Goal: Task Accomplishment & Management: Complete application form

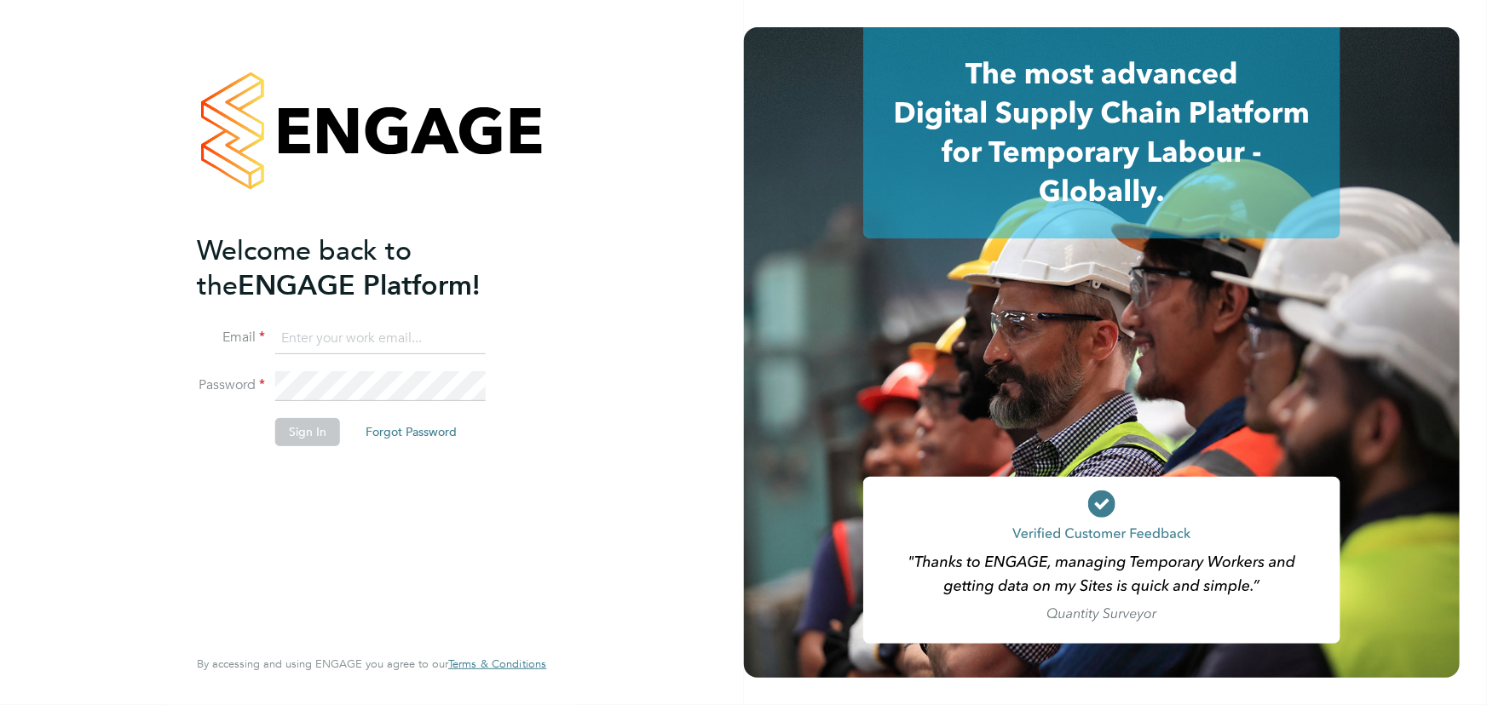
type input "jane.weitzman@mclarenresourcing.co.uk"
click at [316, 429] on button "Sign In" at bounding box center [307, 431] width 65 height 27
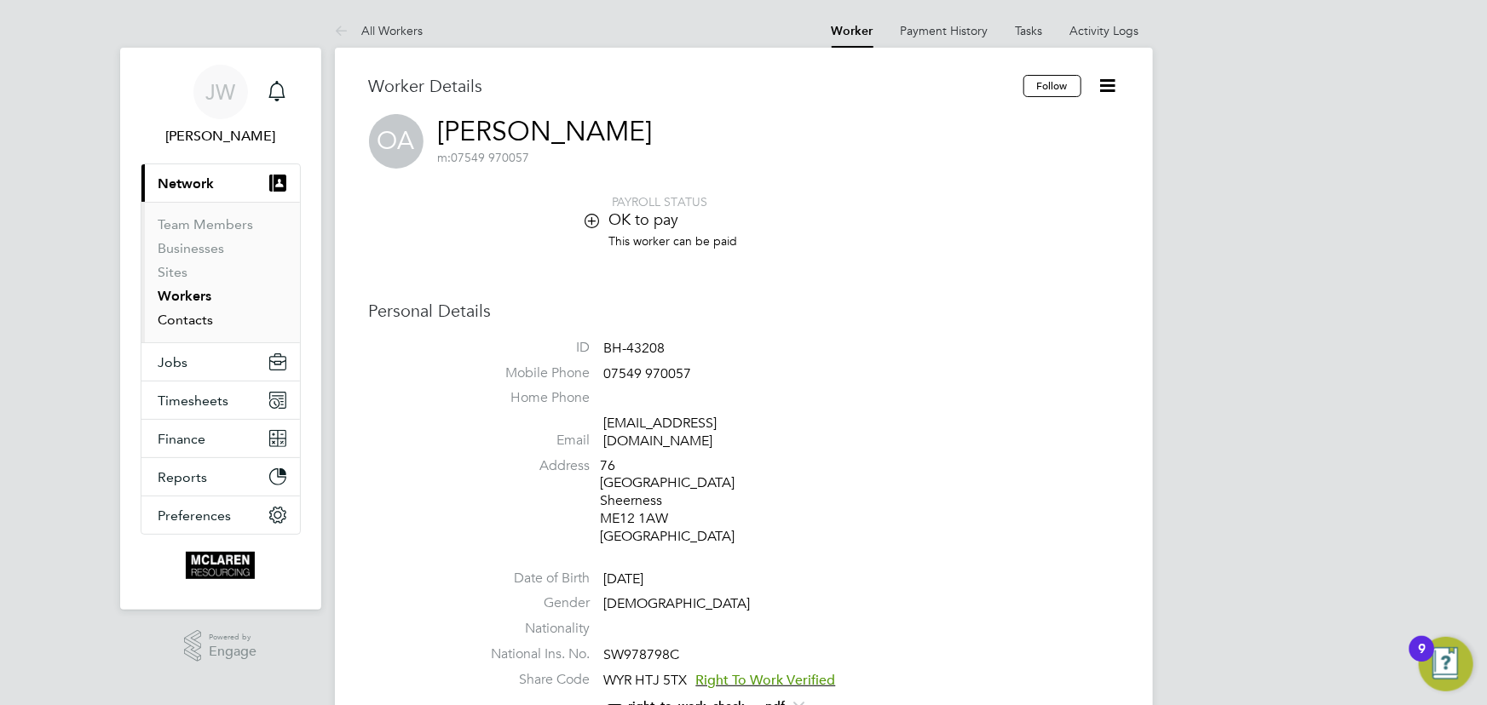
click at [187, 317] on link "Contacts" at bounding box center [185, 320] width 55 height 16
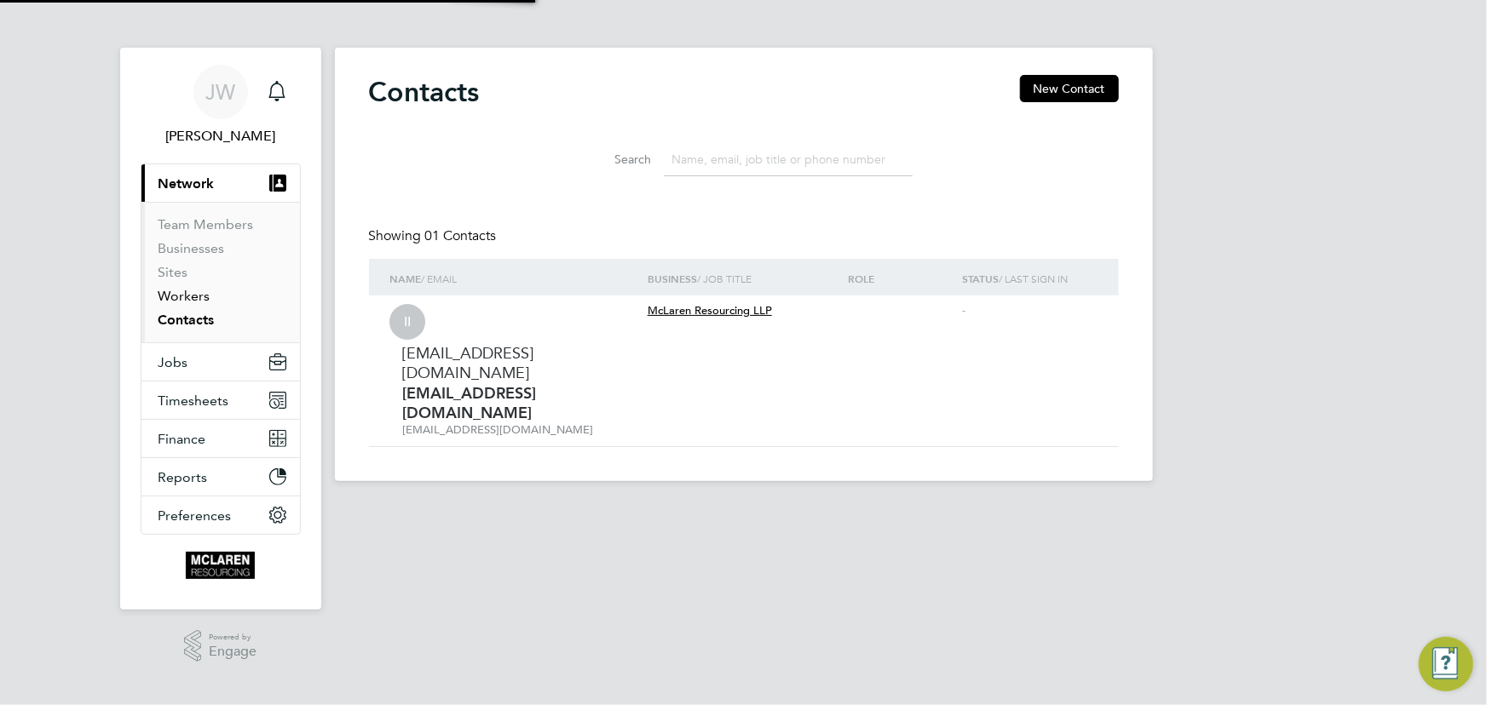
click at [177, 297] on link "Workers" at bounding box center [184, 296] width 52 height 16
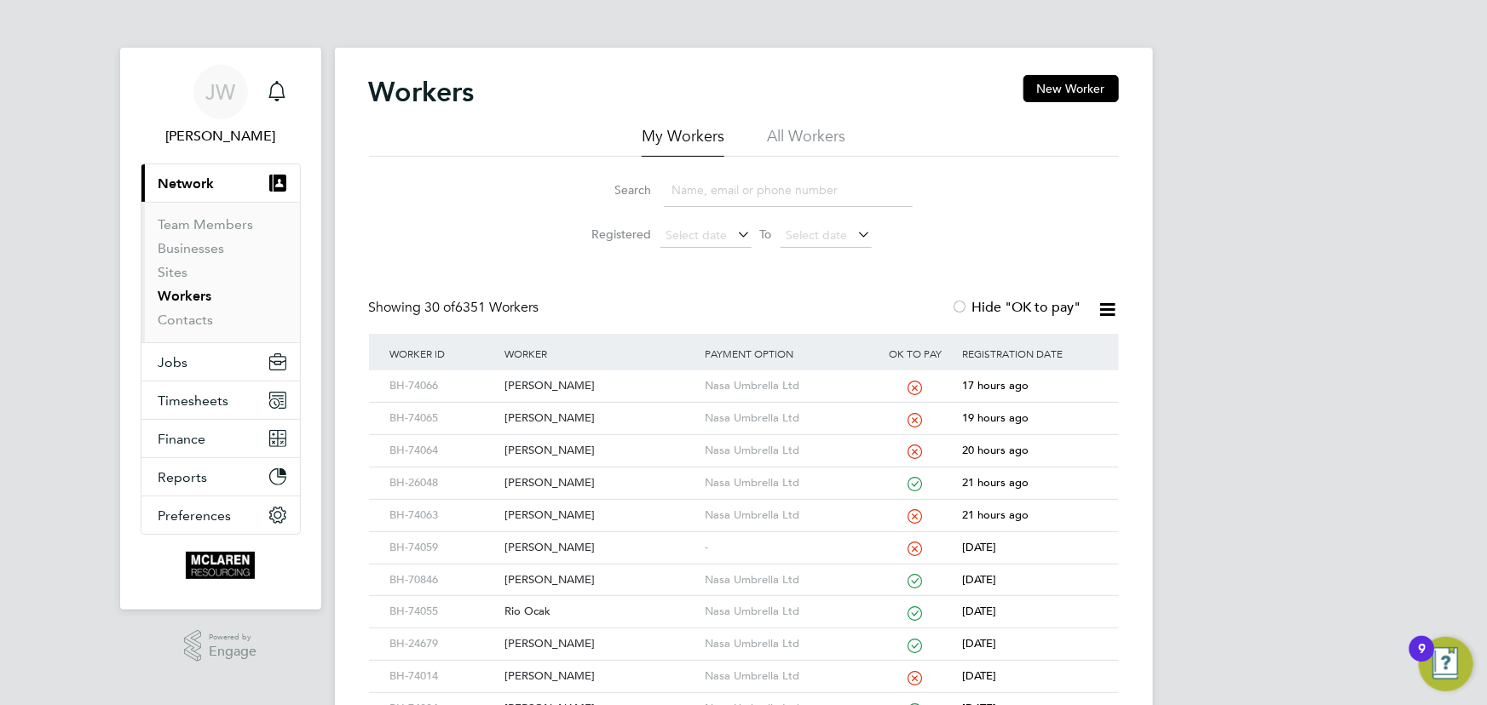
click at [709, 199] on input at bounding box center [788, 190] width 249 height 33
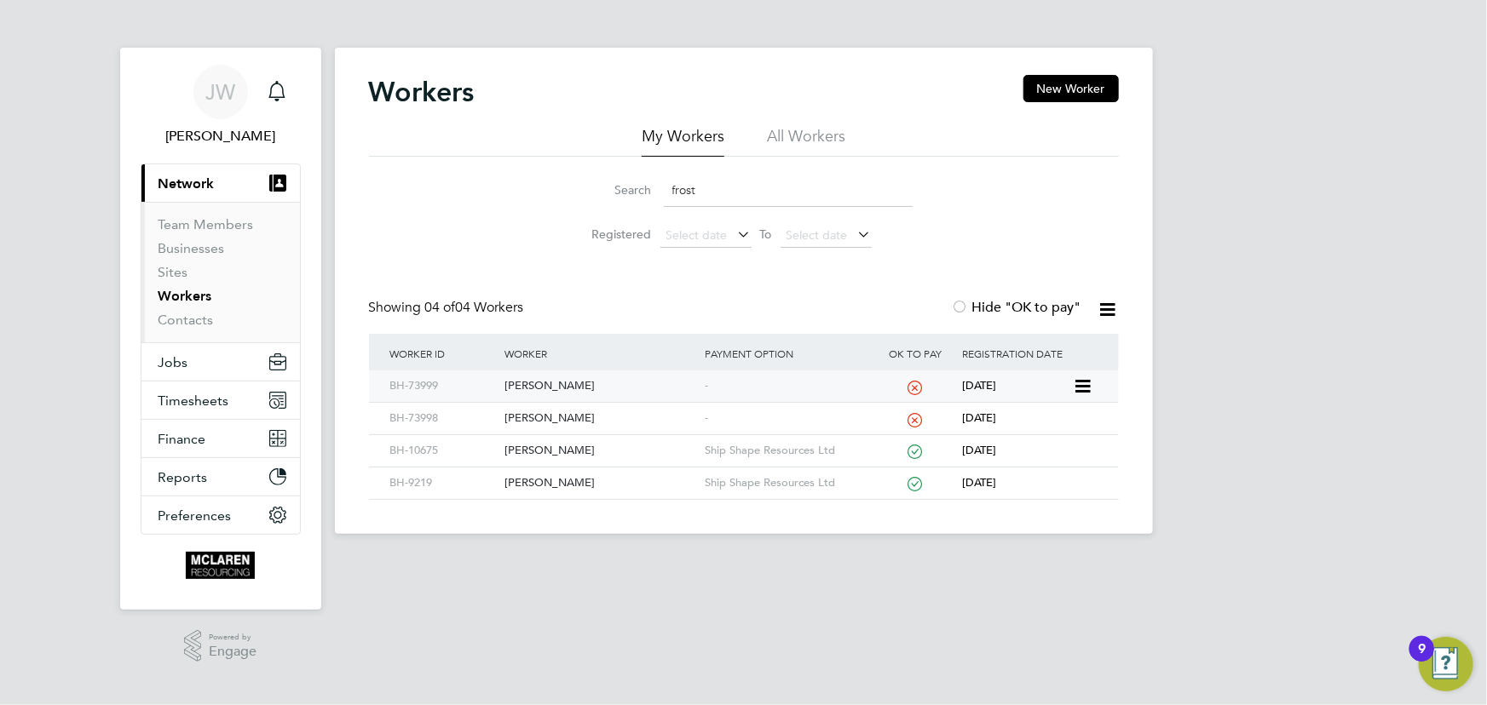
click at [549, 379] on div "Charley Frost" at bounding box center [600, 387] width 200 height 32
drag, startPoint x: 711, startPoint y: 182, endPoint x: 639, endPoint y: 188, distance: 71.8
click at [639, 188] on div "Search frost" at bounding box center [743, 190] width 337 height 33
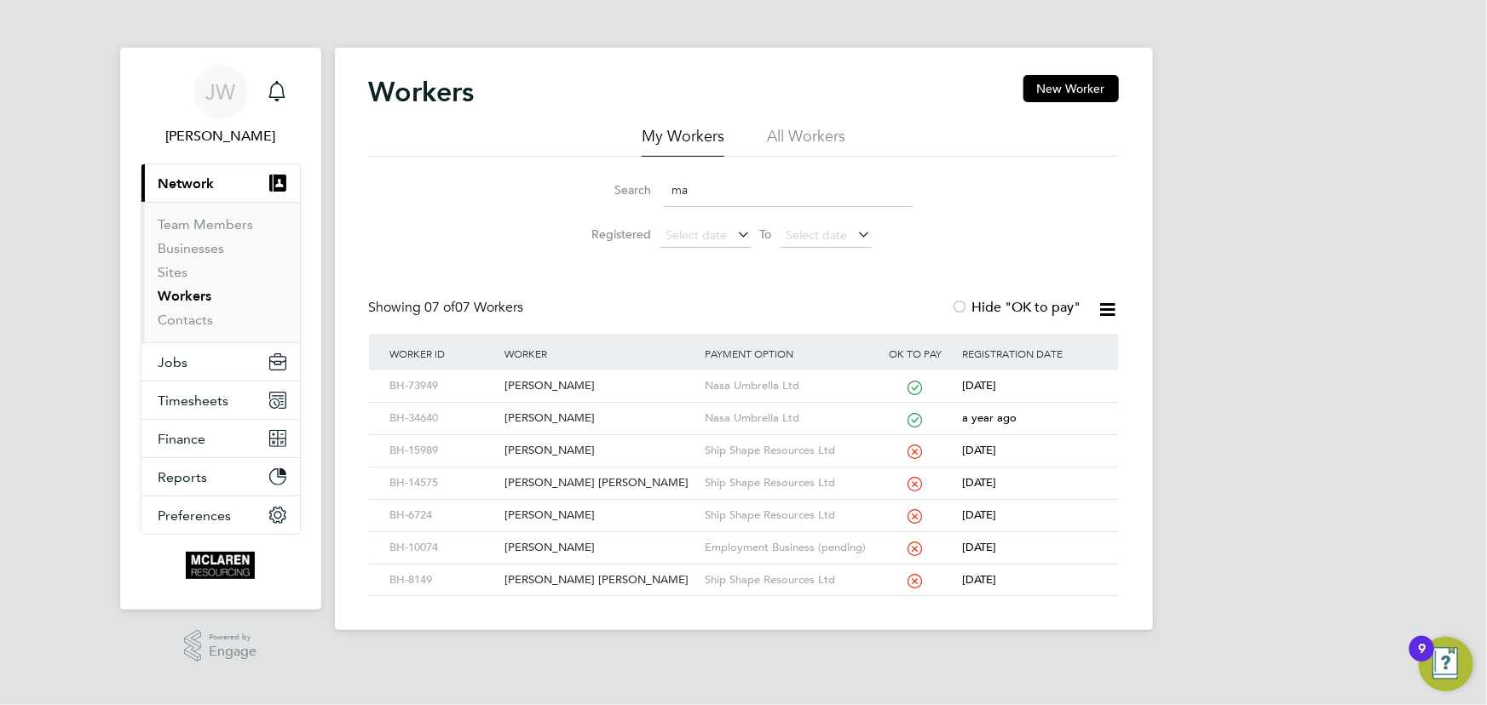
type input "m"
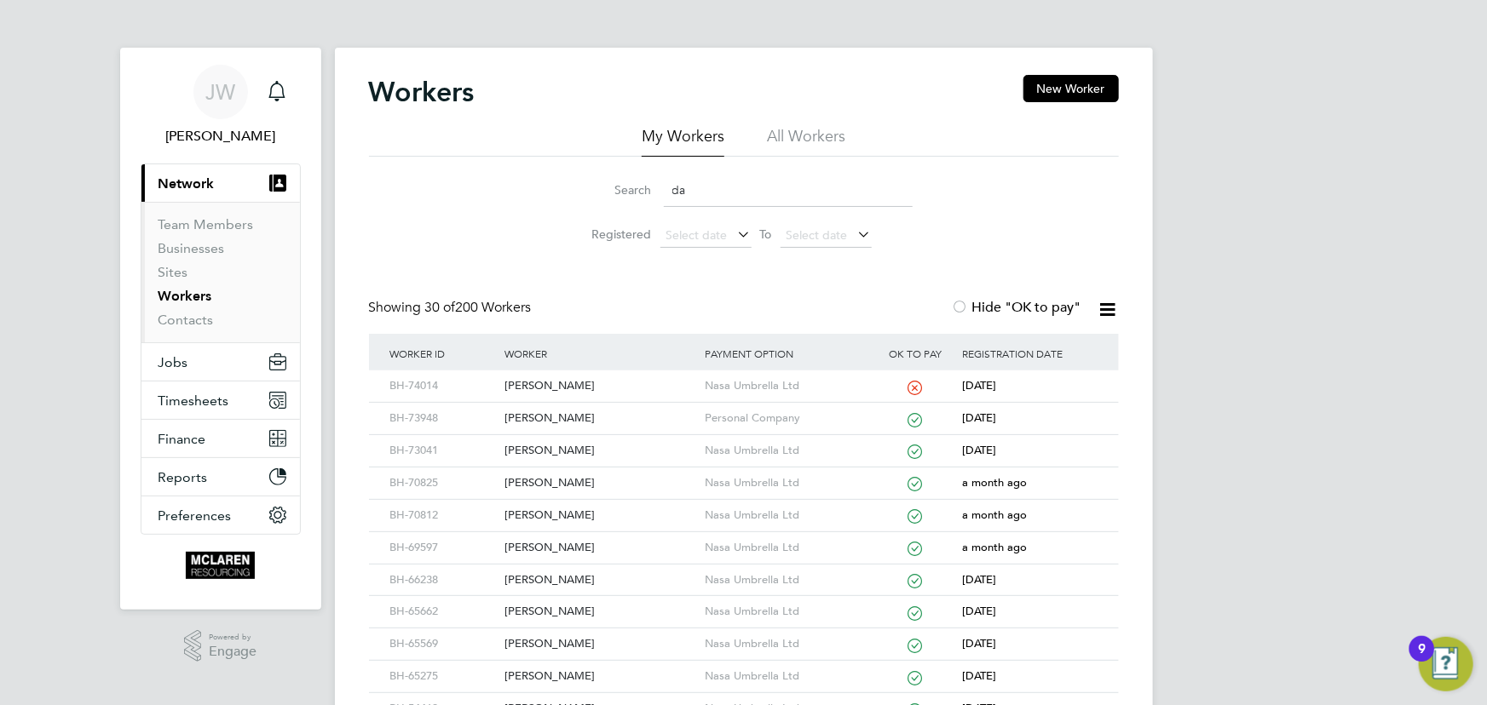
type input "d"
type input "f"
type input "d"
type input "f"
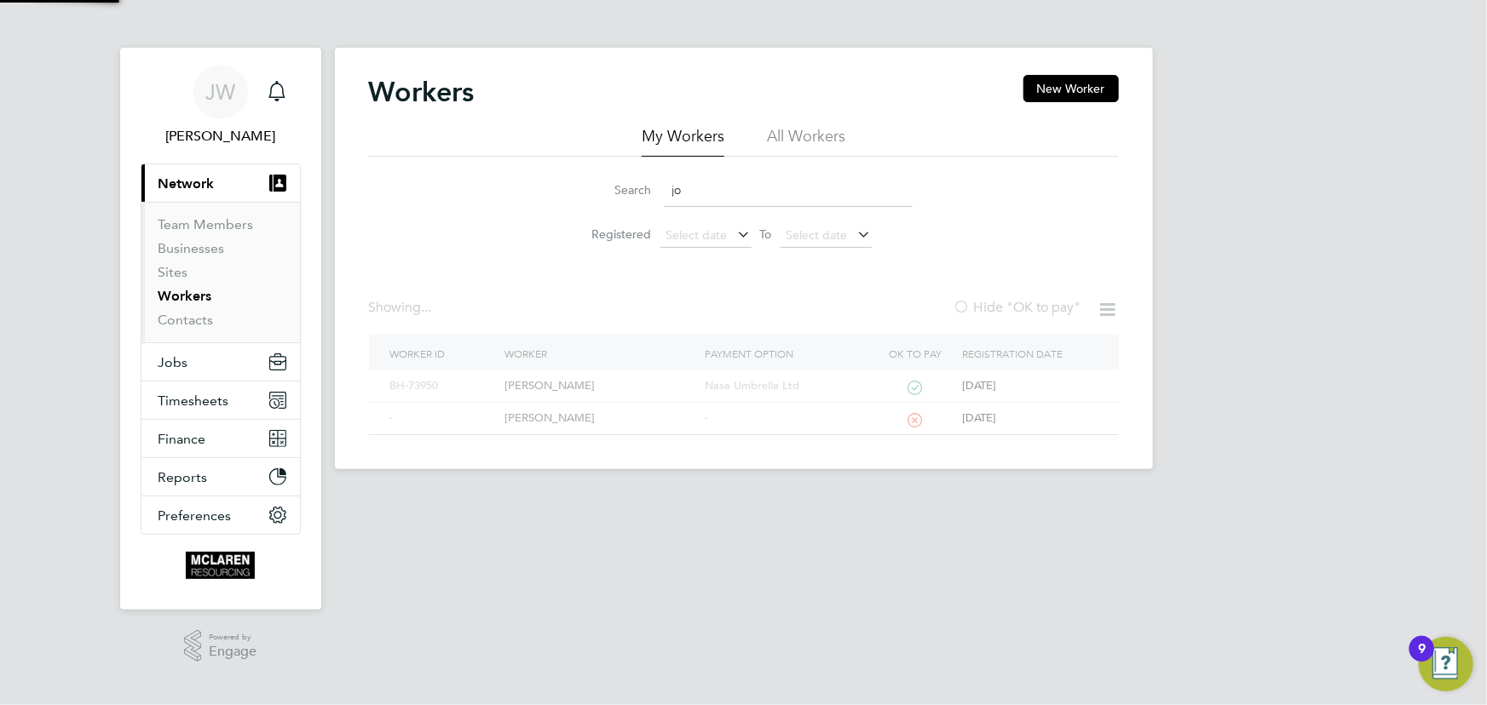
type input "j"
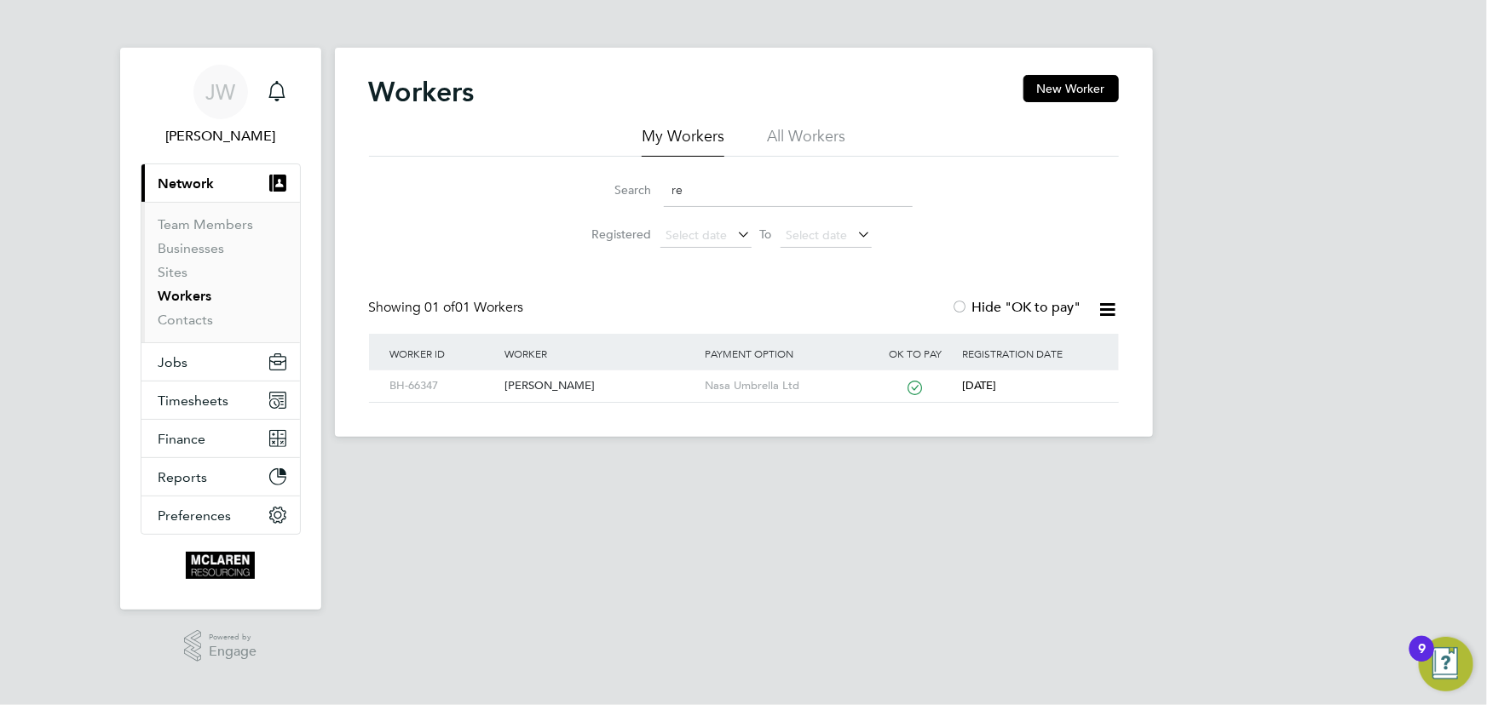
type input "r"
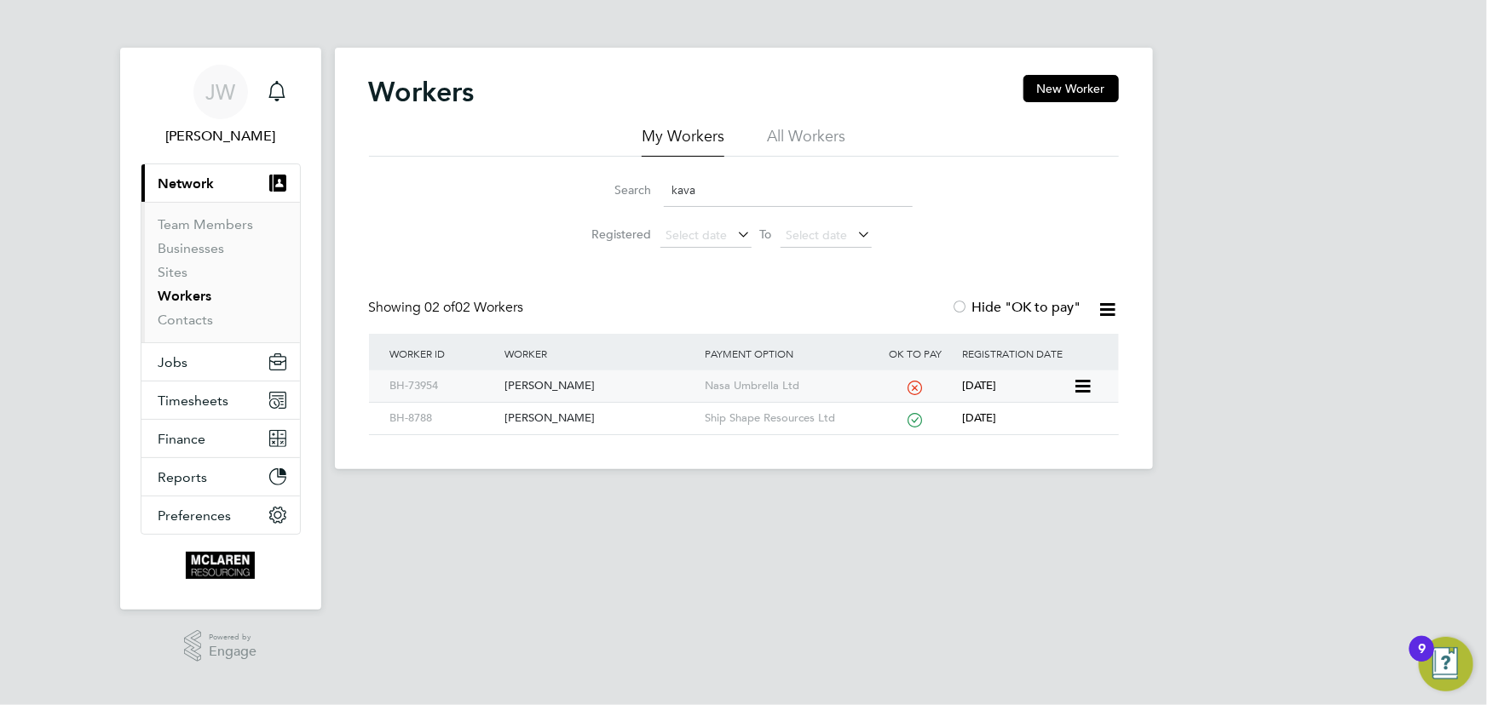
click at [568, 383] on div "Joseph Kavanagh" at bounding box center [600, 387] width 200 height 32
drag, startPoint x: 716, startPoint y: 189, endPoint x: 602, endPoint y: 202, distance: 114.0
click at [607, 204] on div "Search kava" at bounding box center [743, 190] width 337 height 33
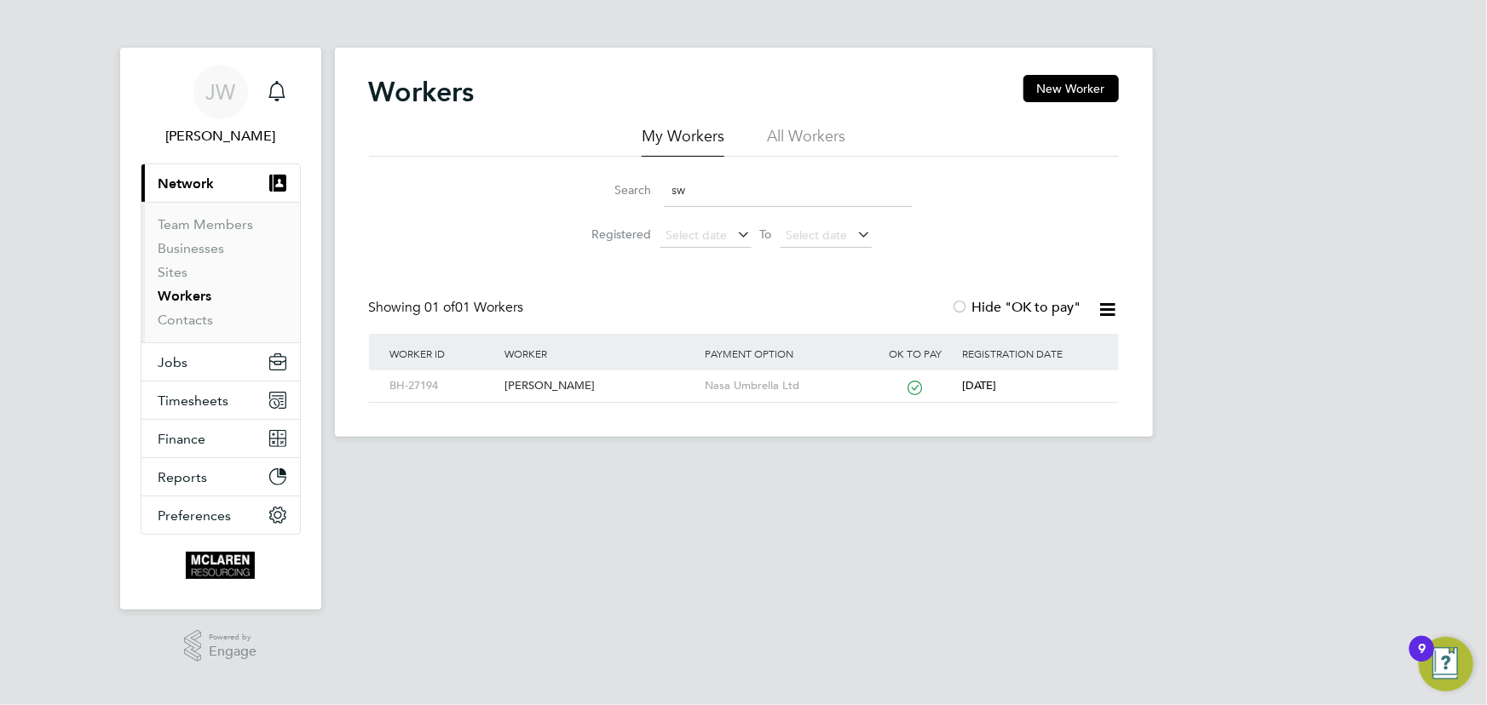
type input "s"
type input "k"
type input "n"
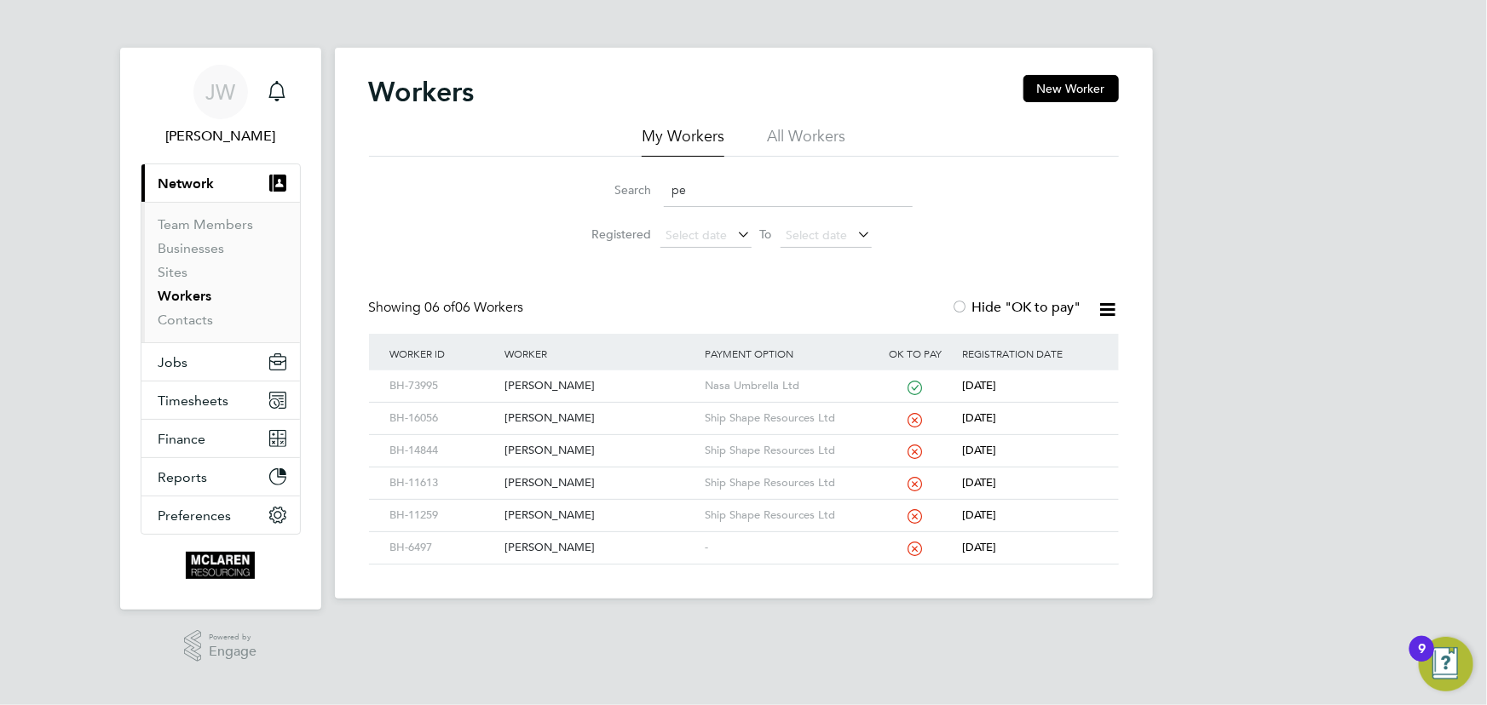
type input "p"
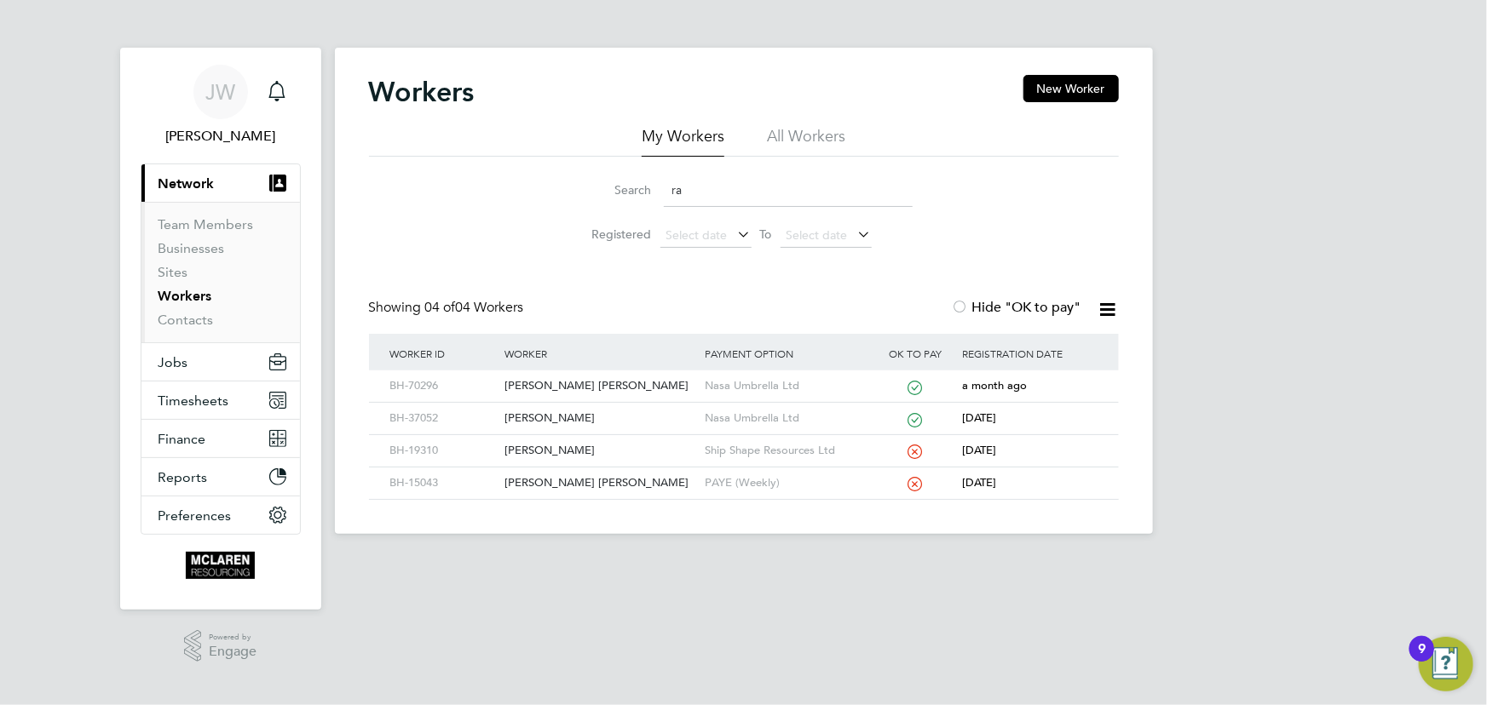
type input "r"
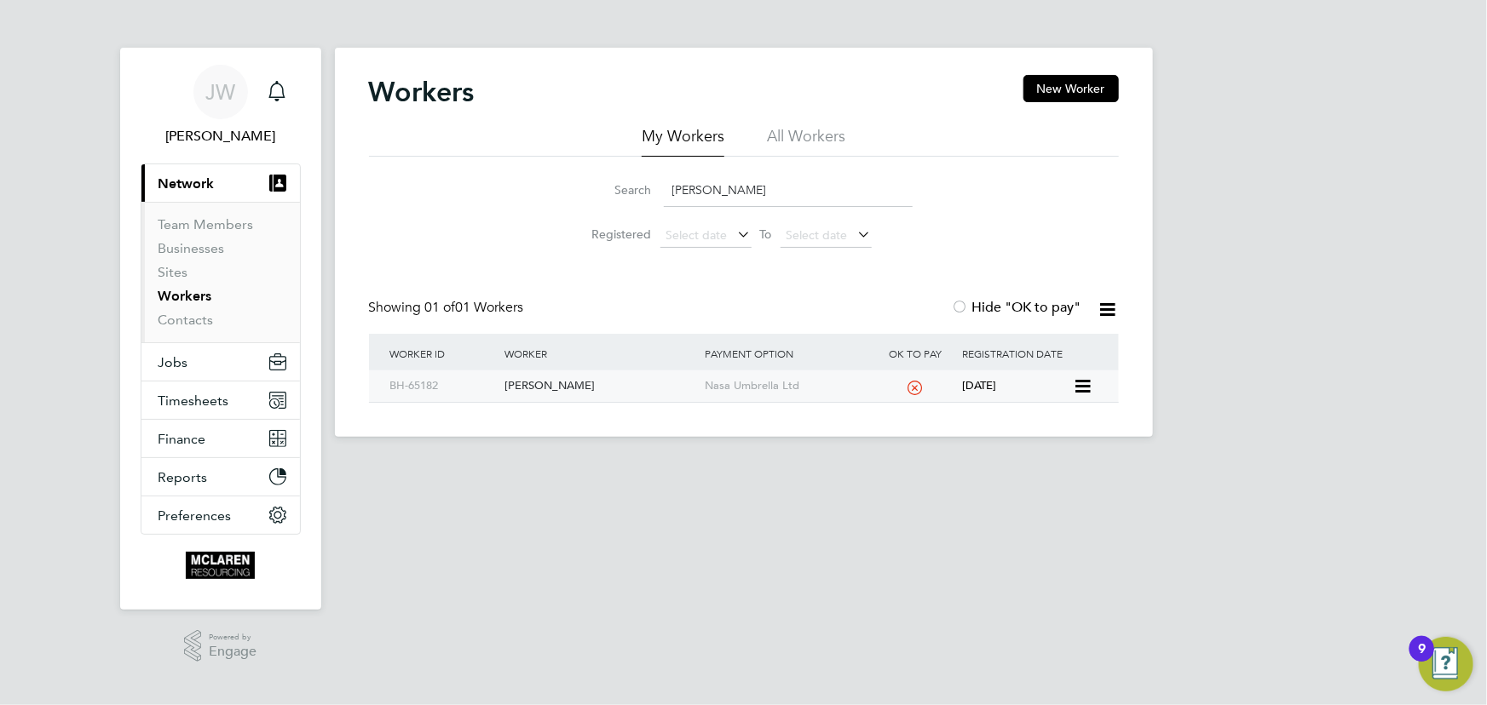
type input "david scob"
click at [545, 383] on div "David Scobie" at bounding box center [600, 387] width 200 height 32
click at [187, 315] on link "Contacts" at bounding box center [185, 320] width 55 height 16
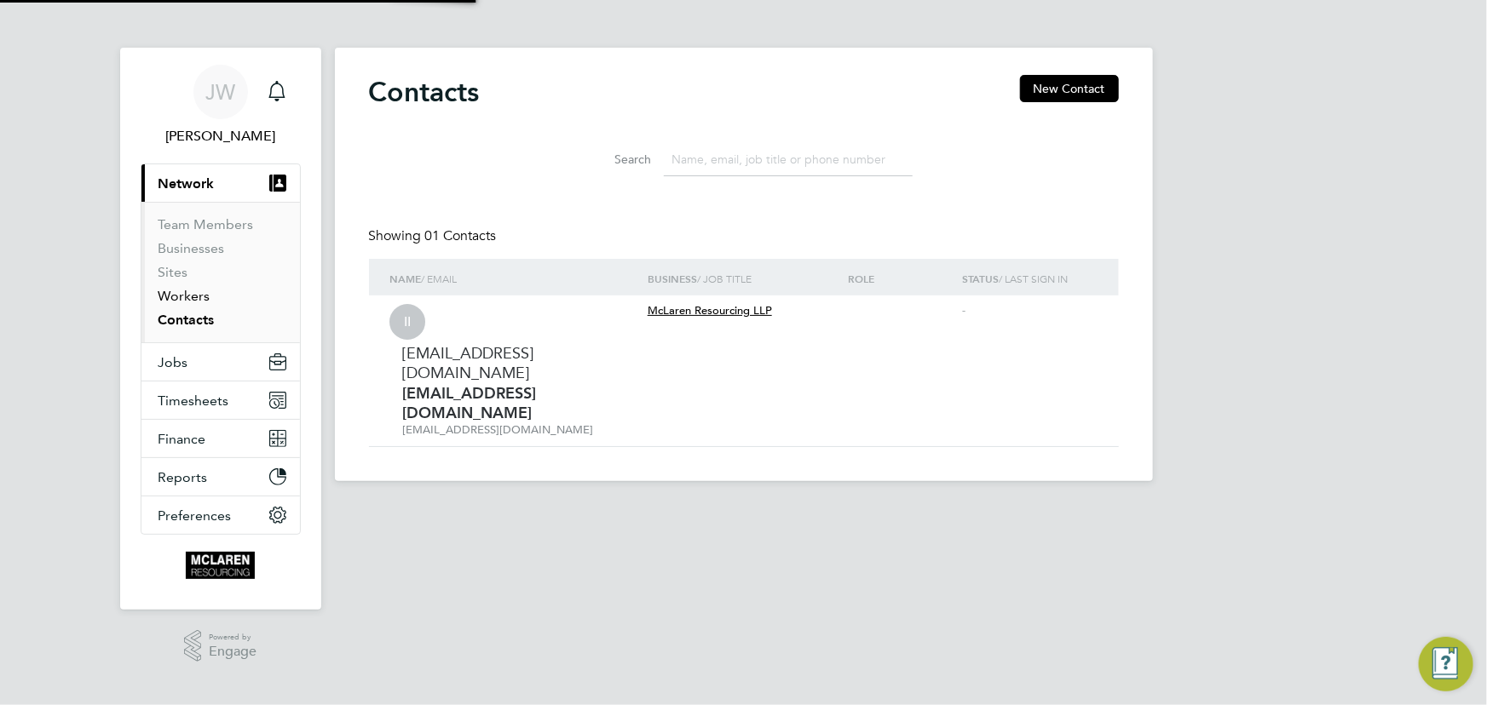
click at [184, 295] on link "Workers" at bounding box center [184, 296] width 52 height 16
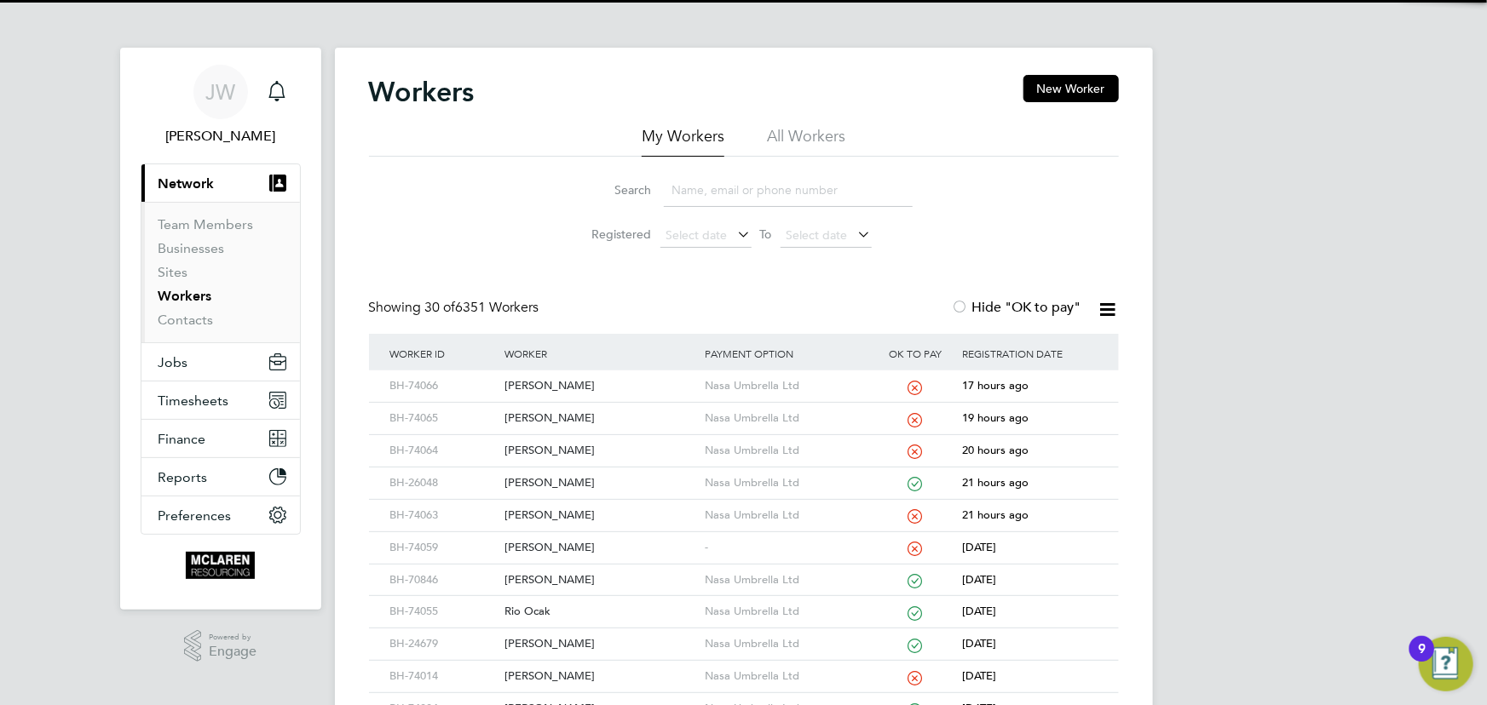
click at [702, 197] on input at bounding box center [788, 190] width 249 height 33
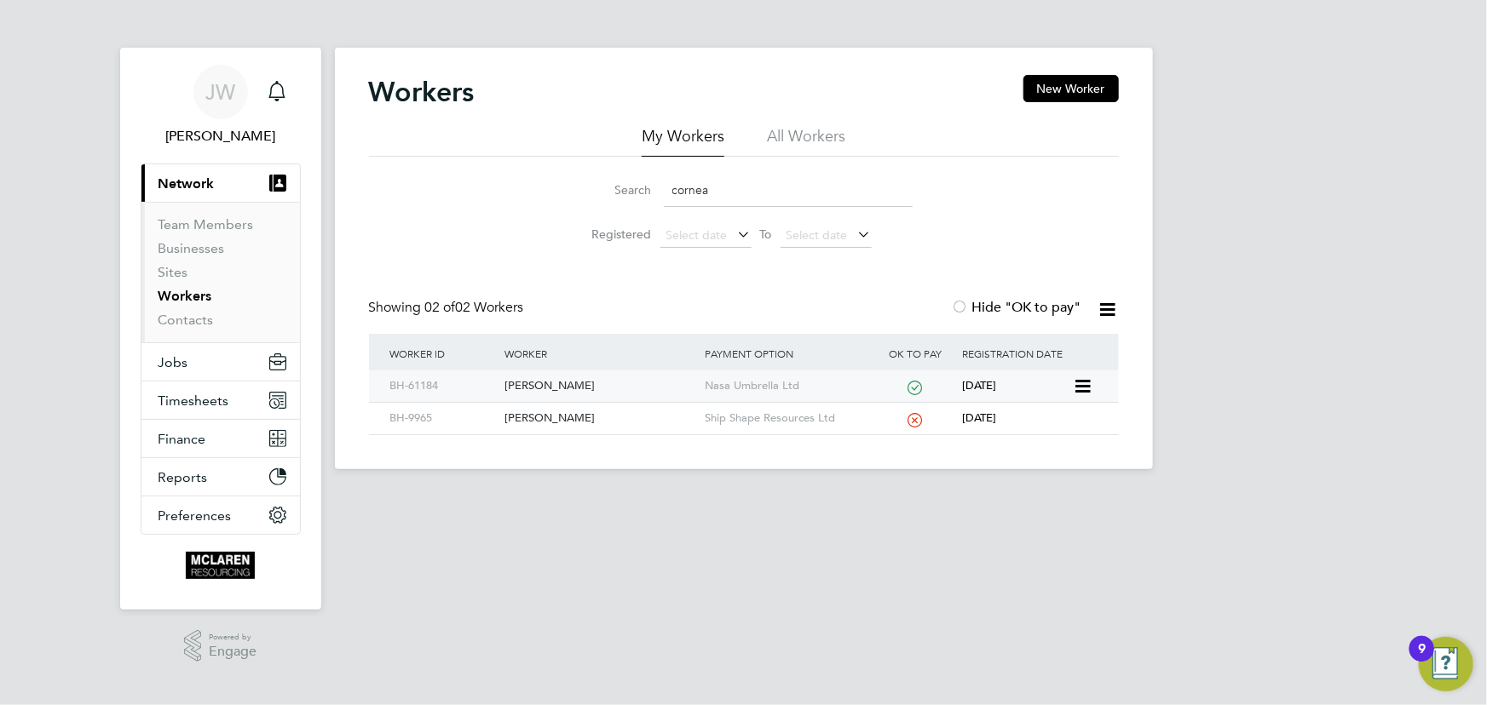
click at [544, 389] on div "Iulian-Denis Cornea" at bounding box center [600, 387] width 200 height 32
drag, startPoint x: 726, startPoint y: 186, endPoint x: 613, endPoint y: 193, distance: 112.7
click at [613, 193] on div "Search cornea" at bounding box center [743, 190] width 337 height 33
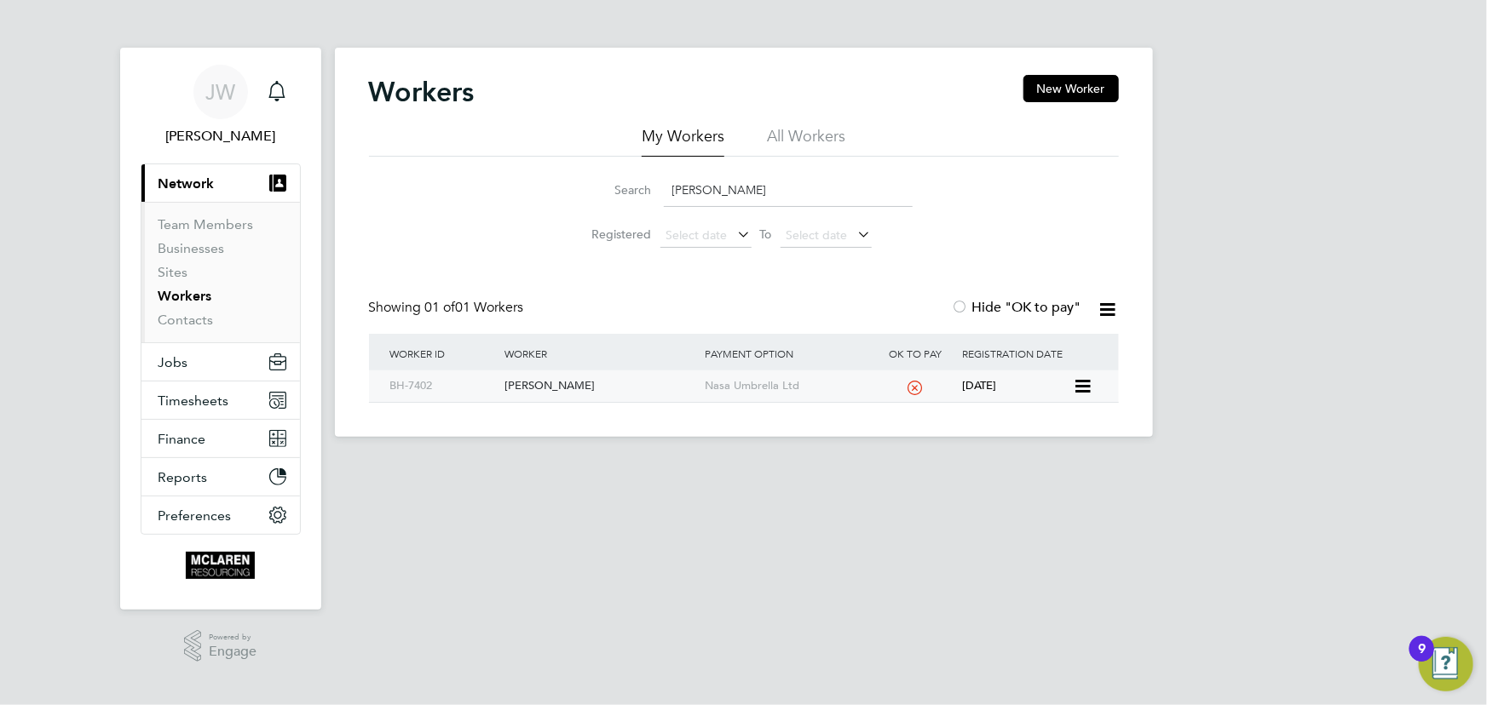
click at [571, 385] on div "Sebastian Burdzy" at bounding box center [600, 387] width 200 height 32
drag, startPoint x: 678, startPoint y: 195, endPoint x: 592, endPoint y: 196, distance: 86.1
click at [592, 196] on div "Search burd" at bounding box center [743, 190] width 337 height 33
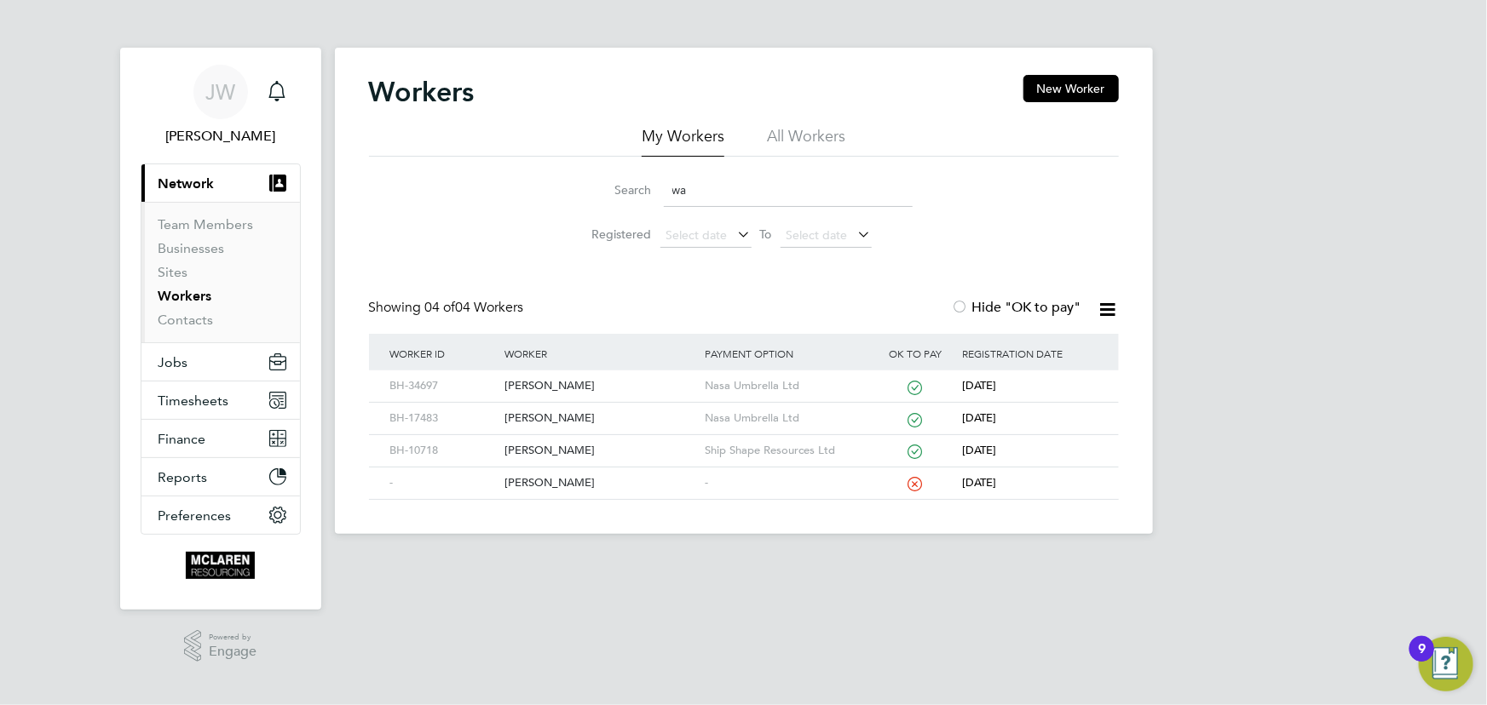
type input "w"
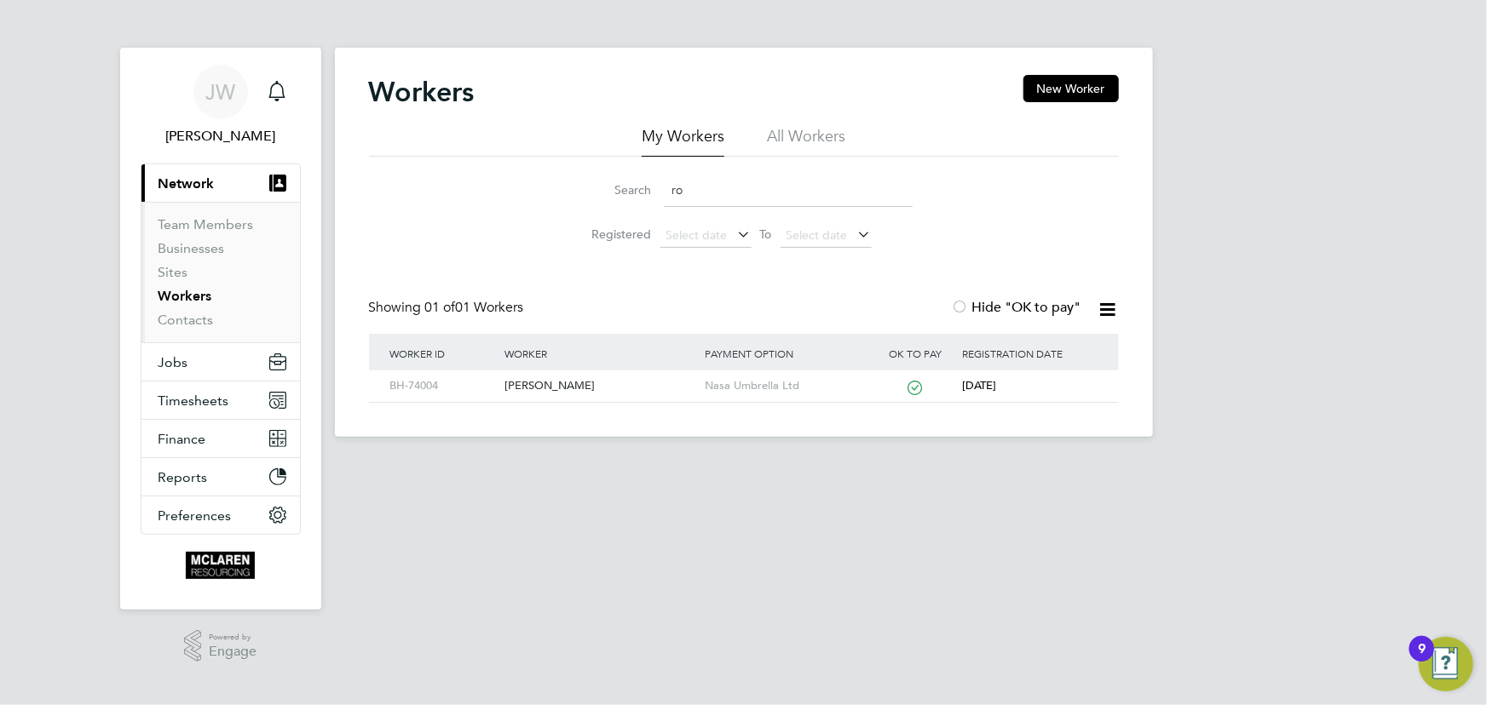
type input "r"
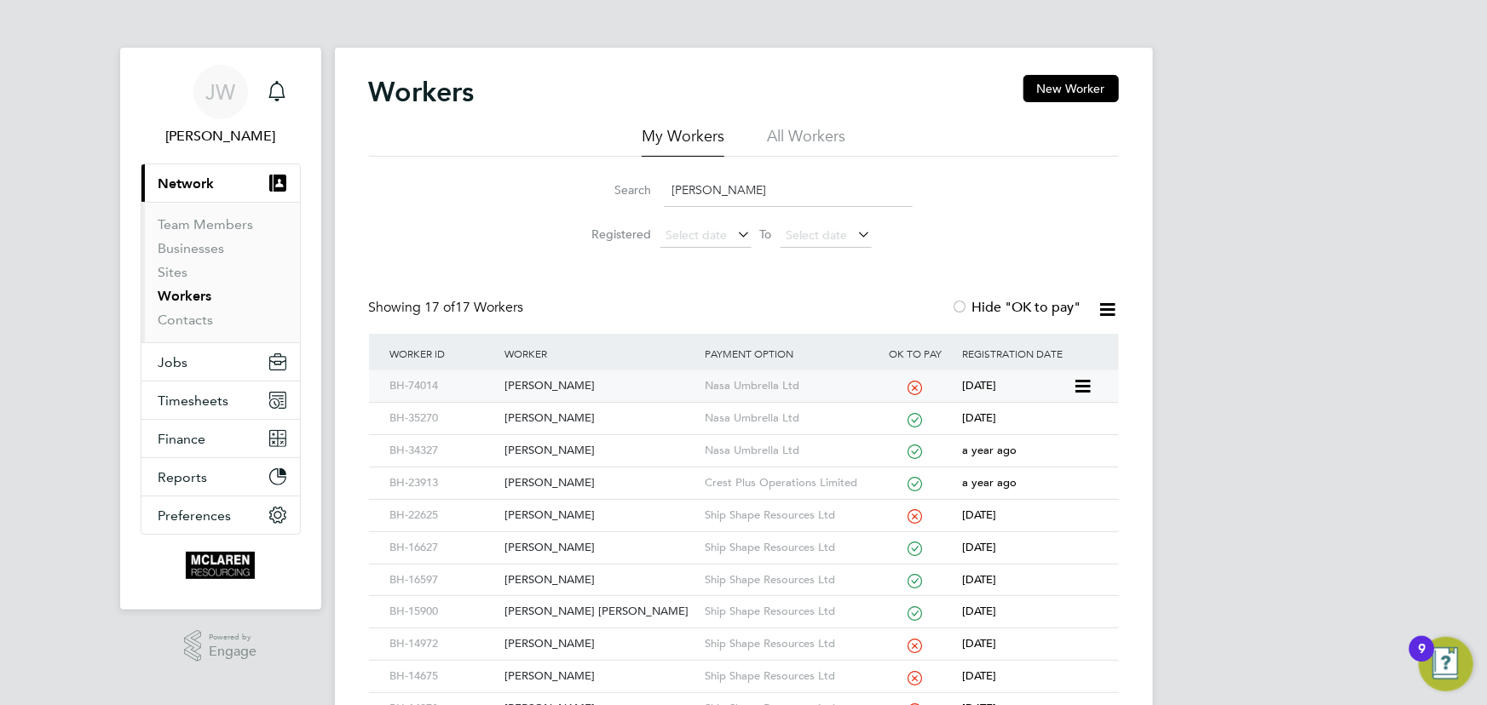
click at [545, 383] on div "Daniel Mcneill" at bounding box center [600, 387] width 200 height 32
drag, startPoint x: 755, startPoint y: 194, endPoint x: 648, endPoint y: 195, distance: 107.4
click at [648, 195] on div "Search daniel m" at bounding box center [743, 190] width 337 height 33
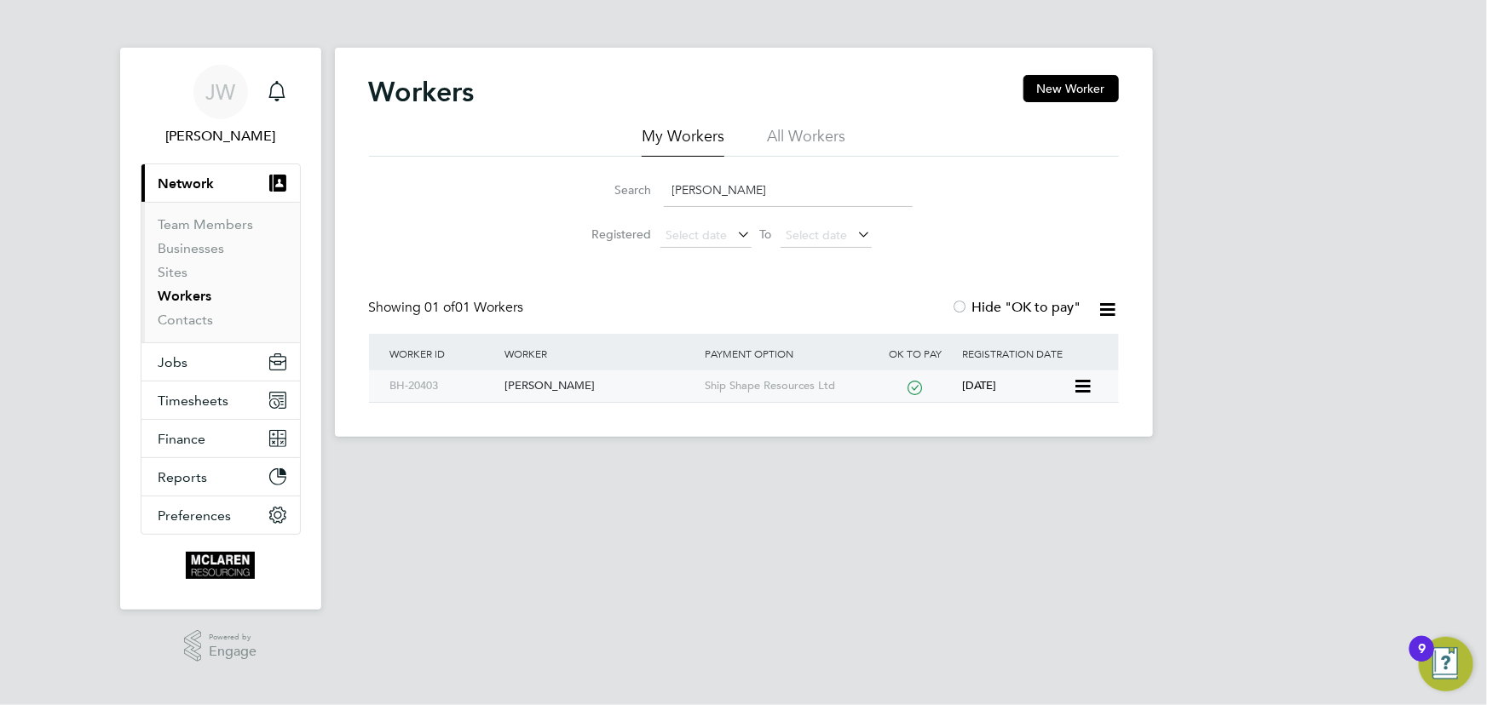
drag, startPoint x: 533, startPoint y: 389, endPoint x: 631, endPoint y: 387, distance: 97.1
click at [533, 389] on div "Nathan Aidoo" at bounding box center [600, 387] width 200 height 32
drag, startPoint x: 727, startPoint y: 188, endPoint x: 600, endPoint y: 165, distance: 129.0
click at [605, 194] on div "Search aidoo" at bounding box center [743, 190] width 337 height 33
click at [536, 387] on div "Sami Imam" at bounding box center [600, 387] width 200 height 32
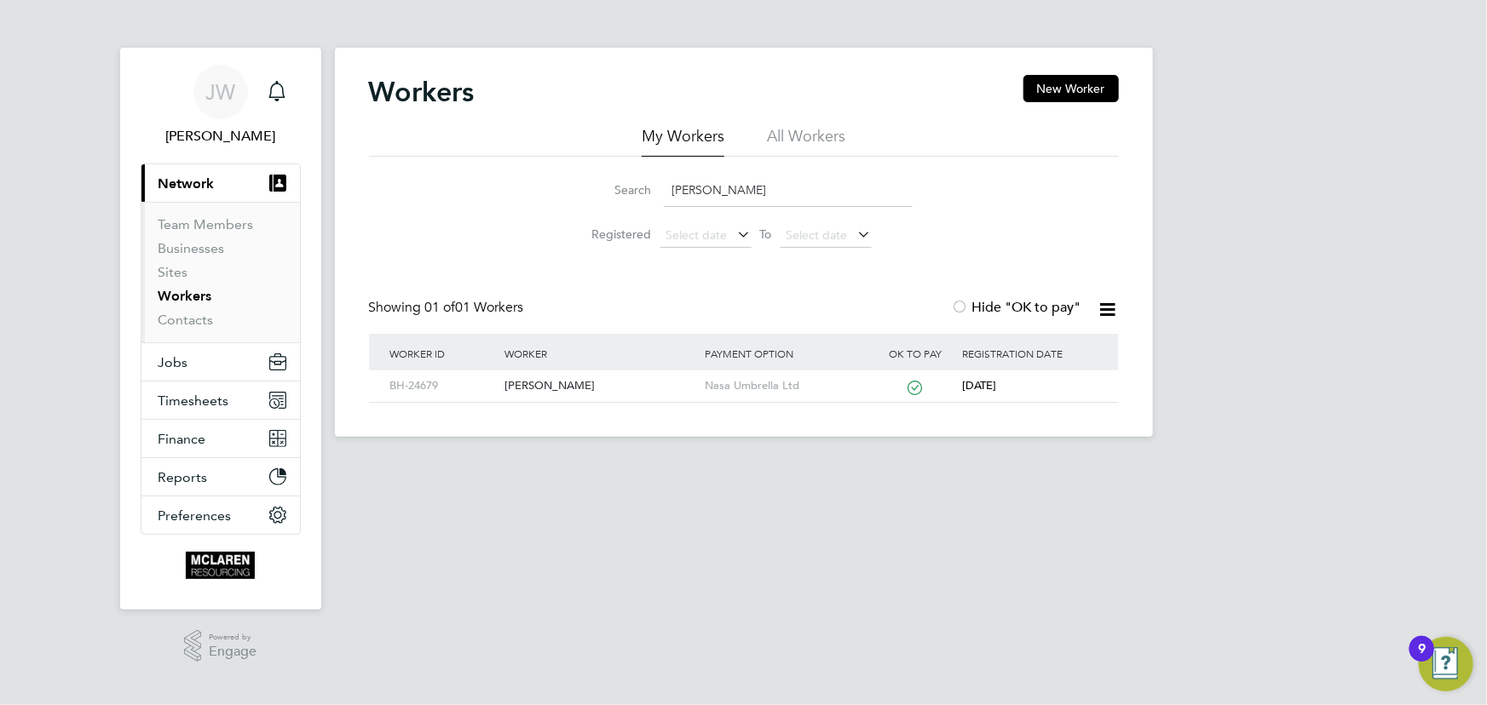
drag, startPoint x: 672, startPoint y: 197, endPoint x: 662, endPoint y: 199, distance: 10.5
click at [662, 199] on div "Search sami i" at bounding box center [743, 190] width 337 height 33
click at [537, 388] on div "Rio Ocak" at bounding box center [600, 387] width 200 height 32
drag, startPoint x: 688, startPoint y: 194, endPoint x: 659, endPoint y: 197, distance: 29.1
click at [659, 197] on div "Search rio ocak" at bounding box center [743, 190] width 337 height 33
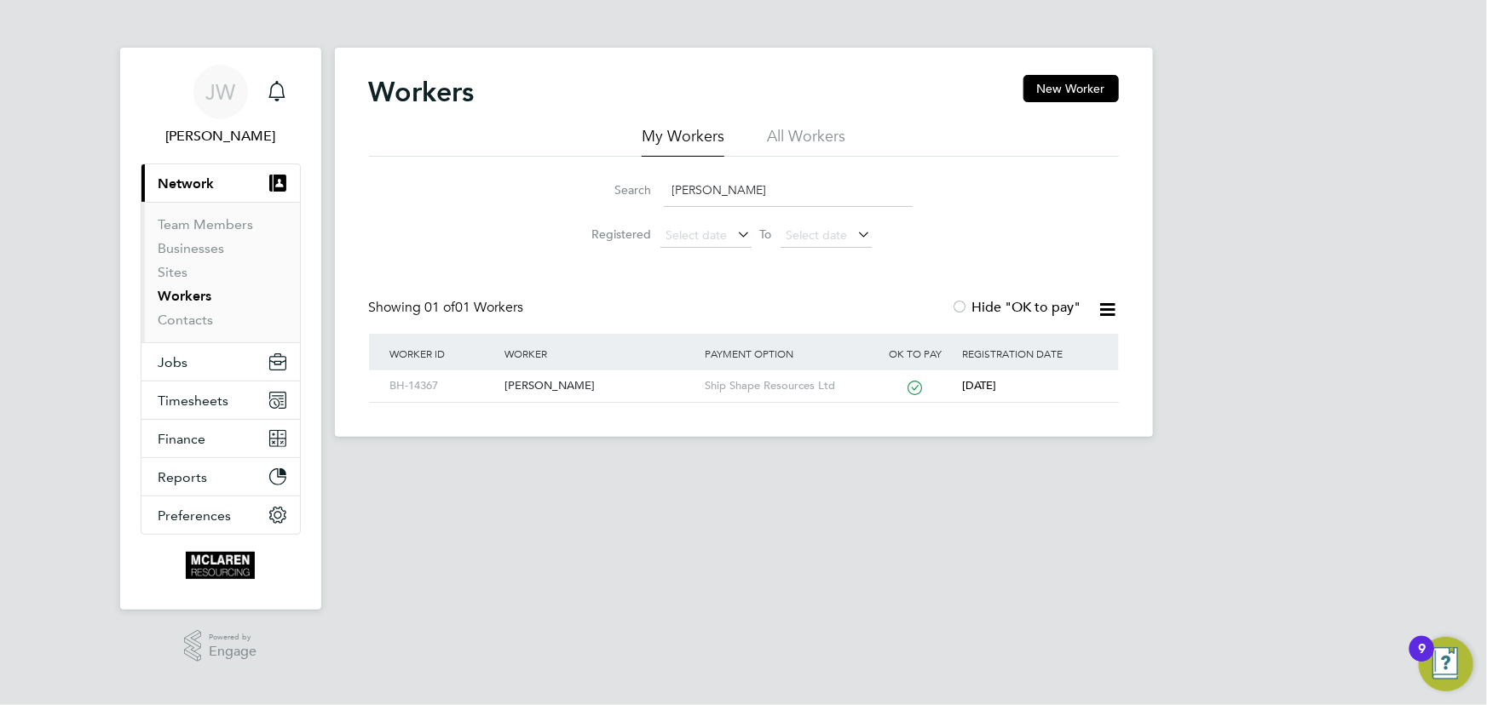
drag, startPoint x: 711, startPoint y: 196, endPoint x: 607, endPoint y: 203, distance: 104.2
click at [607, 203] on div "Search kyle je" at bounding box center [743, 190] width 337 height 33
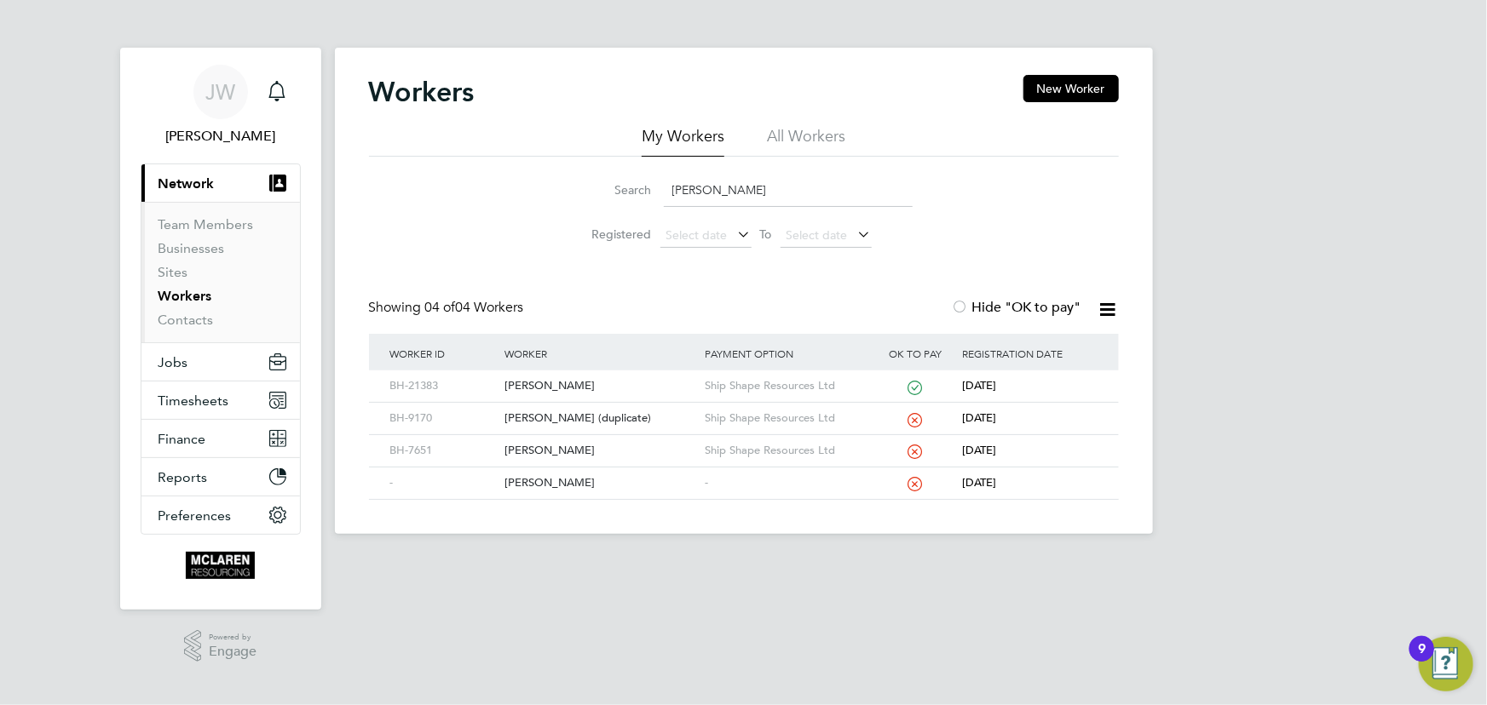
drag, startPoint x: 730, startPoint y: 195, endPoint x: 648, endPoint y: 190, distance: 82.8
click at [649, 195] on div "Search burt" at bounding box center [743, 190] width 337 height 33
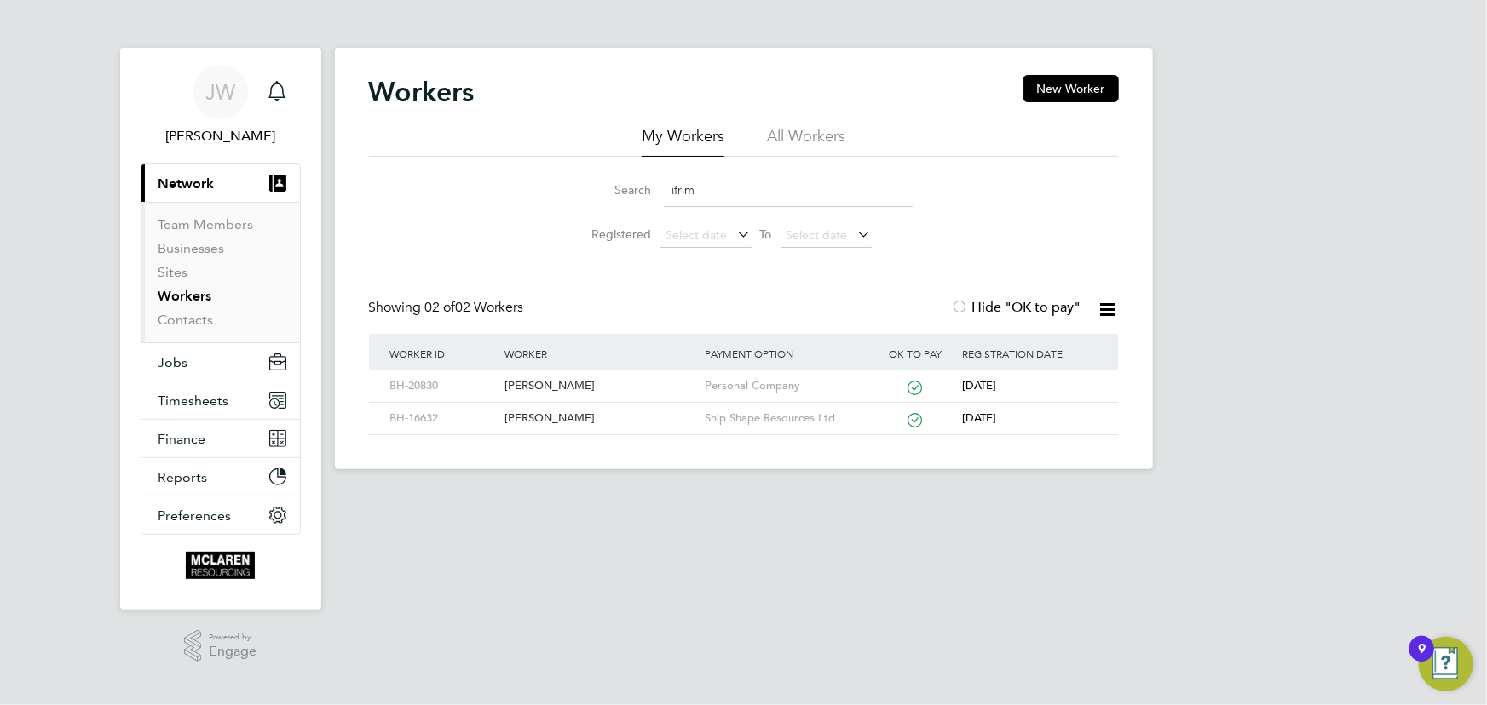
drag, startPoint x: 708, startPoint y: 189, endPoint x: 656, endPoint y: 187, distance: 52.0
click at [656, 187] on div "Search ifrim" at bounding box center [743, 190] width 337 height 33
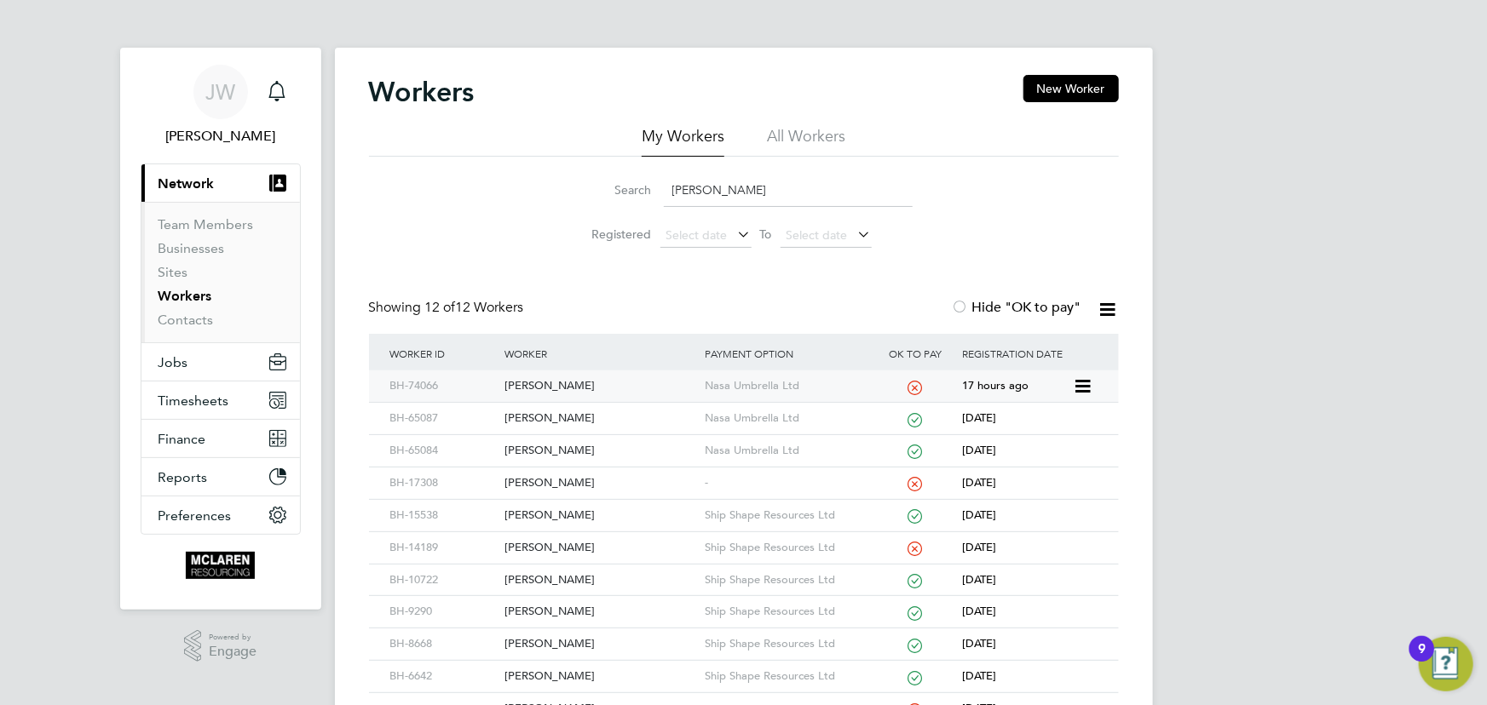
click at [560, 384] on div "[PERSON_NAME]" at bounding box center [600, 387] width 200 height 32
drag, startPoint x: 727, startPoint y: 186, endPoint x: 613, endPoint y: 195, distance: 113.7
click at [613, 195] on div "Search wilson" at bounding box center [743, 190] width 337 height 33
type input "mc"
click at [567, 385] on div "Daniel Mcneill" at bounding box center [600, 387] width 200 height 32
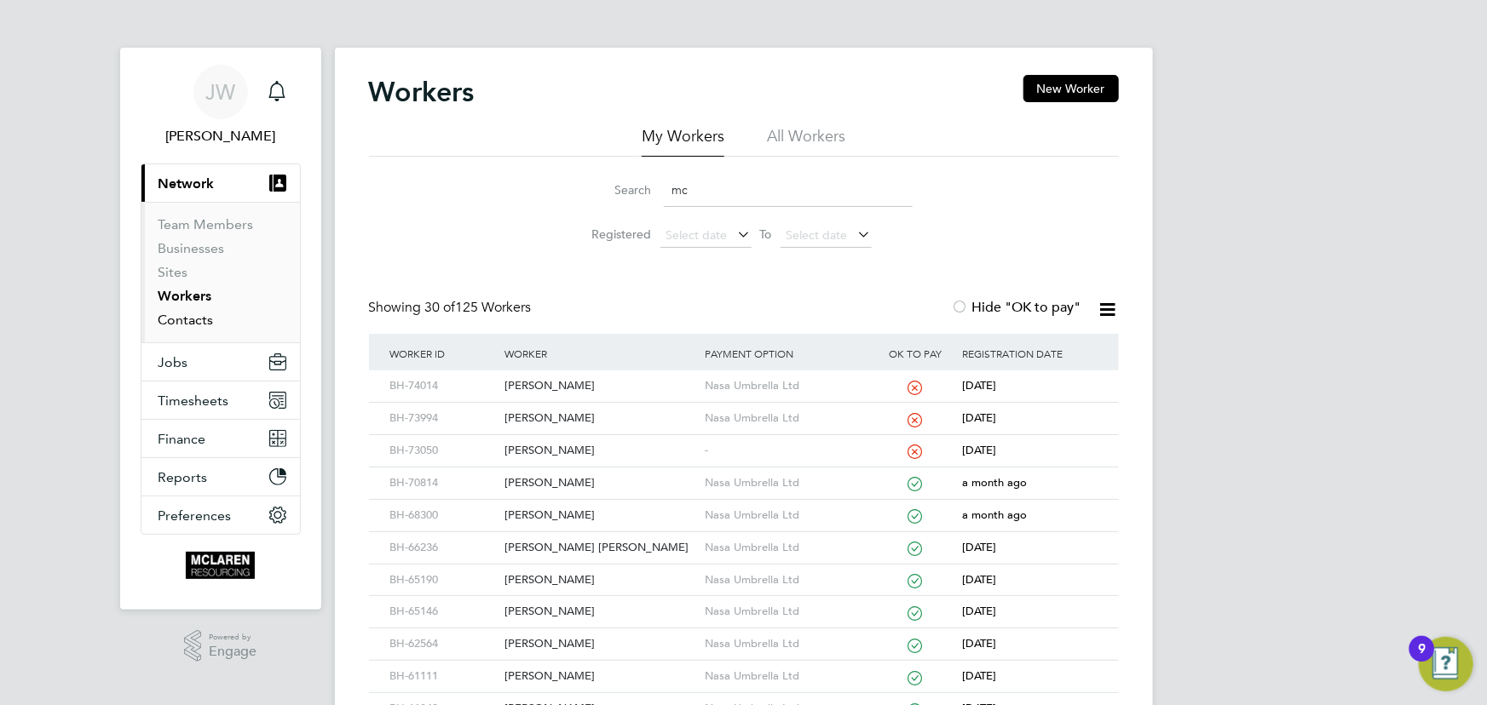
click at [177, 319] on link "Contacts" at bounding box center [185, 320] width 55 height 16
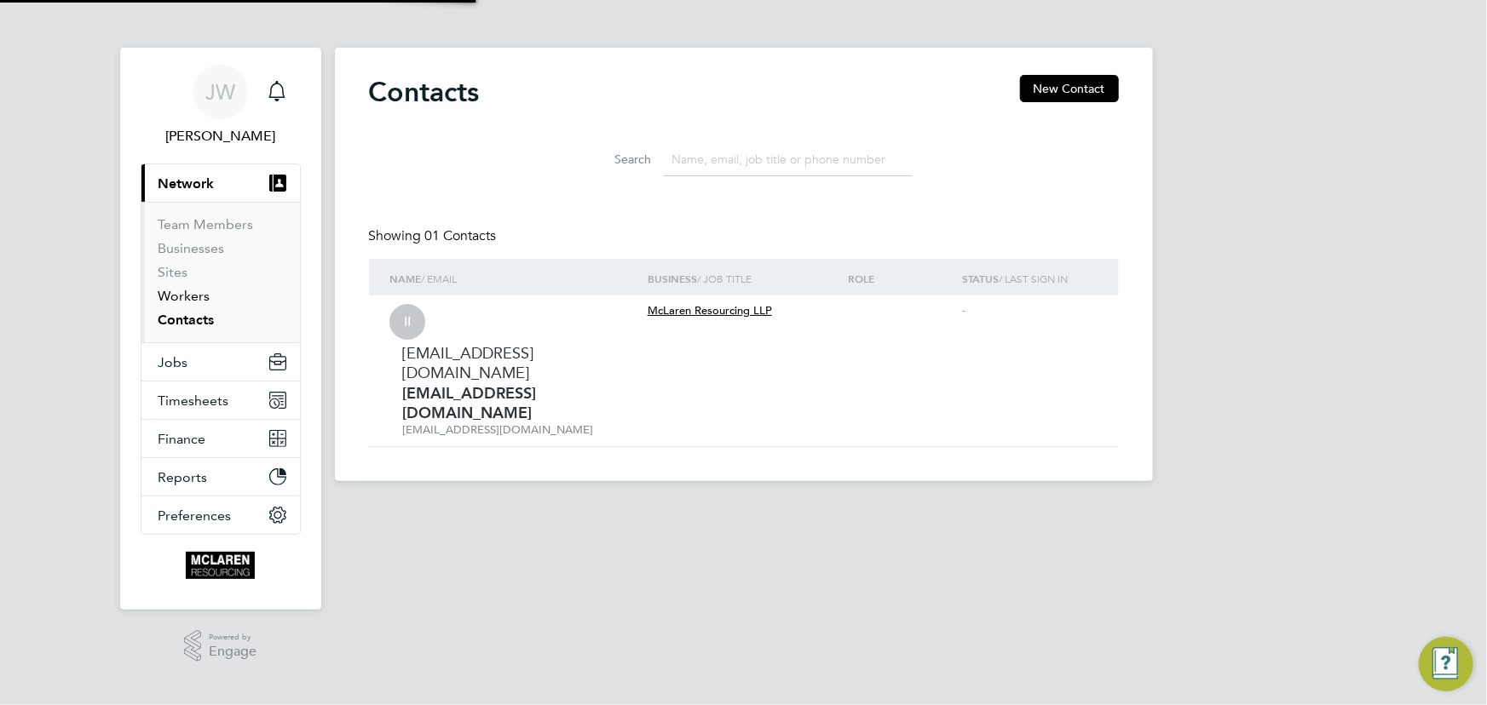
click at [177, 300] on link "Workers" at bounding box center [184, 296] width 52 height 16
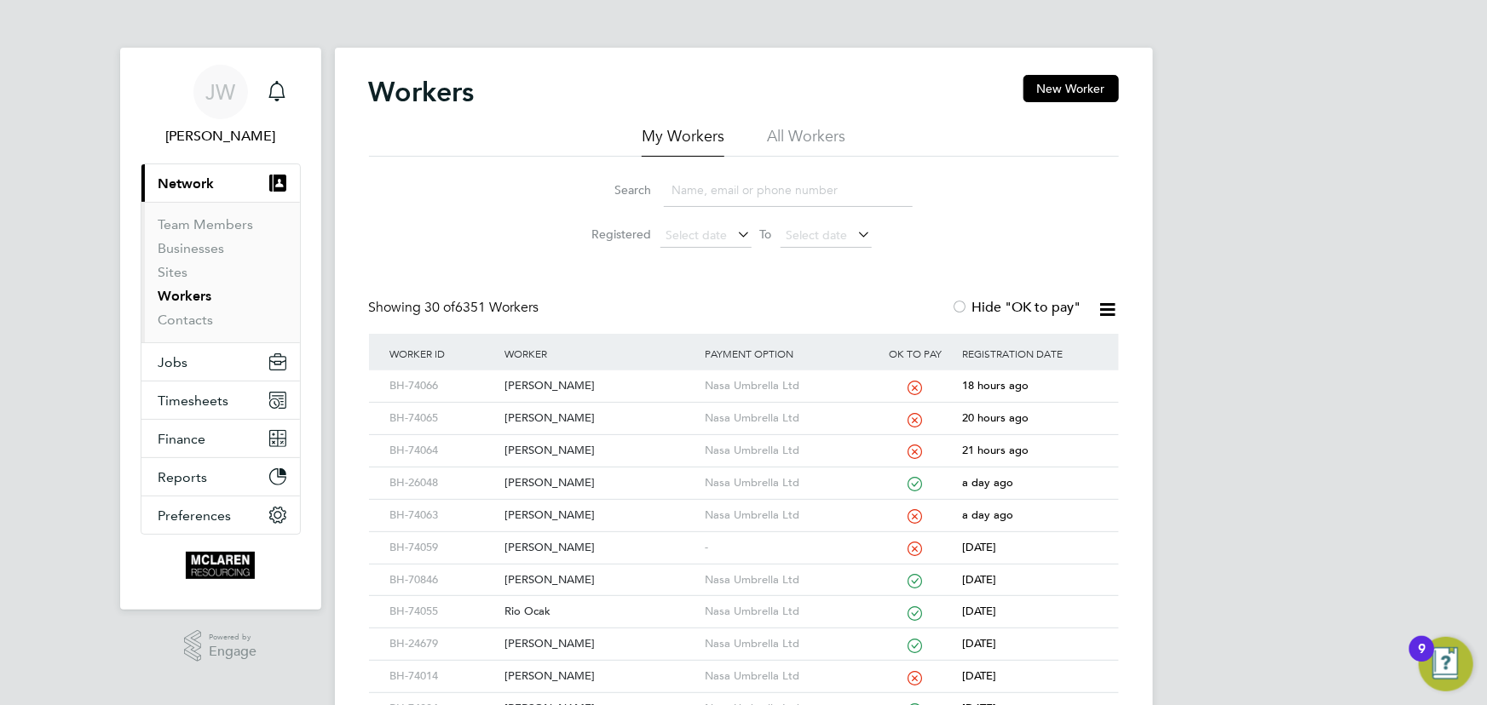
click at [708, 193] on input at bounding box center [788, 190] width 249 height 33
type input "h"
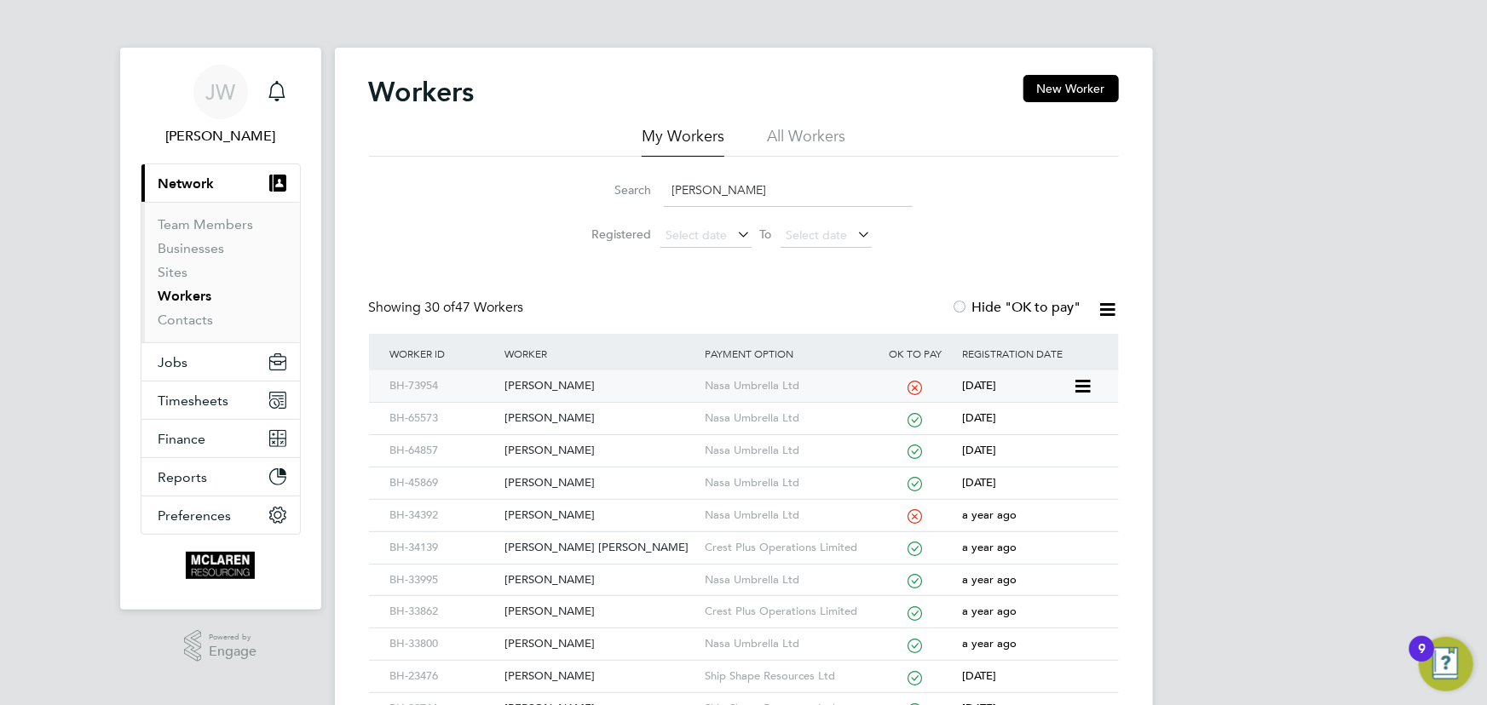
click at [528, 393] on div "[PERSON_NAME]" at bounding box center [600, 387] width 200 height 32
drag, startPoint x: 697, startPoint y: 186, endPoint x: 629, endPoint y: 141, distance: 81.8
click at [652, 186] on div "Search jose" at bounding box center [743, 190] width 337 height 33
drag, startPoint x: 554, startPoint y: 385, endPoint x: 601, endPoint y: 382, distance: 47.0
click at [554, 385] on div "[PERSON_NAME]" at bounding box center [600, 387] width 200 height 32
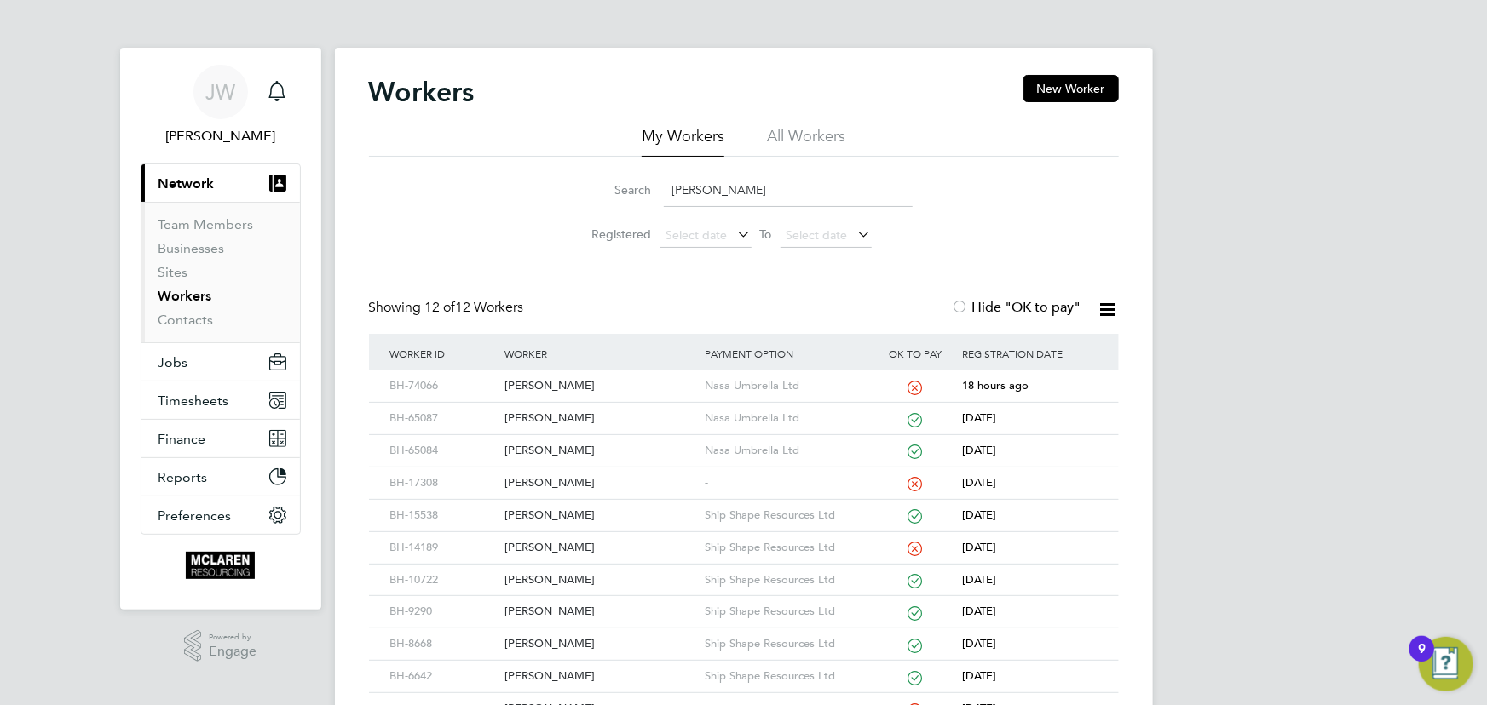
drag, startPoint x: 740, startPoint y: 195, endPoint x: 591, endPoint y: 159, distance: 152.5
click at [599, 186] on div "Search wilson" at bounding box center [743, 190] width 337 height 33
type input "n"
type input "f"
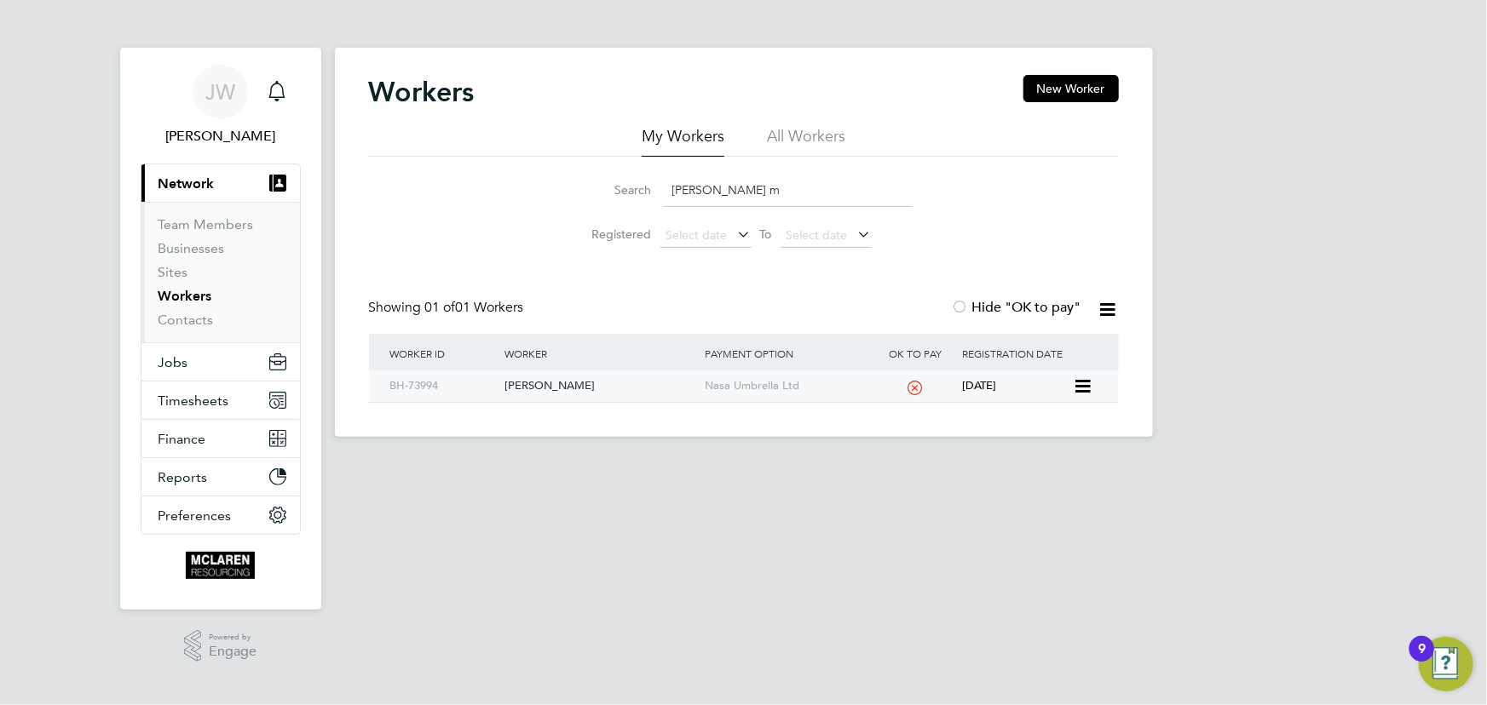
type input "jed m"
click at [524, 384] on div "[PERSON_NAME]" at bounding box center [600, 387] width 200 height 32
click at [174, 320] on link "Contacts" at bounding box center [185, 320] width 55 height 16
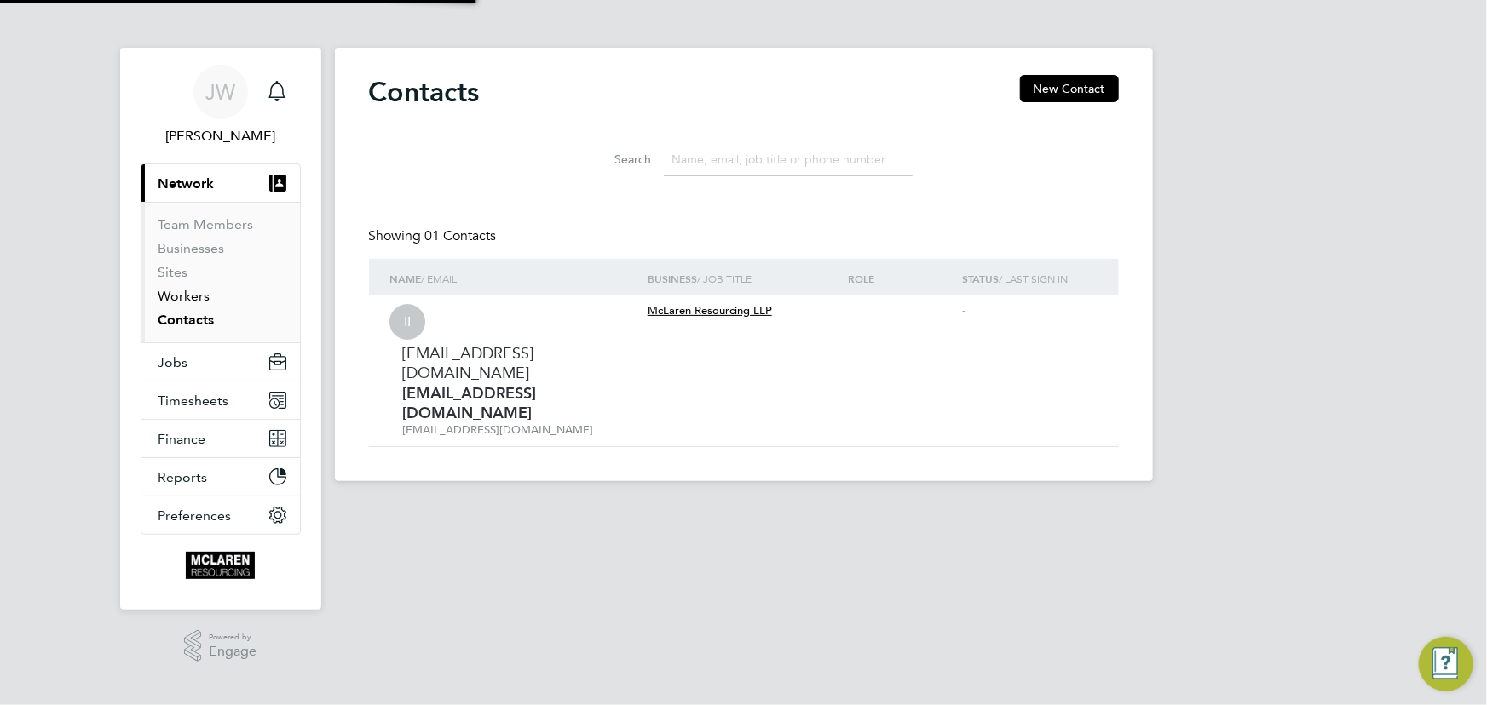
click at [176, 292] on link "Workers" at bounding box center [184, 296] width 52 height 16
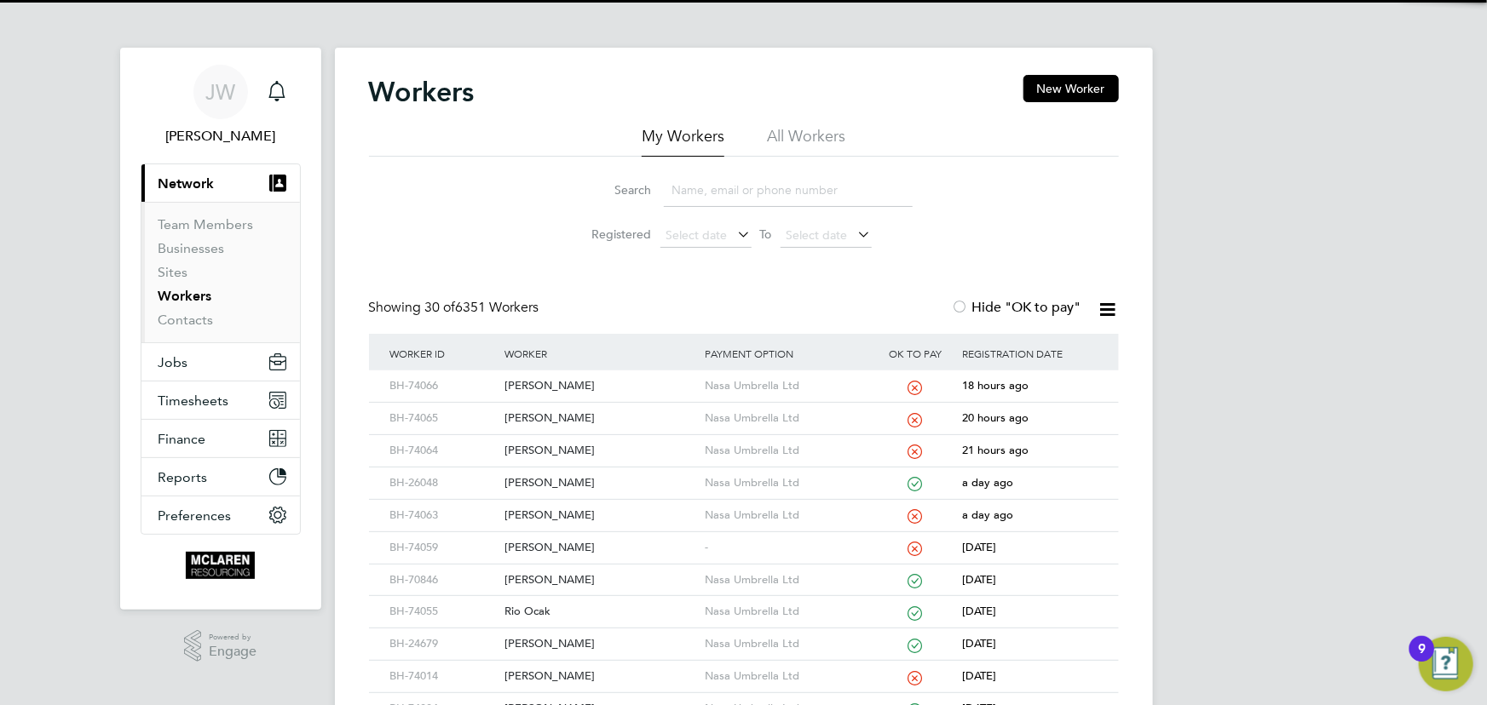
click at [707, 194] on input at bounding box center [788, 190] width 249 height 33
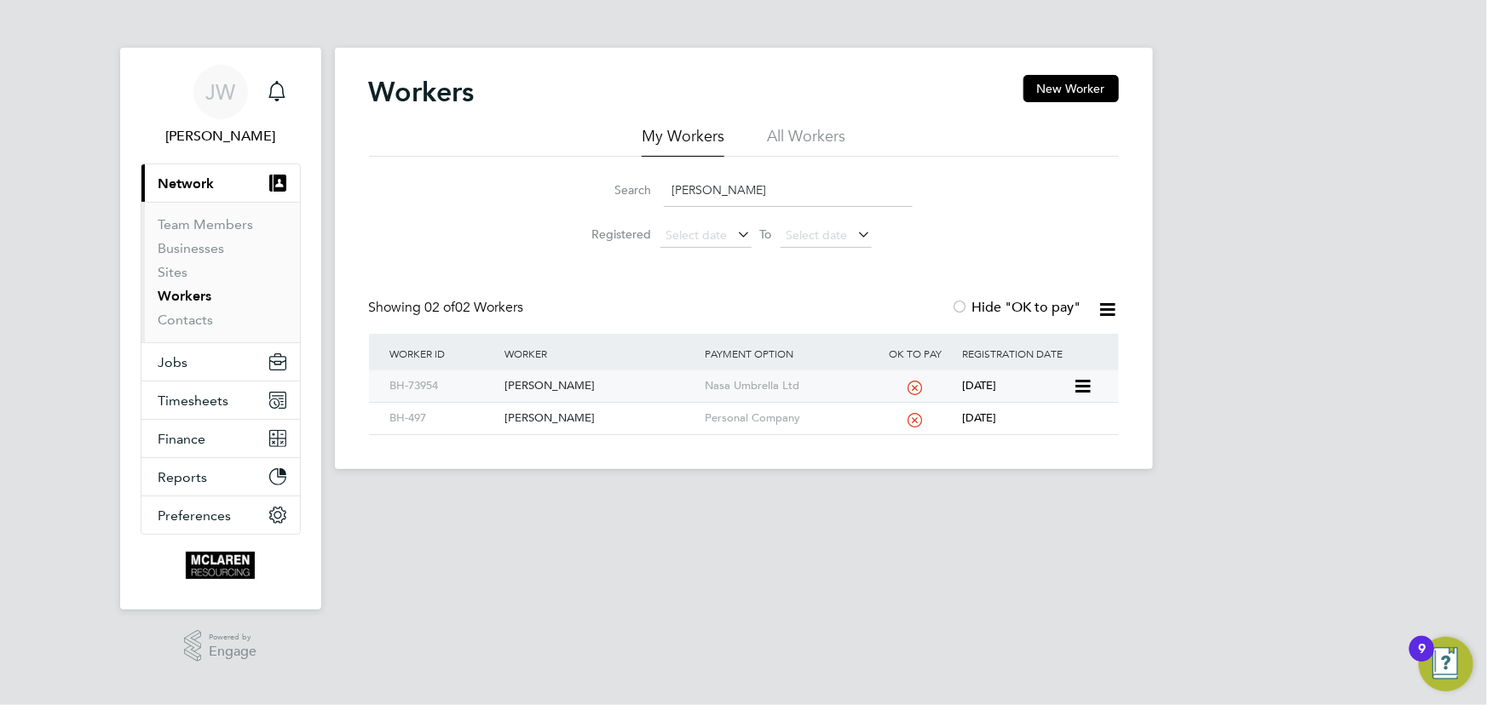
click at [559, 390] on div "[PERSON_NAME]" at bounding box center [600, 387] width 200 height 32
drag, startPoint x: 774, startPoint y: 189, endPoint x: 552, endPoint y: 207, distance: 222.3
click at [552, 207] on div "Search joseph ka Registered Select date To Select date" at bounding box center [744, 207] width 750 height 100
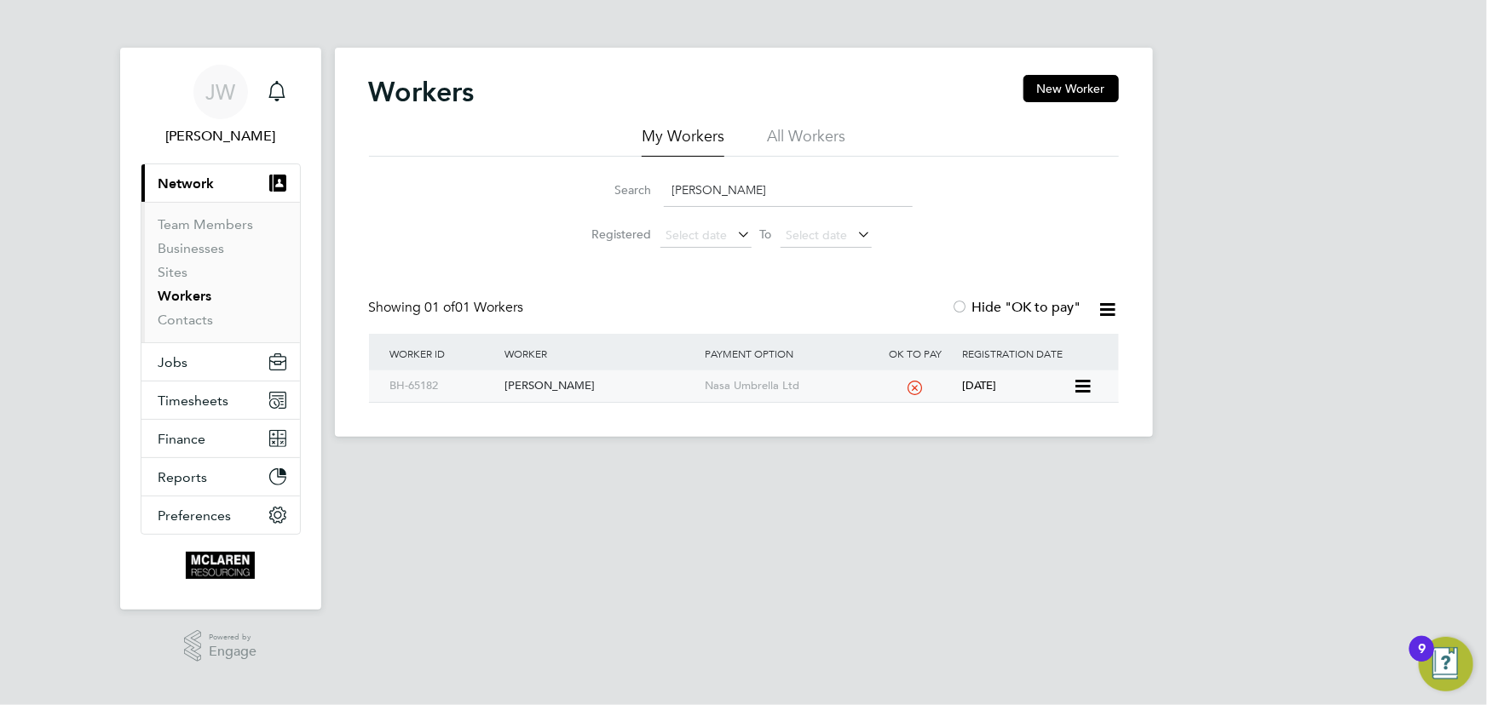
click at [520, 383] on div "David Scobie" at bounding box center [600, 387] width 200 height 32
drag, startPoint x: 731, startPoint y: 187, endPoint x: 497, endPoint y: 158, distance: 236.2
click at [528, 193] on div "Search scobie Registered Select date To Select date" at bounding box center [744, 207] width 750 height 100
type input "samson"
drag, startPoint x: 559, startPoint y: 394, endPoint x: 608, endPoint y: 390, distance: 49.5
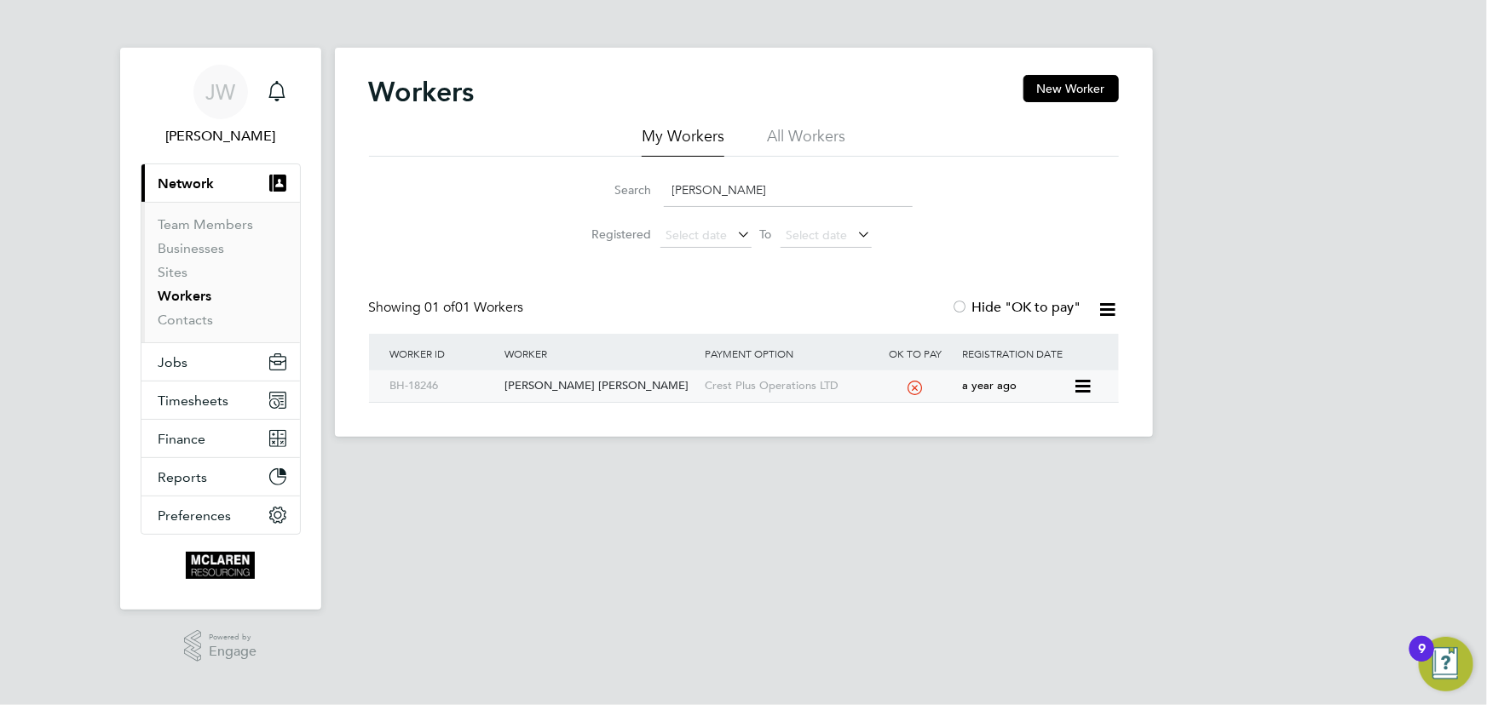
click at [559, 394] on div "Samson-Bradley Philip Mclorren" at bounding box center [600, 387] width 200 height 32
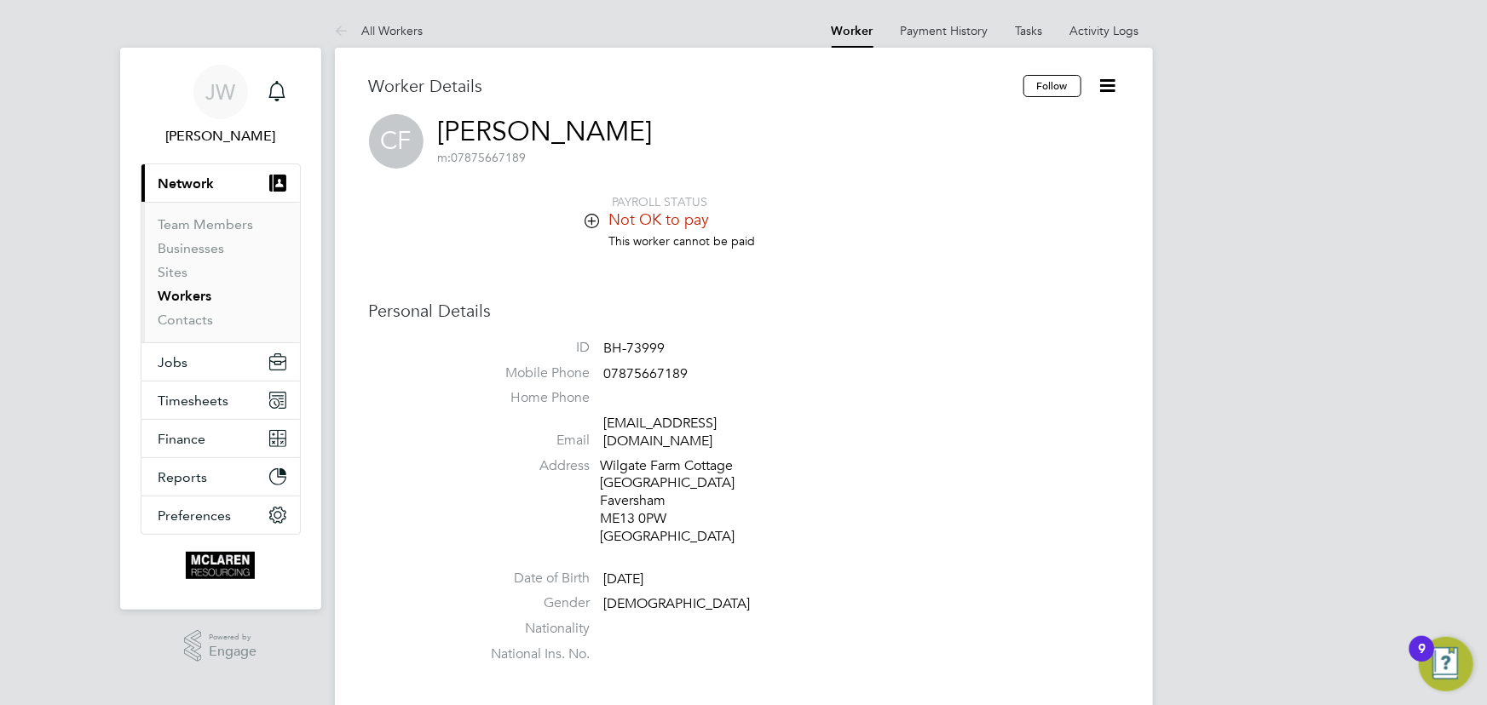
click at [1109, 79] on icon at bounding box center [1107, 85] width 21 height 21
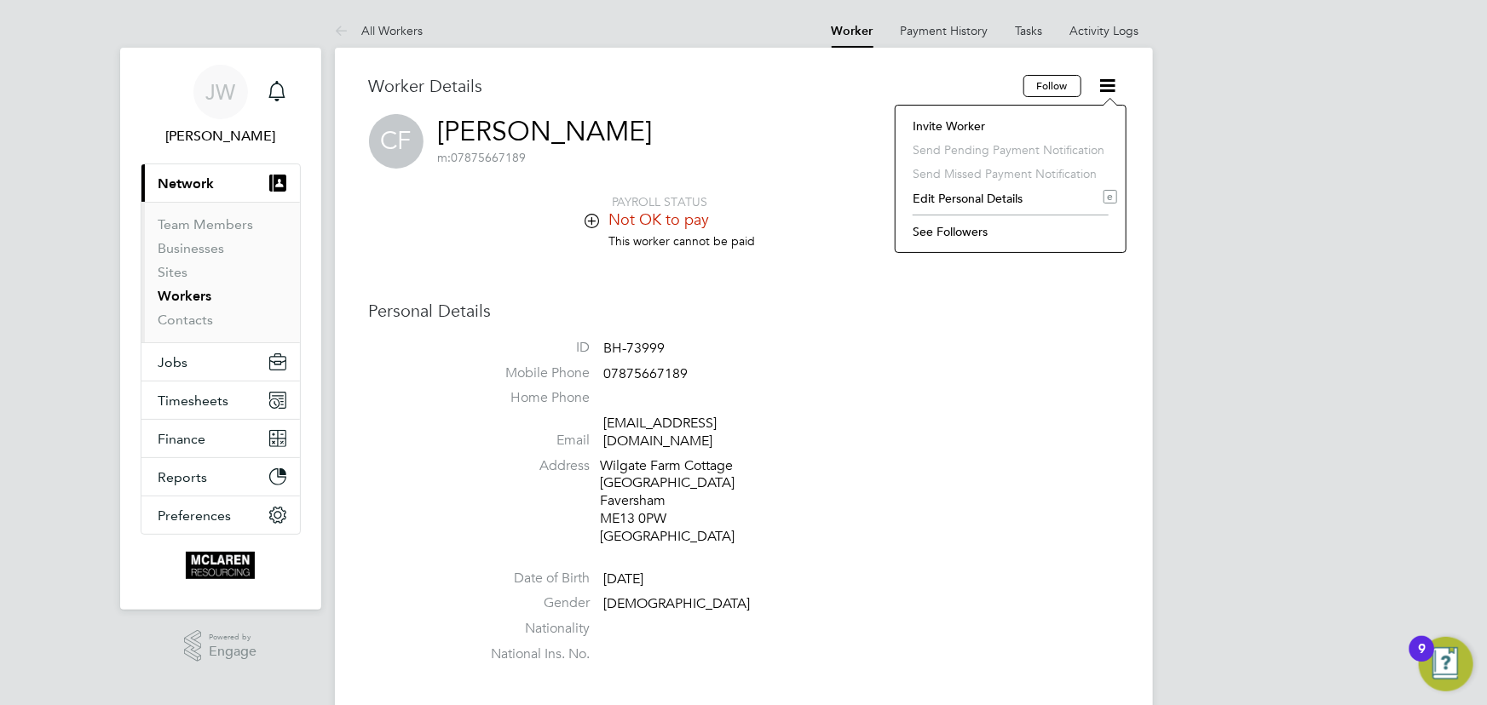
click at [979, 125] on li "Invite Worker" at bounding box center [1010, 126] width 213 height 24
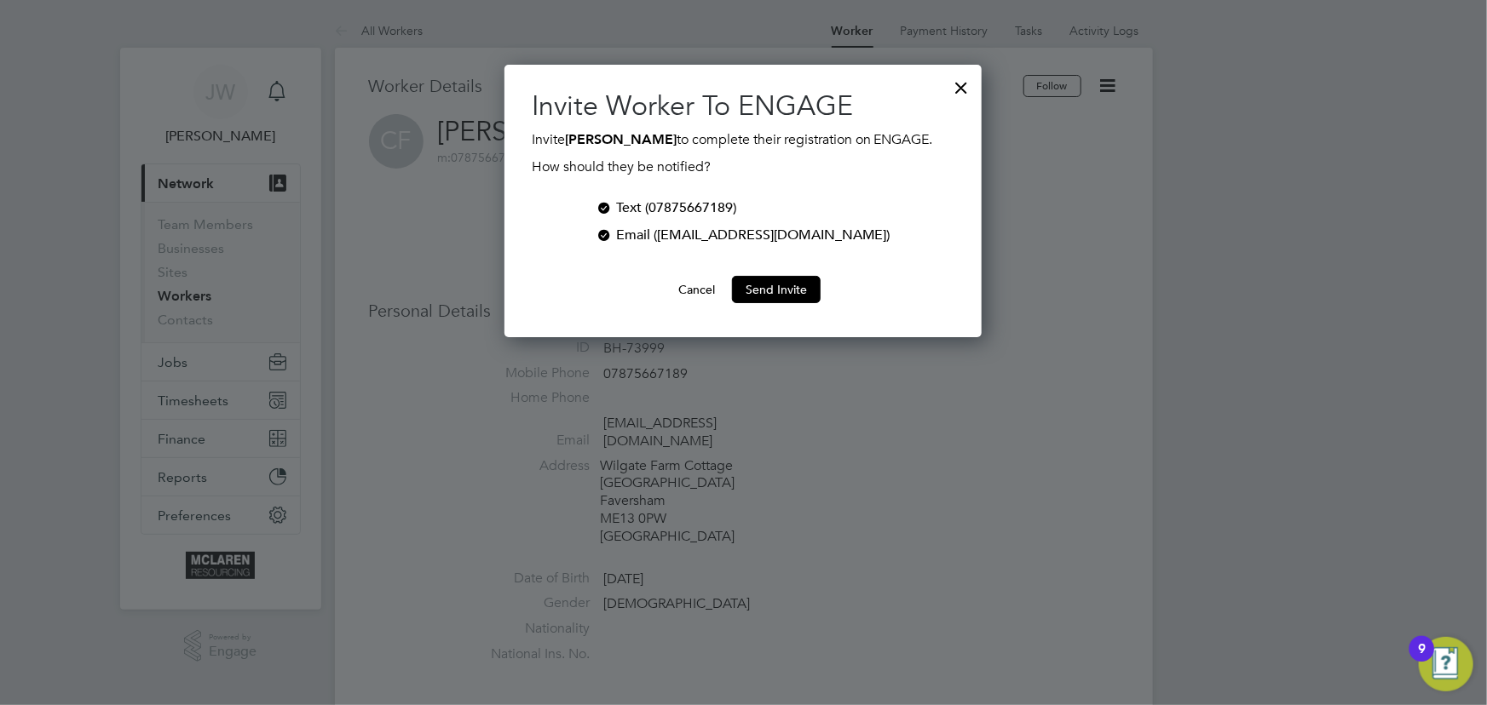
scroll to position [273, 477]
click at [775, 290] on button "Send Invite" at bounding box center [776, 289] width 89 height 27
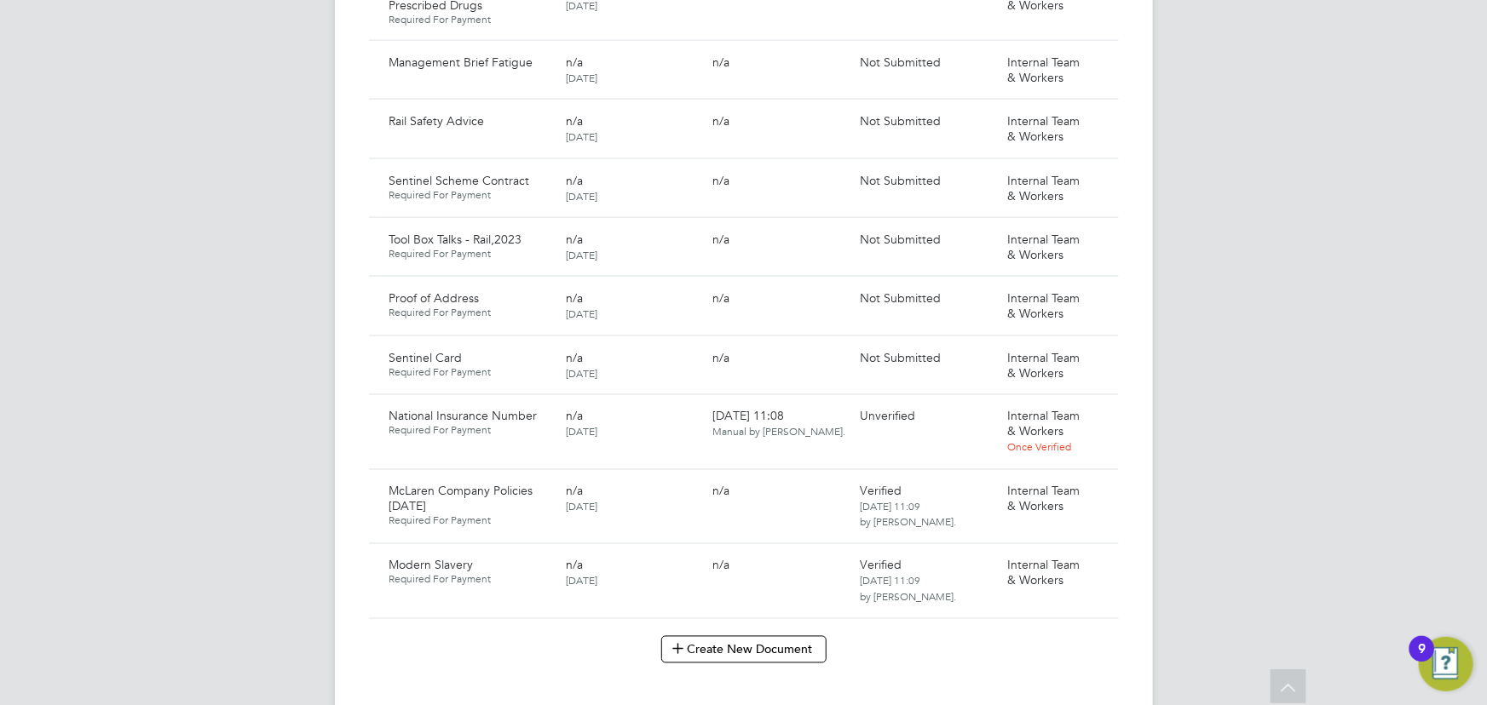
scroll to position [1394, 0]
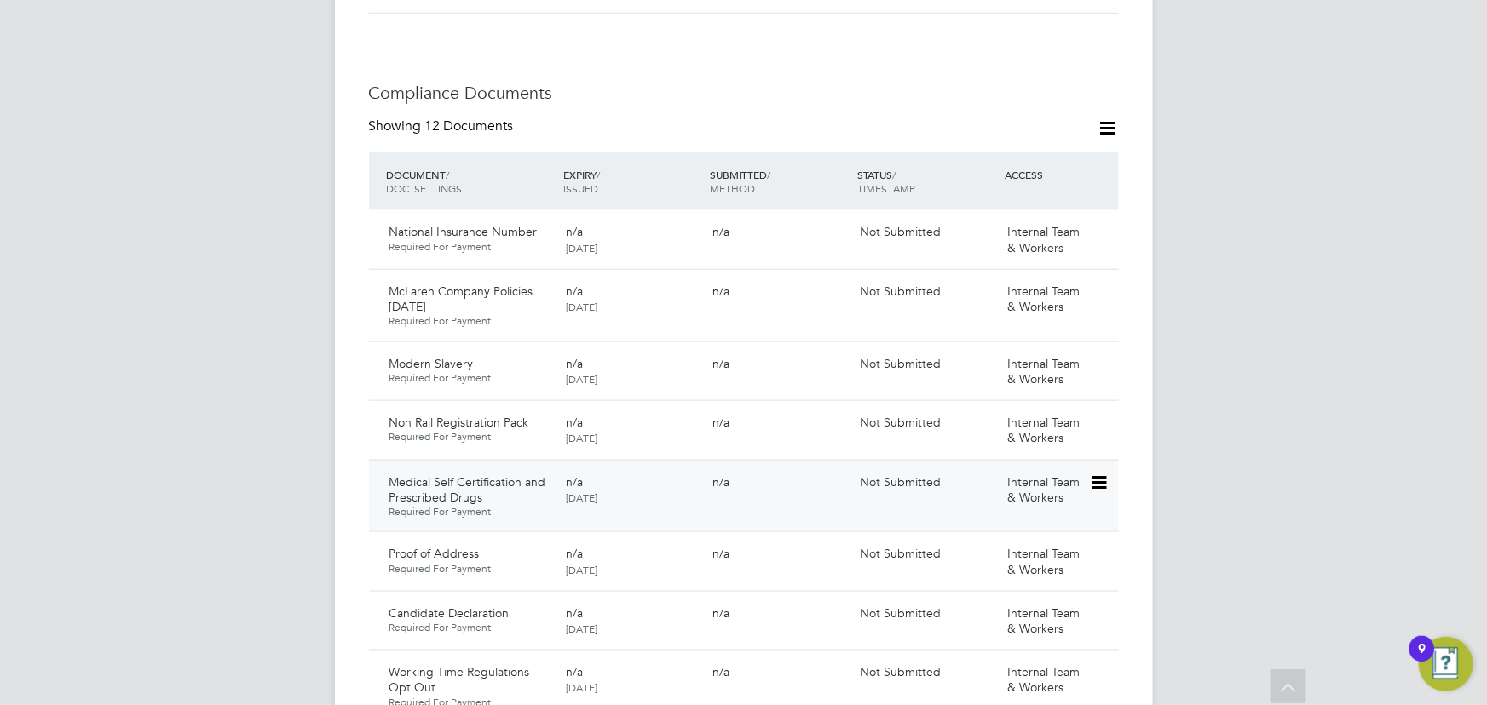
scroll to position [464, 0]
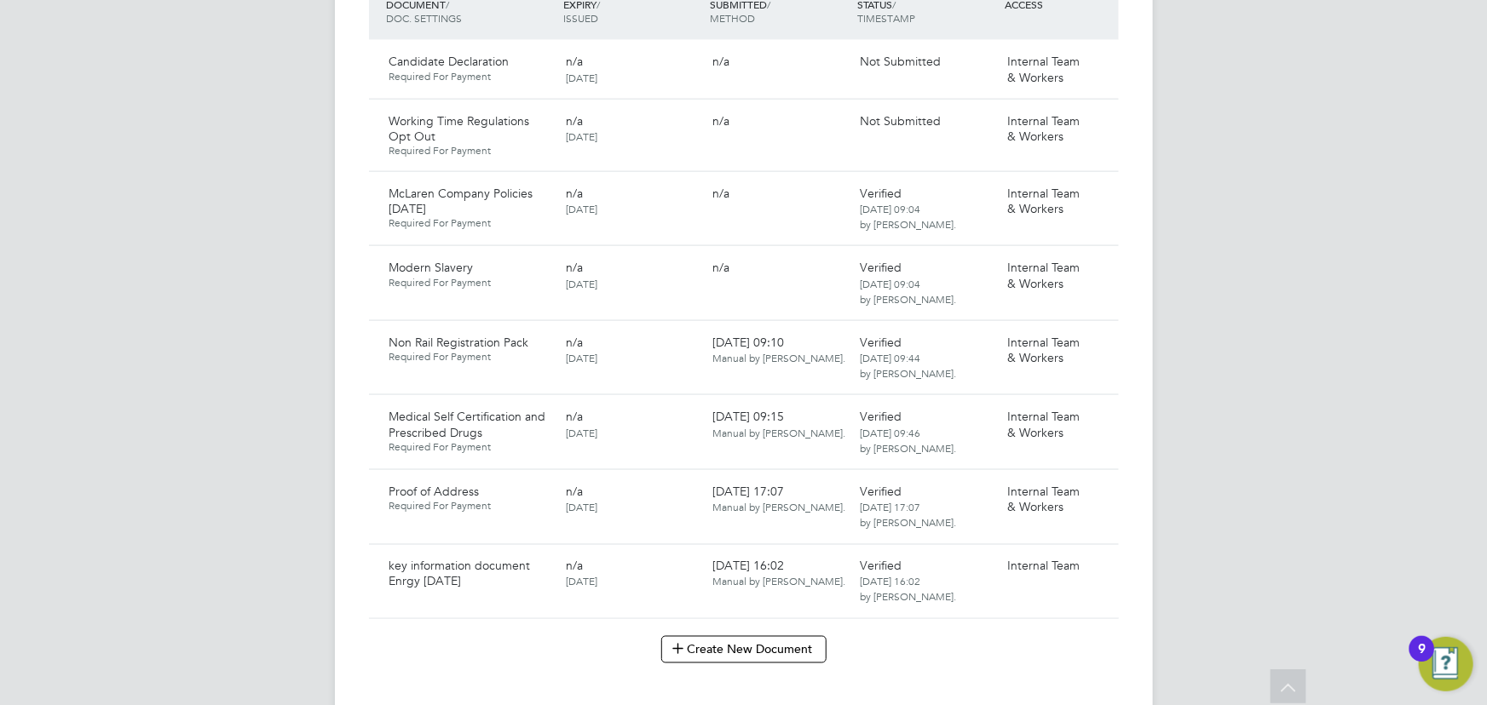
scroll to position [852, 0]
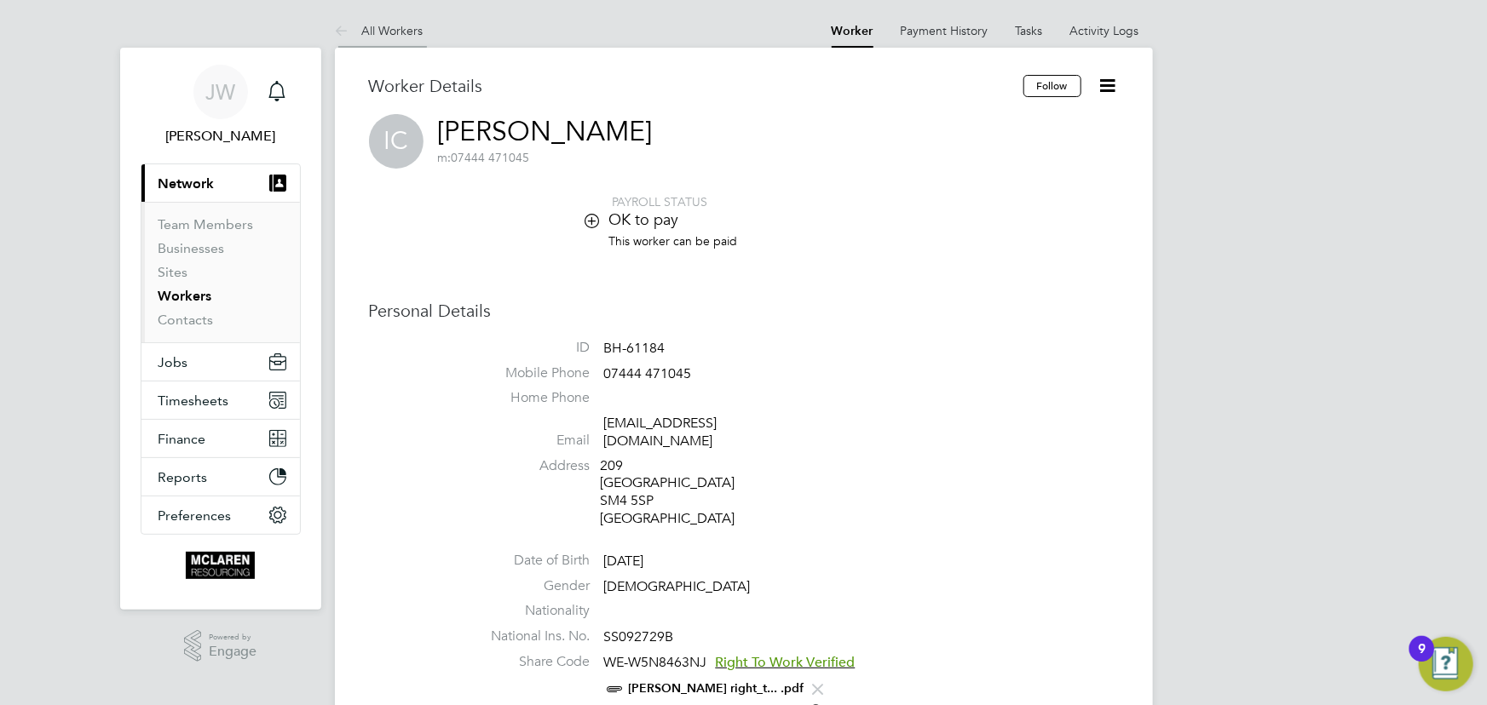
click at [383, 22] on li "All Workers" at bounding box center [379, 31] width 89 height 34
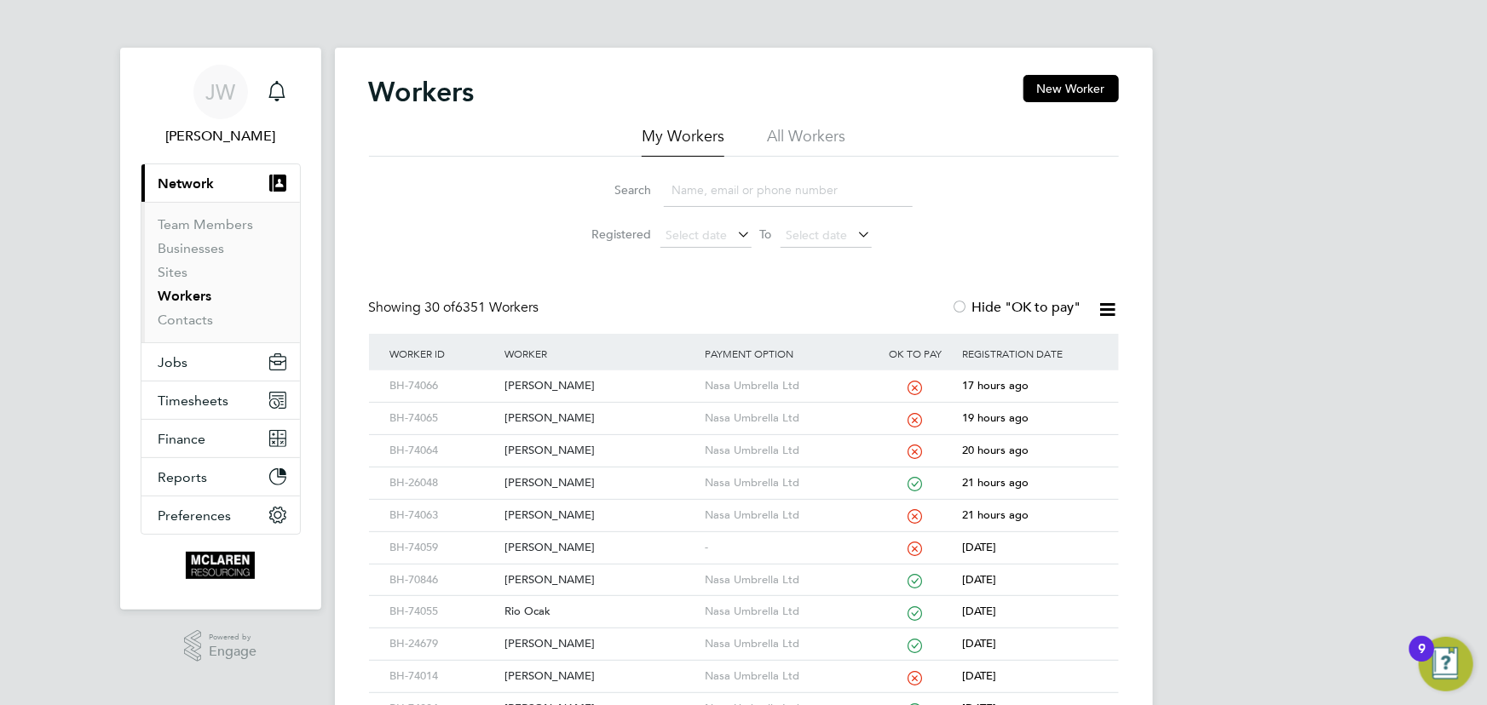
click at [716, 194] on input at bounding box center [788, 190] width 249 height 33
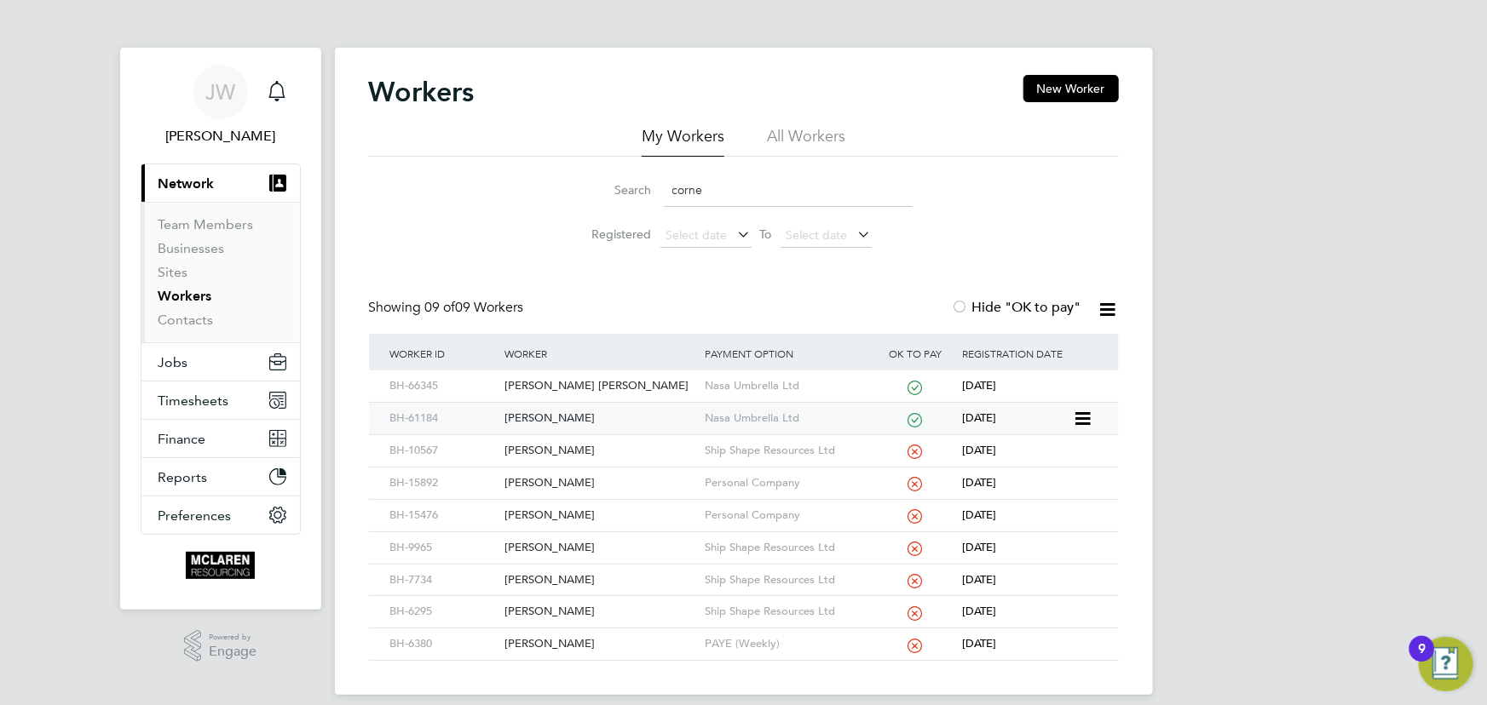
click at [559, 413] on div "[PERSON_NAME]" at bounding box center [600, 419] width 200 height 32
drag, startPoint x: 755, startPoint y: 201, endPoint x: 601, endPoint y: 201, distance: 154.2
click at [601, 201] on div "Search corne" at bounding box center [743, 190] width 337 height 33
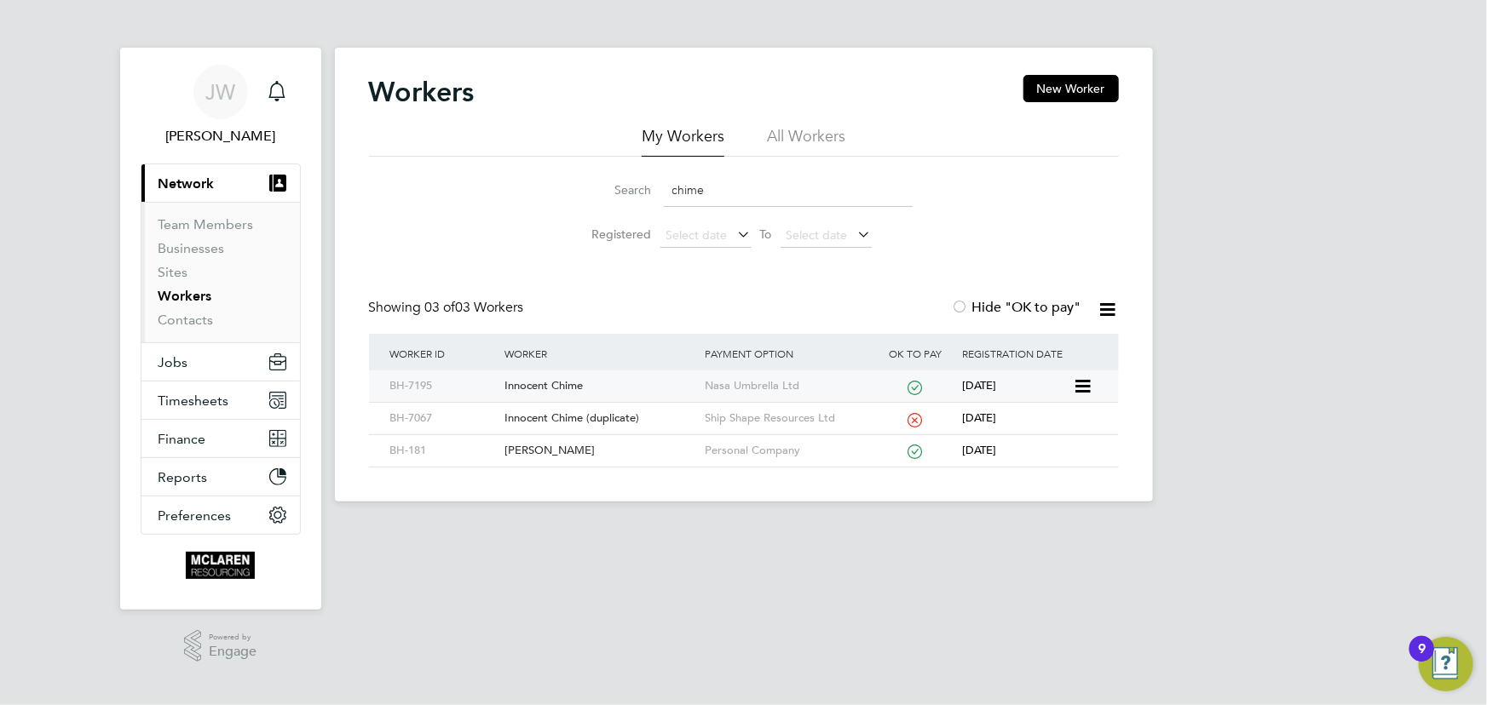
click at [531, 385] on div "Innocent Chime" at bounding box center [600, 387] width 200 height 32
drag, startPoint x: 723, startPoint y: 191, endPoint x: 559, endPoint y: 190, distance: 164.4
click at [559, 190] on li "Search chime" at bounding box center [744, 190] width 380 height 50
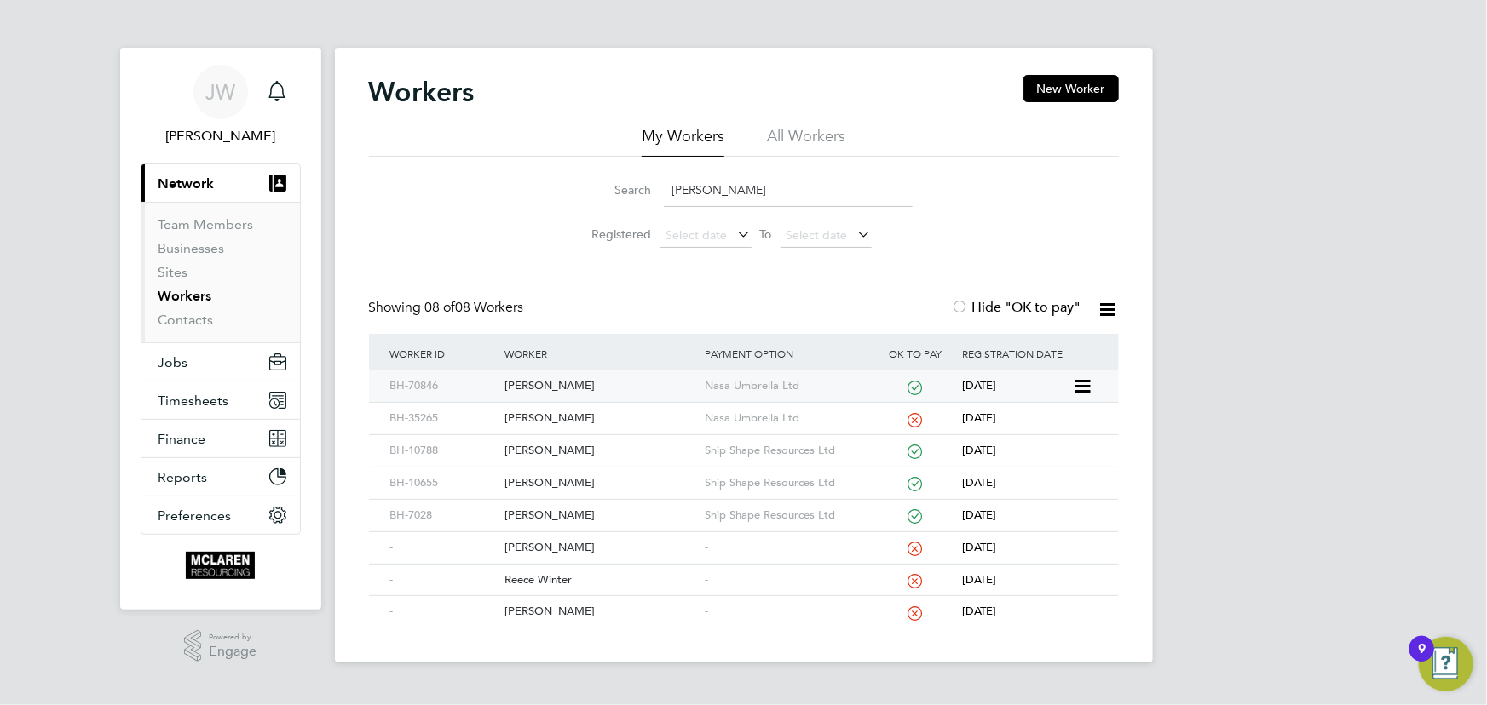
click at [532, 385] on div "Reece O'Flaherty" at bounding box center [600, 387] width 200 height 32
drag, startPoint x: 638, startPoint y: 187, endPoint x: 616, endPoint y: 187, distance: 22.2
click at [616, 187] on div "Search reece" at bounding box center [743, 190] width 337 height 33
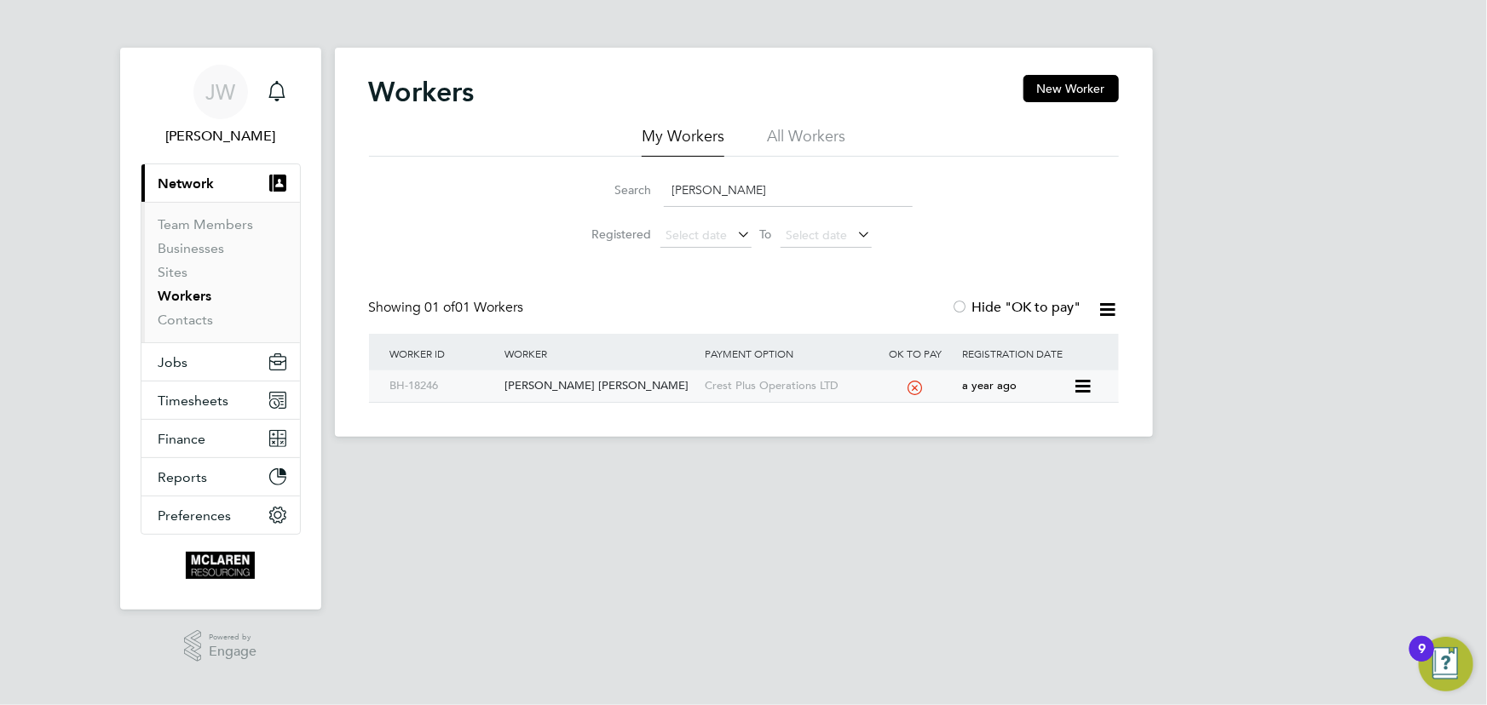
type input "samson"
click at [590, 383] on div "Samson-Bradley Philip Mclorren" at bounding box center [600, 387] width 200 height 32
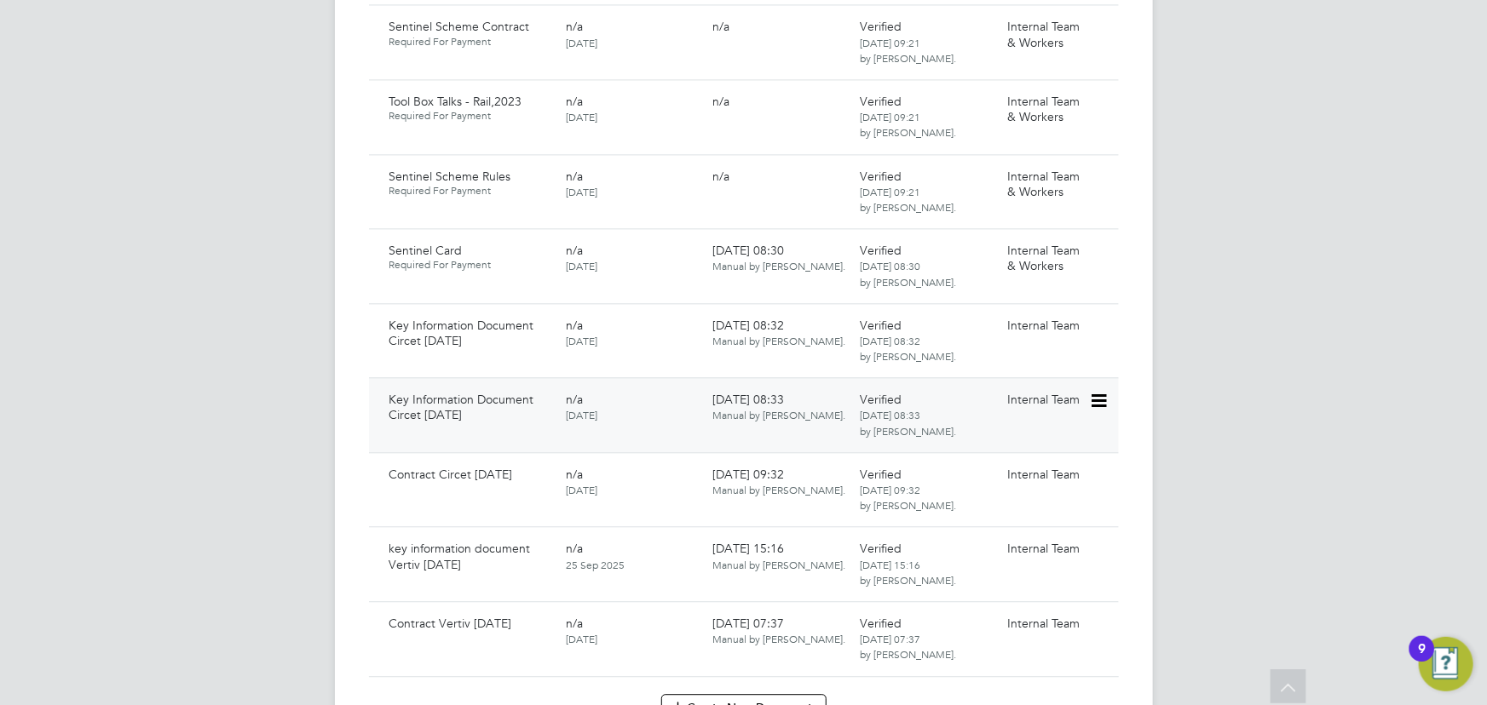
scroll to position [2168, 0]
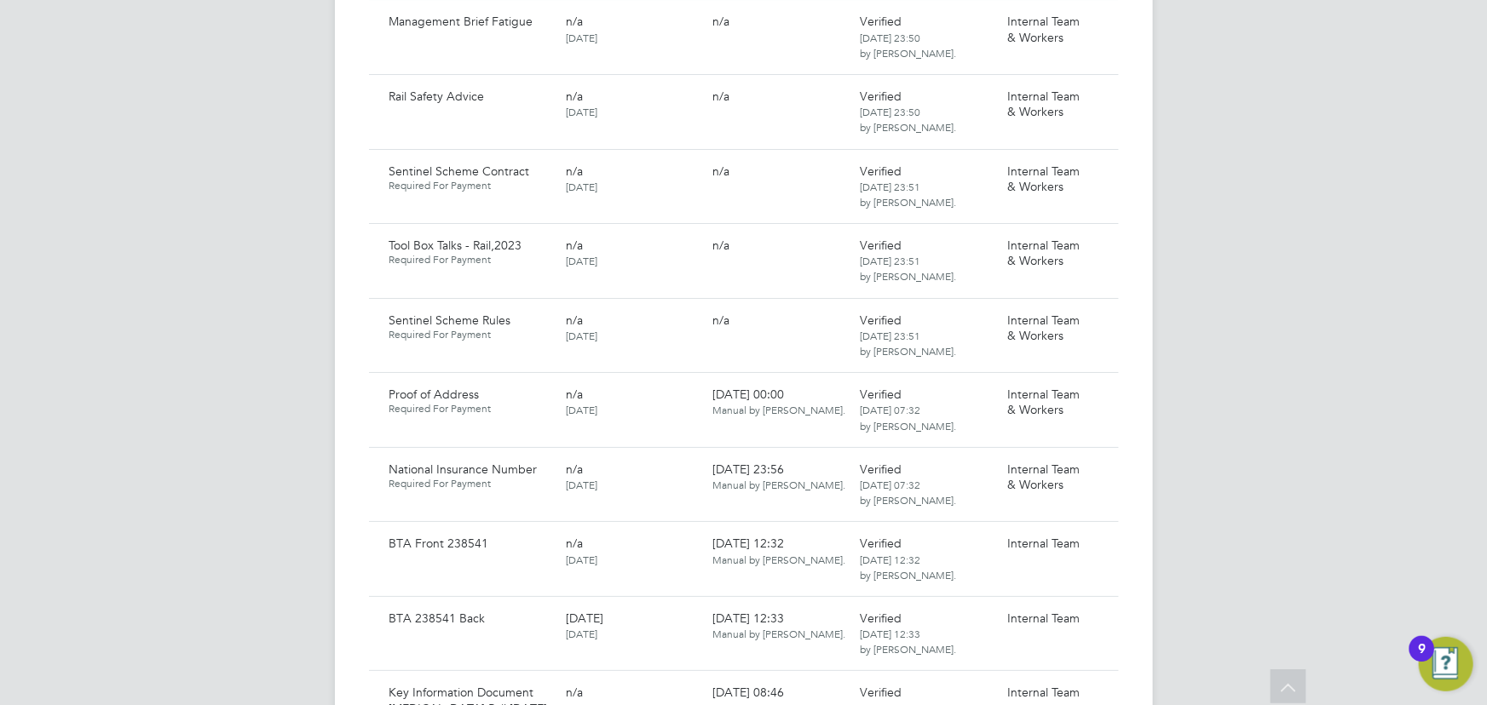
scroll to position [3098, 0]
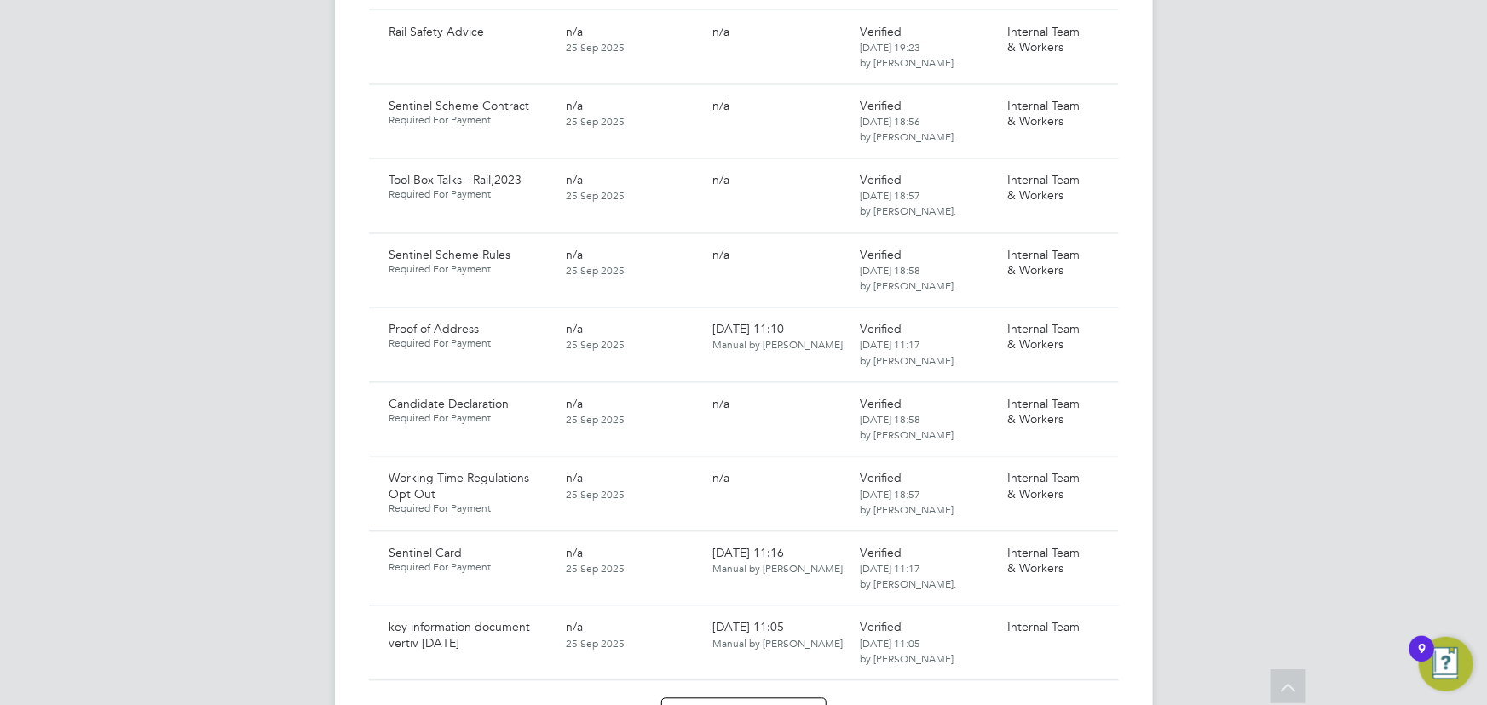
scroll to position [1549, 0]
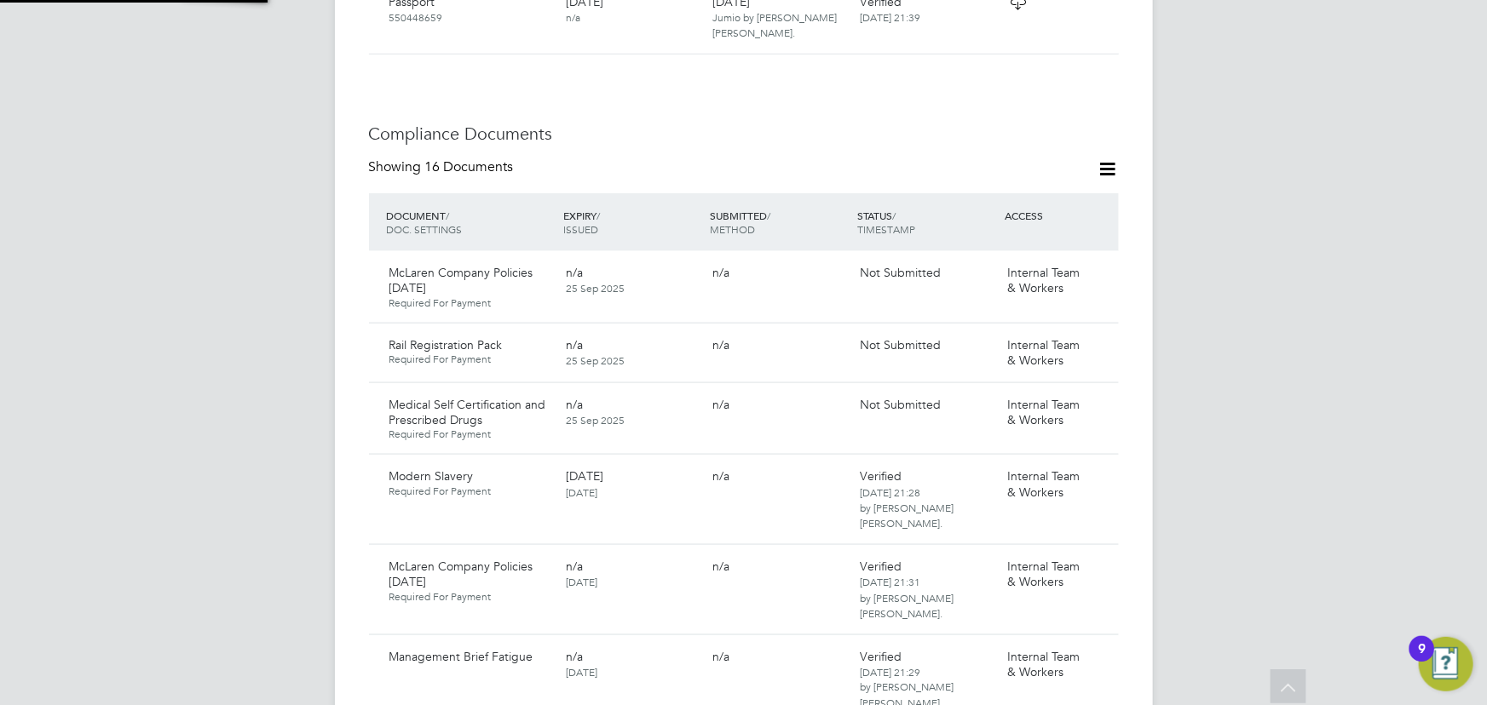
scroll to position [1006, 0]
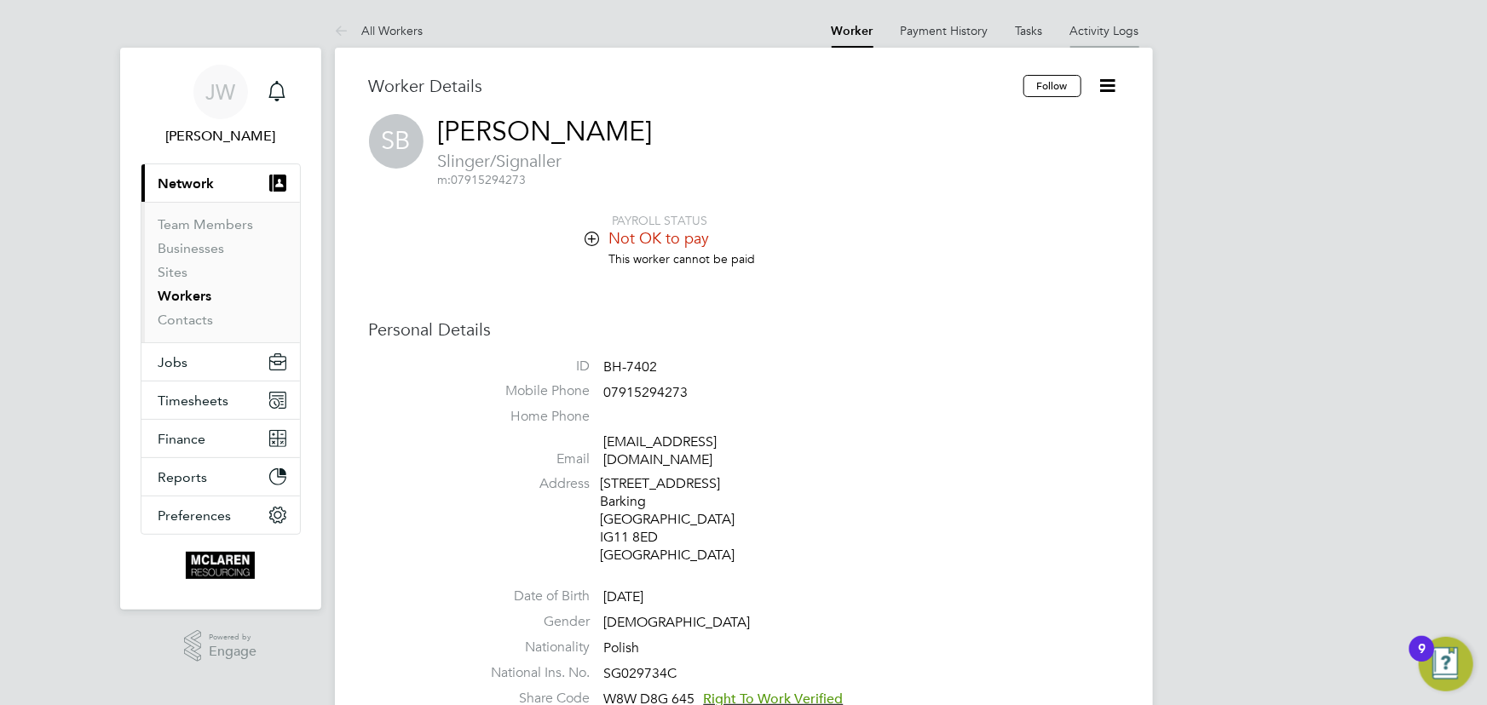
click at [1095, 37] on li "Activity Logs" at bounding box center [1104, 31] width 69 height 34
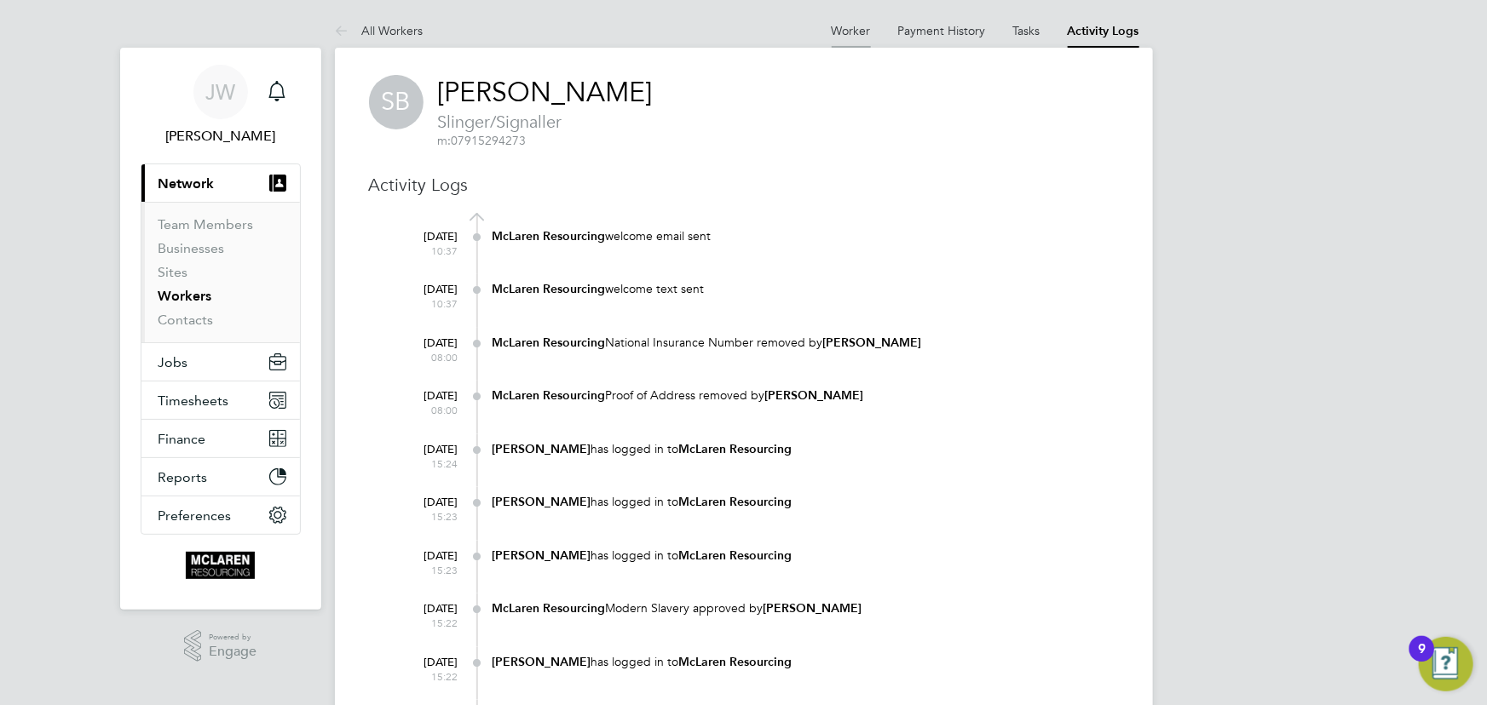
click at [832, 32] on link "Worker" at bounding box center [851, 30] width 39 height 15
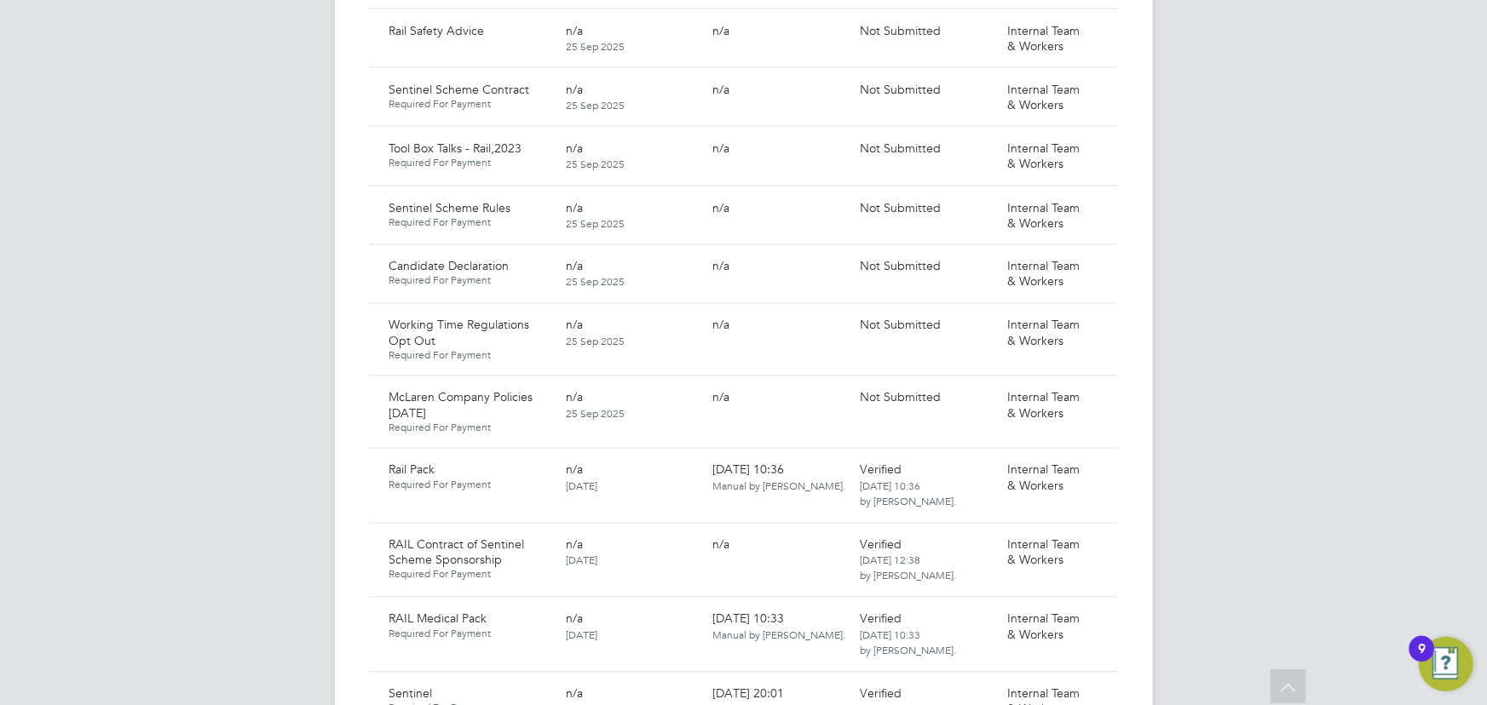
scroll to position [1471, 0]
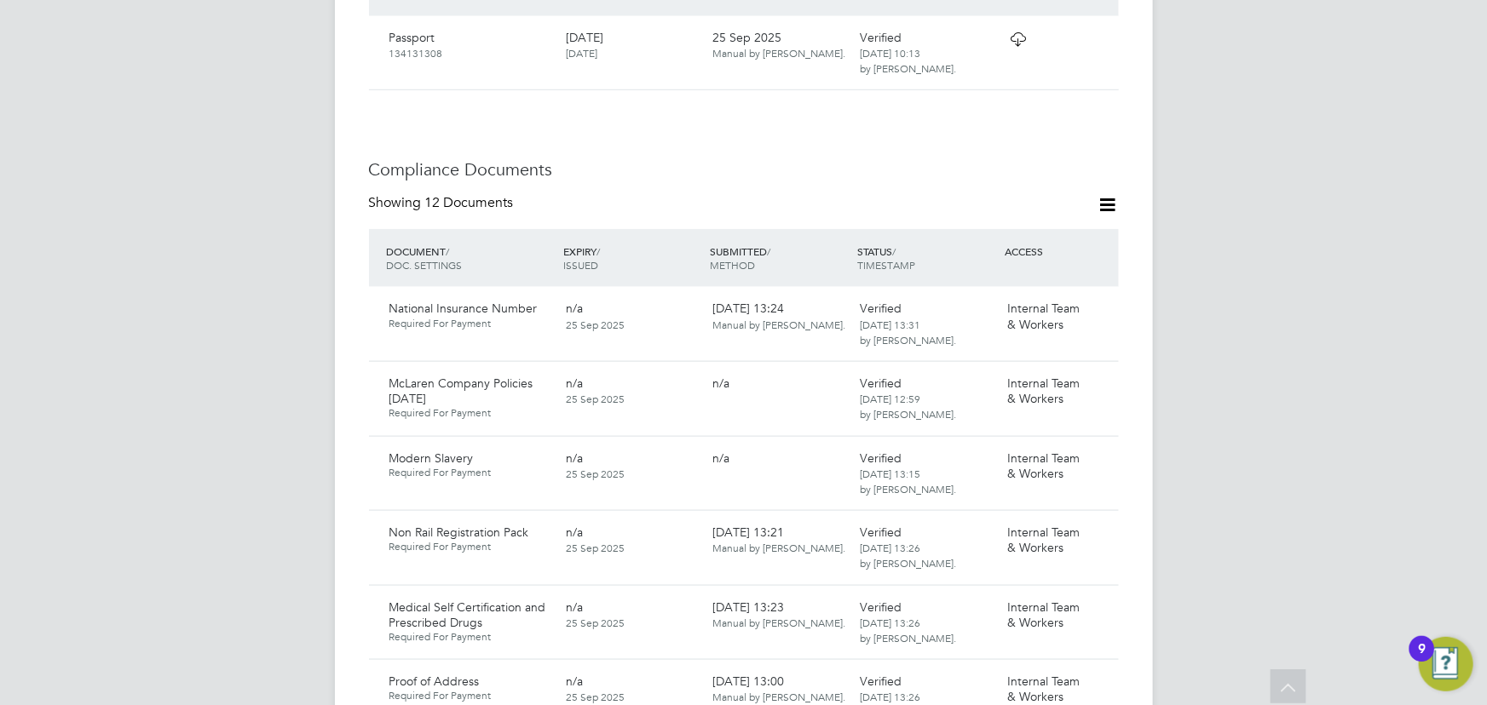
scroll to position [387, 0]
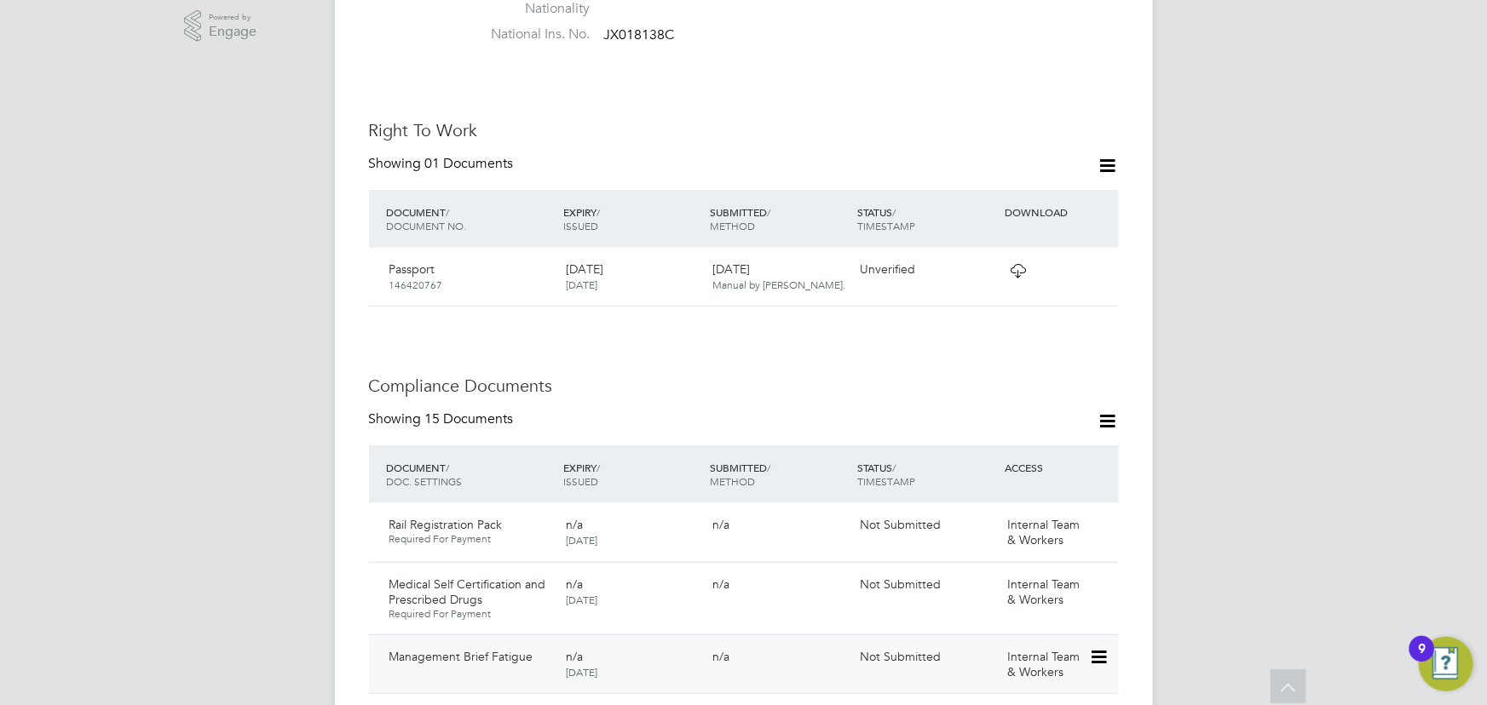
scroll to position [619, 0]
click at [1097, 262] on icon at bounding box center [1097, 272] width 17 height 20
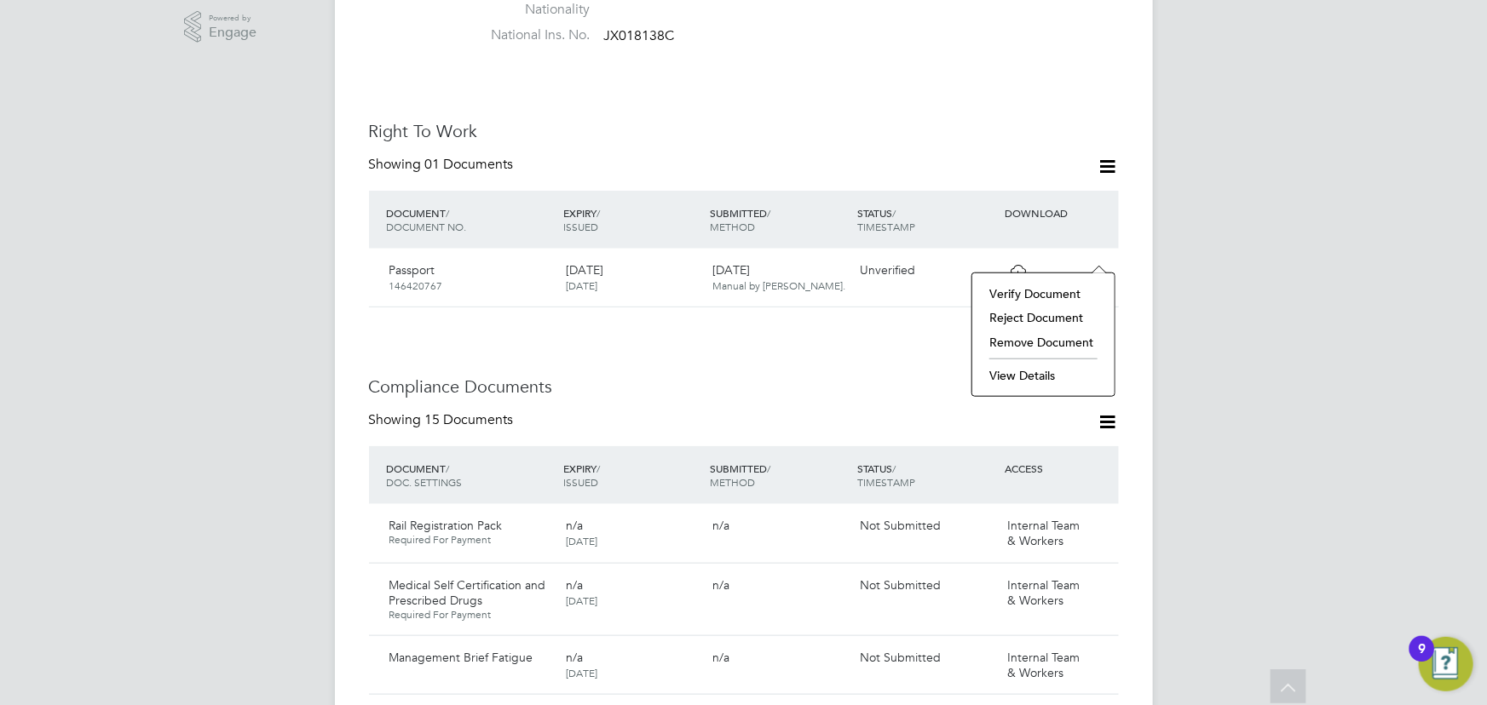
click at [1006, 378] on li "View Details" at bounding box center [1043, 376] width 125 height 24
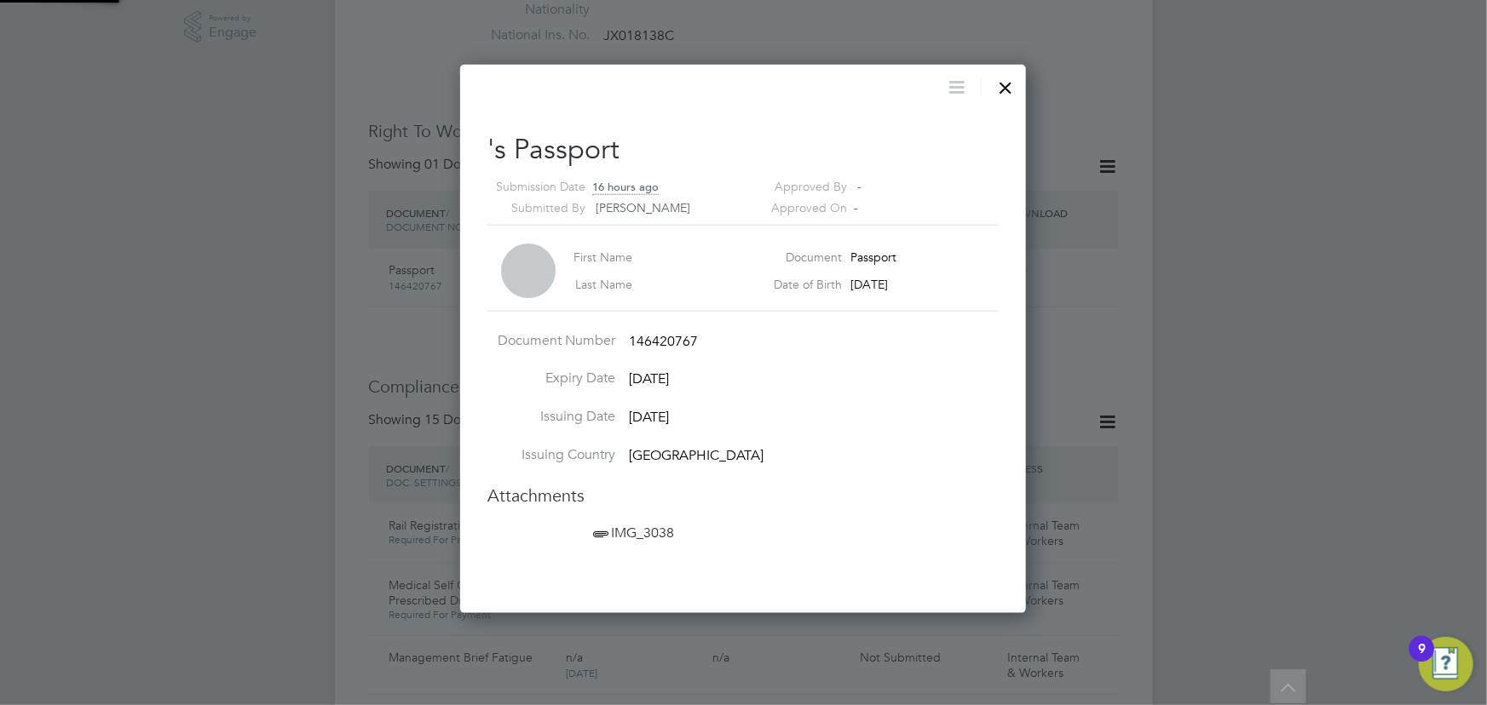
scroll to position [549, 567]
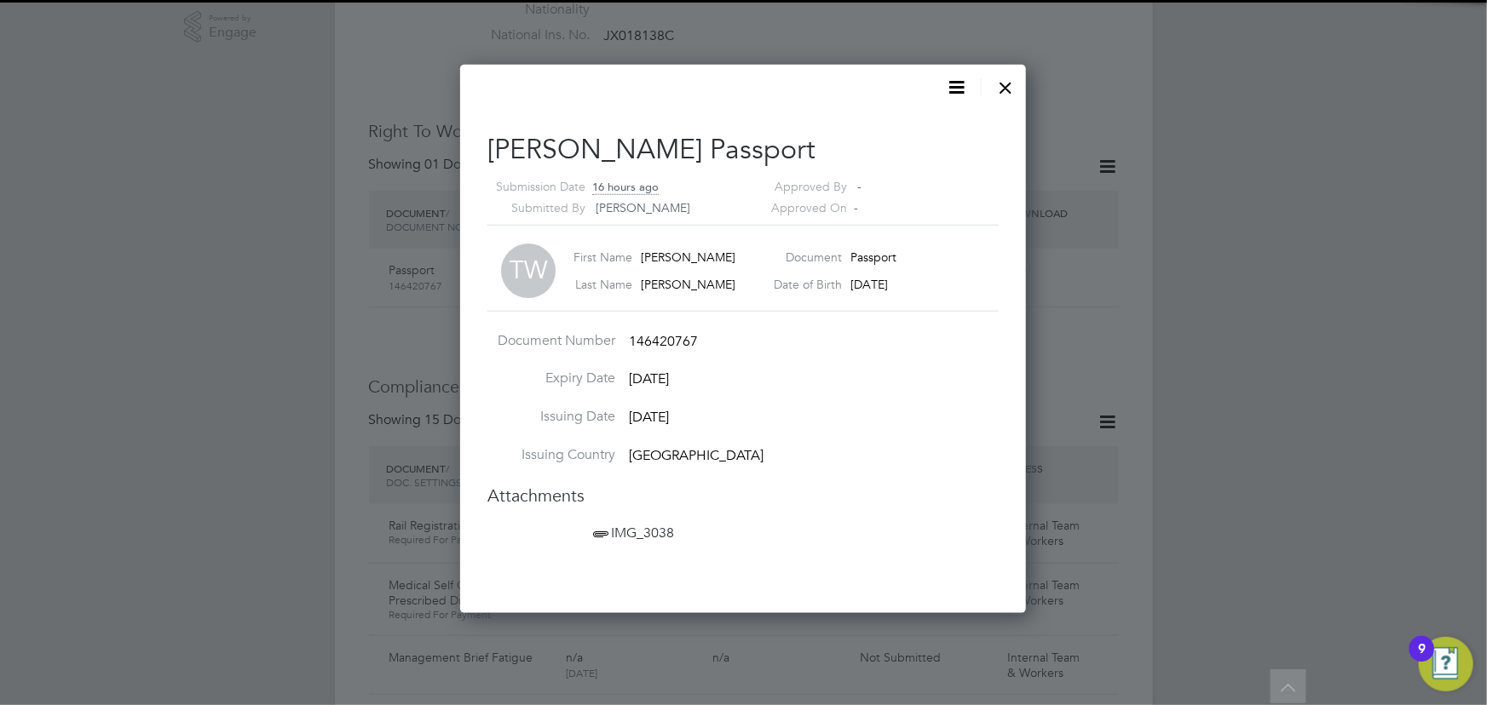
click at [650, 533] on span "IMG_3038" at bounding box center [632, 533] width 84 height 17
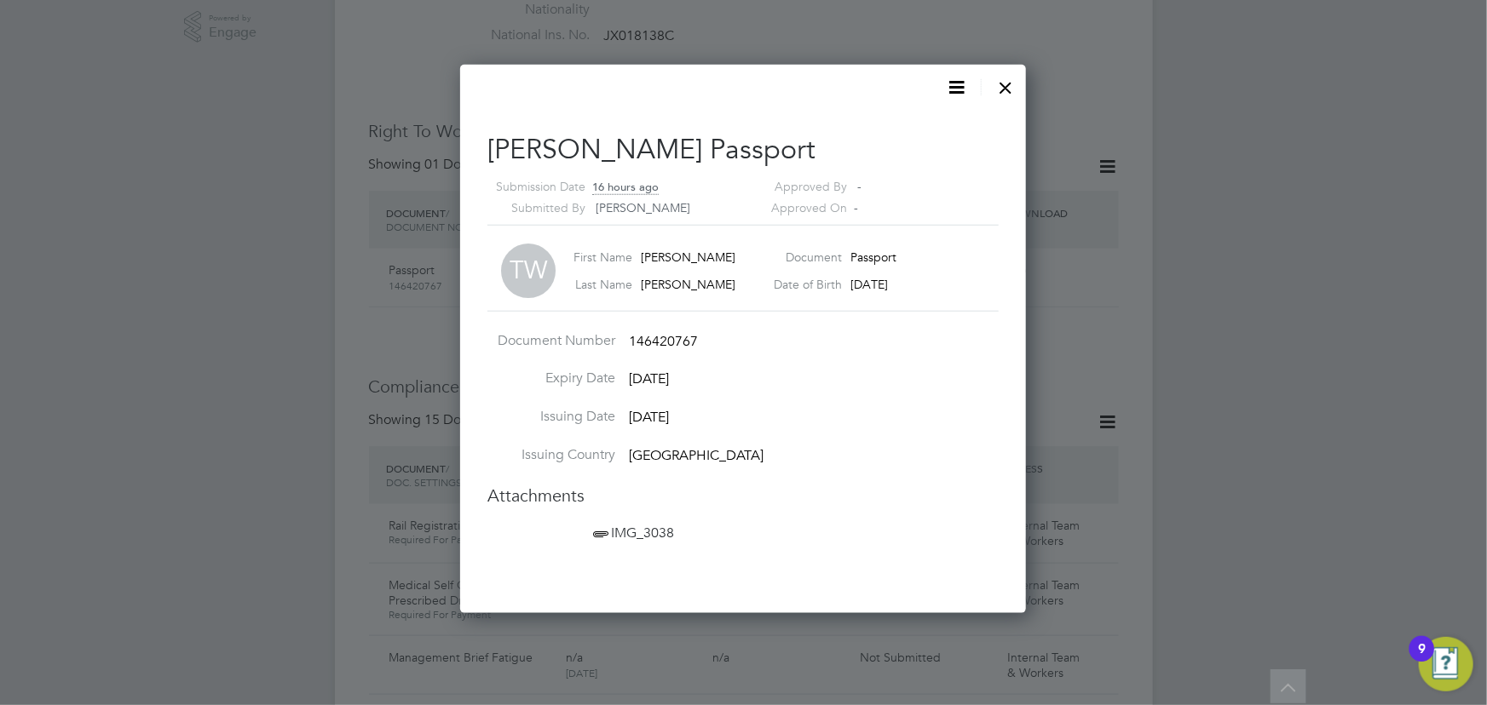
click at [1004, 89] on div at bounding box center [1006, 83] width 31 height 31
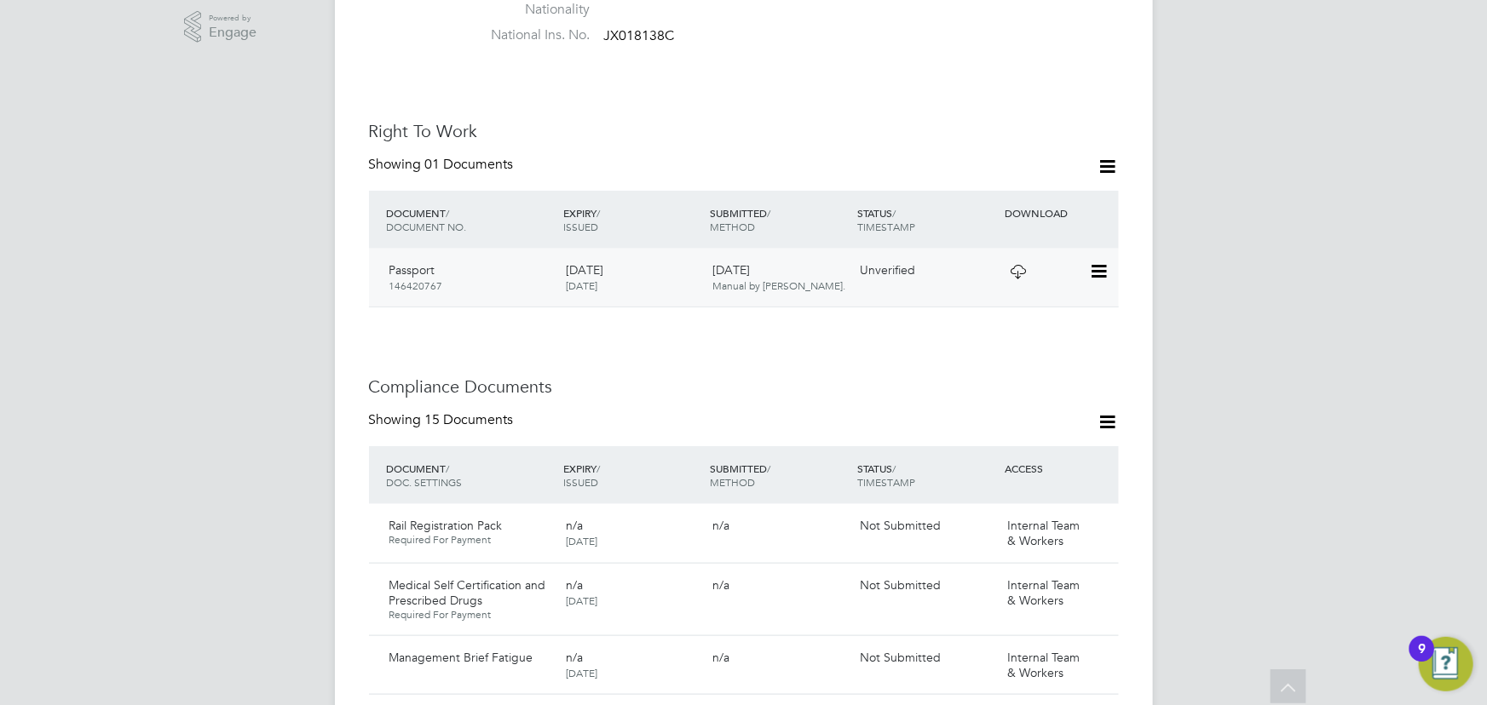
click at [1085, 256] on div at bounding box center [1044, 271] width 89 height 30
click at [1092, 262] on icon at bounding box center [1097, 272] width 17 height 20
click at [1009, 297] on li "Verify Document" at bounding box center [1043, 294] width 125 height 24
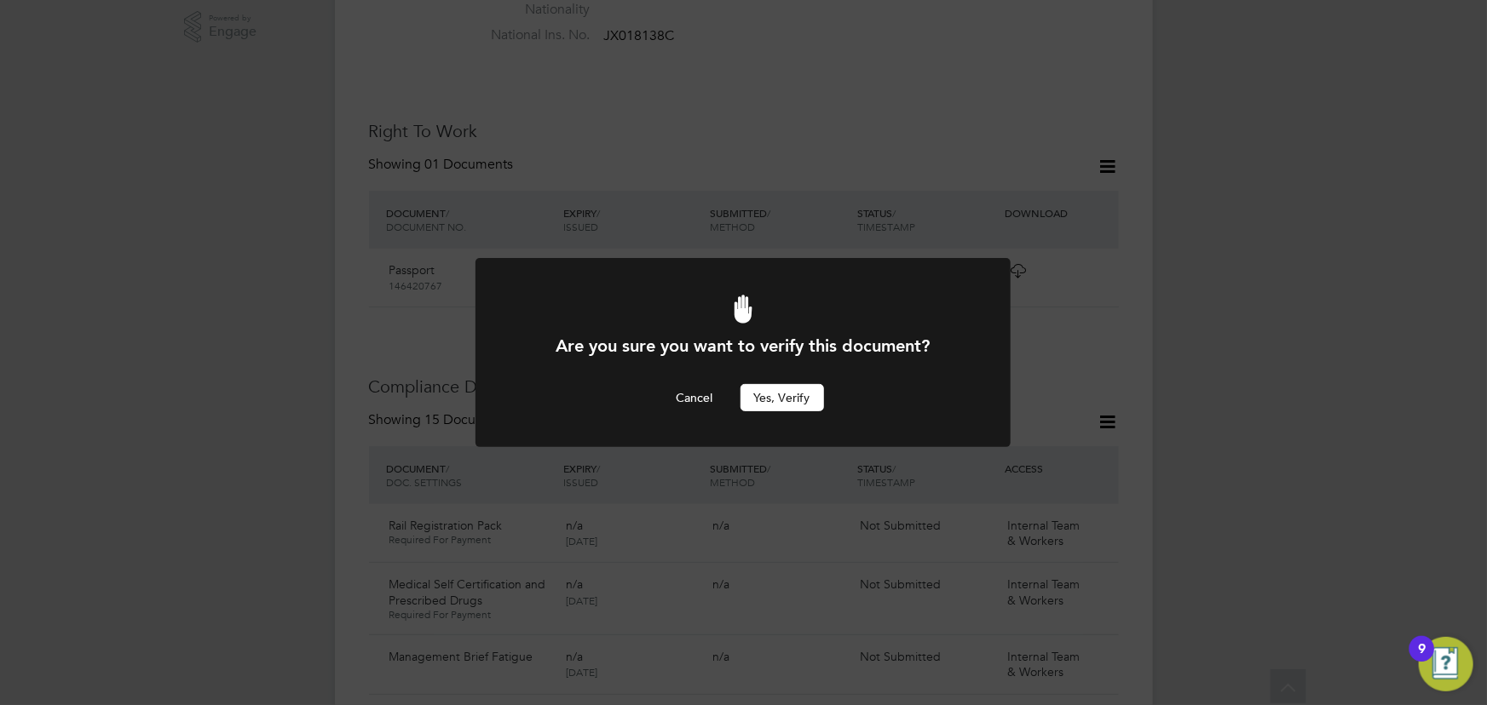
scroll to position [0, 0]
click at [769, 406] on button "Yes, verify" at bounding box center [782, 397] width 84 height 27
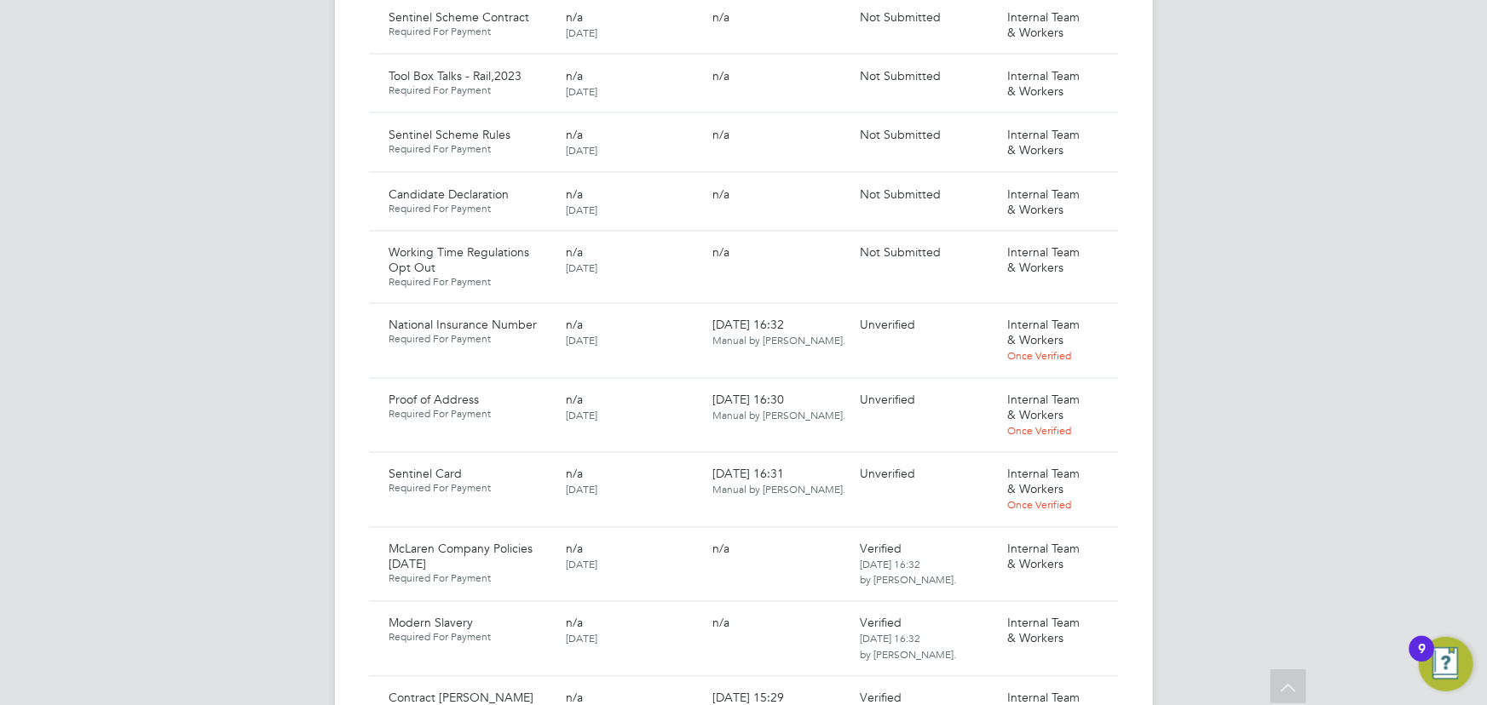
scroll to position [929, 0]
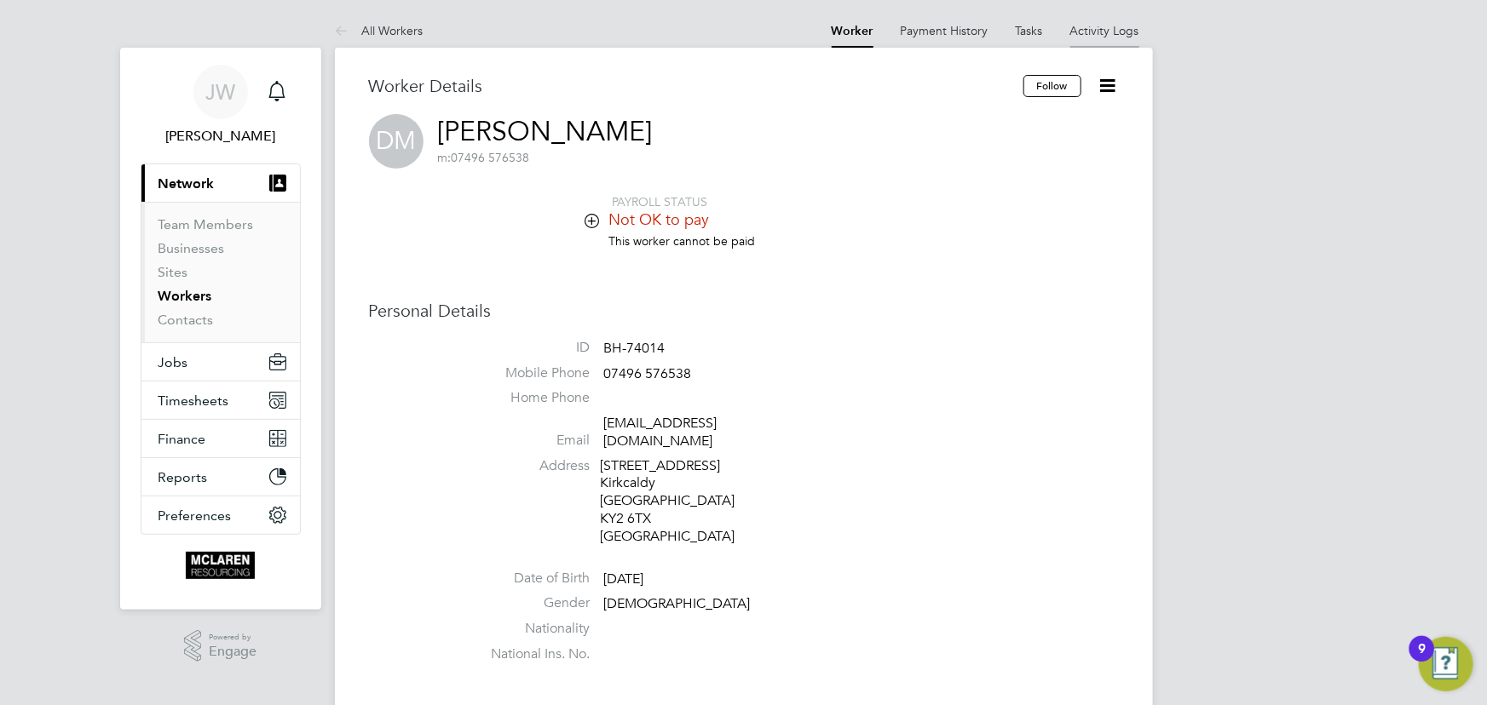
click at [1108, 28] on link "Activity Logs" at bounding box center [1104, 30] width 69 height 15
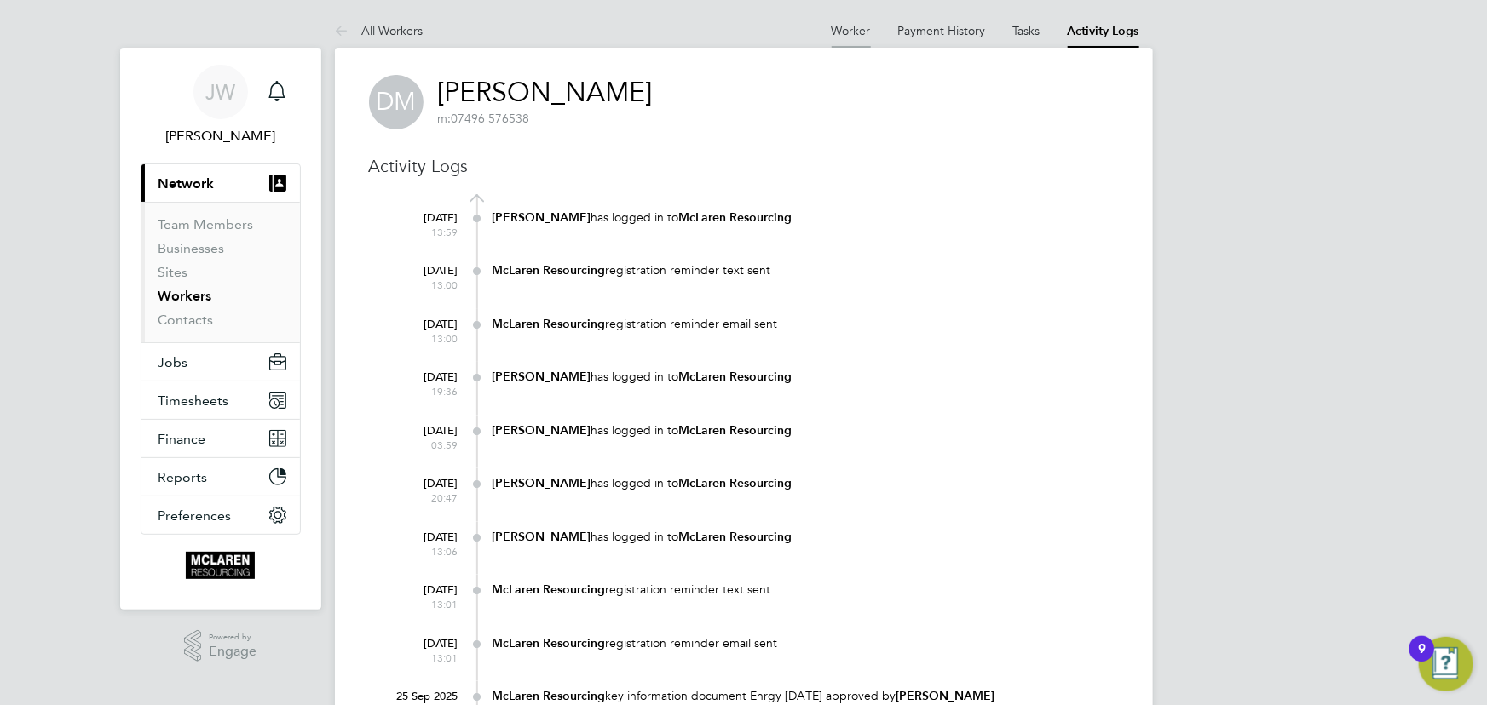
click at [841, 20] on li "Worker" at bounding box center [851, 31] width 39 height 34
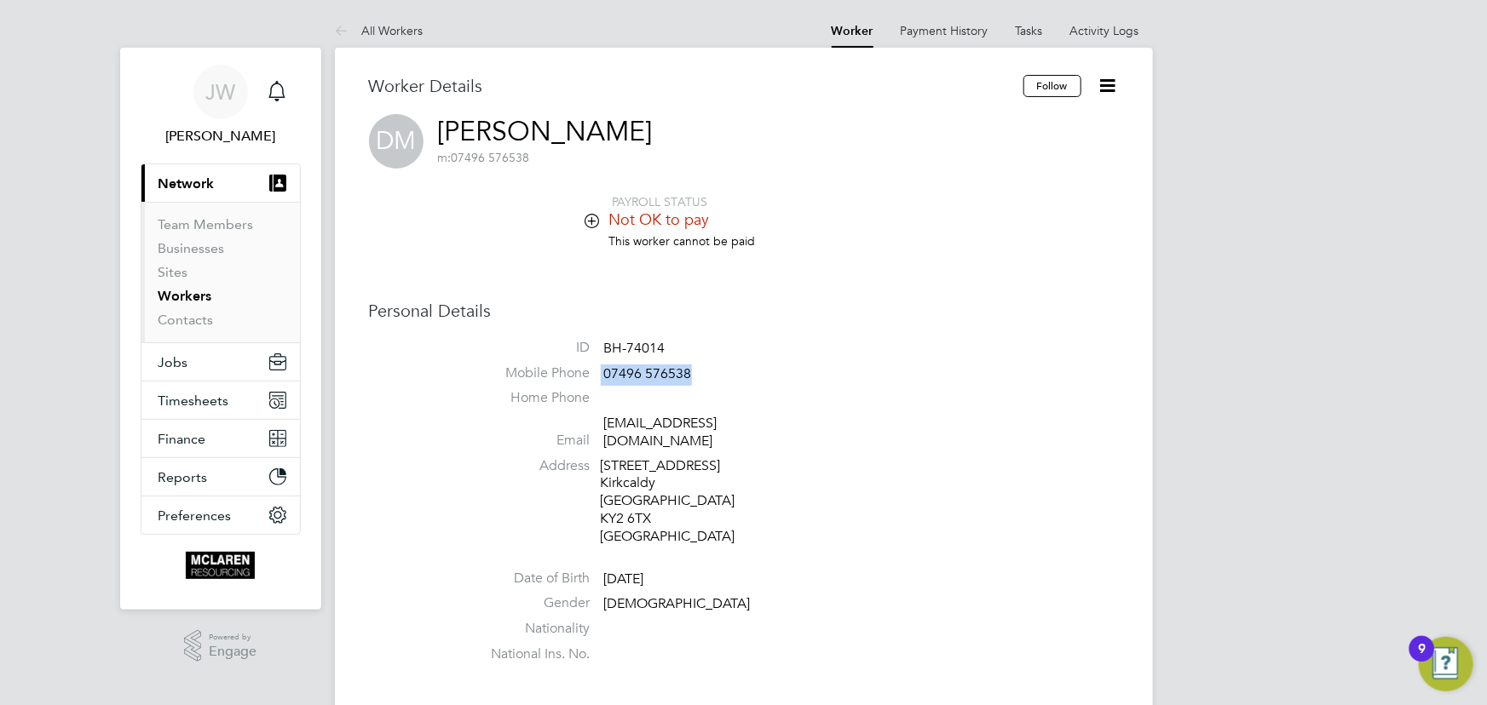
drag, startPoint x: 601, startPoint y: 377, endPoint x: 691, endPoint y: 366, distance: 91.0
click at [721, 365] on li "Mobile Phone 07496 576538" at bounding box center [795, 378] width 648 height 26
click at [1092, 25] on link "Activity Logs" at bounding box center [1104, 30] width 69 height 15
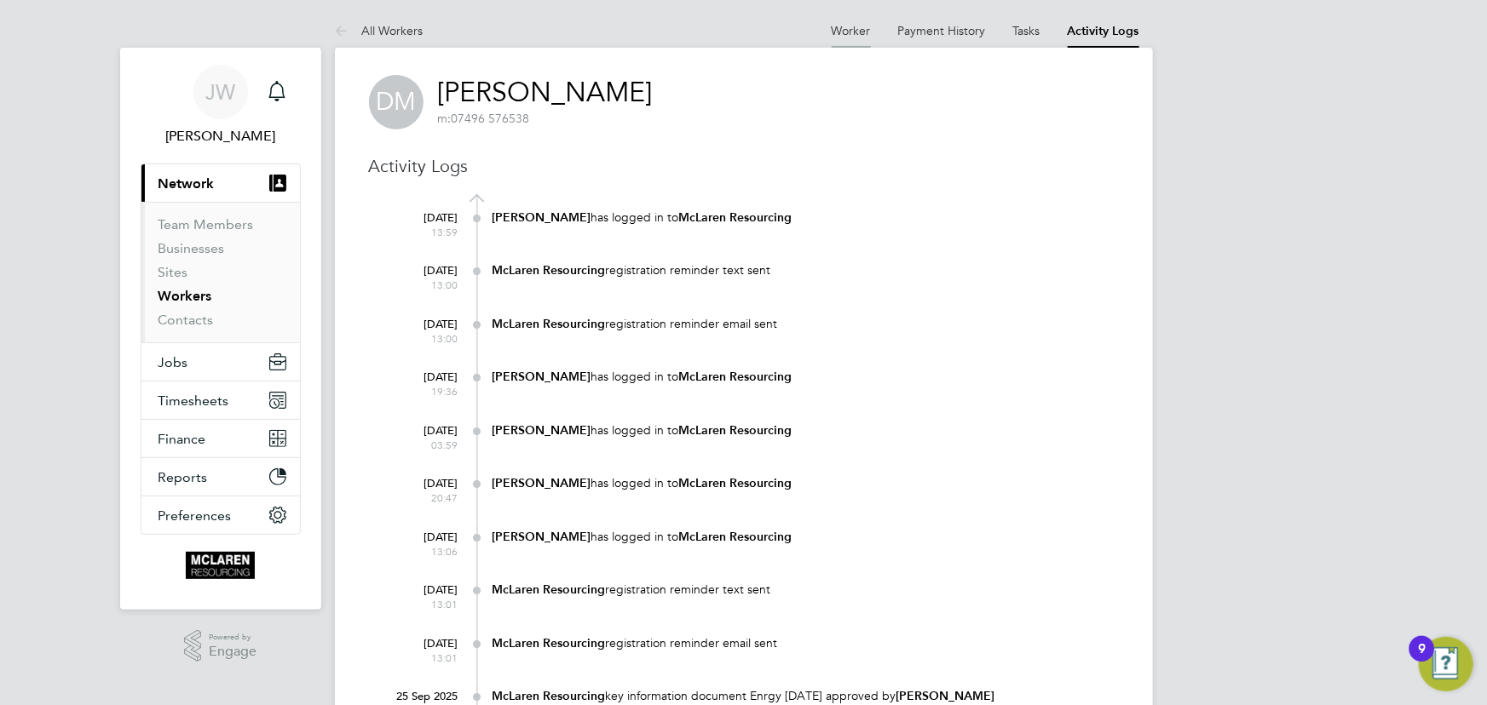
click at [853, 21] on li "Worker" at bounding box center [851, 31] width 39 height 34
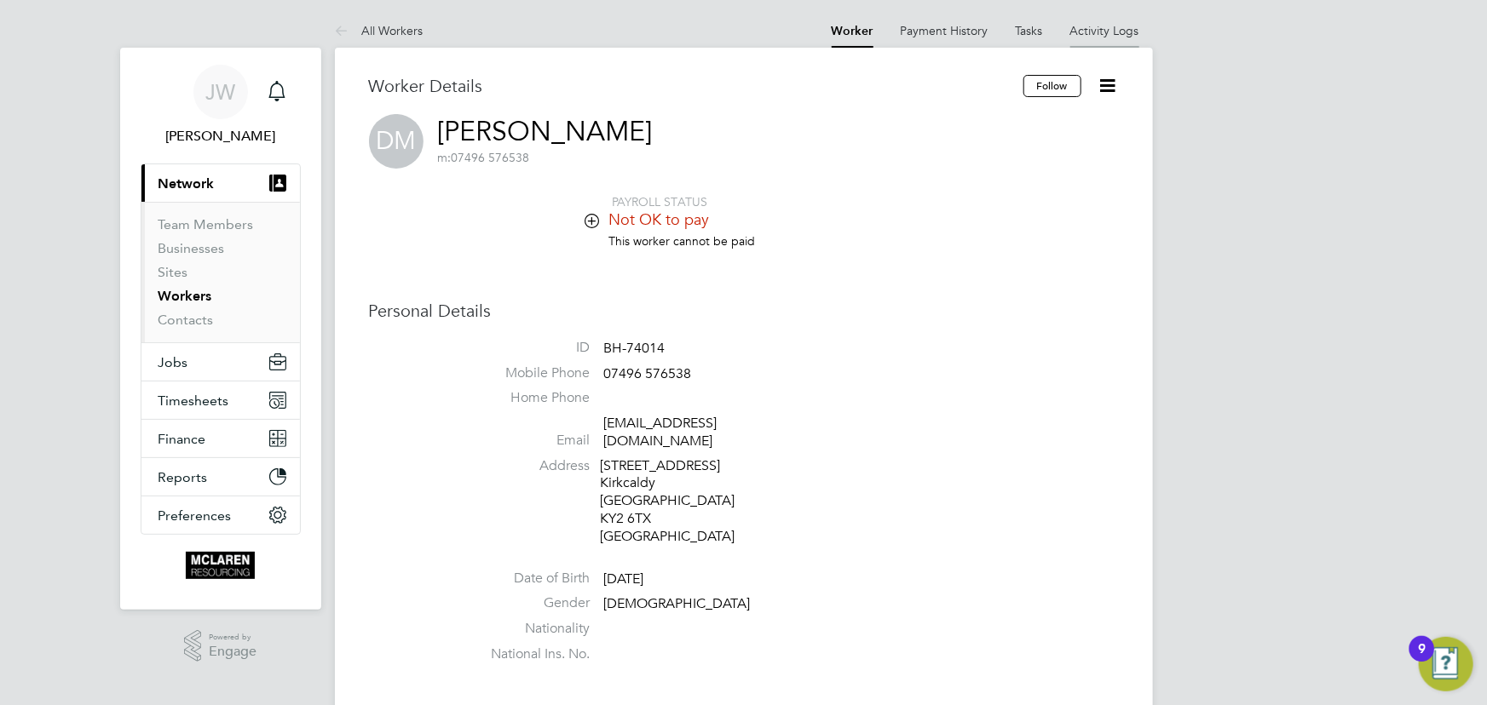
click at [1080, 25] on link "Activity Logs" at bounding box center [1104, 30] width 69 height 15
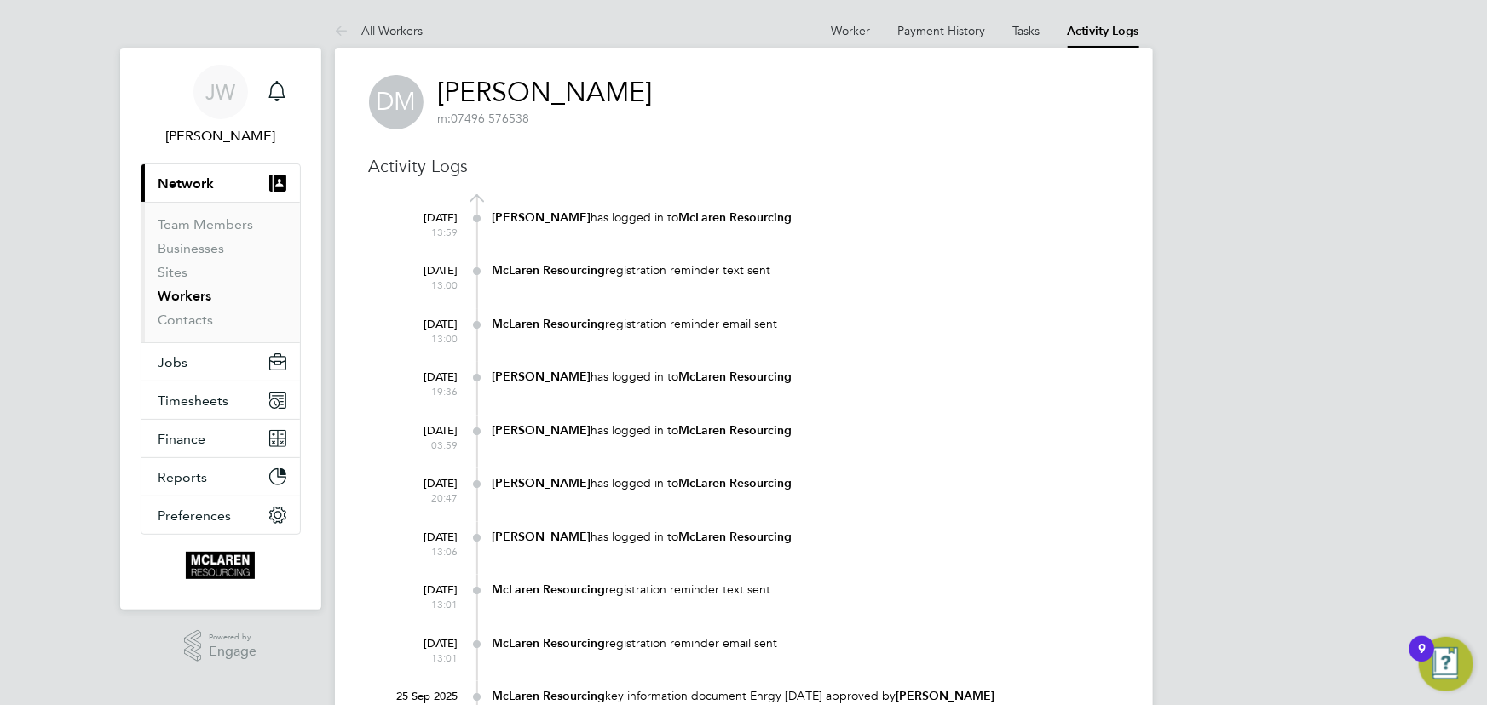
click at [826, 33] on at-navigation-tab "Worker" at bounding box center [851, 28] width 66 height 15
click at [855, 30] on link "Worker" at bounding box center [851, 30] width 39 height 15
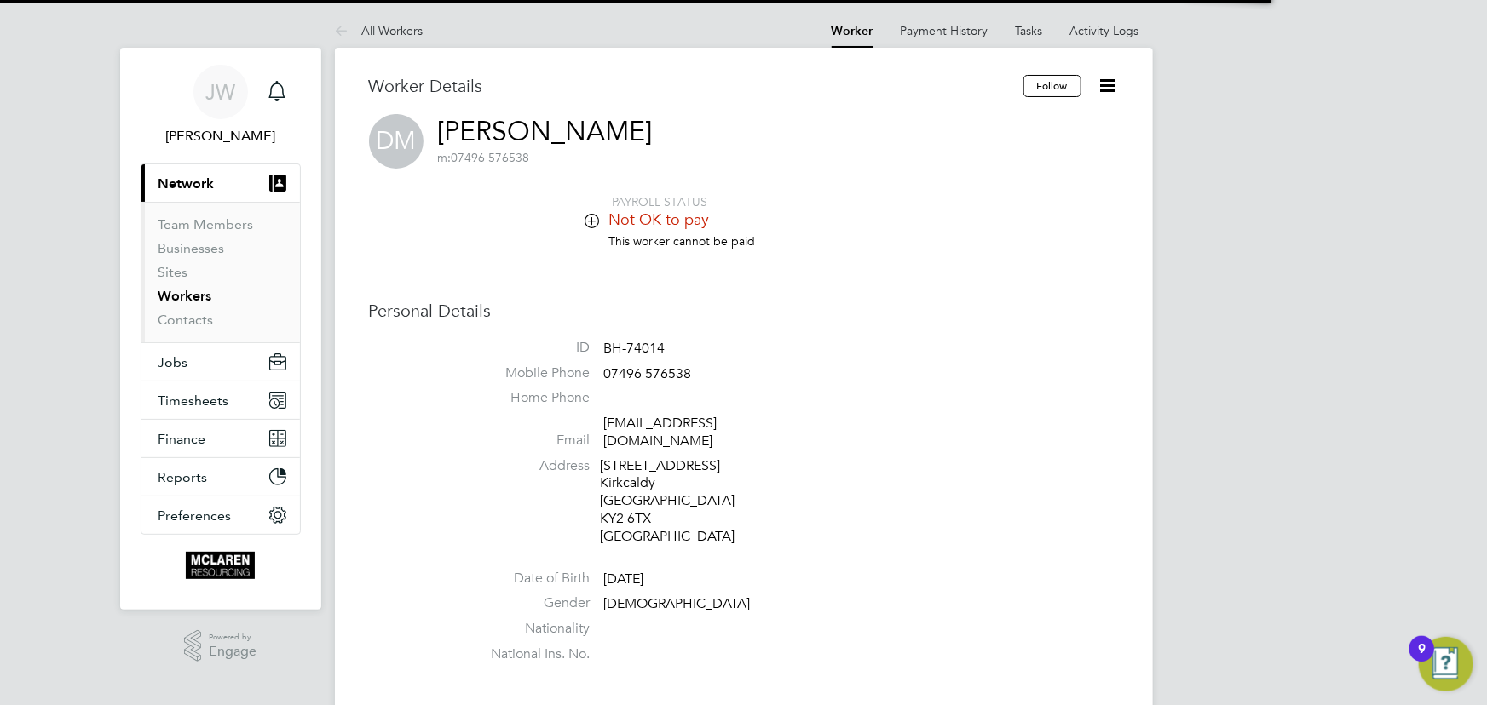
click at [1108, 85] on icon at bounding box center [1107, 85] width 21 height 21
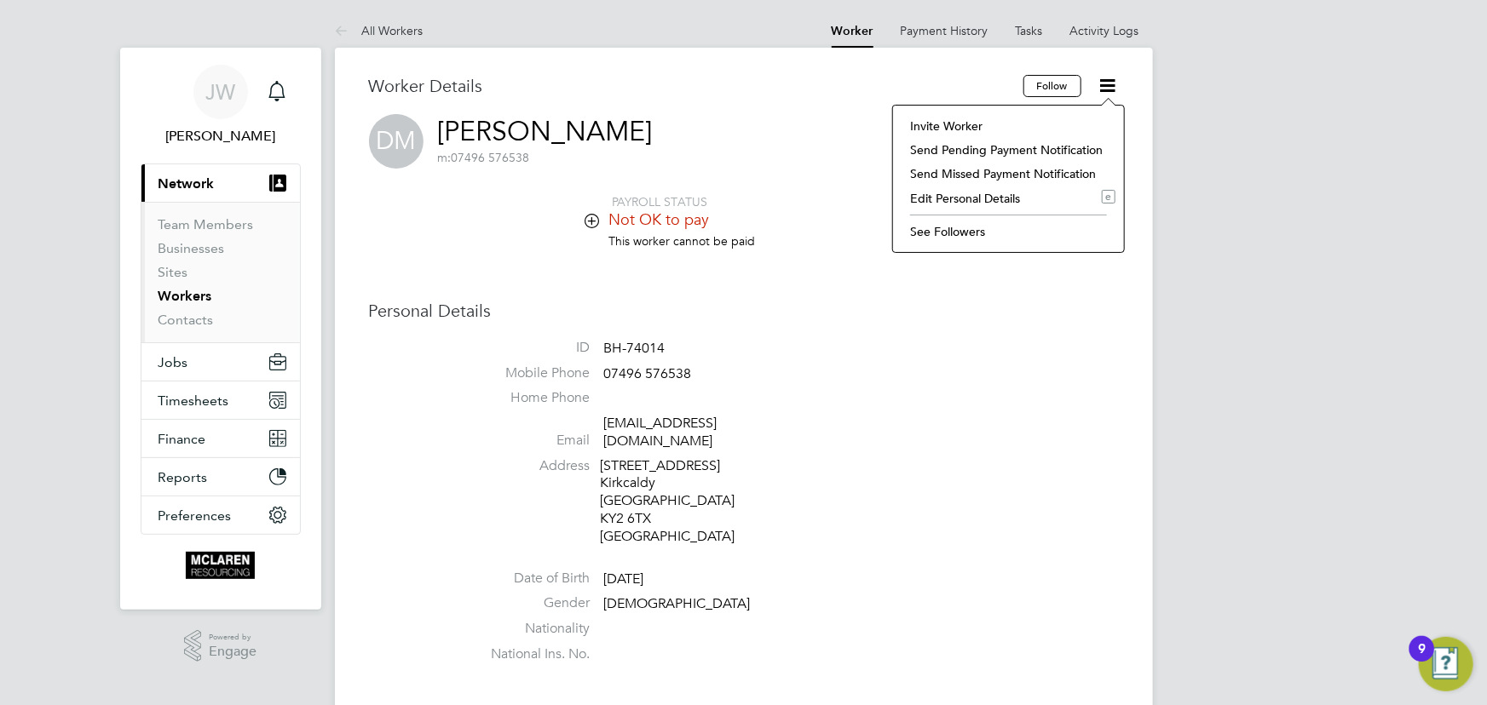
click at [961, 126] on li "Invite Worker" at bounding box center [1008, 126] width 214 height 24
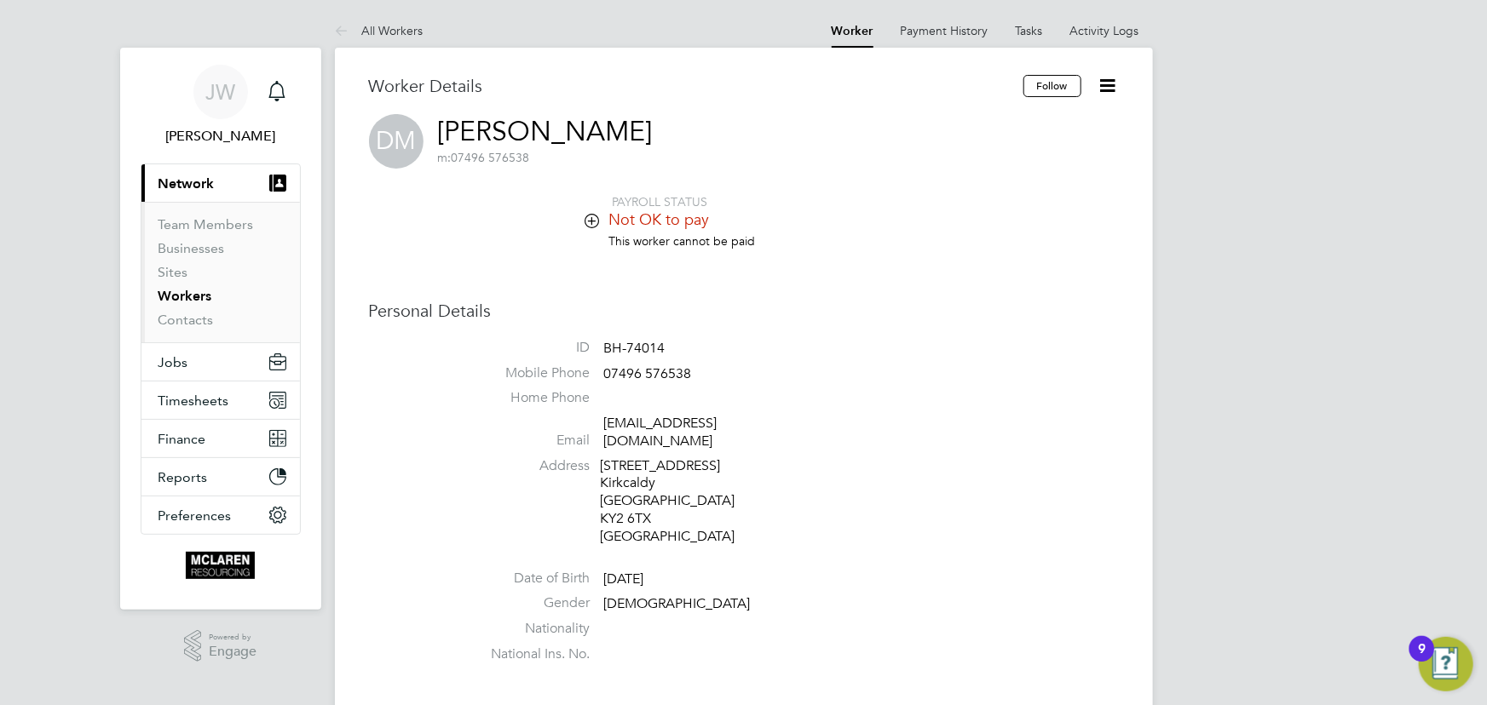
scroll to position [273, 477]
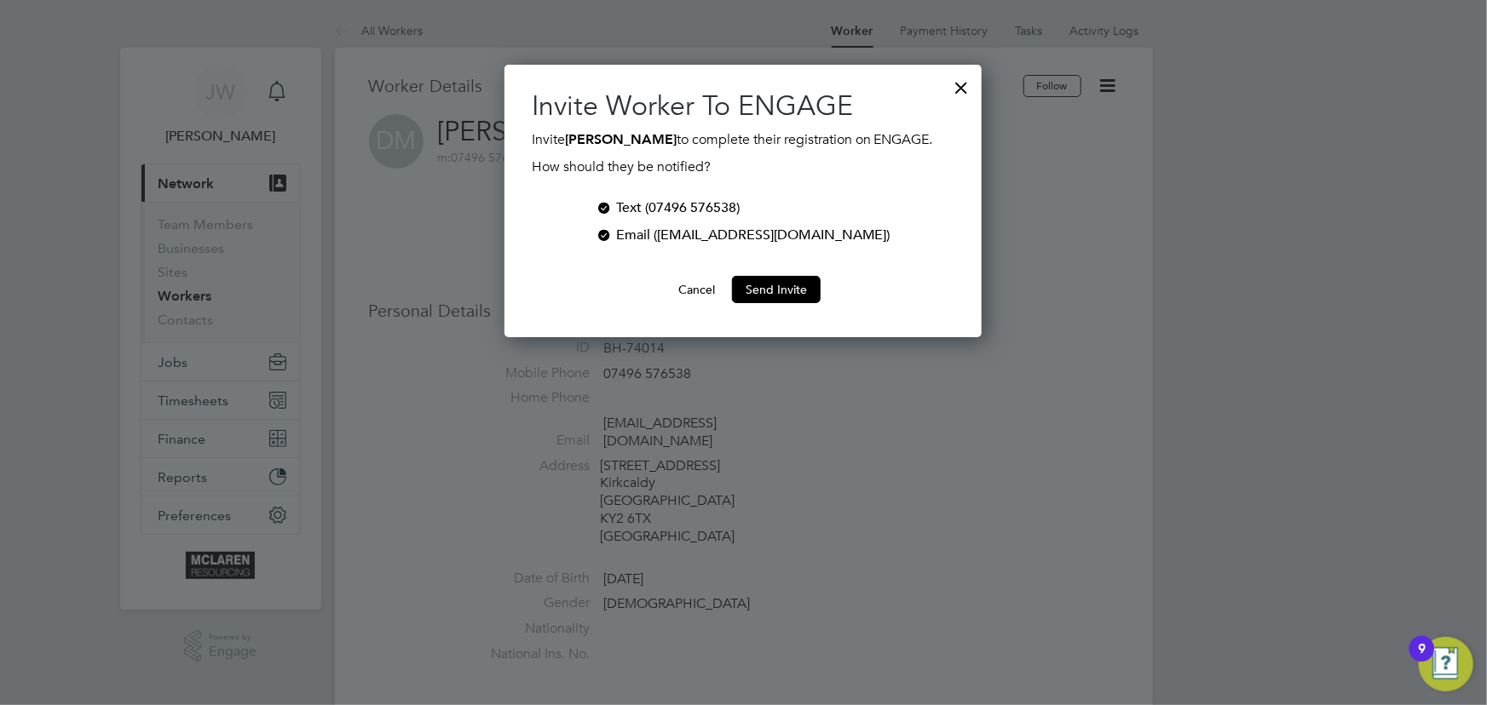
click at [821, 291] on div "Cancel Send Invite" at bounding box center [743, 289] width 423 height 27
drag, startPoint x: 783, startPoint y: 279, endPoint x: 926, endPoint y: 290, distance: 143.6
click at [786, 279] on button "Send Invite" at bounding box center [776, 289] width 89 height 27
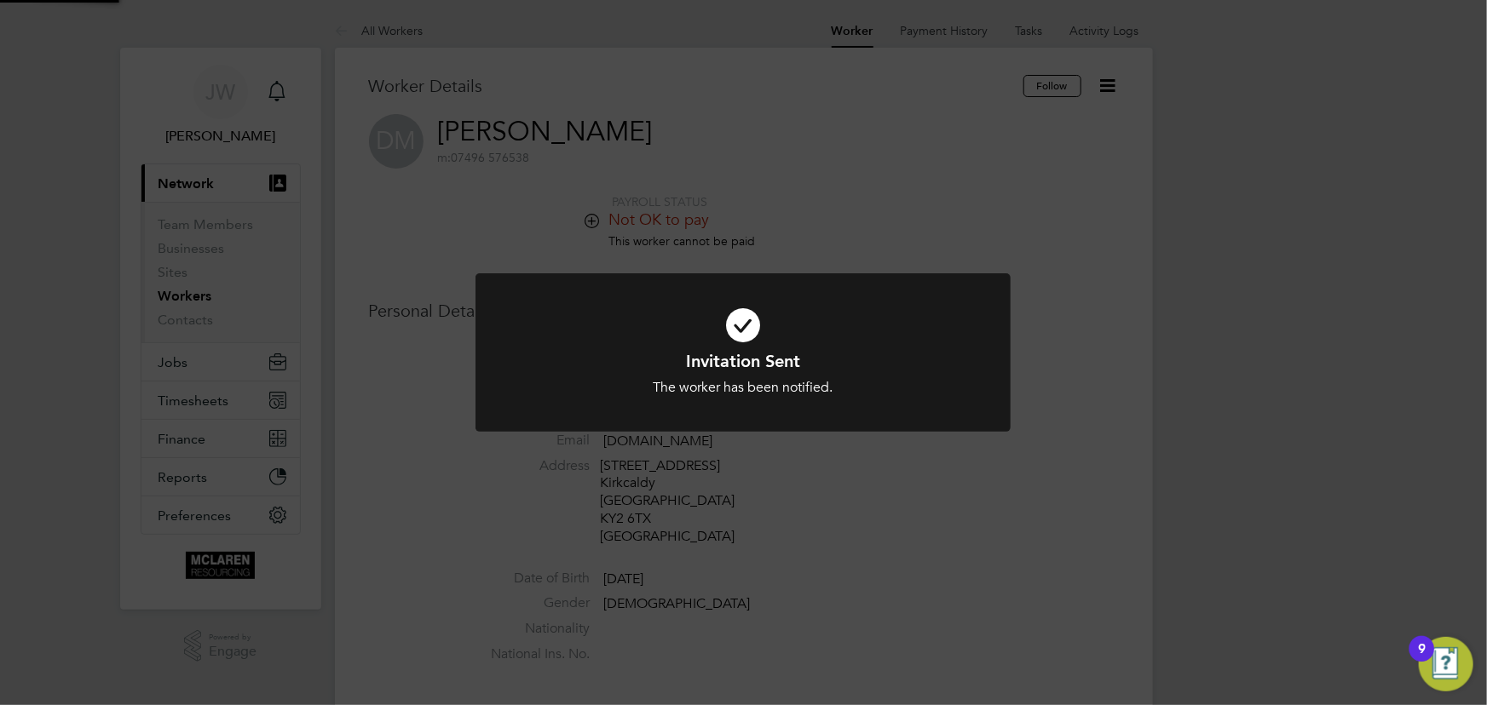
click at [1295, 328] on div "Invitation Sent The worker has been notified. Cancel Okay" at bounding box center [743, 352] width 1487 height 705
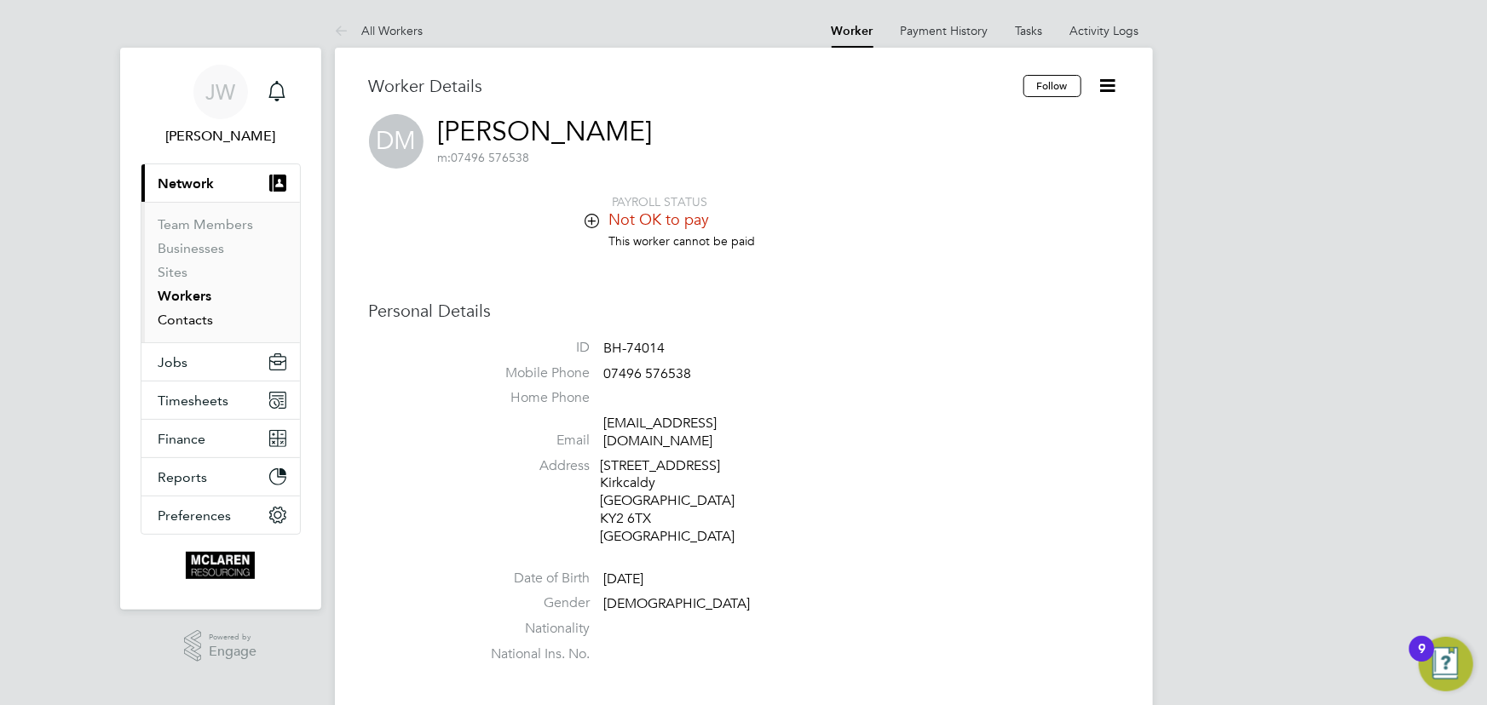
drag, startPoint x: 174, startPoint y: 320, endPoint x: 182, endPoint y: 304, distance: 18.3
click at [176, 320] on link "Contacts" at bounding box center [185, 320] width 55 height 16
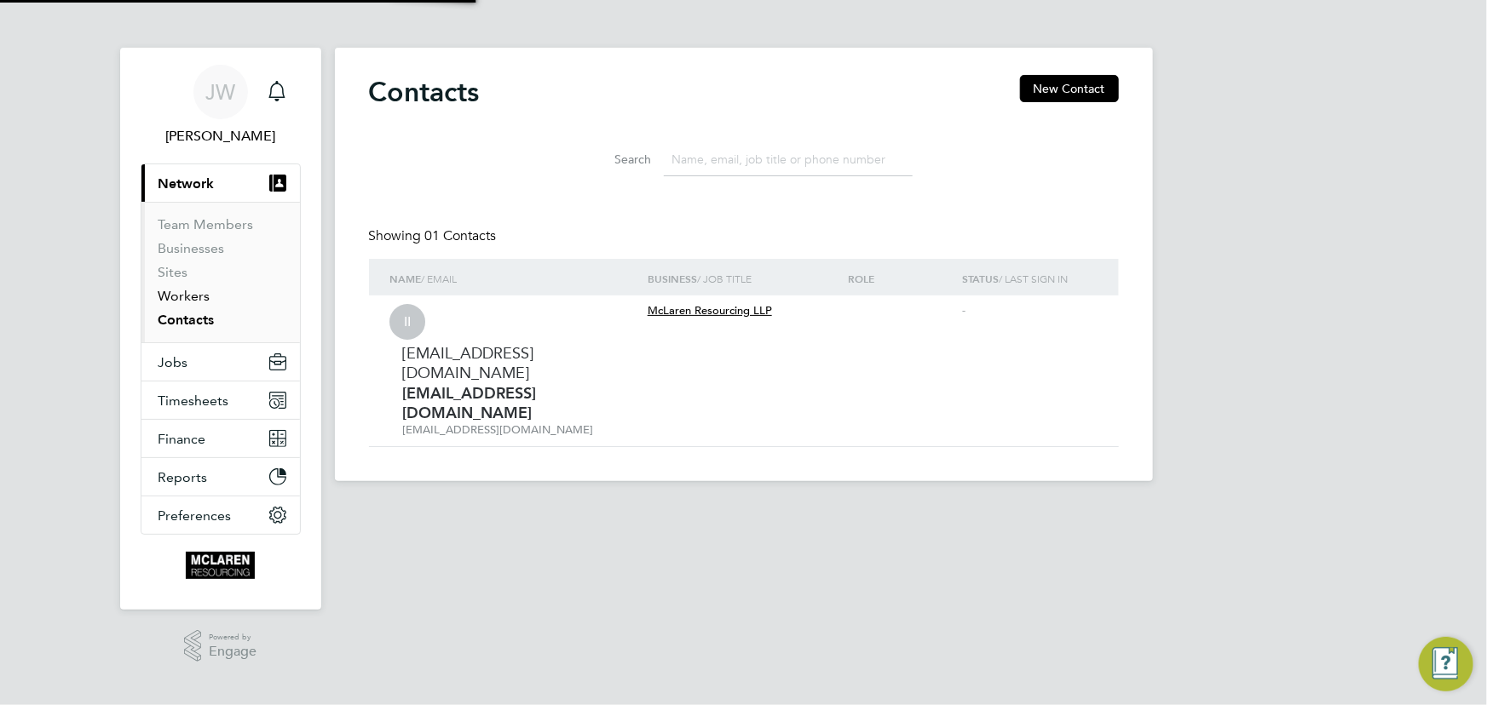
click at [182, 295] on link "Workers" at bounding box center [184, 296] width 52 height 16
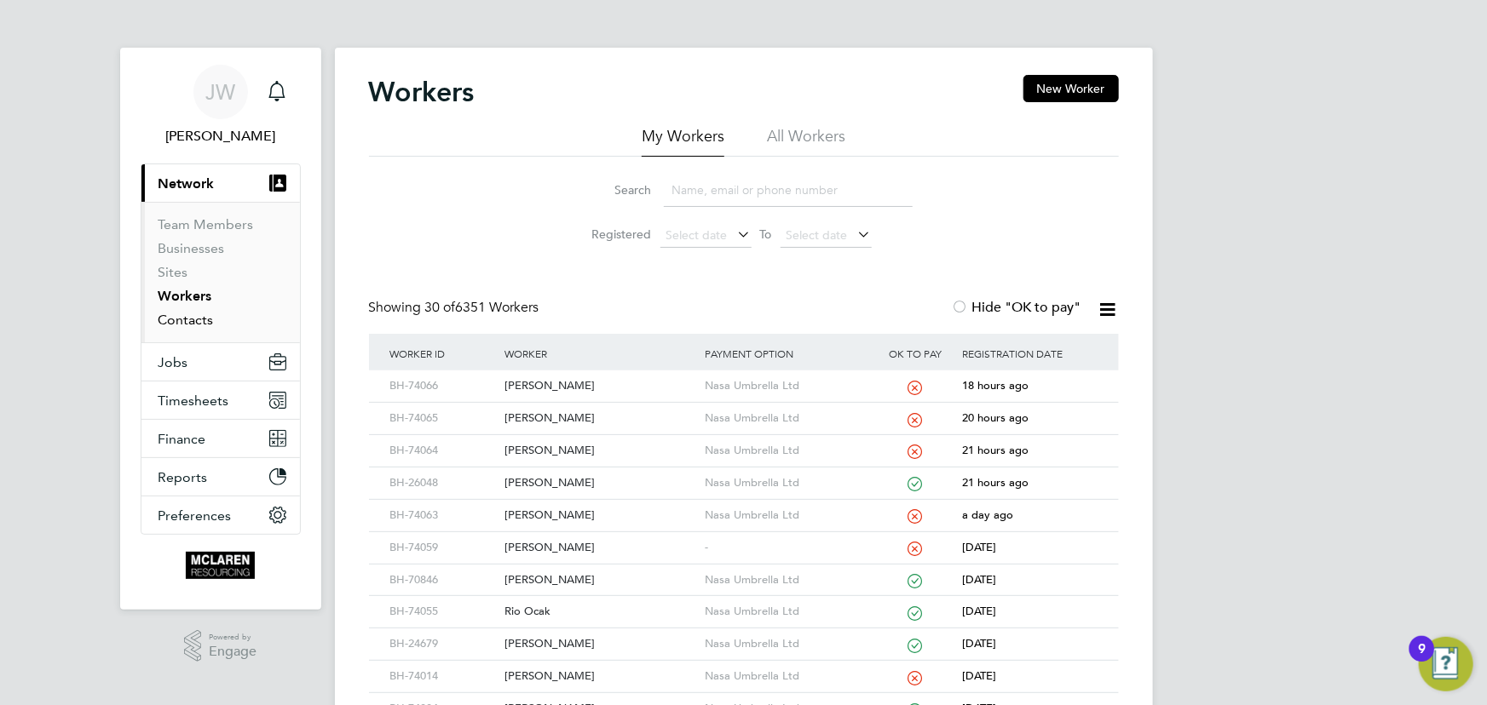
click at [179, 324] on link "Contacts" at bounding box center [185, 320] width 55 height 16
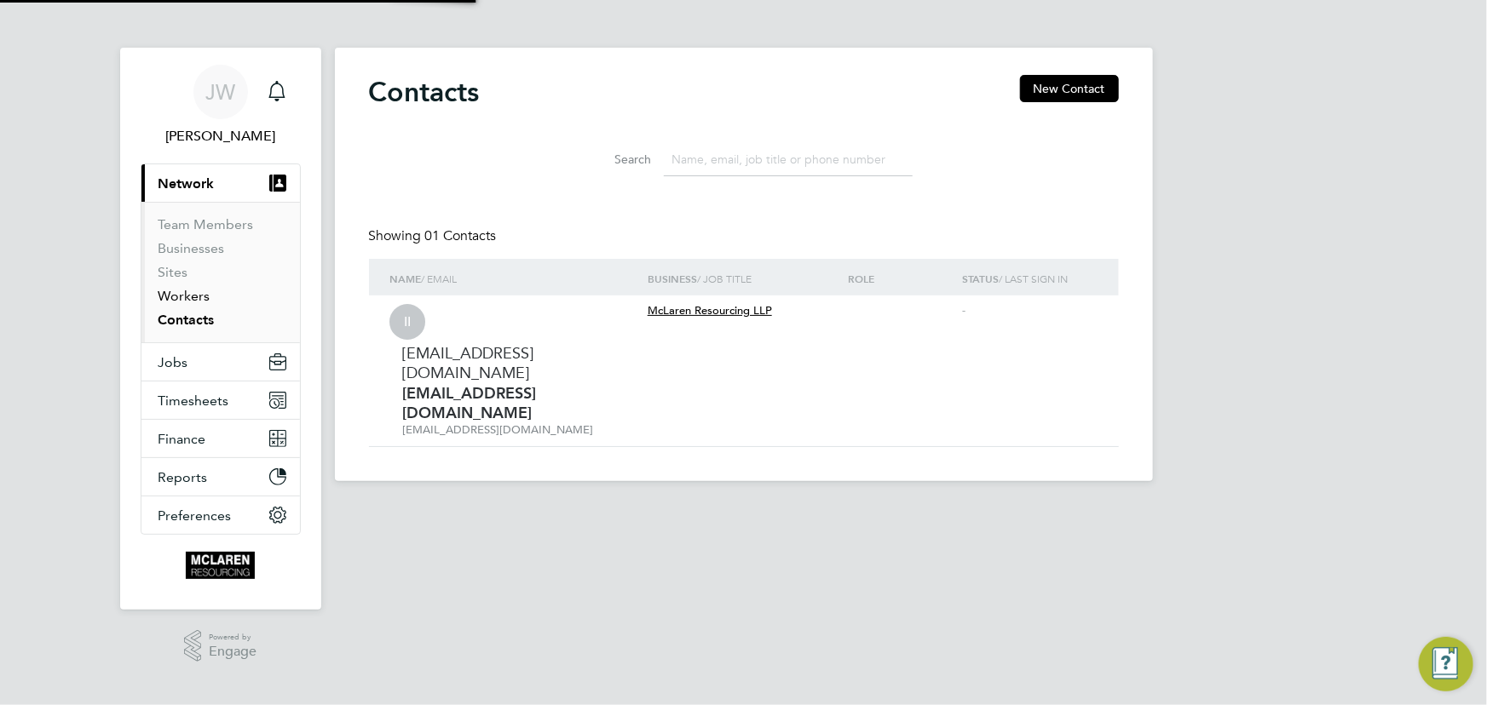
click at [187, 295] on link "Workers" at bounding box center [184, 296] width 52 height 16
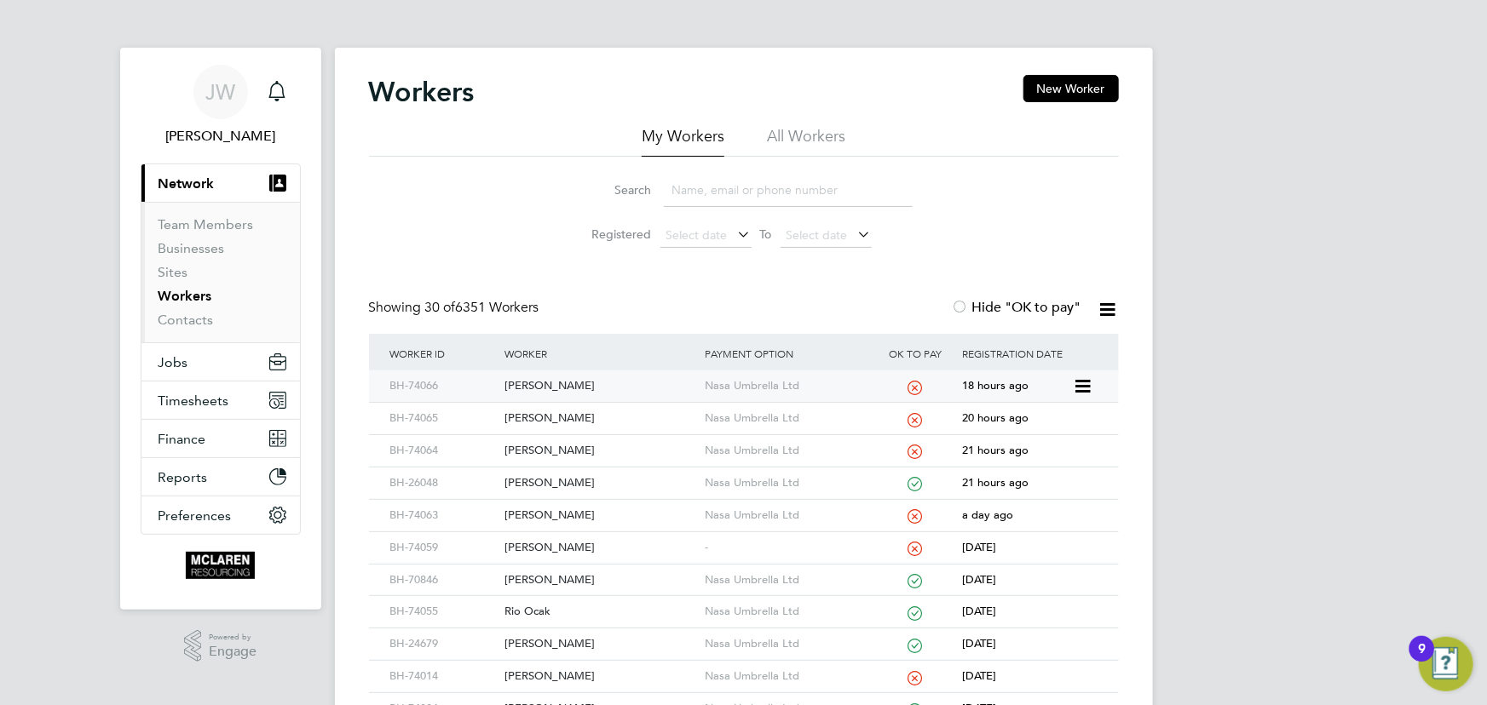
click at [533, 383] on div "[PERSON_NAME]" at bounding box center [600, 387] width 200 height 32
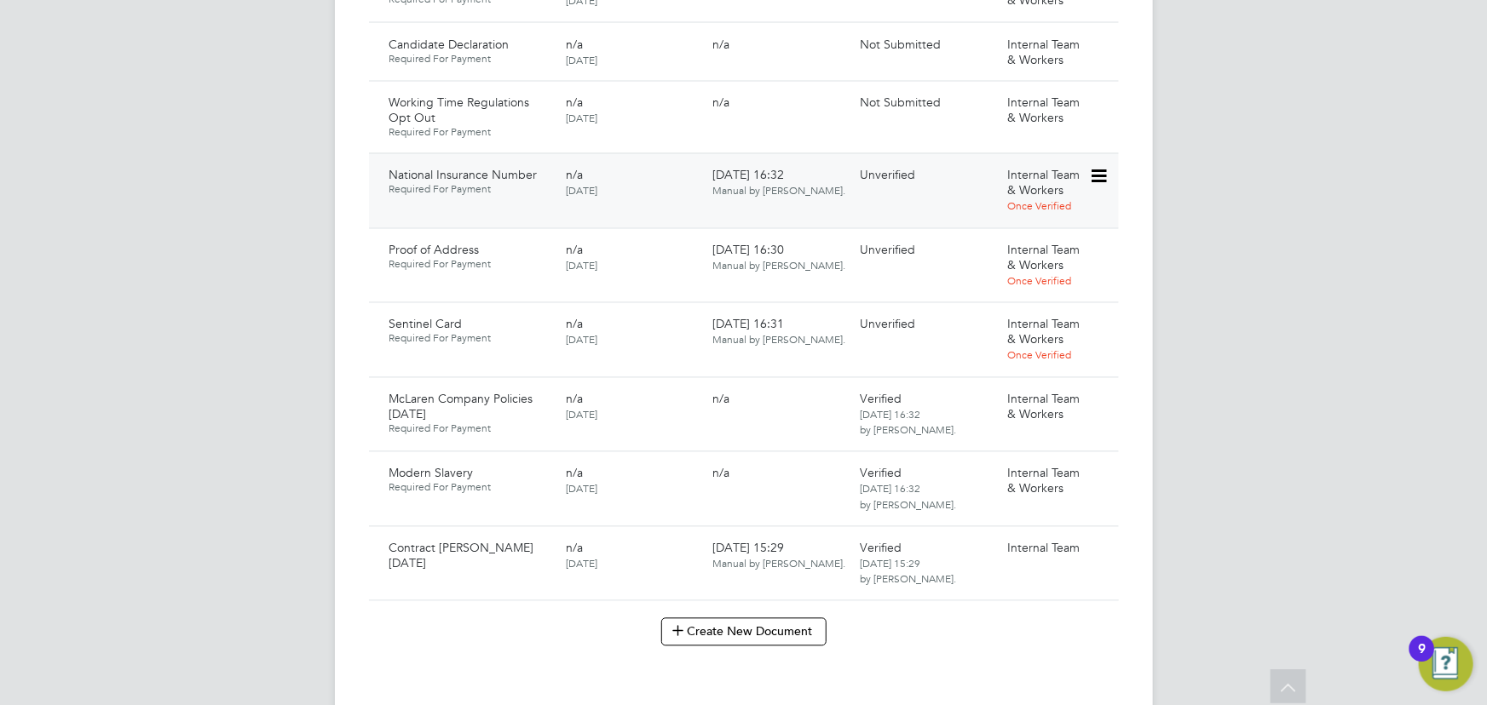
scroll to position [1549, 0]
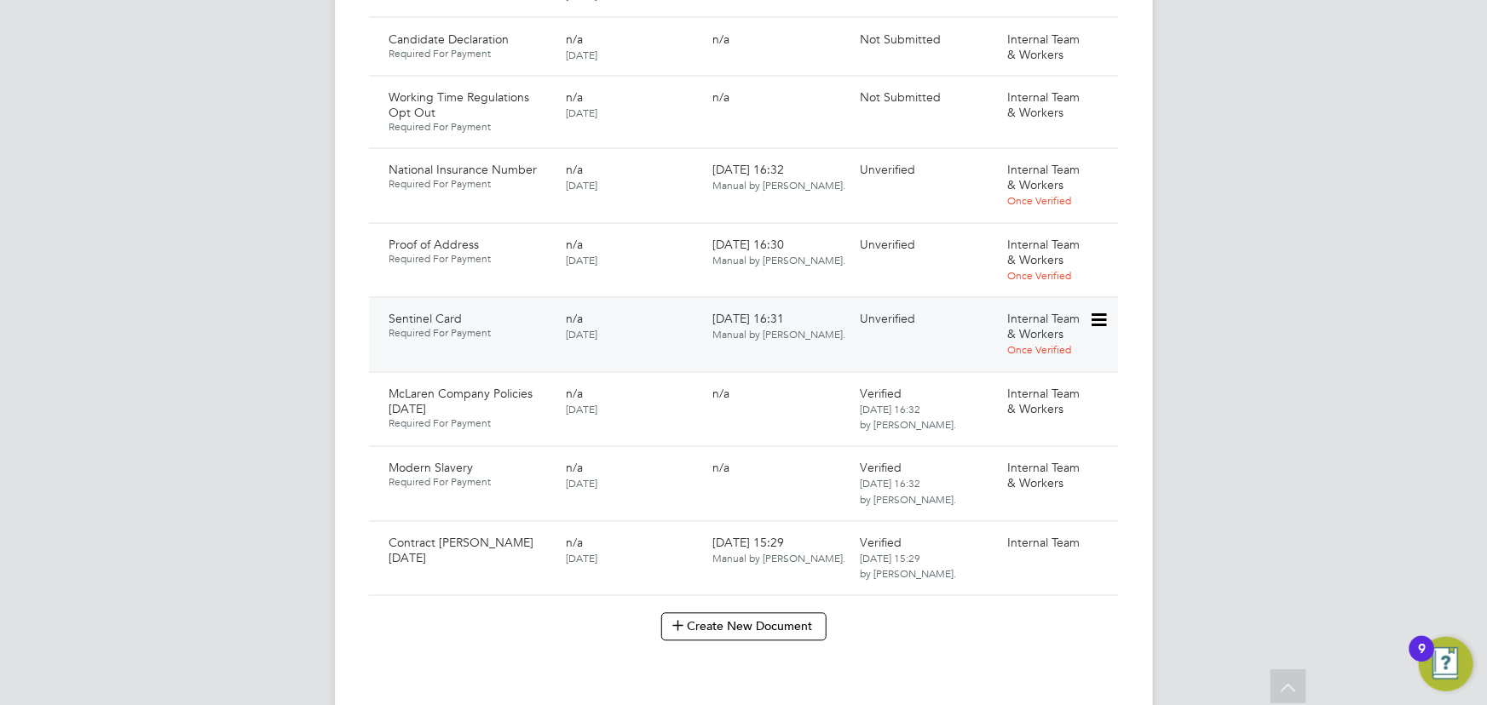
click at [1106, 311] on icon at bounding box center [1097, 321] width 17 height 20
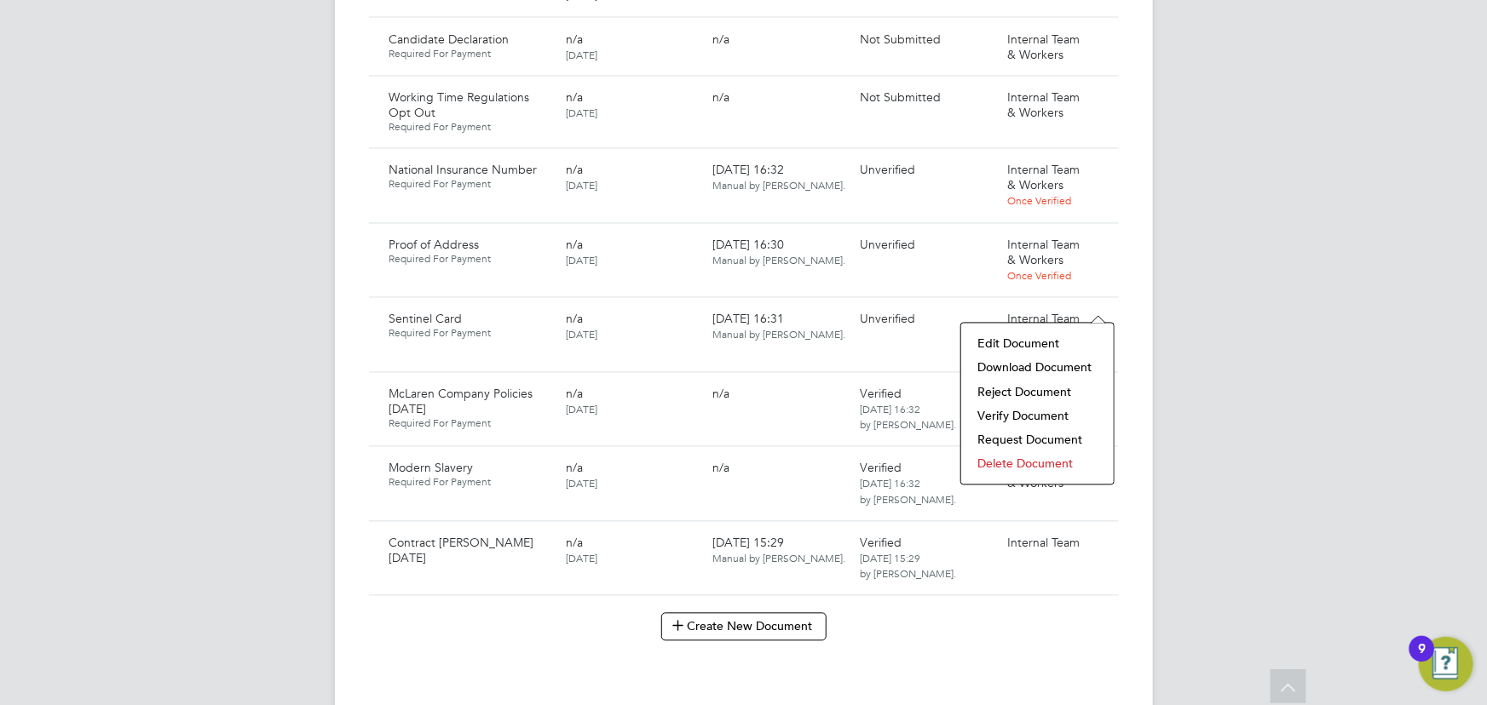
click at [1043, 367] on li "Download Document" at bounding box center [1037, 368] width 135 height 24
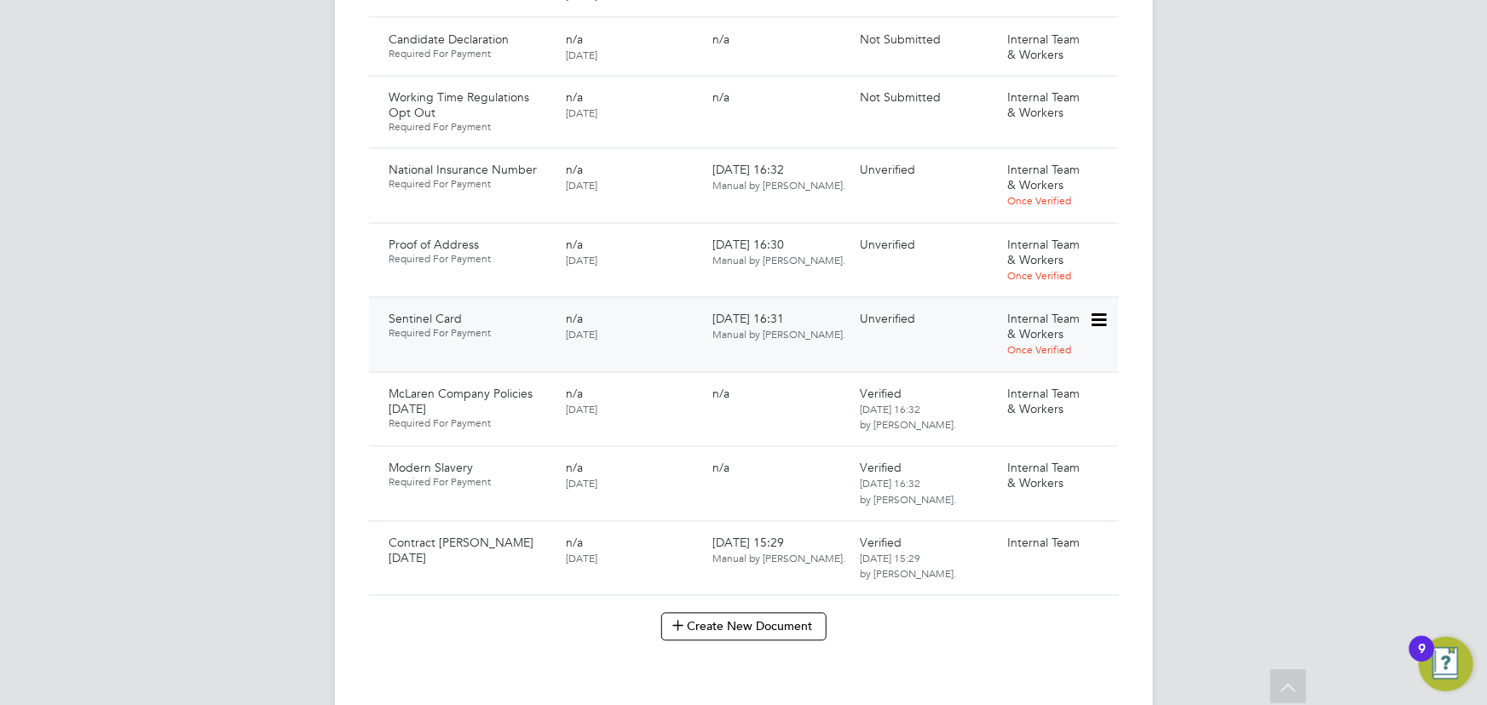
click at [1099, 311] on icon at bounding box center [1097, 321] width 17 height 20
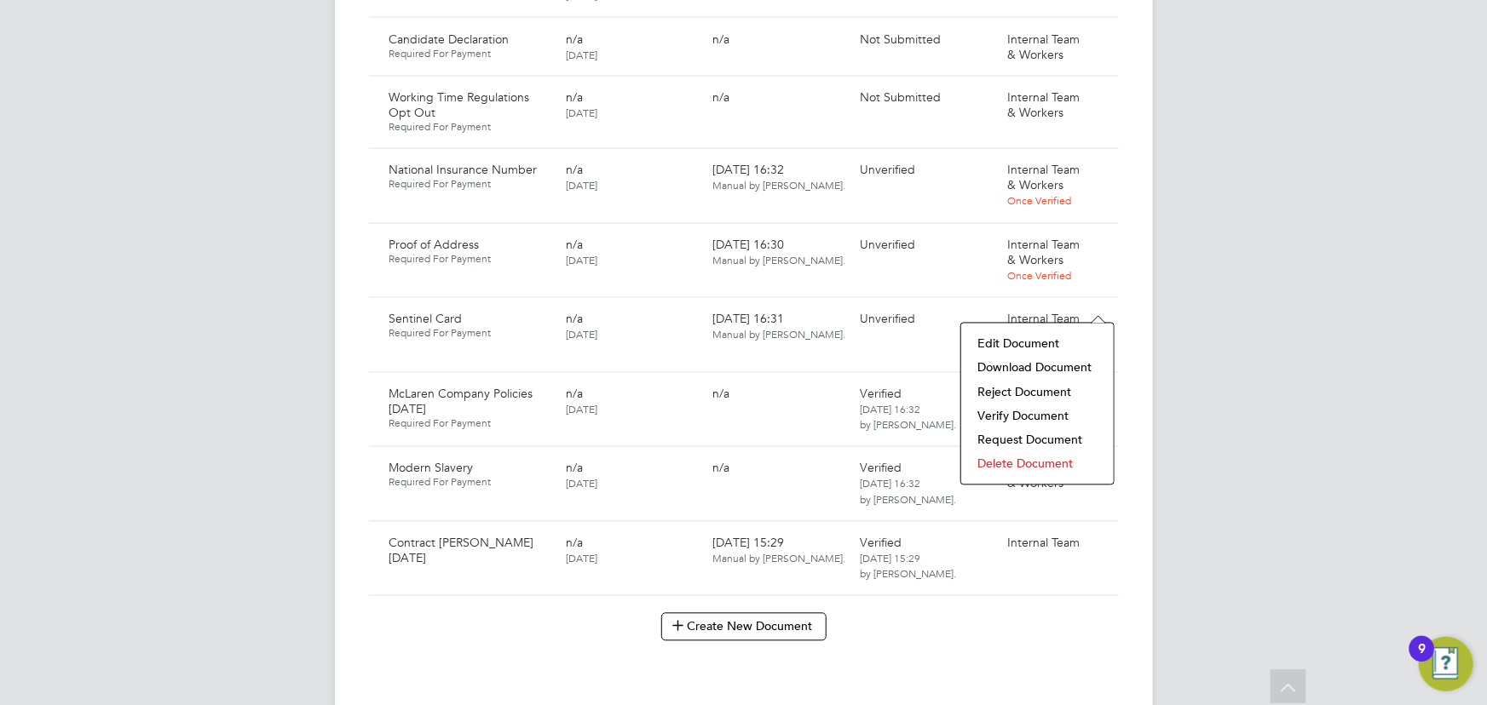
click at [1000, 416] on li "Verify Document" at bounding box center [1037, 417] width 135 height 24
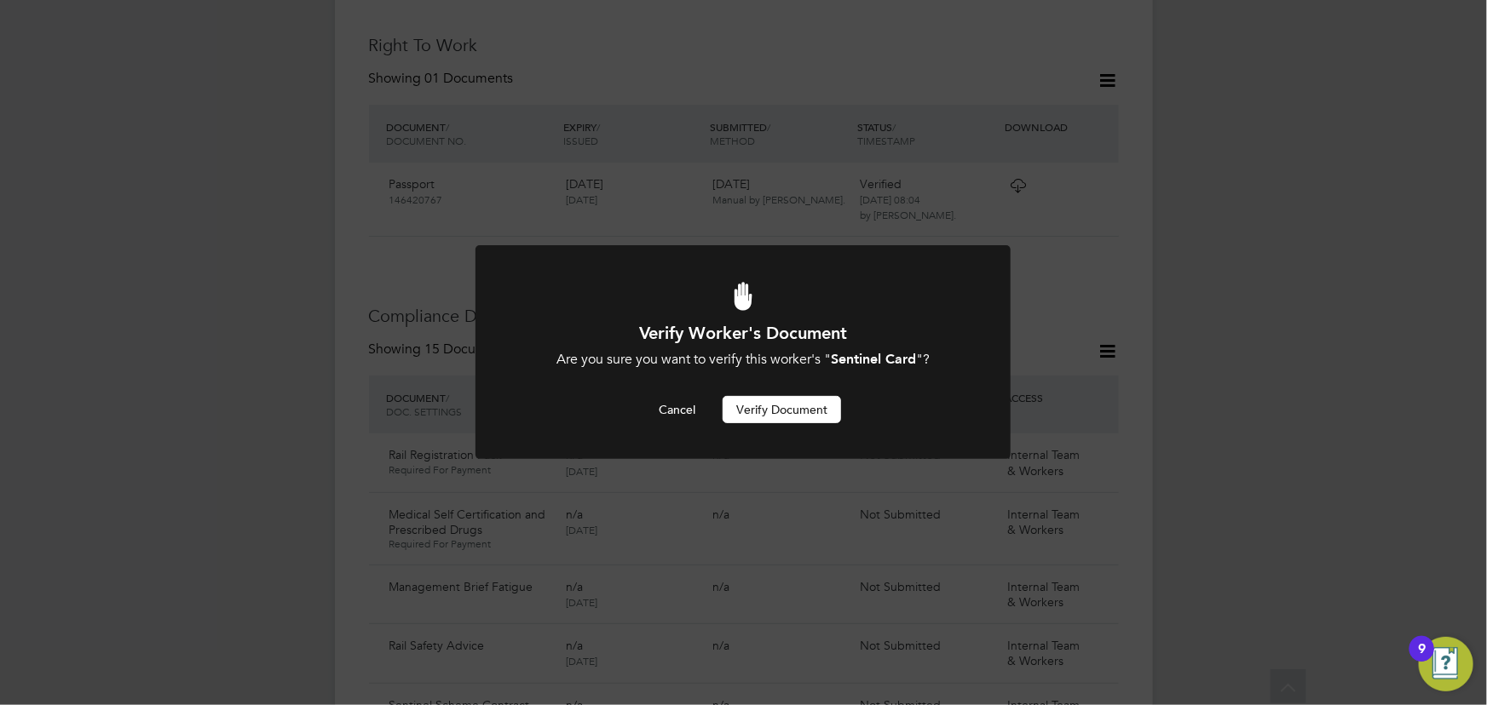
click at [787, 410] on button "Verify Document" at bounding box center [782, 409] width 118 height 27
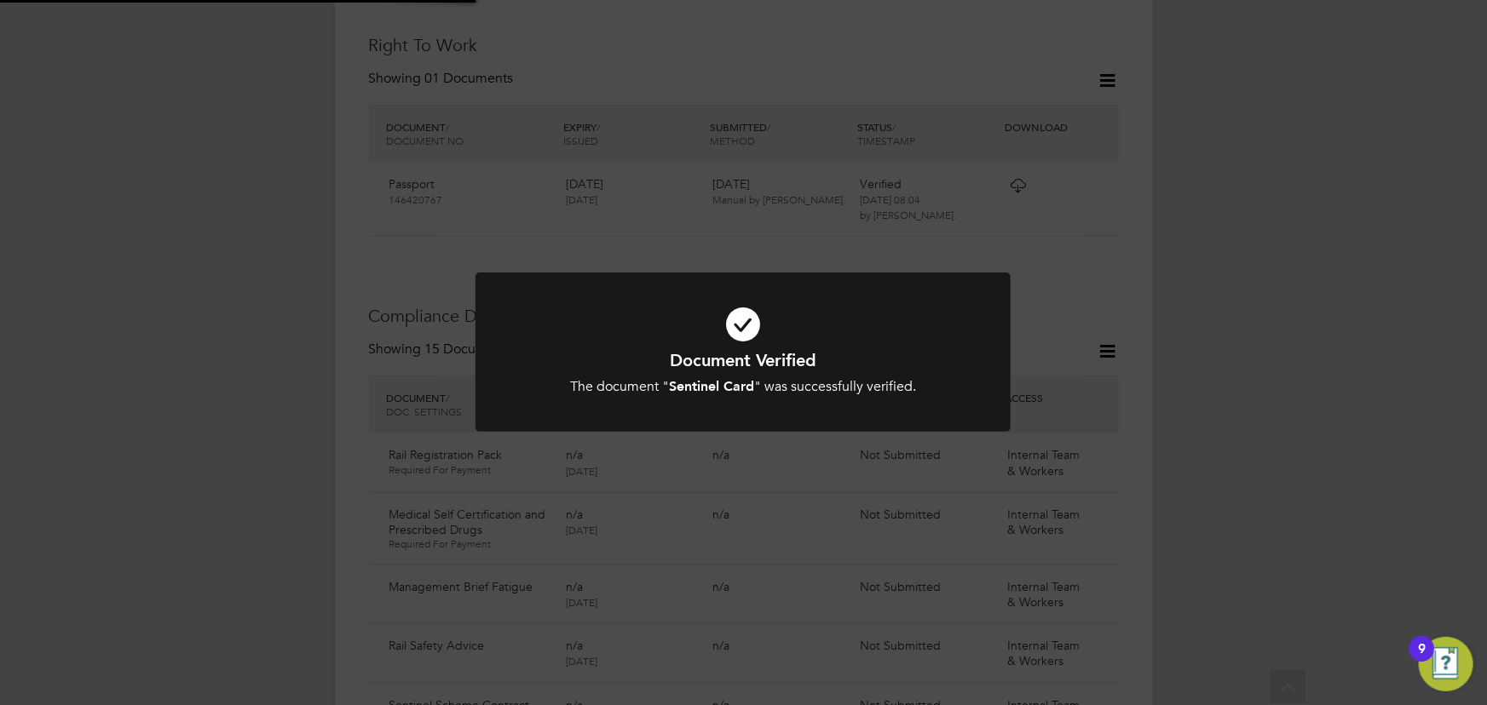
click at [1312, 358] on div "Document Verified The document " Sentinel Card " was successfully verified. Can…" at bounding box center [743, 352] width 1487 height 705
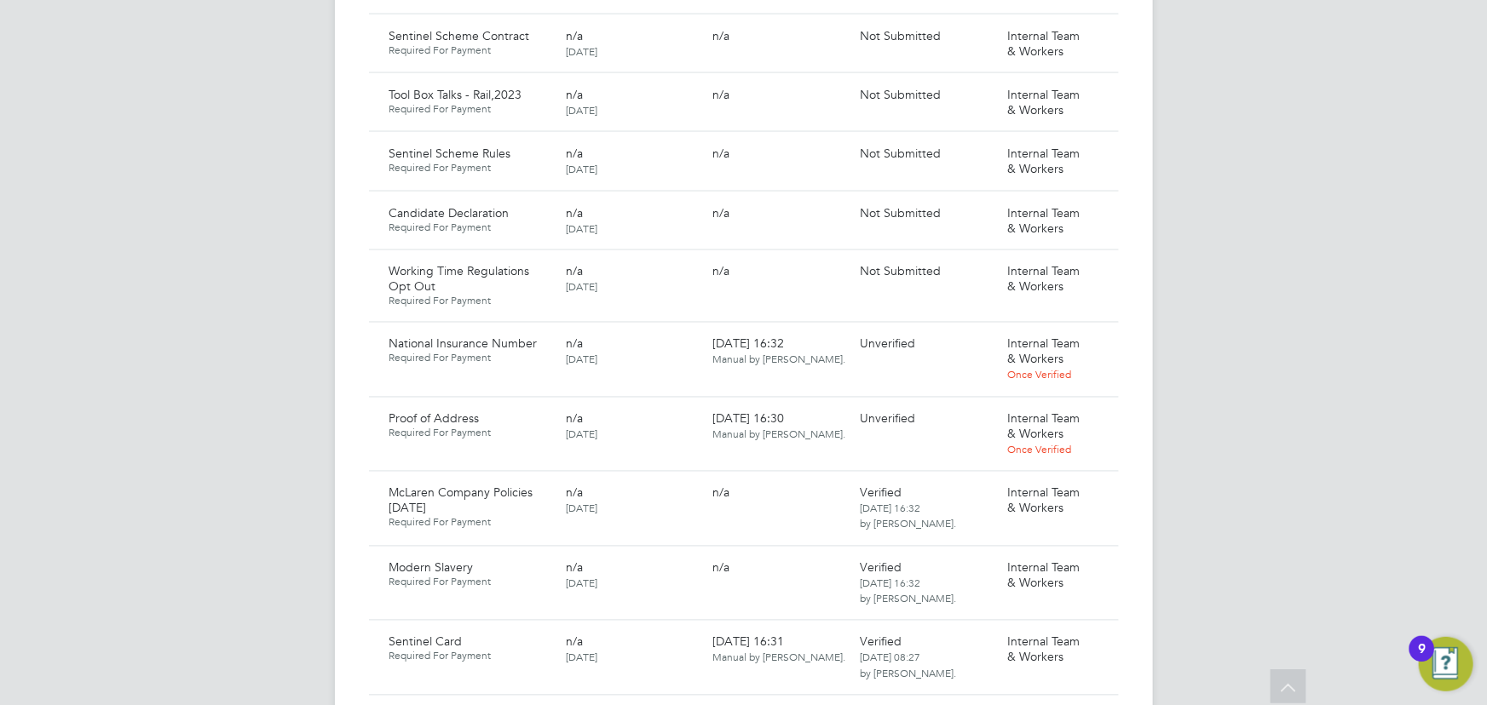
scroll to position [1402, 0]
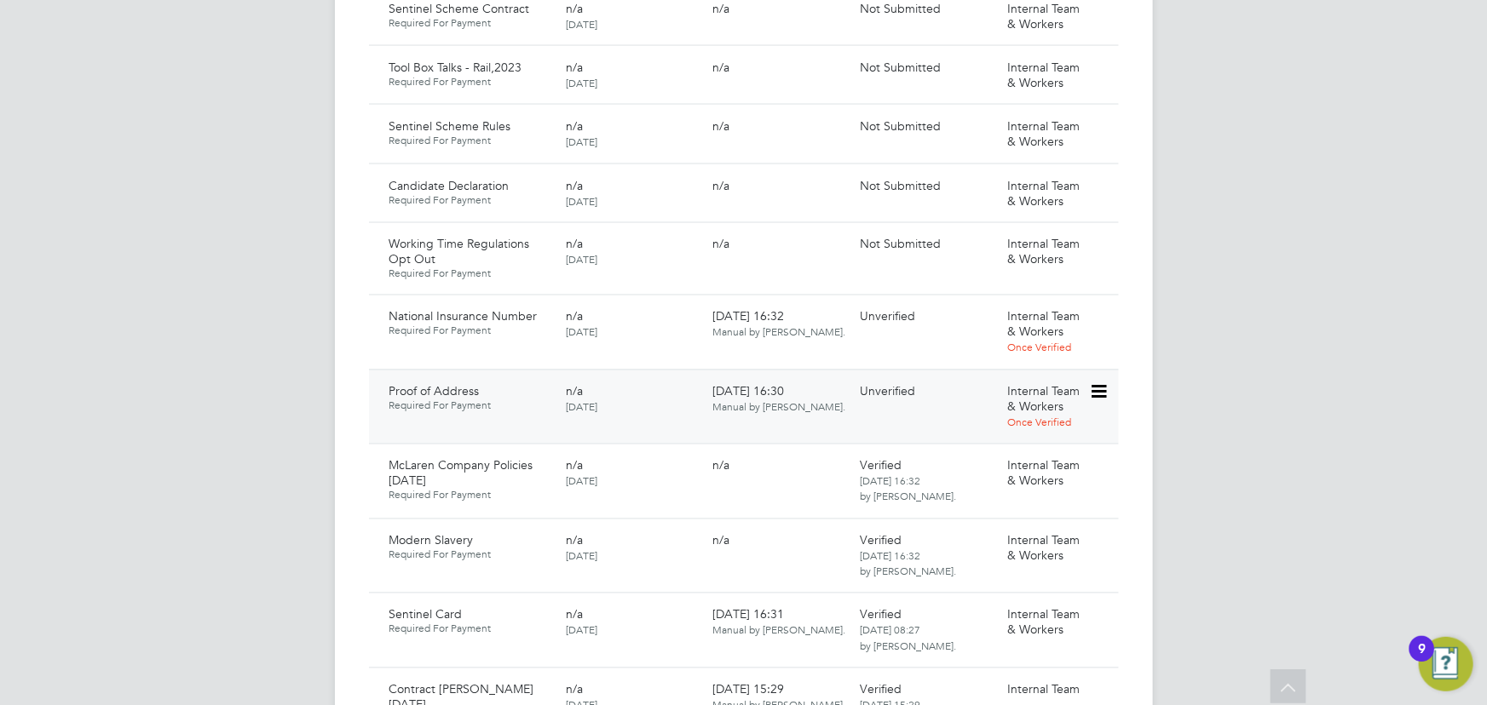
click at [1099, 383] on icon at bounding box center [1097, 393] width 17 height 20
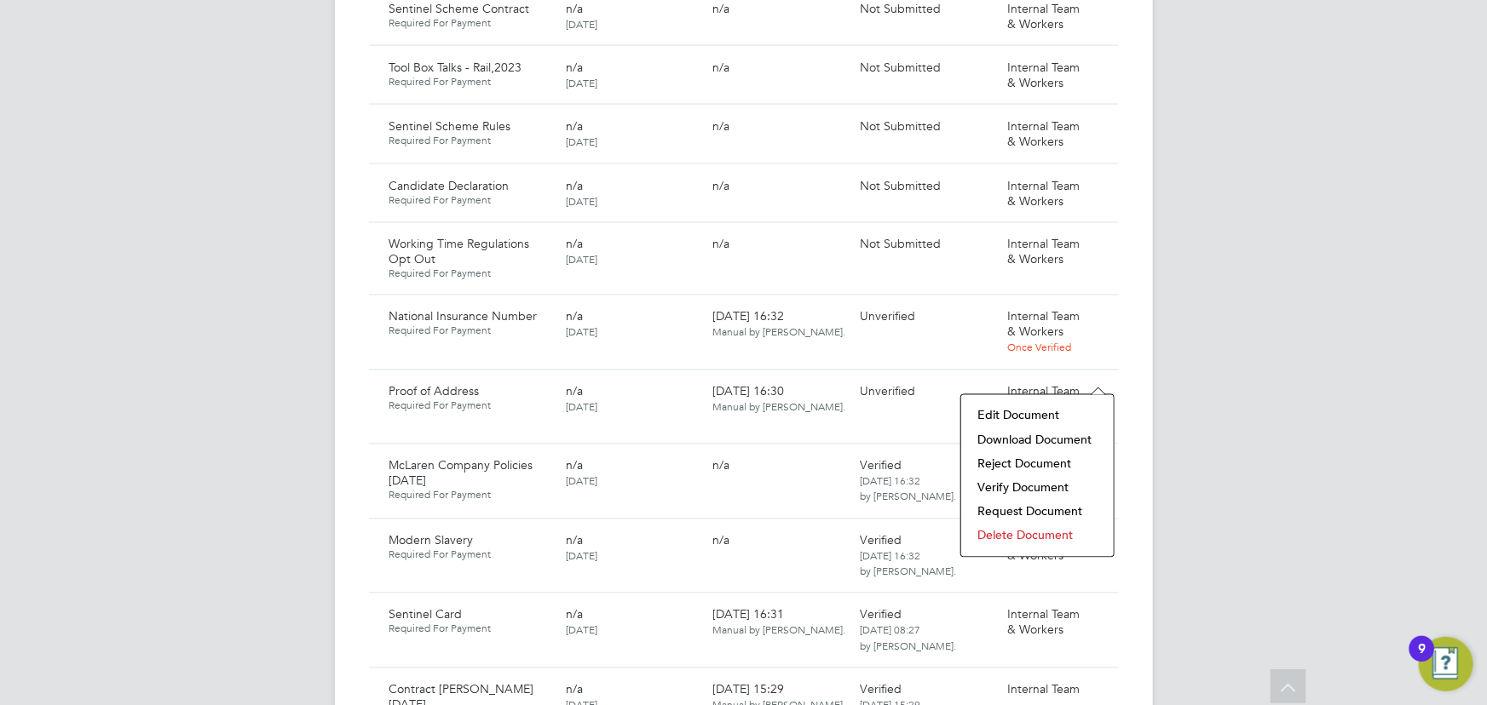
click at [1022, 436] on li "Download Document" at bounding box center [1037, 441] width 135 height 24
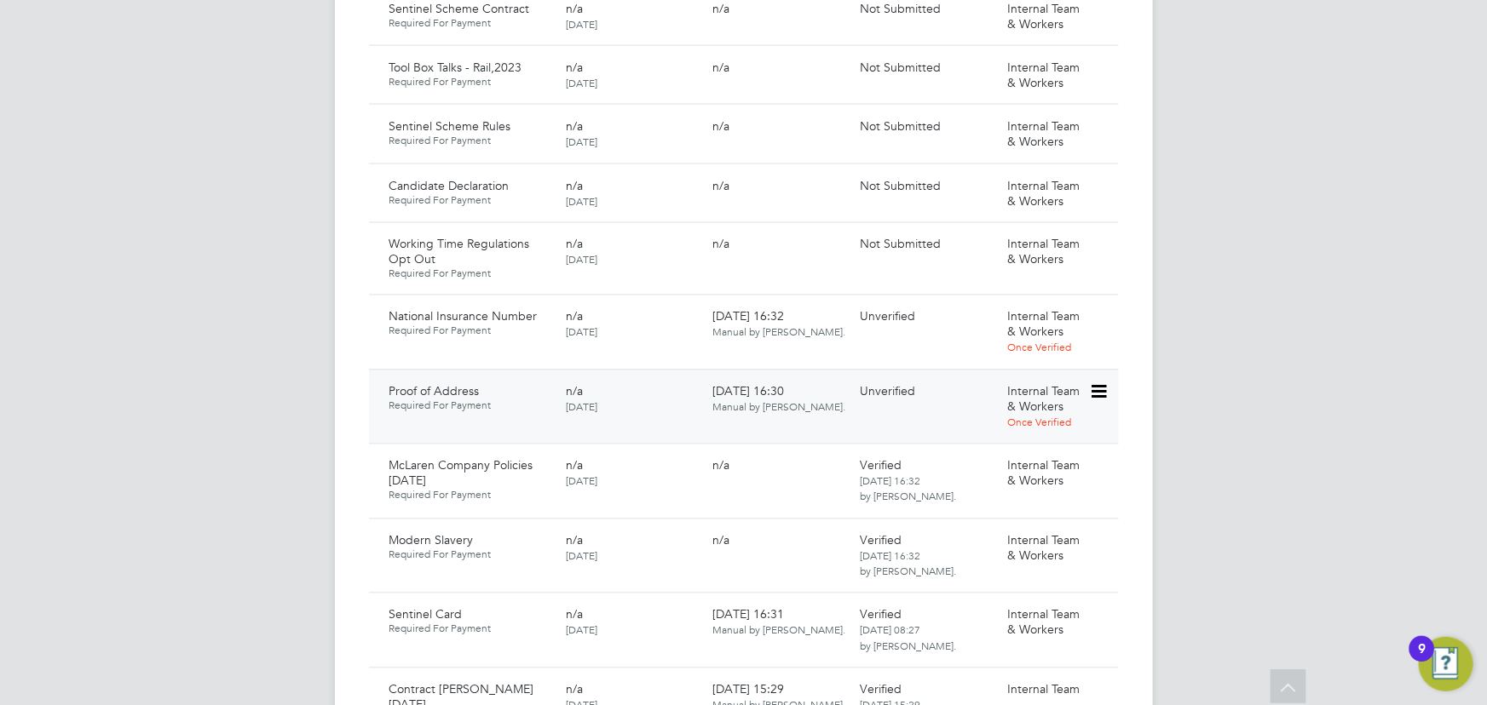
click at [1106, 383] on icon at bounding box center [1097, 393] width 17 height 20
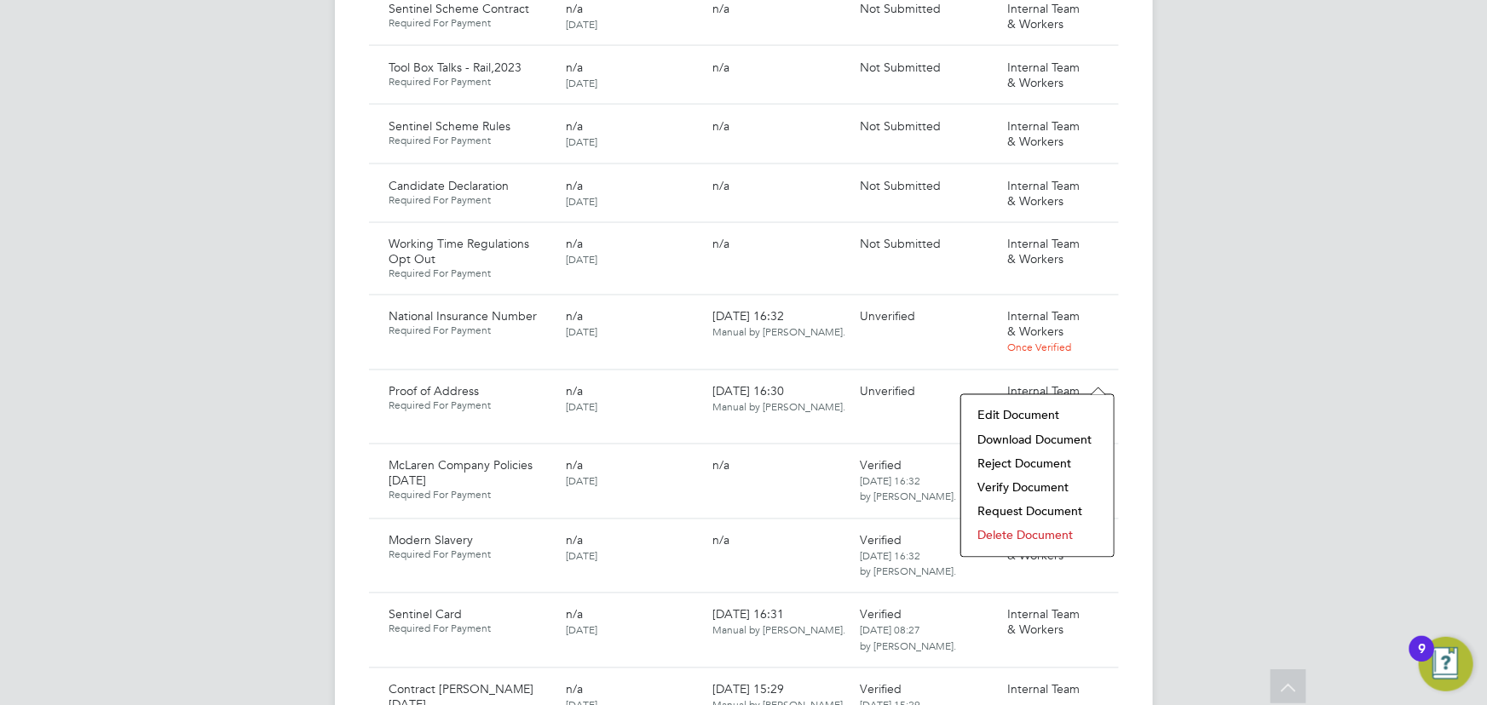
click at [1006, 487] on li "Verify Document" at bounding box center [1037, 488] width 135 height 24
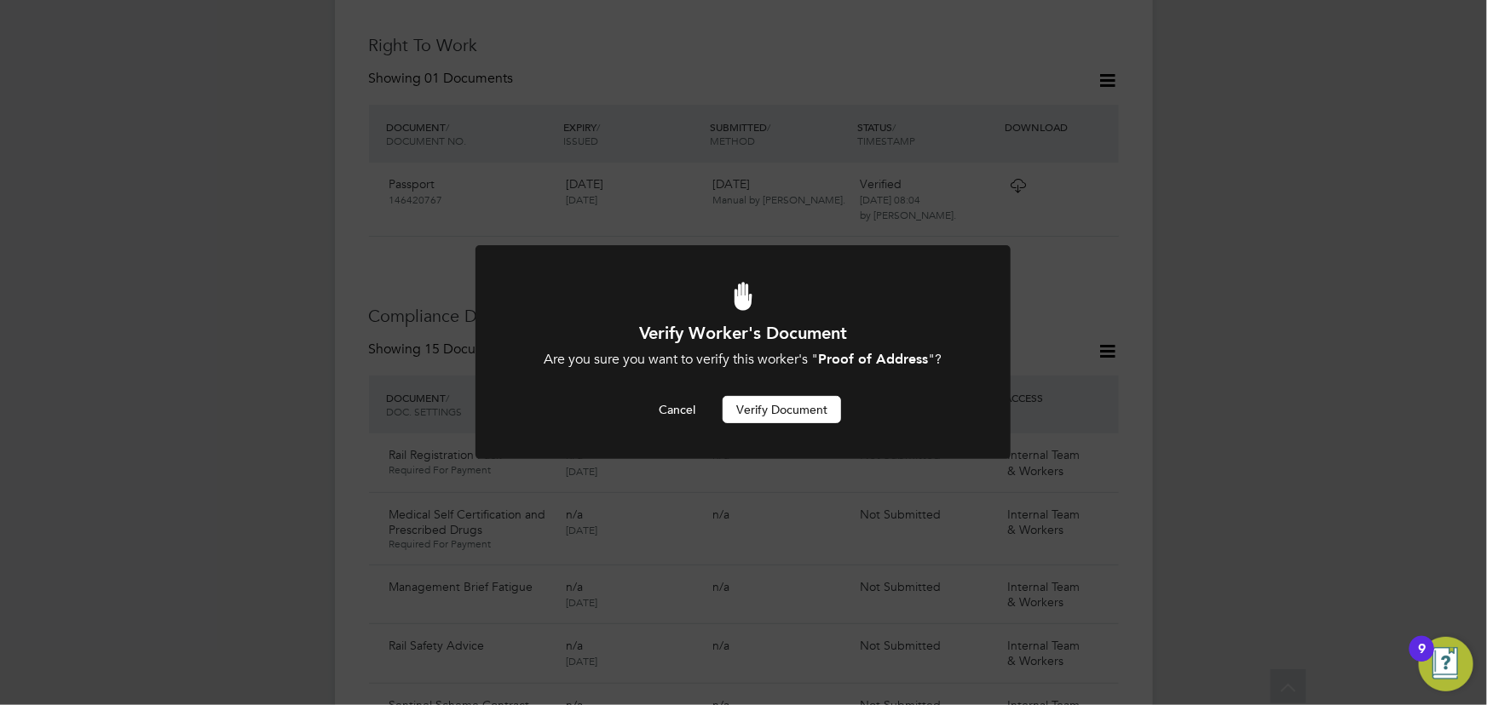
click at [827, 406] on button "Verify Document" at bounding box center [782, 409] width 118 height 27
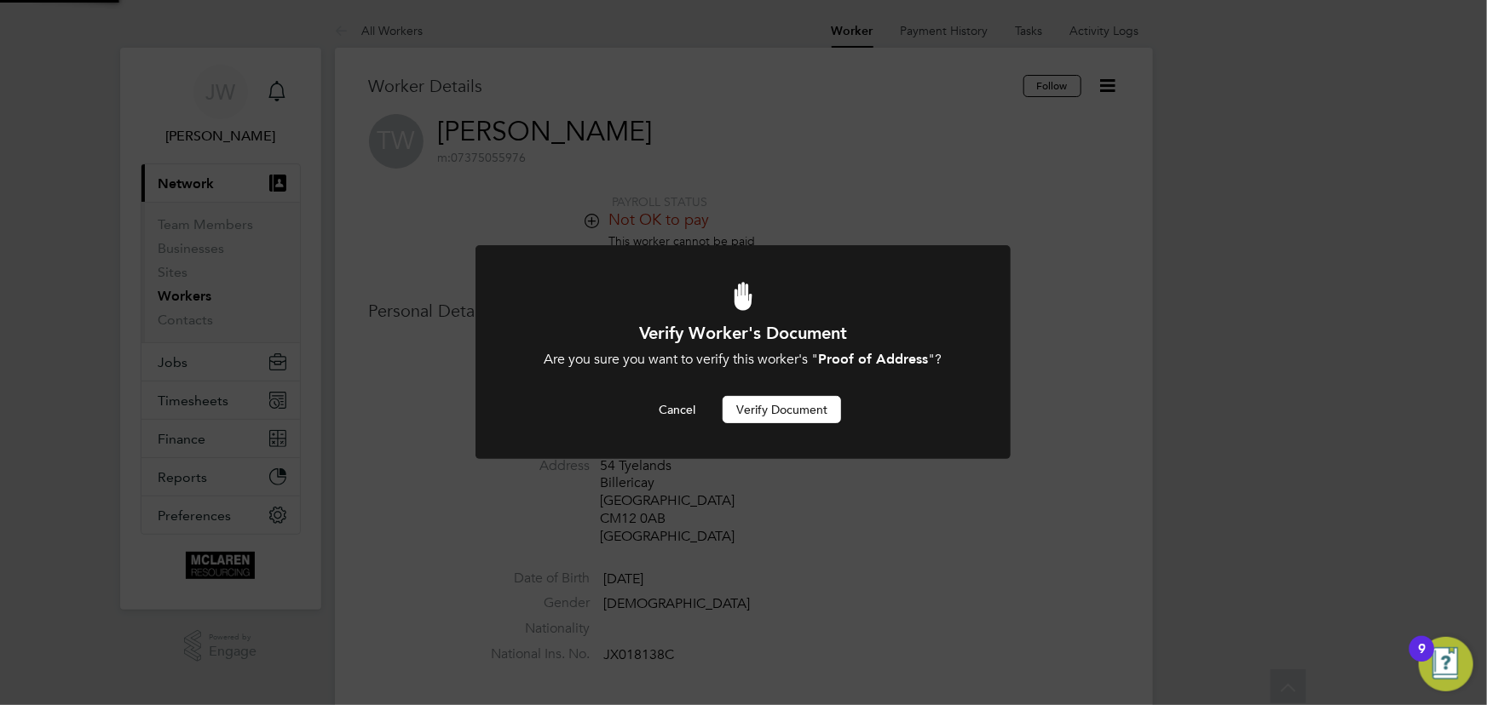
scroll to position [705, 0]
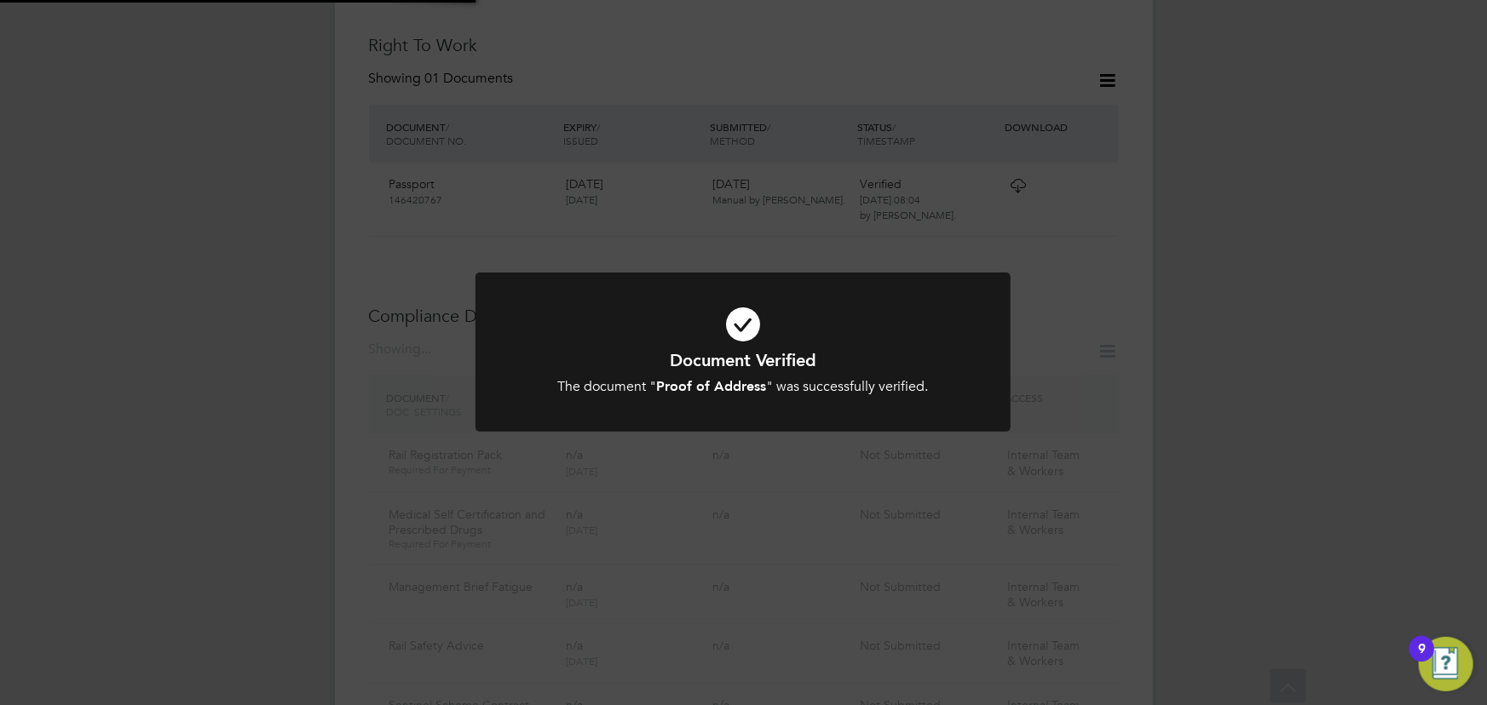
click at [1312, 337] on div "Document Verified The document " Proof of Address " was successfully verified. …" at bounding box center [743, 352] width 1487 height 705
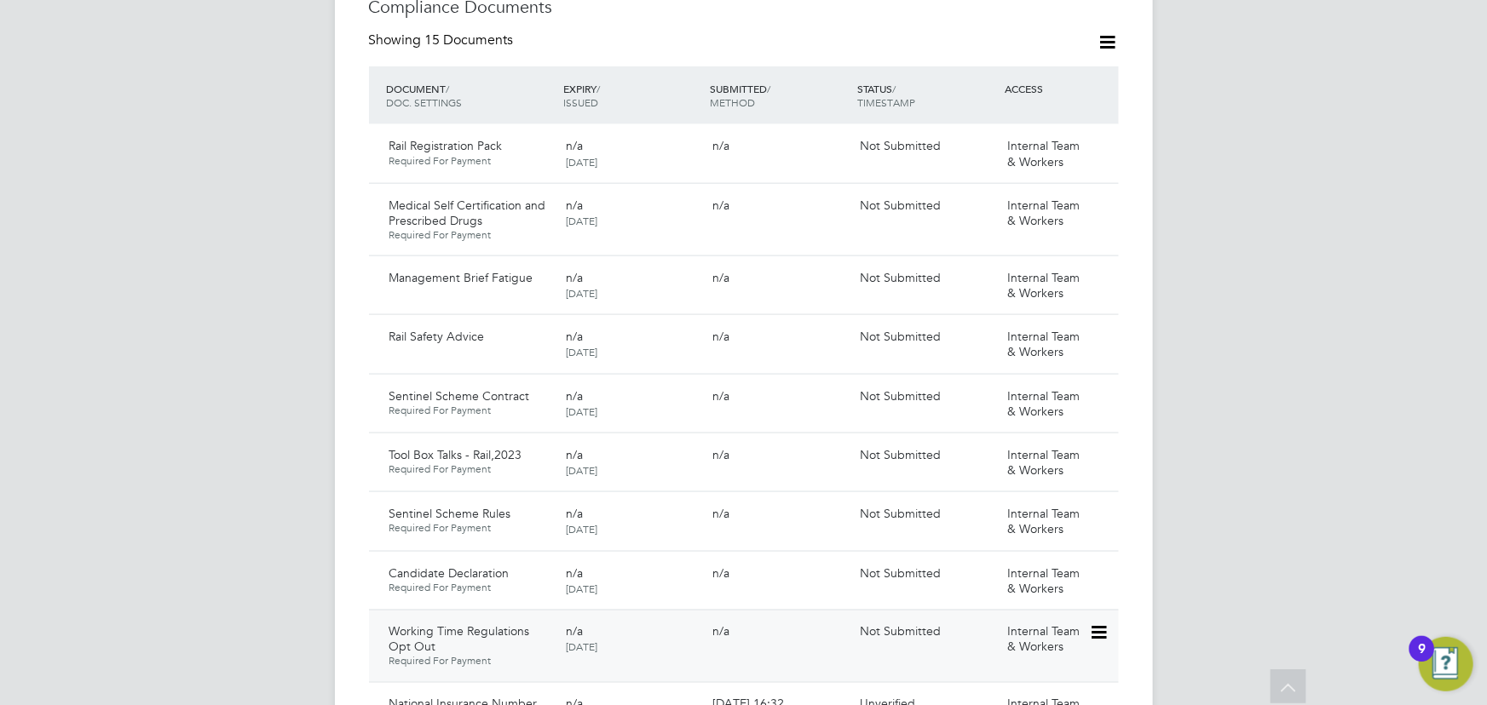
scroll to position [1402, 0]
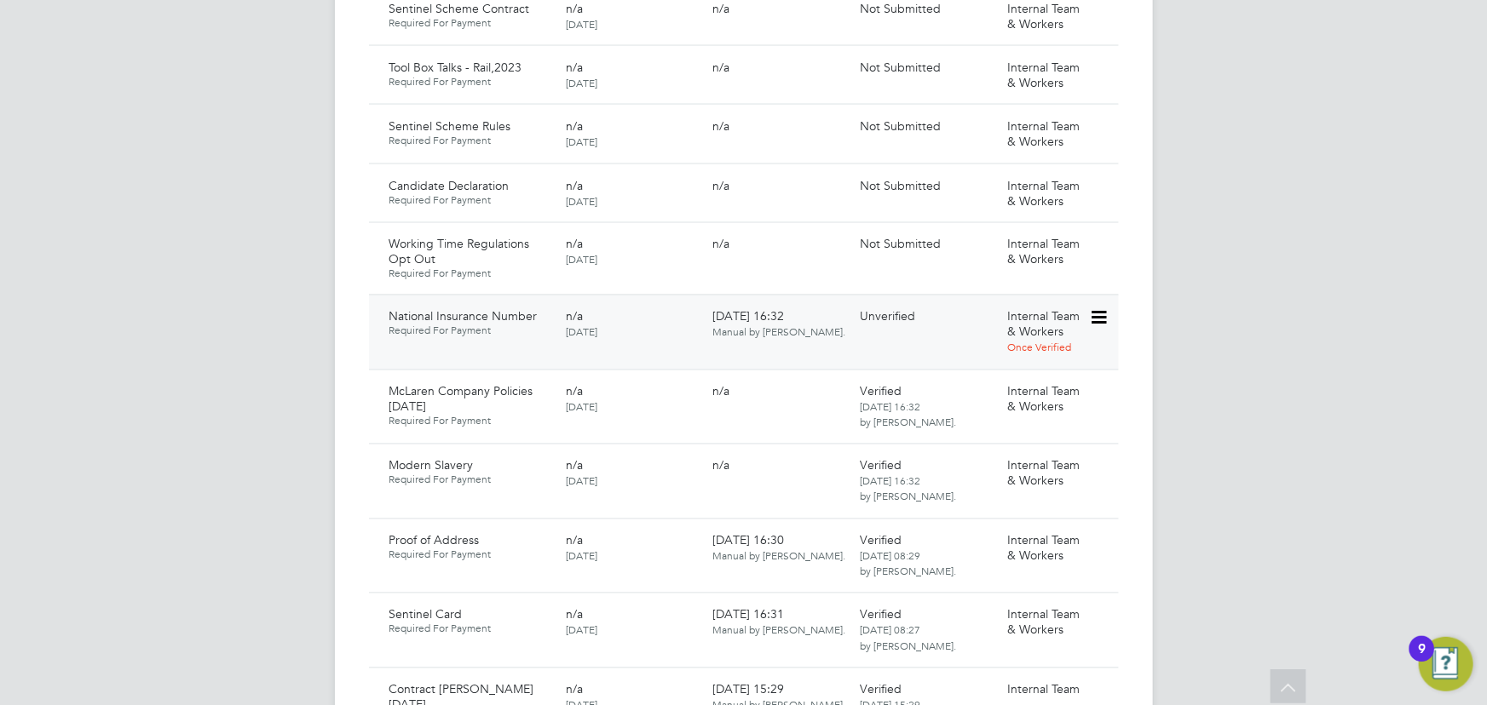
click at [1103, 308] on icon at bounding box center [1097, 318] width 17 height 20
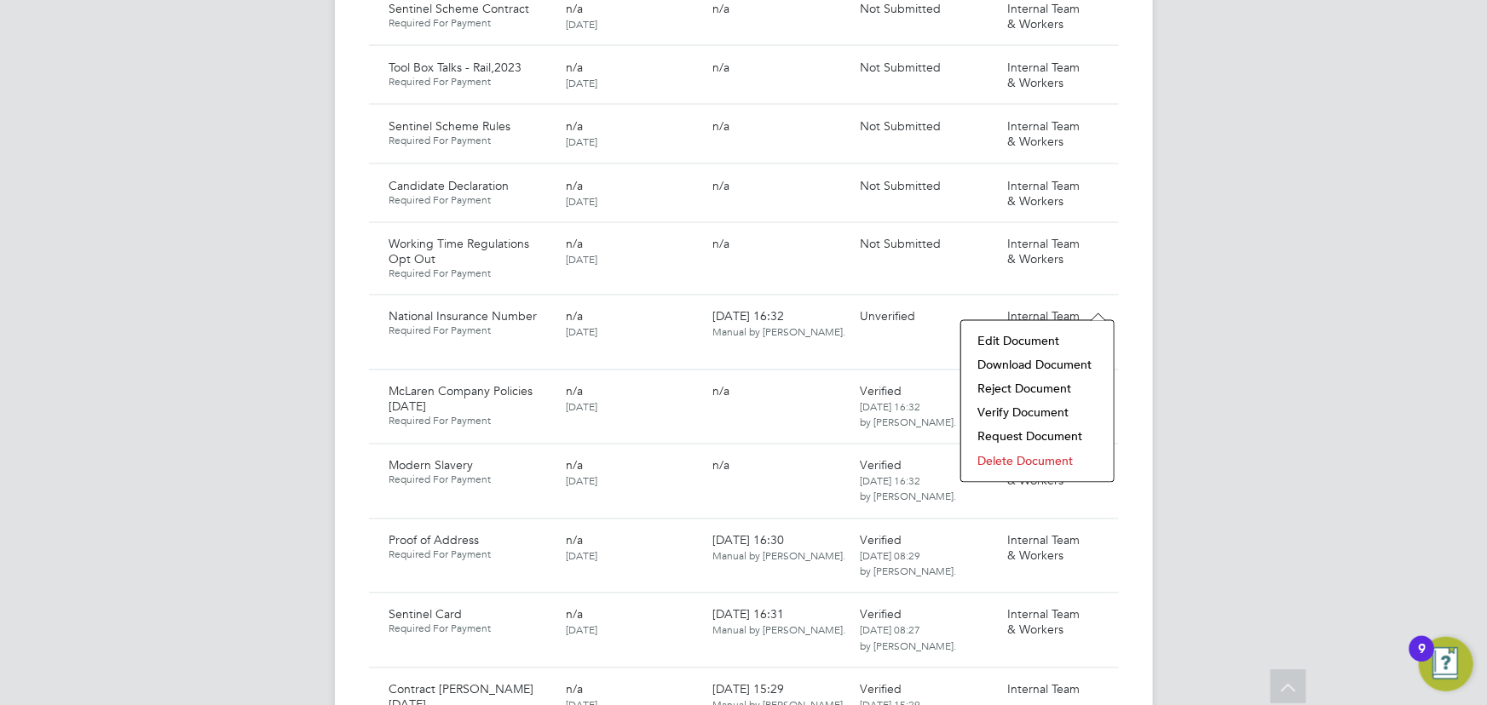
click at [1027, 365] on li "Download Document" at bounding box center [1037, 366] width 135 height 24
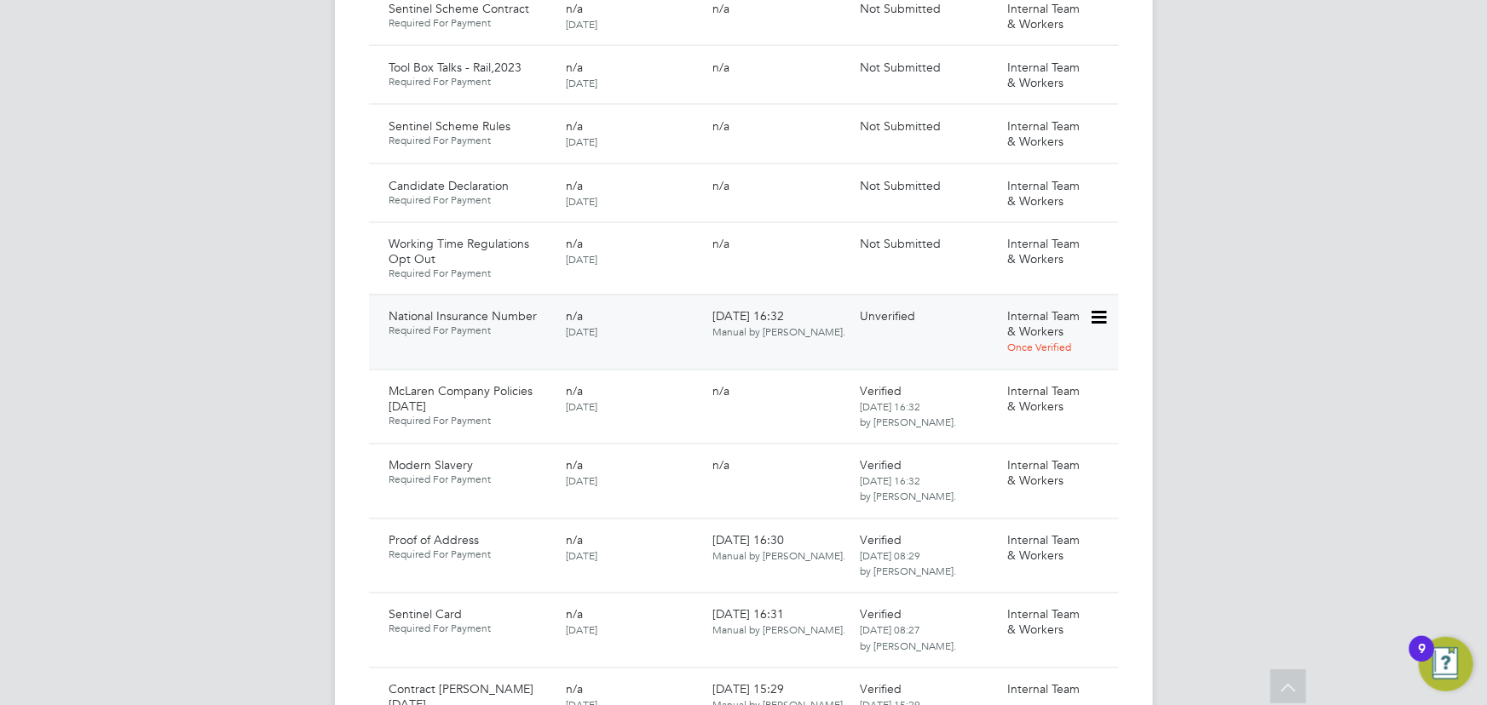
click at [1095, 308] on icon at bounding box center [1097, 318] width 17 height 20
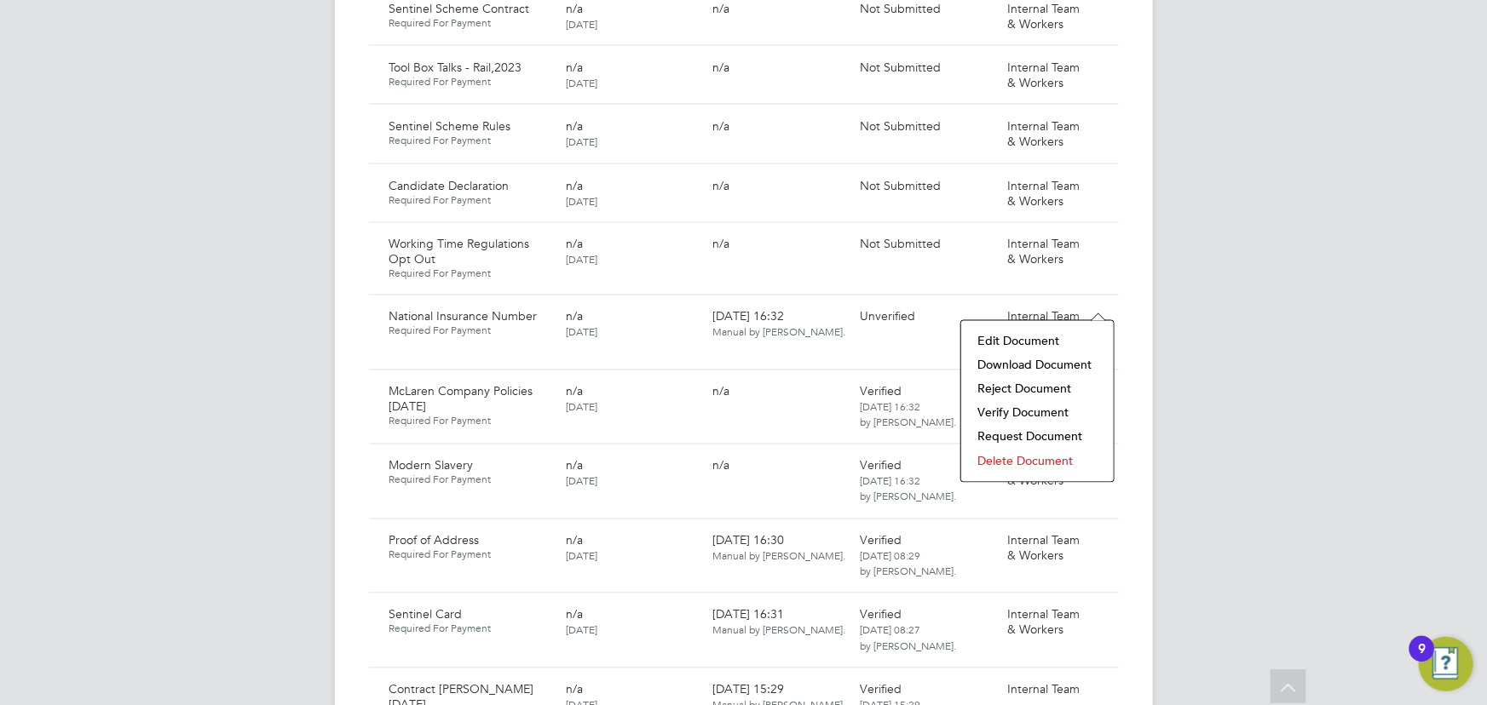
click at [985, 415] on li "Verify Document" at bounding box center [1037, 413] width 135 height 24
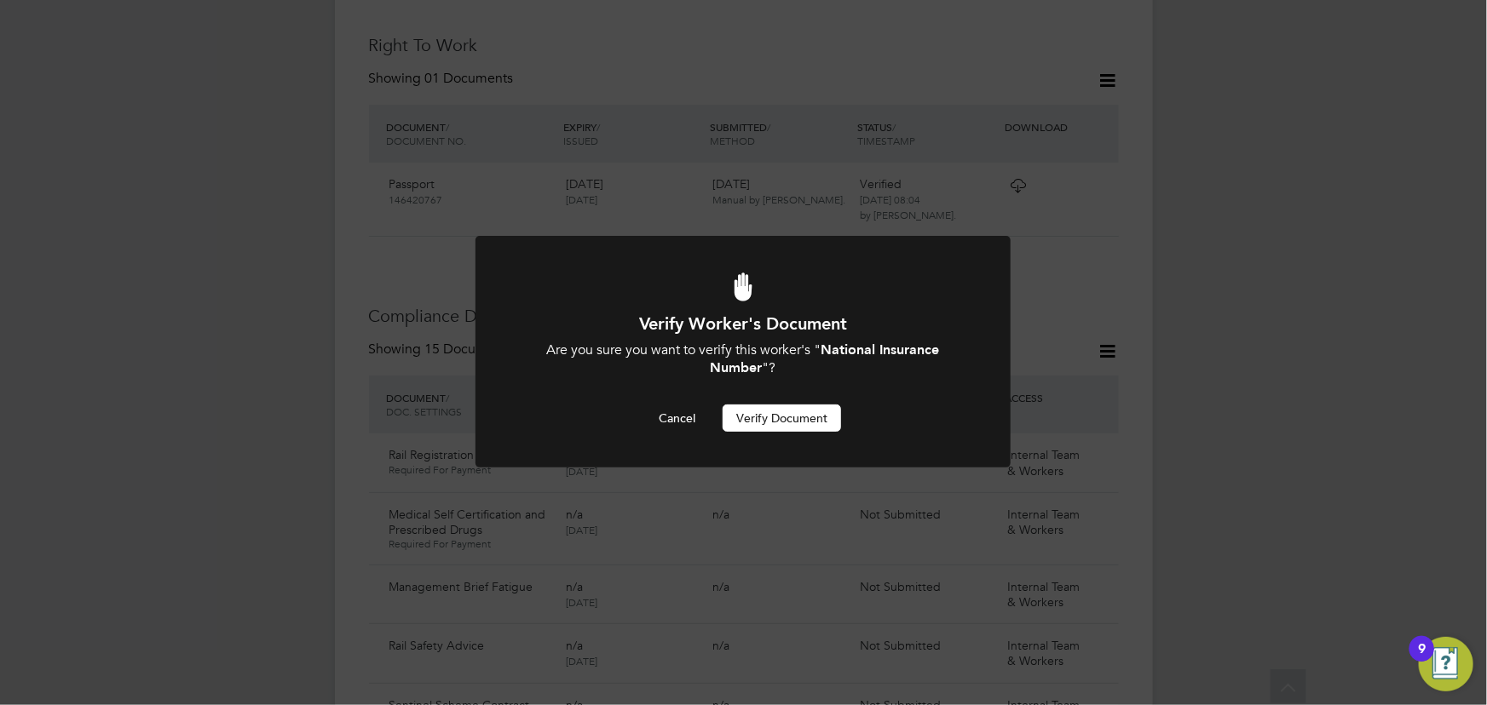
drag, startPoint x: 801, startPoint y: 418, endPoint x: 1114, endPoint y: 366, distance: 316.9
click at [804, 416] on button "Verify Document" at bounding box center [782, 418] width 118 height 27
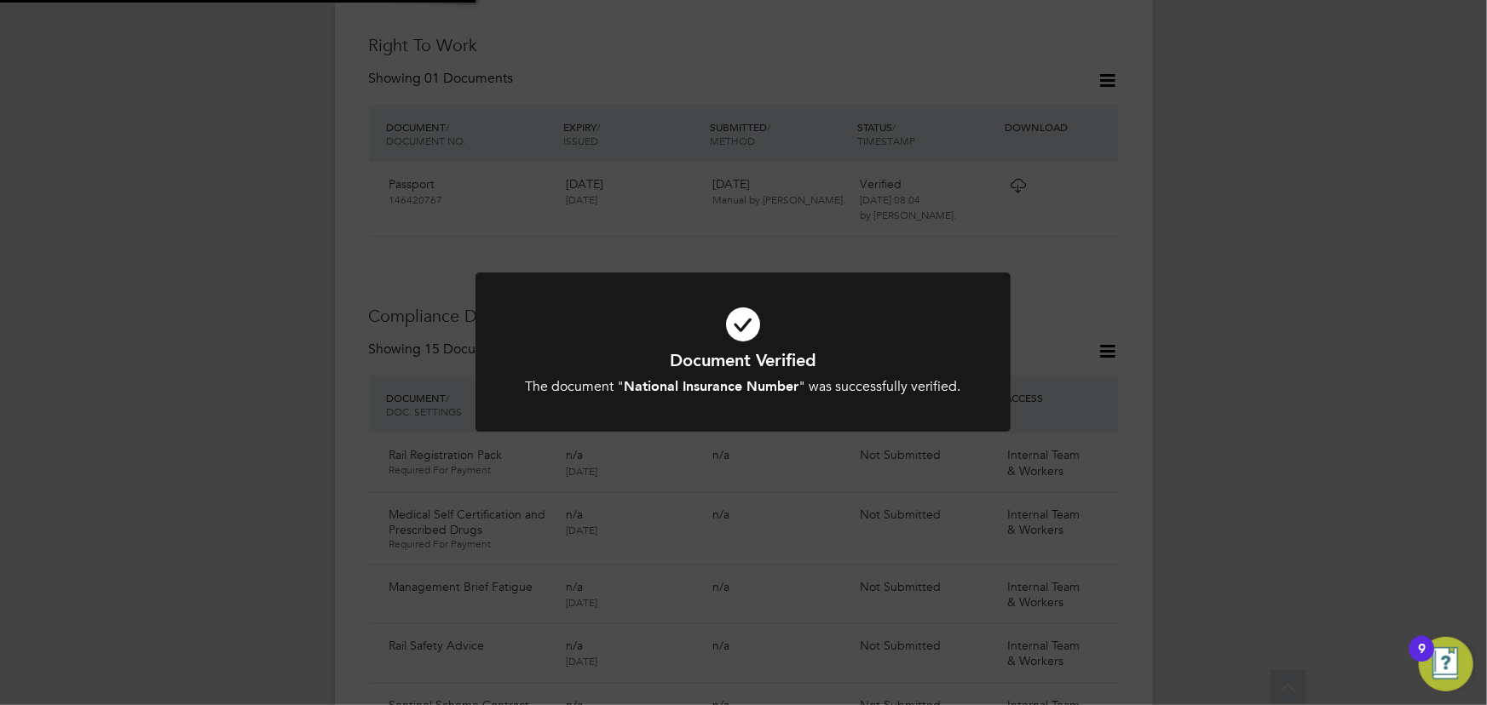
click at [1210, 332] on div "Document Verified The document " National Insurance Number " was successfully v…" at bounding box center [743, 352] width 1487 height 705
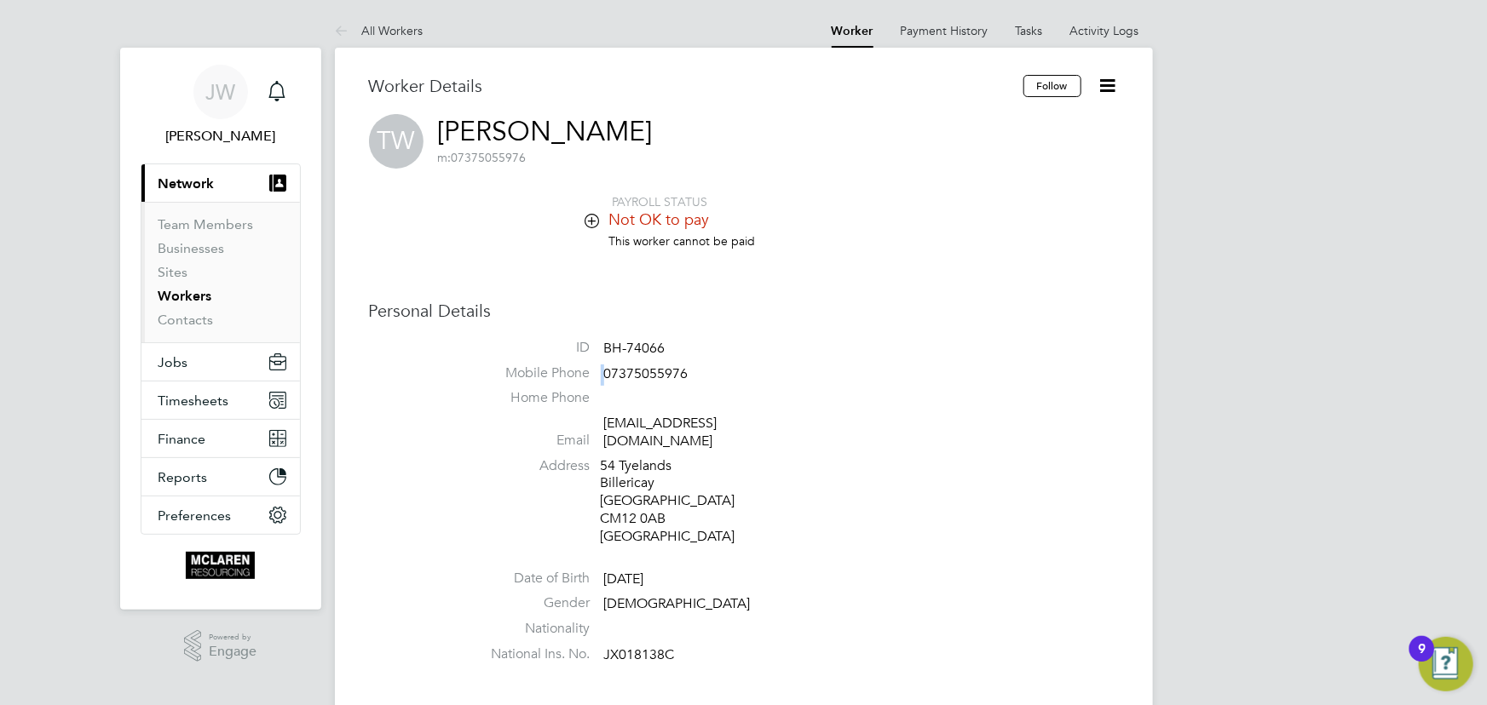
drag, startPoint x: 605, startPoint y: 377, endPoint x: 739, endPoint y: 360, distance: 134.9
click at [739, 360] on ul "ID BH-74066 Mobile Phone 07375055976 Home Phone Email thomaswilson1993@icloud.c…" at bounding box center [795, 505] width 648 height 332
click at [724, 366] on li "Mobile Phone 07375055976" at bounding box center [795, 378] width 648 height 26
drag, startPoint x: 602, startPoint y: 378, endPoint x: 713, endPoint y: 374, distance: 110.8
click at [713, 374] on li "Mobile Phone 07375055976" at bounding box center [795, 378] width 648 height 26
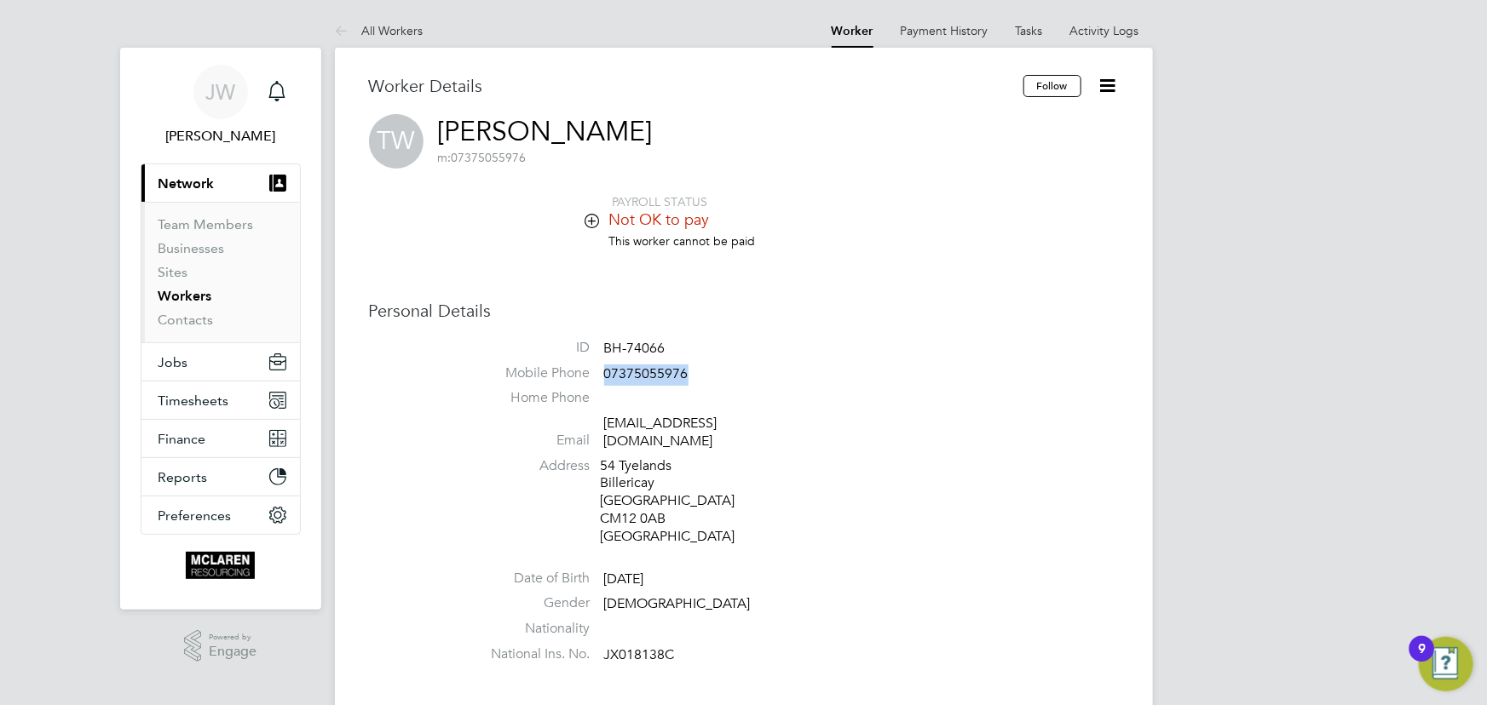
copy span "07375055976"
click at [1094, 23] on link "Activity Logs" at bounding box center [1104, 30] width 69 height 15
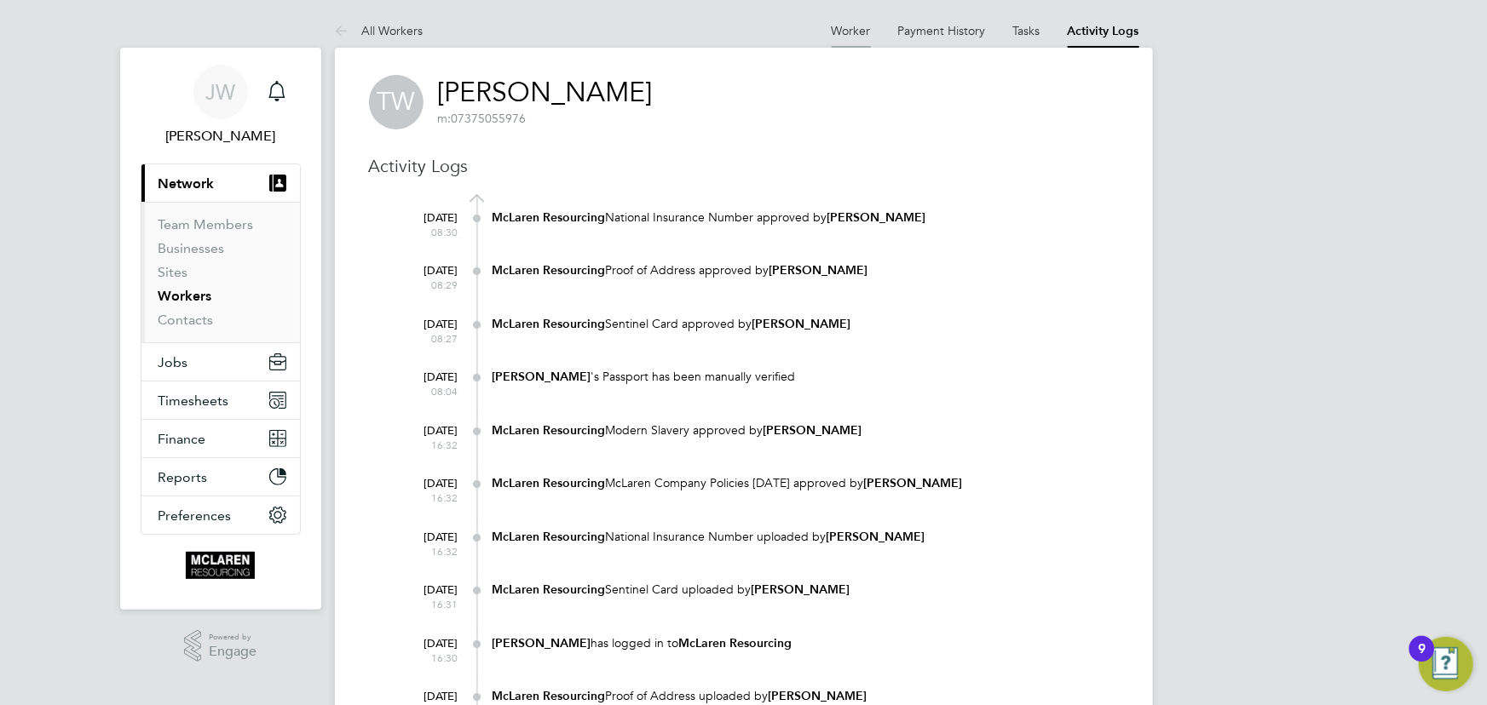
click at [856, 30] on link "Worker" at bounding box center [851, 30] width 39 height 15
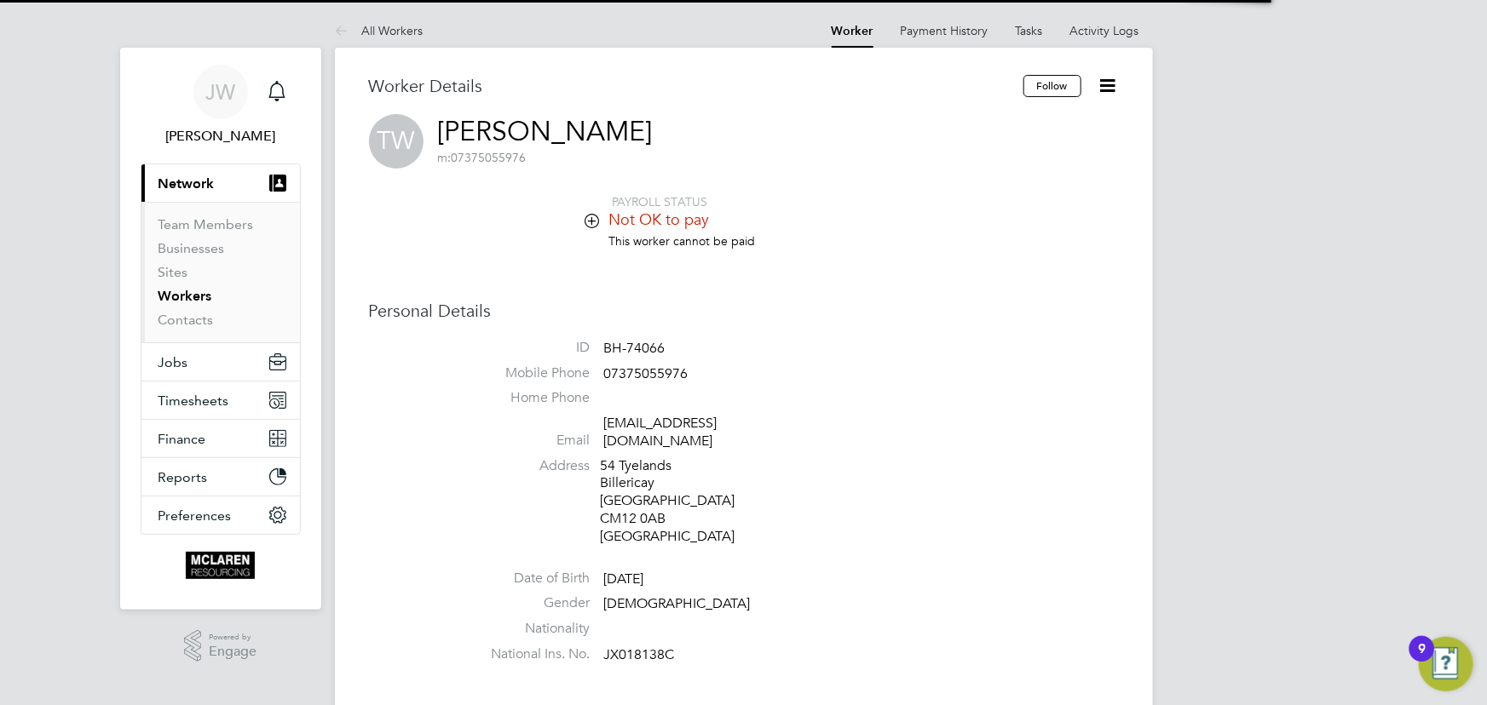
click at [1112, 85] on icon at bounding box center [1107, 85] width 21 height 21
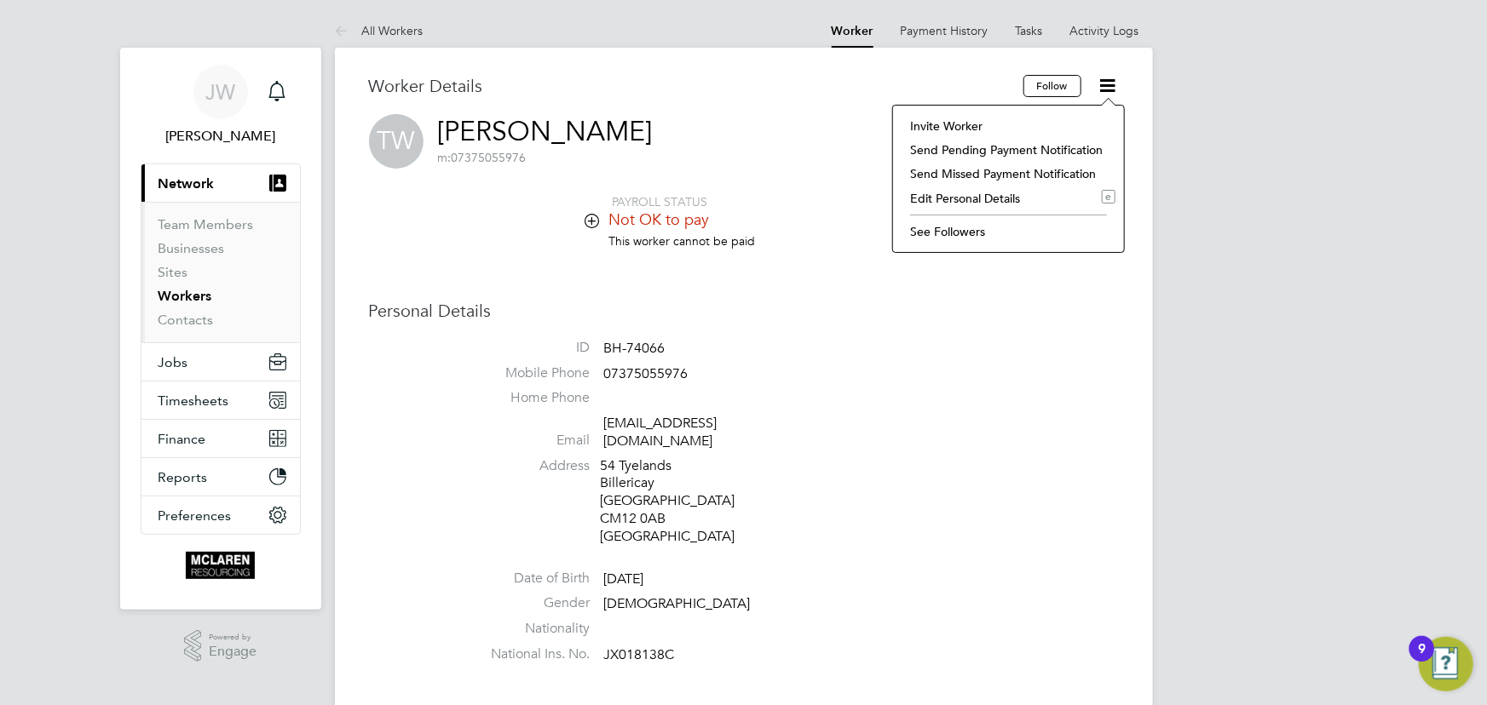
click at [959, 126] on li "Invite Worker" at bounding box center [1008, 126] width 214 height 24
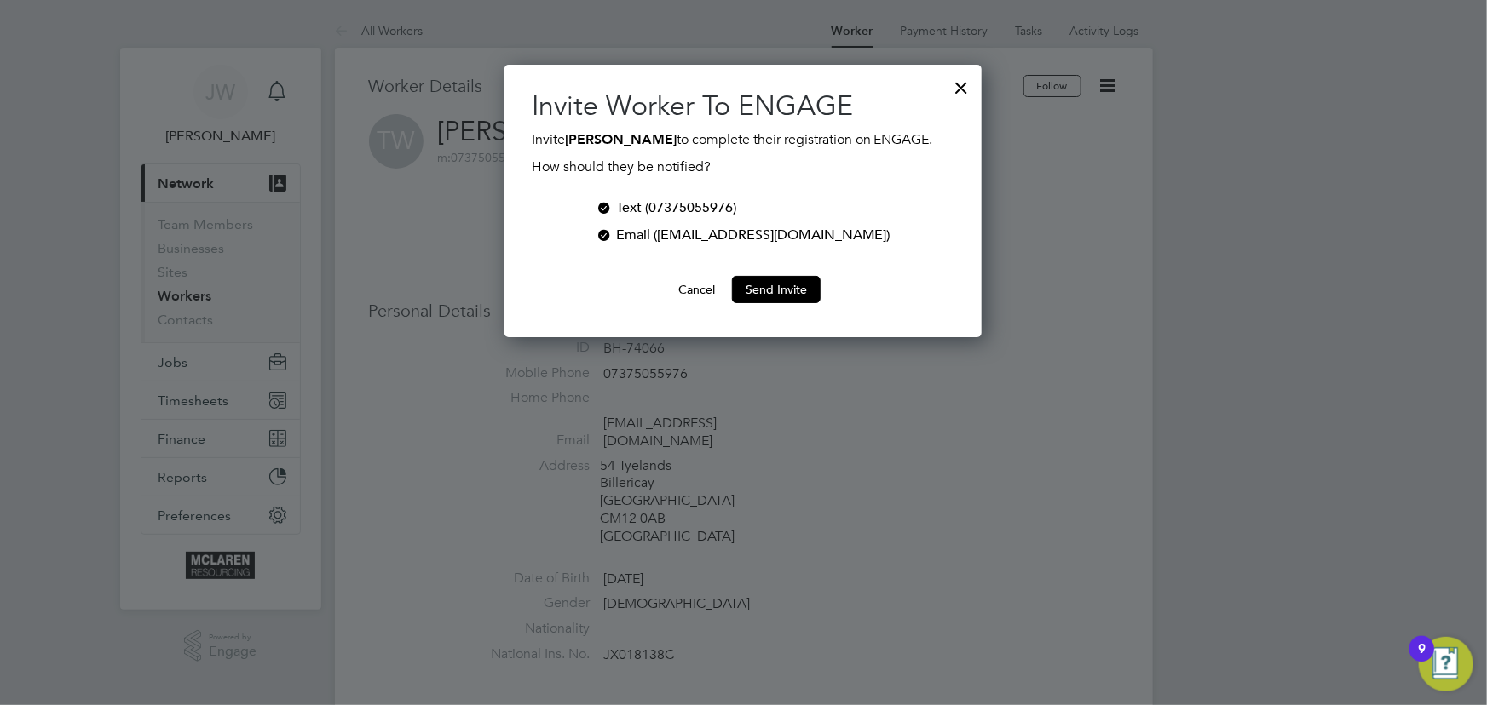
scroll to position [273, 477]
click at [802, 290] on button "Send Invite" at bounding box center [776, 289] width 89 height 27
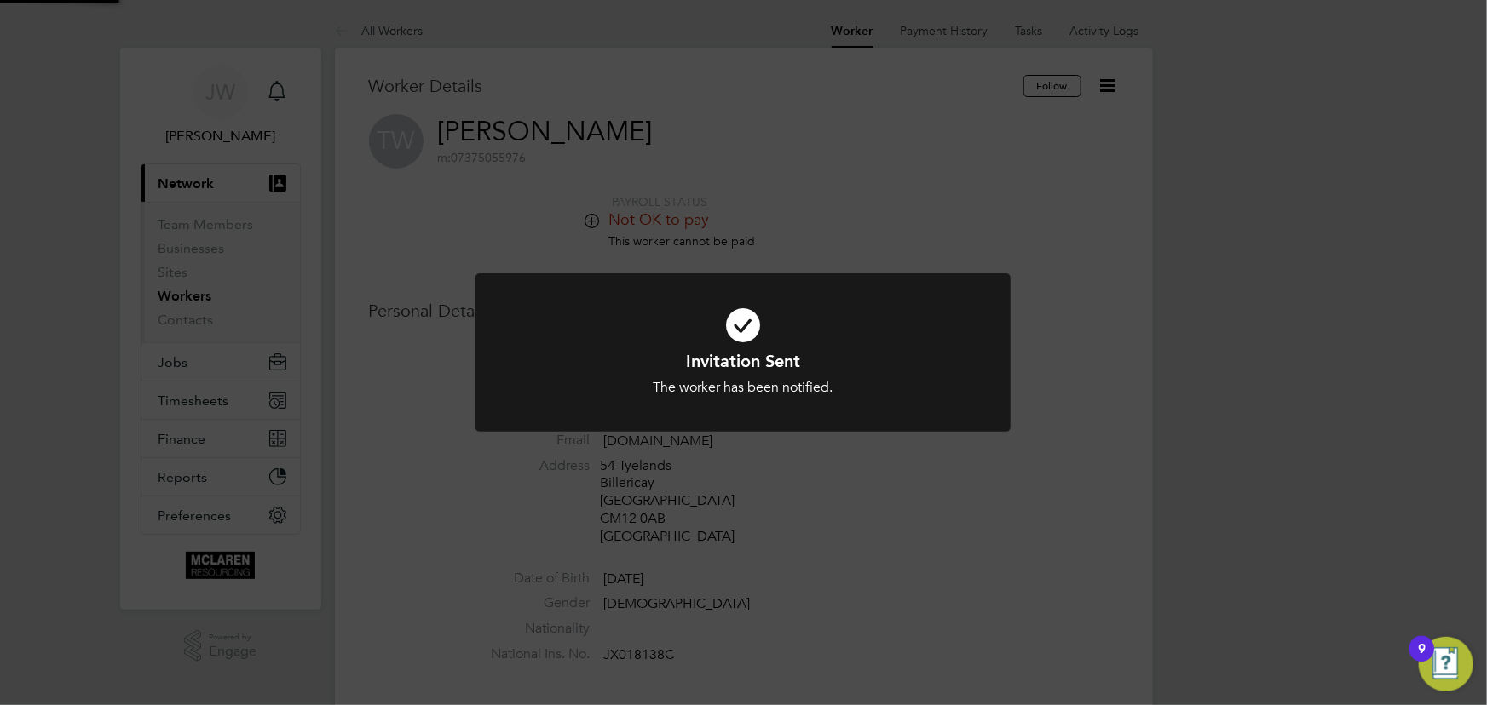
drag, startPoint x: 1192, startPoint y: 291, endPoint x: 1181, endPoint y: 272, distance: 22.5
click at [1193, 291] on div "Invitation Sent The worker has been notified. Cancel Okay" at bounding box center [743, 352] width 1487 height 705
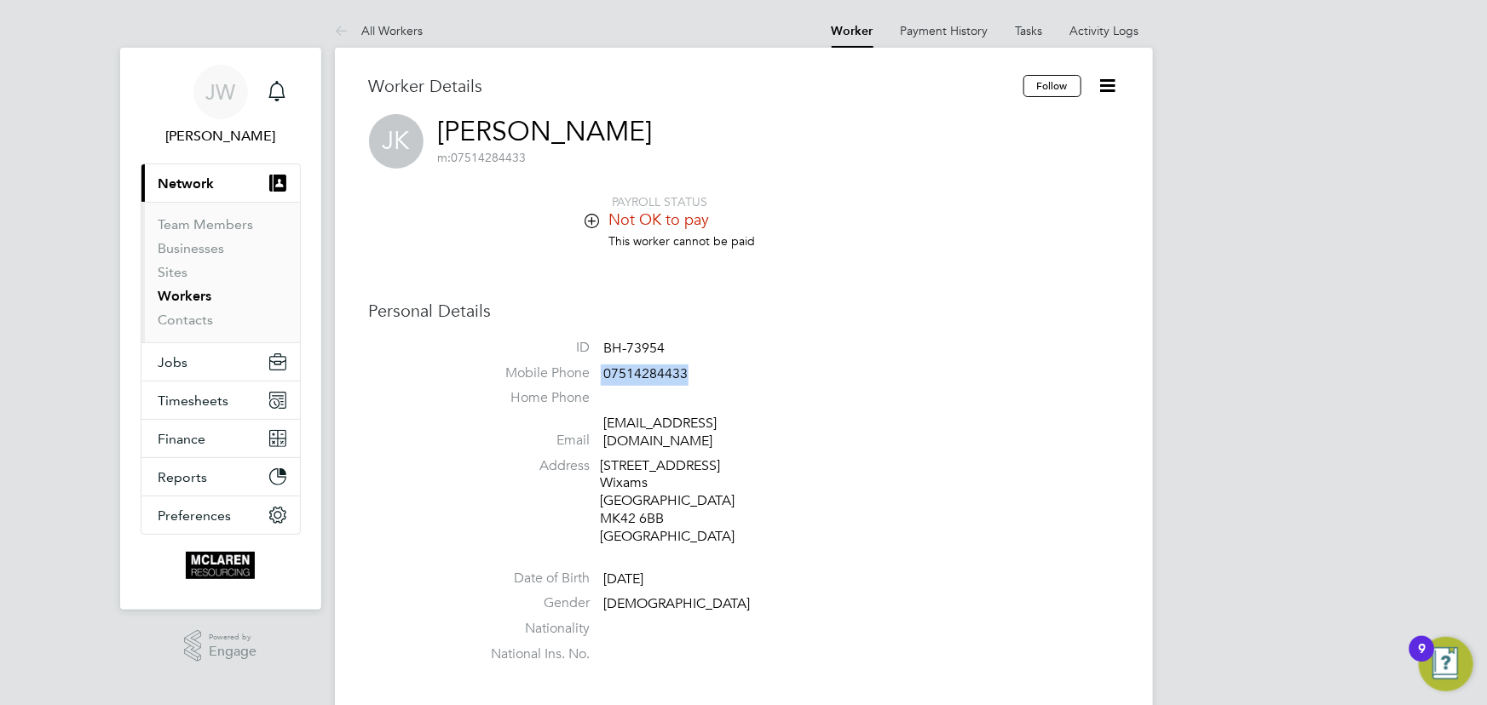
drag, startPoint x: 598, startPoint y: 369, endPoint x: 705, endPoint y: 371, distance: 106.5
click at [705, 371] on li "Mobile Phone [PHONE_NUMBER]" at bounding box center [795, 378] width 648 height 26
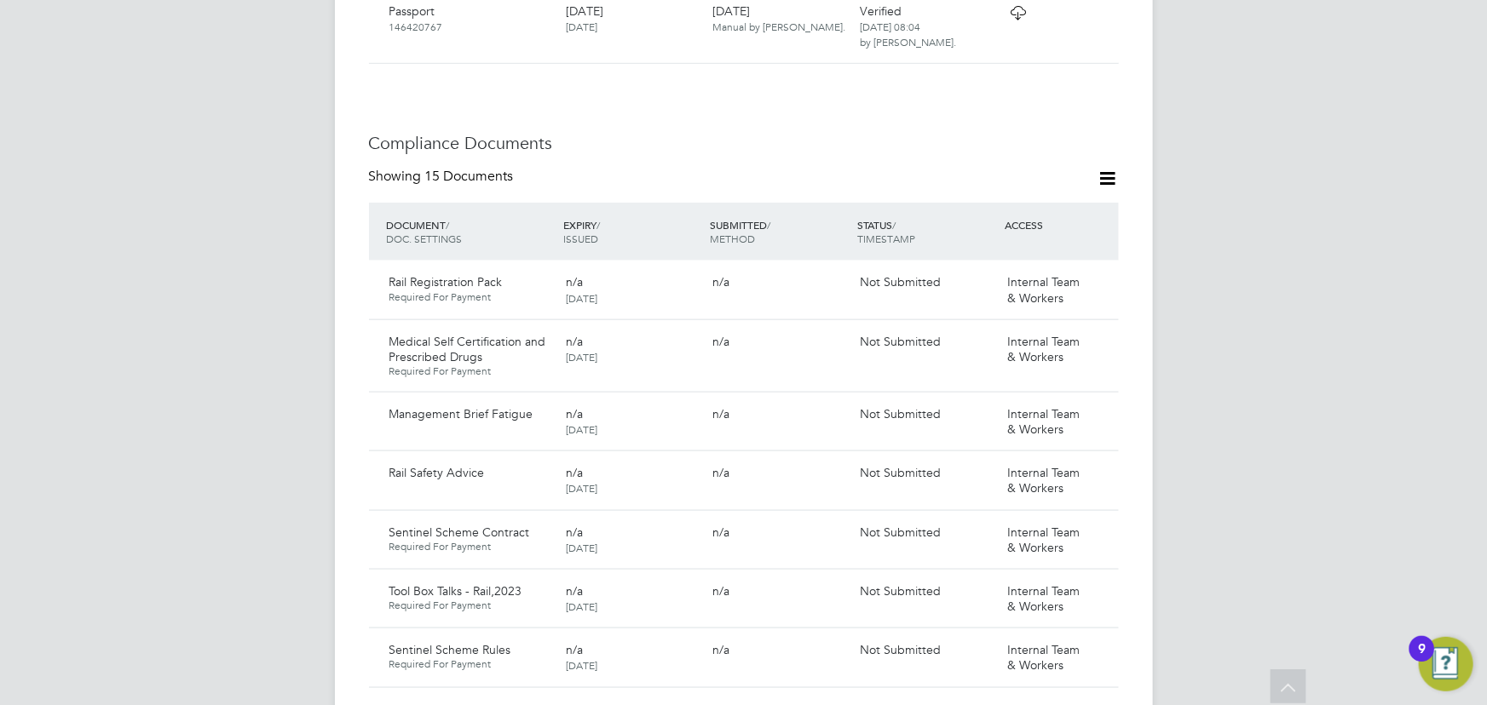
scroll to position [852, 0]
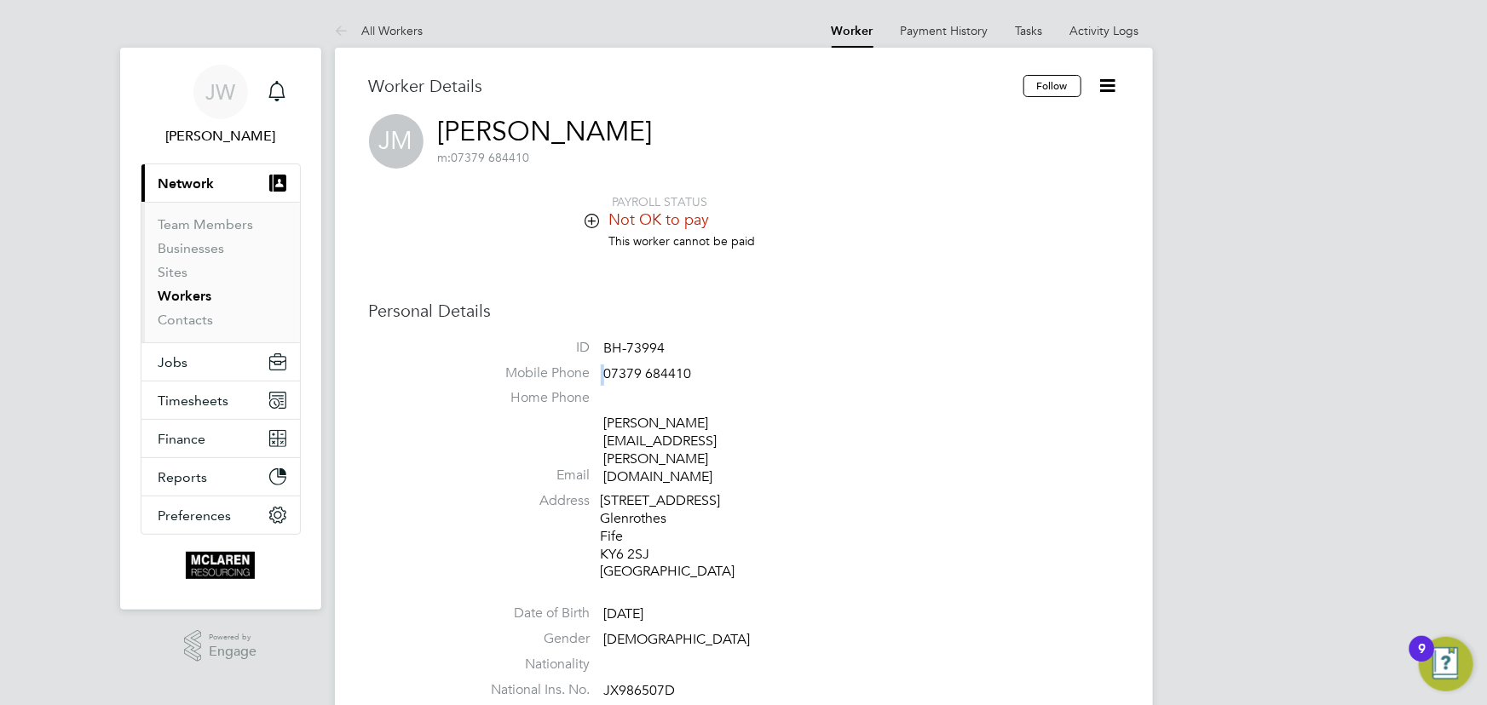
drag, startPoint x: 603, startPoint y: 372, endPoint x: 712, endPoint y: 361, distance: 109.6
click at [712, 361] on ul "ID BH-73994 Mobile Phone [PHONE_NUMBER] Home Phone Email [PERSON_NAME][EMAIL_AD…" at bounding box center [795, 523] width 648 height 368
click at [758, 375] on li "Mobile Phone [PHONE_NUMBER]" at bounding box center [795, 378] width 648 height 26
drag, startPoint x: 606, startPoint y: 376, endPoint x: 716, endPoint y: 373, distance: 109.9
click at [716, 373] on li "Mobile Phone [PHONE_NUMBER]" at bounding box center [795, 378] width 648 height 26
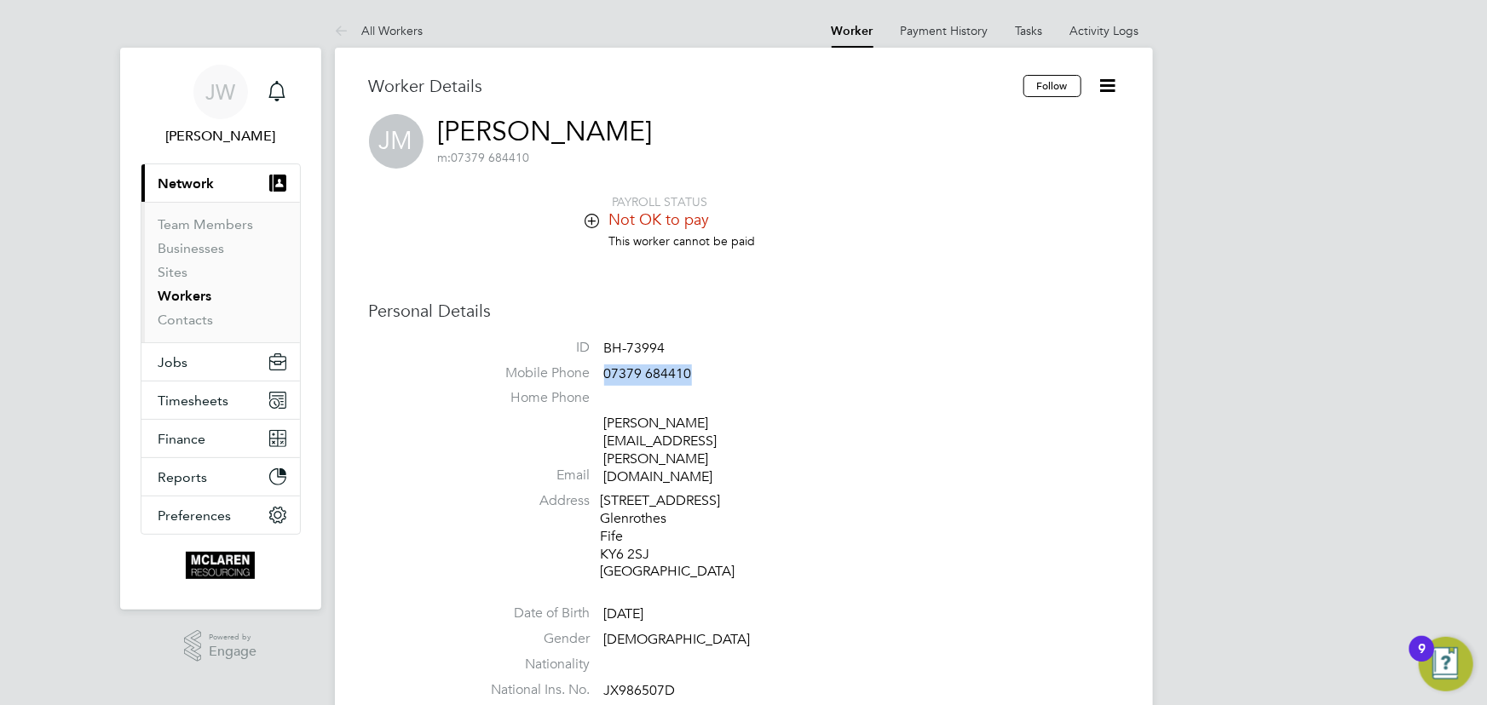
copy span "07379 684410"
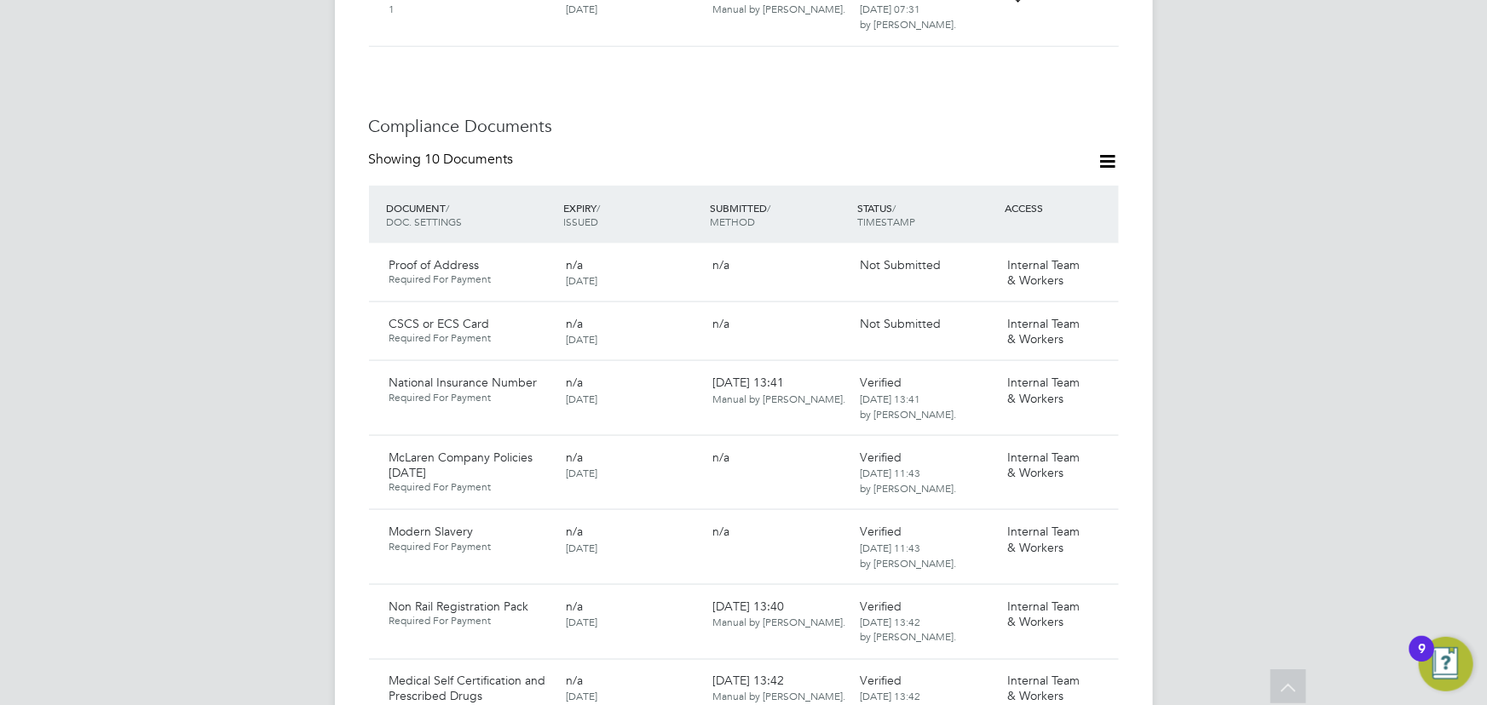
scroll to position [1394, 0]
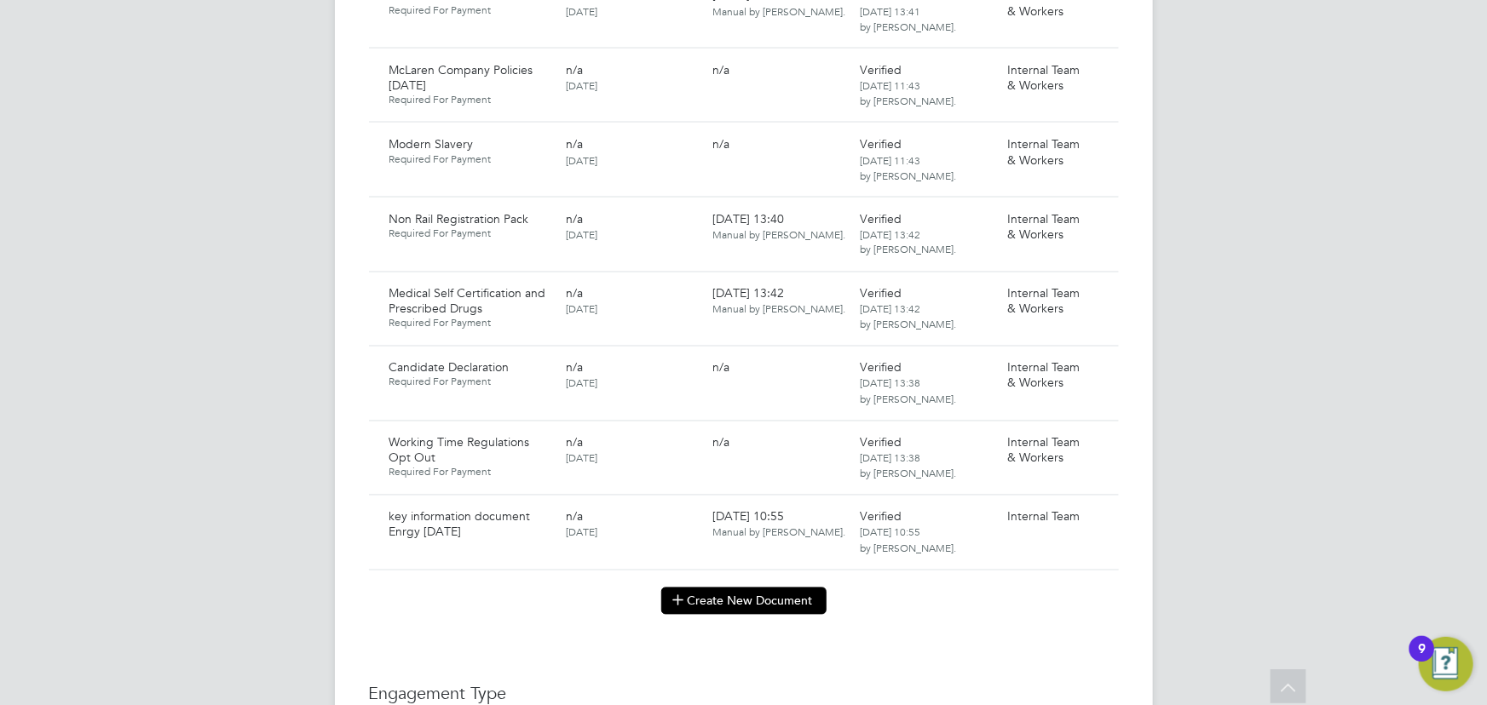
drag, startPoint x: 745, startPoint y: 555, endPoint x: 757, endPoint y: 554, distance: 12.0
click at [748, 588] on button "Create New Document" at bounding box center [743, 601] width 165 height 27
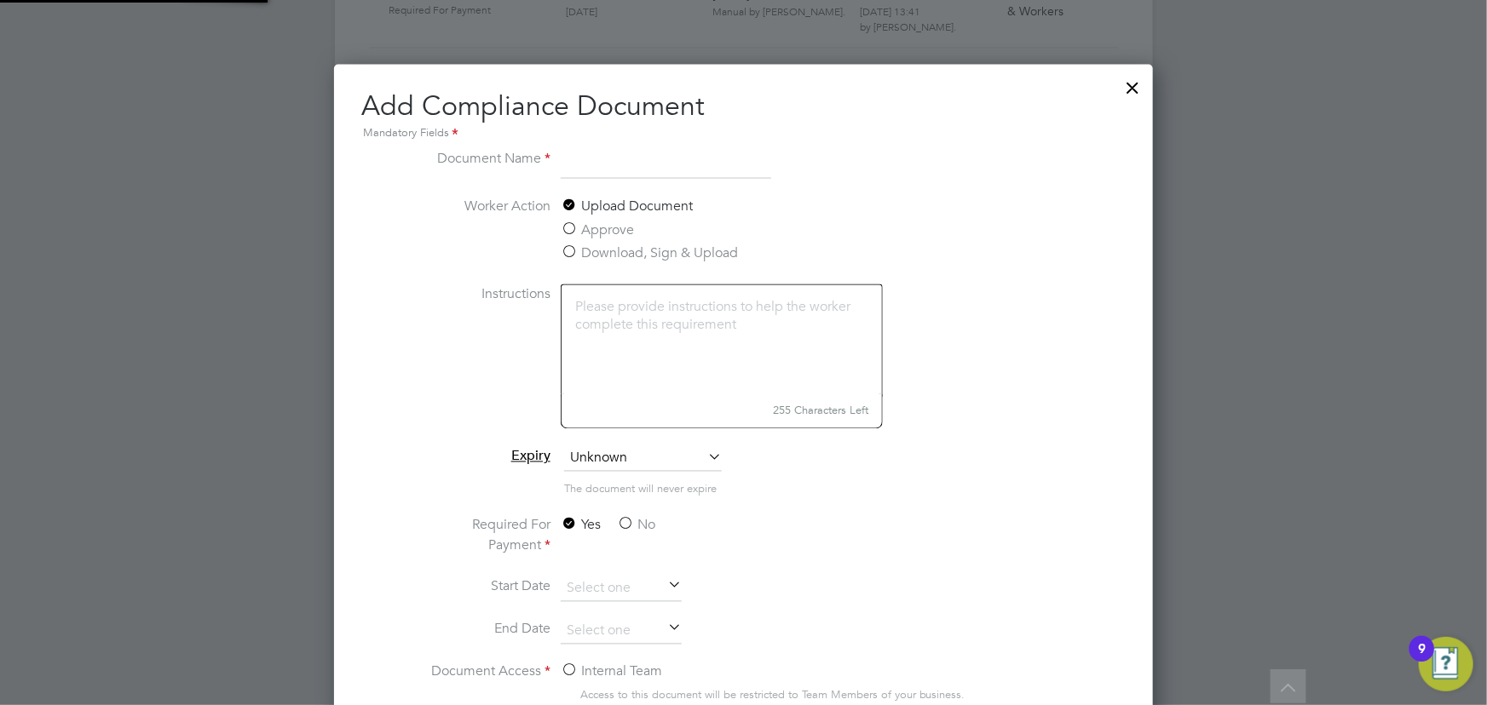
scroll to position [891, 819]
click at [730, 161] on input "Contract Enrgy" at bounding box center [666, 163] width 210 height 31
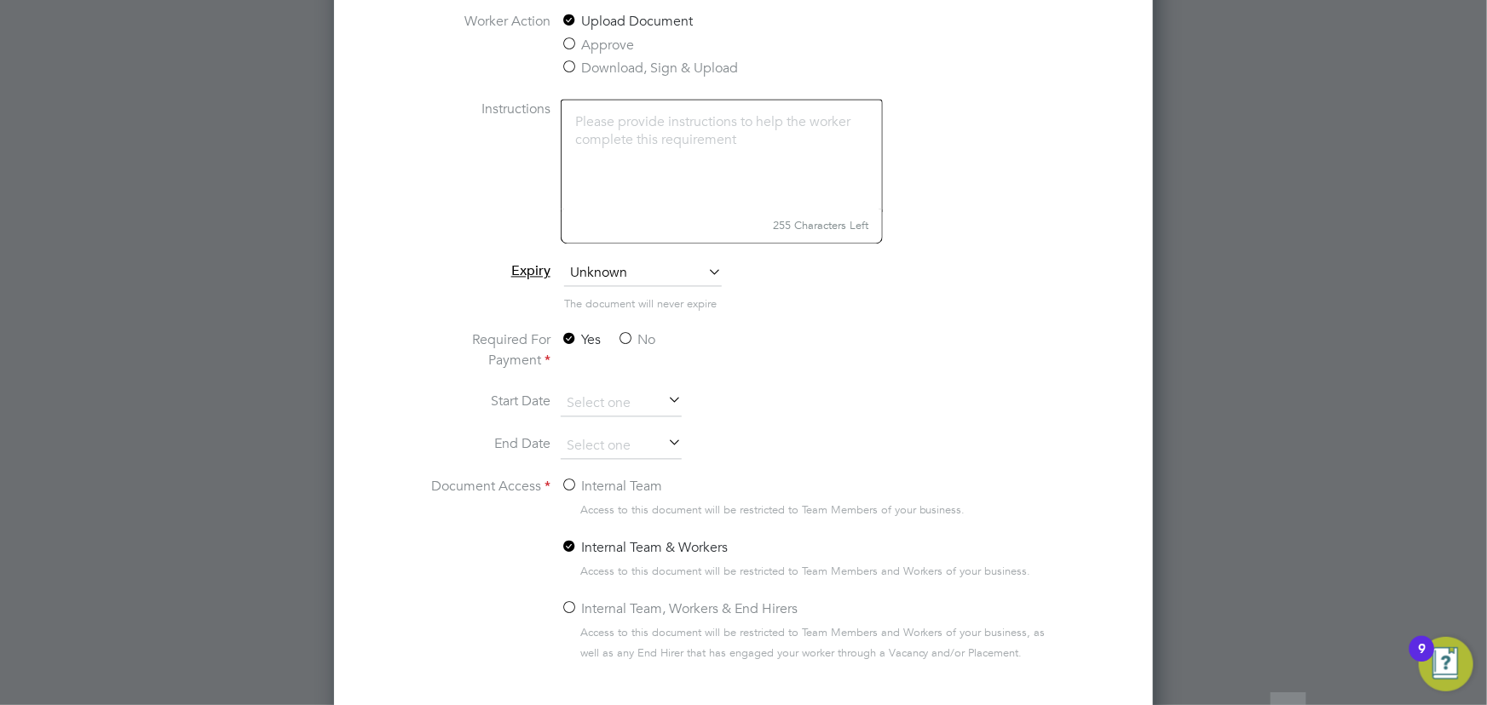
scroll to position [1858, 0]
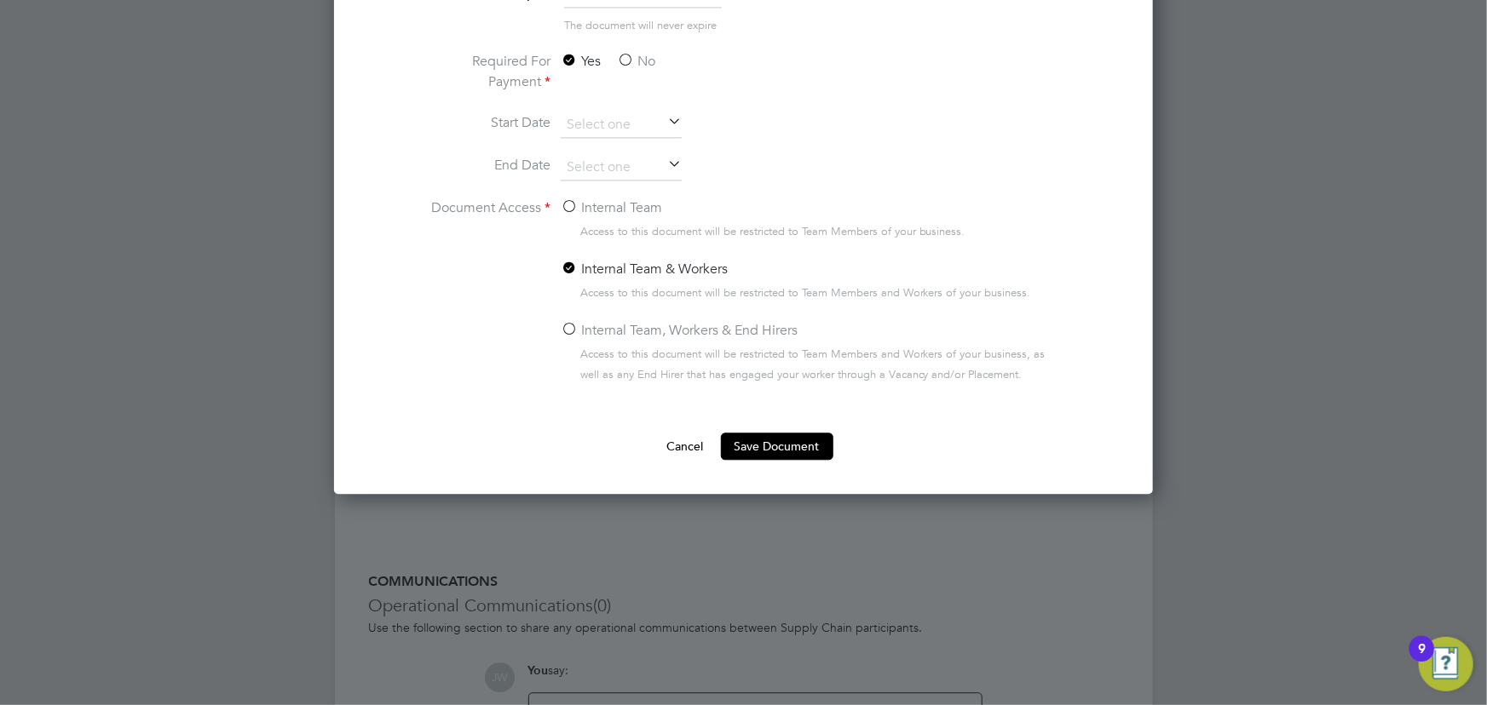
type input "Contract Enrgy [DATE]"
click at [646, 51] on label "No" at bounding box center [636, 61] width 38 height 20
click at [0, 0] on input "No" at bounding box center [0, 0] width 0 height 0
click at [604, 208] on label "Internal Team" at bounding box center [611, 208] width 101 height 20
click at [0, 0] on input "Internal Team" at bounding box center [0, 0] width 0 height 0
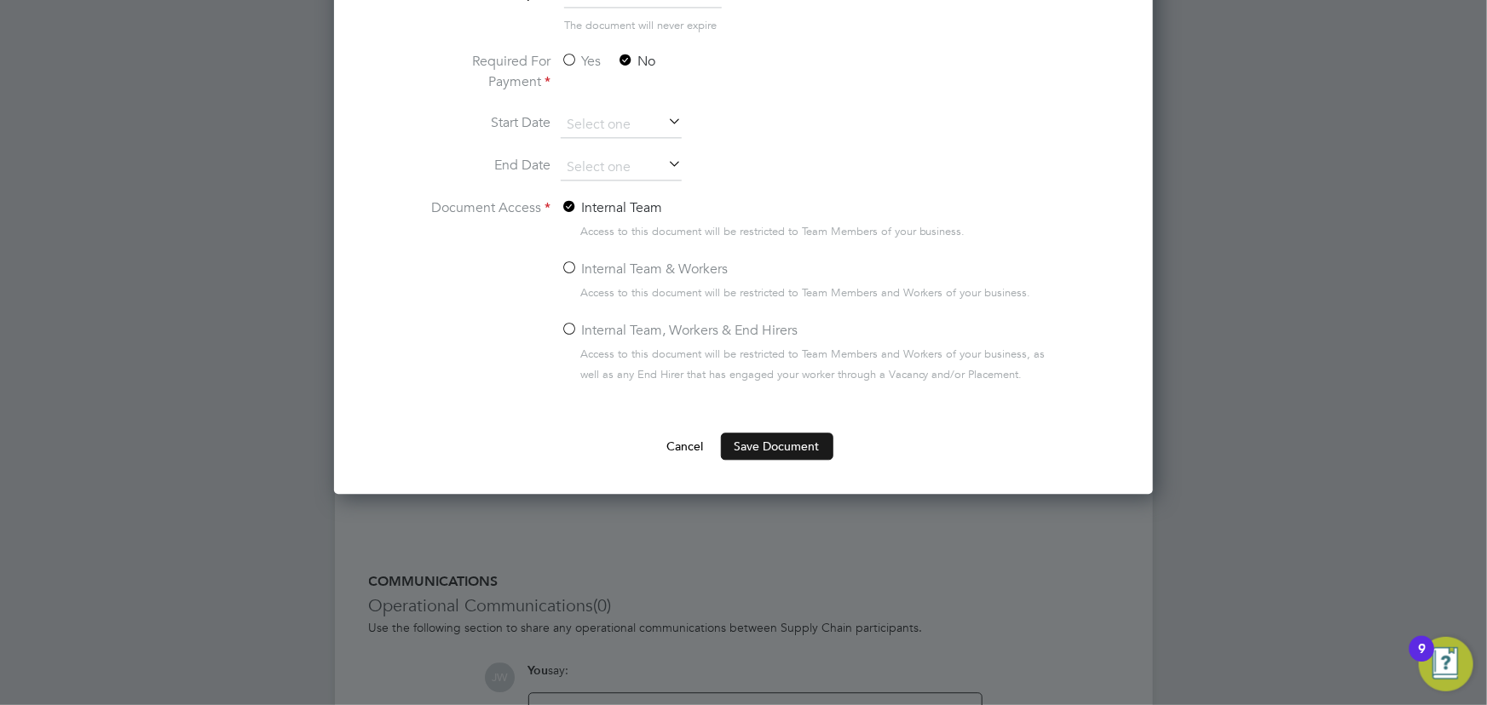
click at [795, 437] on button "Save Document" at bounding box center [777, 446] width 112 height 27
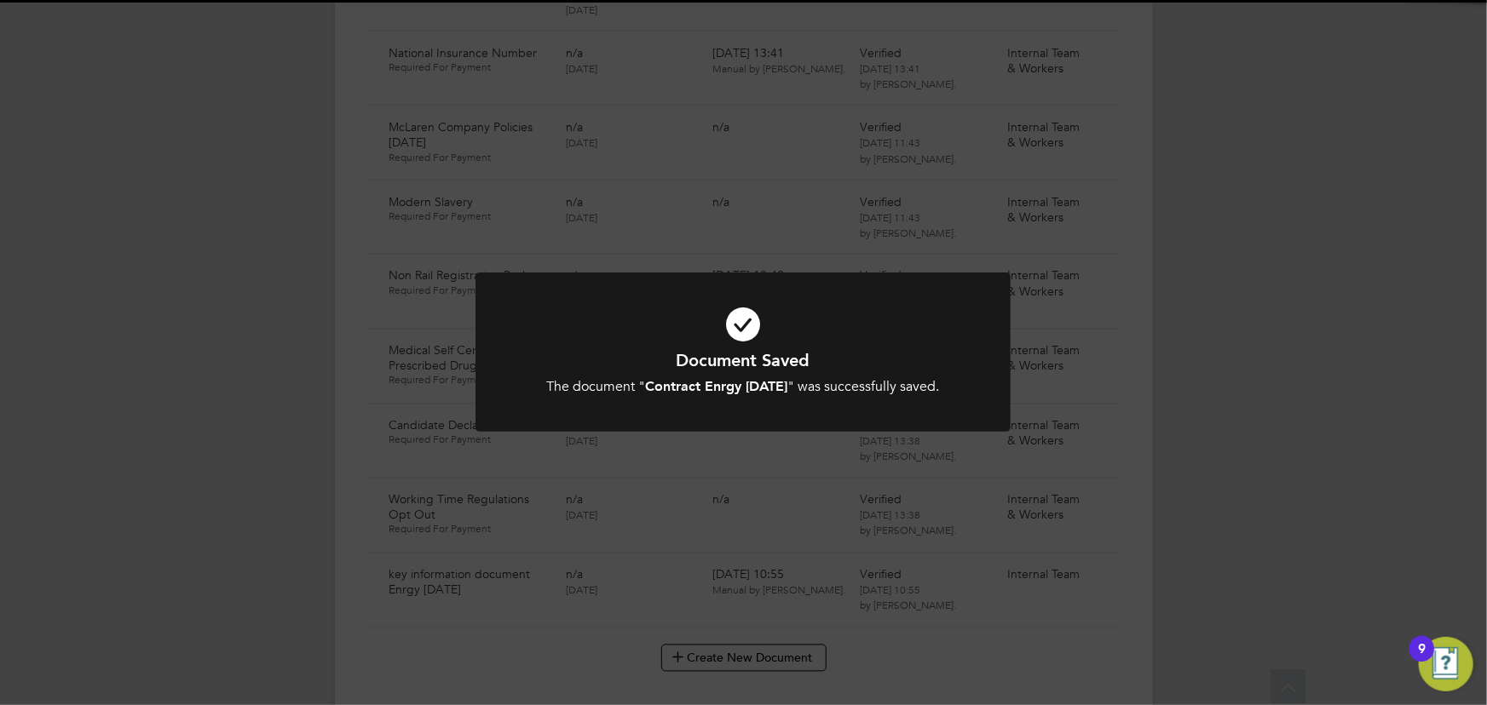
scroll to position [1394, 0]
click at [1270, 428] on div "Document Saved The document " Contract Enrgy 22.09.25 " was successfully saved.…" at bounding box center [743, 352] width 1487 height 705
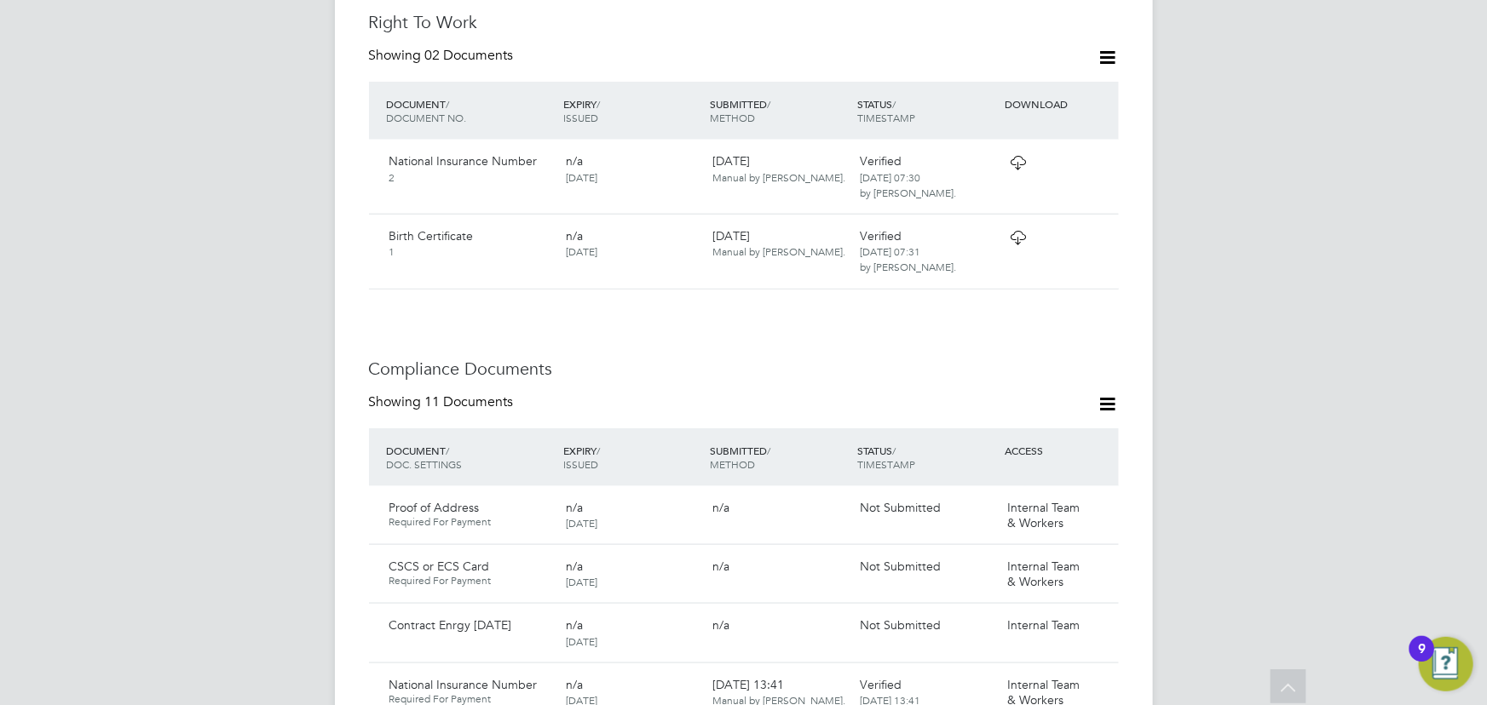
scroll to position [929, 0]
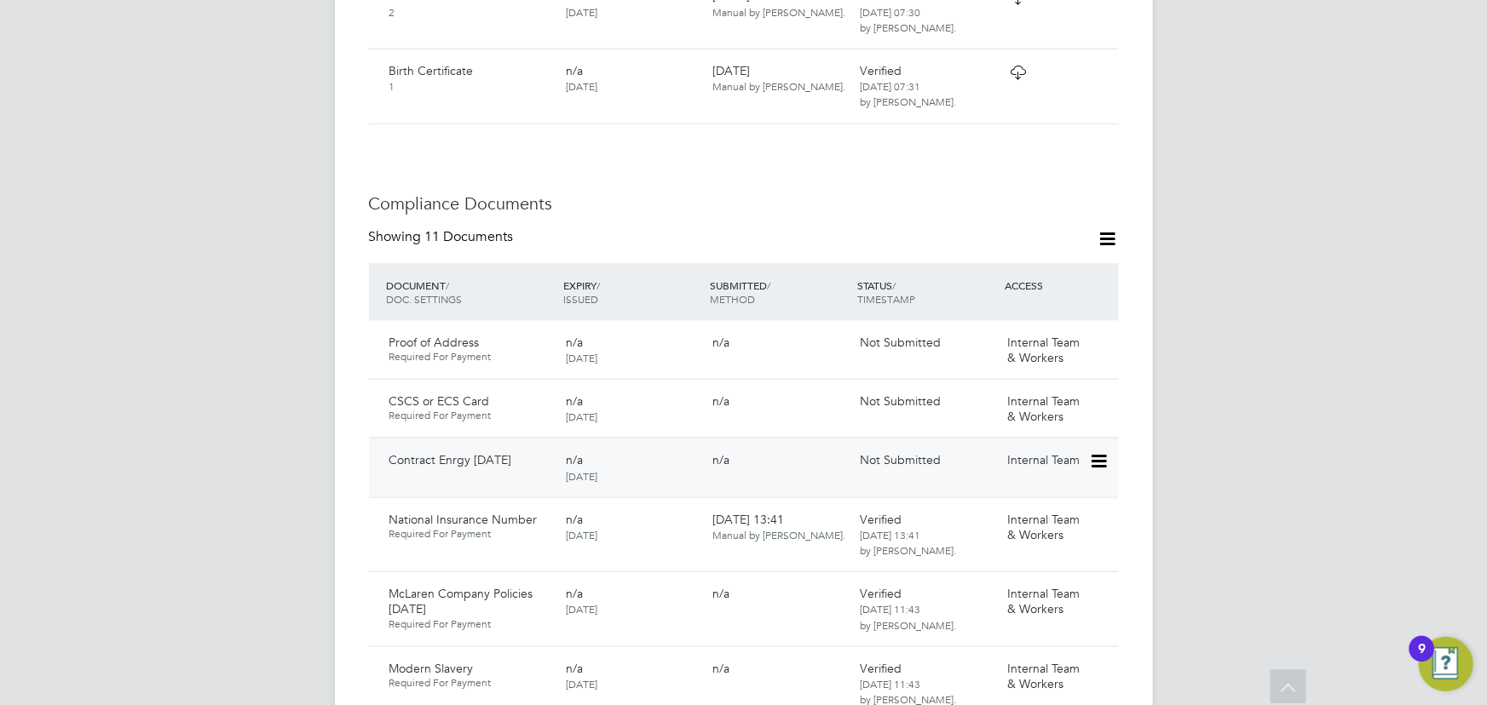
click at [1098, 452] on icon at bounding box center [1097, 462] width 17 height 20
click at [1045, 472] on li "Submit Document" at bounding box center [1046, 474] width 119 height 24
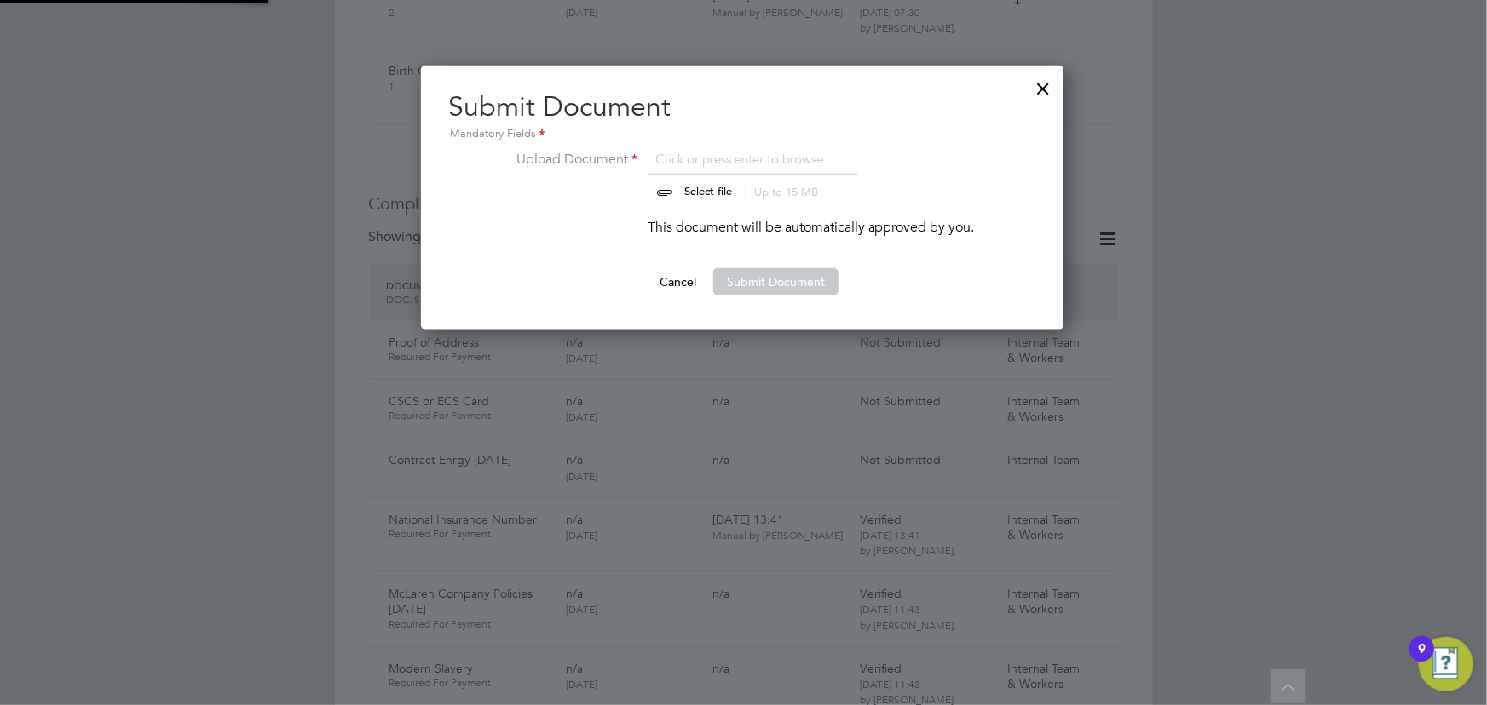
scroll to position [264, 644]
click at [693, 195] on input "file" at bounding box center [724, 174] width 268 height 51
type input "C:\fakepath\Complete_with_Docusign_Candidate_Terms_CIS_J (12).pdf"
click at [786, 277] on button "Submit Document" at bounding box center [775, 281] width 125 height 27
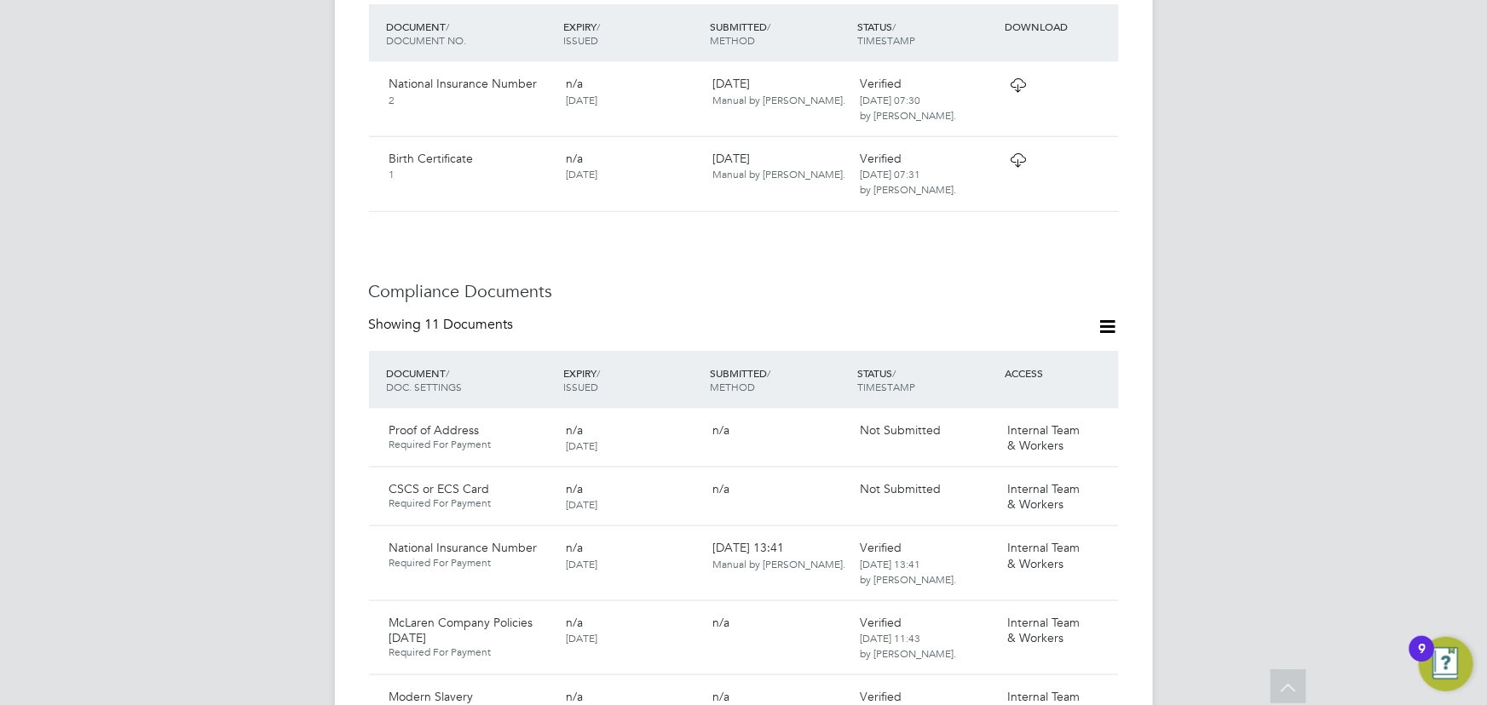
scroll to position [1006, 0]
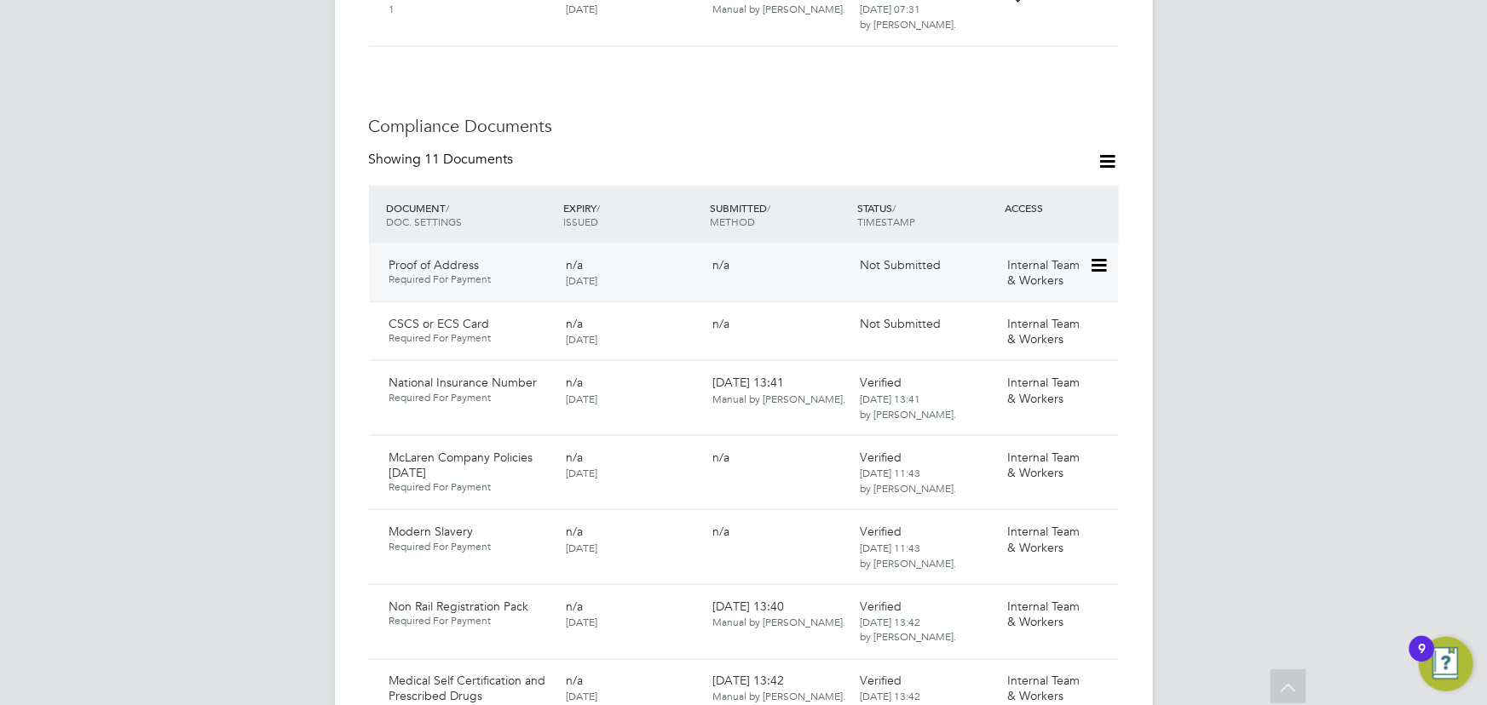
click at [1101, 256] on icon at bounding box center [1097, 266] width 17 height 20
click at [1032, 274] on li "Submit Document" at bounding box center [1043, 278] width 126 height 24
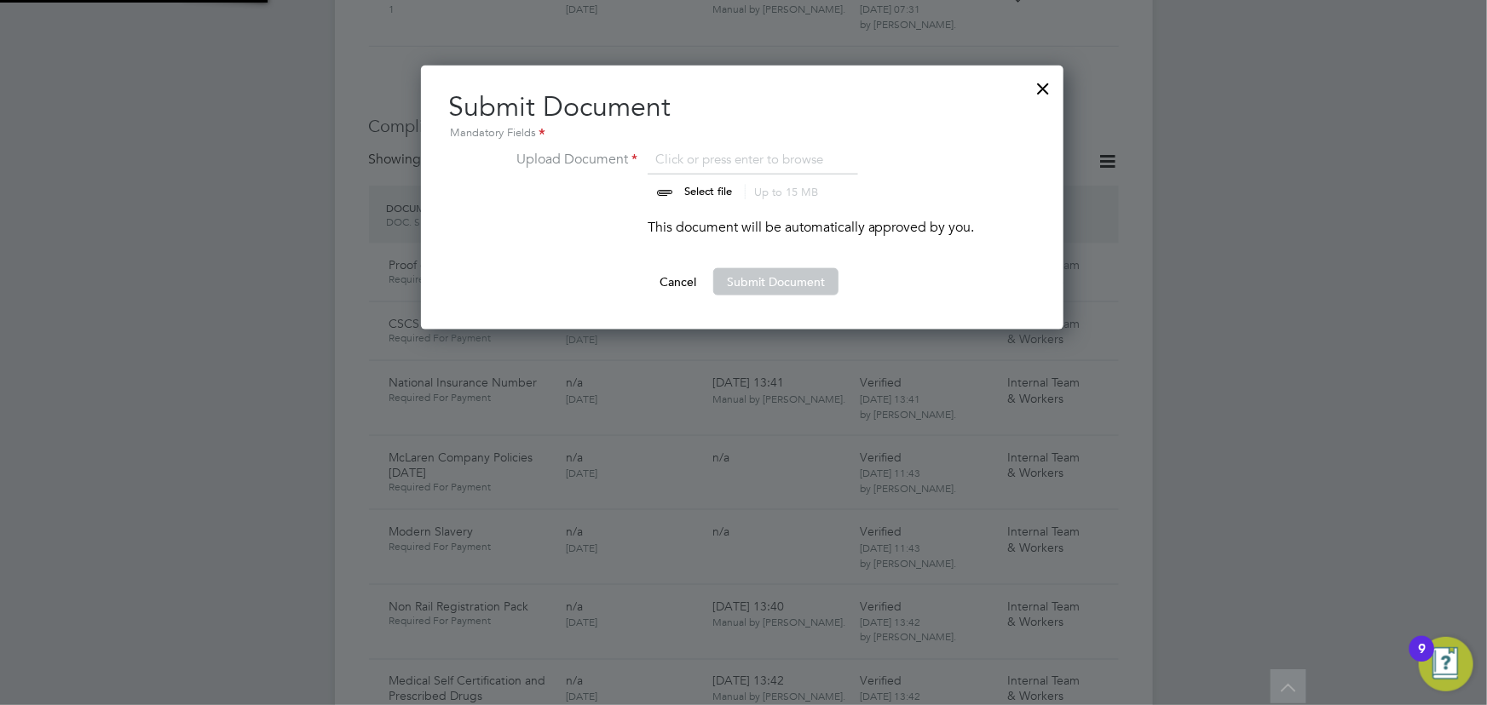
scroll to position [264, 644]
click at [723, 188] on input "file" at bounding box center [724, 174] width 268 height 51
type input "C:\fakepath\jed proof of address.jpg"
drag, startPoint x: 763, startPoint y: 278, endPoint x: 1100, endPoint y: 178, distance: 351.8
click at [764, 278] on button "Submit Document" at bounding box center [775, 281] width 125 height 27
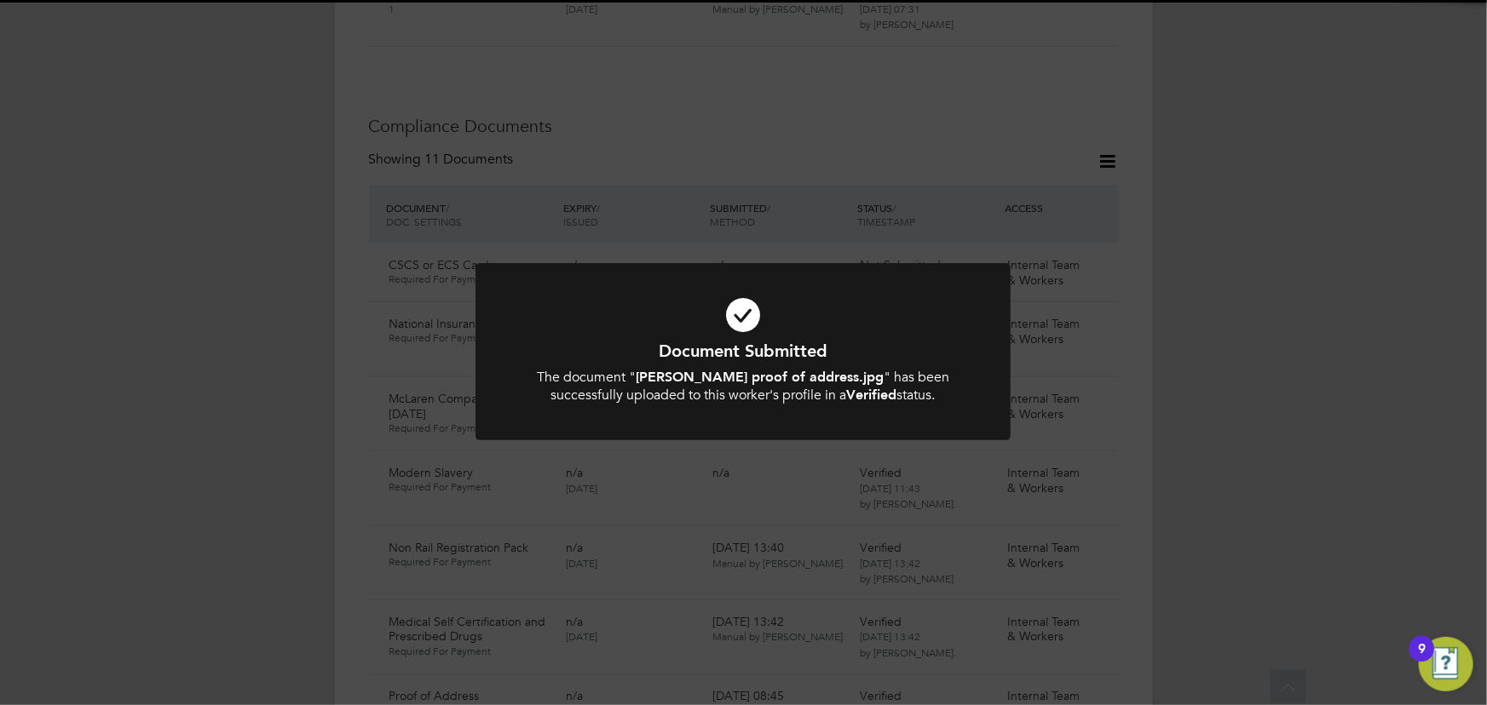
click at [1249, 201] on div "Document Submitted The document " jed proof of address.jpg " has been successfu…" at bounding box center [743, 352] width 1487 height 705
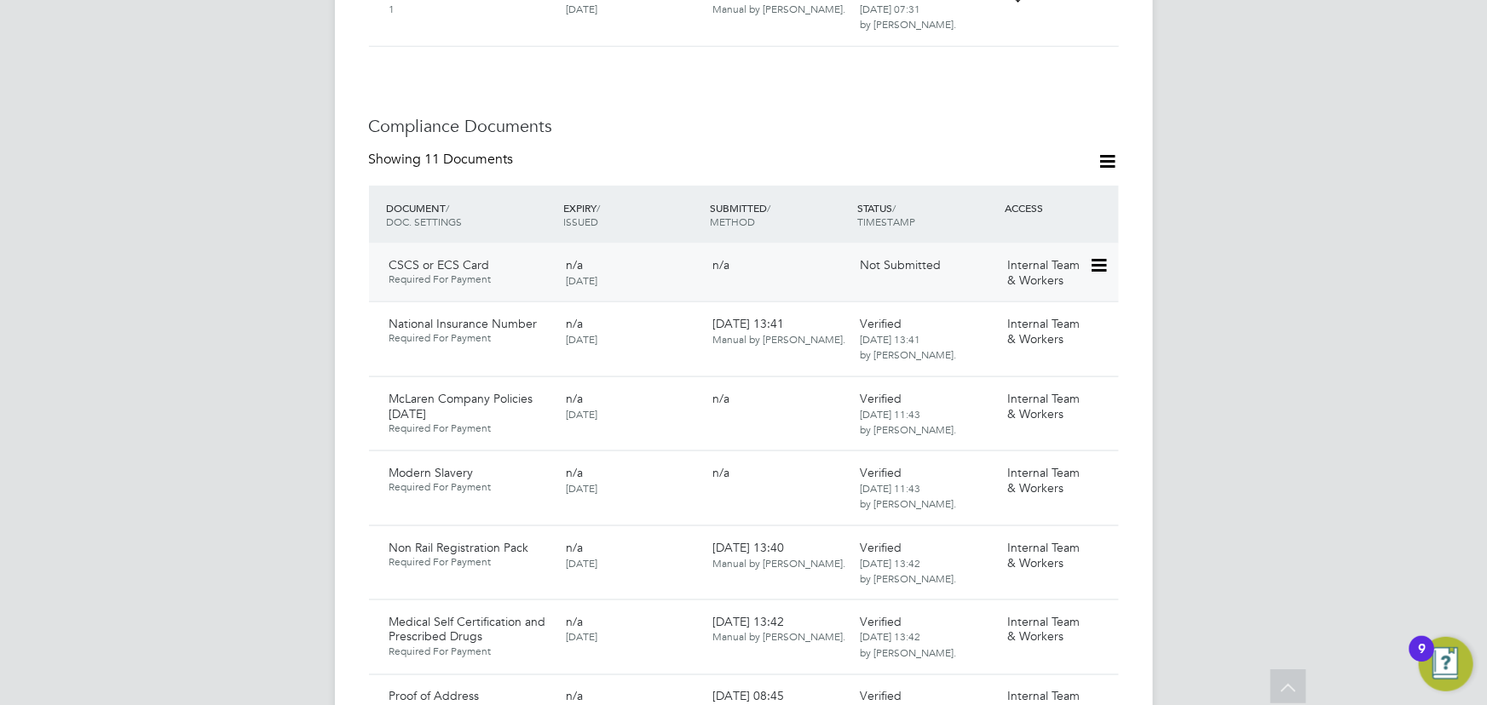
click at [1102, 256] on icon at bounding box center [1097, 266] width 17 height 20
click at [1038, 280] on li "Submit Document" at bounding box center [1043, 278] width 126 height 24
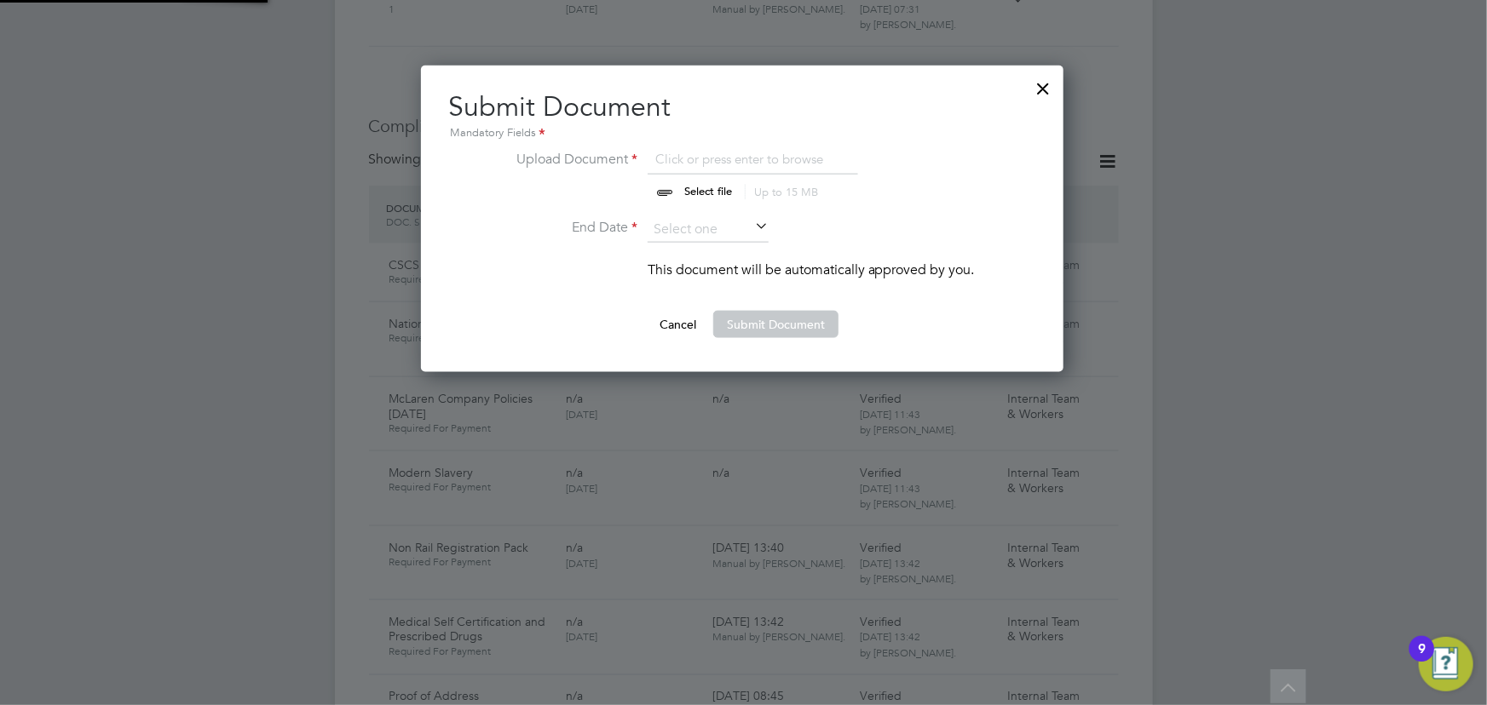
scroll to position [306, 644]
click at [705, 186] on input "file" at bounding box center [724, 174] width 268 height 51
type input "C:\fakepath\jed cscs.jpg"
drag, startPoint x: 1041, startPoint y: 83, endPoint x: 1114, endPoint y: 193, distance: 132.3
click at [1042, 83] on div at bounding box center [1043, 84] width 31 height 31
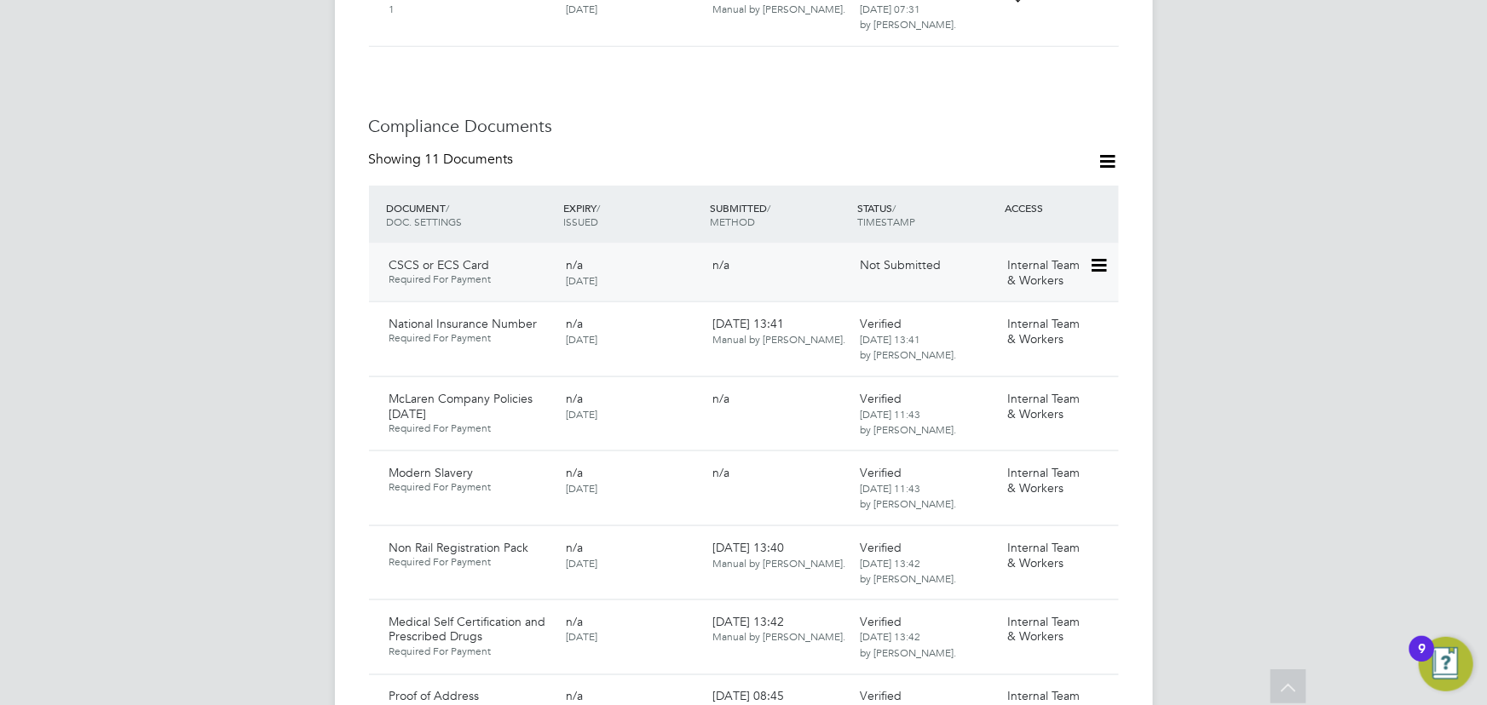
click at [1103, 256] on icon at bounding box center [1097, 266] width 17 height 20
click at [1056, 321] on li "Delete Document" at bounding box center [1043, 326] width 126 height 24
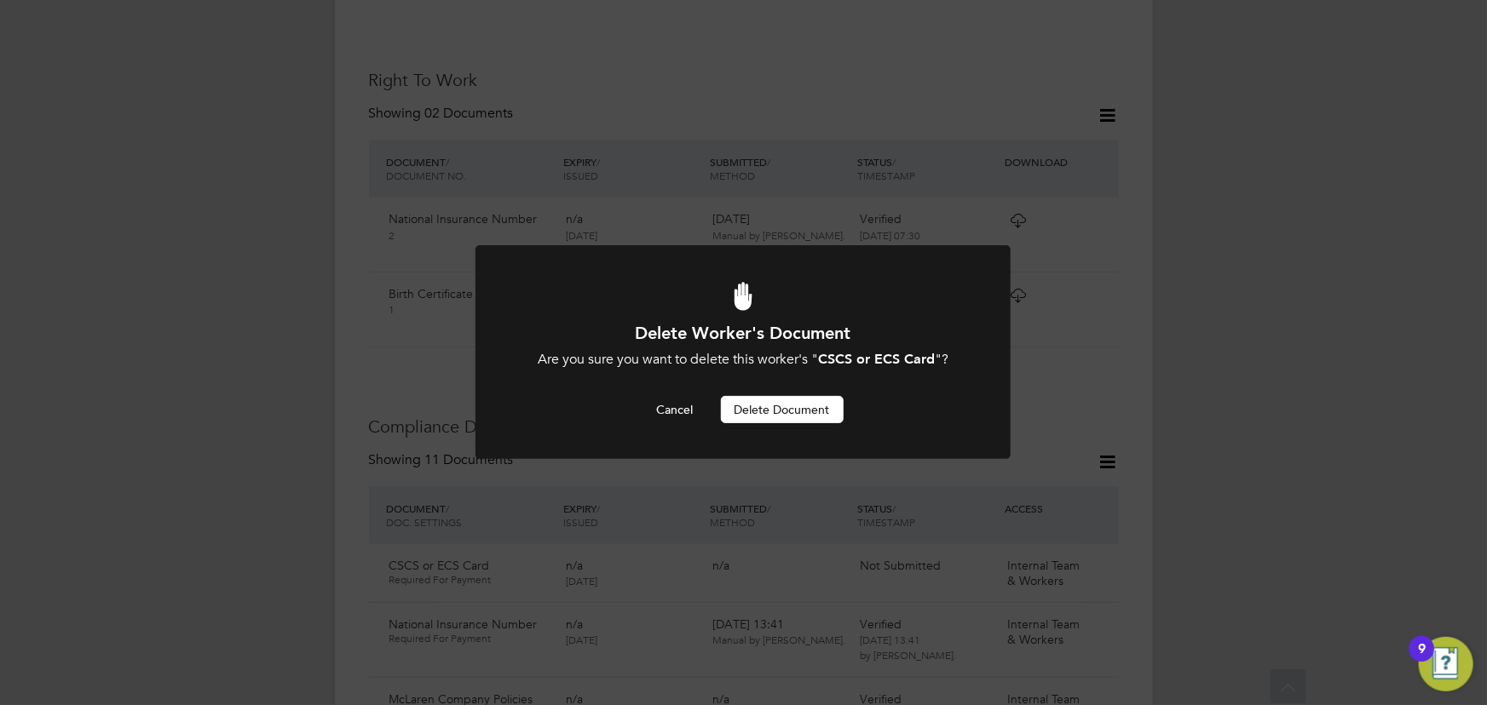
scroll to position [0, 0]
click at [801, 416] on button "Delete Document" at bounding box center [782, 409] width 123 height 27
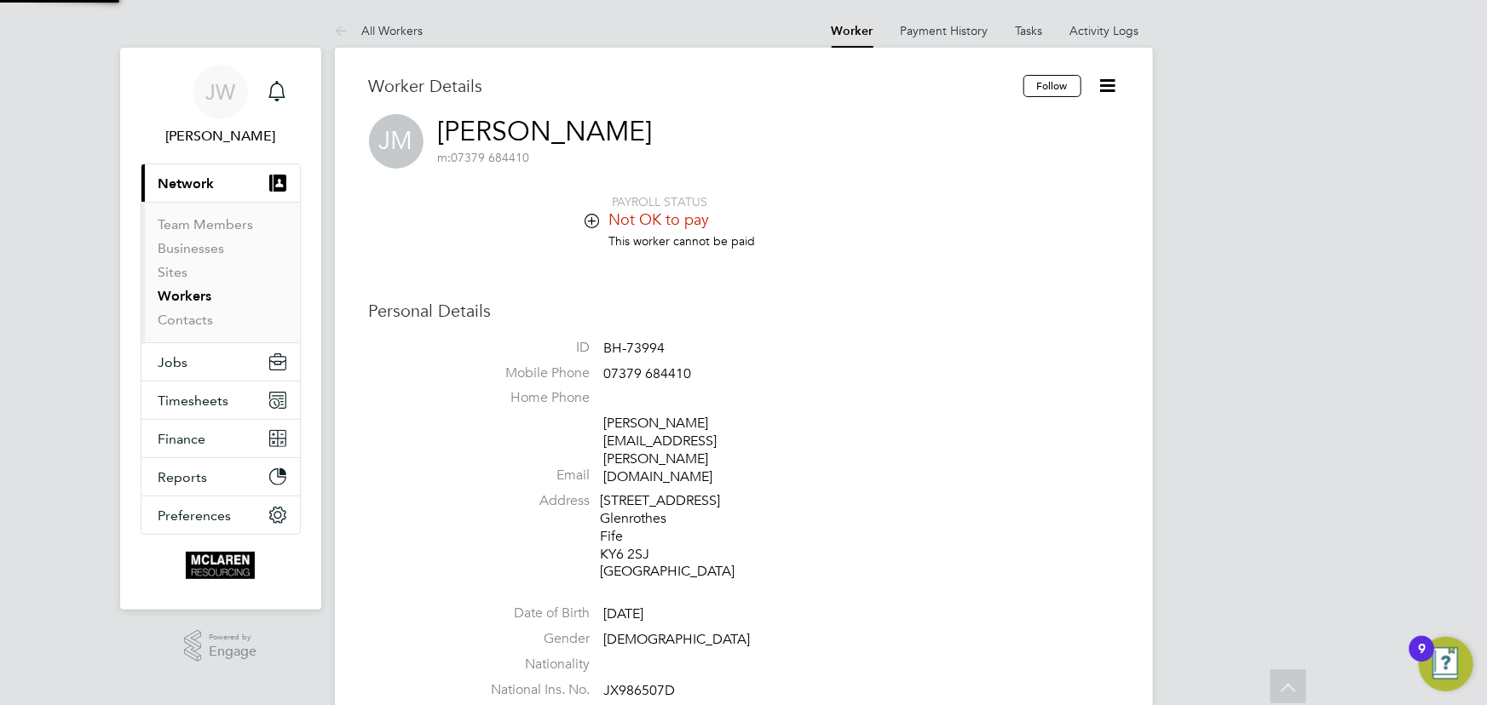
scroll to position [705, 0]
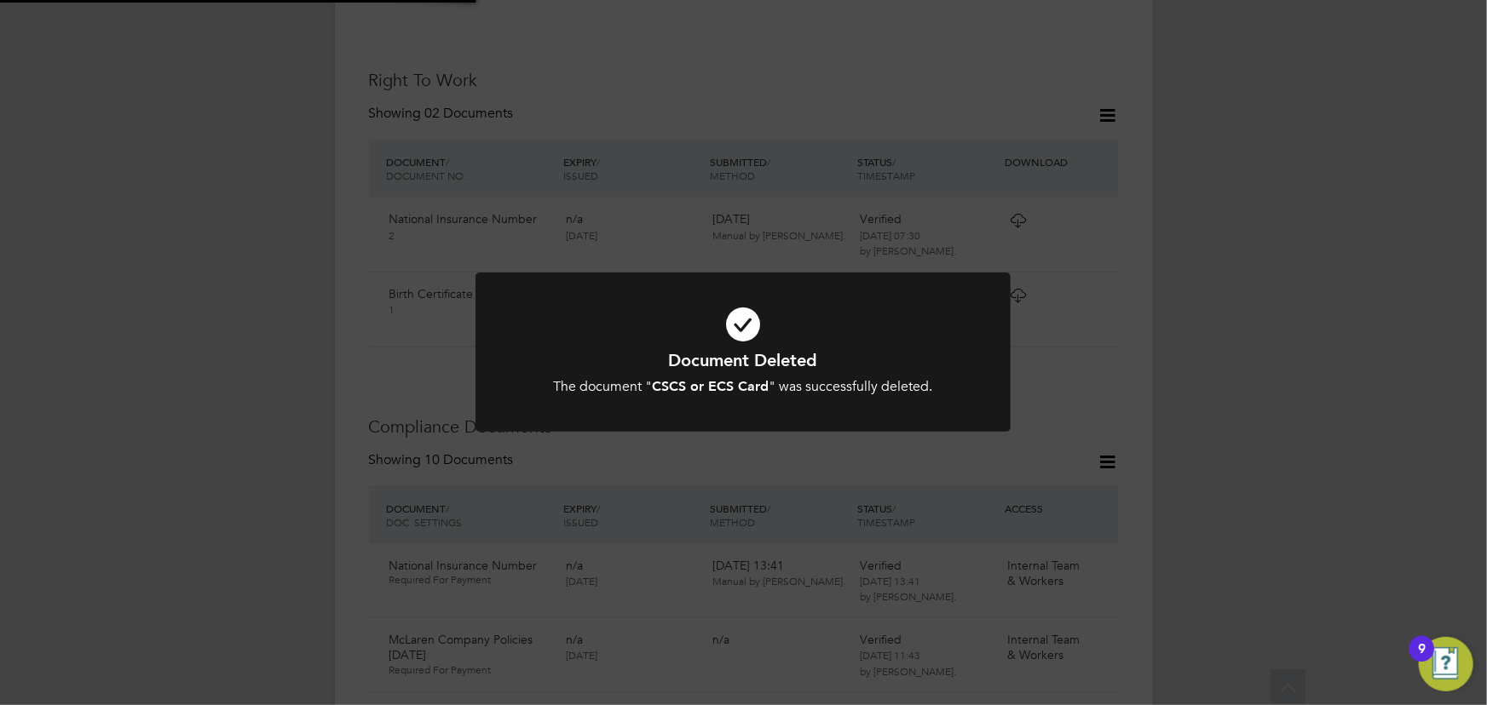
click at [1283, 406] on div "Document Deleted The document " CSCS or ECS Card " was successfully deleted. Ca…" at bounding box center [743, 352] width 1487 height 705
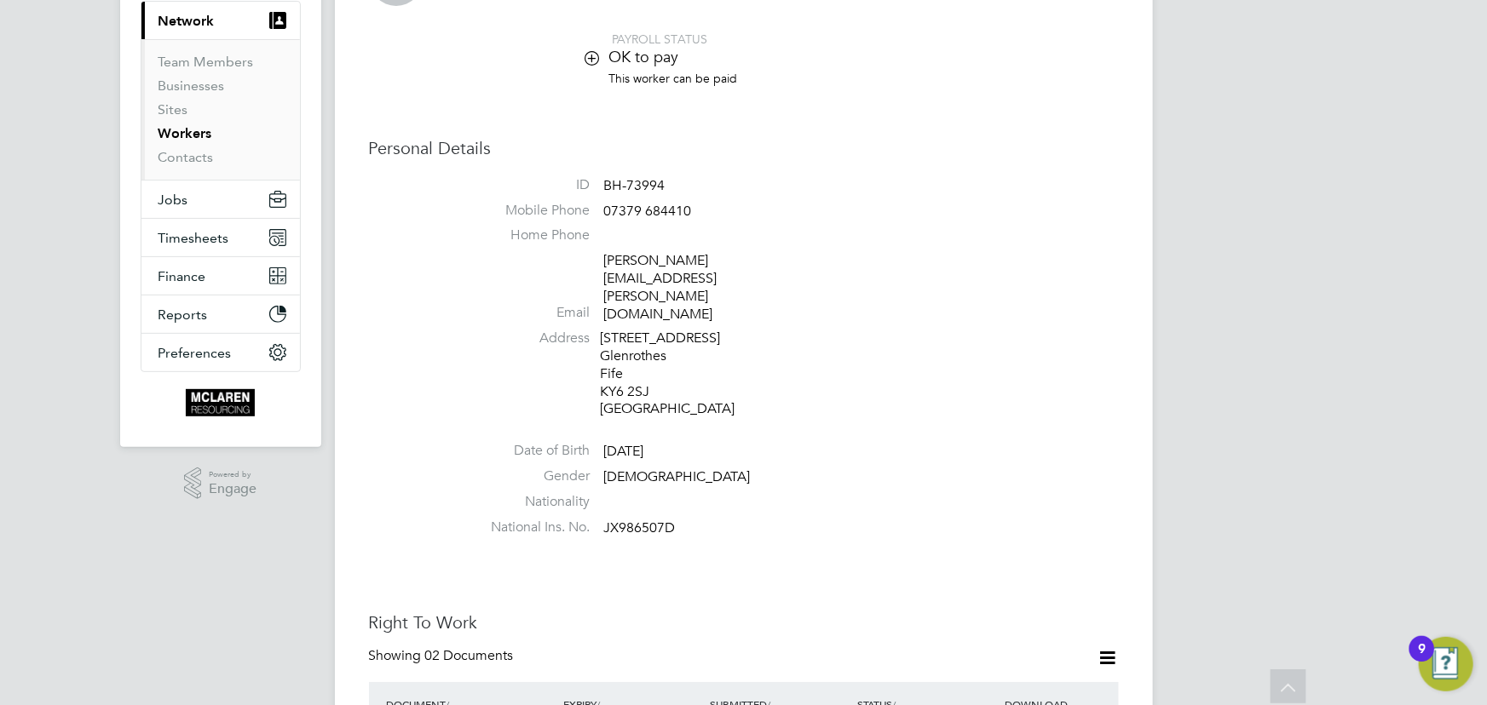
scroll to position [9, 0]
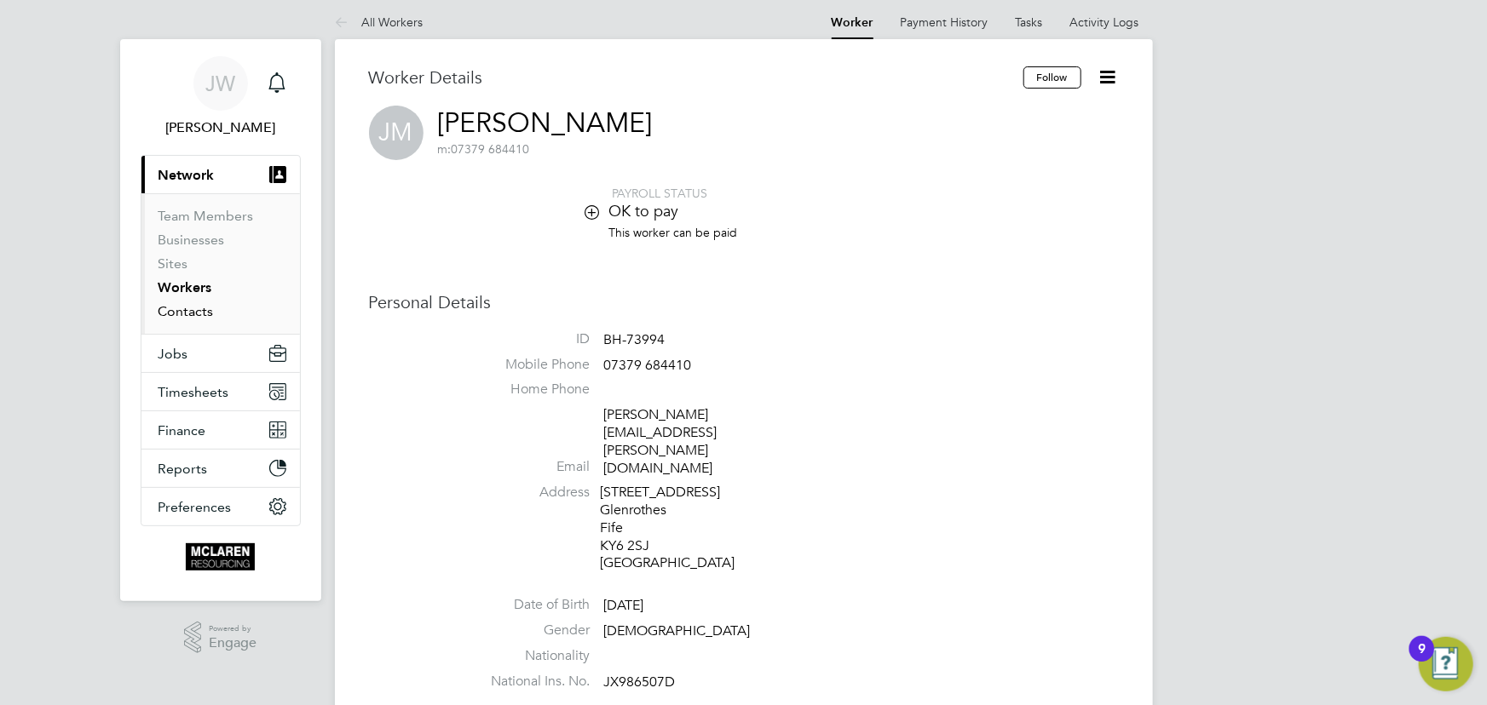
click at [199, 310] on link "Contacts" at bounding box center [185, 311] width 55 height 16
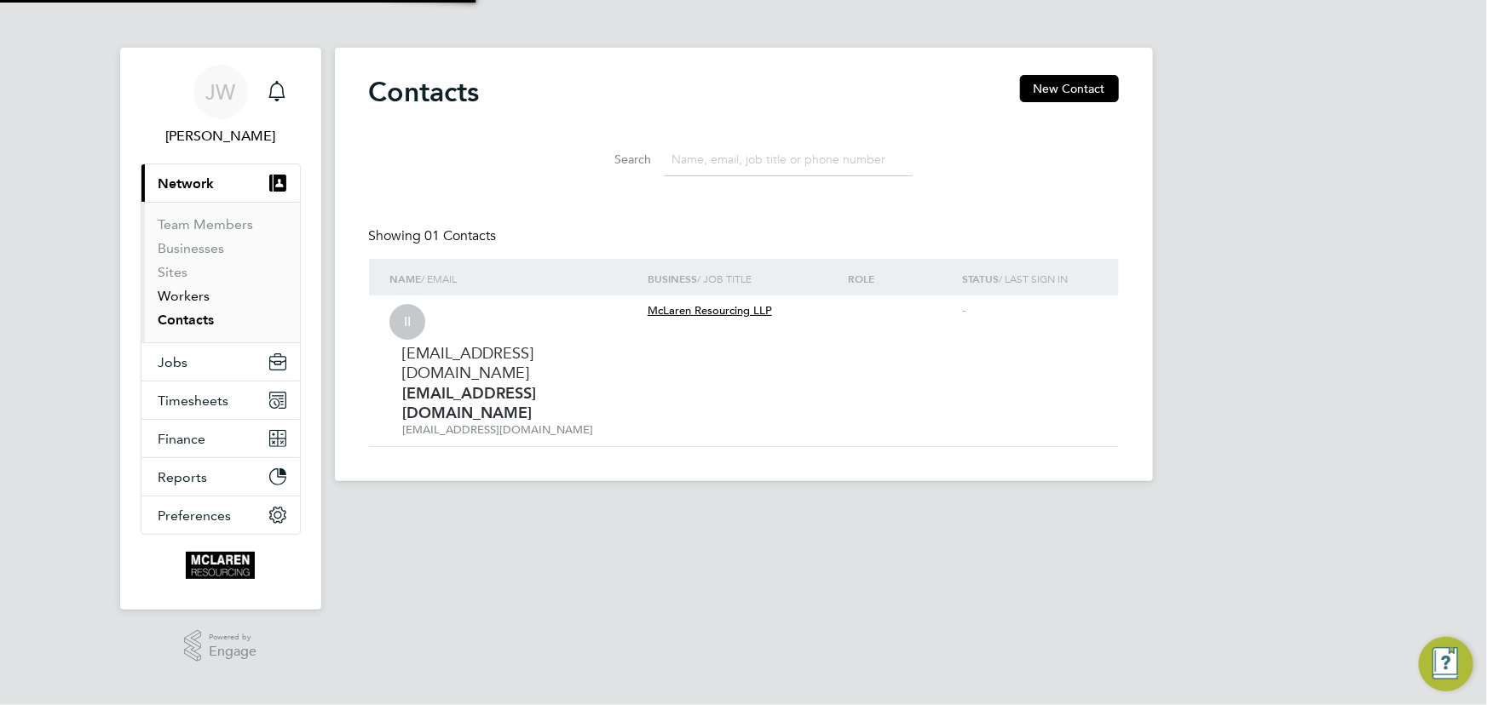
click at [188, 294] on link "Workers" at bounding box center [184, 296] width 52 height 16
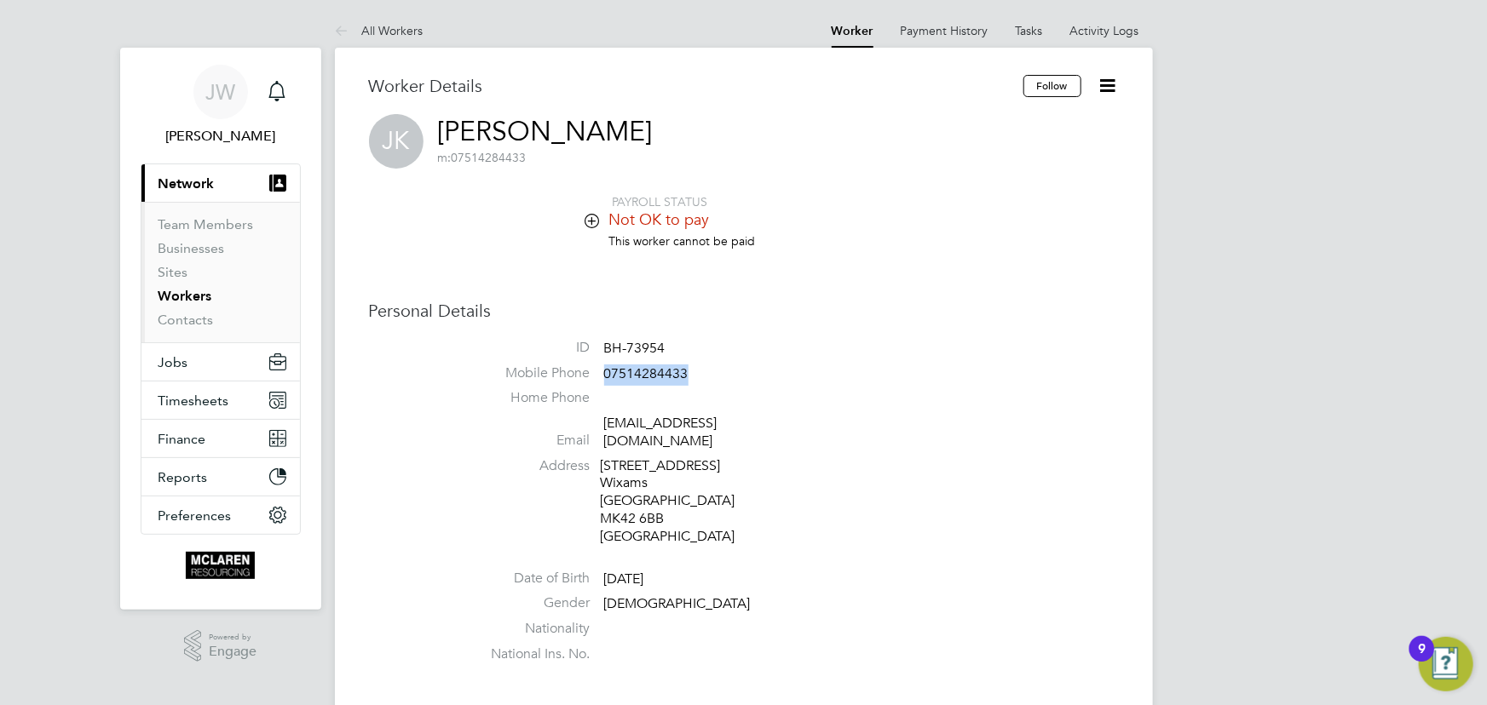
drag, startPoint x: 603, startPoint y: 371, endPoint x: 734, endPoint y: 366, distance: 130.5
click at [734, 366] on li "Mobile Phone [PHONE_NUMBER]" at bounding box center [795, 378] width 648 height 26
click at [614, 374] on span "07514284433" at bounding box center [646, 374] width 84 height 17
drag, startPoint x: 606, startPoint y: 374, endPoint x: 746, endPoint y: 369, distance: 140.7
click at [746, 369] on li "Mobile Phone [PHONE_NUMBER]" at bounding box center [795, 378] width 648 height 26
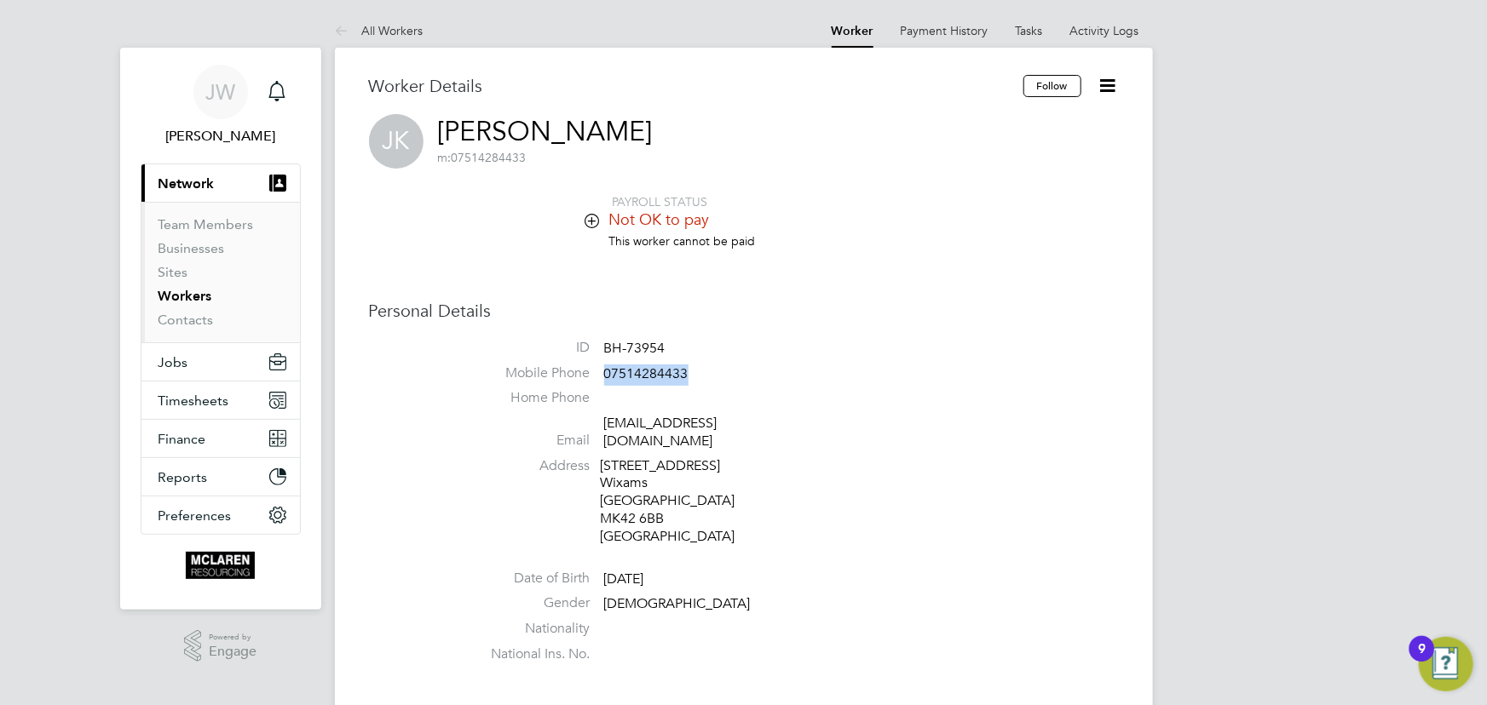
copy span "07514284433"
click at [1107, 34] on link "Activity Logs" at bounding box center [1104, 30] width 69 height 15
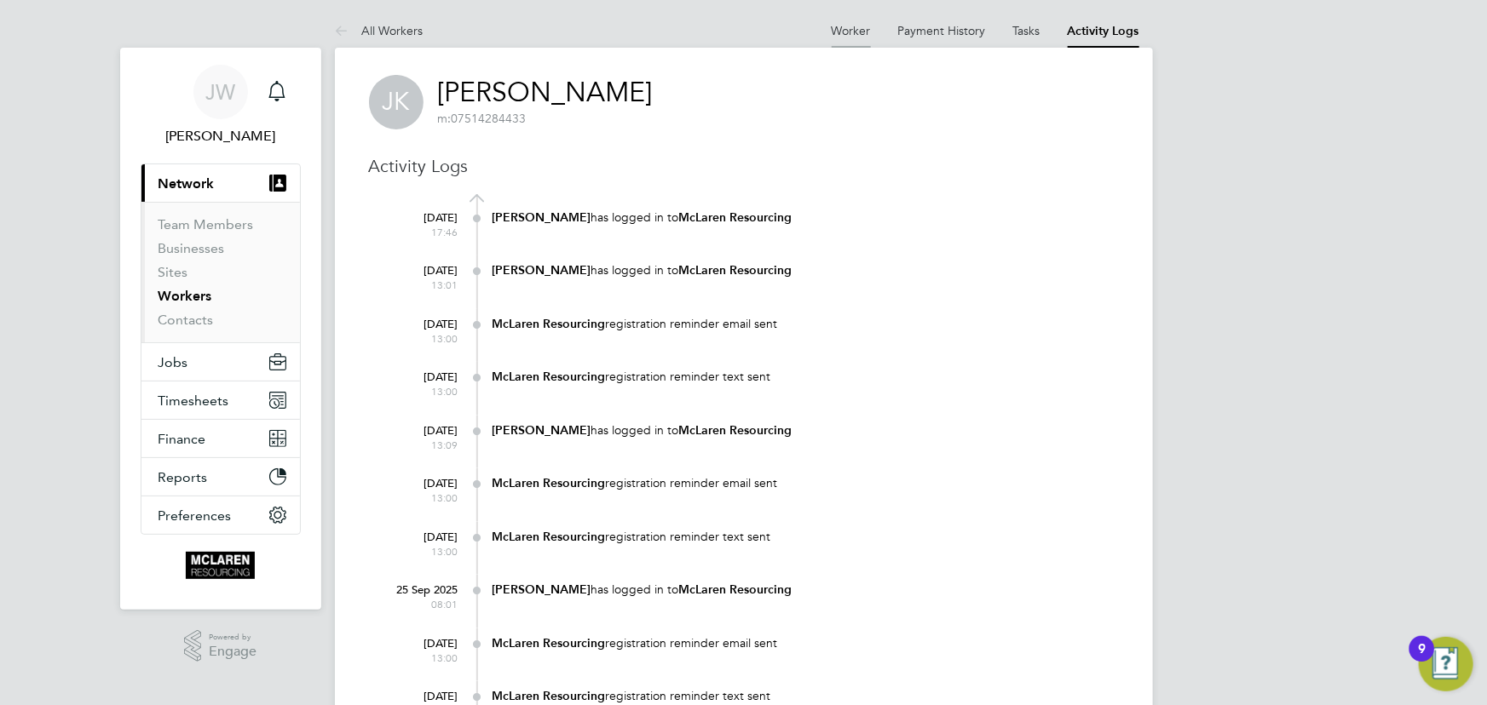
click at [844, 30] on link "Worker" at bounding box center [851, 30] width 39 height 15
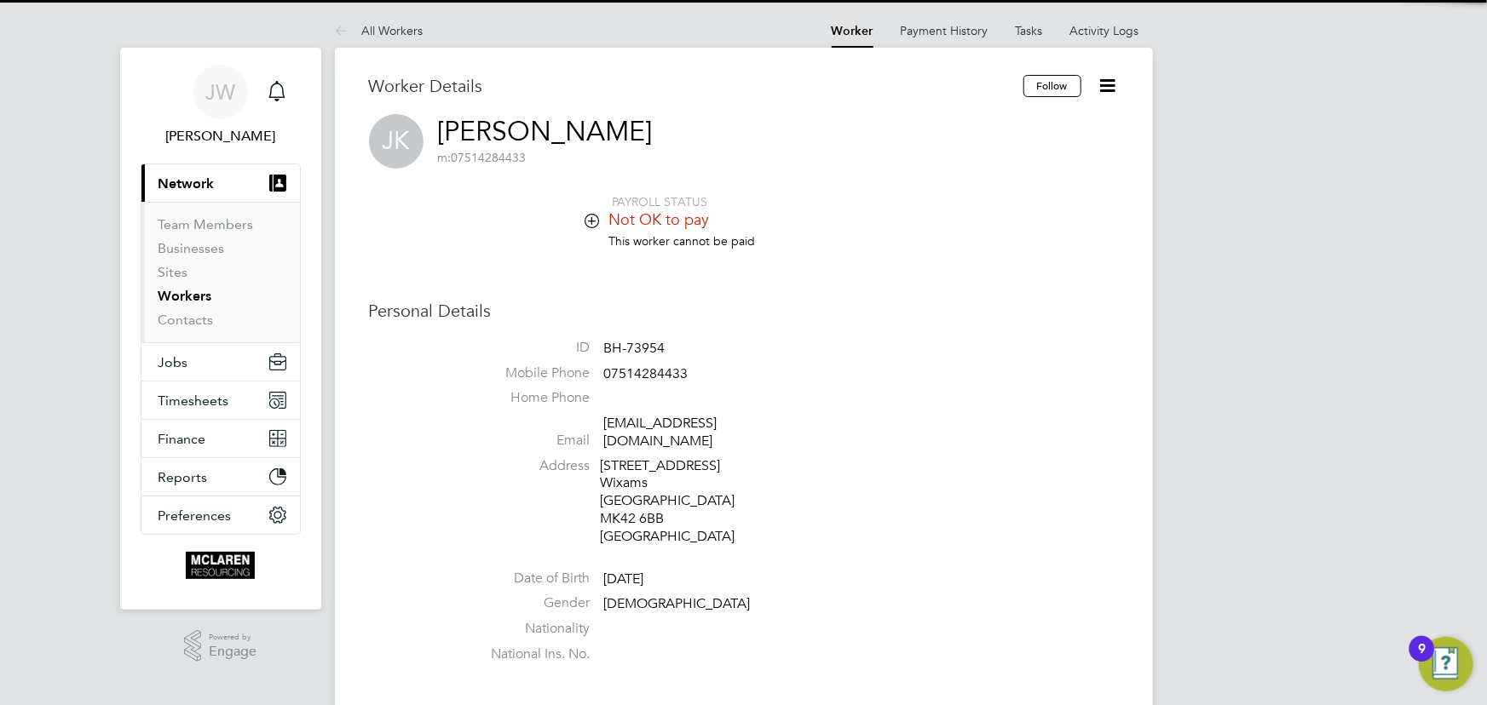
click at [1106, 84] on icon at bounding box center [1107, 85] width 21 height 21
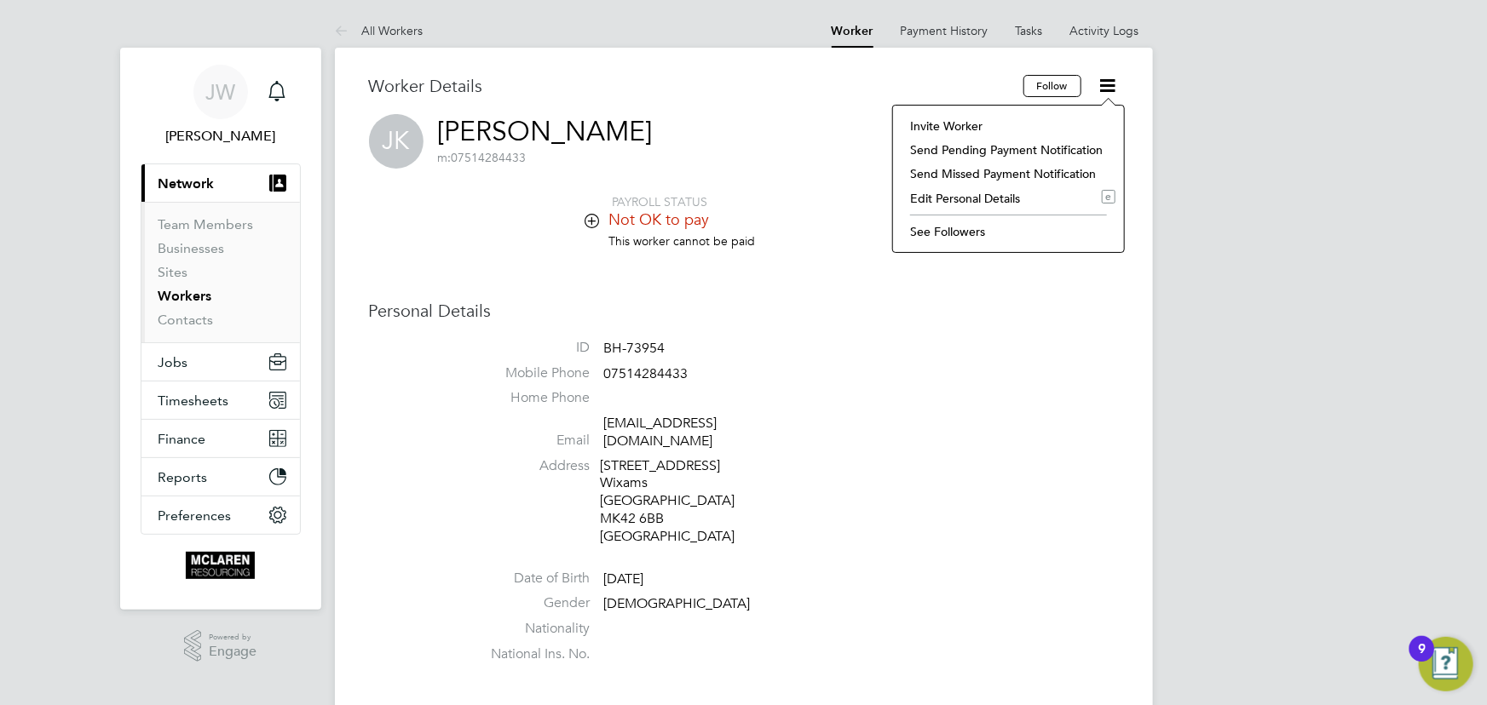
click at [997, 132] on li "Invite Worker" at bounding box center [1008, 126] width 214 height 24
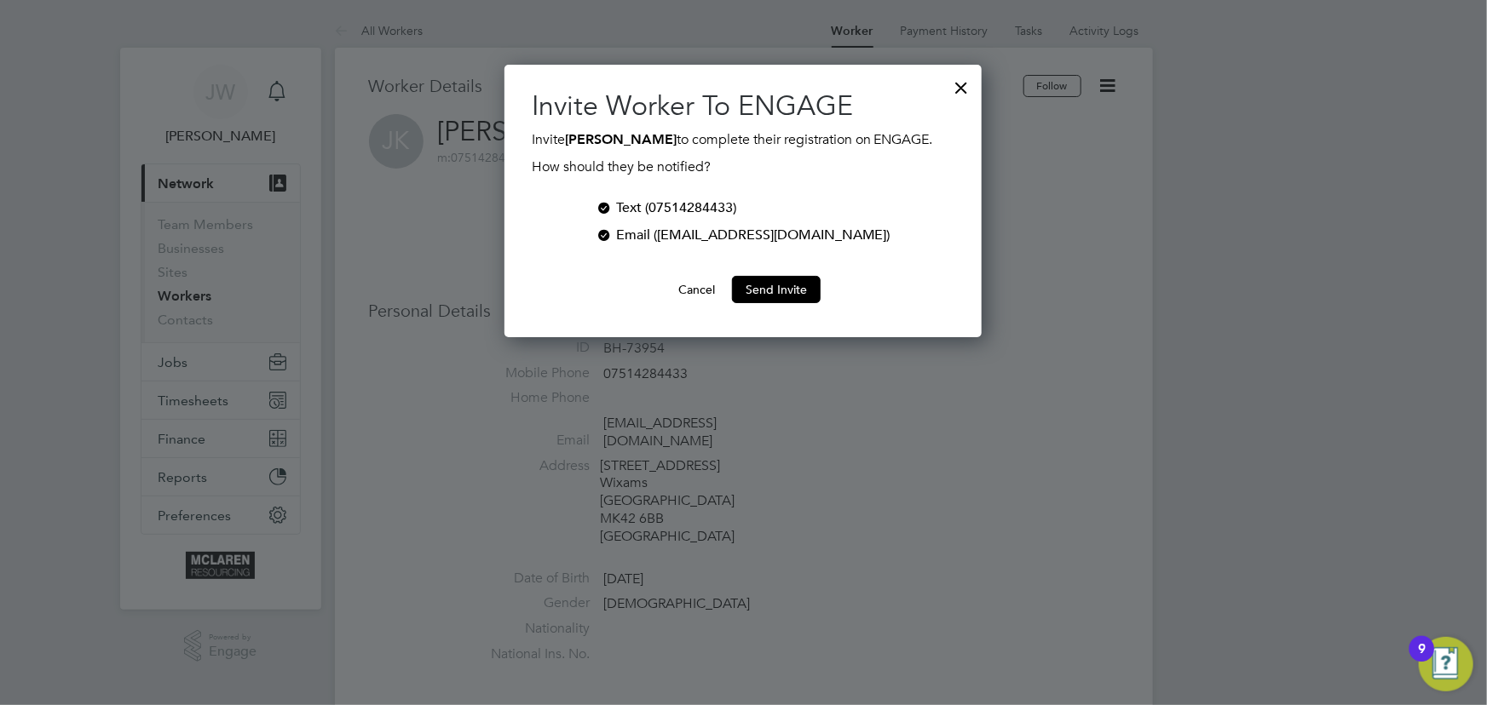
scroll to position [273, 477]
click at [803, 286] on button "Send Invite" at bounding box center [776, 289] width 89 height 27
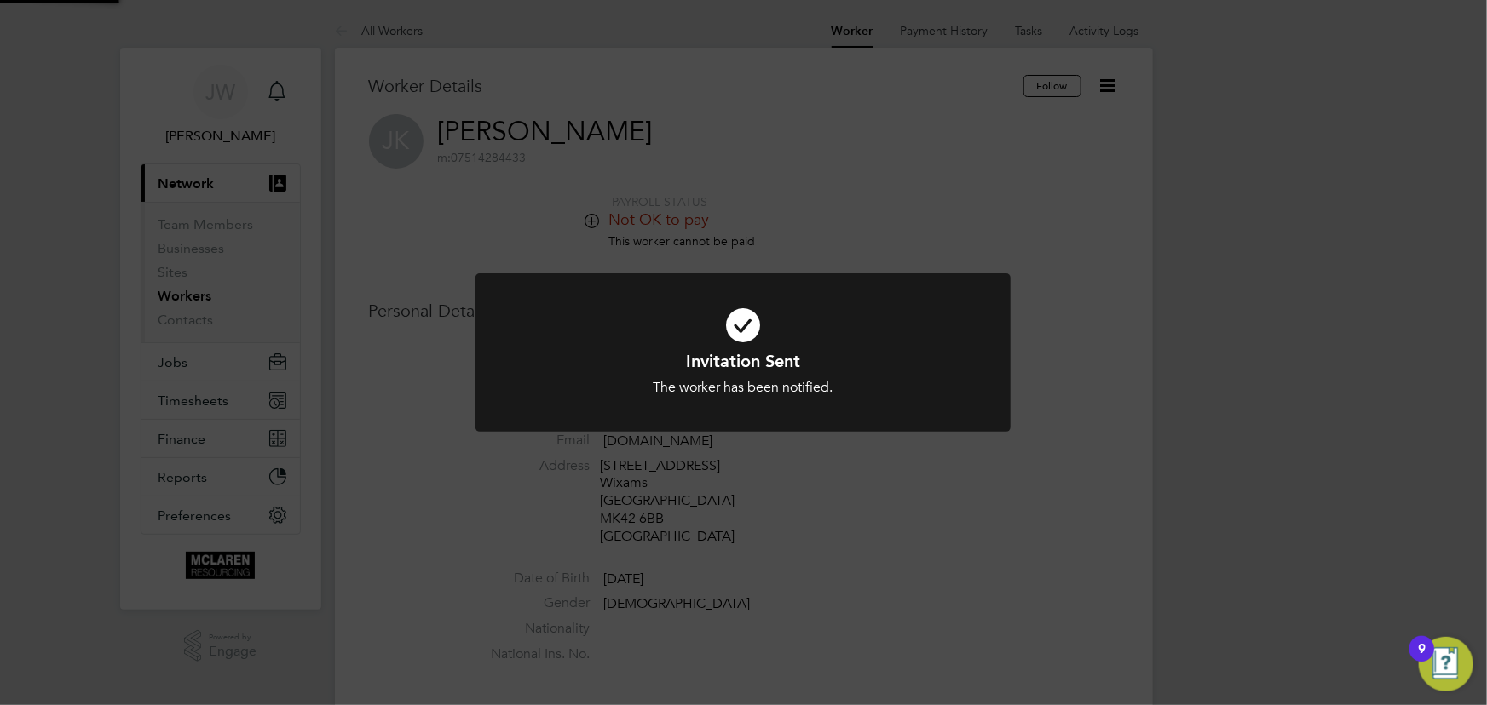
click at [1199, 300] on div "Invitation Sent The worker has been notified. Cancel Okay" at bounding box center [743, 352] width 1487 height 705
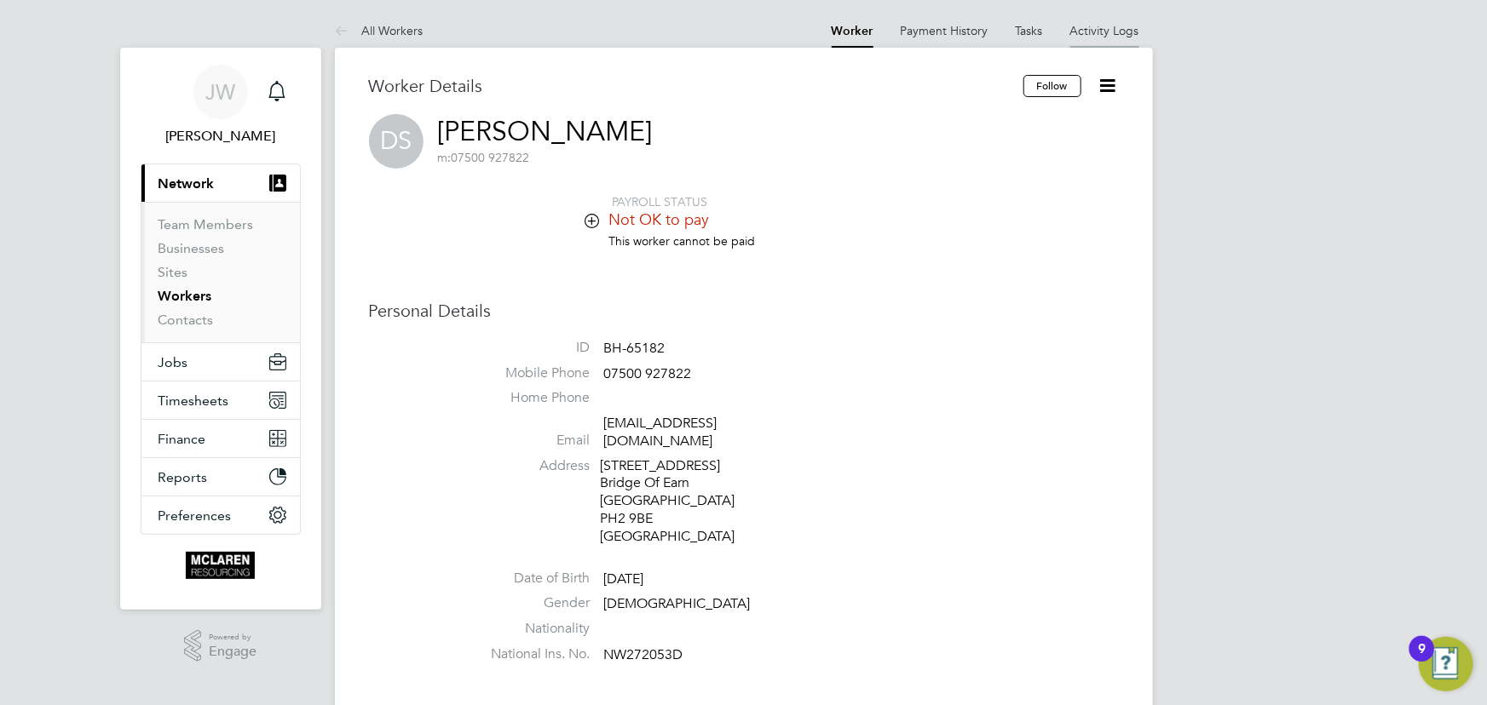
click at [1105, 25] on link "Activity Logs" at bounding box center [1104, 30] width 69 height 15
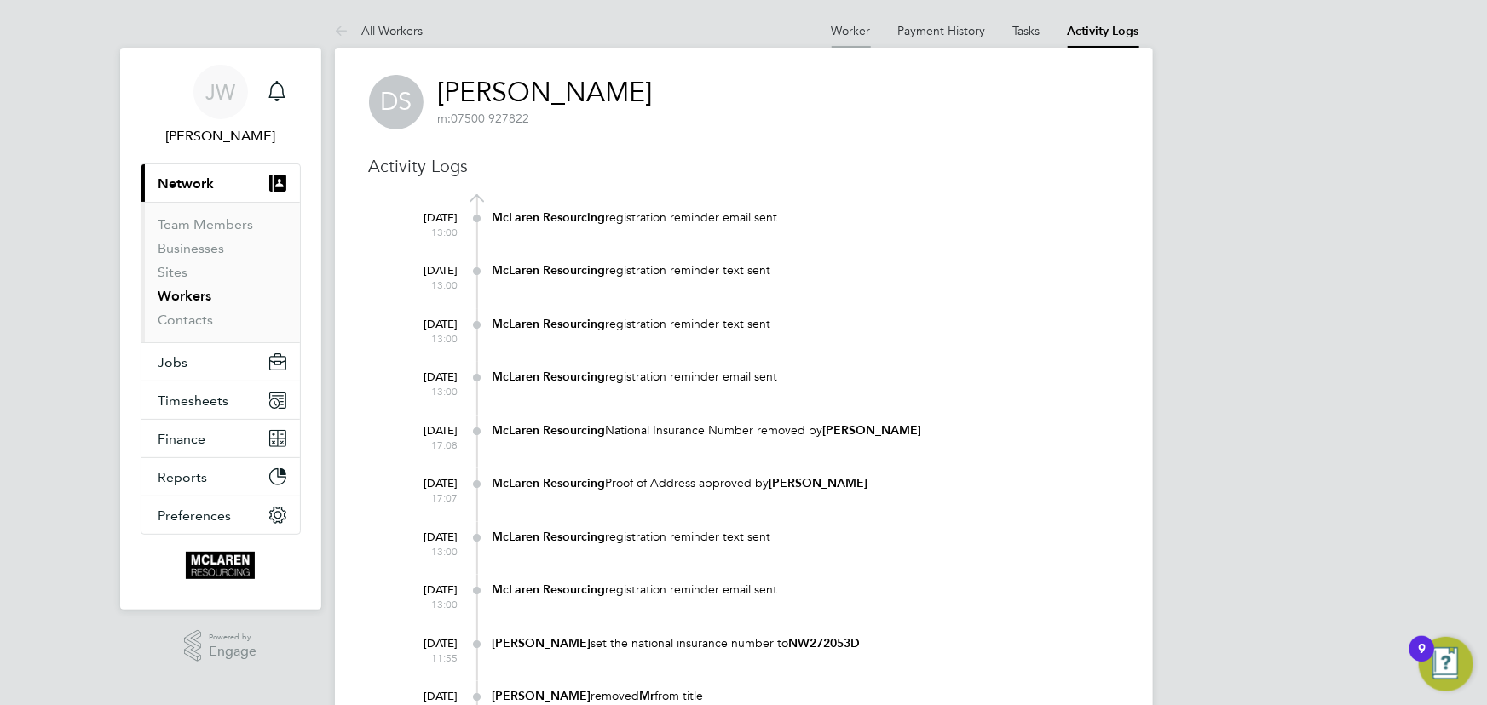
click at [840, 26] on link "Worker" at bounding box center [851, 30] width 39 height 15
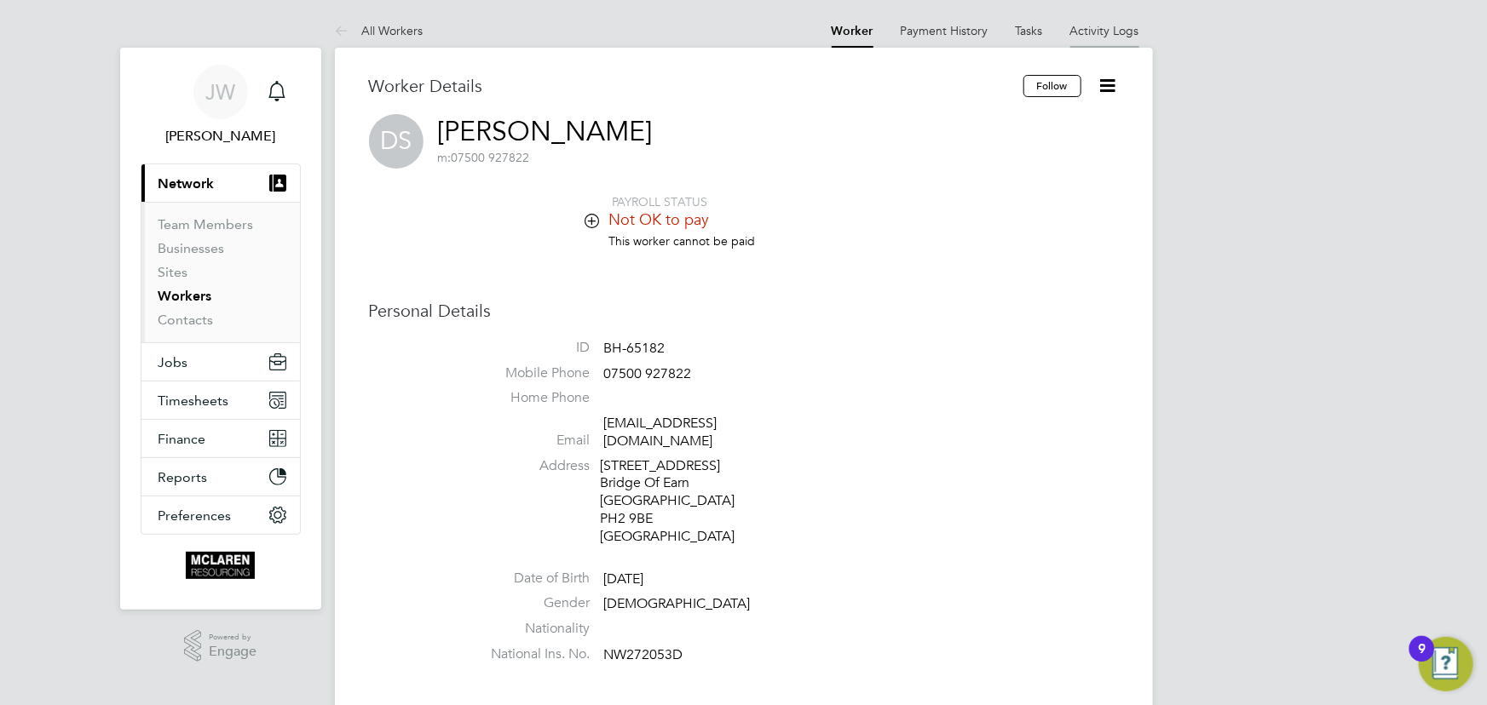
click at [1077, 28] on link "Activity Logs" at bounding box center [1104, 30] width 69 height 15
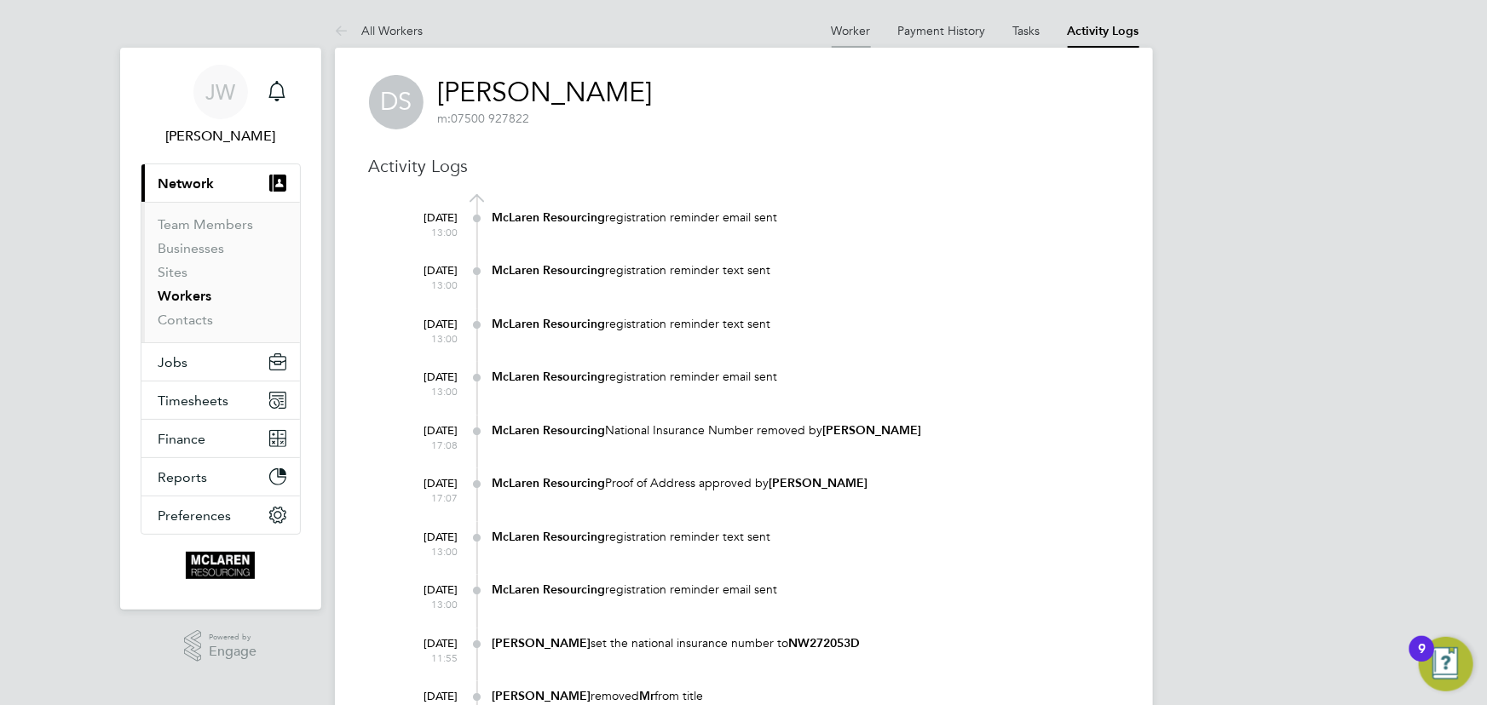
click at [842, 28] on link "Worker" at bounding box center [851, 30] width 39 height 15
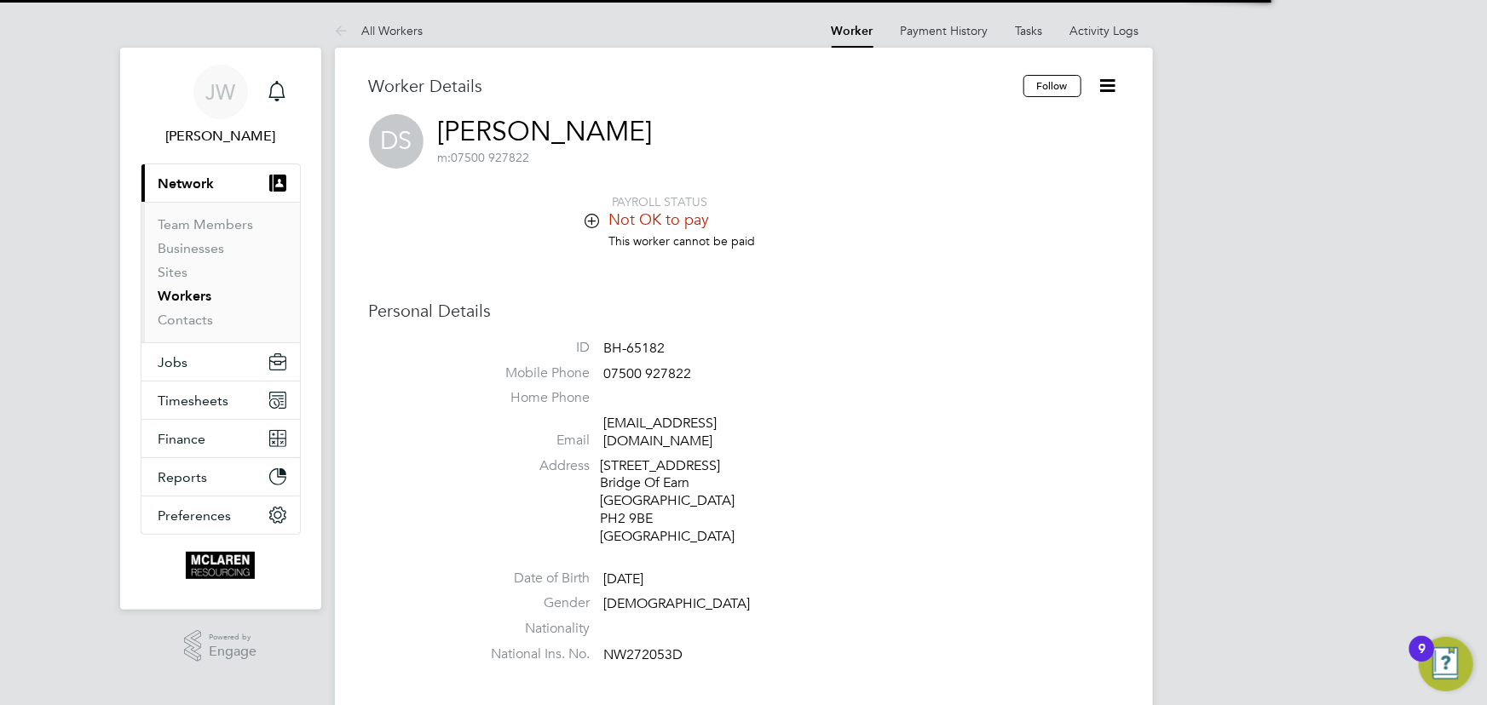
click at [1113, 83] on icon at bounding box center [1107, 85] width 21 height 21
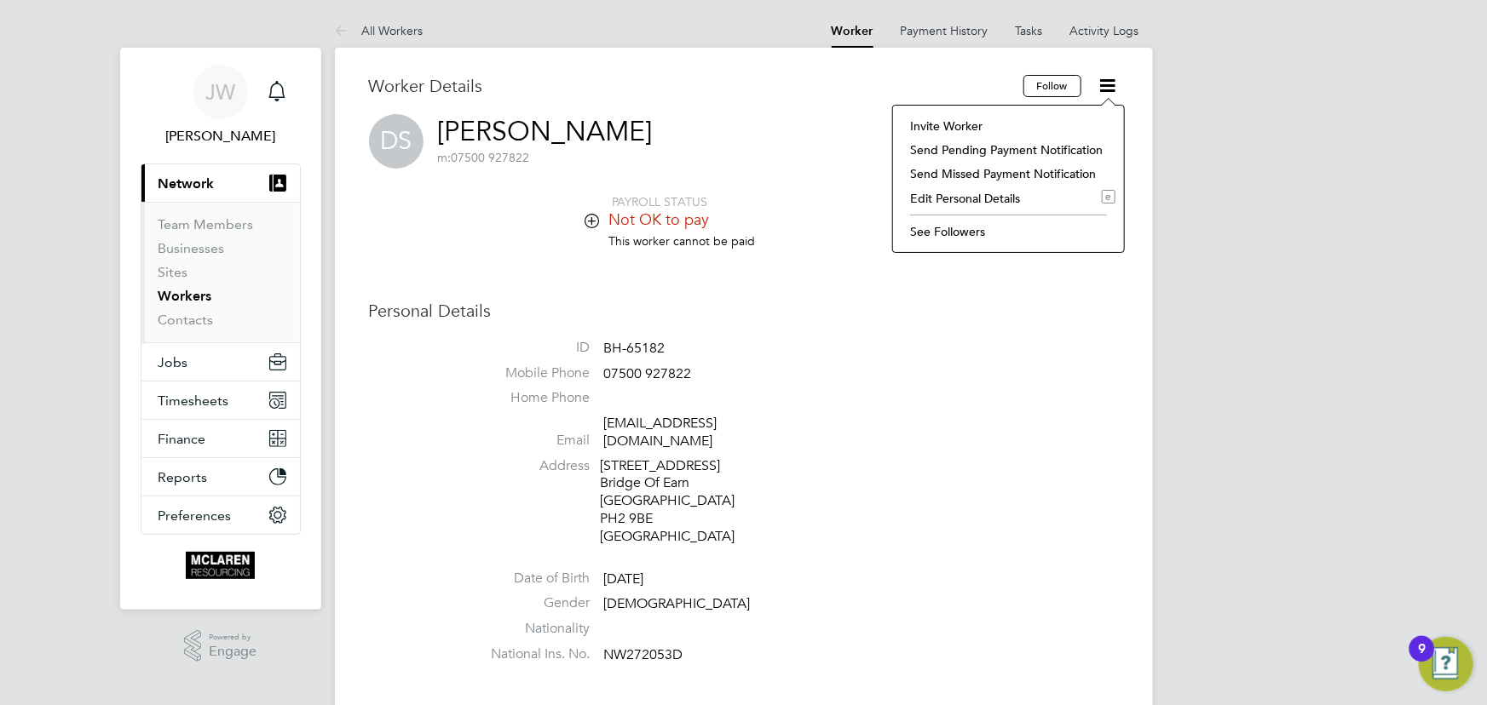
click at [942, 127] on li "Invite Worker" at bounding box center [1008, 126] width 214 height 24
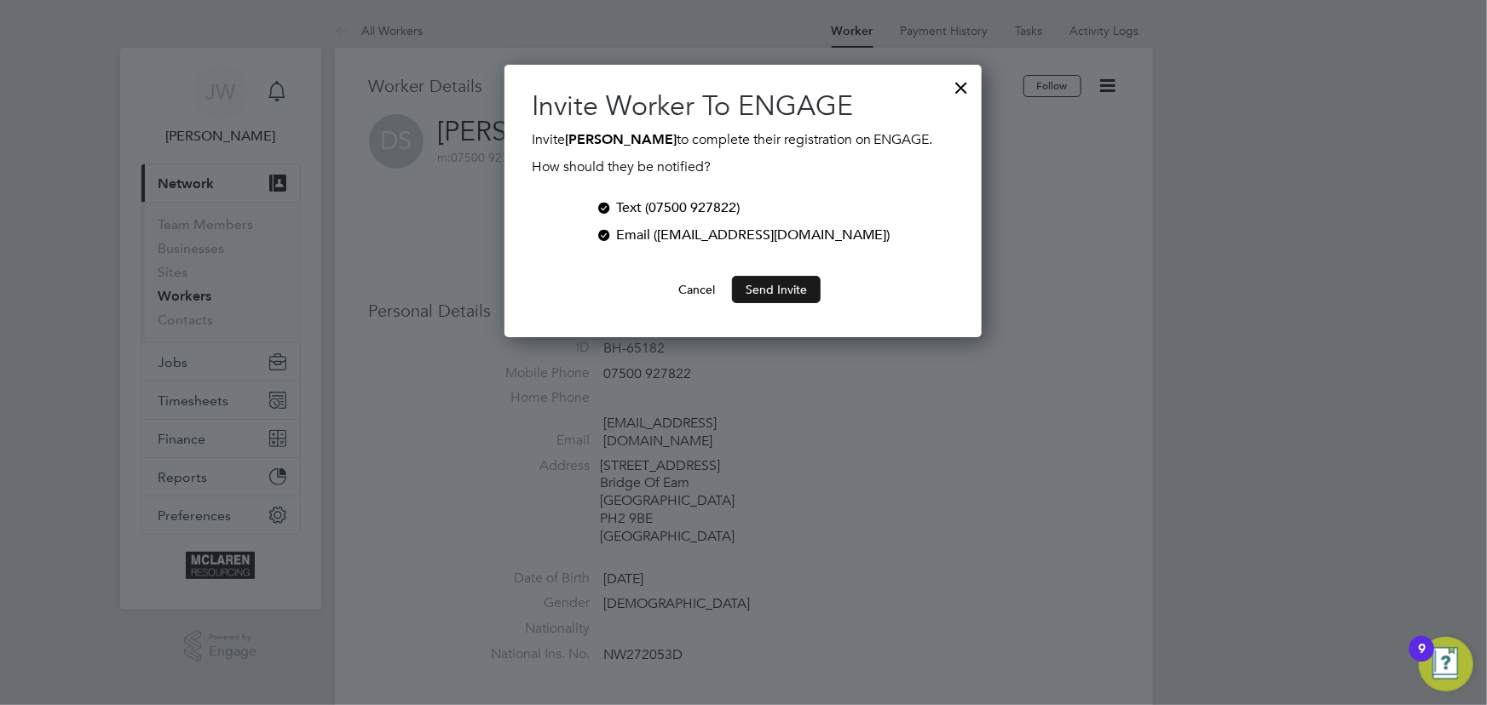
scroll to position [273, 477]
click at [784, 285] on button "Send Invite" at bounding box center [776, 289] width 89 height 27
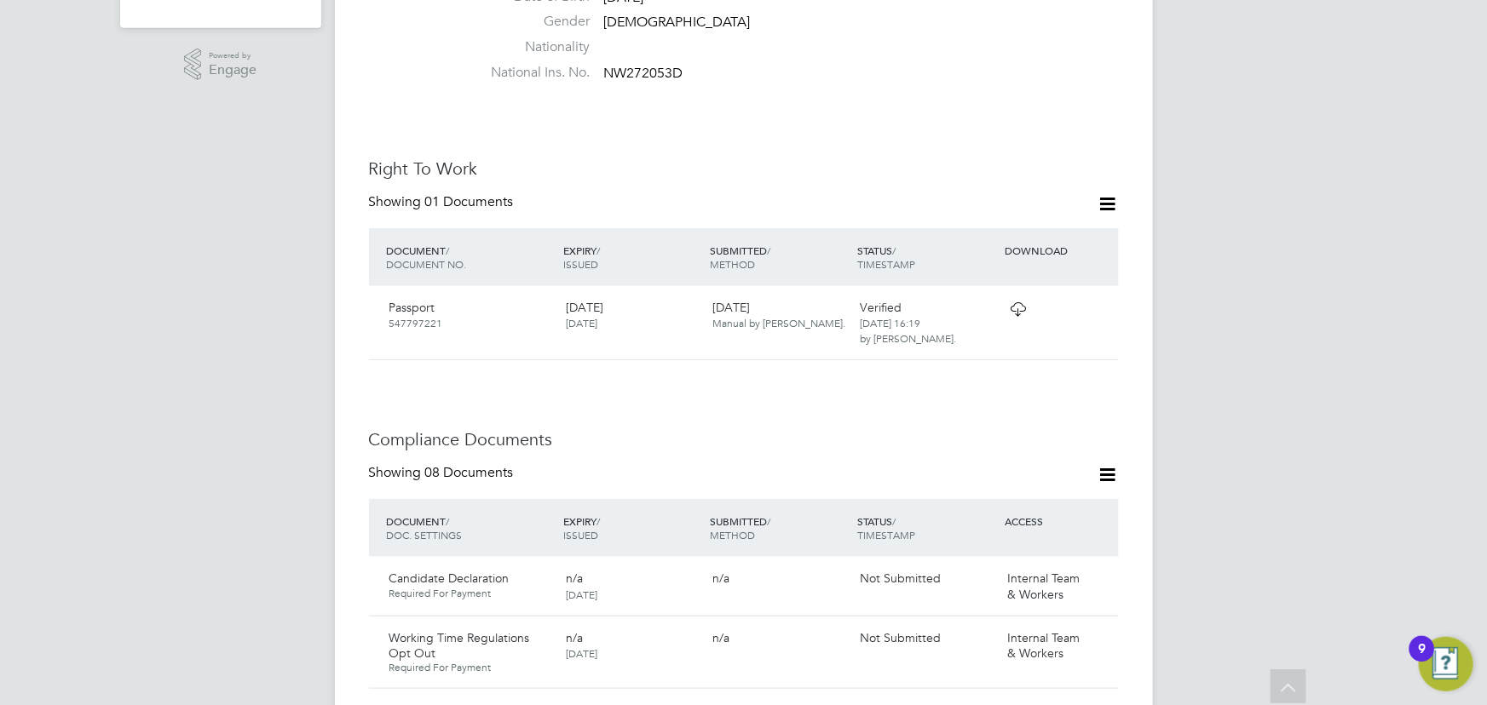
scroll to position [697, 0]
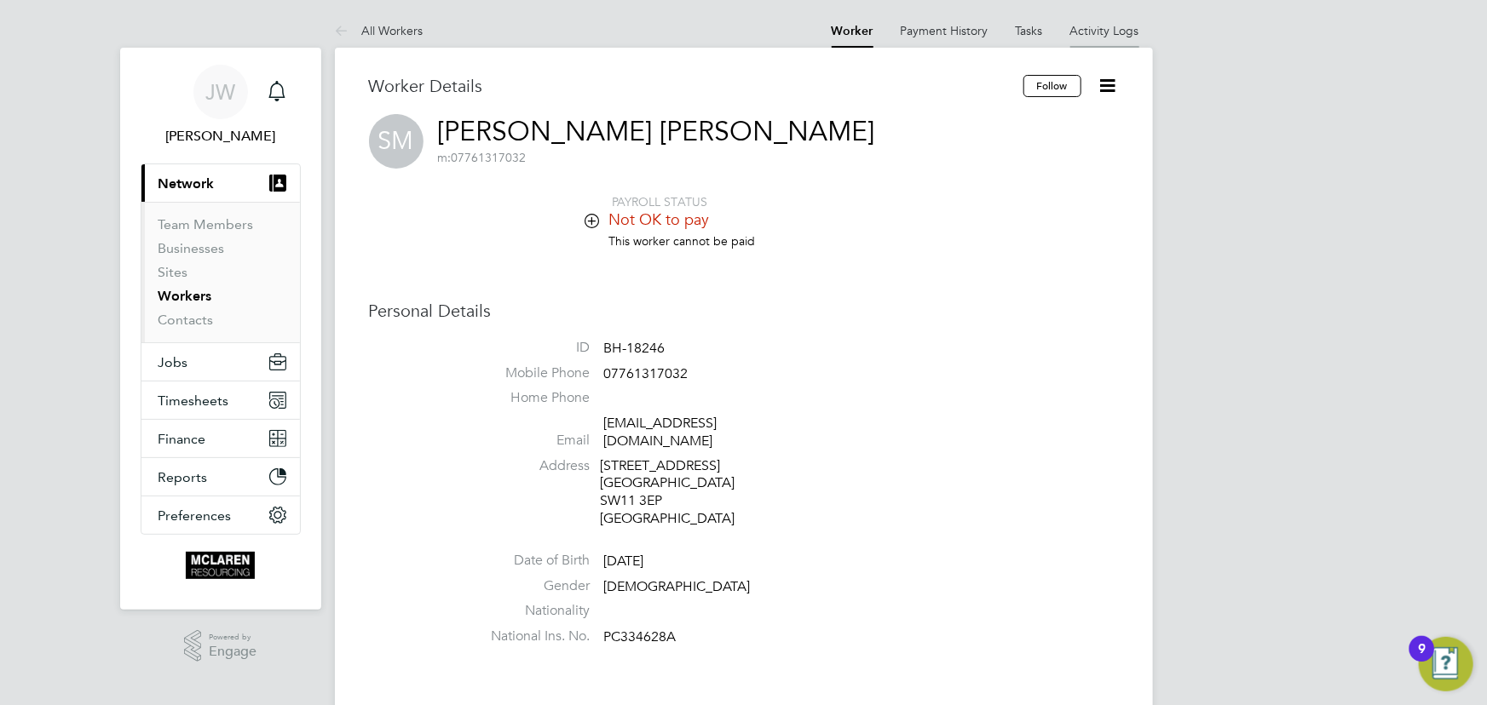
click at [1109, 29] on link "Activity Logs" at bounding box center [1104, 30] width 69 height 15
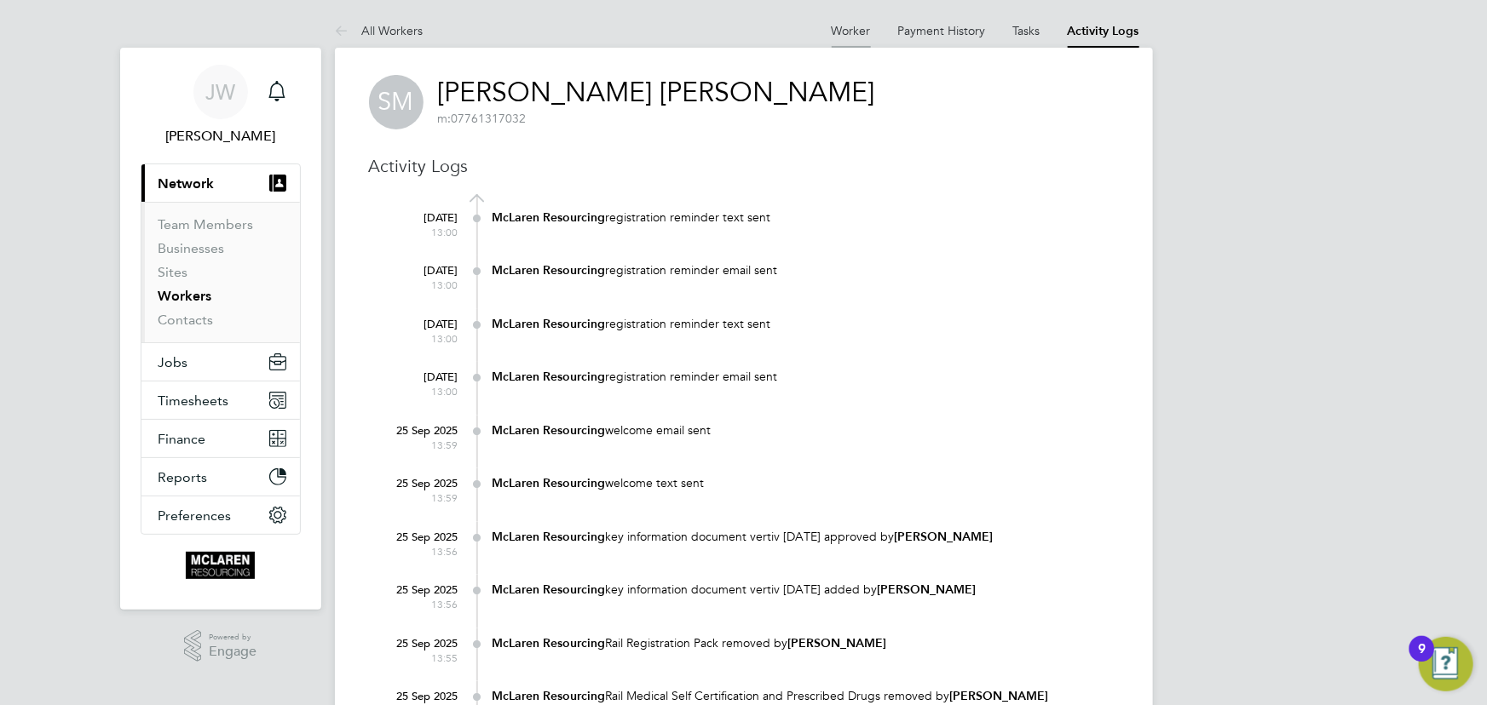
click at [854, 32] on link "Worker" at bounding box center [851, 30] width 39 height 15
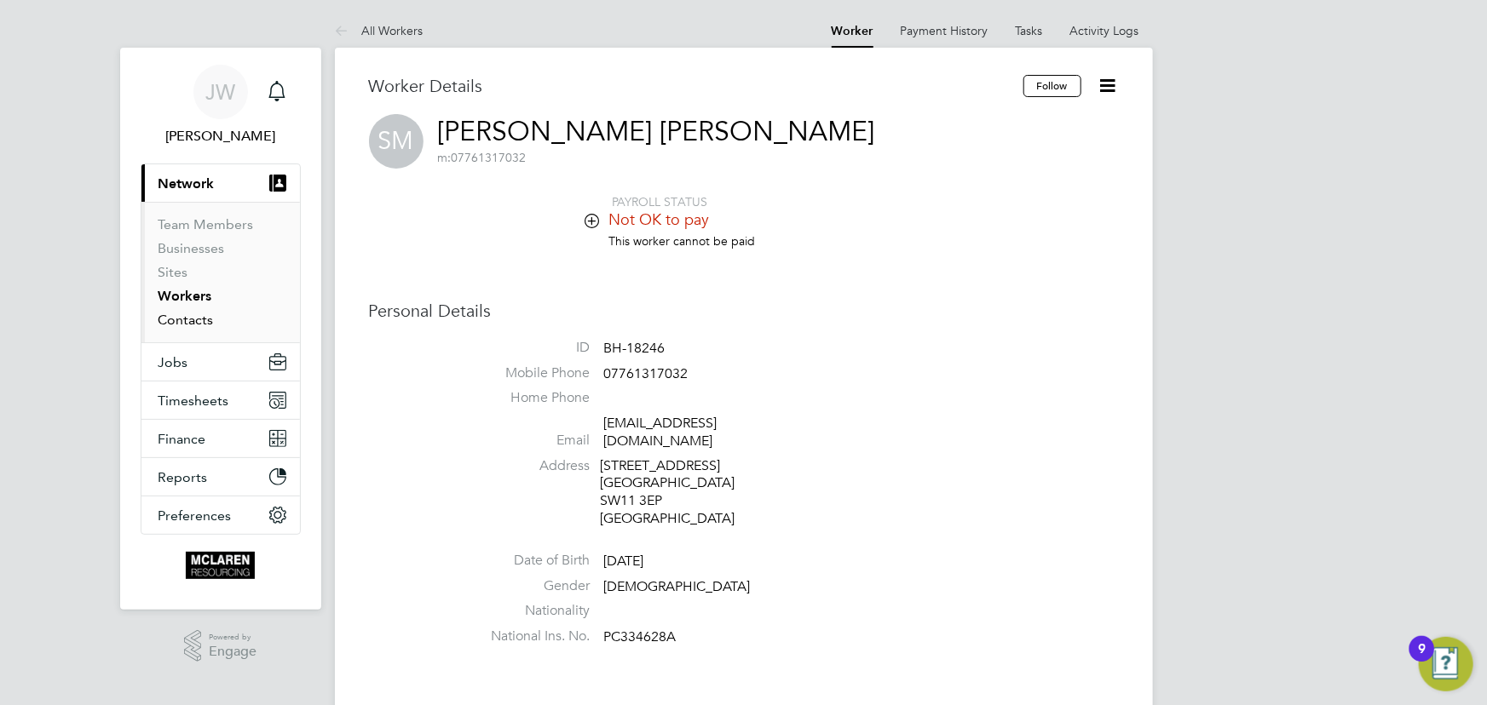
click at [194, 318] on link "Contacts" at bounding box center [185, 320] width 55 height 16
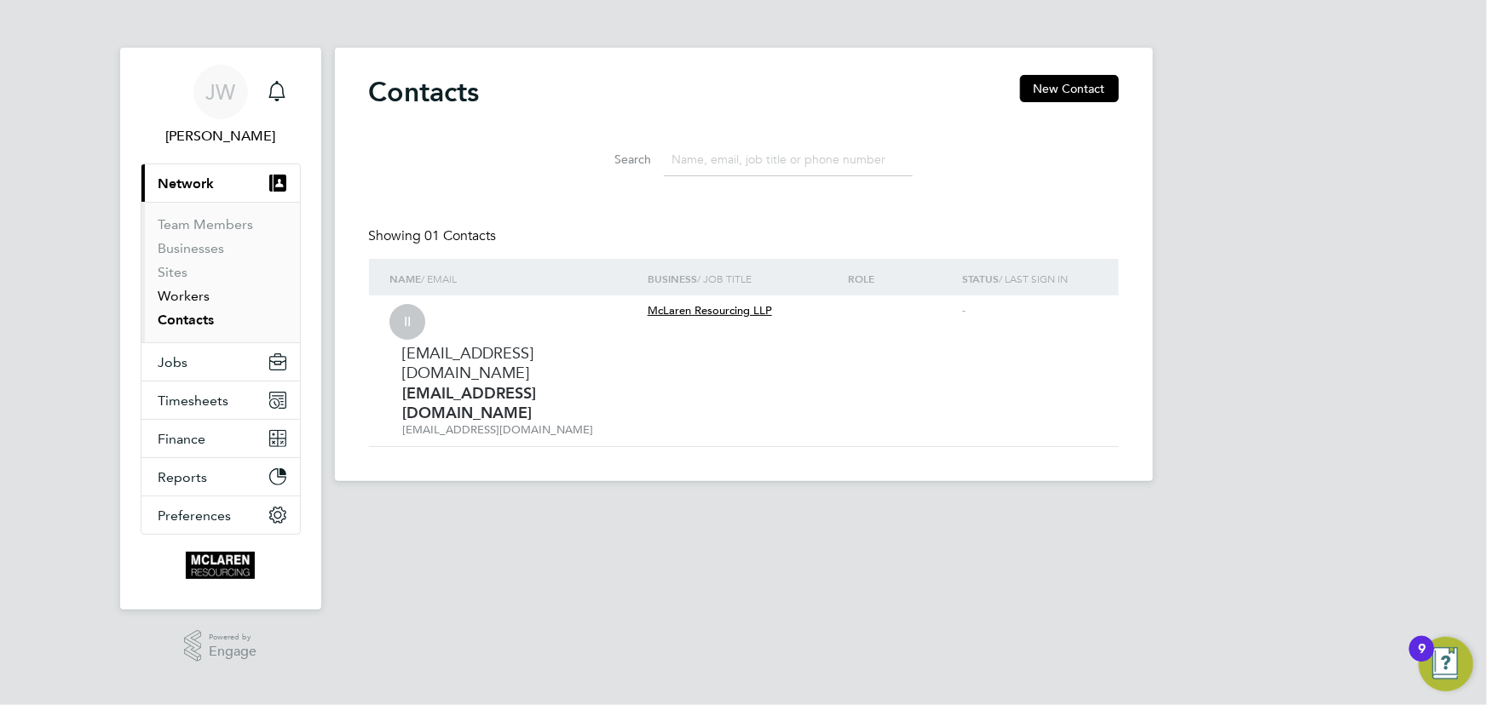
drag, startPoint x: 203, startPoint y: 297, endPoint x: 324, endPoint y: 278, distance: 122.6
click at [204, 298] on link "Workers" at bounding box center [184, 296] width 52 height 16
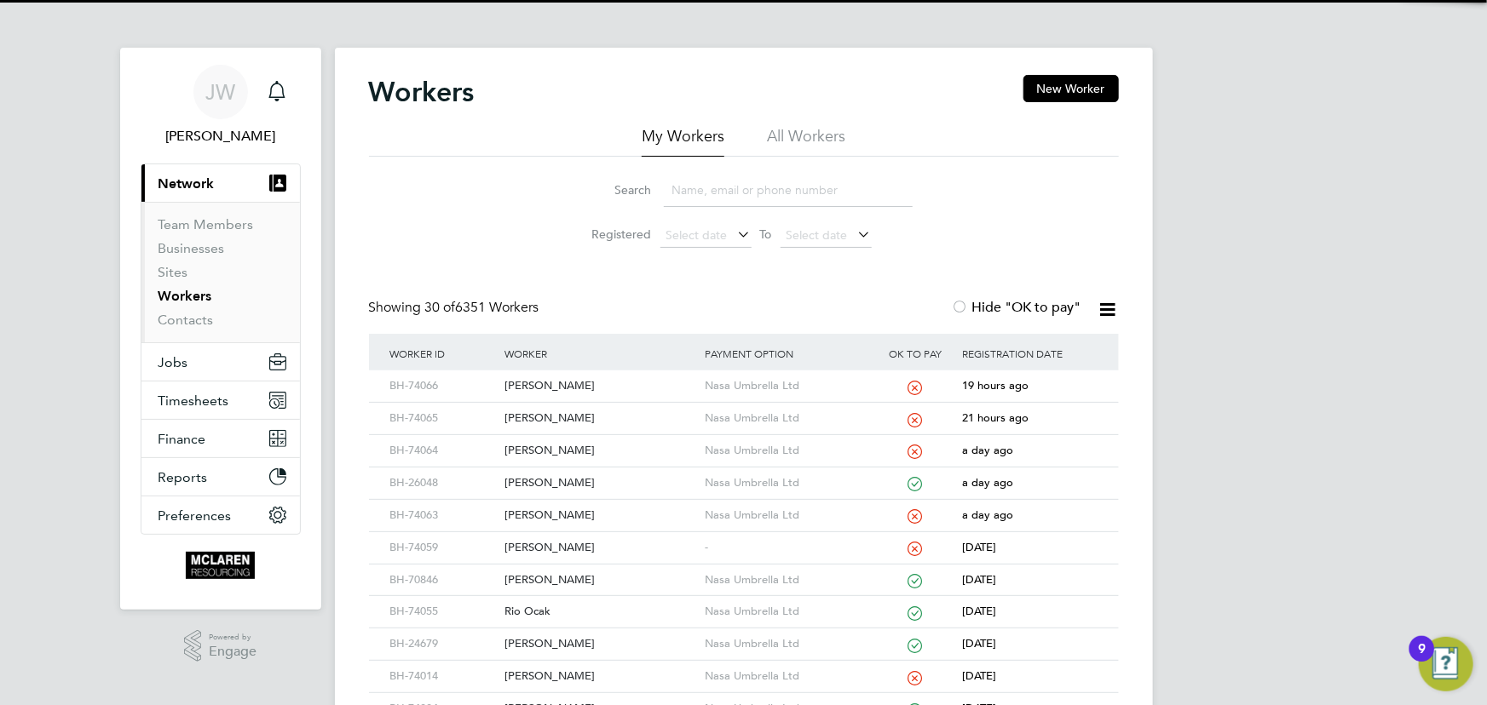
click at [699, 200] on input at bounding box center [788, 190] width 249 height 33
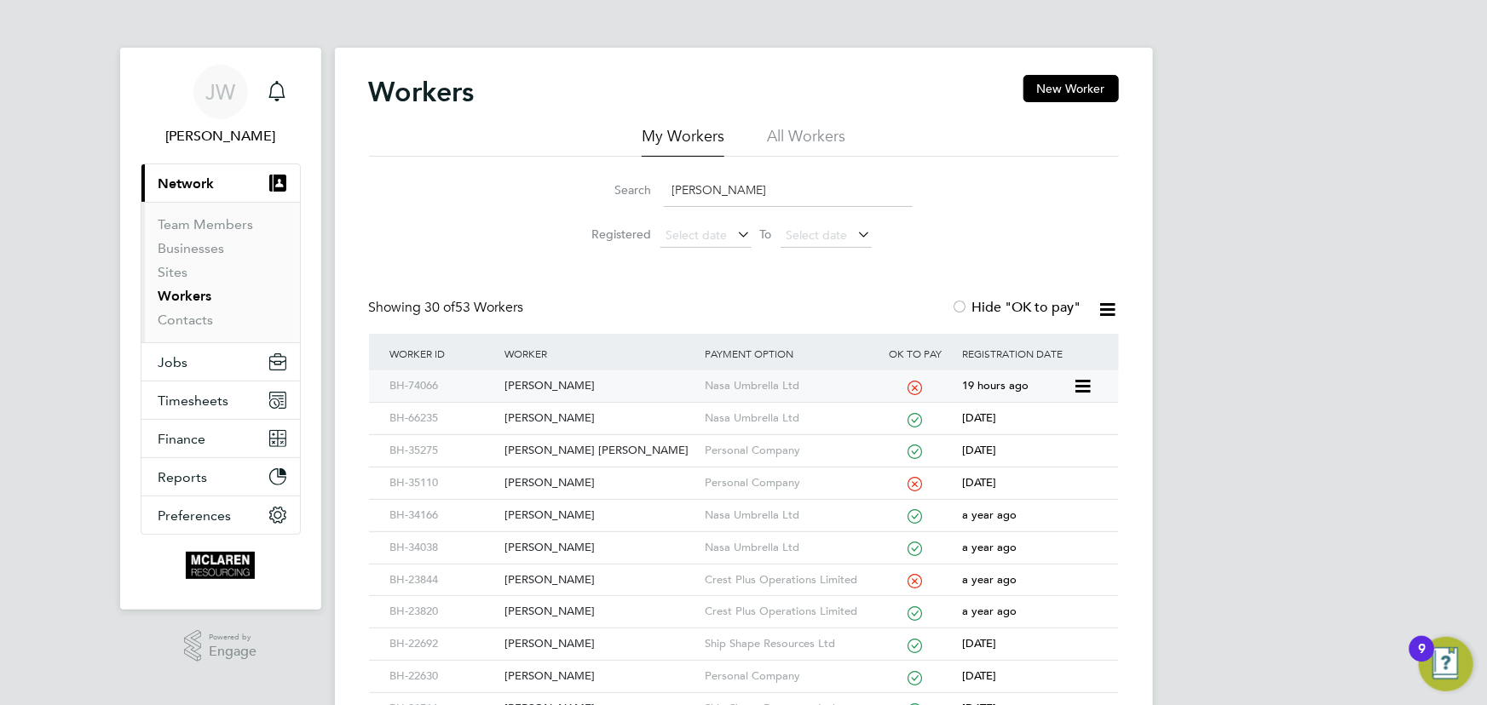
click at [549, 383] on div "[PERSON_NAME]" at bounding box center [600, 387] width 200 height 32
click at [572, 383] on div "[PERSON_NAME]" at bounding box center [600, 387] width 200 height 32
drag, startPoint x: 745, startPoint y: 193, endPoint x: 566, endPoint y: 179, distance: 179.5
click at [566, 179] on li "Search thomas" at bounding box center [744, 190] width 380 height 50
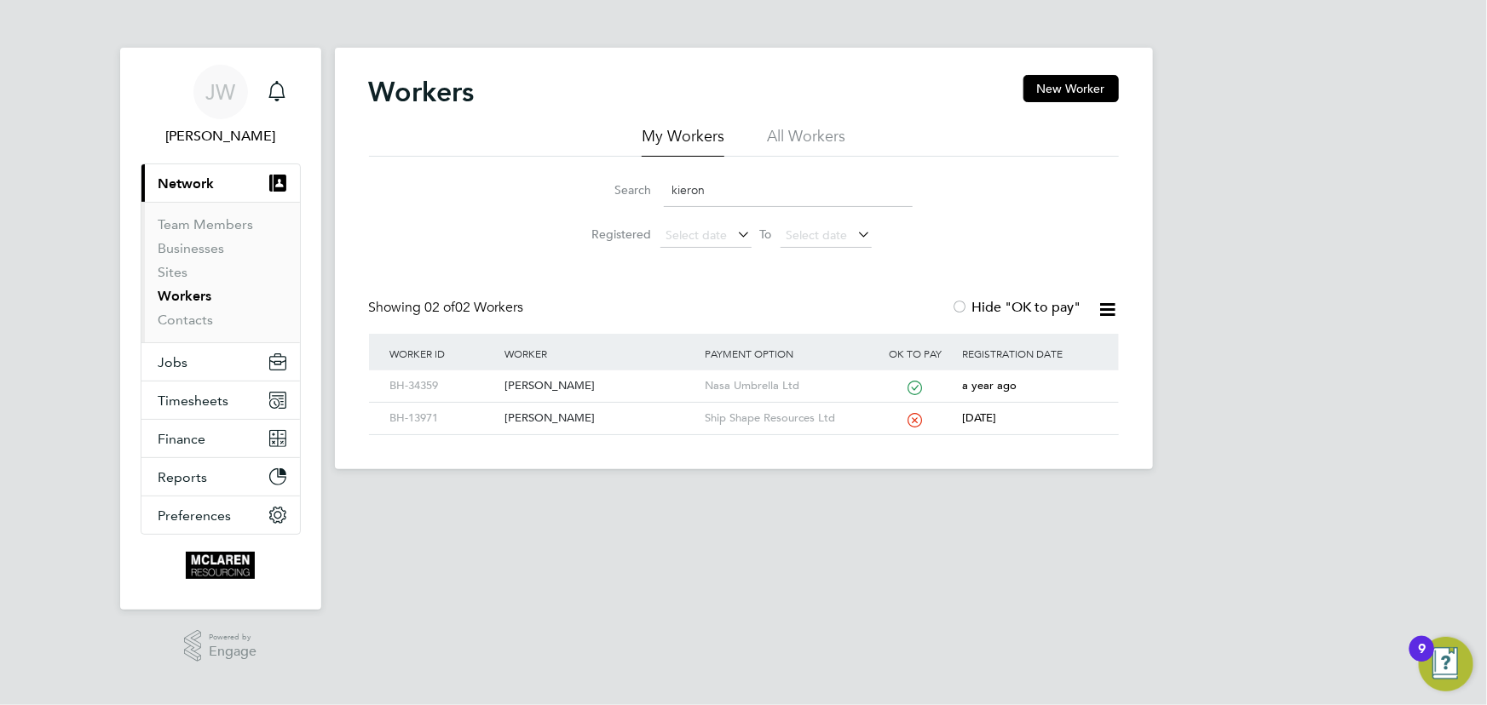
type input "kieron"
click at [184, 324] on link "Contacts" at bounding box center [185, 320] width 55 height 16
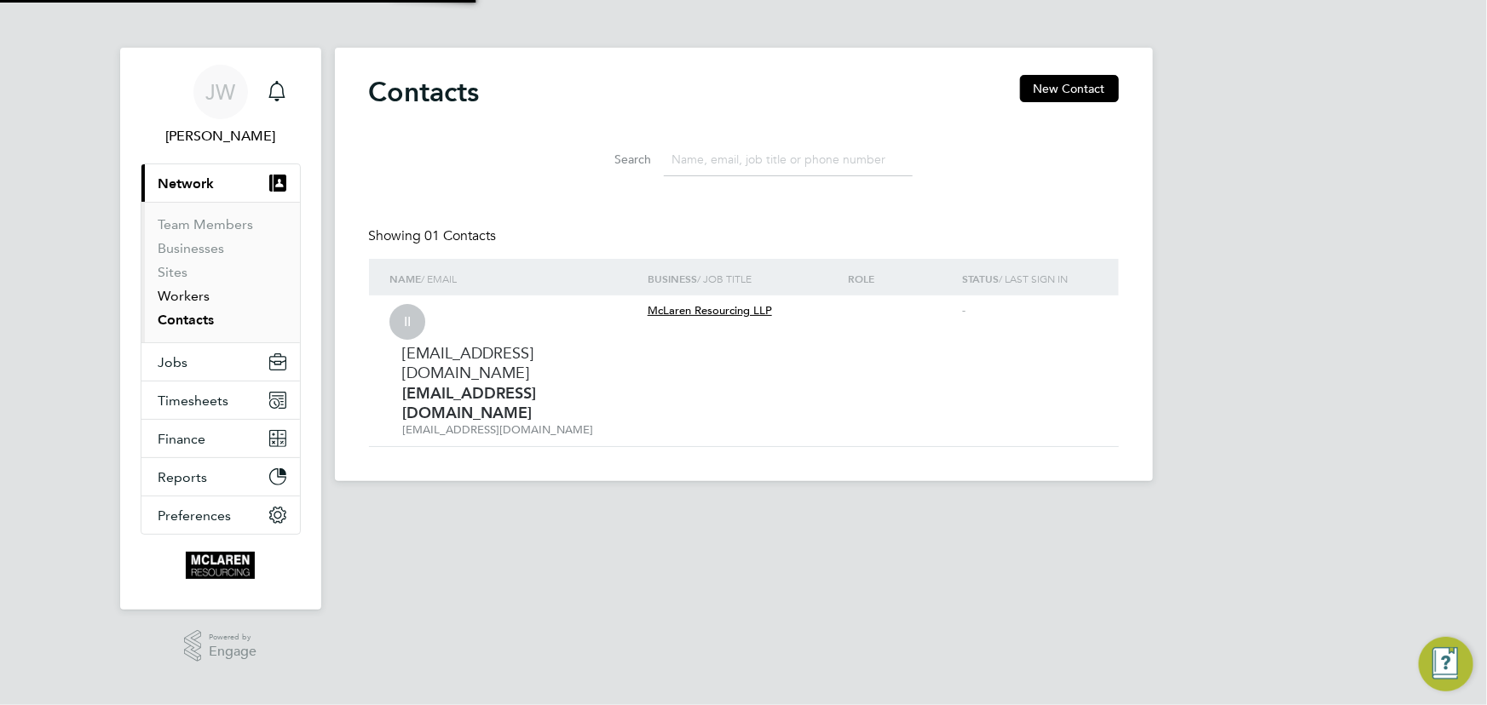
click at [186, 299] on link "Workers" at bounding box center [184, 296] width 52 height 16
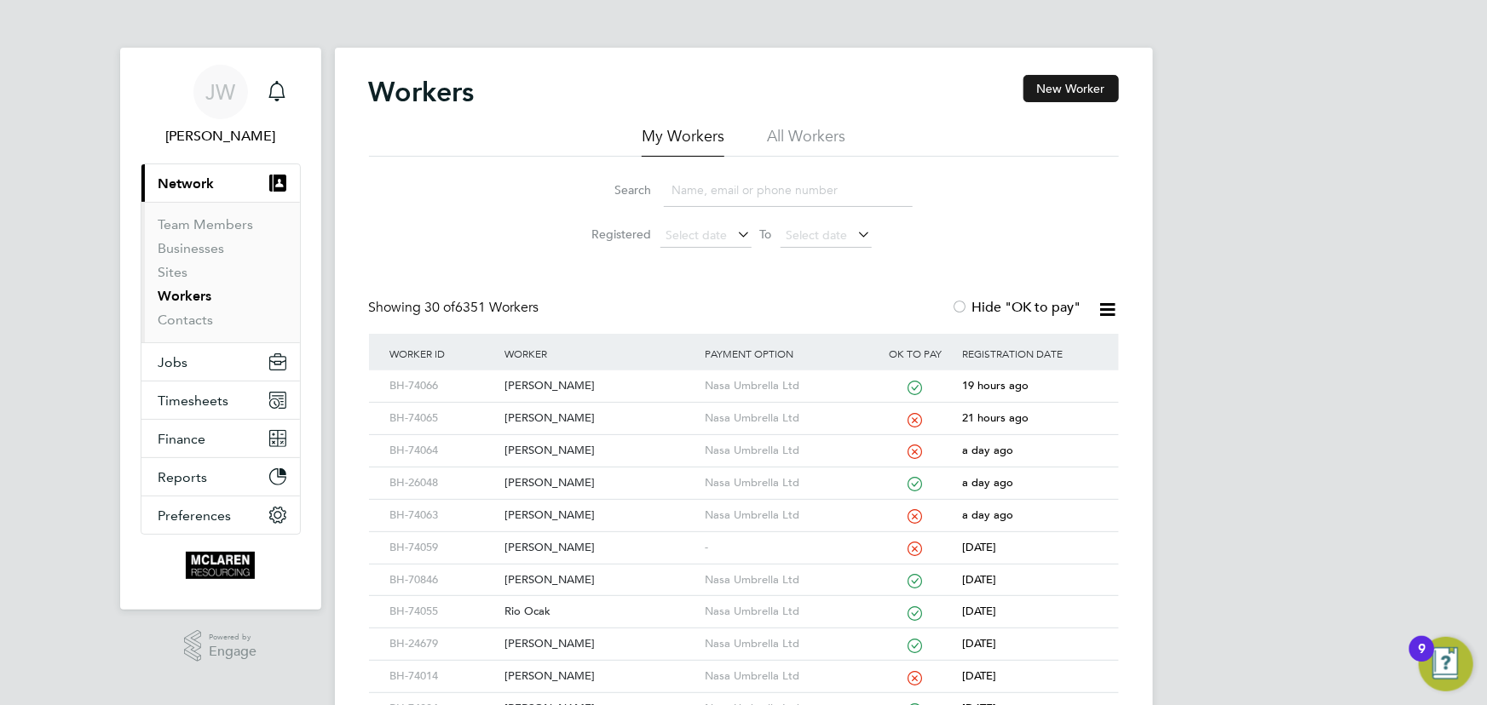
click at [1080, 82] on button "New Worker" at bounding box center [1070, 88] width 95 height 27
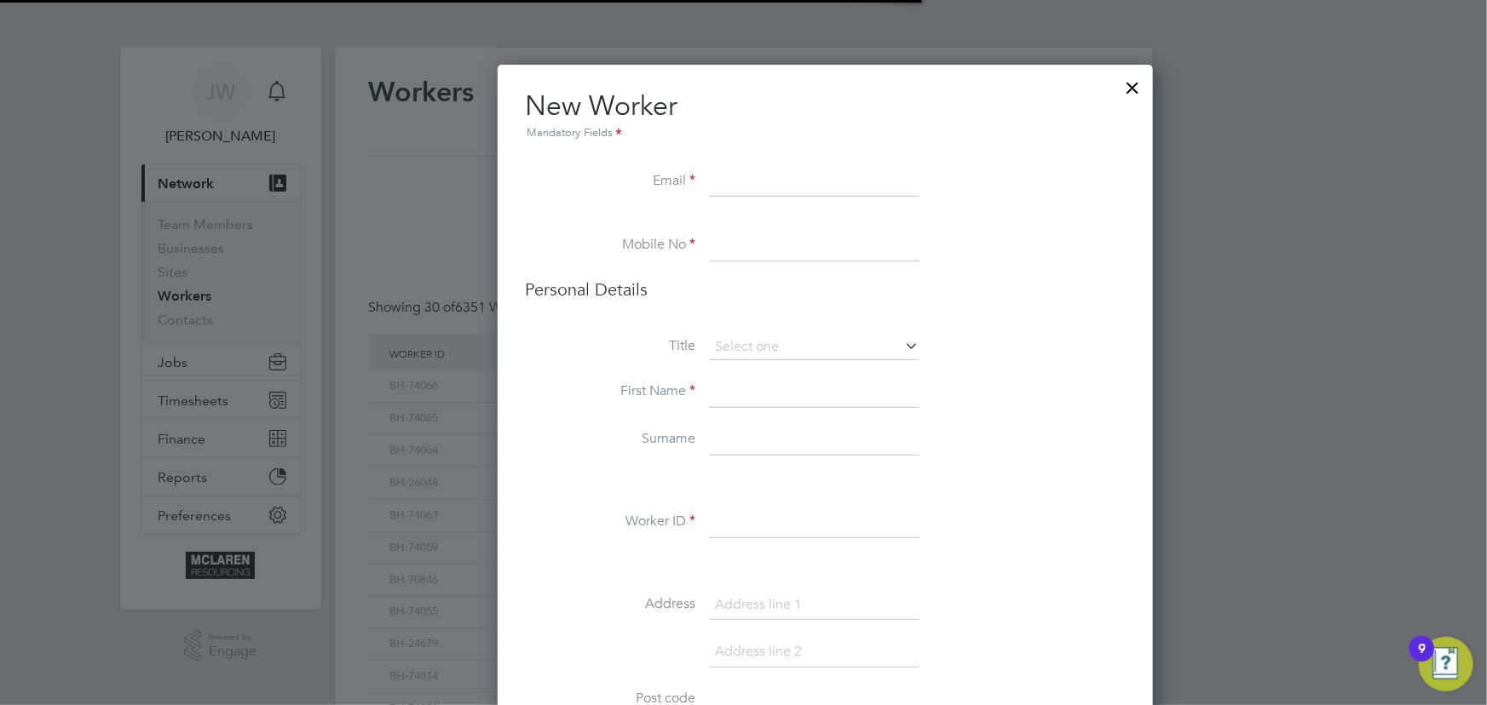
scroll to position [1929, 694]
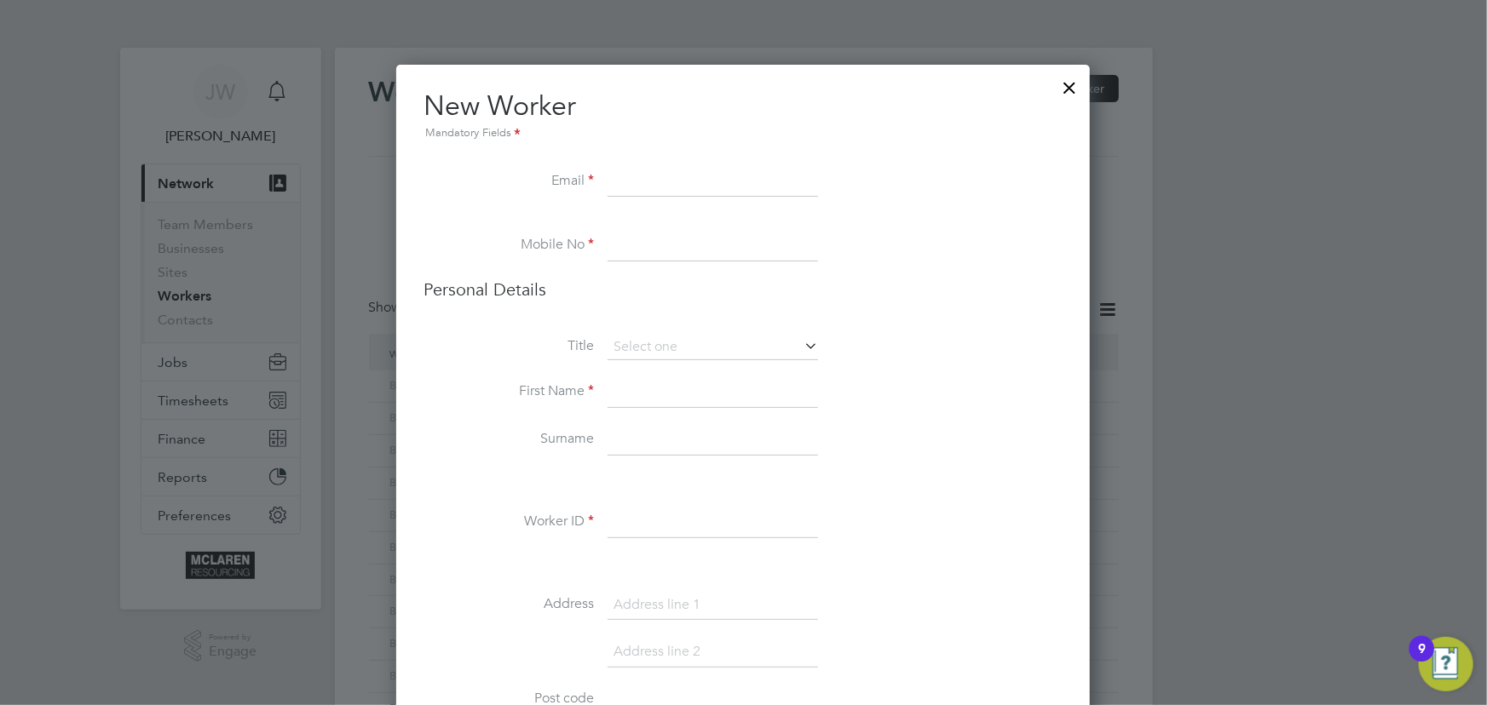
paste input "kieron_13@hotmail.com"
type input "kieron_13@hotmail.com"
click at [651, 434] on input at bounding box center [713, 440] width 210 height 31
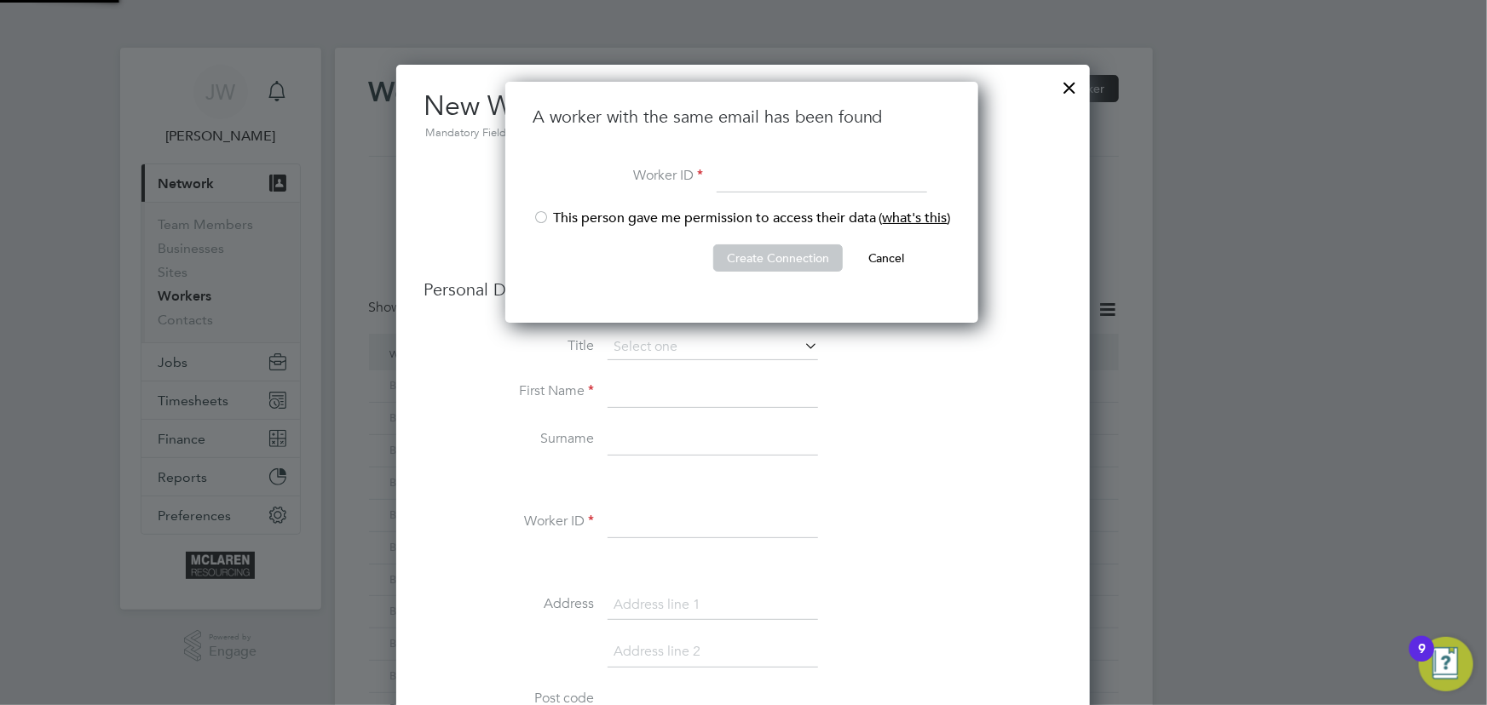
scroll to position [241, 475]
type input "BH-74101"
click at [537, 225] on div at bounding box center [541, 218] width 17 height 17
click at [755, 256] on button "Create Connection" at bounding box center [778, 258] width 130 height 27
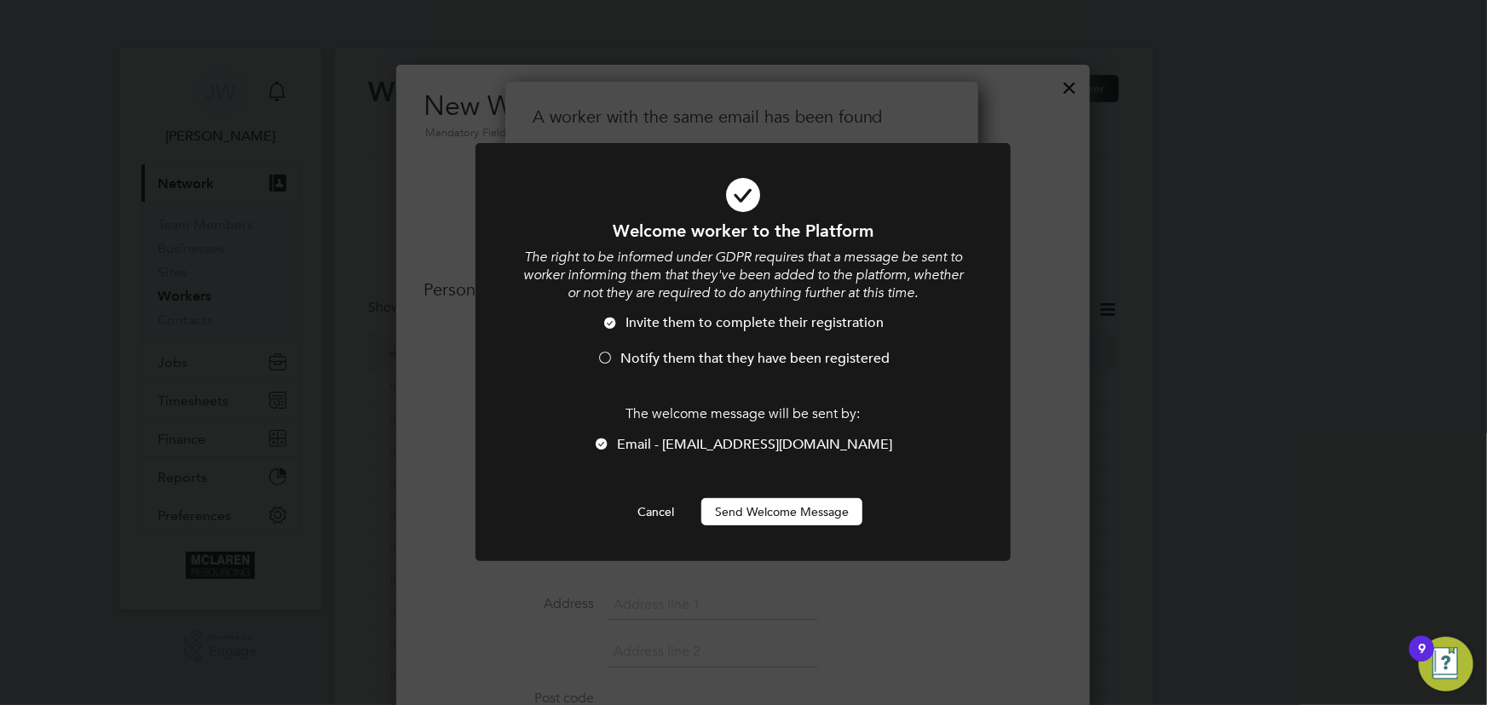
click at [782, 510] on button "Send Welcome Message" at bounding box center [781, 511] width 161 height 27
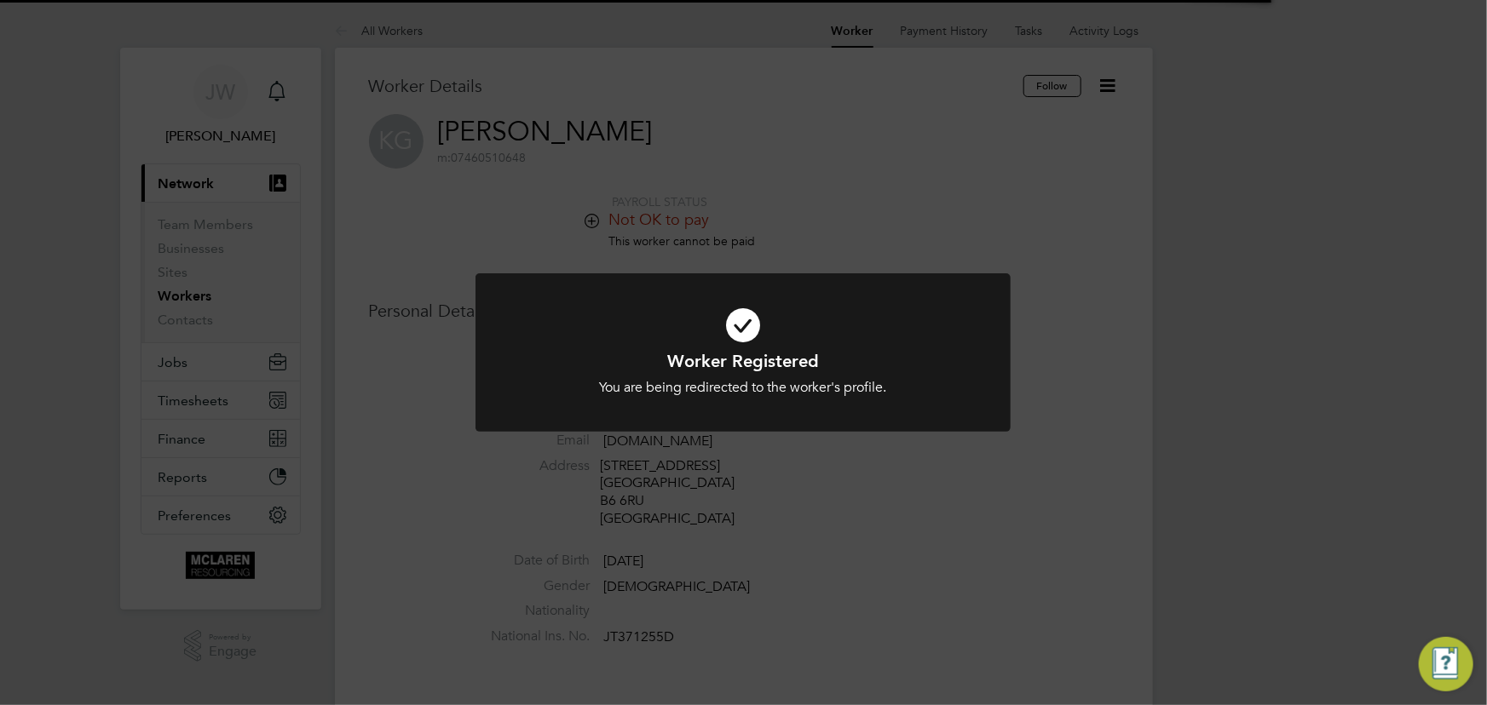
click at [1232, 482] on div "Worker Registered You are being redirected to the worker's profile. Cancel Okay" at bounding box center [743, 352] width 1487 height 705
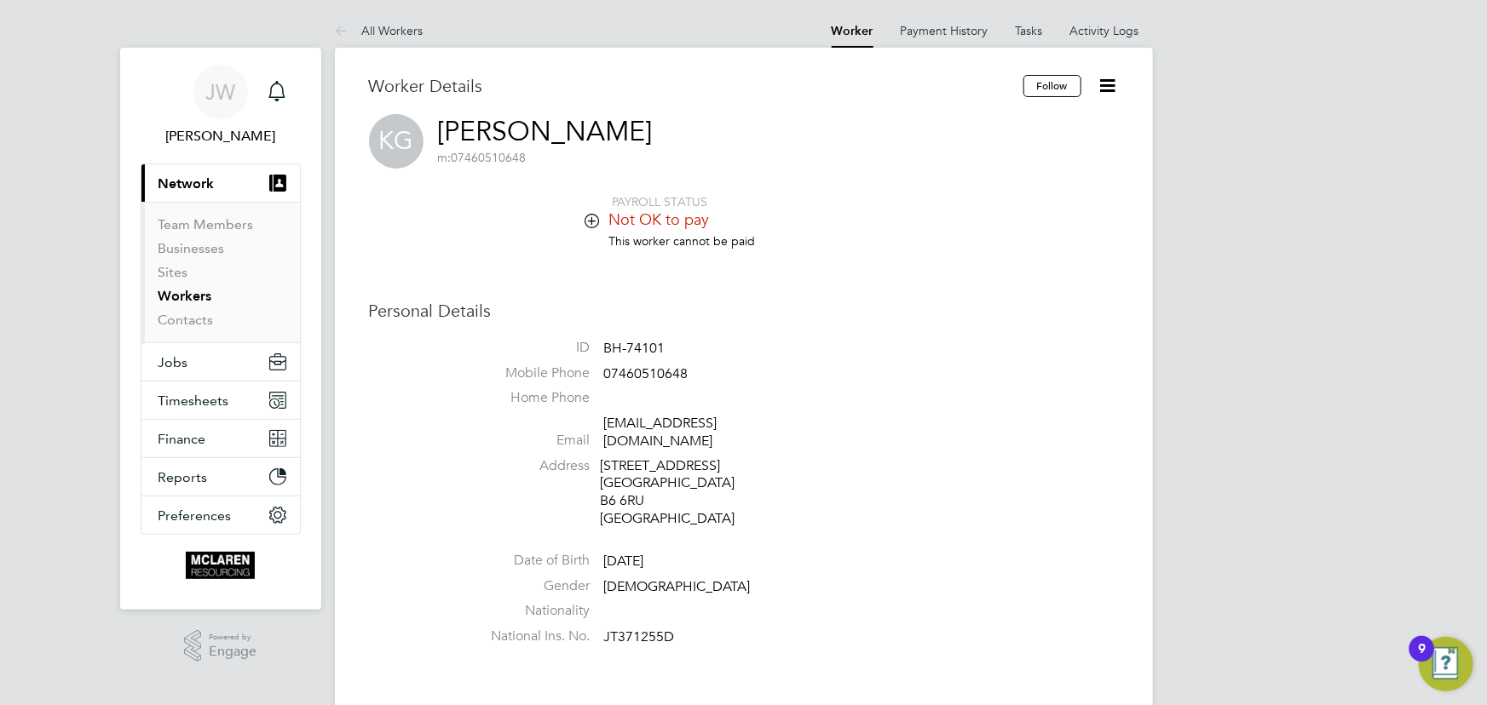
drag, startPoint x: 1104, startPoint y: 86, endPoint x: 1106, endPoint y: 99, distance: 12.9
click at [1104, 86] on icon at bounding box center [1107, 85] width 21 height 21
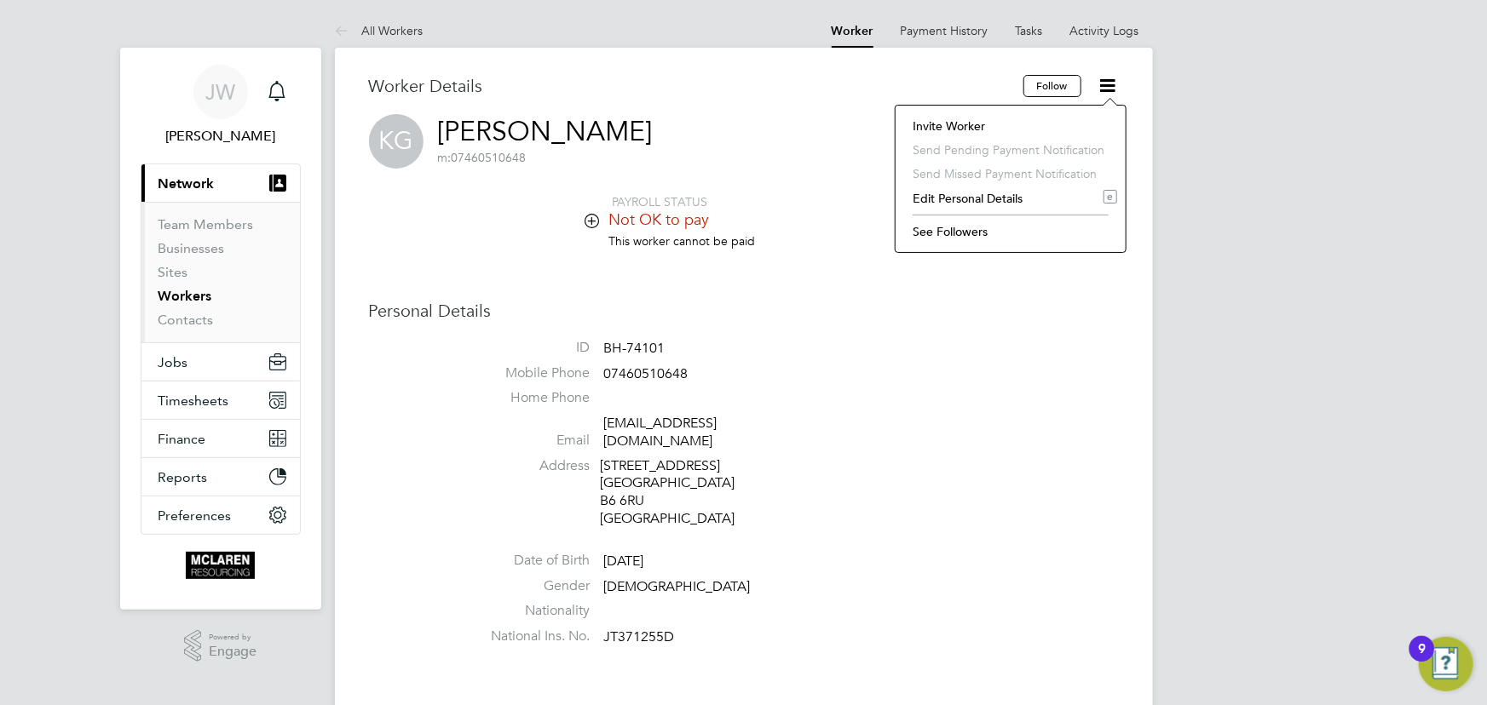
click at [980, 197] on li "Edit Personal Details e" at bounding box center [1010, 199] width 213 height 24
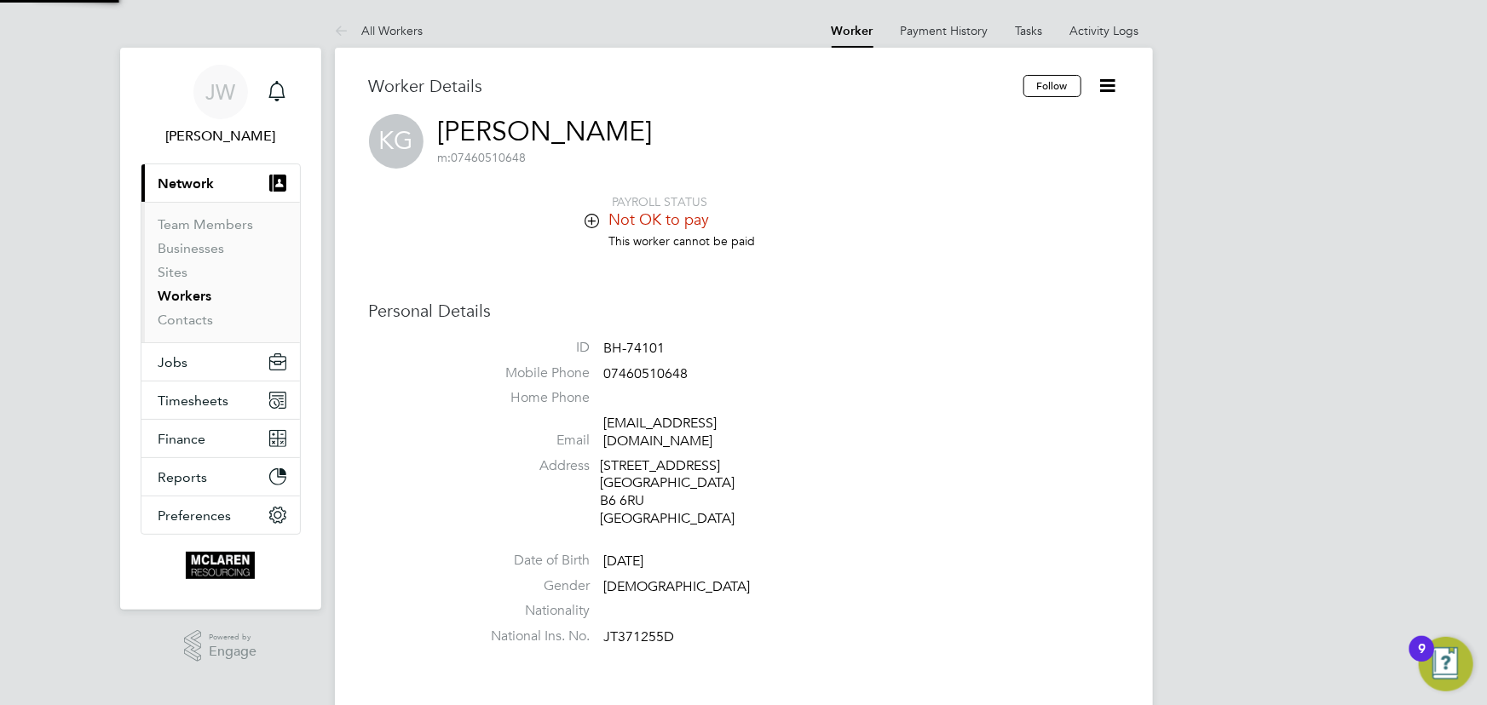
scroll to position [1005, 451]
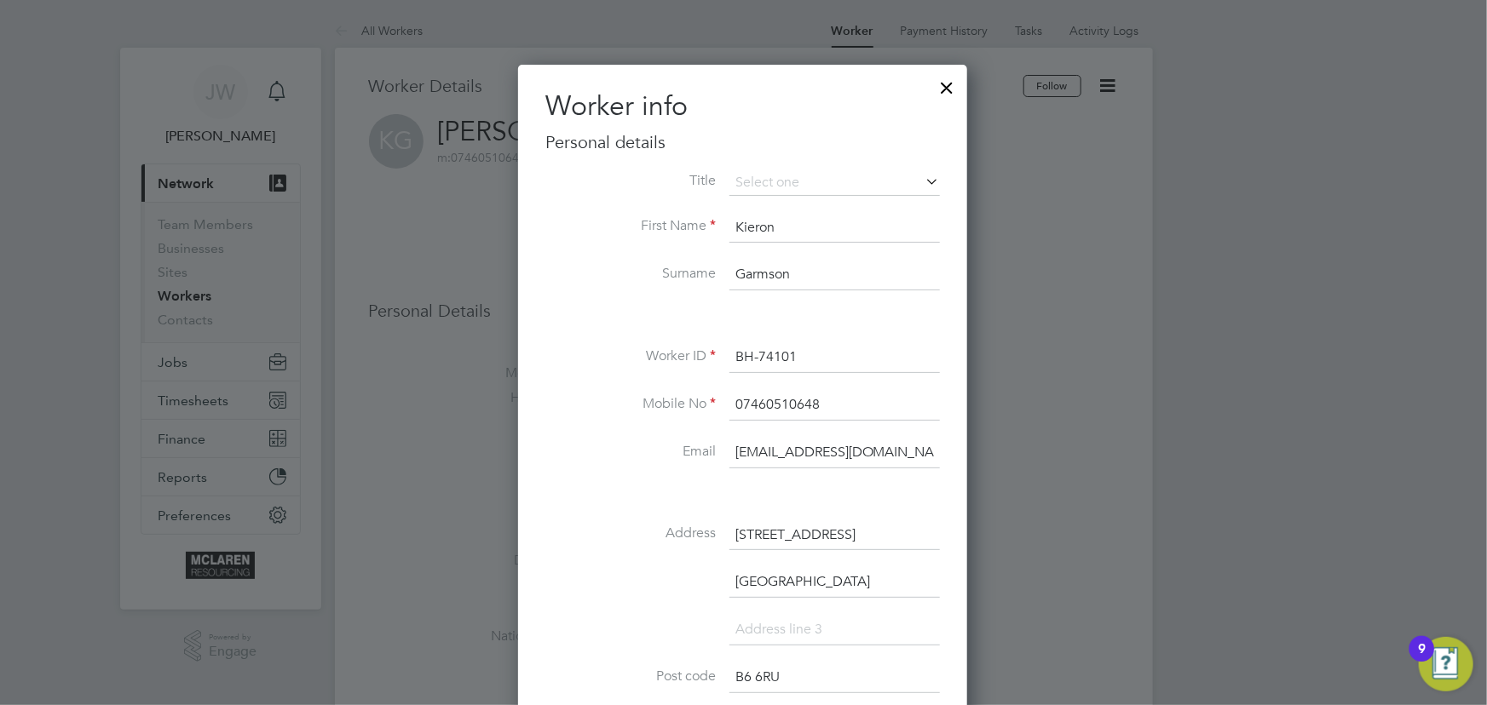
drag, startPoint x: 730, startPoint y: 401, endPoint x: 868, endPoint y: 401, distance: 138.0
click at [868, 401] on input "07460510648" at bounding box center [834, 405] width 210 height 31
type input "074817840285"
click at [1007, 440] on div at bounding box center [743, 352] width 1487 height 705
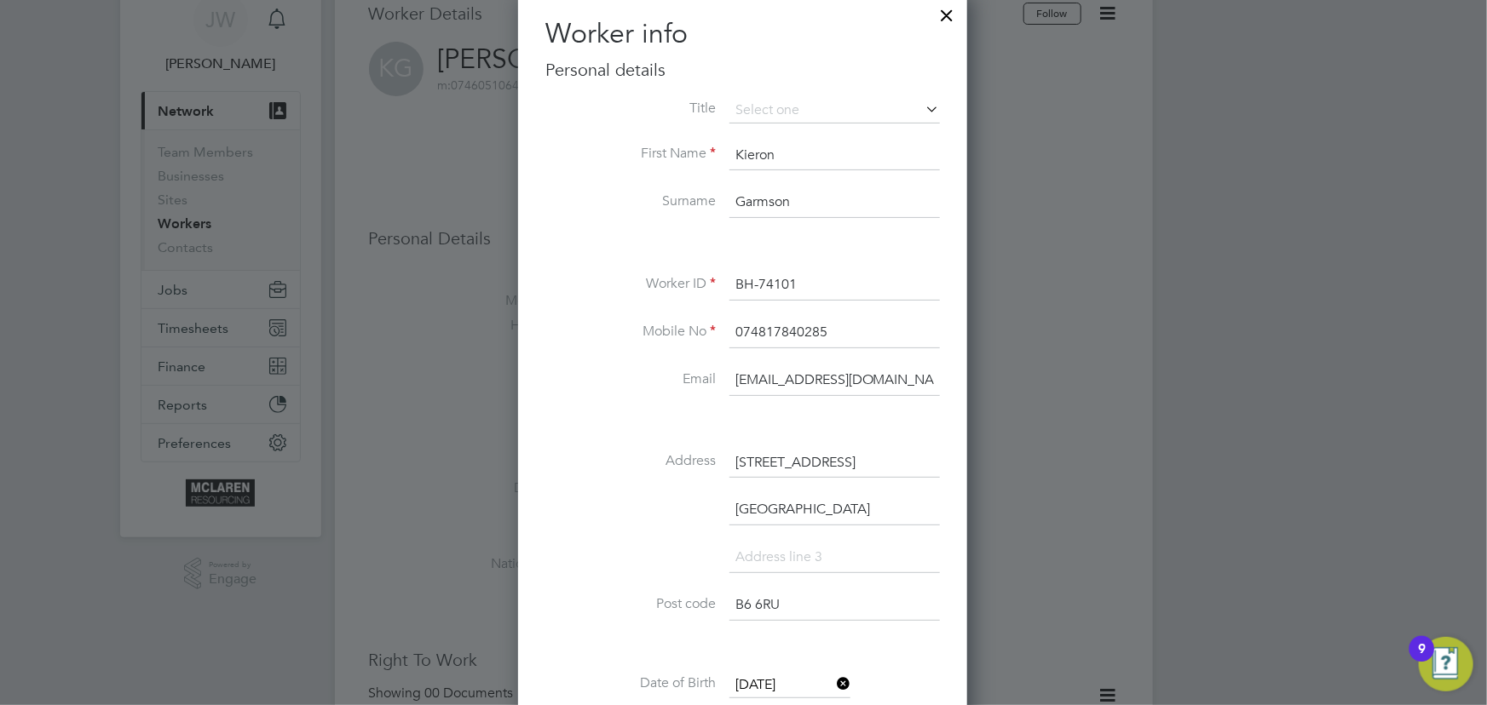
scroll to position [154, 0]
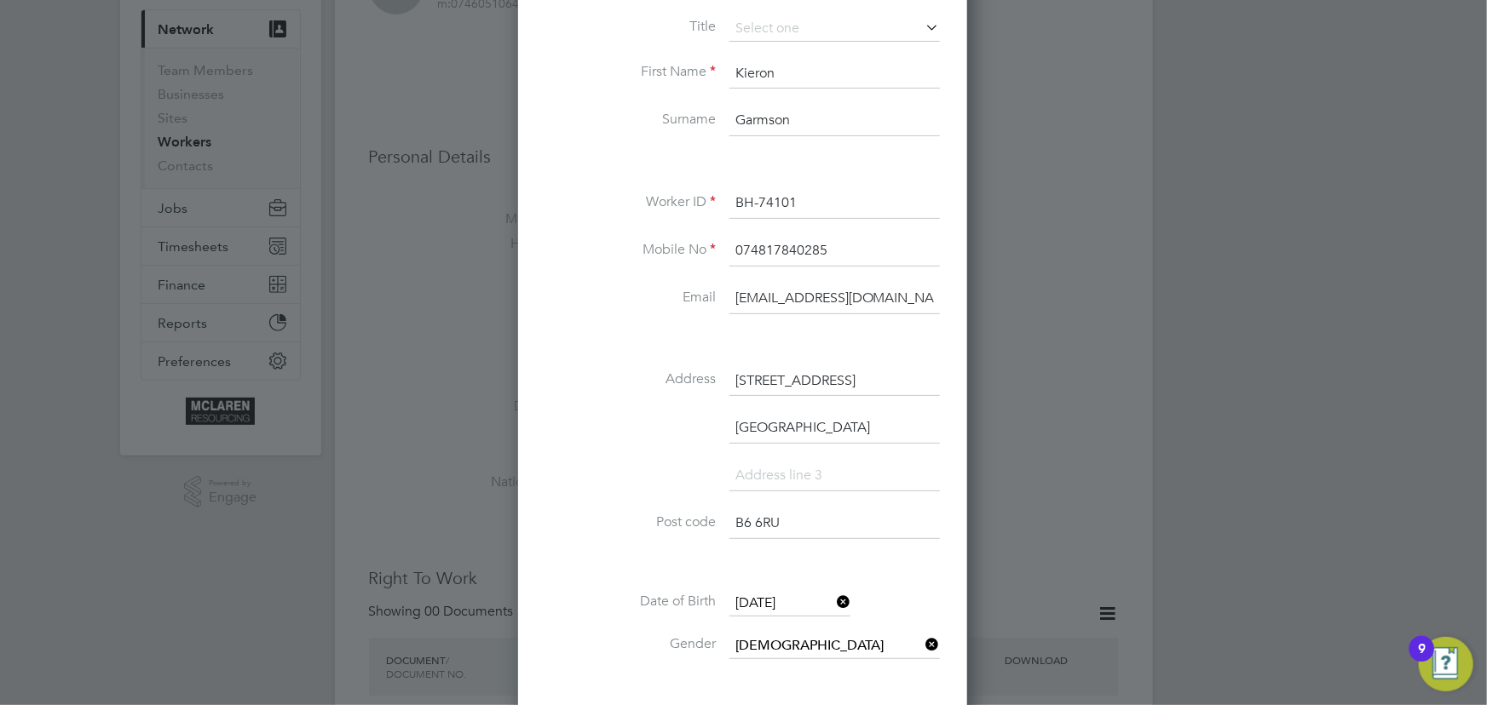
drag, startPoint x: 740, startPoint y: 377, endPoint x: 915, endPoint y: 378, distance: 175.5
click at [910, 379] on input "146 Yew Tree Road" at bounding box center [834, 381] width 210 height 31
type input "1"
type input "8 cornfield Driver"
drag, startPoint x: 734, startPoint y: 525, endPoint x: 835, endPoint y: 511, distance: 102.3
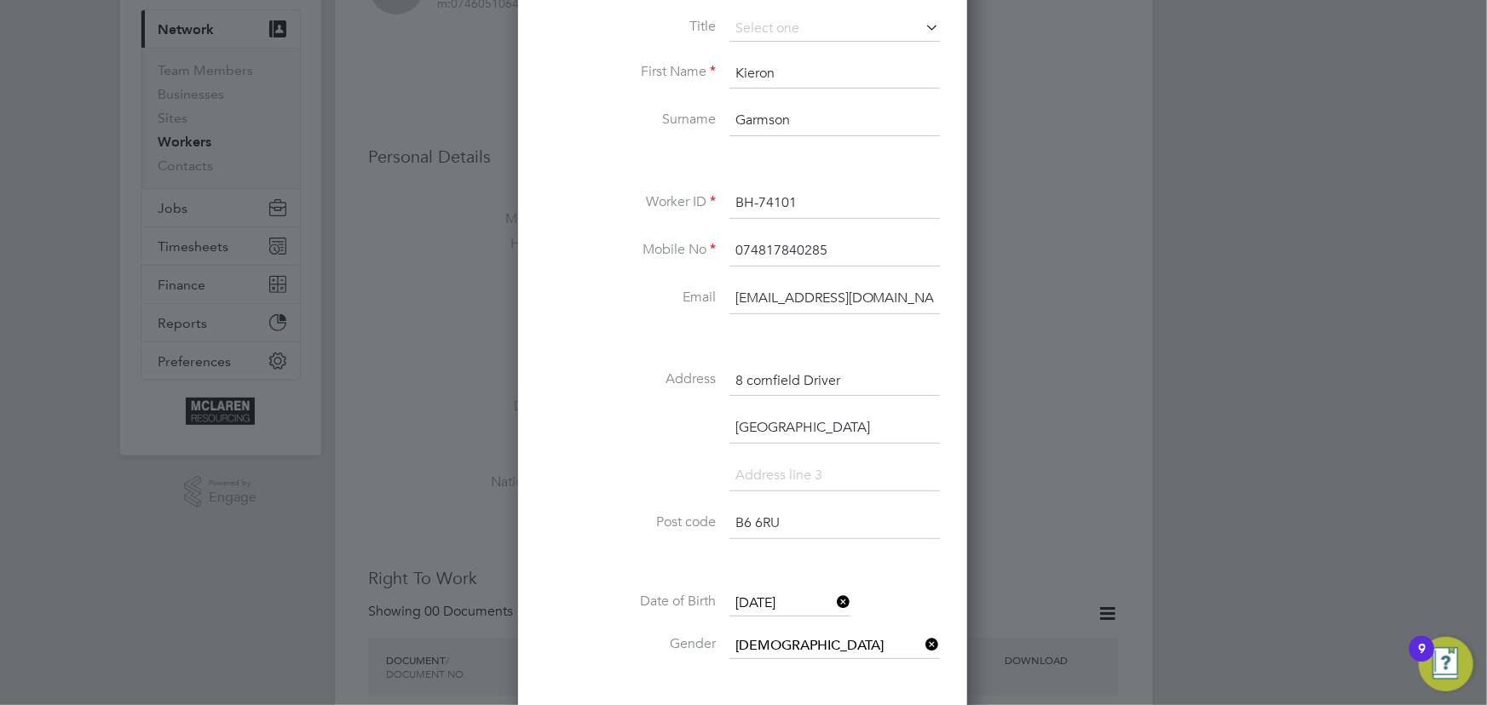
click at [827, 523] on input "B6 6RU" at bounding box center [834, 524] width 210 height 31
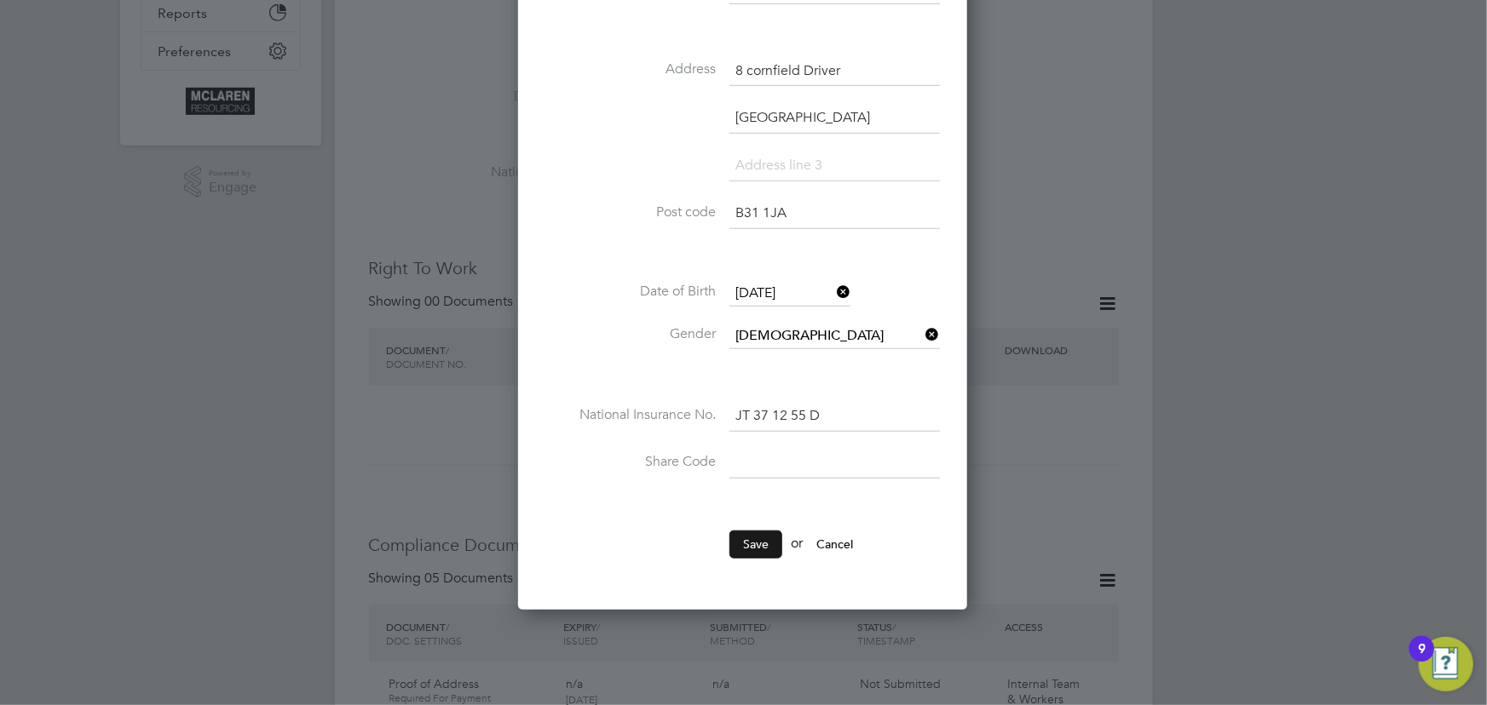
type input "B31 1JA"
click at [767, 538] on button "Save" at bounding box center [755, 544] width 53 height 27
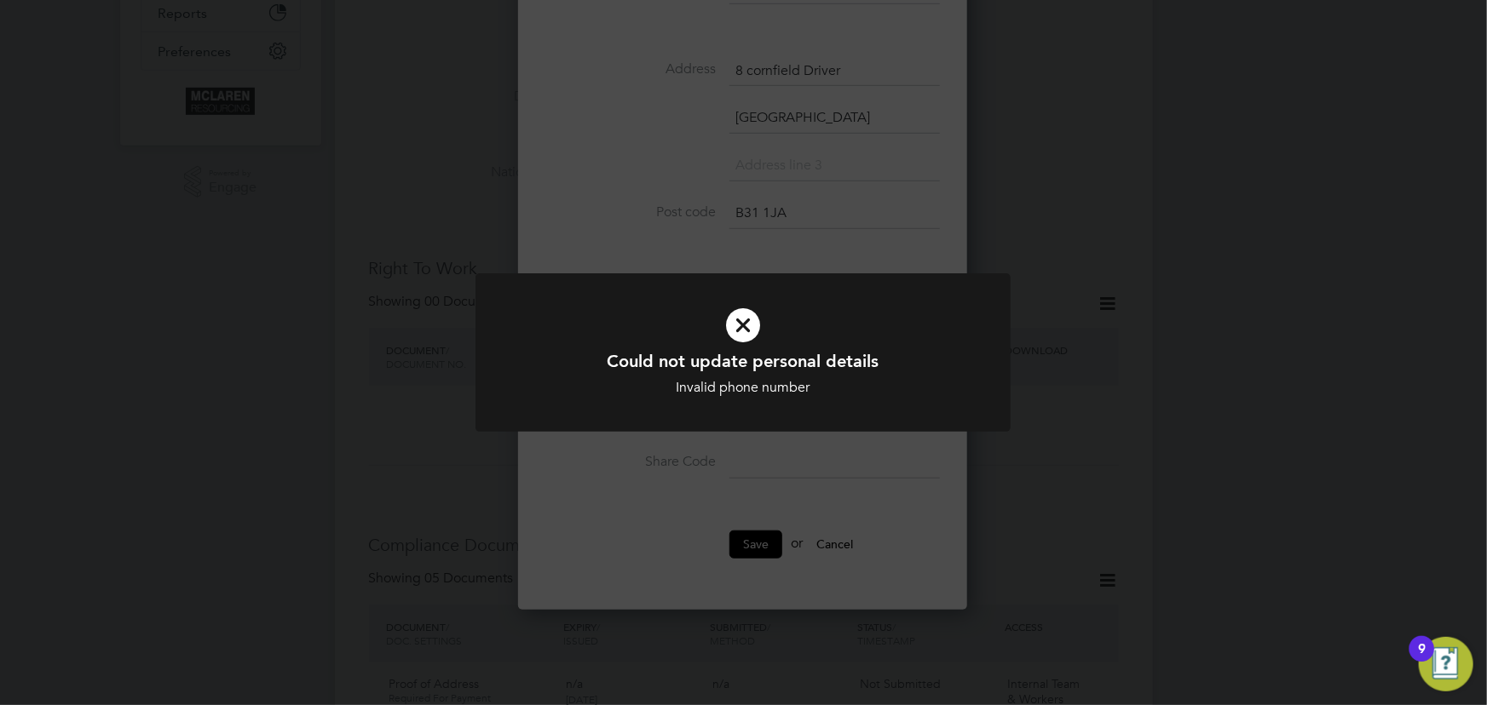
click at [745, 329] on icon at bounding box center [742, 325] width 443 height 66
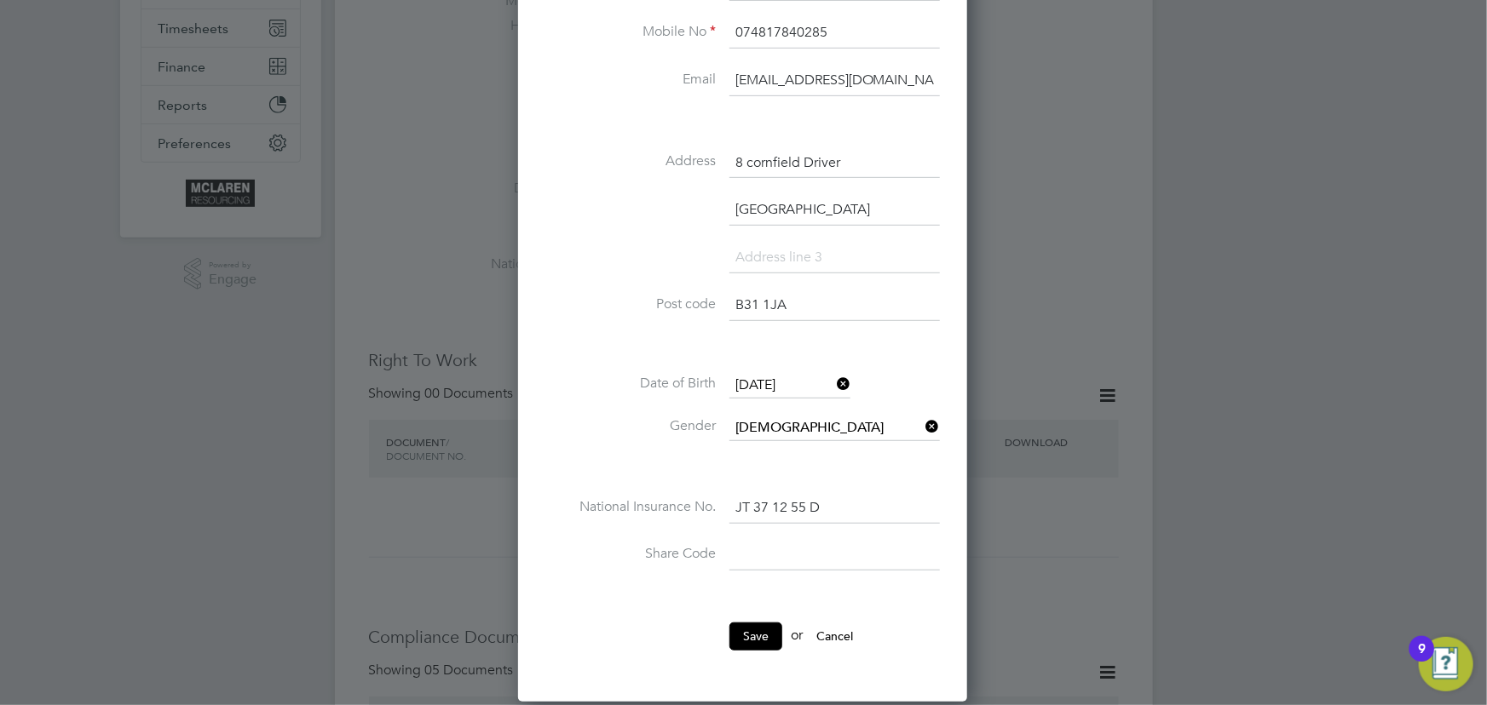
scroll to position [154, 0]
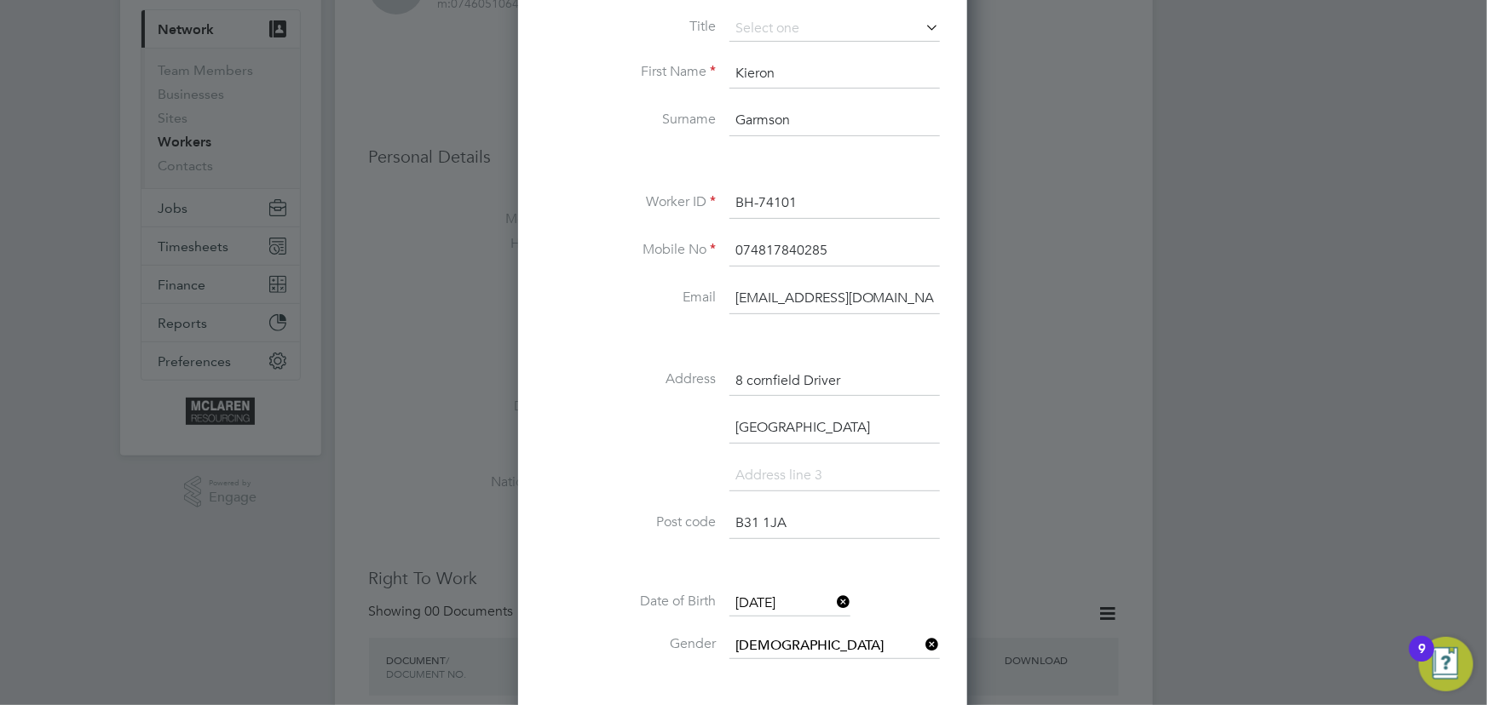
click at [831, 247] on input "074817840285" at bounding box center [834, 251] width 210 height 31
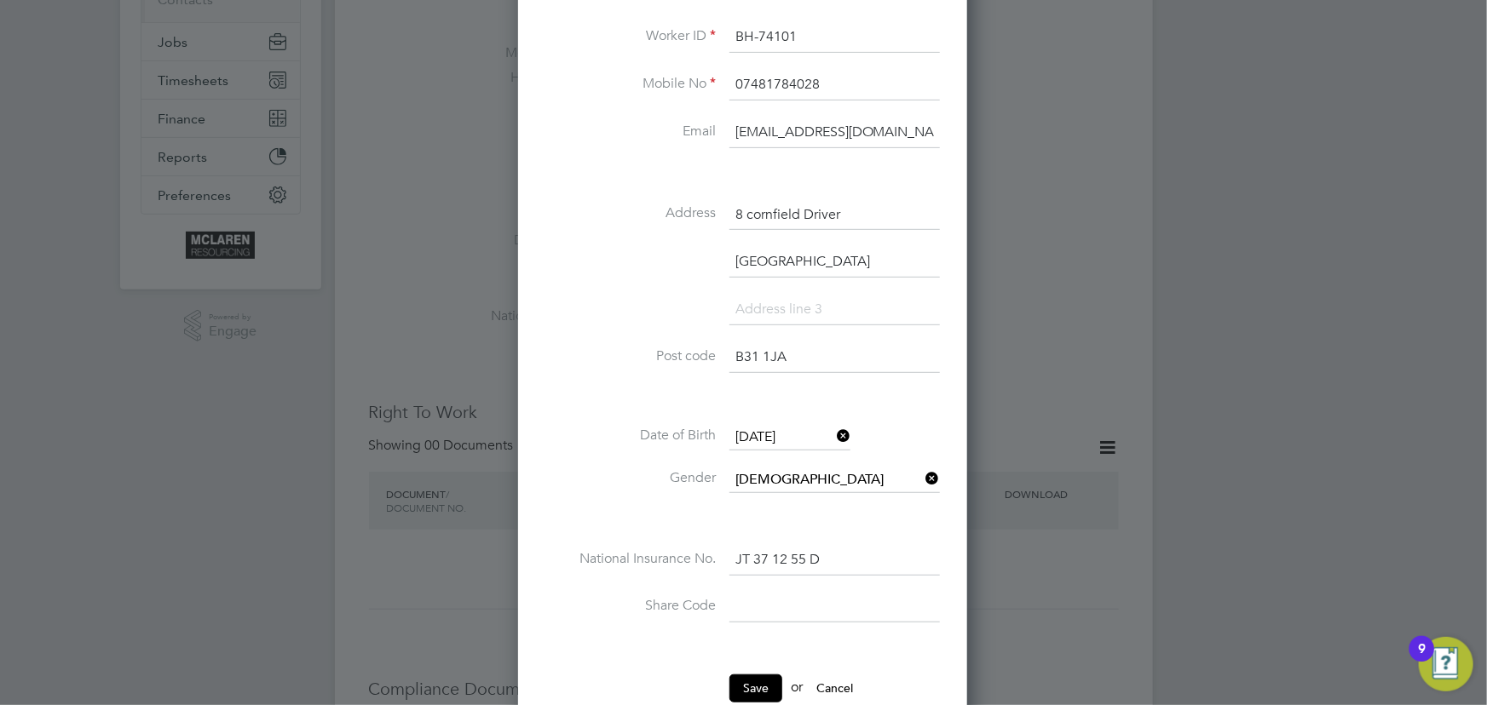
scroll to position [464, 0]
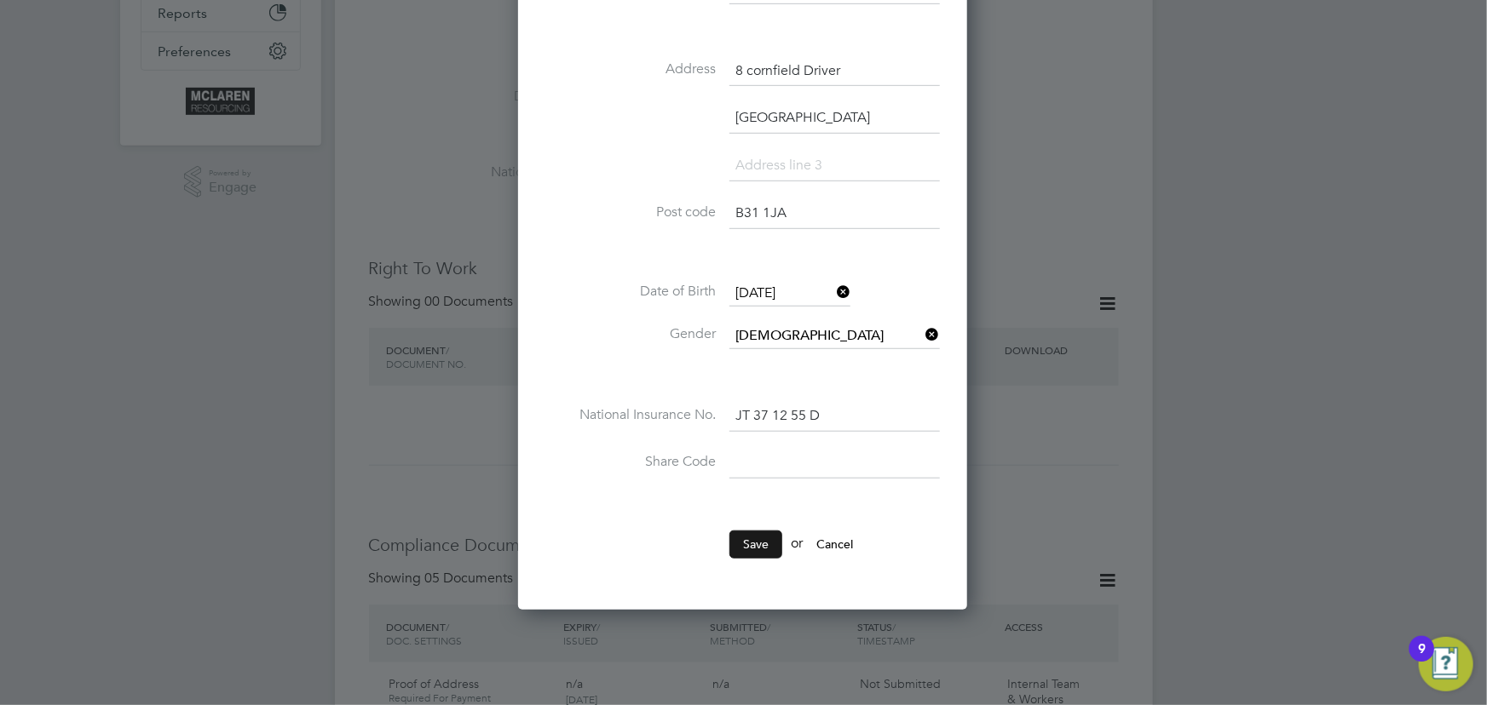
type input "07481784028"
click at [749, 533] on button "Save" at bounding box center [755, 544] width 53 height 27
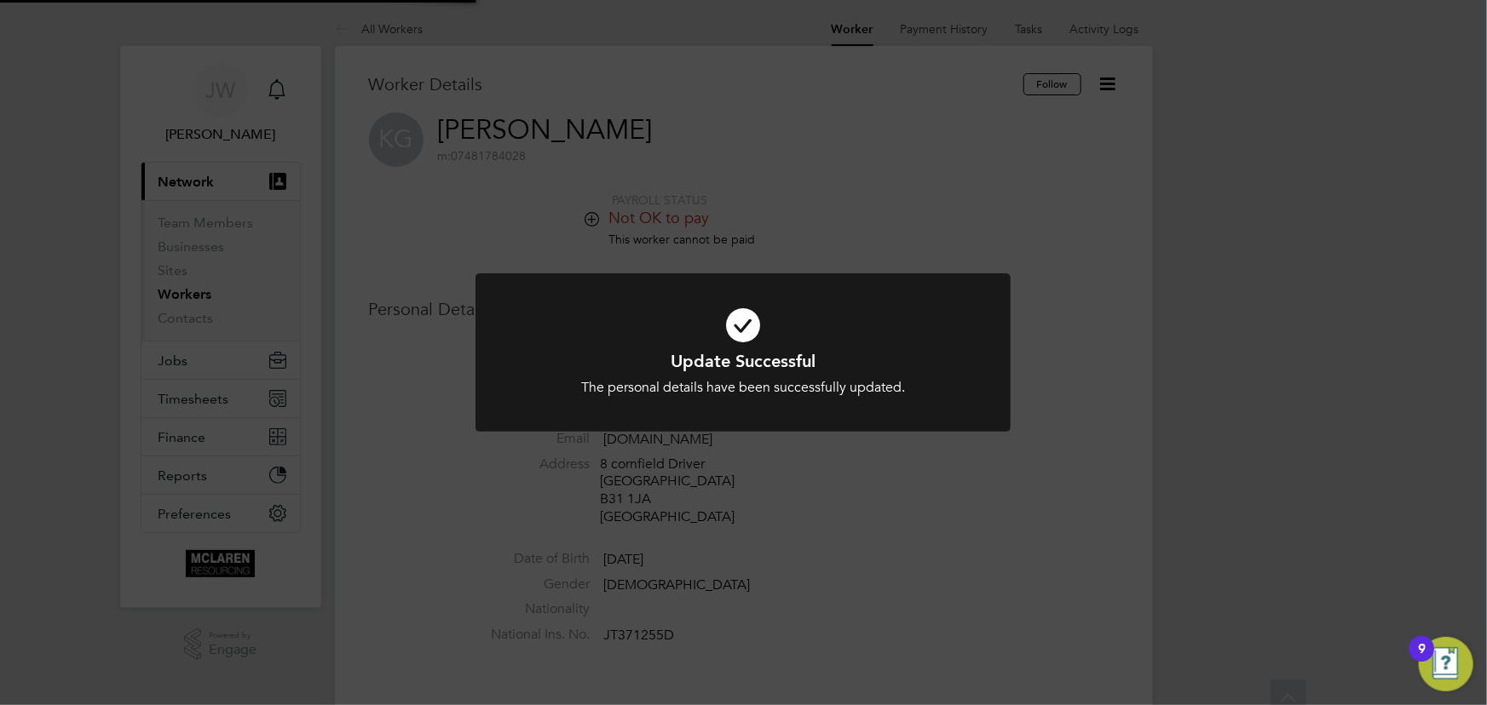
scroll to position [0, 0]
click at [1201, 499] on div "Update Successful The personal details have been successfully updated. Cancel O…" at bounding box center [743, 352] width 1487 height 705
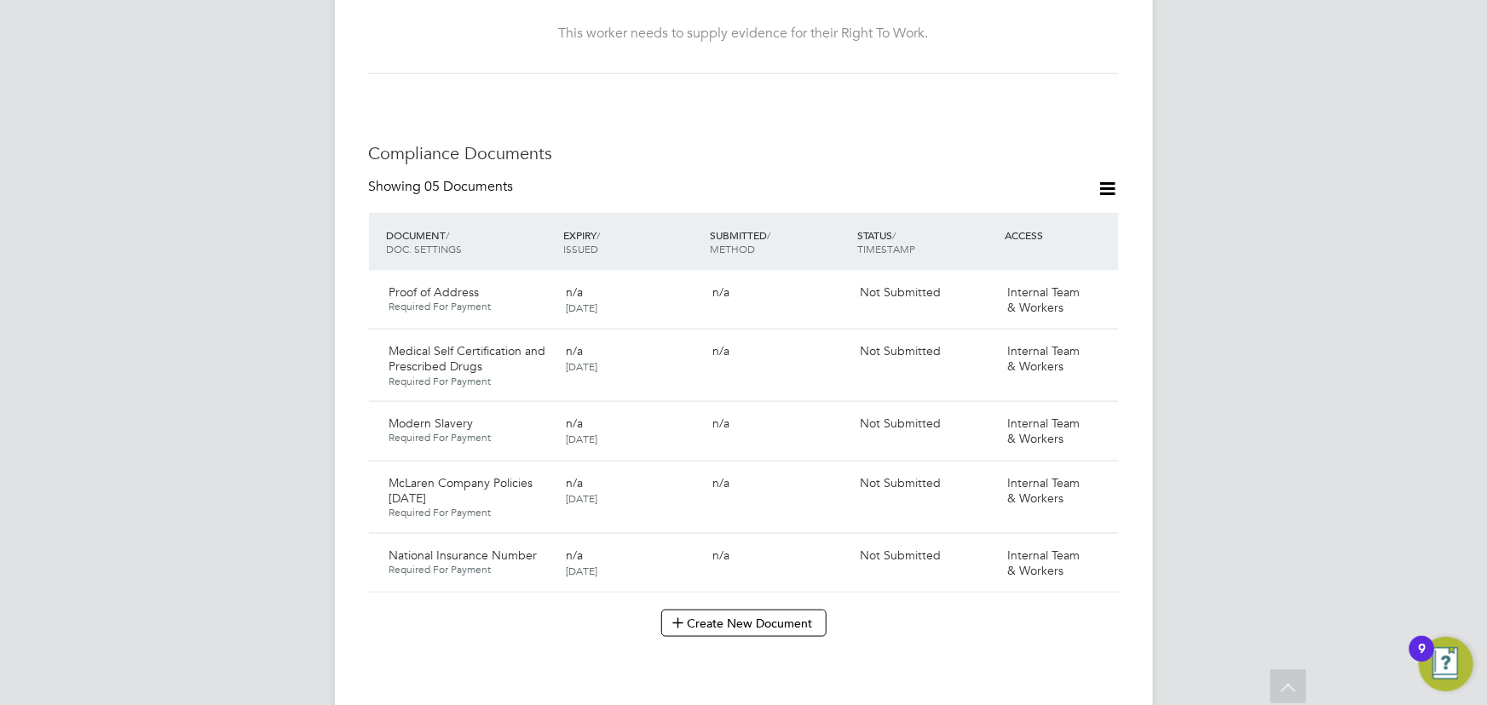
scroll to position [1161, 0]
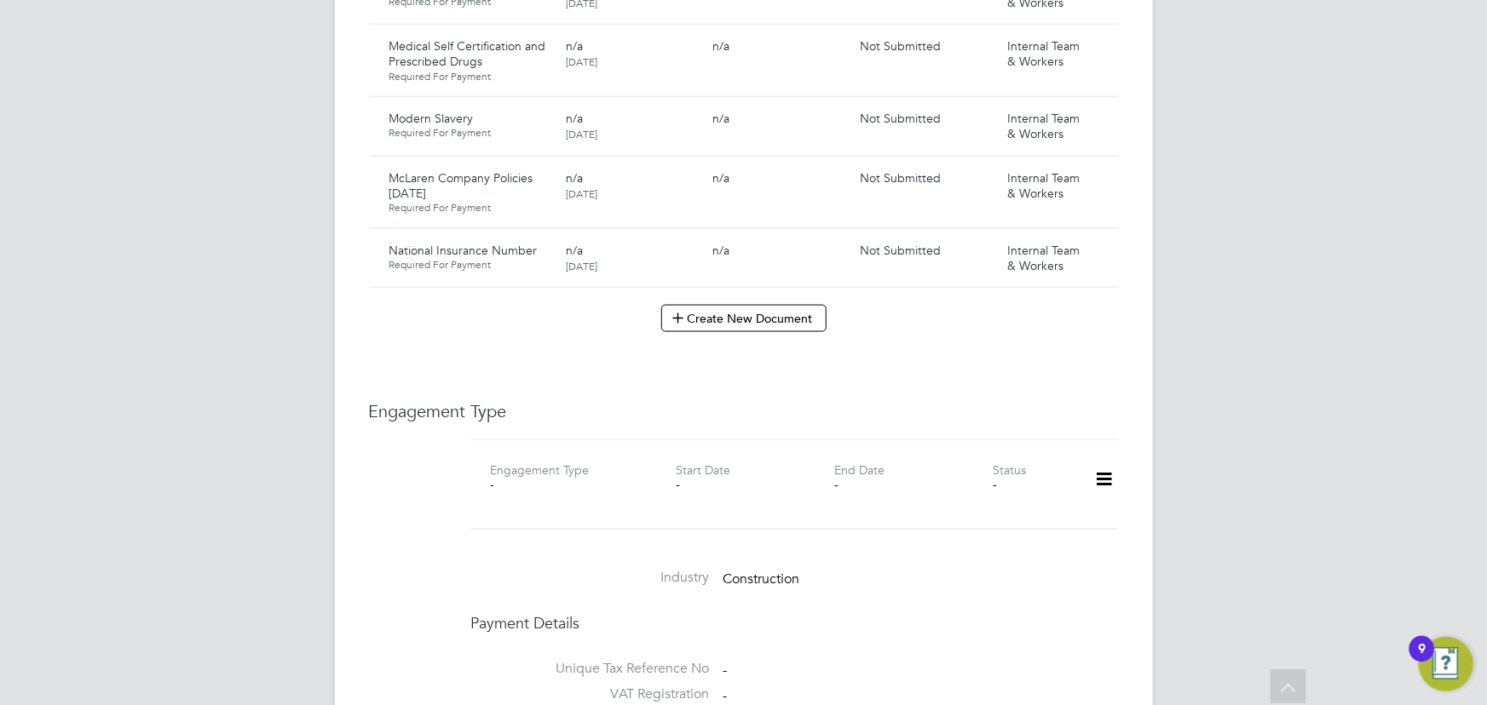
drag, startPoint x: 1101, startPoint y: 463, endPoint x: 1053, endPoint y: 487, distance: 53.3
click at [1102, 463] on icon at bounding box center [1104, 480] width 30 height 39
click at [999, 529] on li "Add Engagement Type" at bounding box center [1016, 536] width 193 height 24
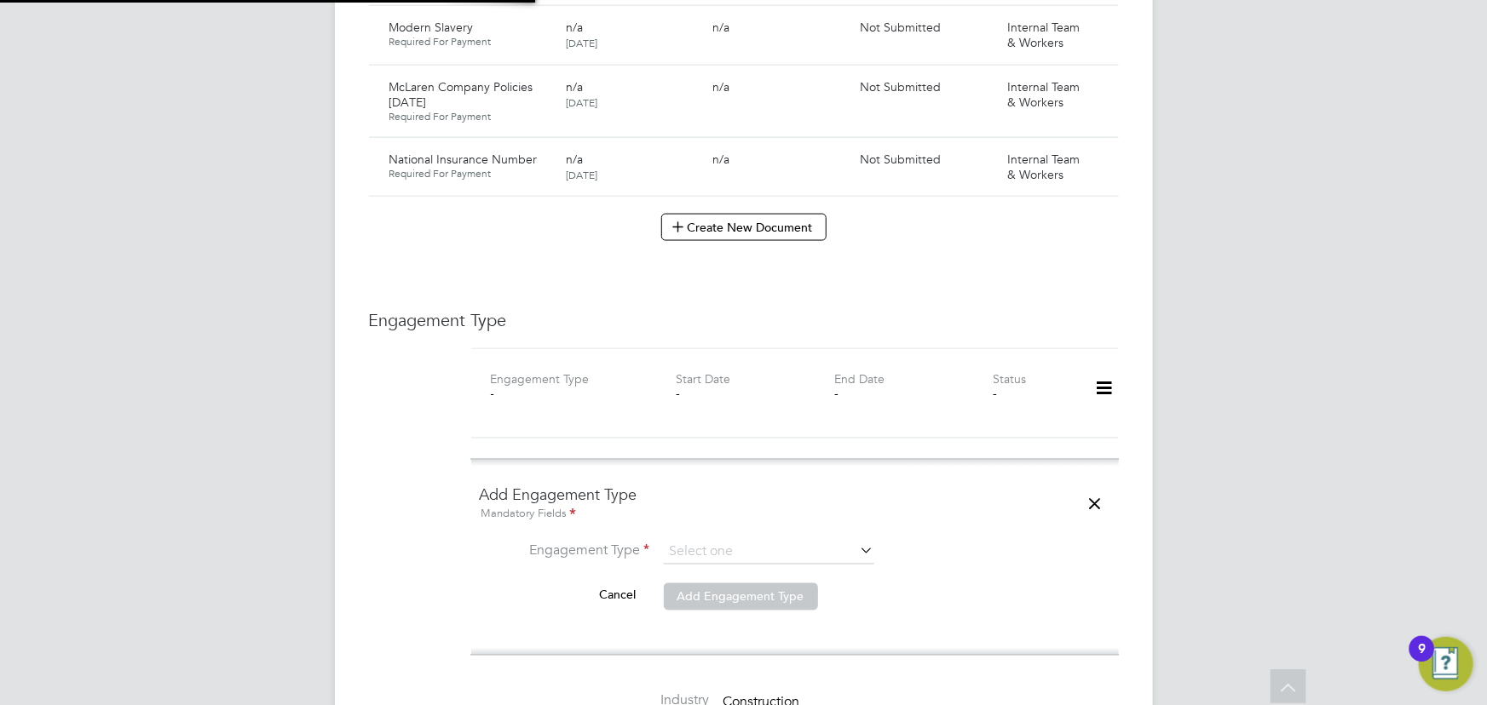
scroll to position [1394, 0]
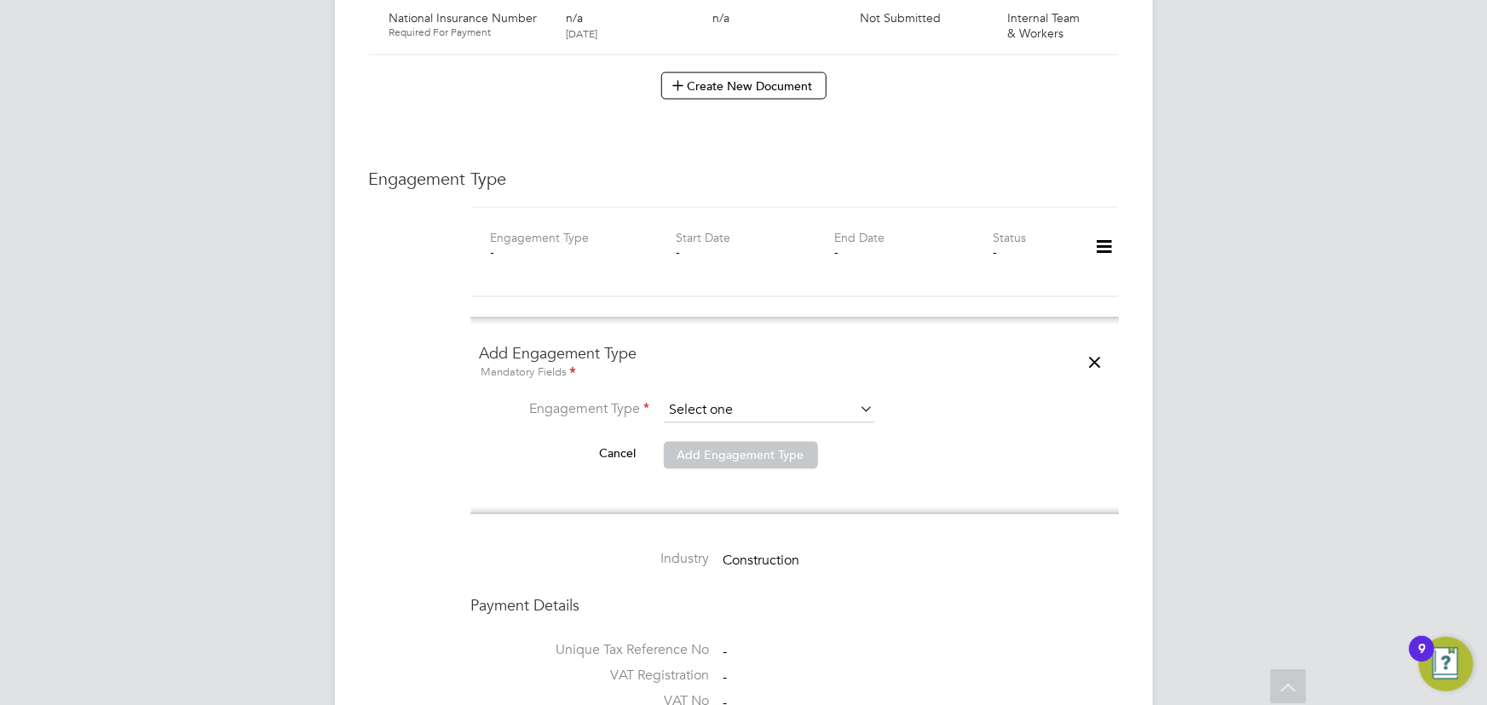
click at [695, 400] on input at bounding box center [769, 412] width 210 height 24
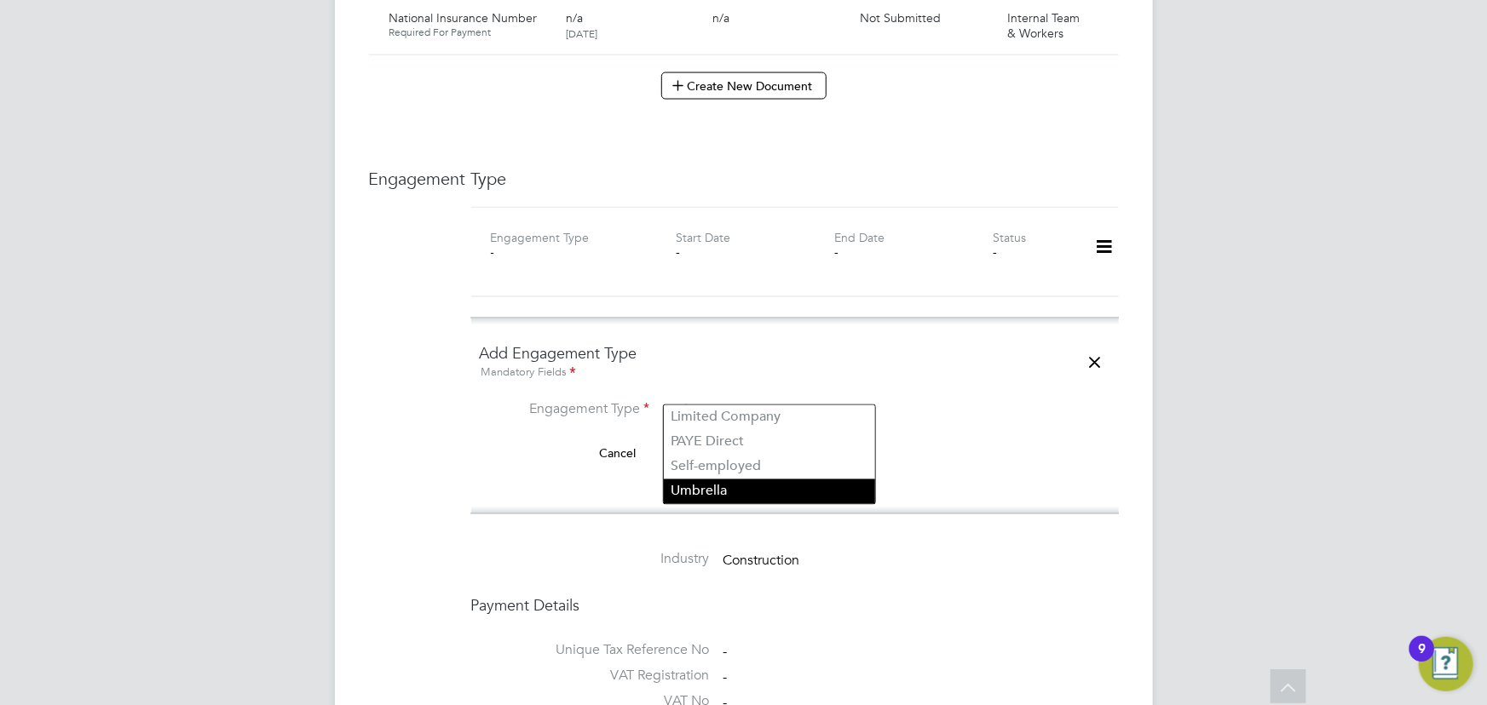
click at [708, 498] on li "Umbrella" at bounding box center [769, 492] width 211 height 25
type input "Umbrella"
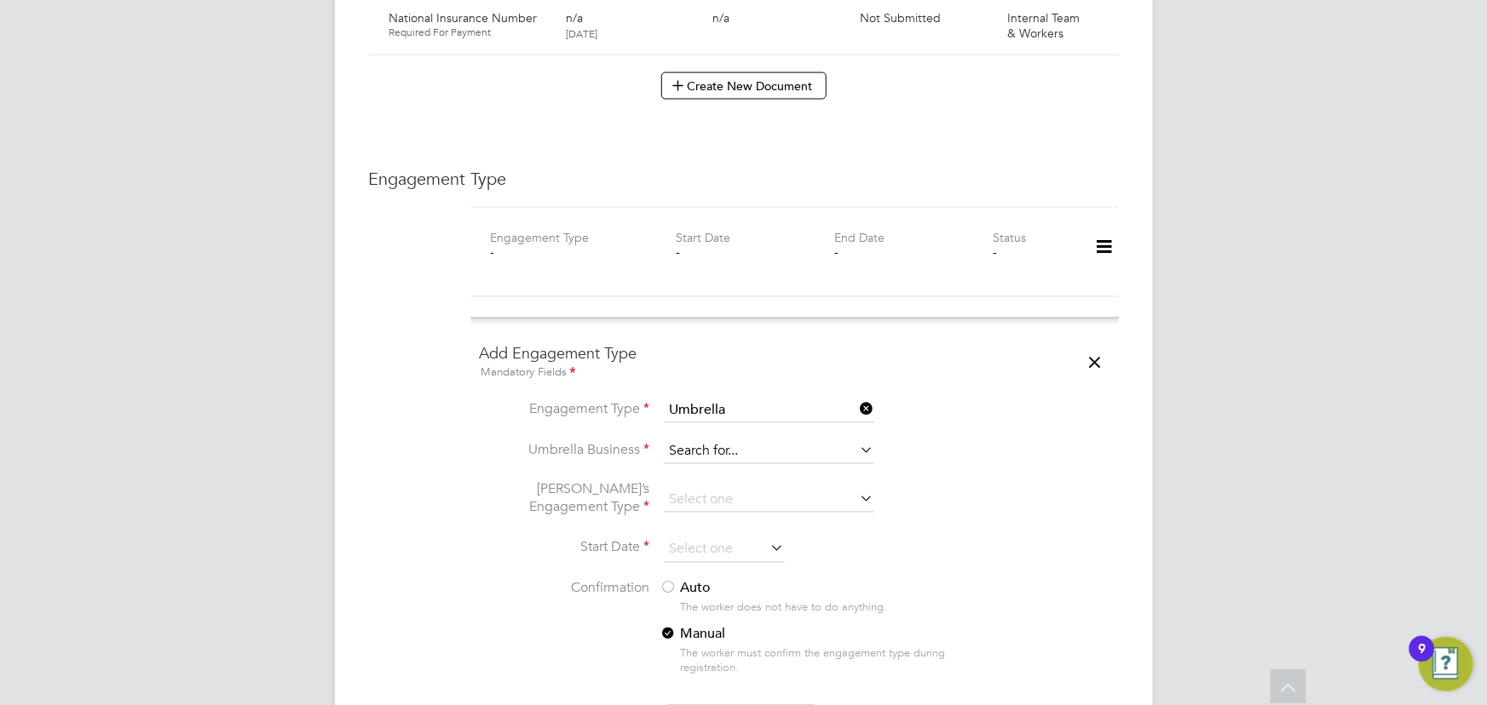
click at [714, 441] on input at bounding box center [769, 453] width 210 height 24
click at [704, 449] on li "Nasa Umbrella Ltd" at bounding box center [769, 458] width 211 height 25
type input "Nasa Umbrella Ltd"
click at [724, 489] on input at bounding box center [769, 501] width 210 height 24
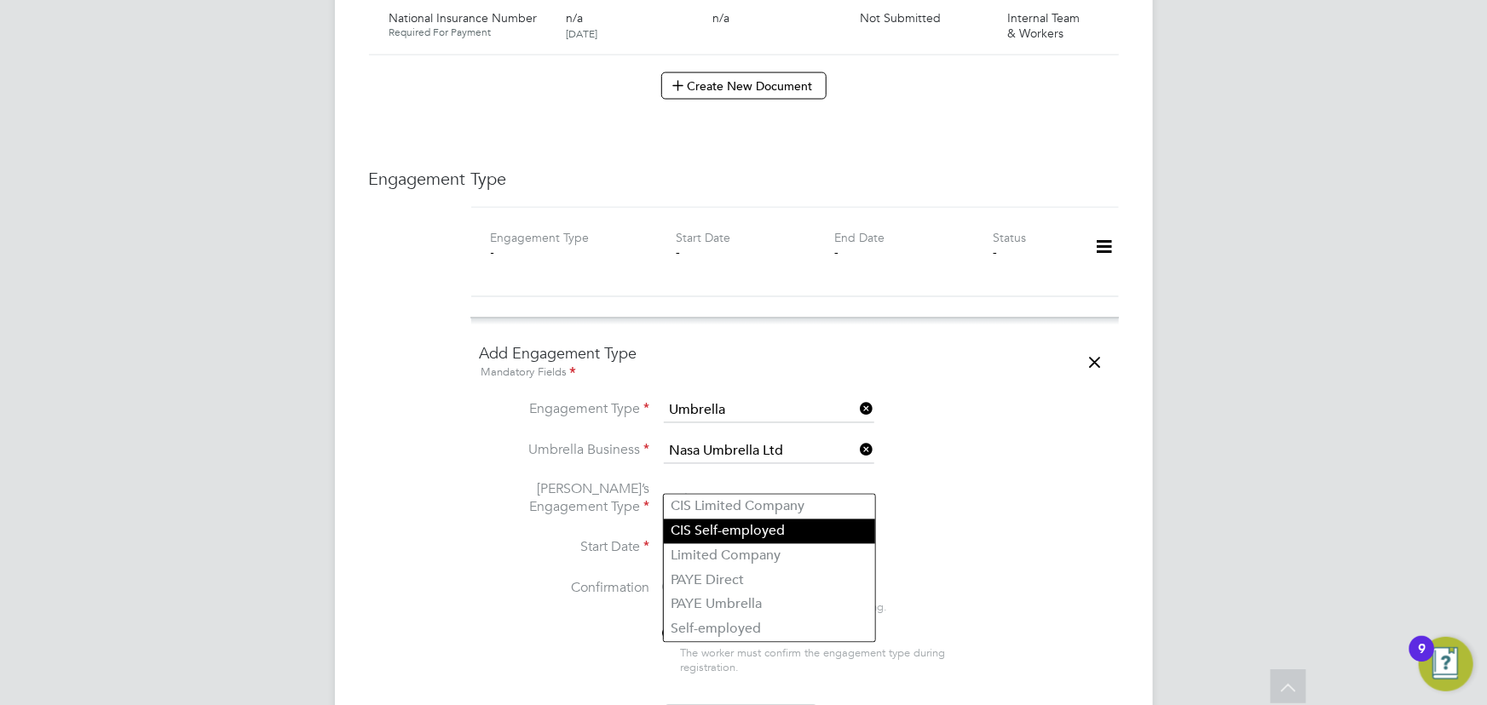
click at [735, 528] on li "CIS Self-employed" at bounding box center [769, 532] width 211 height 25
type input "CIS Self-employed"
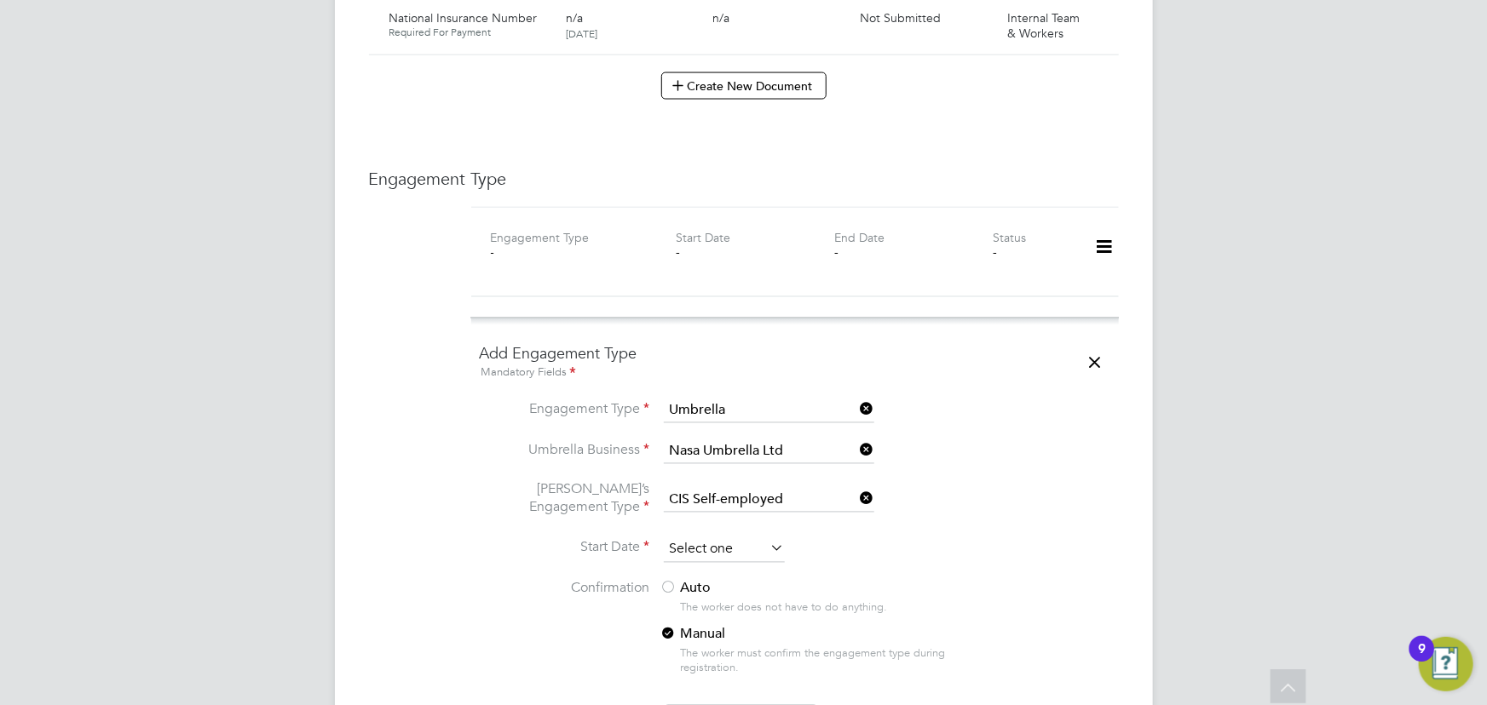
click at [707, 538] on input at bounding box center [724, 551] width 121 height 26
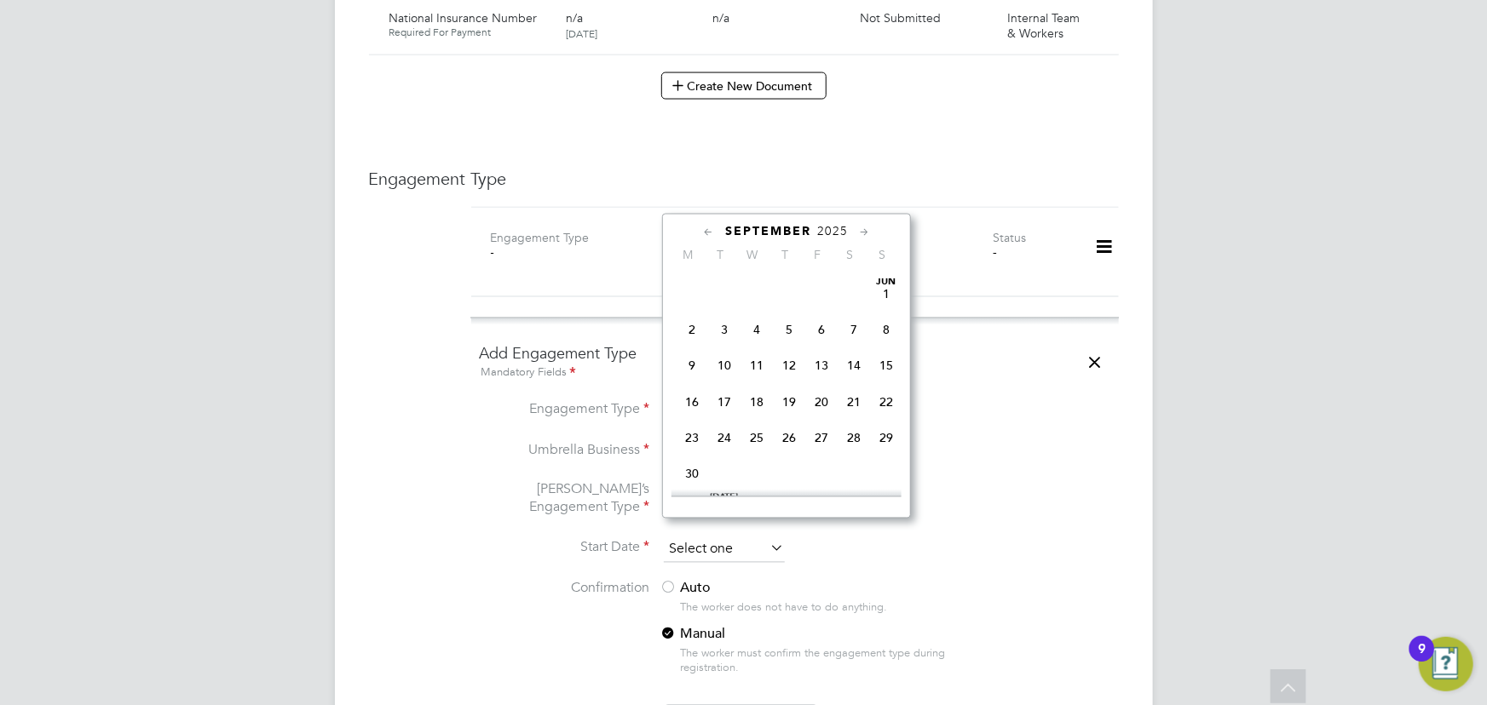
scroll to position [653, 0]
click at [724, 363] on span "30" at bounding box center [724, 361] width 32 height 32
type input "[DATE]"
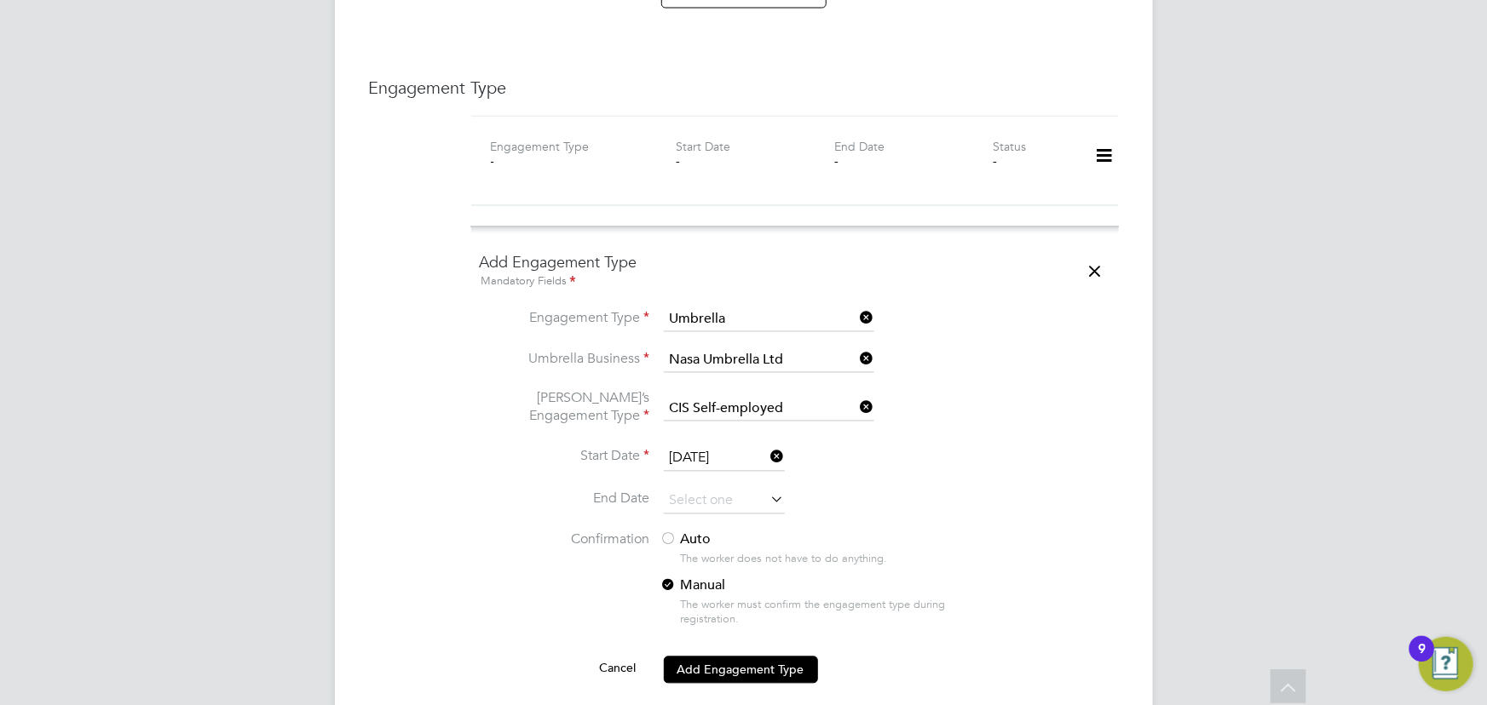
scroll to position [1627, 0]
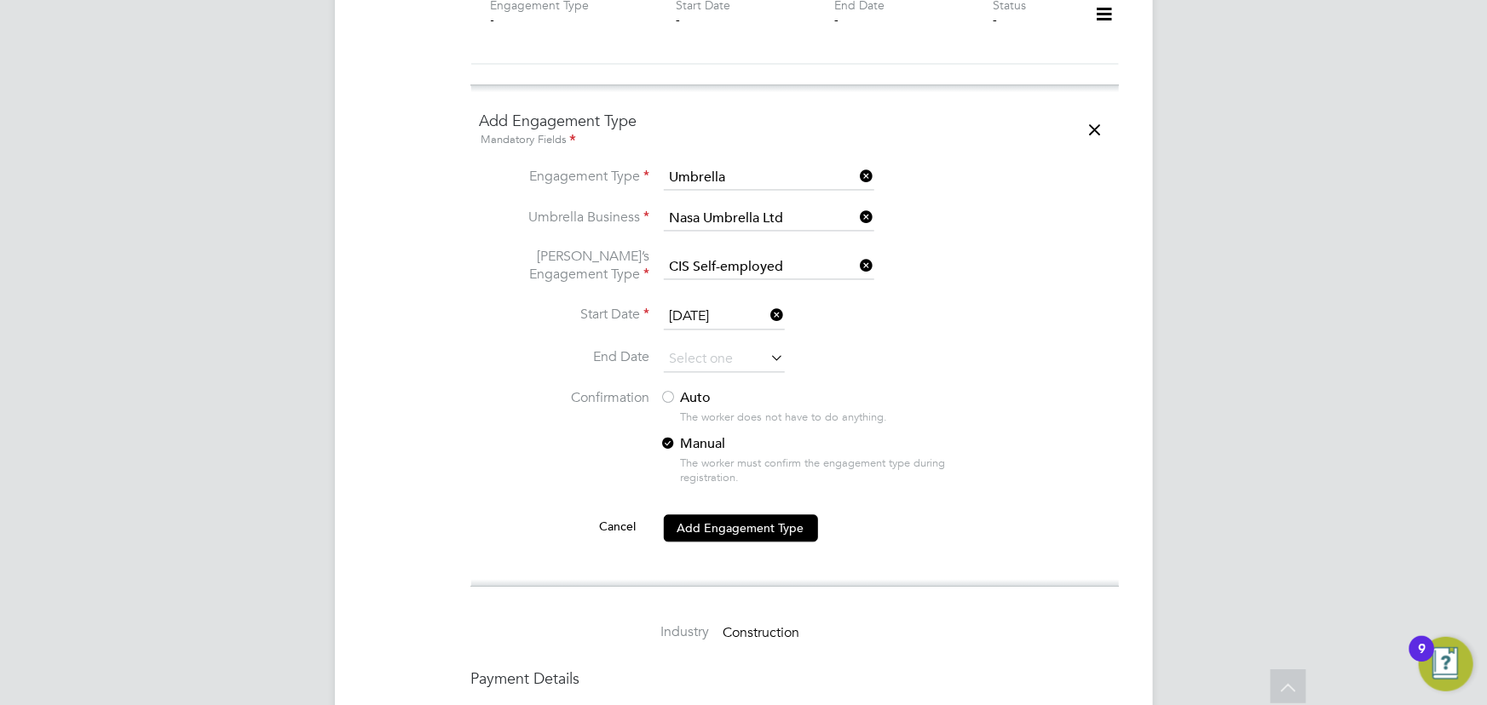
click at [664, 391] on div at bounding box center [668, 399] width 17 height 17
click at [730, 515] on button "Add Engagement Type" at bounding box center [741, 528] width 154 height 27
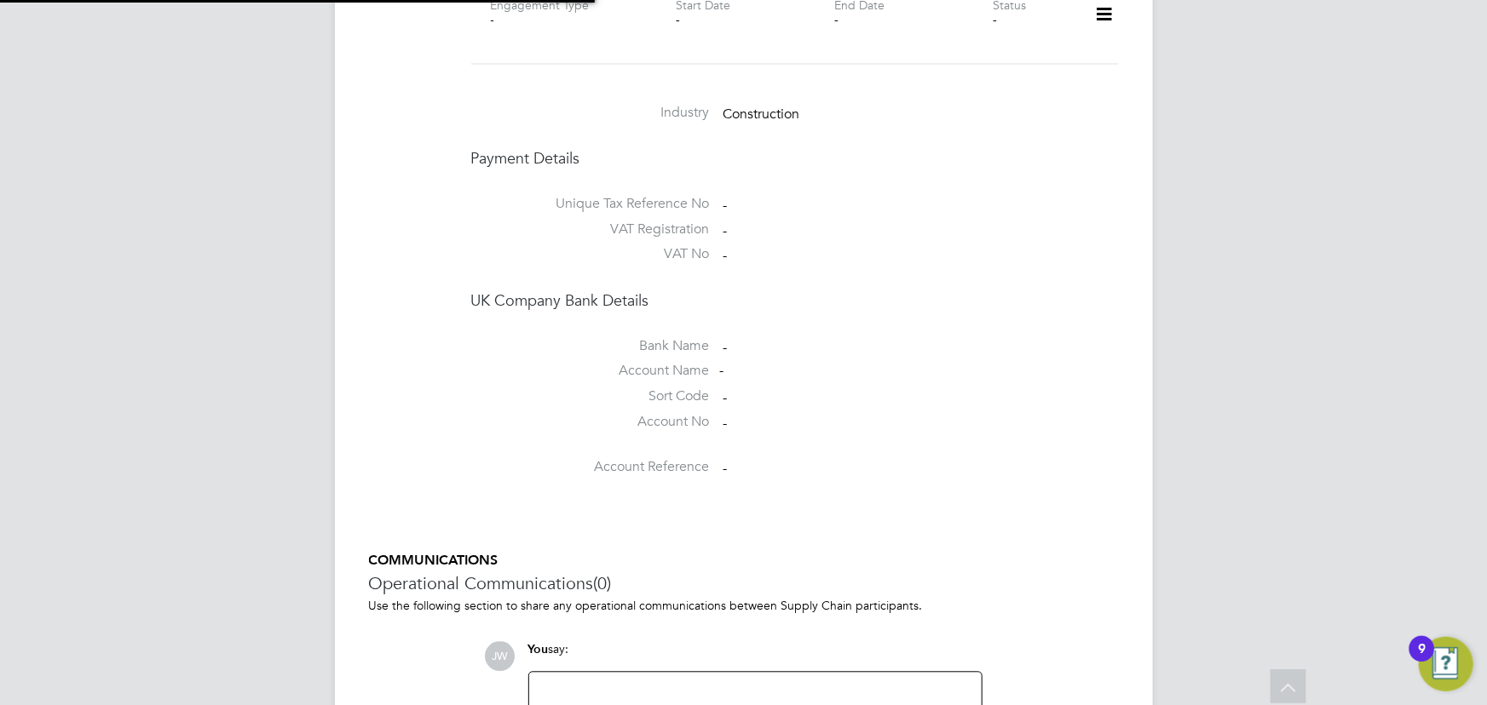
scroll to position [1657, 0]
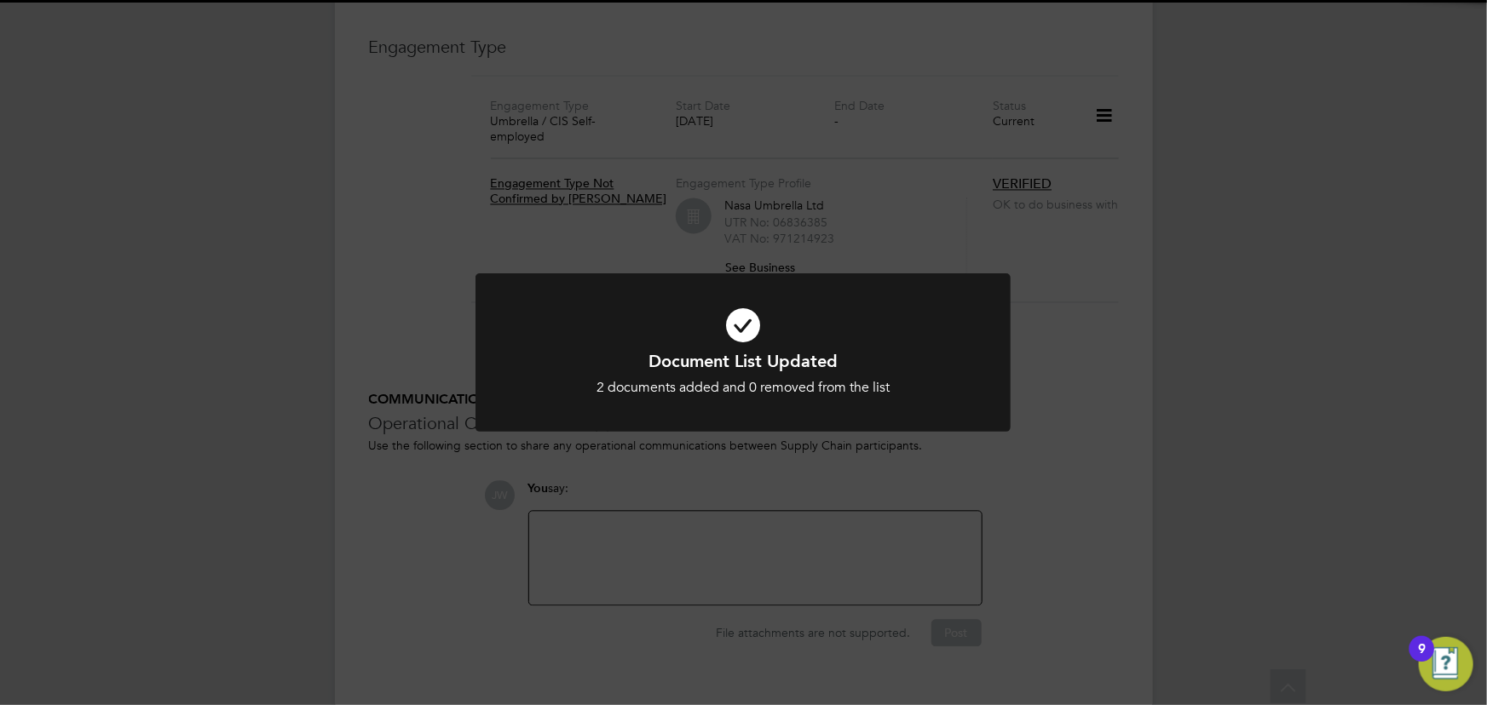
click at [1310, 521] on div "Document List Updated 2 documents added and 0 removed from the list Cancel Okay" at bounding box center [743, 352] width 1487 height 705
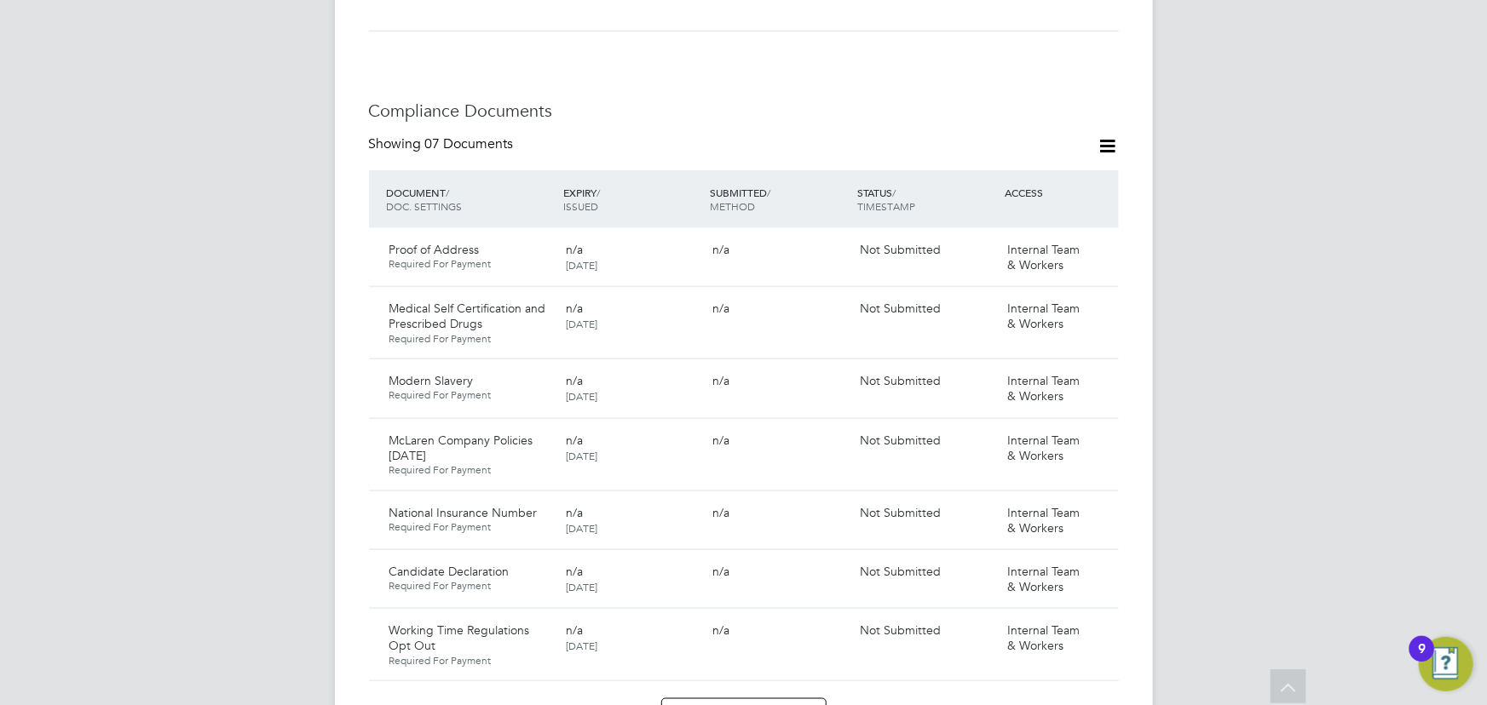
scroll to position [650, 0]
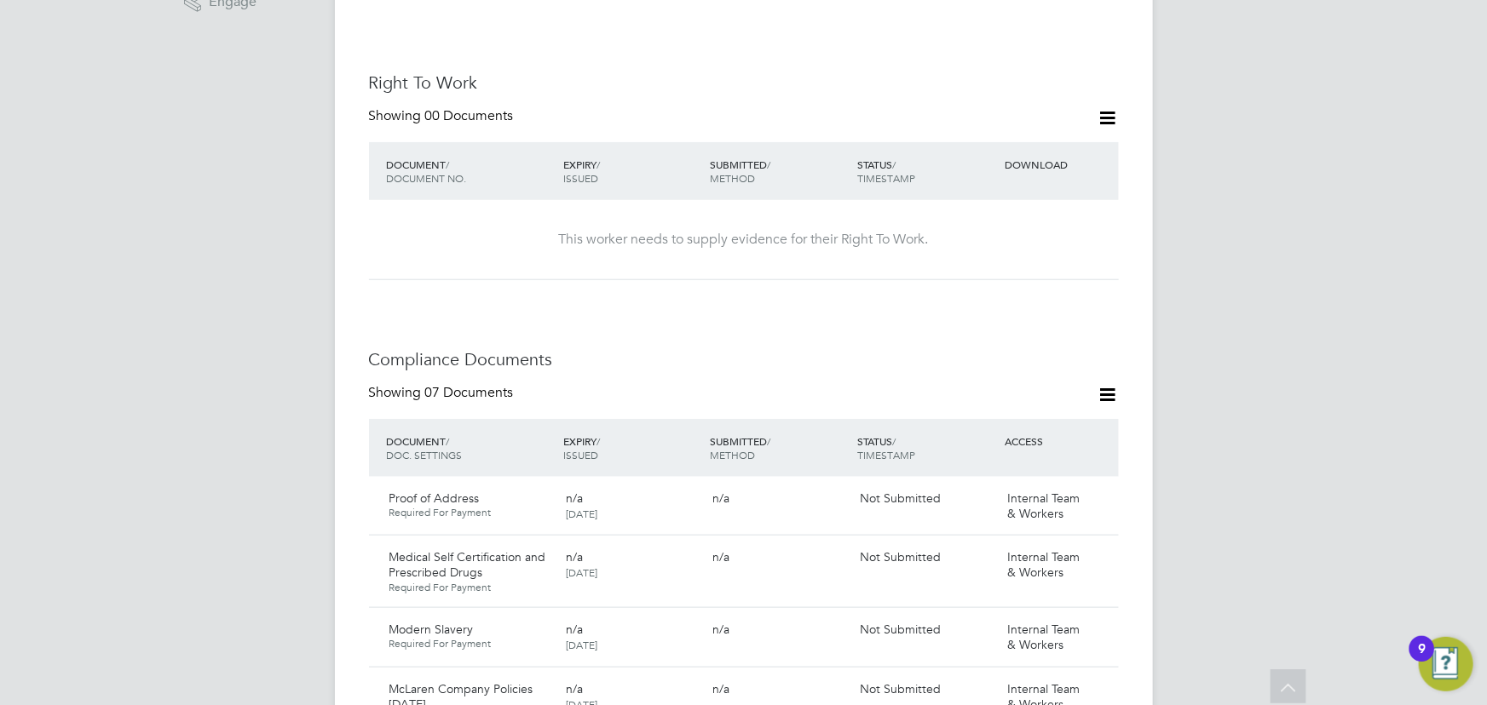
click at [1109, 384] on icon at bounding box center [1107, 394] width 21 height 21
click at [1068, 416] on li "Document Settings" at bounding box center [1052, 418] width 125 height 24
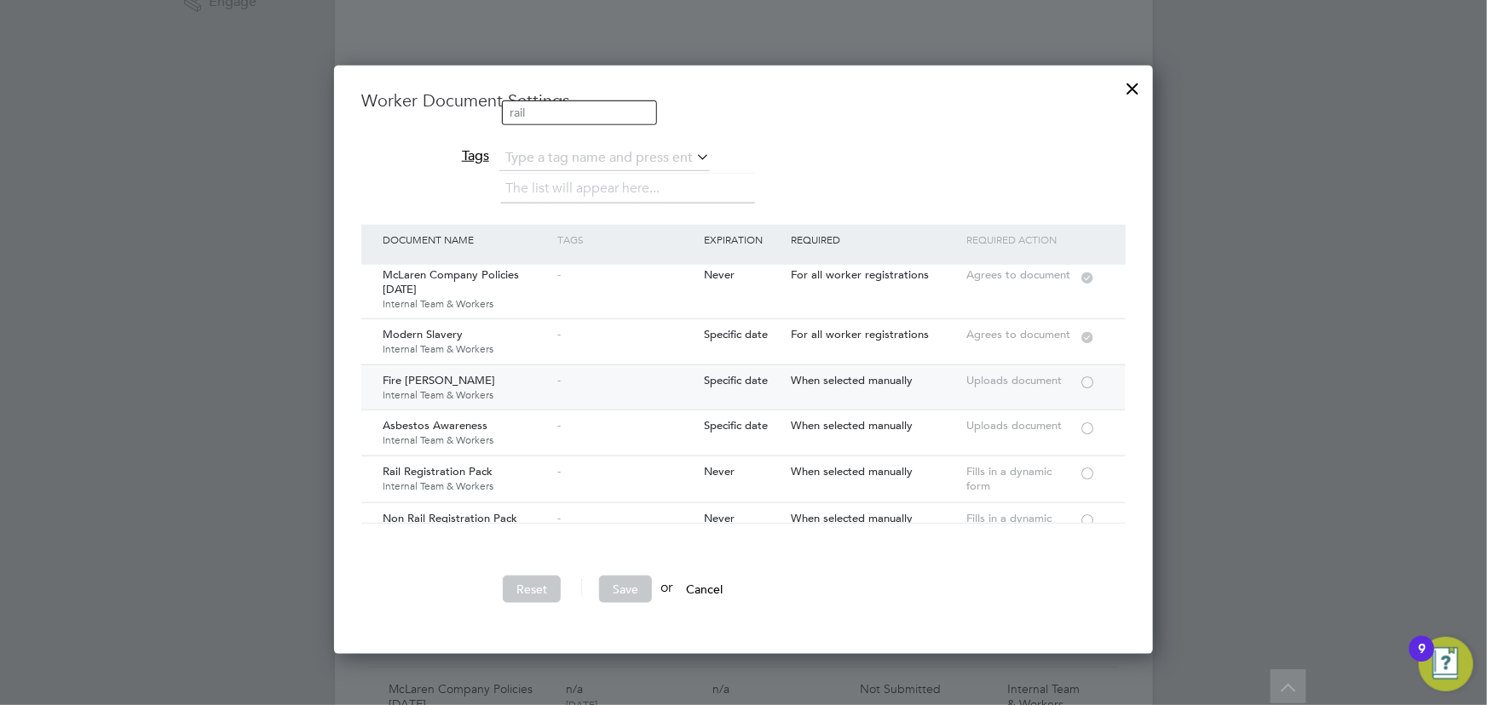
scroll to position [77, 0]
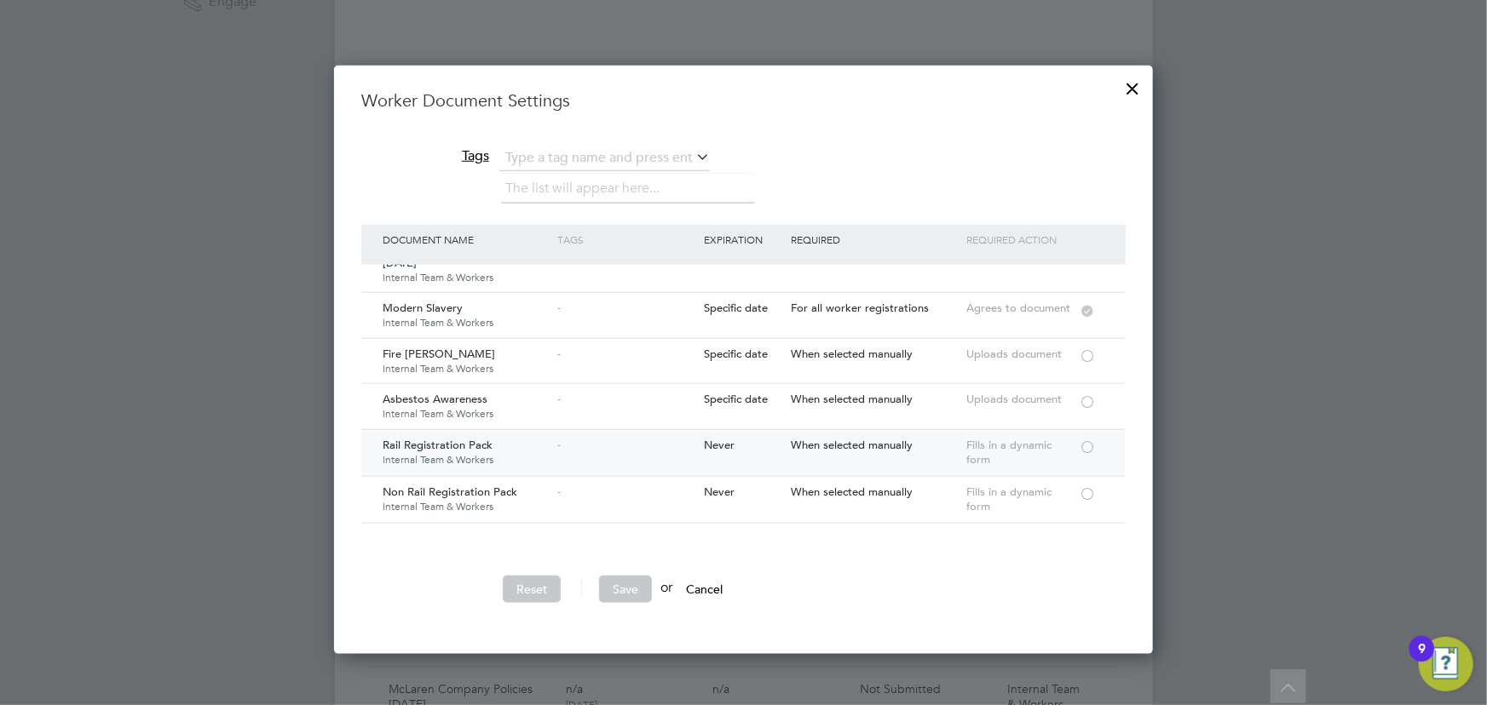
click at [1082, 441] on div at bounding box center [1087, 446] width 17 height 13
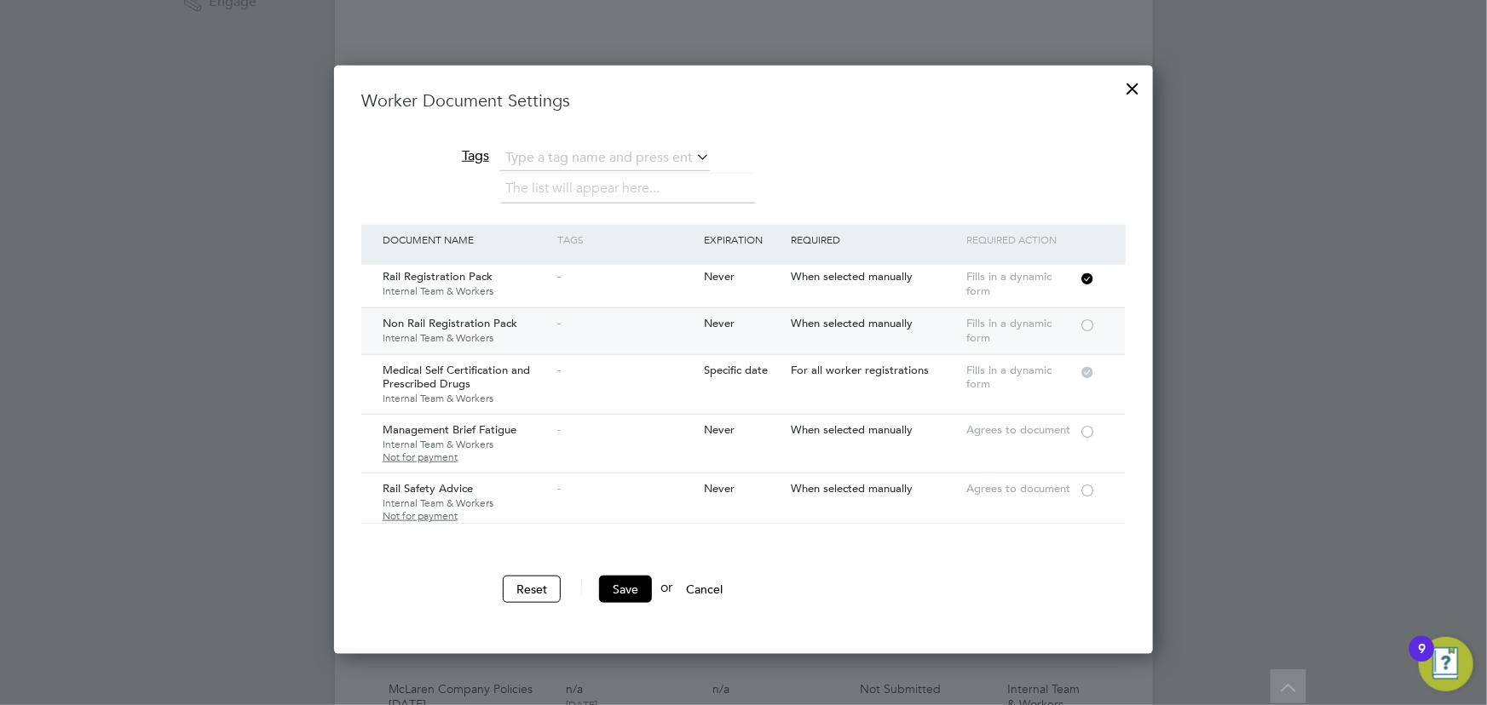
scroll to position [387, 0]
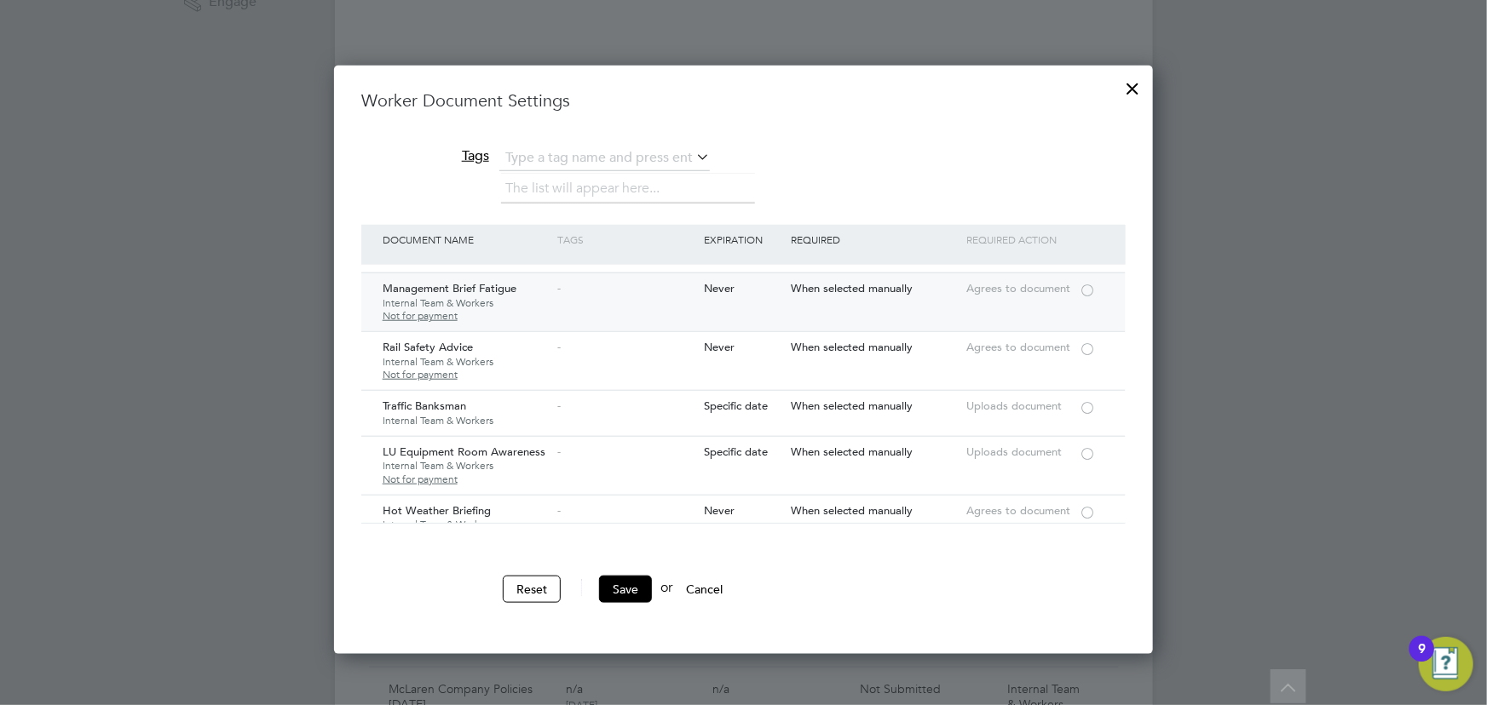
click at [1081, 290] on div at bounding box center [1087, 289] width 17 height 13
click at [1086, 342] on div at bounding box center [1087, 348] width 17 height 13
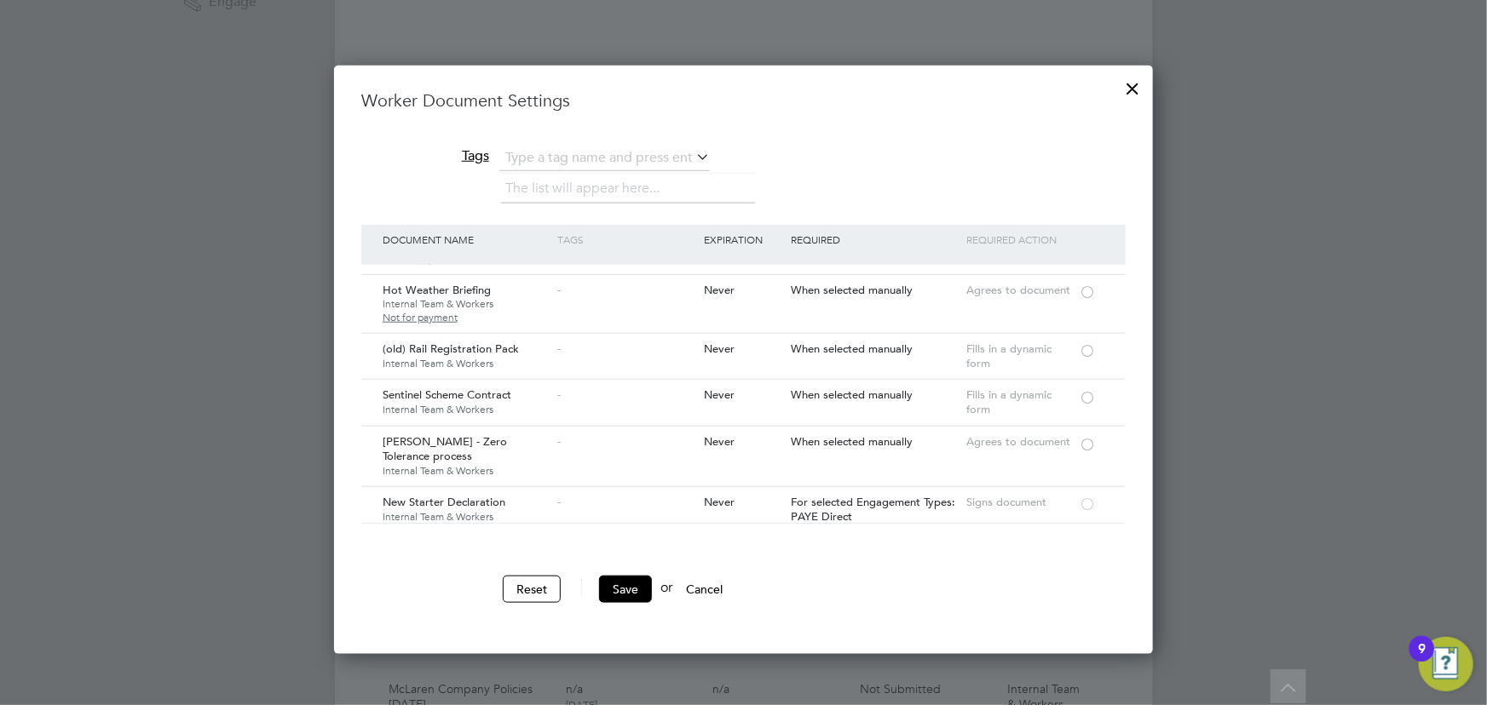
scroll to position [697, 0]
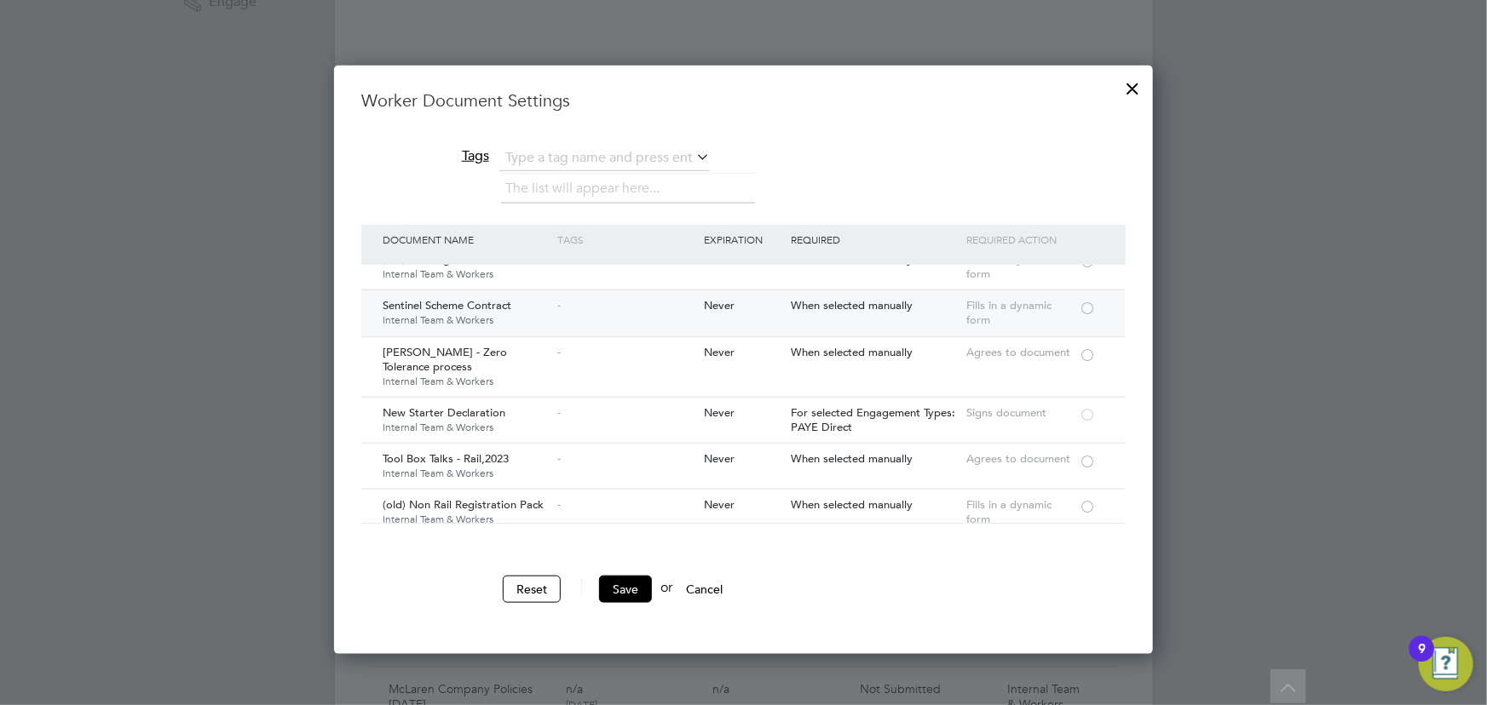
click at [1091, 302] on div at bounding box center [1087, 307] width 17 height 13
click at [1091, 460] on div at bounding box center [1087, 460] width 17 height 13
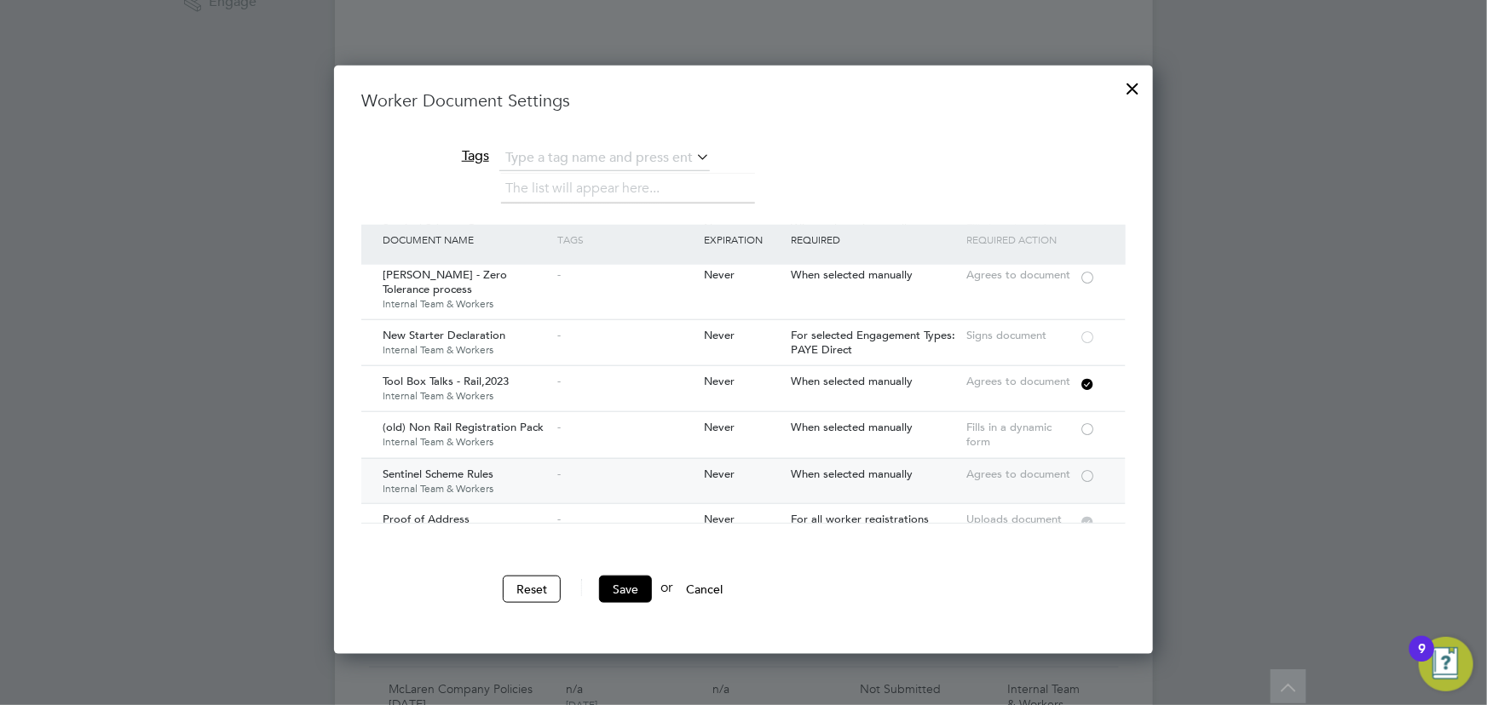
click at [1091, 473] on div at bounding box center [1087, 475] width 17 height 13
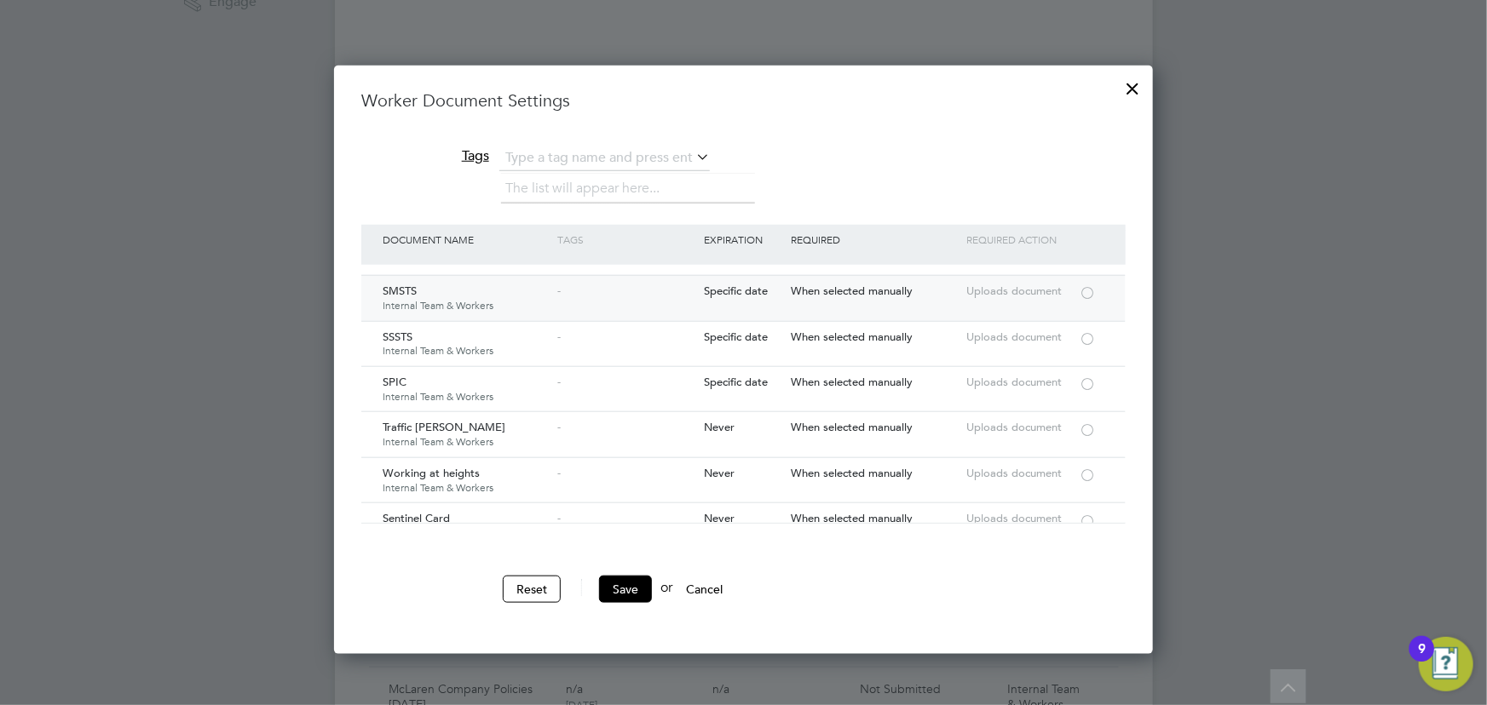
scroll to position [2788, 0]
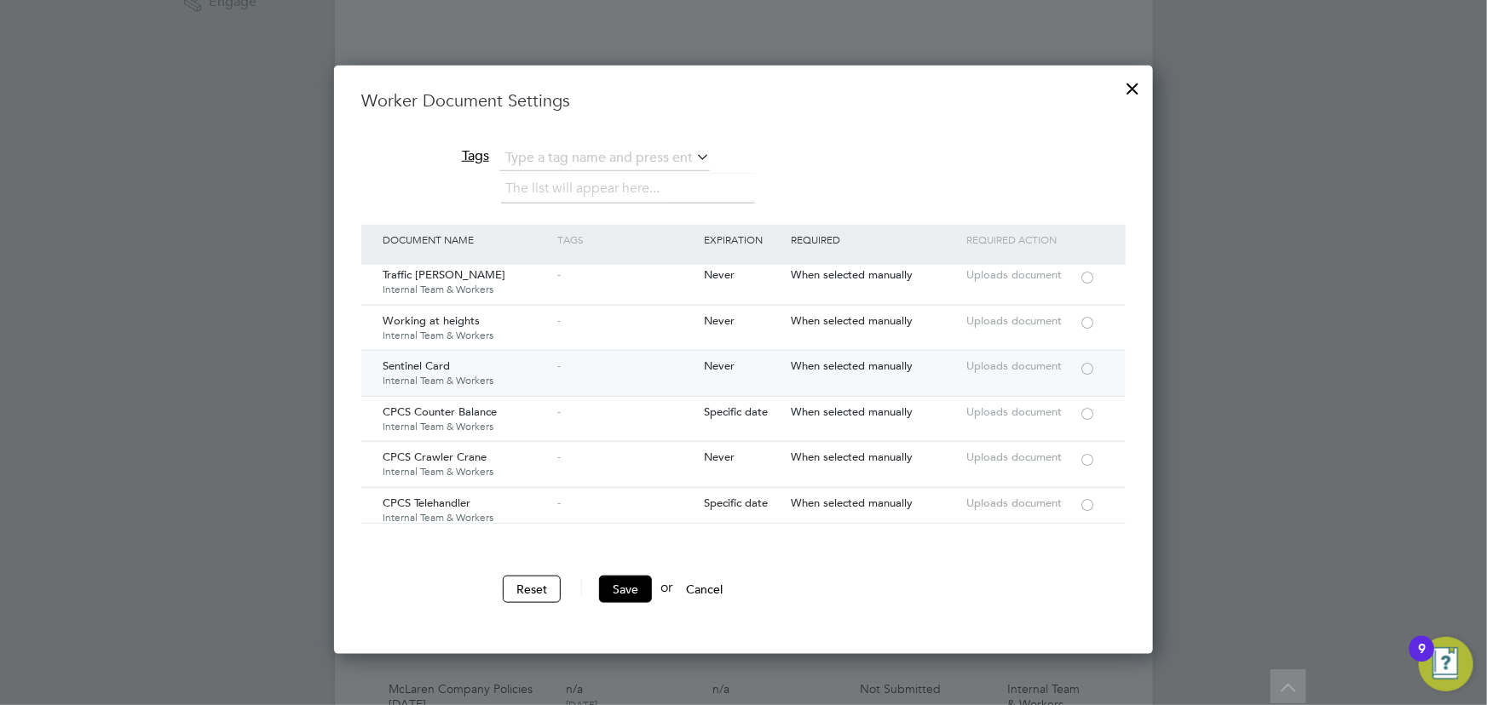
click at [1087, 361] on div at bounding box center [1087, 367] width 17 height 13
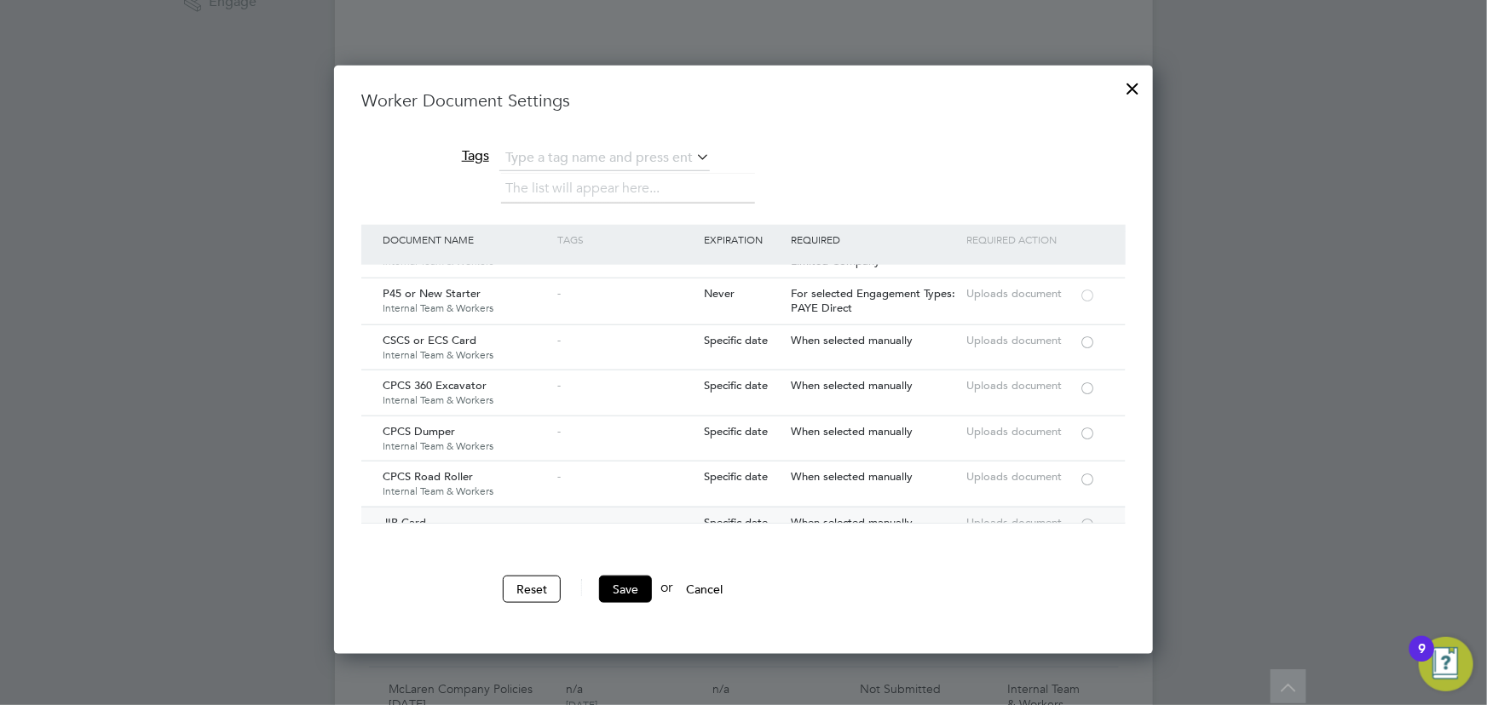
scroll to position [1704, 0]
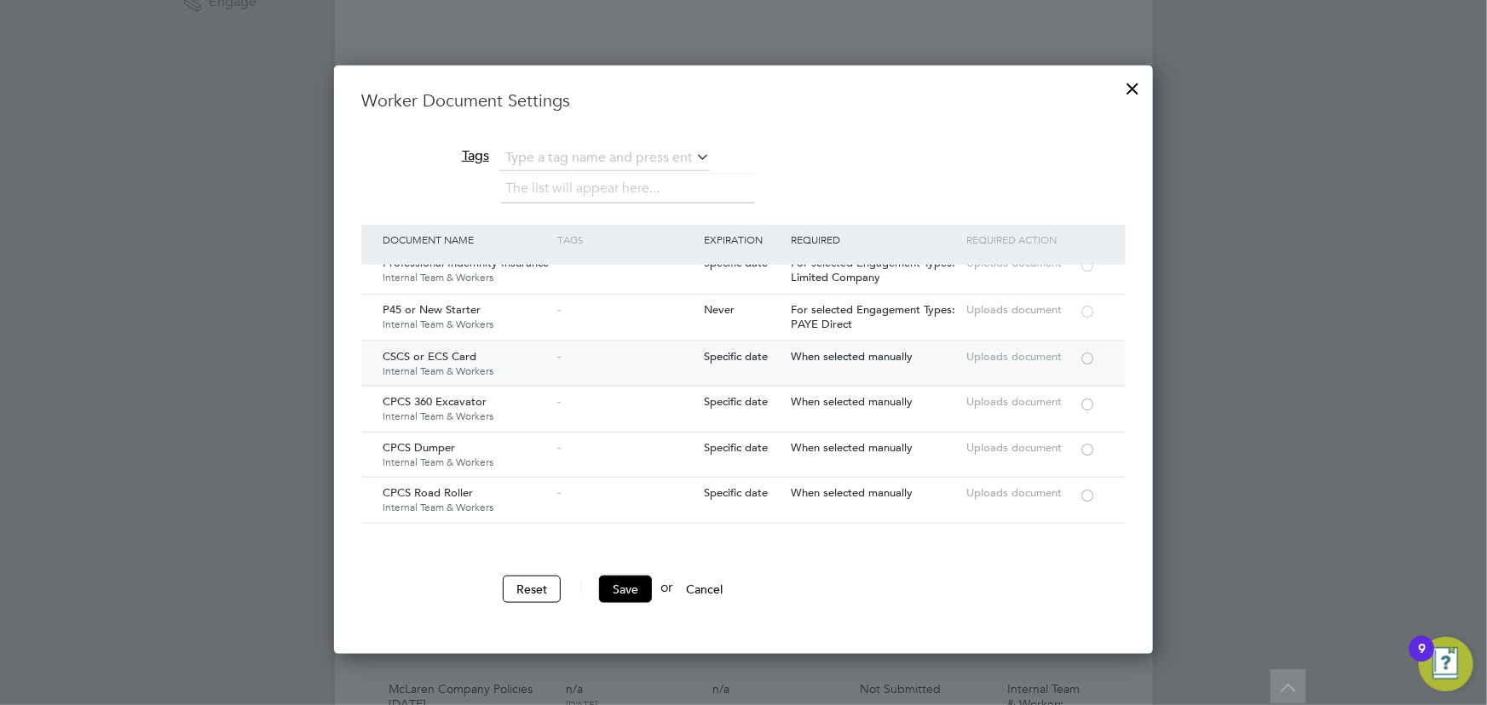
click at [1091, 351] on div at bounding box center [1087, 357] width 17 height 13
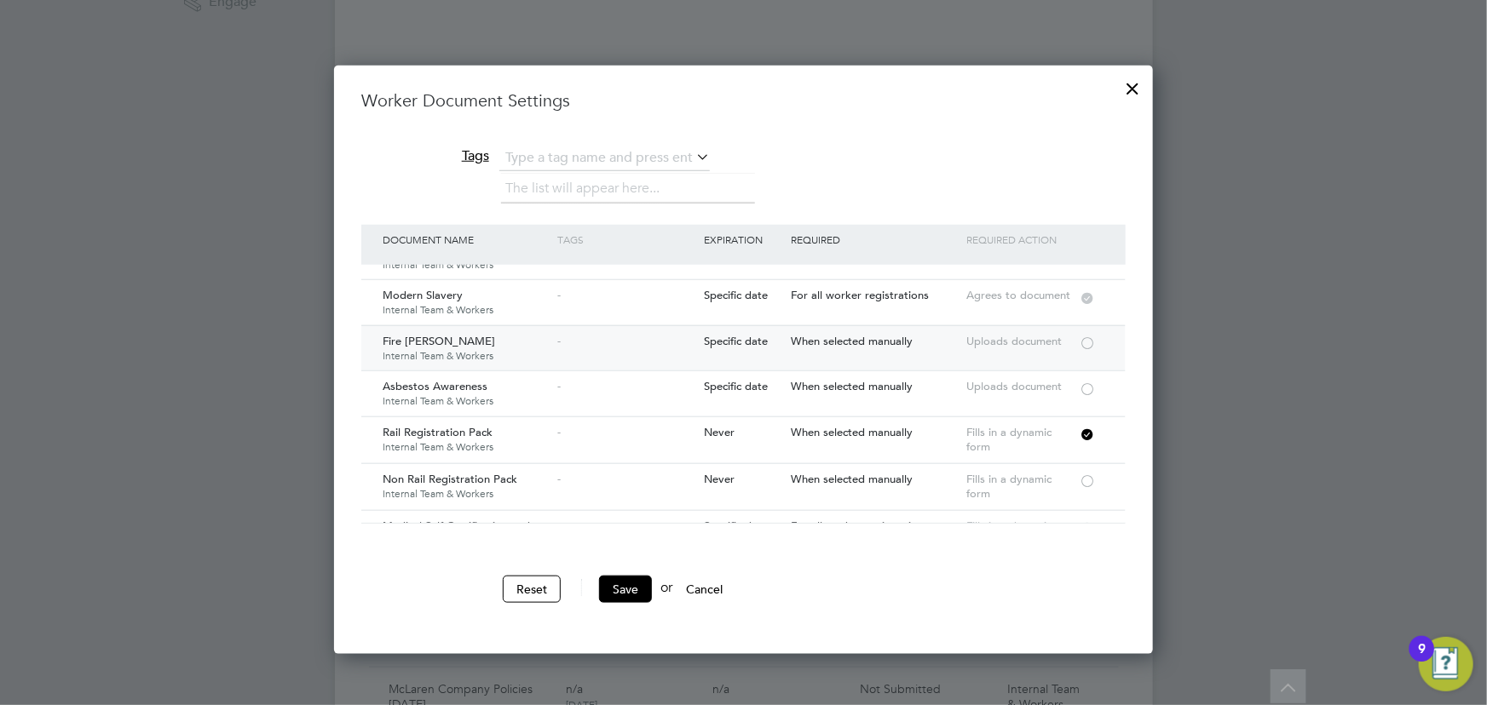
scroll to position [0, 0]
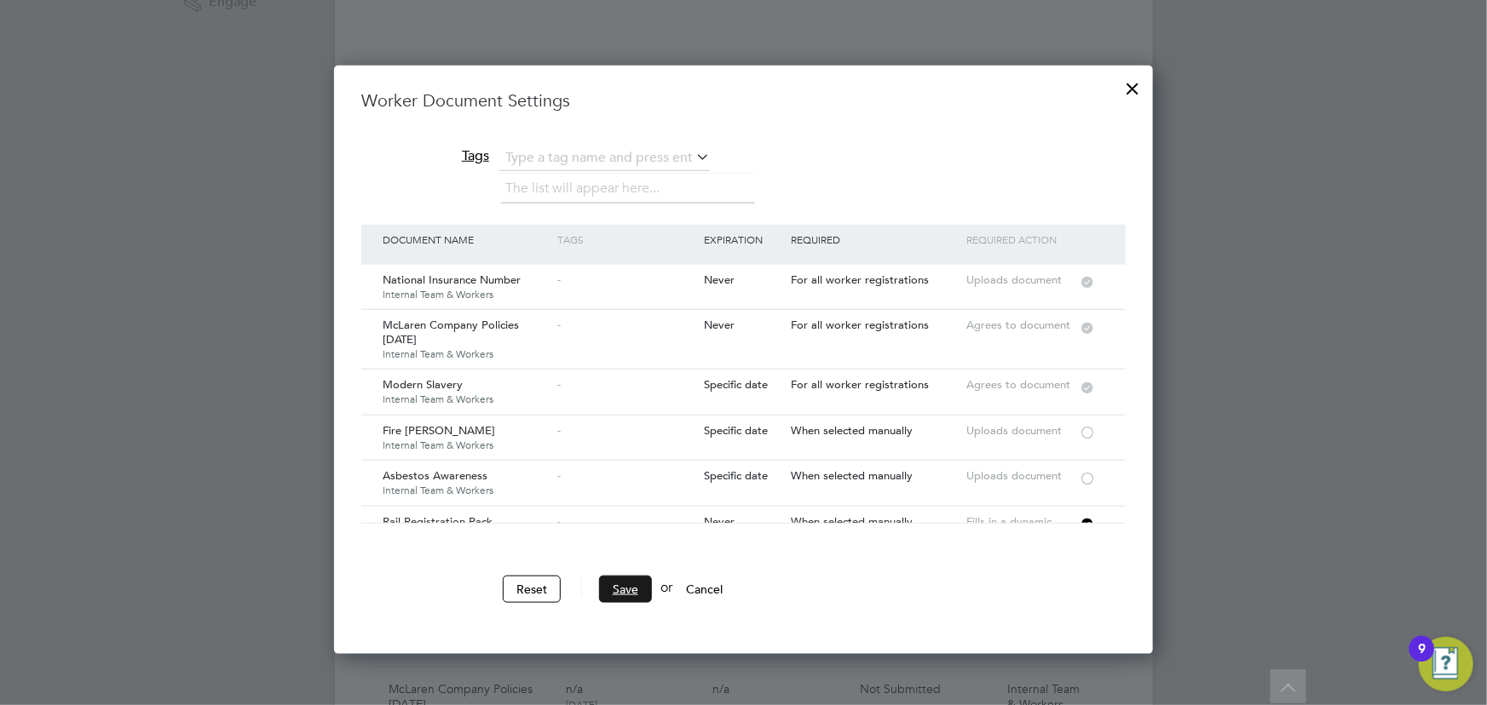
click at [636, 579] on button "Save" at bounding box center [625, 589] width 53 height 27
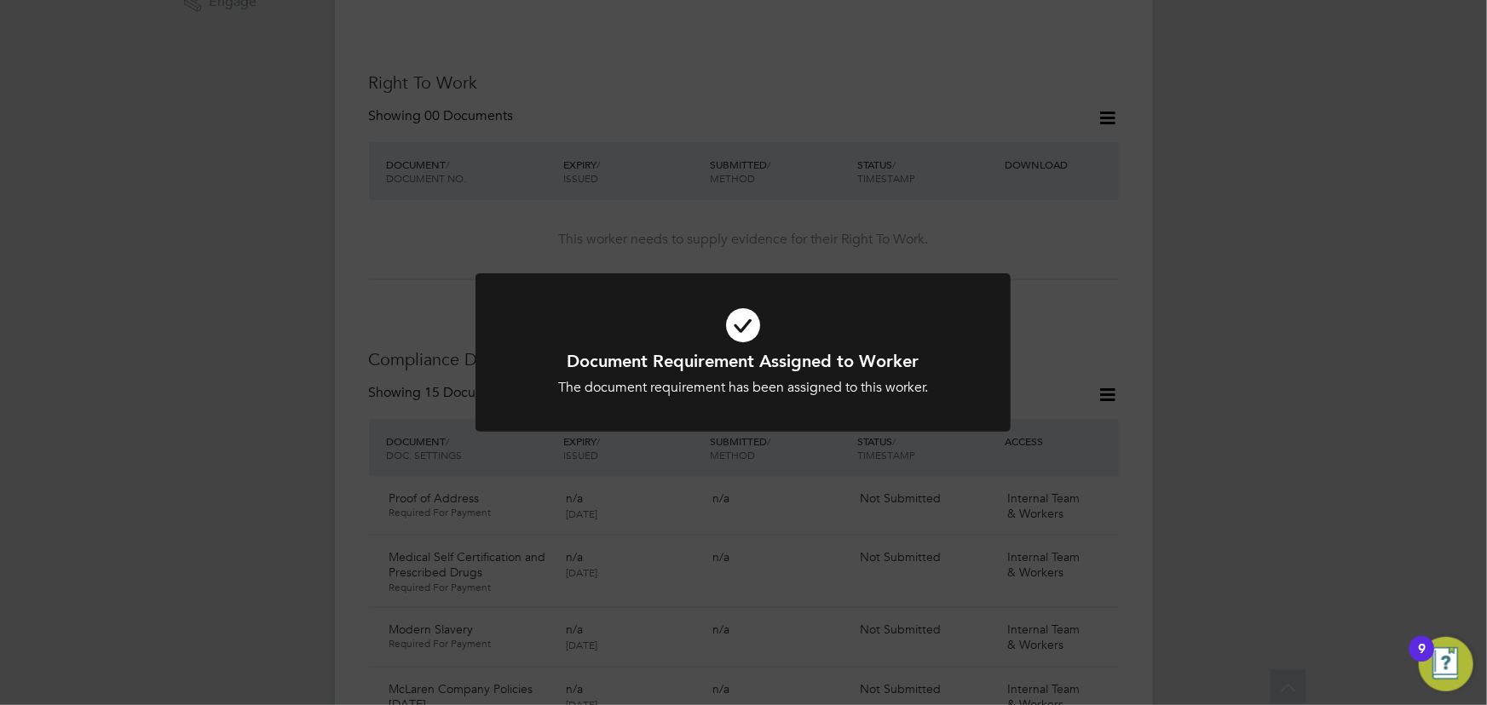
click at [1234, 544] on div "Document Requirement Assigned to Worker The document requirement has been assig…" at bounding box center [743, 352] width 1487 height 705
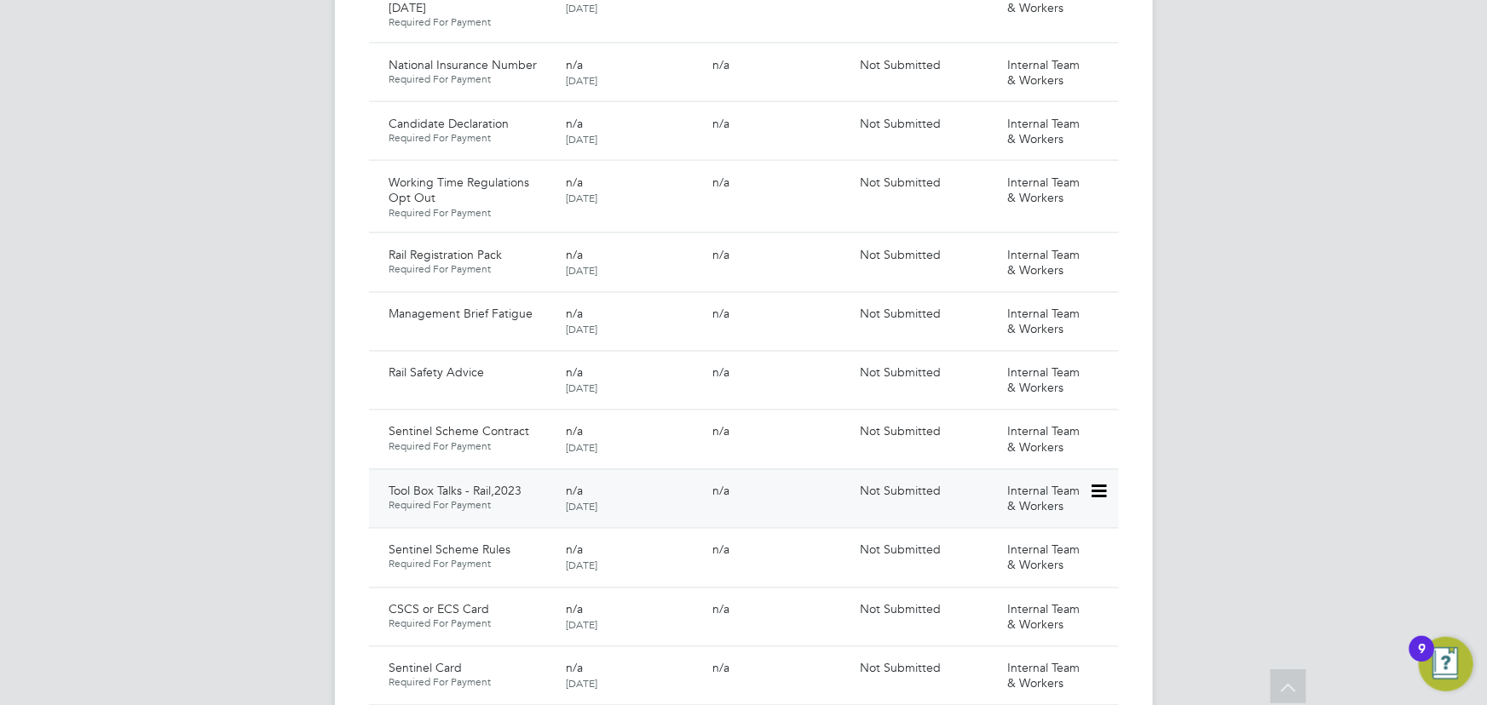
scroll to position [1735, 0]
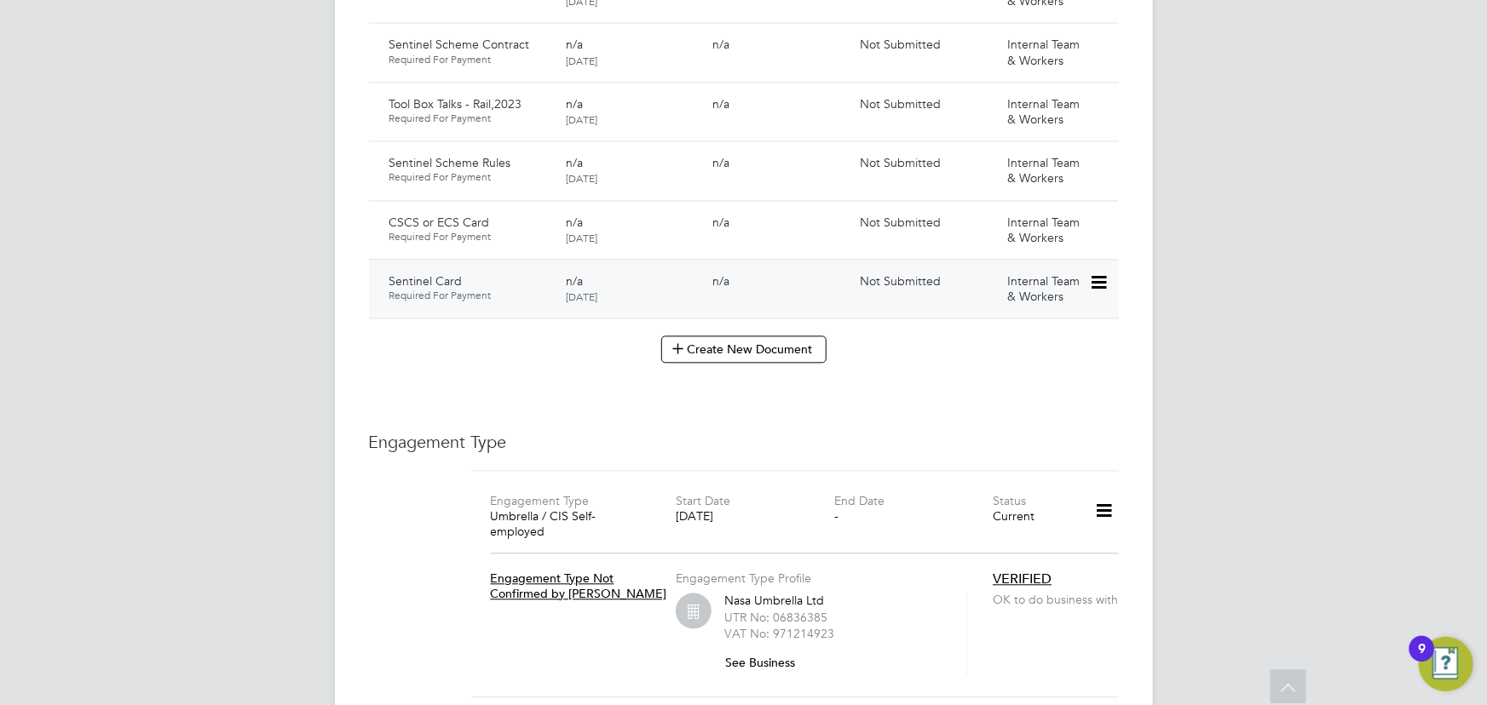
click at [1099, 273] on icon at bounding box center [1097, 283] width 17 height 20
click at [1031, 331] on li "Submit Document" at bounding box center [1043, 330] width 126 height 24
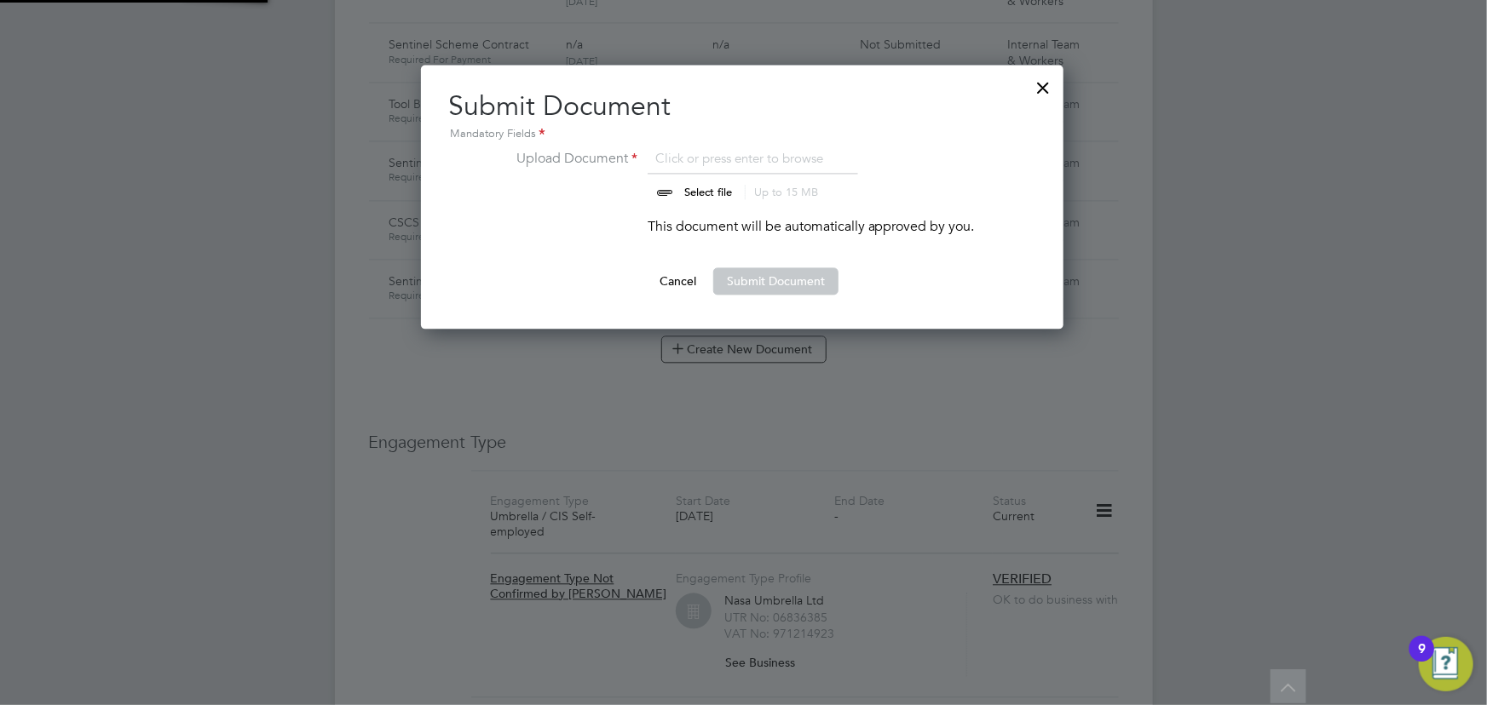
scroll to position [264, 644]
click at [712, 185] on input "file" at bounding box center [724, 173] width 268 height 51
type input "C:\fakepath\Kieron Garmson Sentinel.jpeg"
click at [793, 284] on button "Submit Document" at bounding box center [775, 281] width 125 height 27
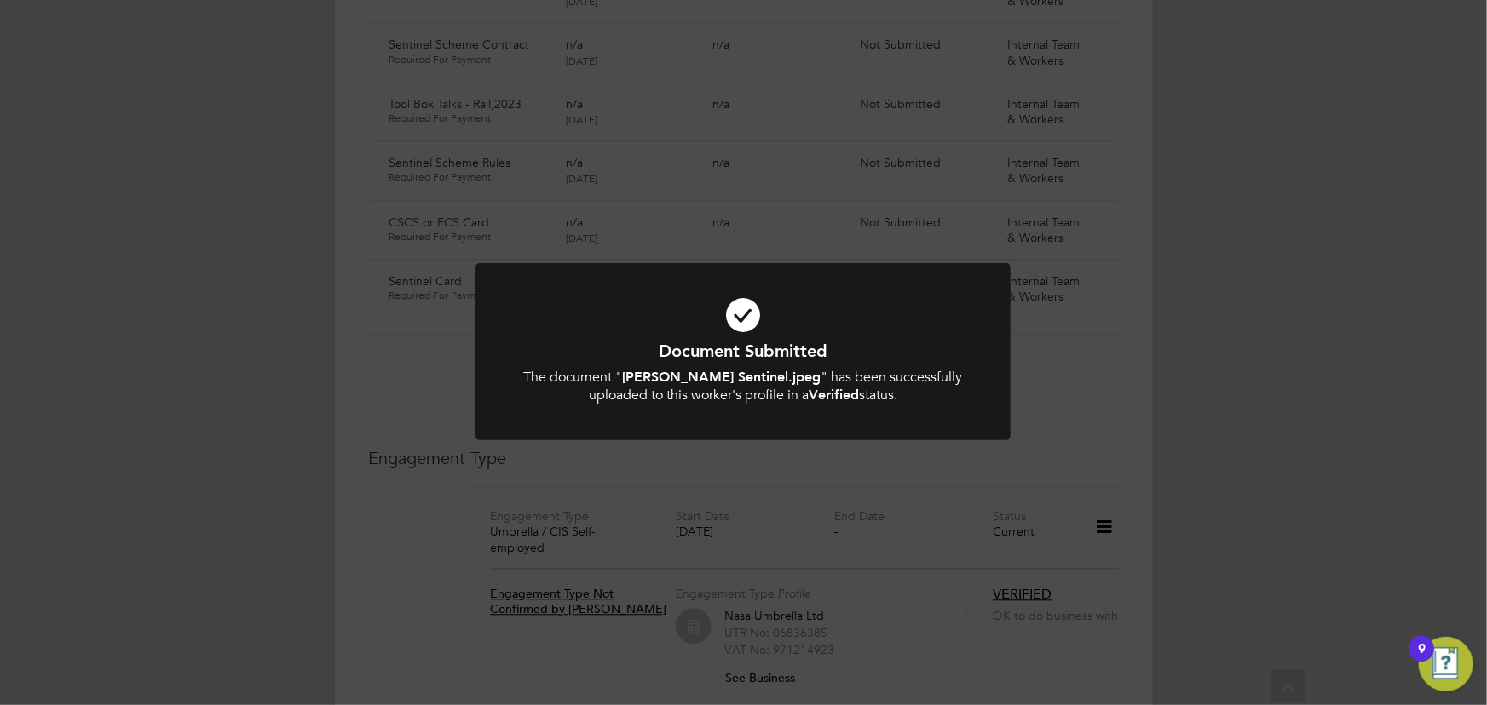
click at [1266, 308] on div "Document Submitted The document " Kieron Garmson Sentinel.jpeg " has been succe…" at bounding box center [743, 352] width 1487 height 705
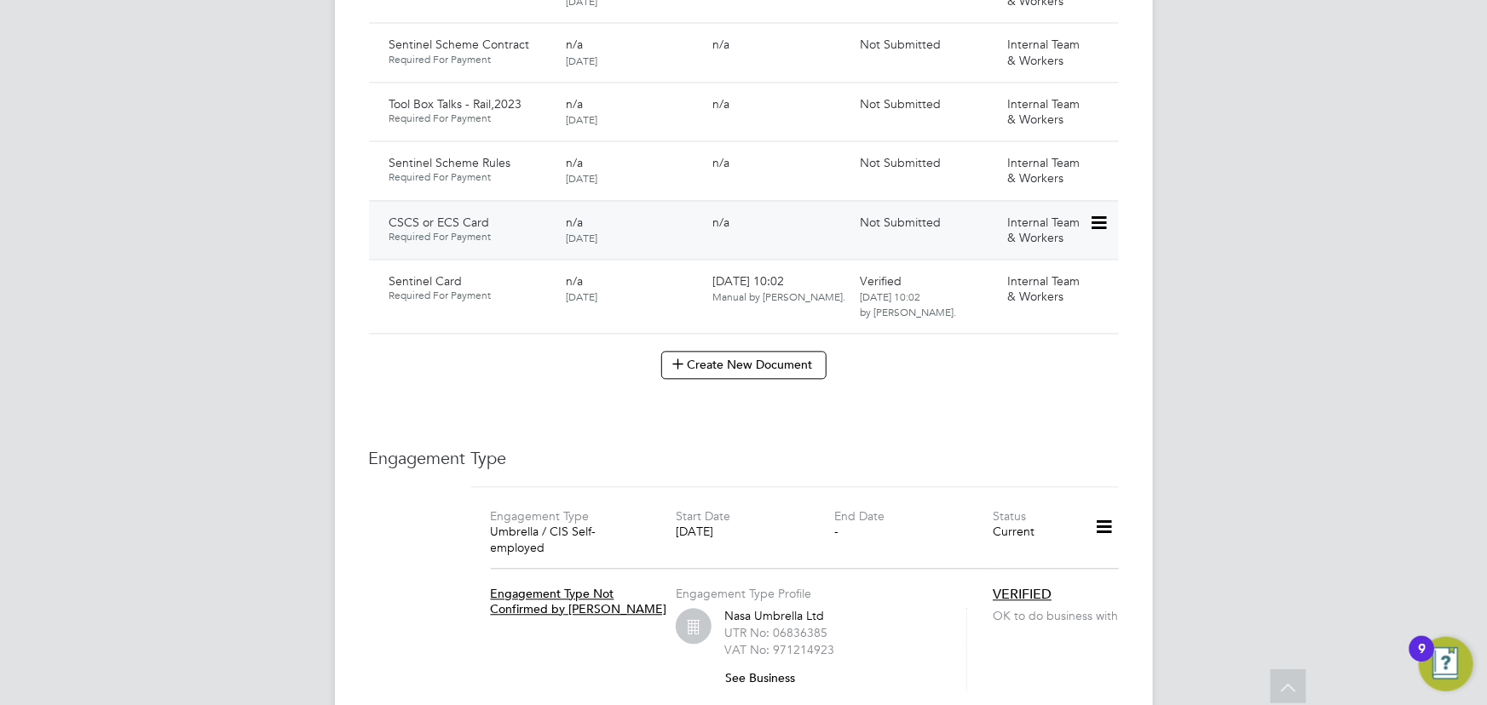
drag, startPoint x: 1101, startPoint y: 201, endPoint x: 1097, endPoint y: 216, distance: 15.7
click at [1100, 213] on icon at bounding box center [1097, 223] width 17 height 20
click at [1005, 269] on li "Submit Document" at bounding box center [1043, 270] width 126 height 24
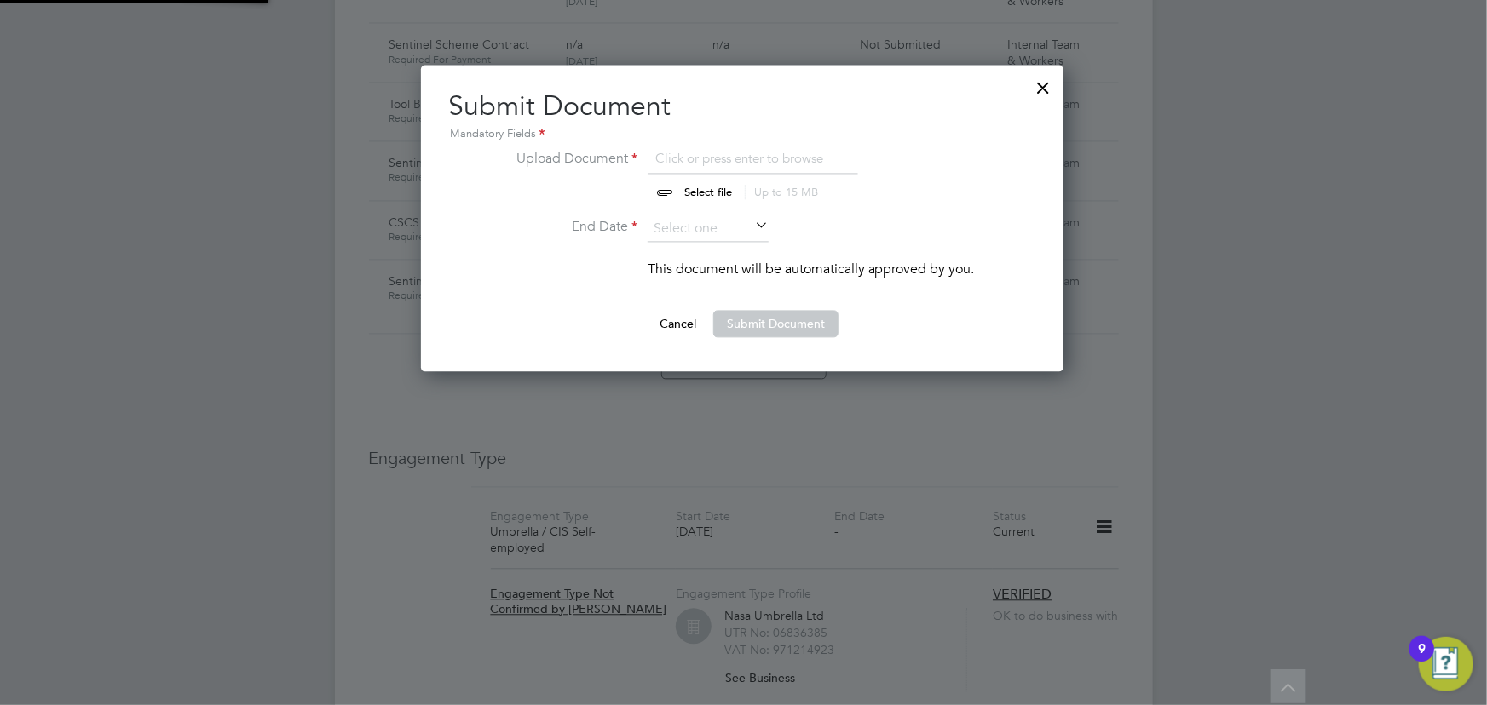
scroll to position [306, 644]
click at [706, 187] on input "file" at bounding box center [724, 173] width 268 height 51
click at [1045, 85] on div at bounding box center [1043, 83] width 31 height 31
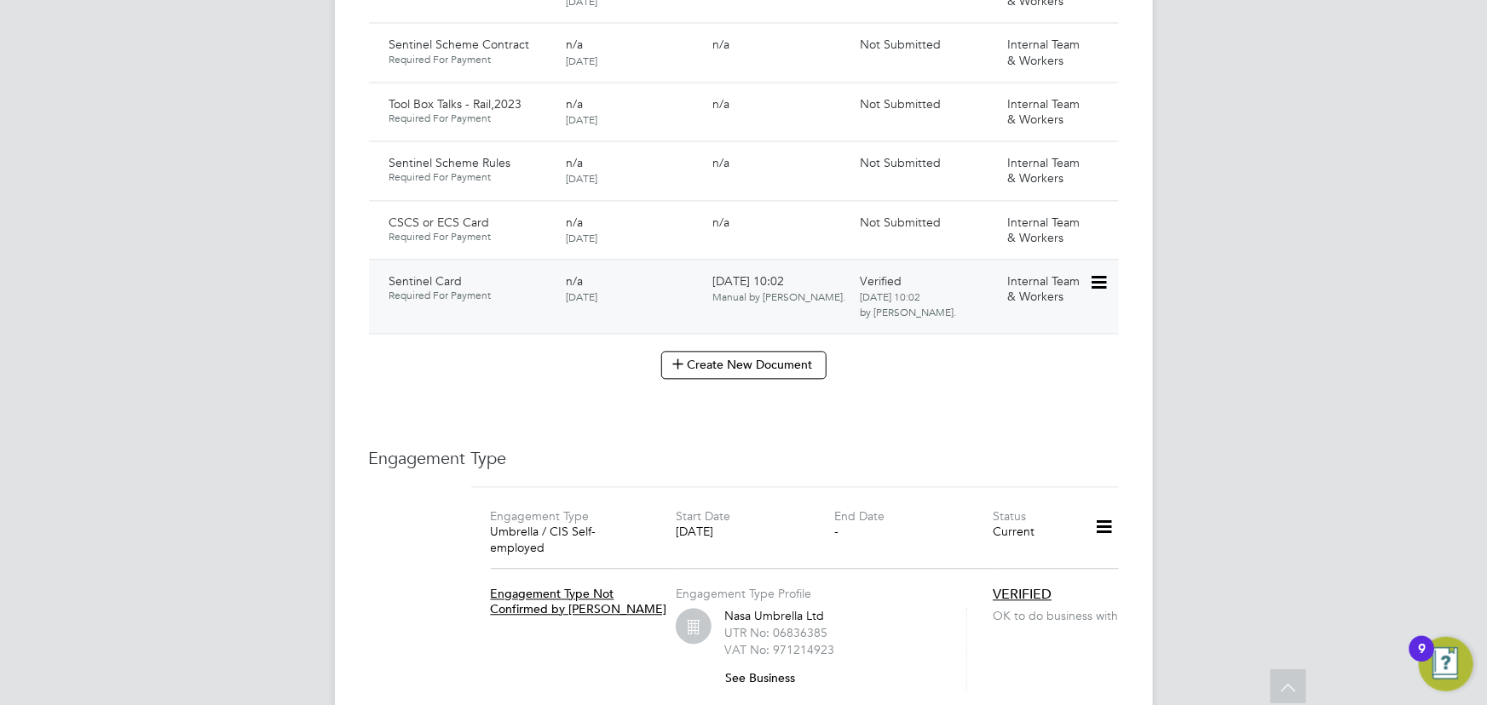
click at [1101, 273] on icon at bounding box center [1097, 283] width 17 height 20
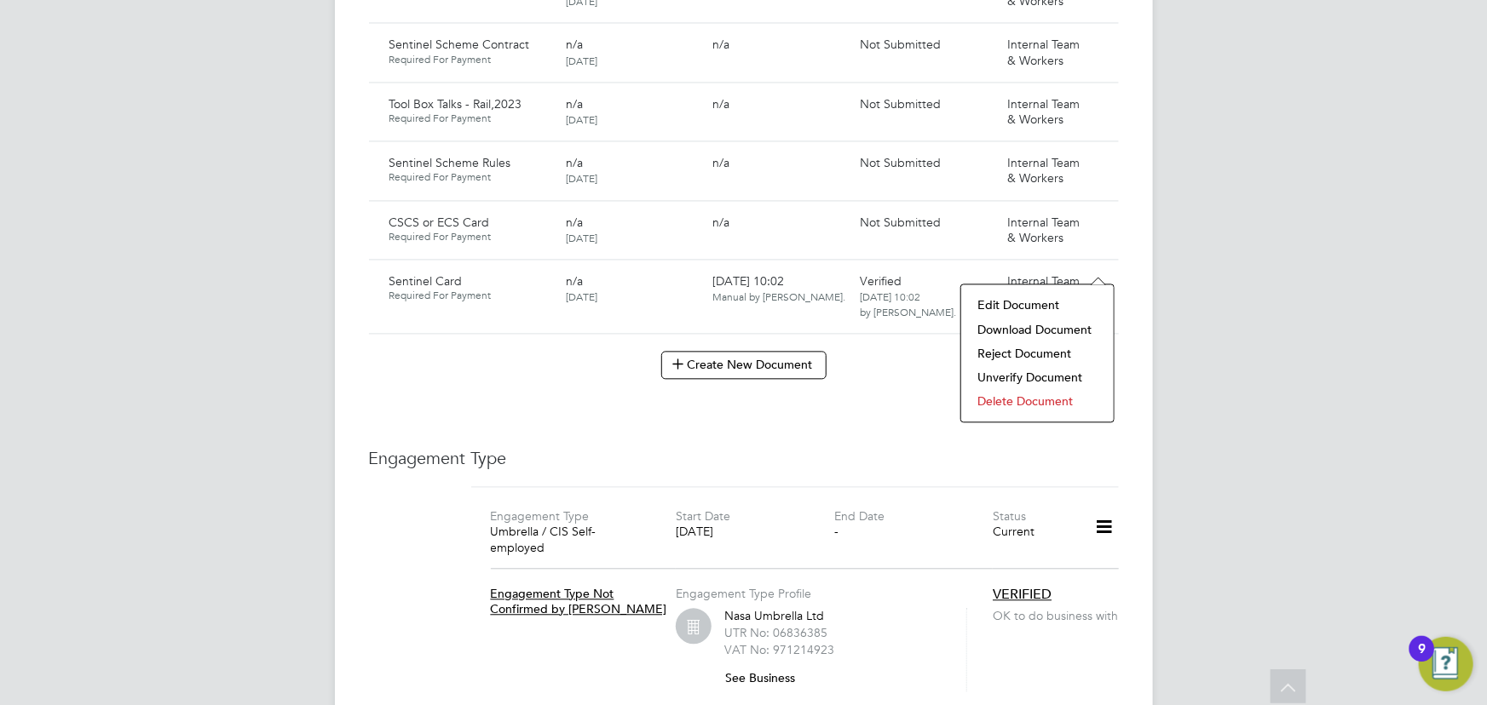
click at [1039, 325] on li "Download Document" at bounding box center [1037, 330] width 135 height 24
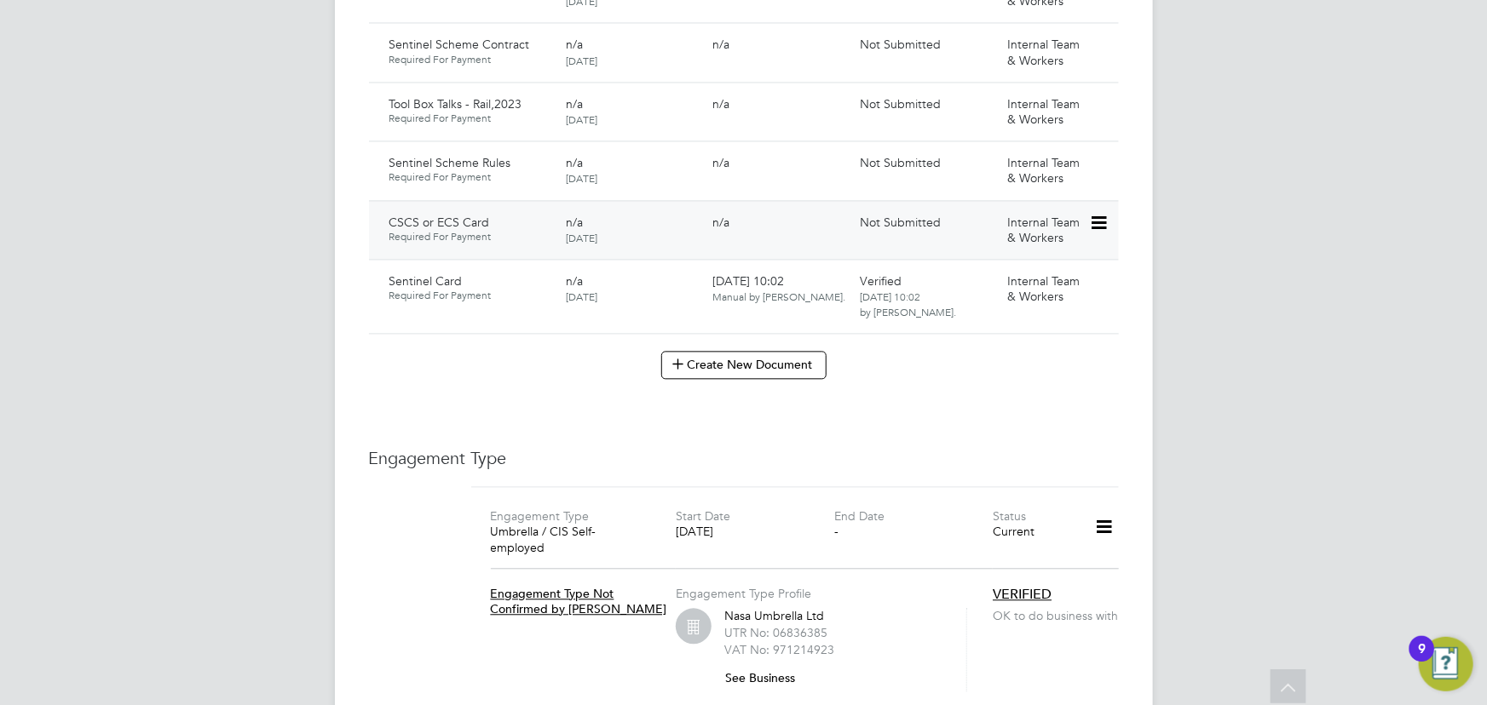
click at [1101, 213] on icon at bounding box center [1097, 223] width 17 height 20
click at [1022, 273] on li "Submit Document" at bounding box center [1043, 270] width 126 height 24
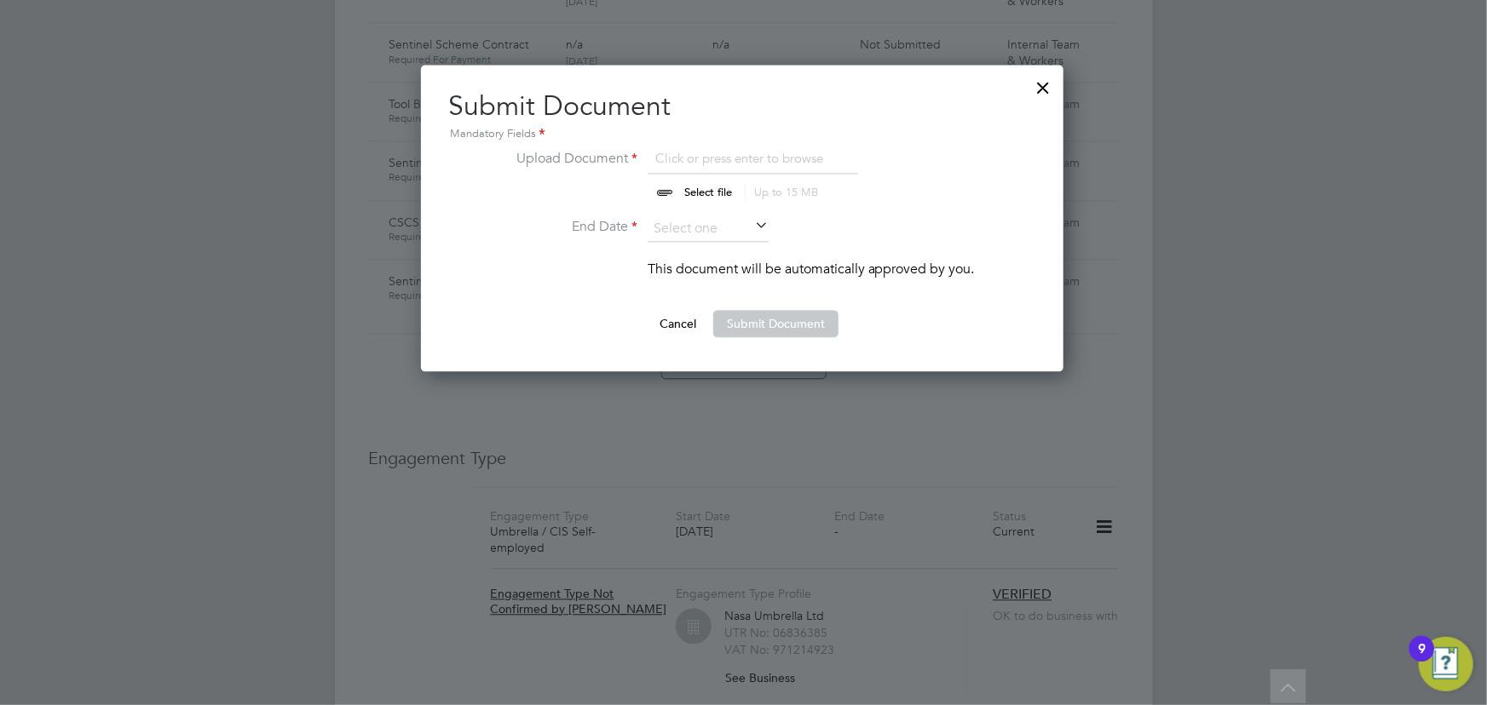
click at [716, 187] on input "file" at bounding box center [724, 173] width 268 height 51
type input "C:\fakepath\Kieron Garmson ECS.jpeg"
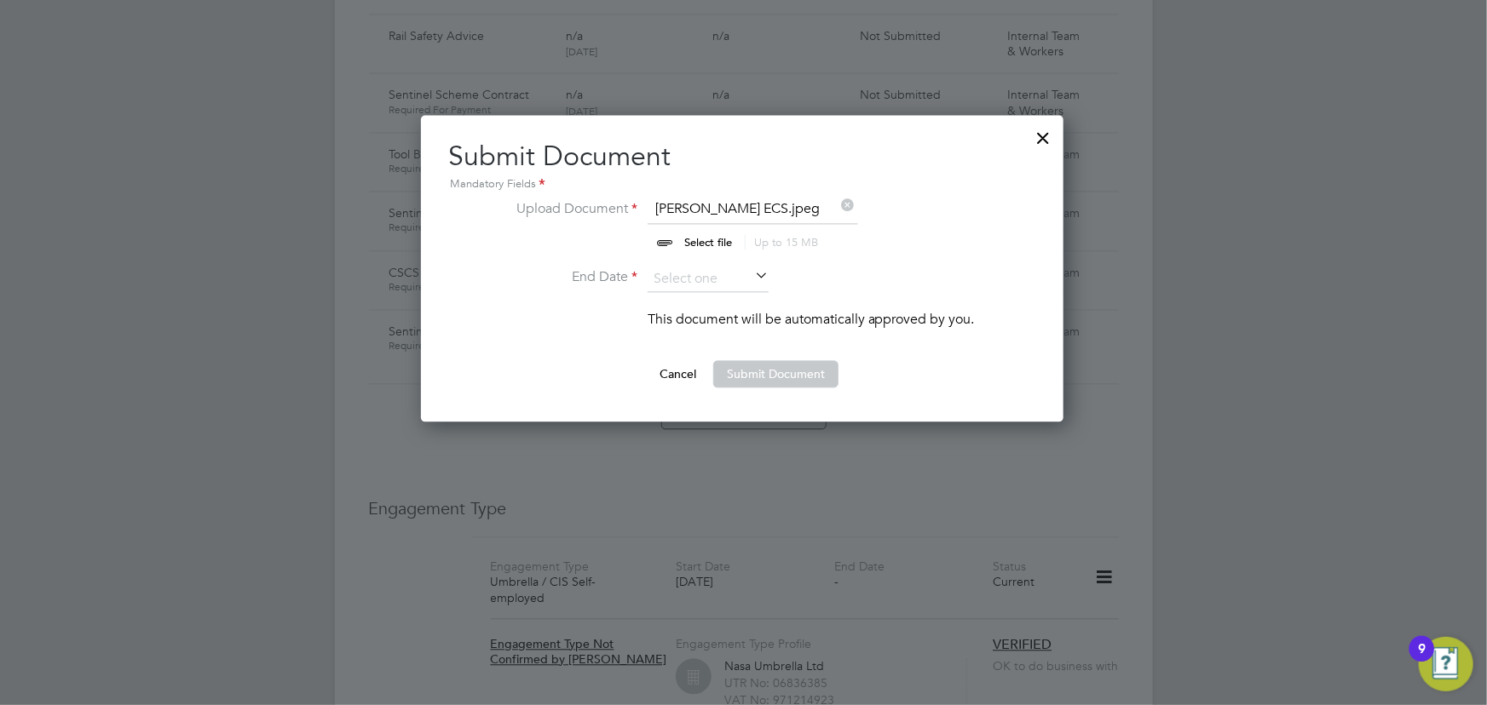
scroll to position [1657, 0]
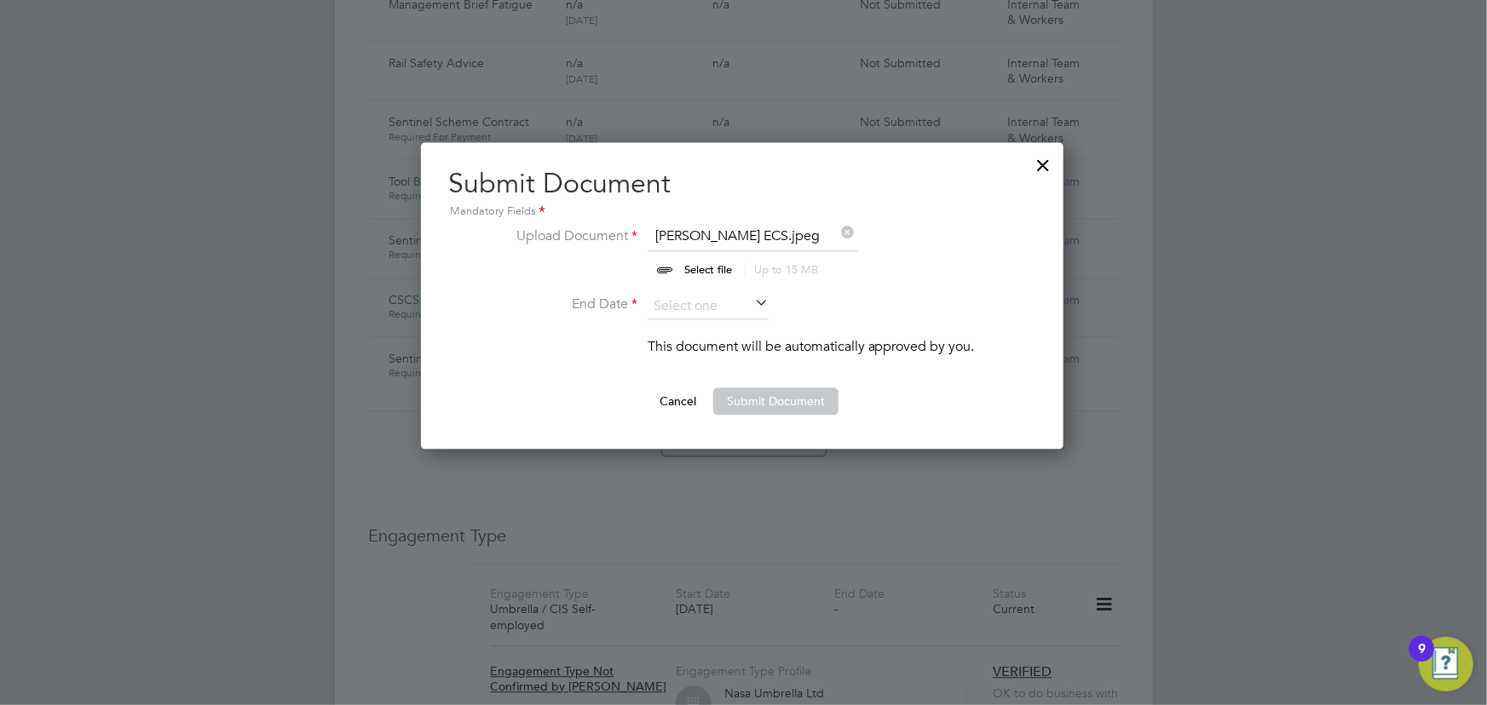
click at [752, 308] on icon at bounding box center [752, 304] width 0 height 24
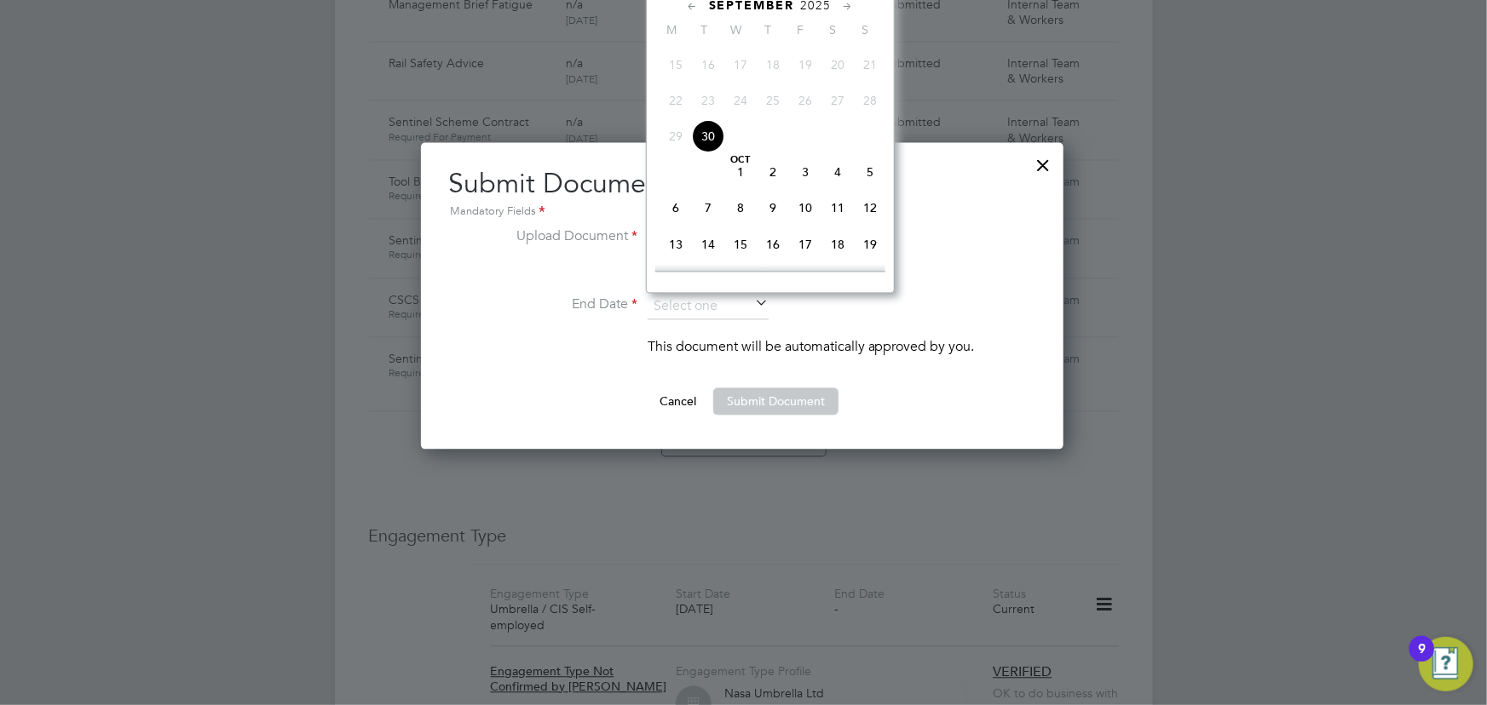
click at [824, 4] on span "2025" at bounding box center [816, 5] width 31 height 14
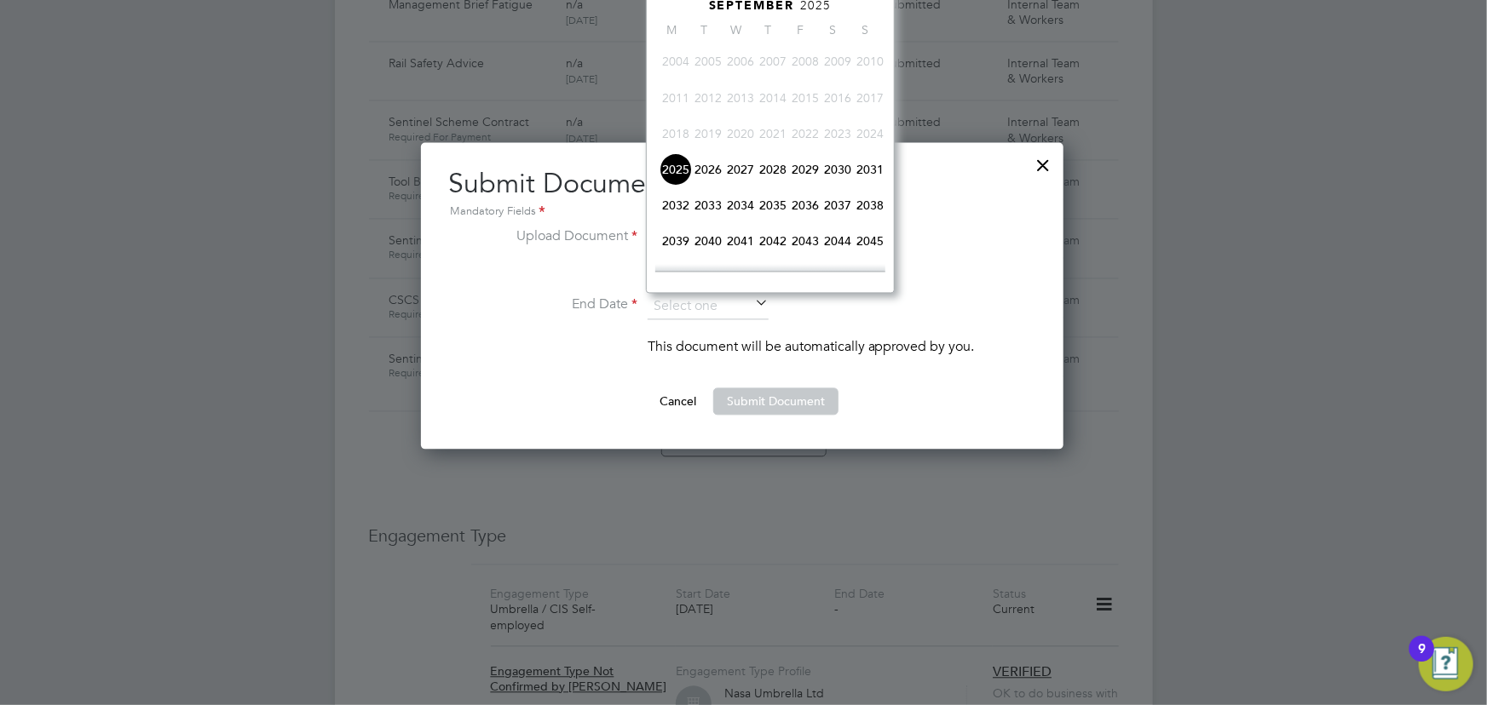
click at [706, 170] on span "2026" at bounding box center [708, 169] width 32 height 32
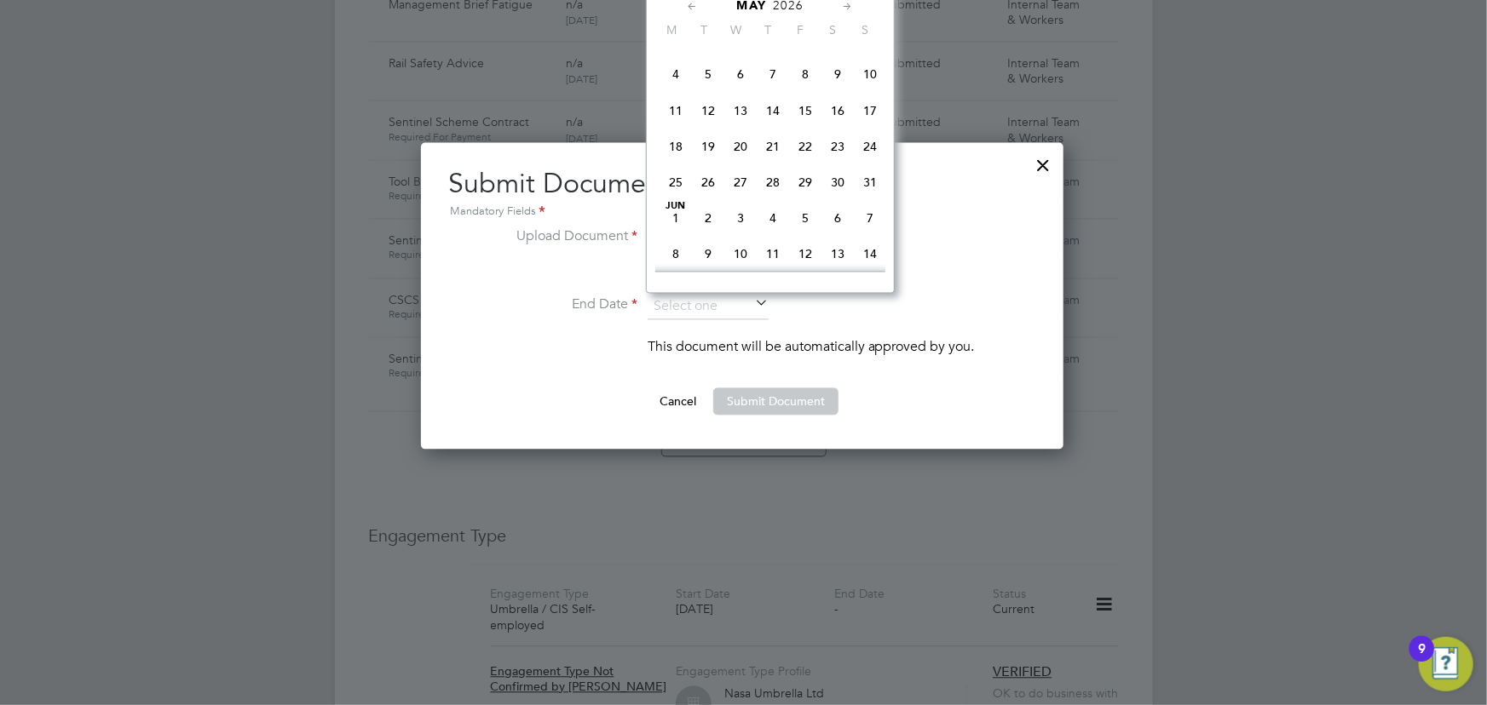
scroll to position [400, 0]
click at [867, 96] on span "10" at bounding box center [870, 100] width 32 height 32
type input "10 May 2026"
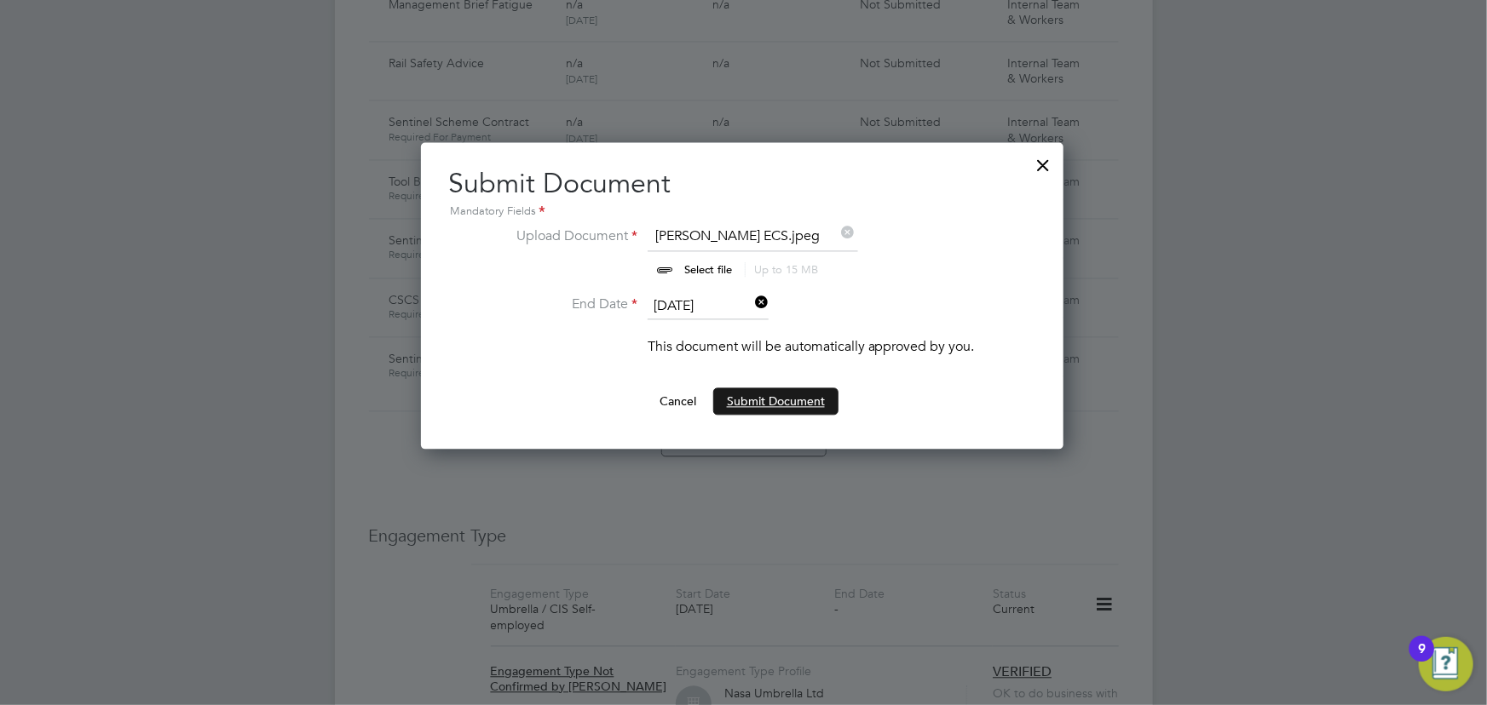
click at [785, 400] on button "Submit Document" at bounding box center [775, 401] width 125 height 27
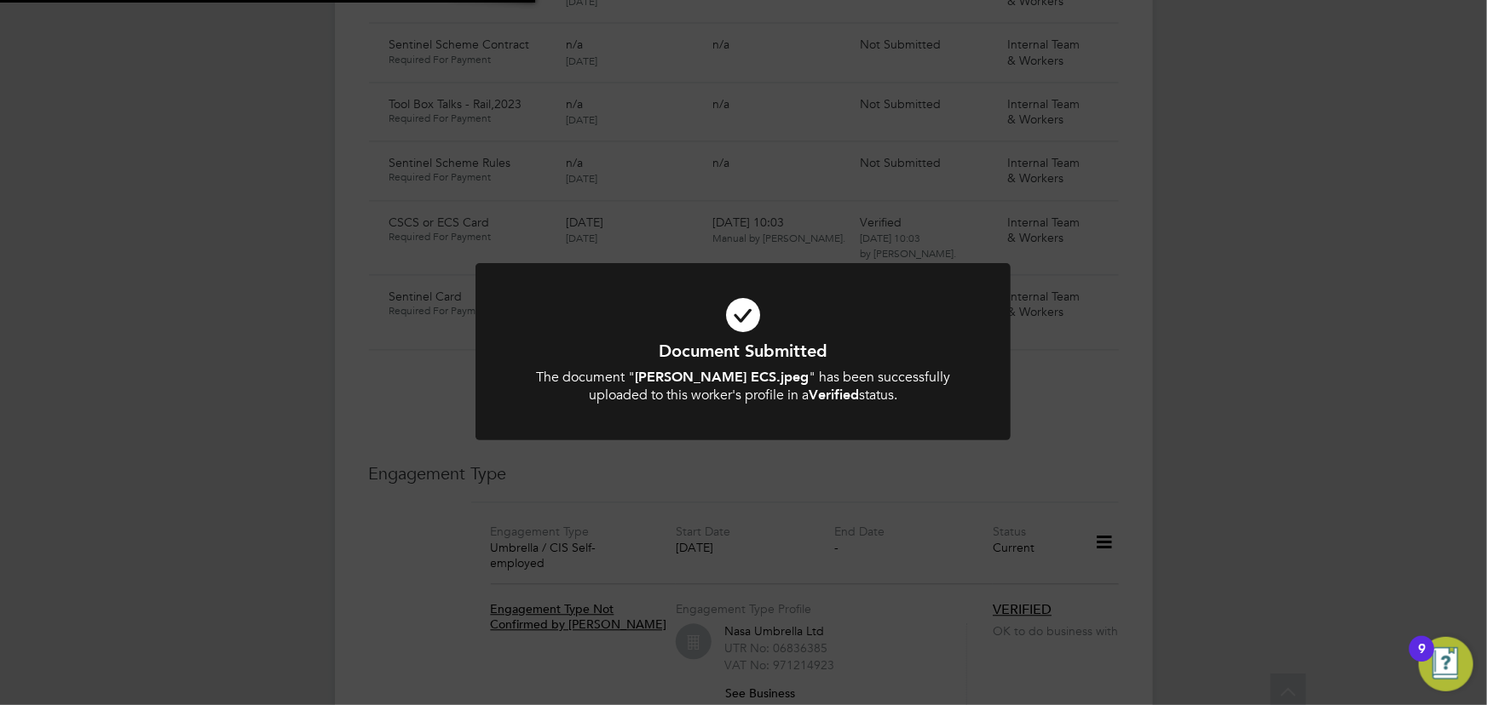
click at [1286, 398] on div "Document Submitted The document " Kieron Garmson ECS.jpeg " has been successful…" at bounding box center [743, 352] width 1487 height 705
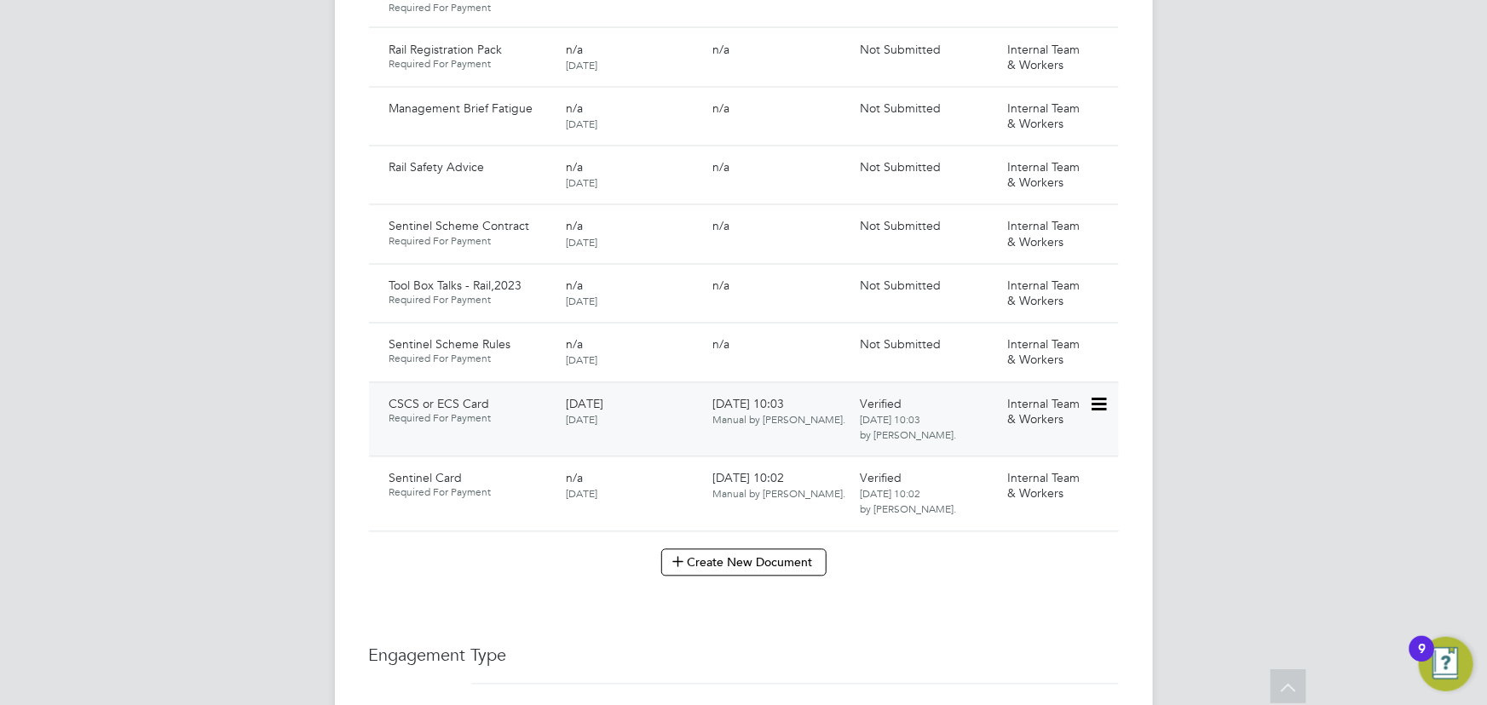
scroll to position [1502, 0]
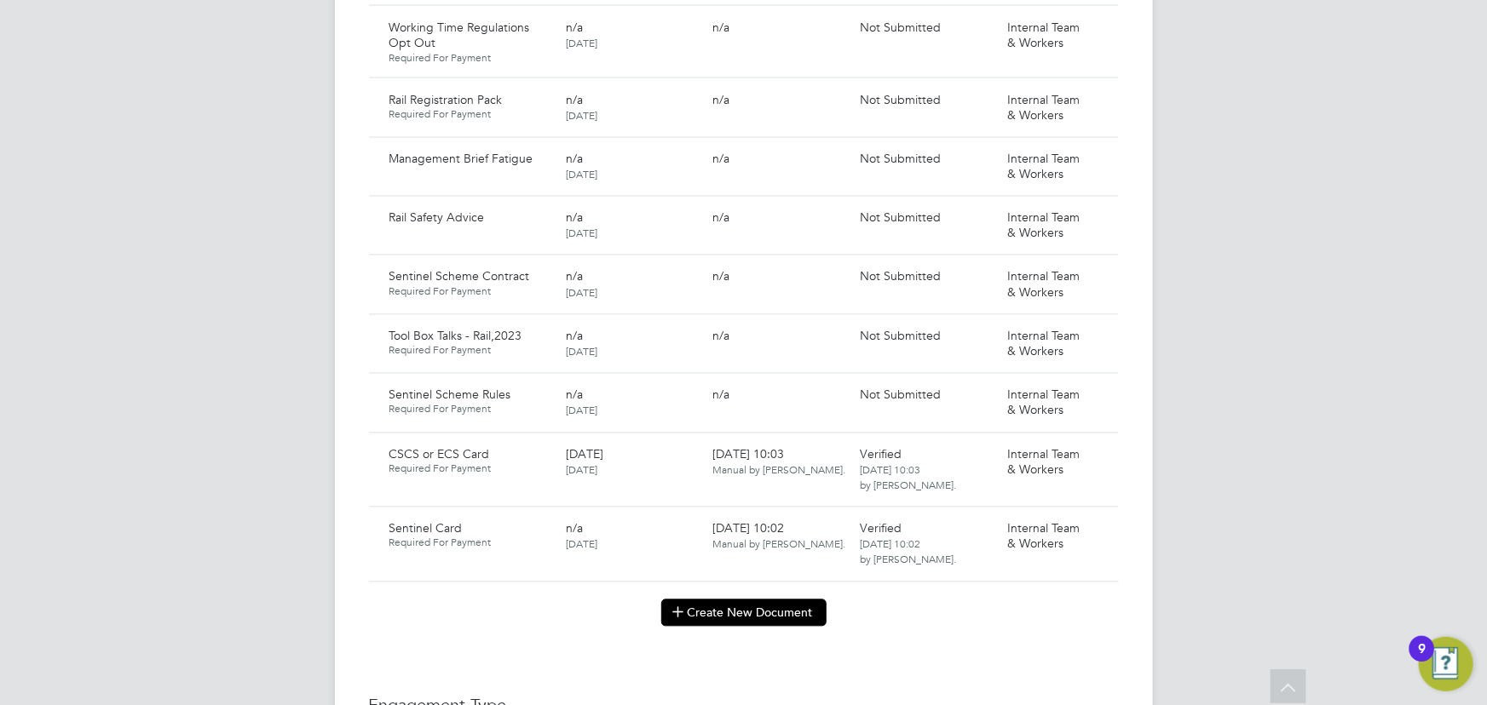
click at [759, 600] on button "Create New Document" at bounding box center [743, 613] width 165 height 27
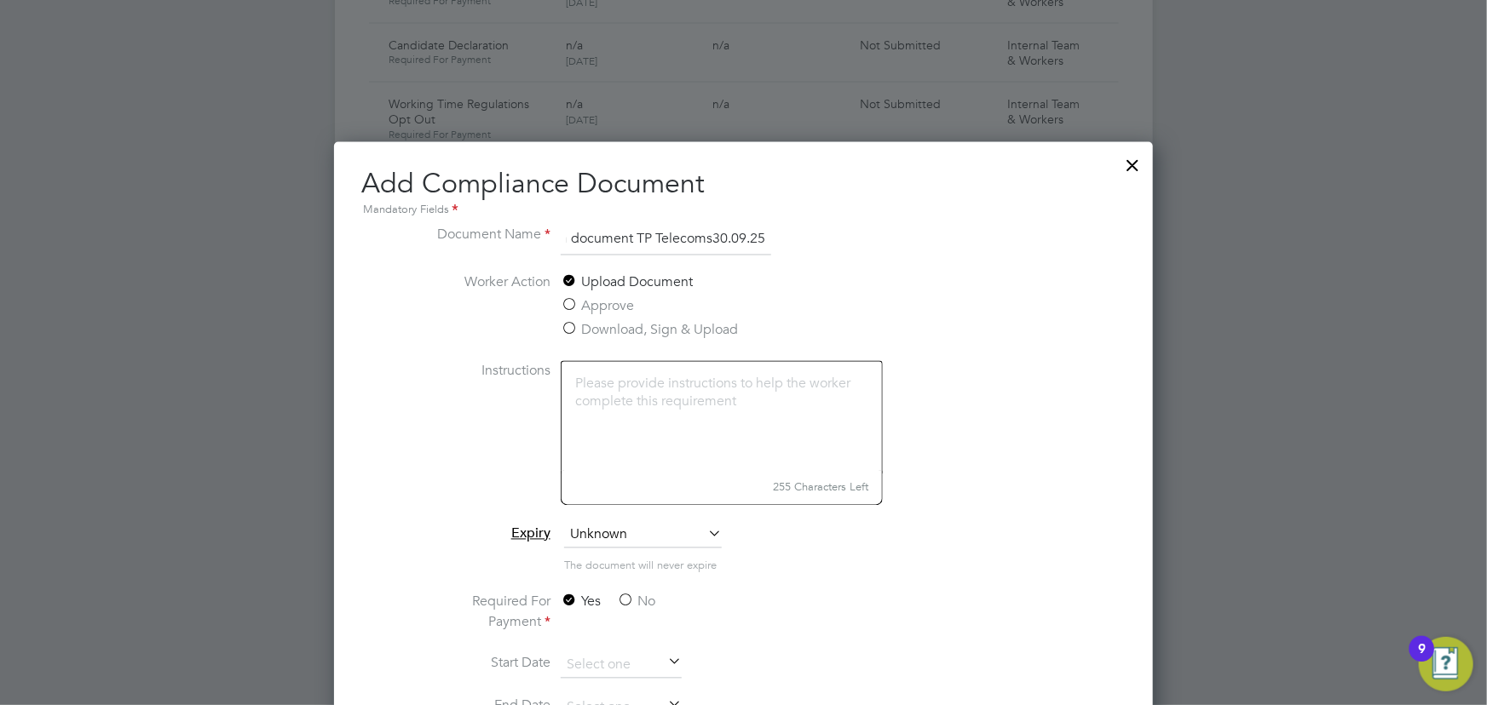
scroll to position [1425, 0]
click at [717, 239] on input "key information document TP Telecoms30.09.25" at bounding box center [666, 241] width 210 height 31
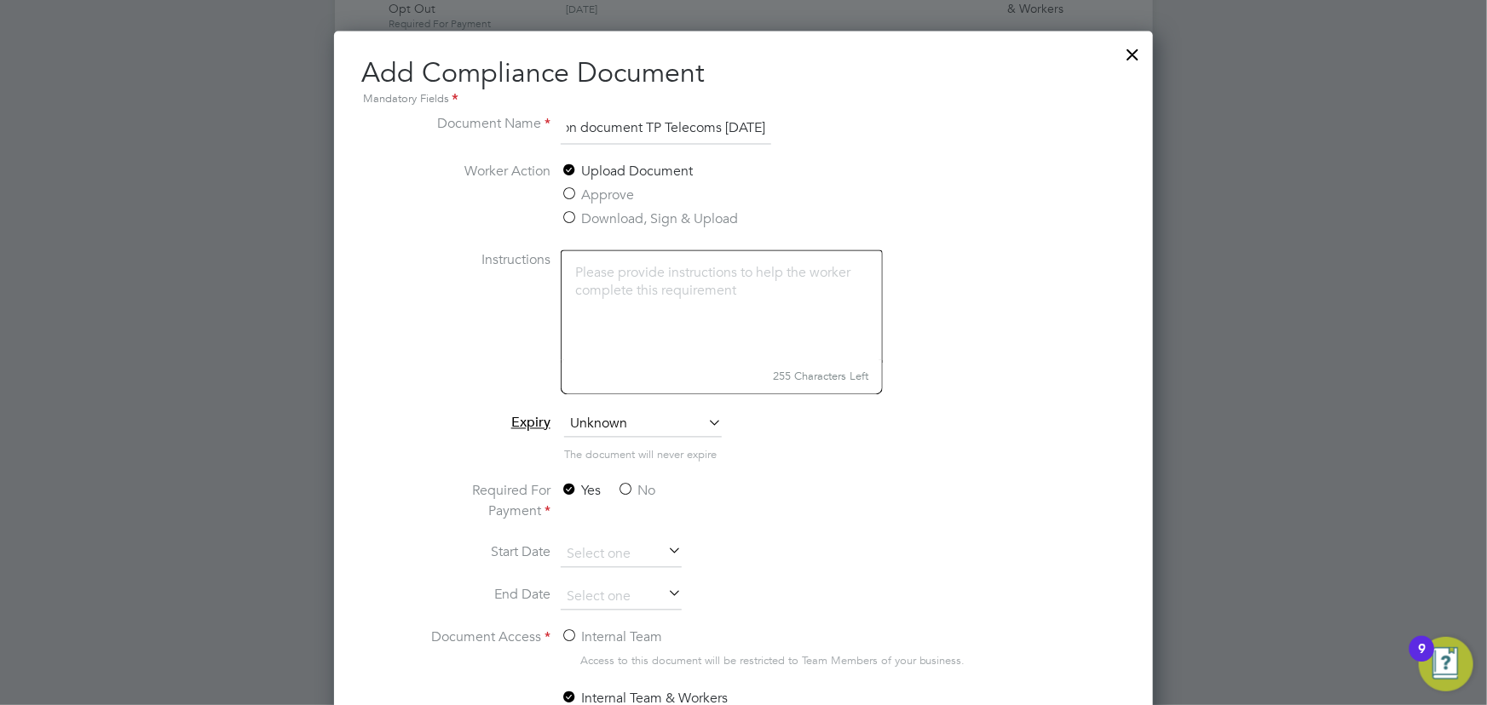
scroll to position [1657, 0]
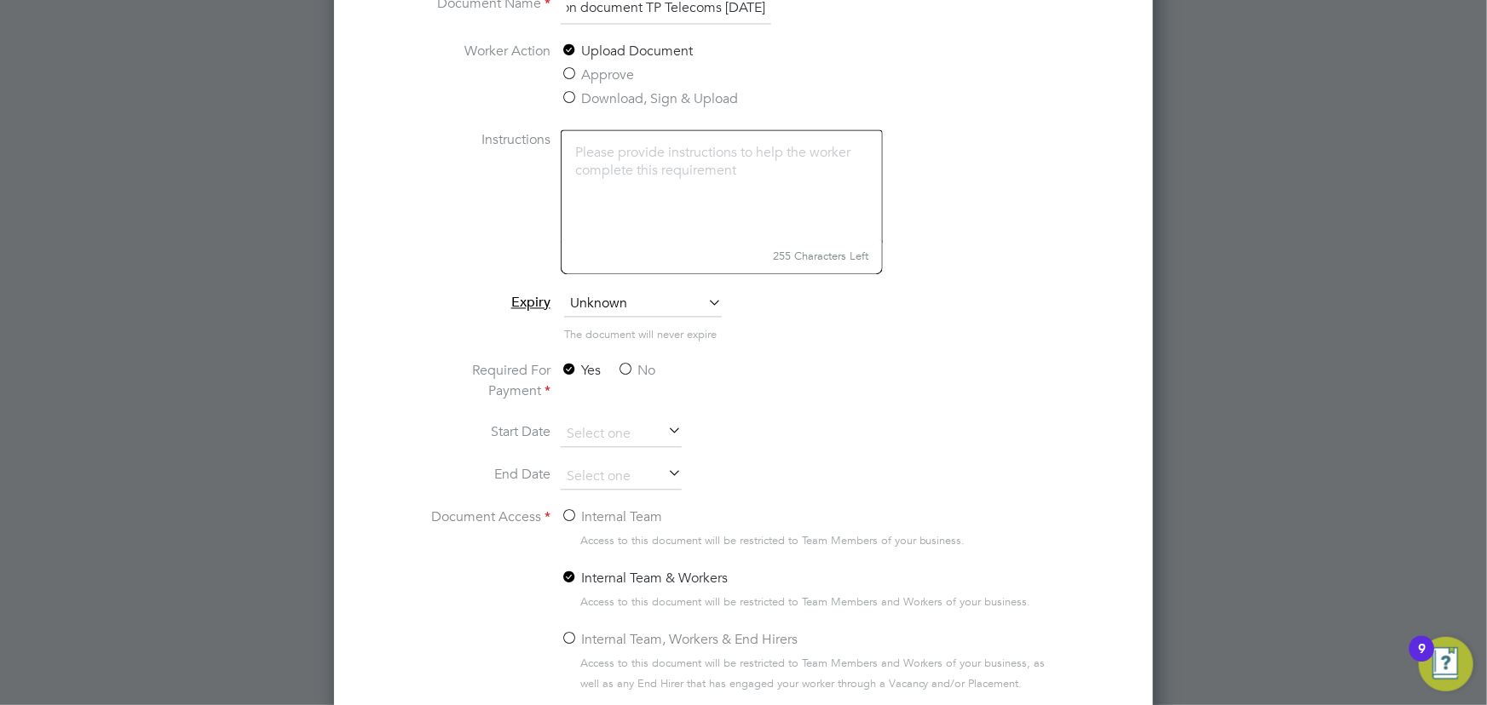
type input "key information document TP Telecoms 30.09.25"
click at [631, 366] on label "No" at bounding box center [636, 370] width 38 height 20
click at [0, 0] on input "No" at bounding box center [0, 0] width 0 height 0
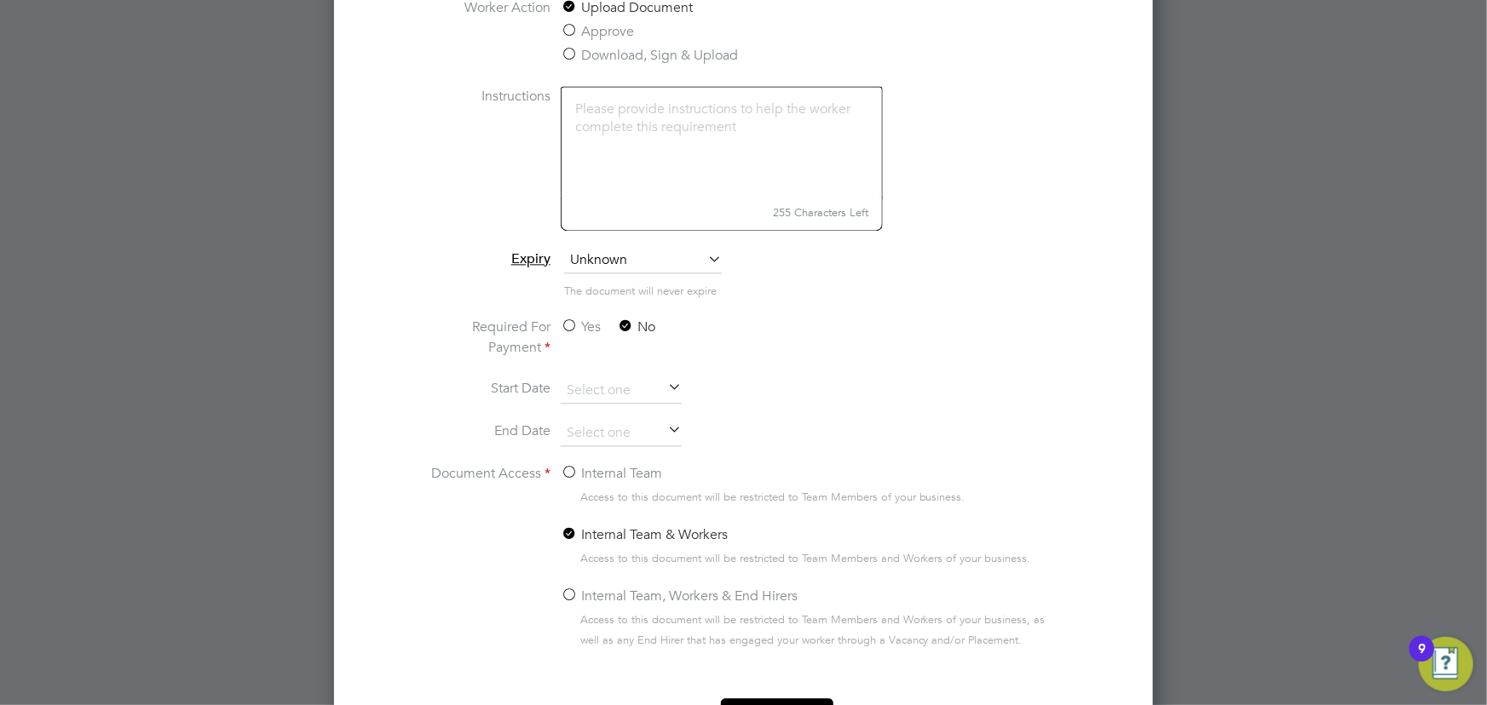
scroll to position [1812, 0]
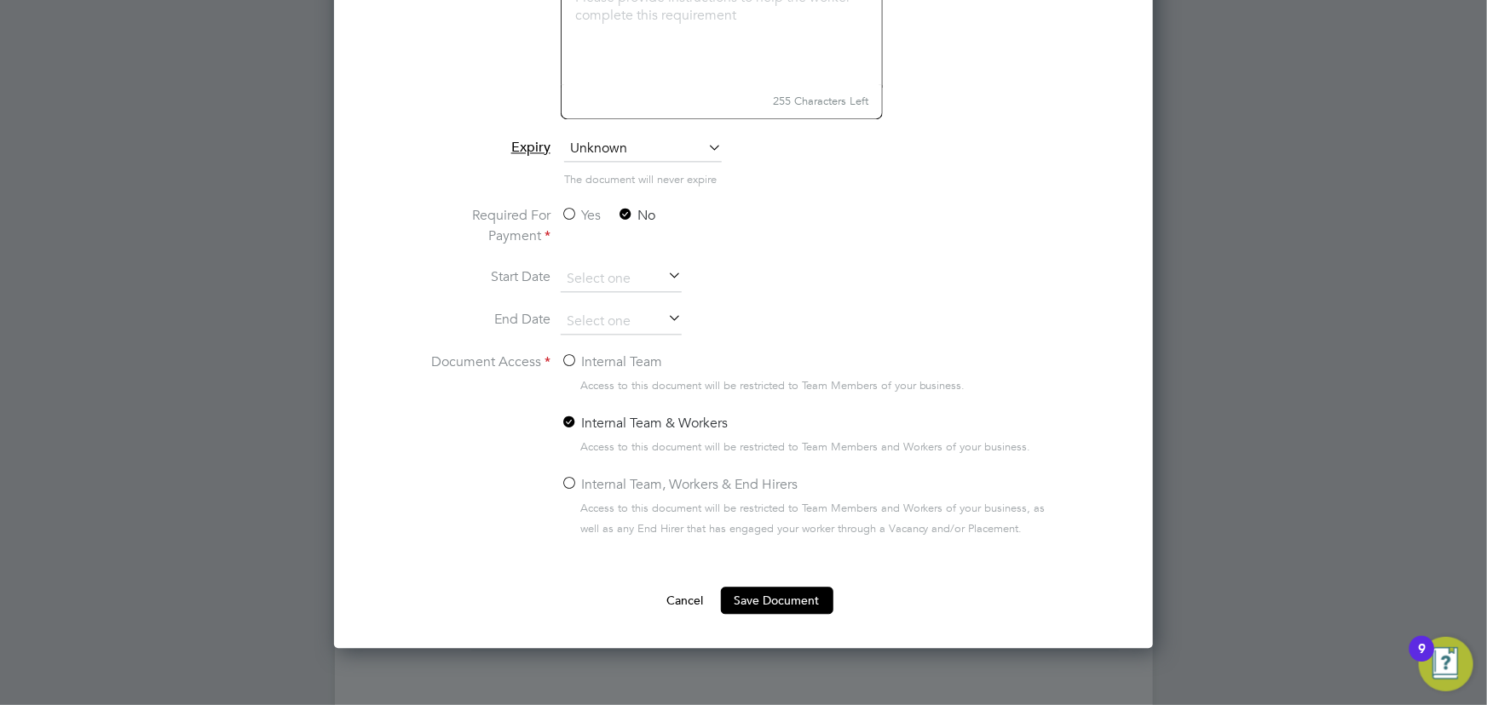
click at [588, 358] on label "Internal Team" at bounding box center [611, 362] width 101 height 20
click at [0, 0] on input "Internal Team" at bounding box center [0, 0] width 0 height 0
click at [792, 599] on button "Save Document" at bounding box center [777, 600] width 112 height 27
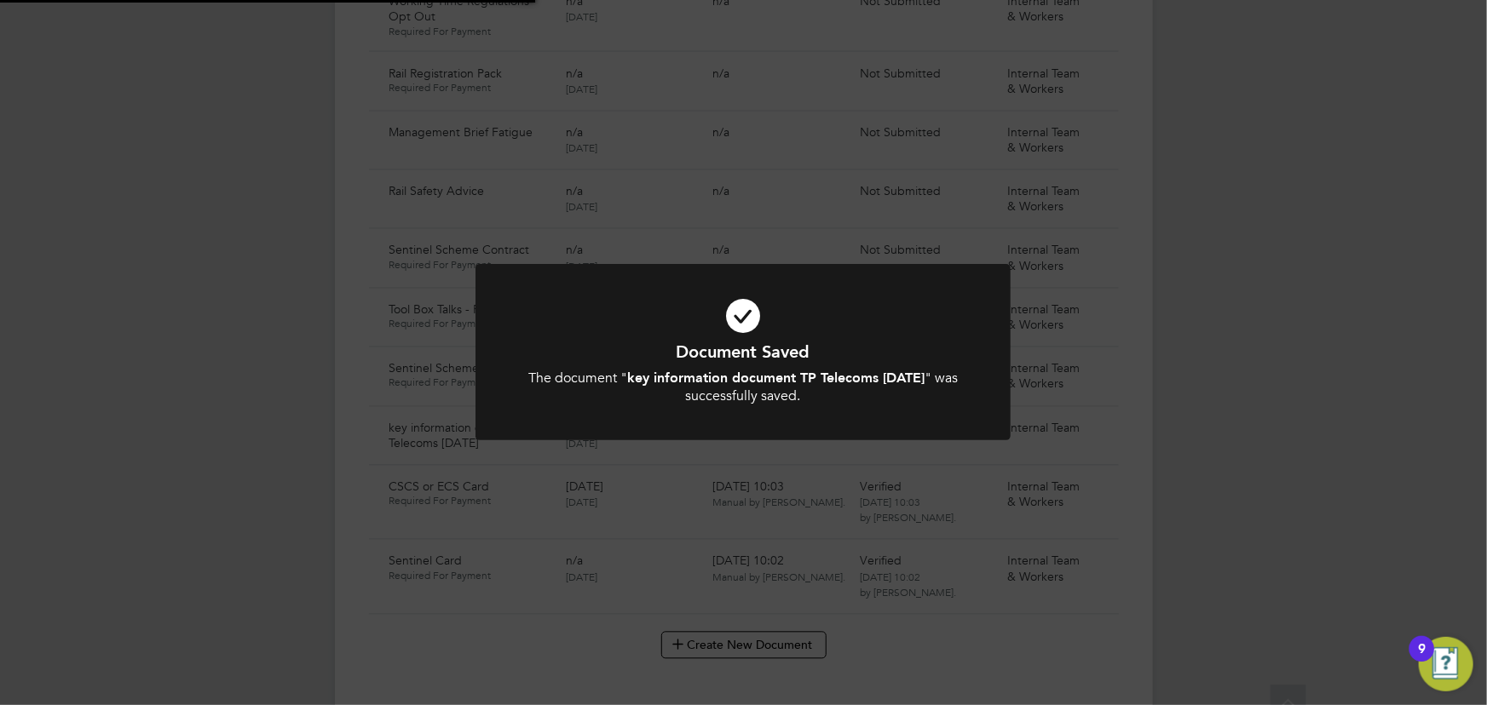
scroll to position [1502, 0]
click at [1305, 505] on div "Document Saved The document " key information document TP Telecoms 30.09.25 " w…" at bounding box center [743, 352] width 1487 height 705
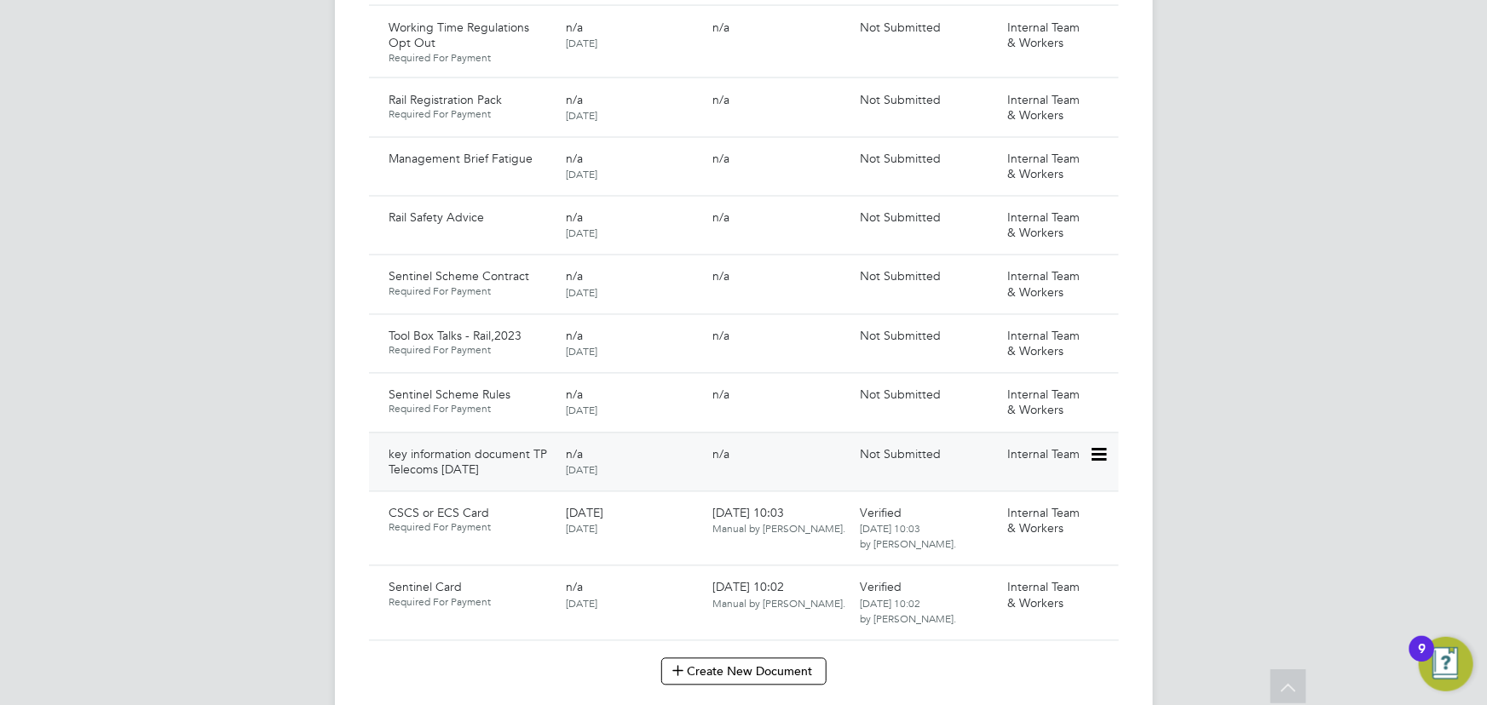
click at [1103, 446] on icon at bounding box center [1097, 456] width 17 height 20
click at [1041, 503] on li "Submit Document" at bounding box center [1046, 503] width 119 height 24
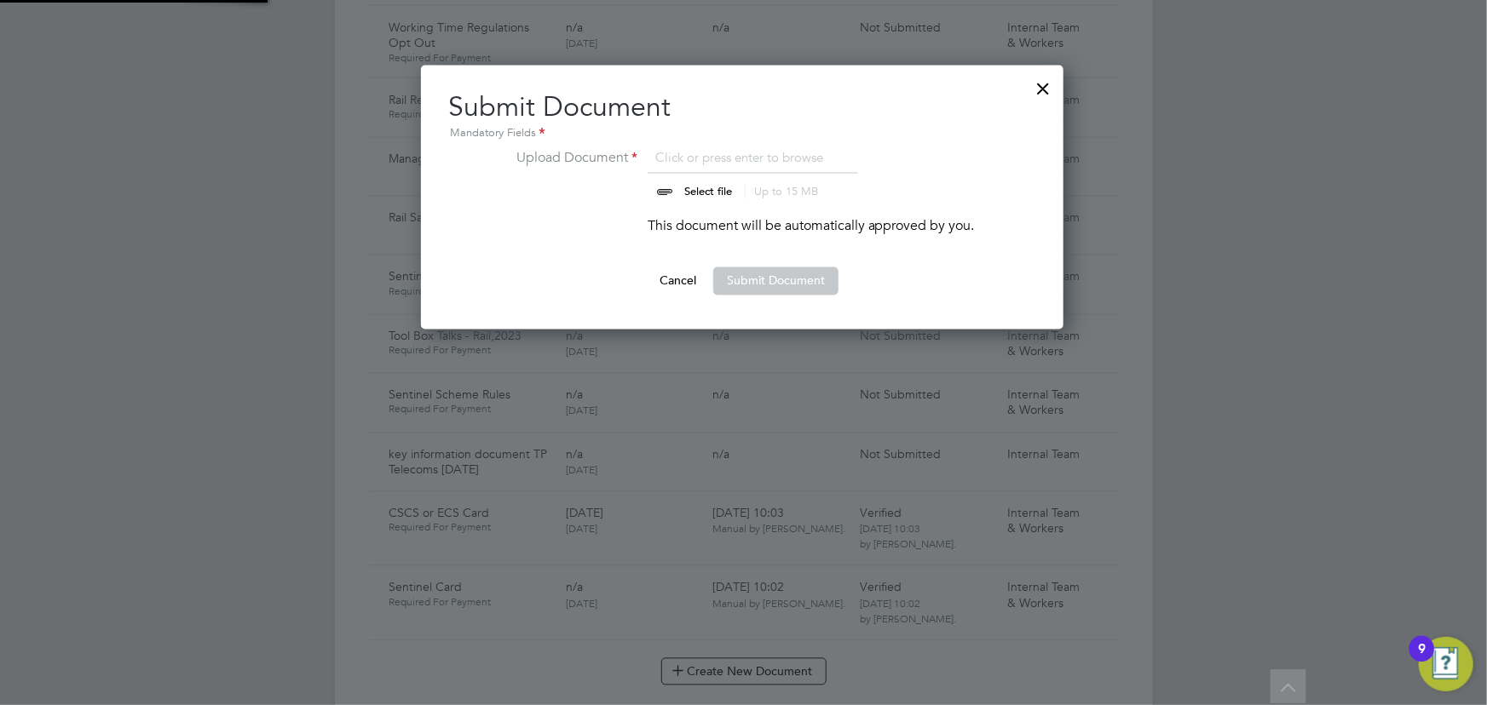
scroll to position [264, 644]
click at [727, 193] on input "file" at bounding box center [724, 173] width 268 height 51
type input "C:\fakepath\Key Information Document (Self Employed-CIS) 3 Kieron Garmson TP Te…"
click at [786, 284] on button "Submit Document" at bounding box center [775, 281] width 125 height 27
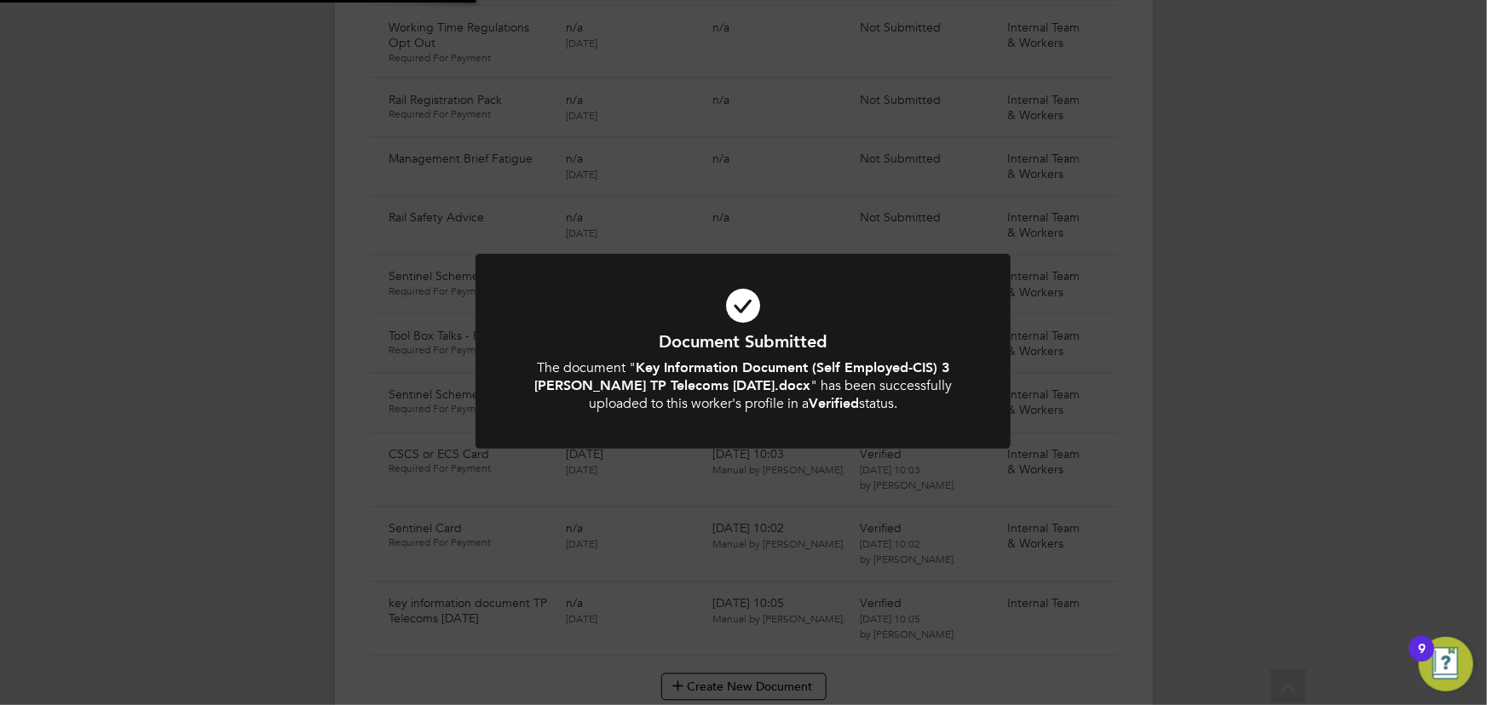
click at [1297, 328] on div "Document Submitted The document " Key Information Document (Self Employed-CIS) …" at bounding box center [743, 352] width 1487 height 705
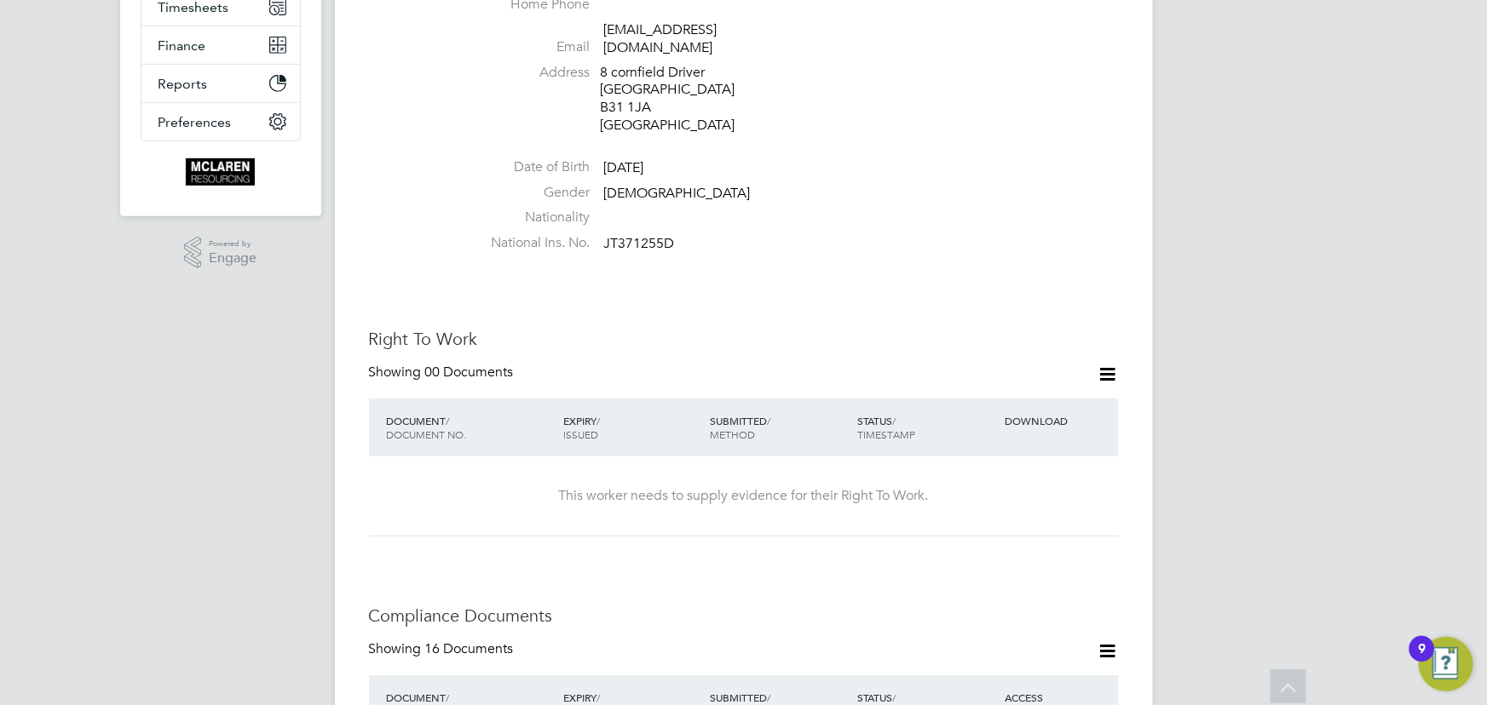
scroll to position [263, 0]
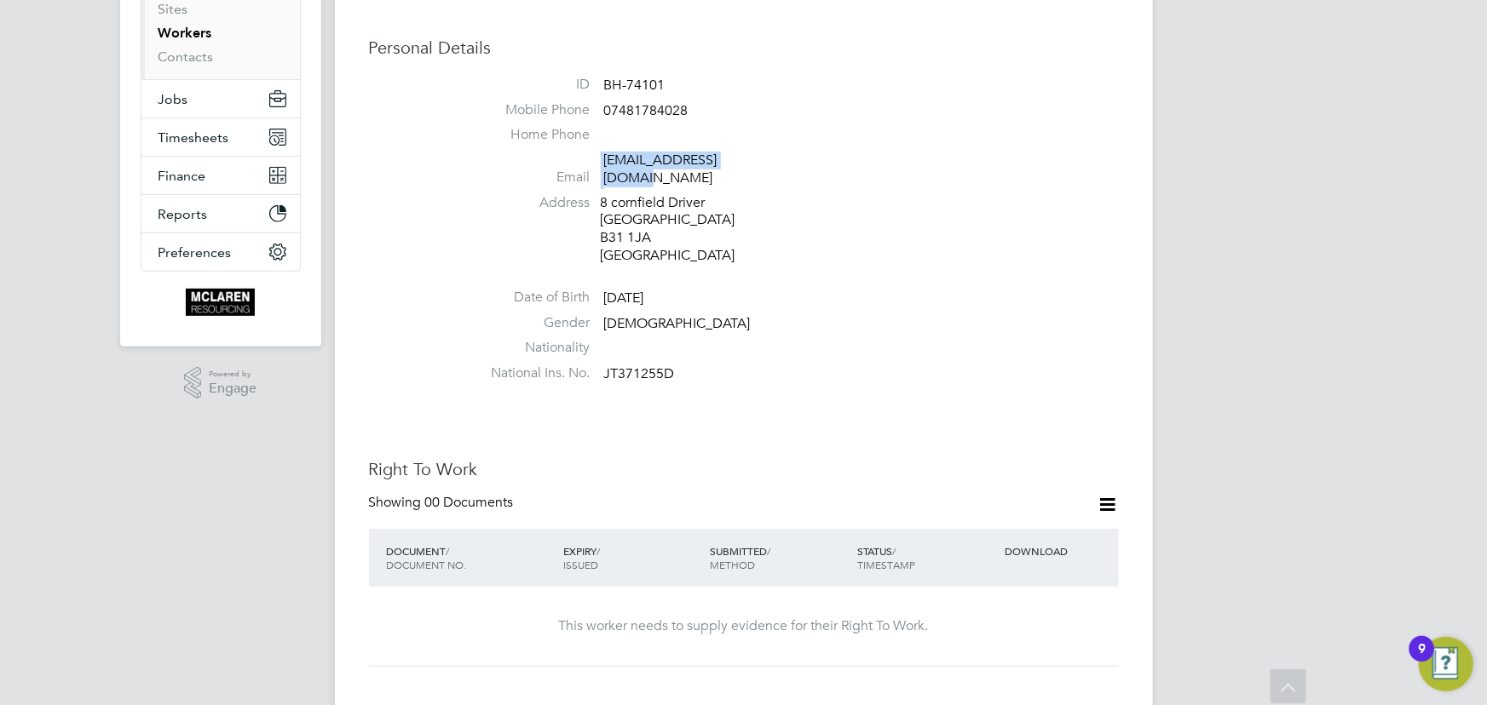
drag, startPoint x: 598, startPoint y: 158, endPoint x: 791, endPoint y: 160, distance: 192.6
click at [791, 160] on li "Email kieron_13@hotmail.com" at bounding box center [795, 173] width 648 height 42
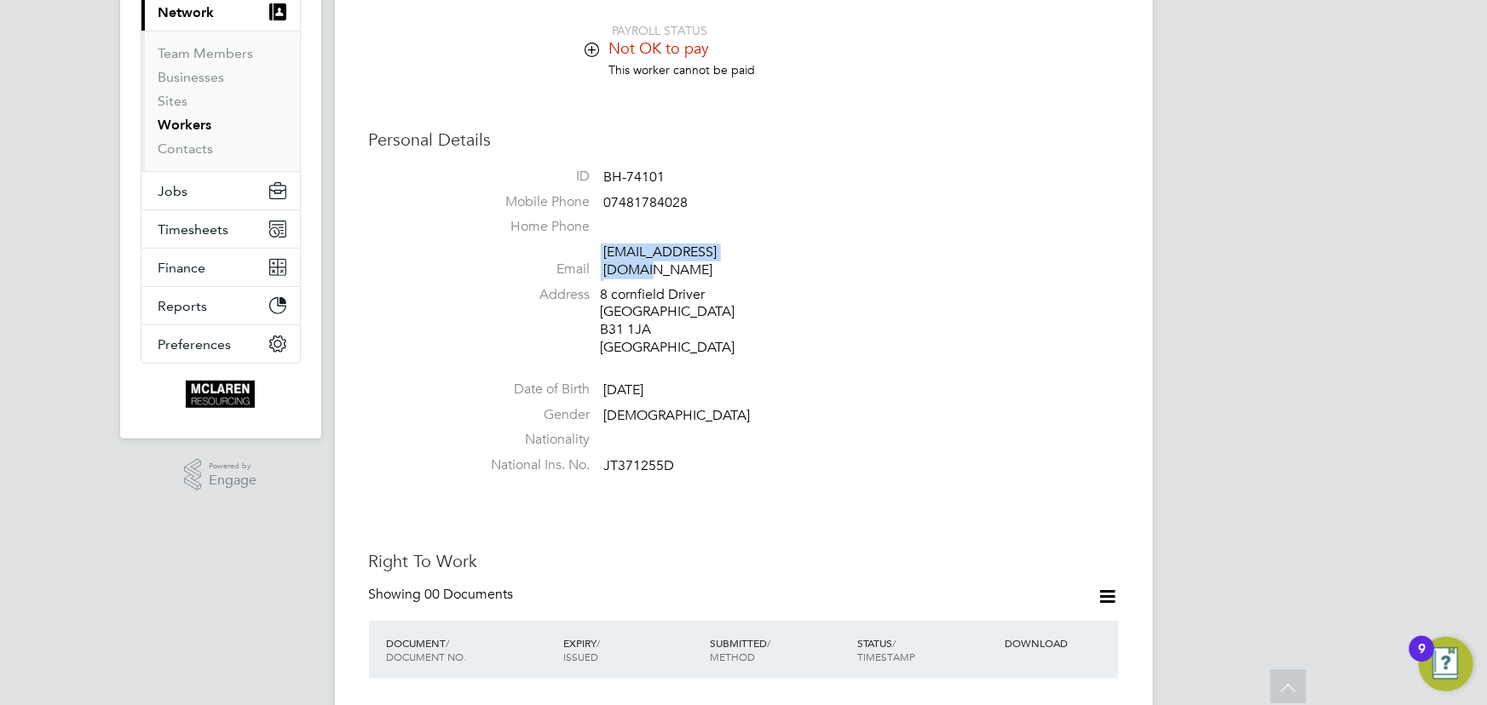
scroll to position [31, 0]
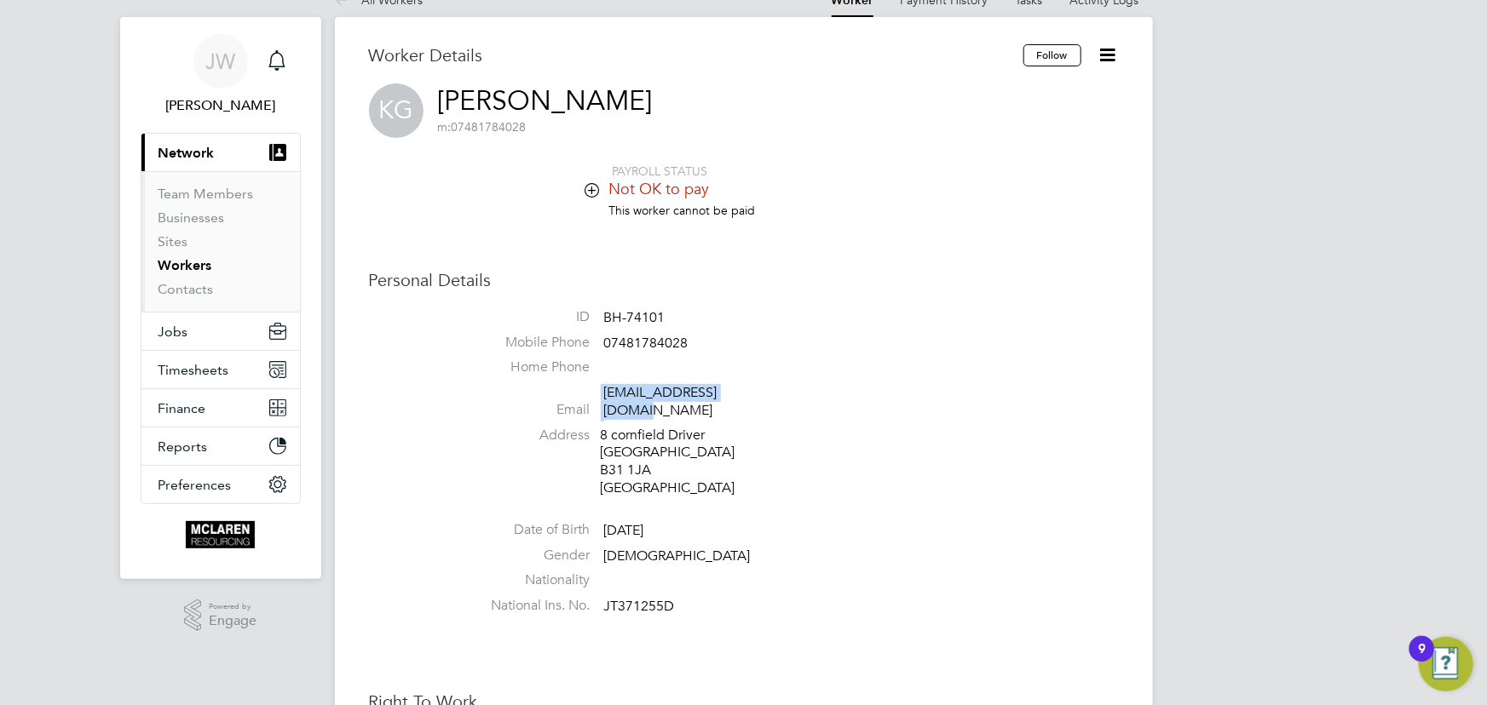
copy li "kieron_13@hotmail.com"
drag, startPoint x: 601, startPoint y: 345, endPoint x: 724, endPoint y: 345, distance: 123.5
click at [724, 345] on li "Mobile Phone 07481784028" at bounding box center [795, 347] width 648 height 26
copy li "07481784028"
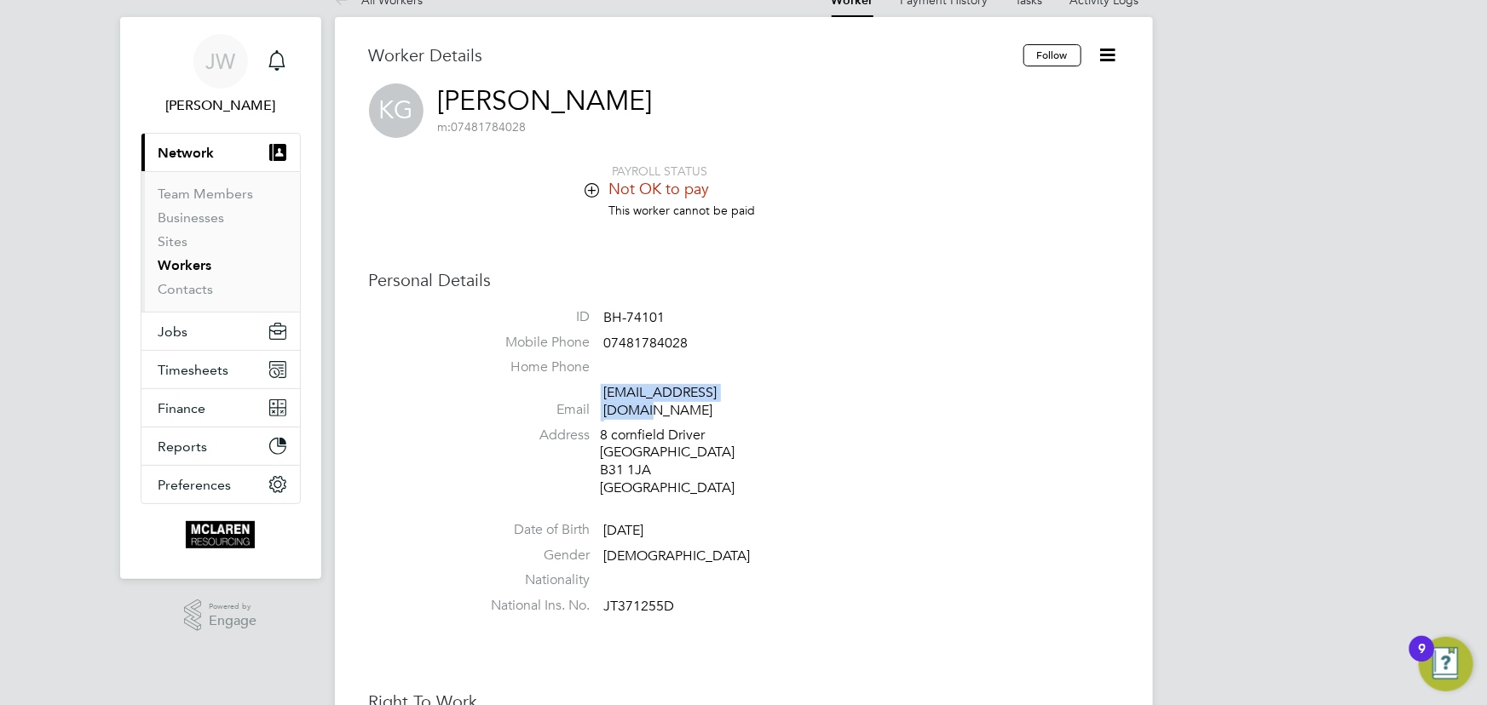
drag, startPoint x: 599, startPoint y: 394, endPoint x: 766, endPoint y: 392, distance: 167.0
click at [767, 392] on li "Email kieron_13@hotmail.com" at bounding box center [795, 405] width 648 height 42
copy li "kieron_13@hotmail.com"
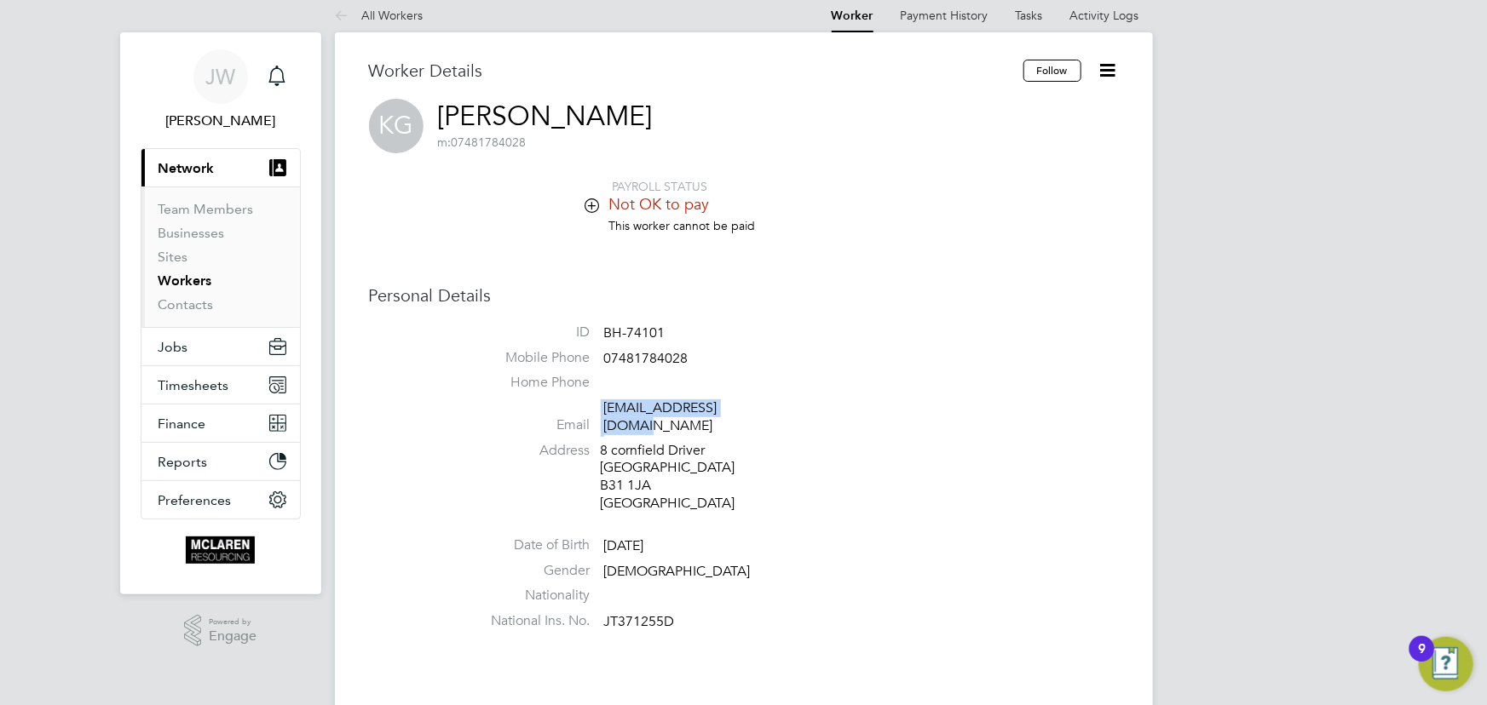
scroll to position [0, 0]
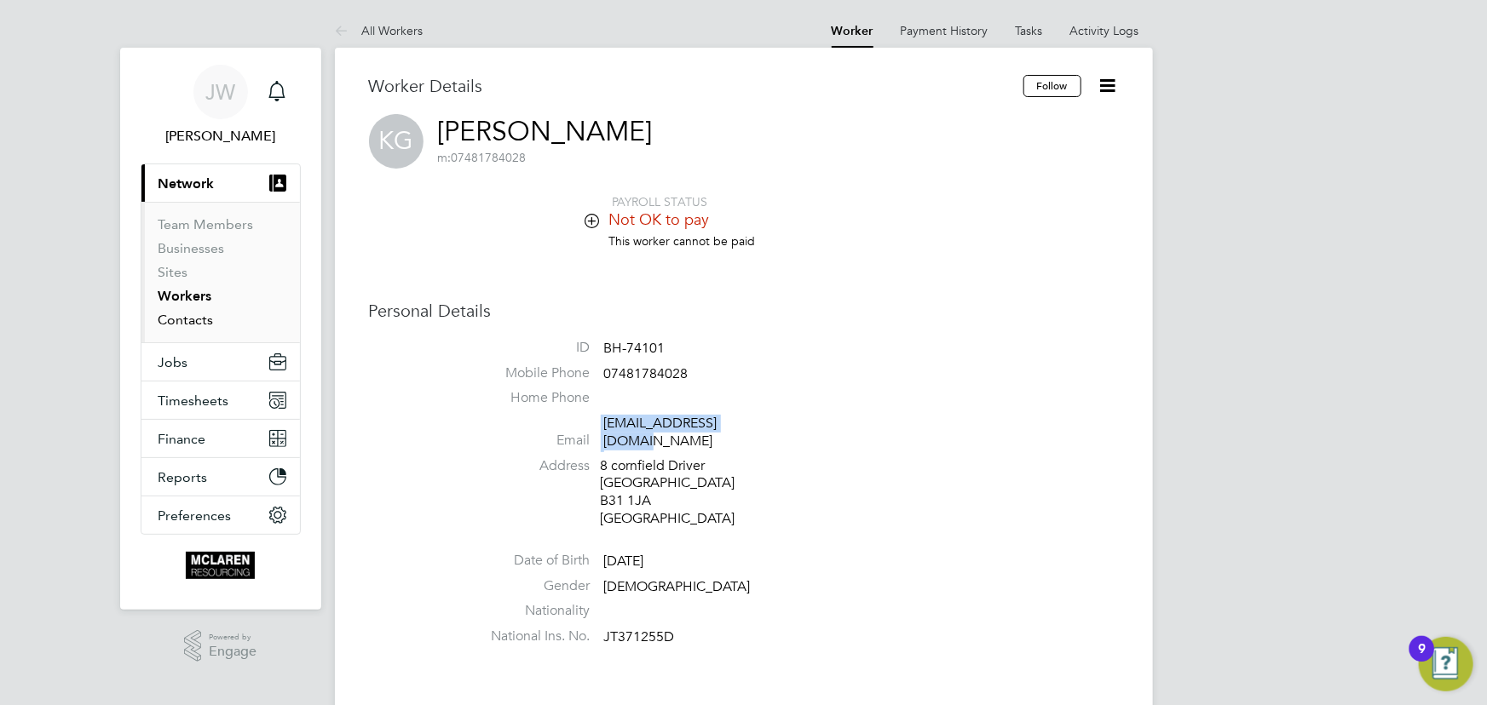
click at [204, 323] on link "Contacts" at bounding box center [185, 320] width 55 height 16
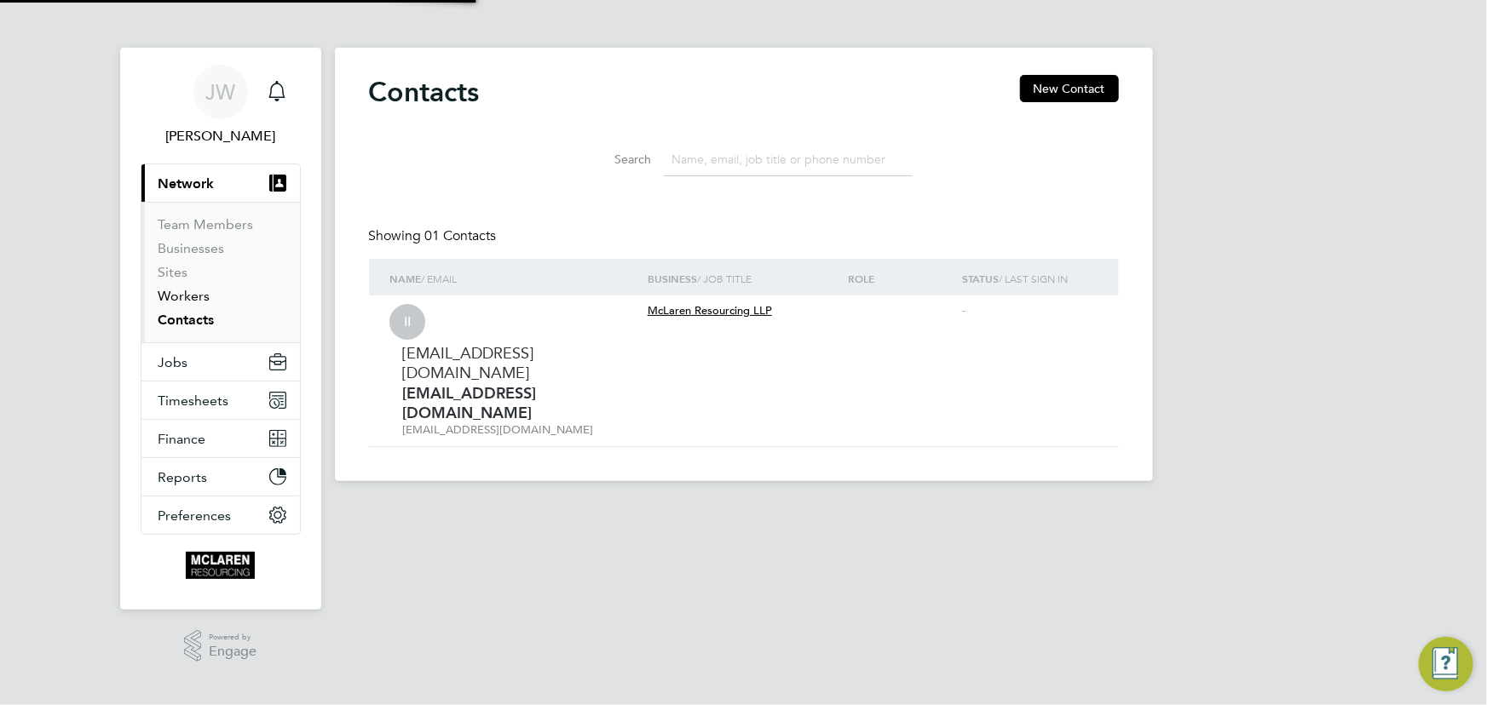
click at [189, 297] on link "Workers" at bounding box center [184, 296] width 52 height 16
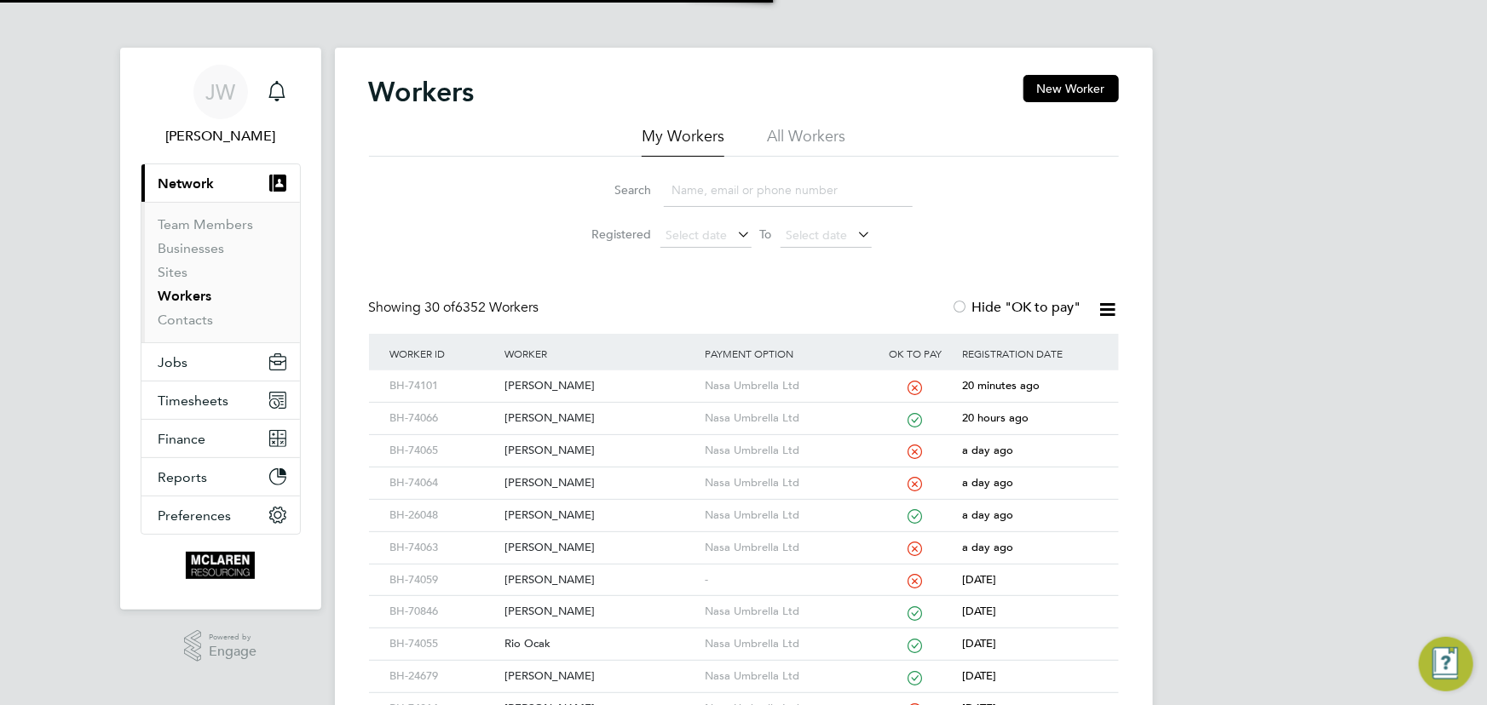
click at [678, 186] on input at bounding box center [788, 190] width 249 height 33
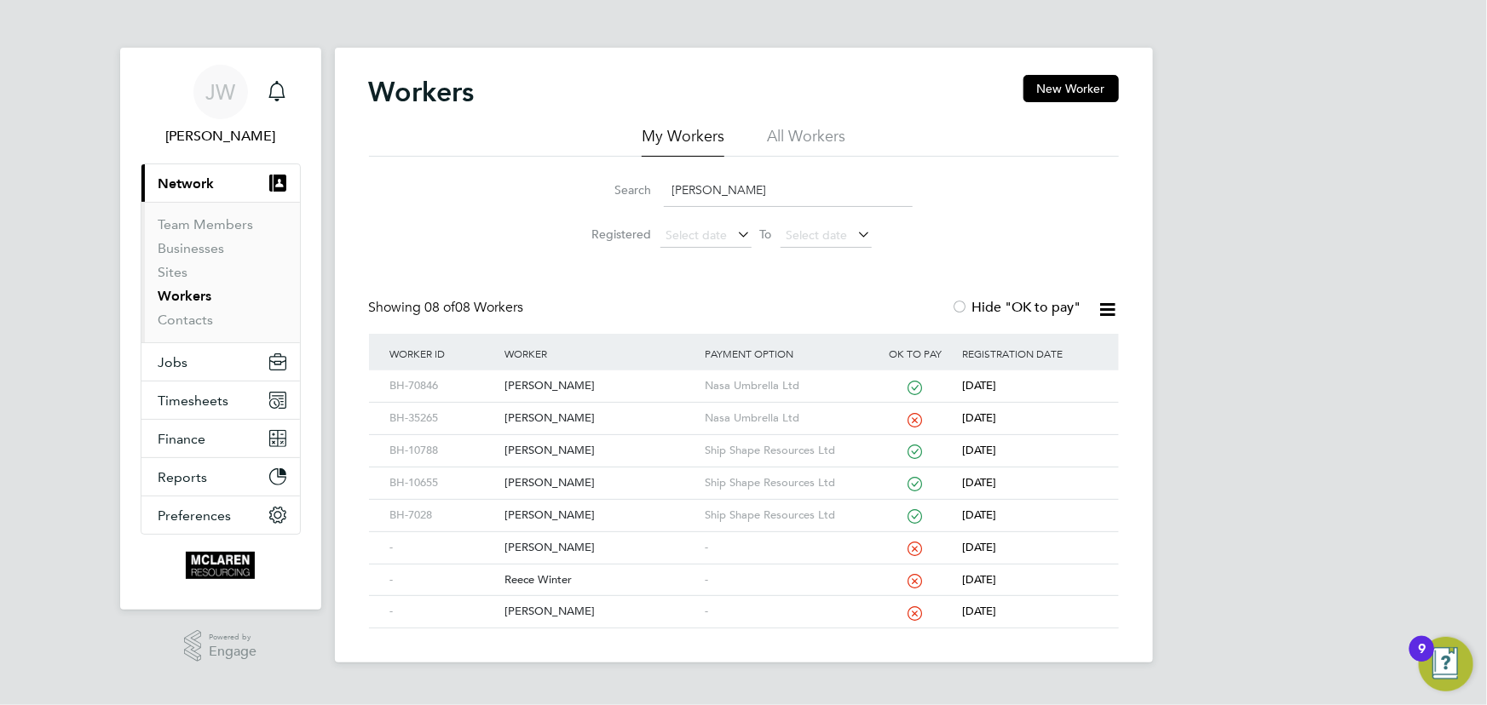
drag, startPoint x: 729, startPoint y: 188, endPoint x: 594, endPoint y: 196, distance: 135.7
click at [594, 196] on div "Search reece" at bounding box center [743, 190] width 337 height 33
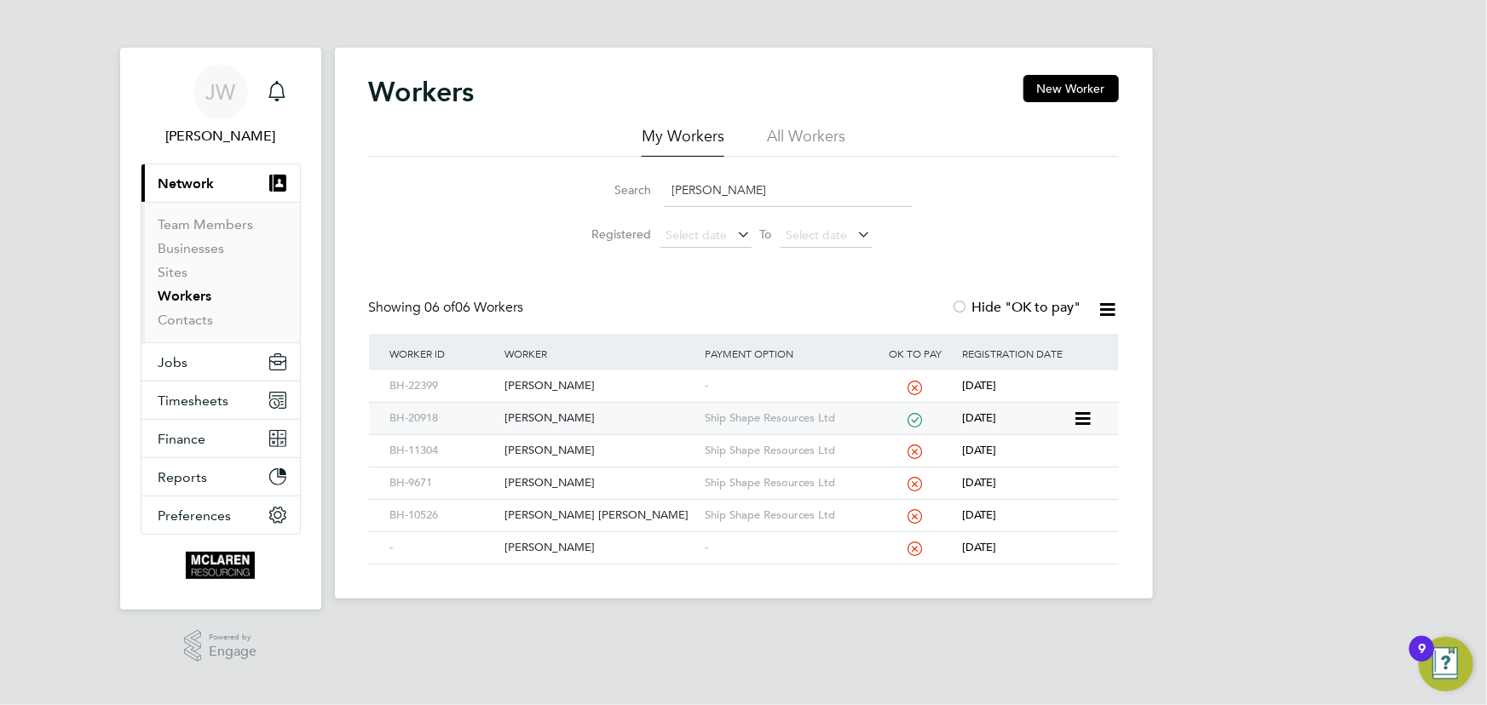
click at [563, 418] on div "Adrian Iliuta" at bounding box center [600, 419] width 200 height 32
drag, startPoint x: 725, startPoint y: 191, endPoint x: 622, endPoint y: 193, distance: 103.1
click at [622, 193] on div "Search adrian i" at bounding box center [743, 190] width 337 height 33
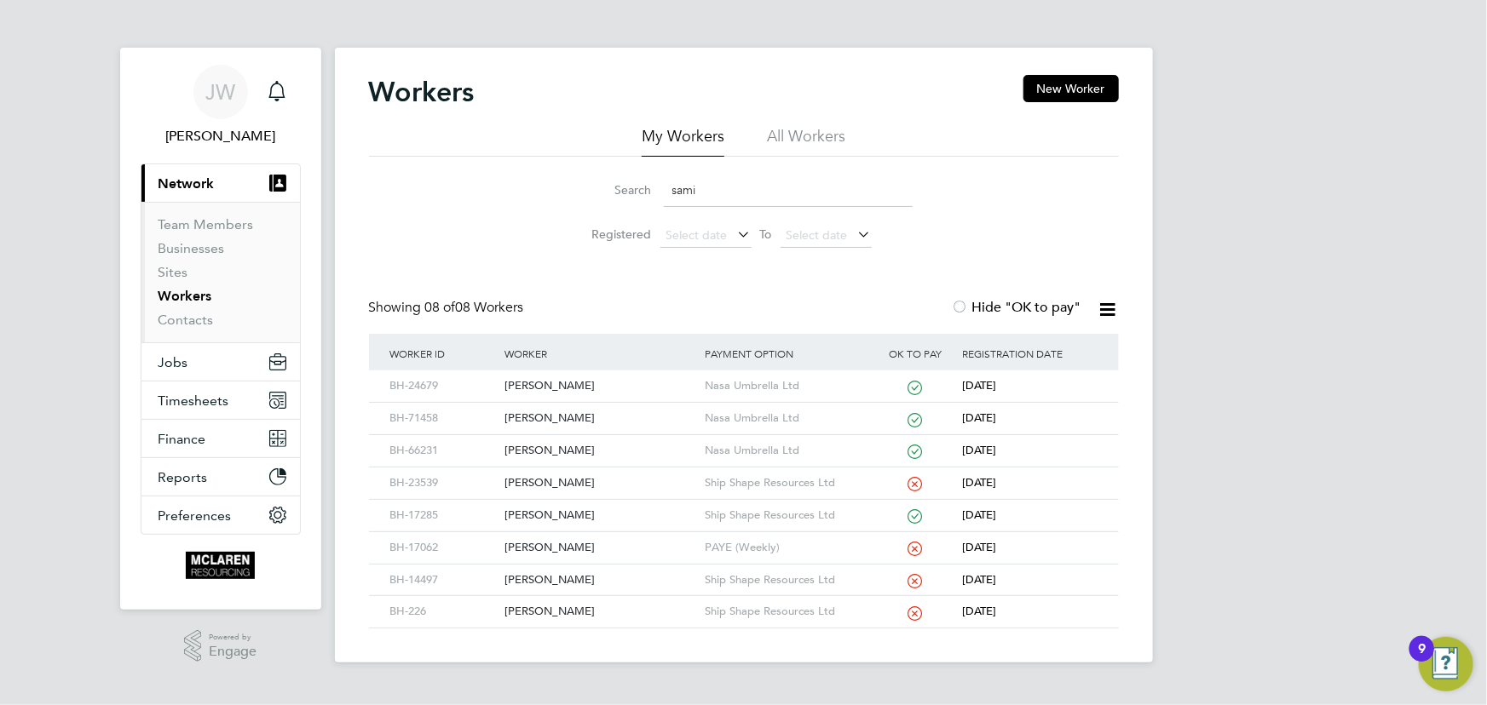
type input "sami"
click at [208, 322] on link "Contacts" at bounding box center [185, 320] width 55 height 16
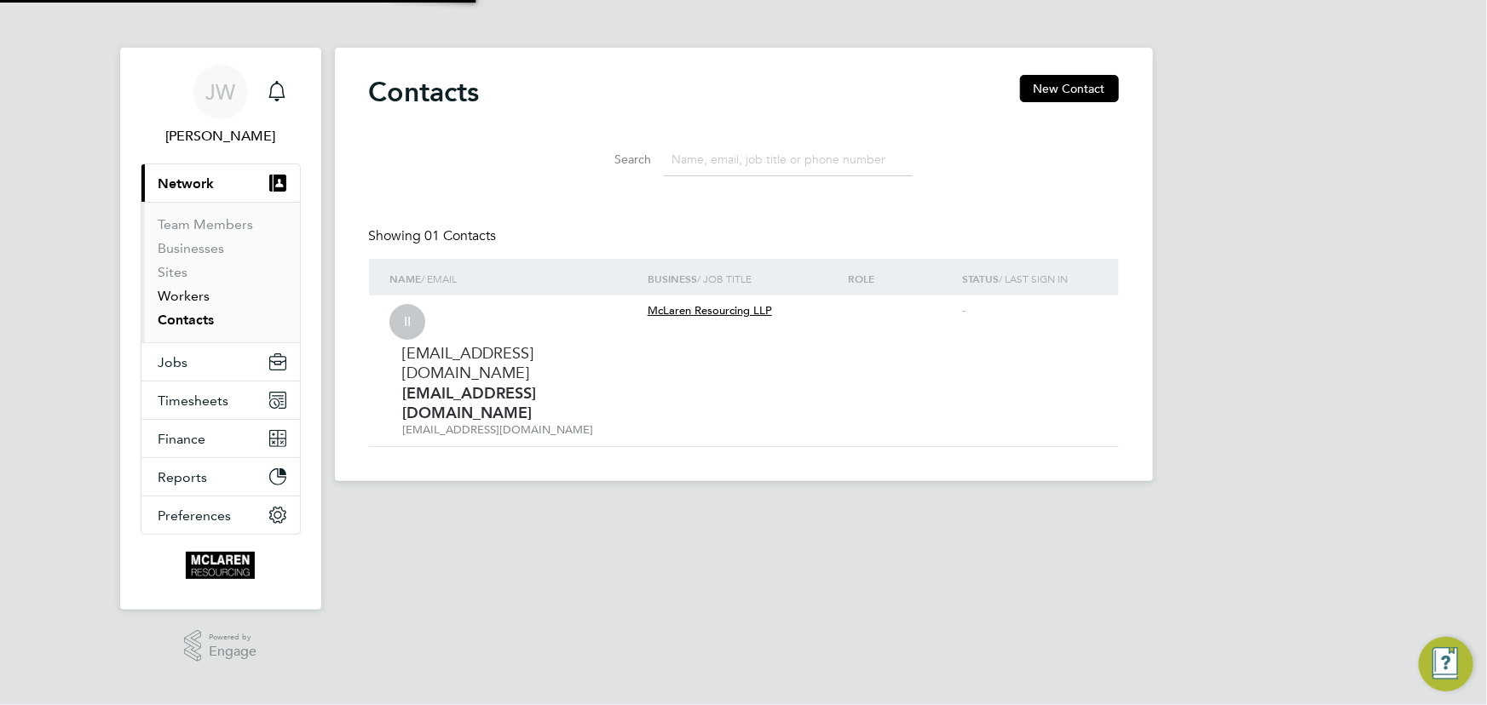
click at [193, 296] on link "Workers" at bounding box center [184, 296] width 52 height 16
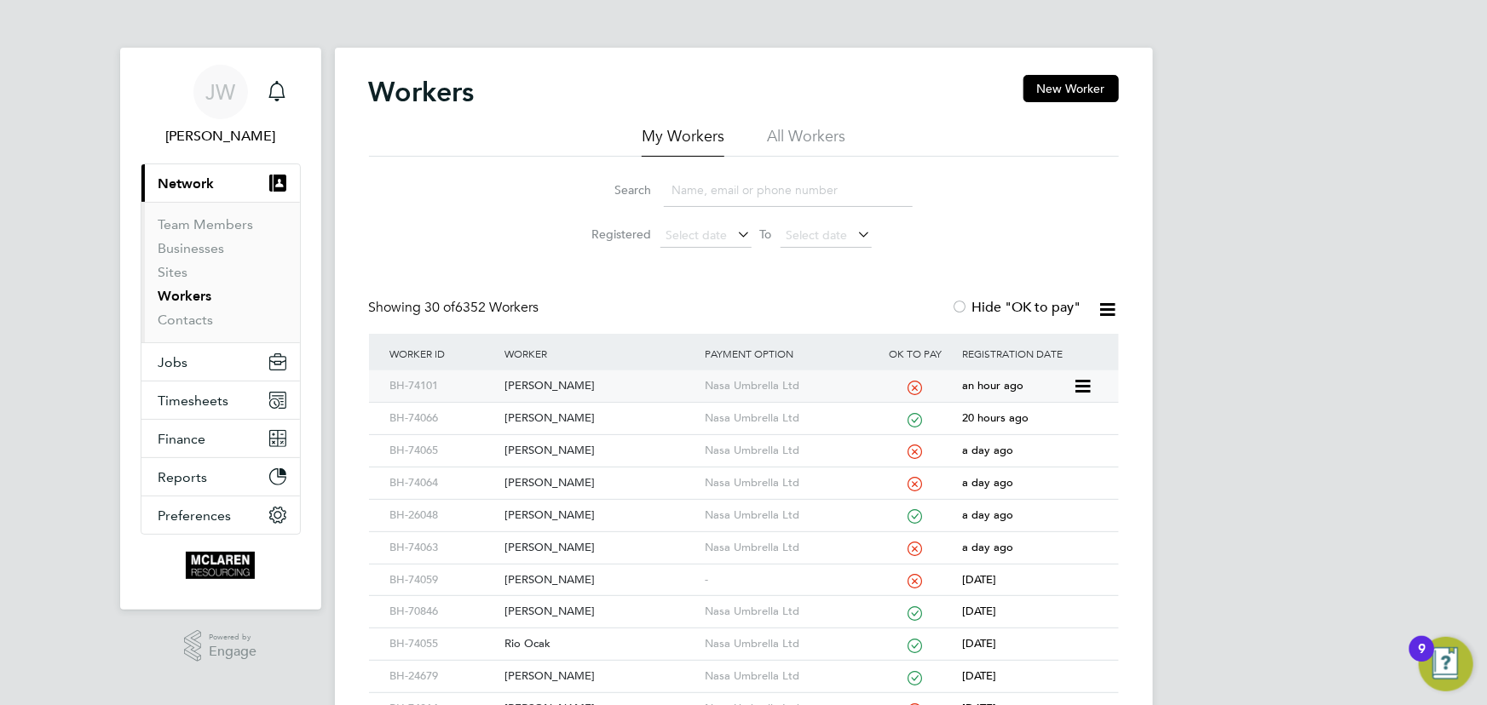
click at [545, 381] on div "[PERSON_NAME]" at bounding box center [600, 387] width 200 height 32
click at [186, 324] on link "Contacts" at bounding box center [185, 320] width 55 height 16
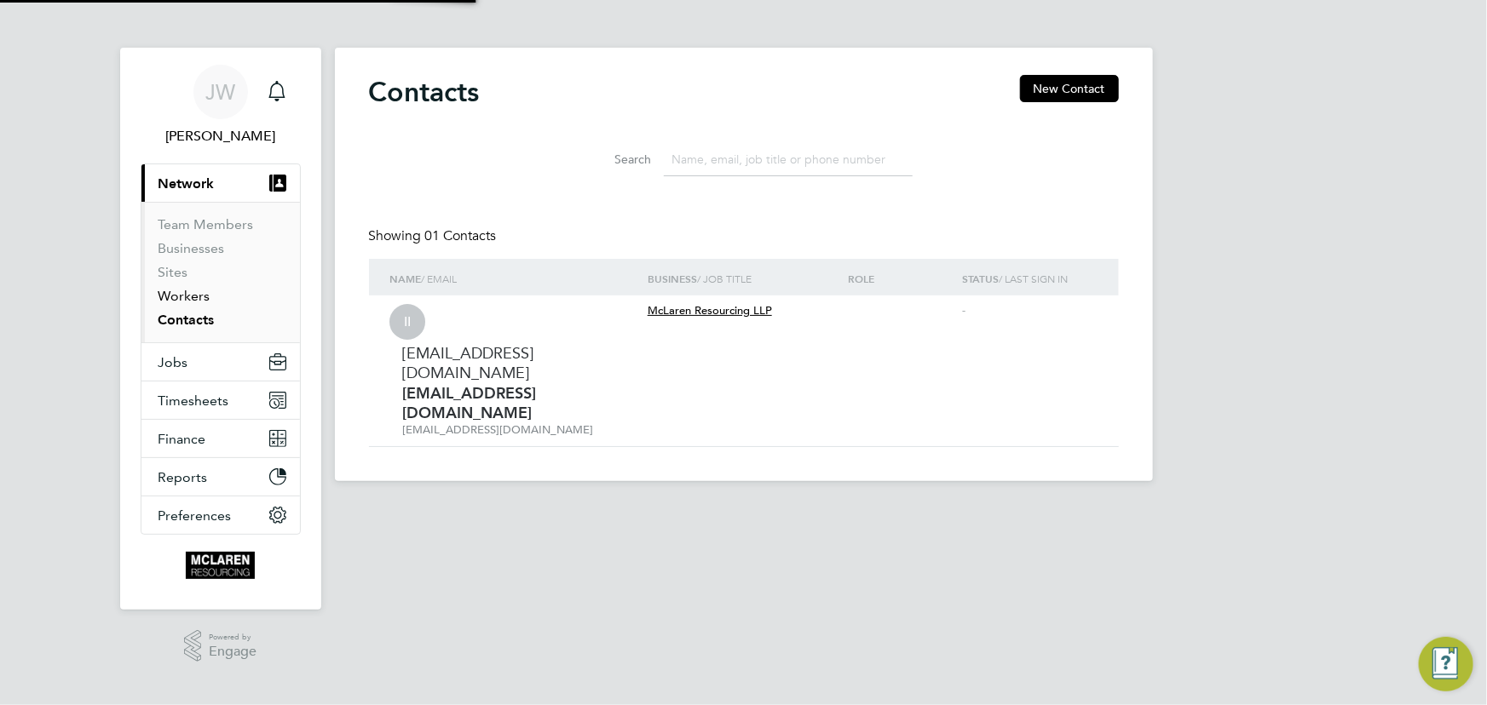
click at [182, 302] on link "Workers" at bounding box center [184, 296] width 52 height 16
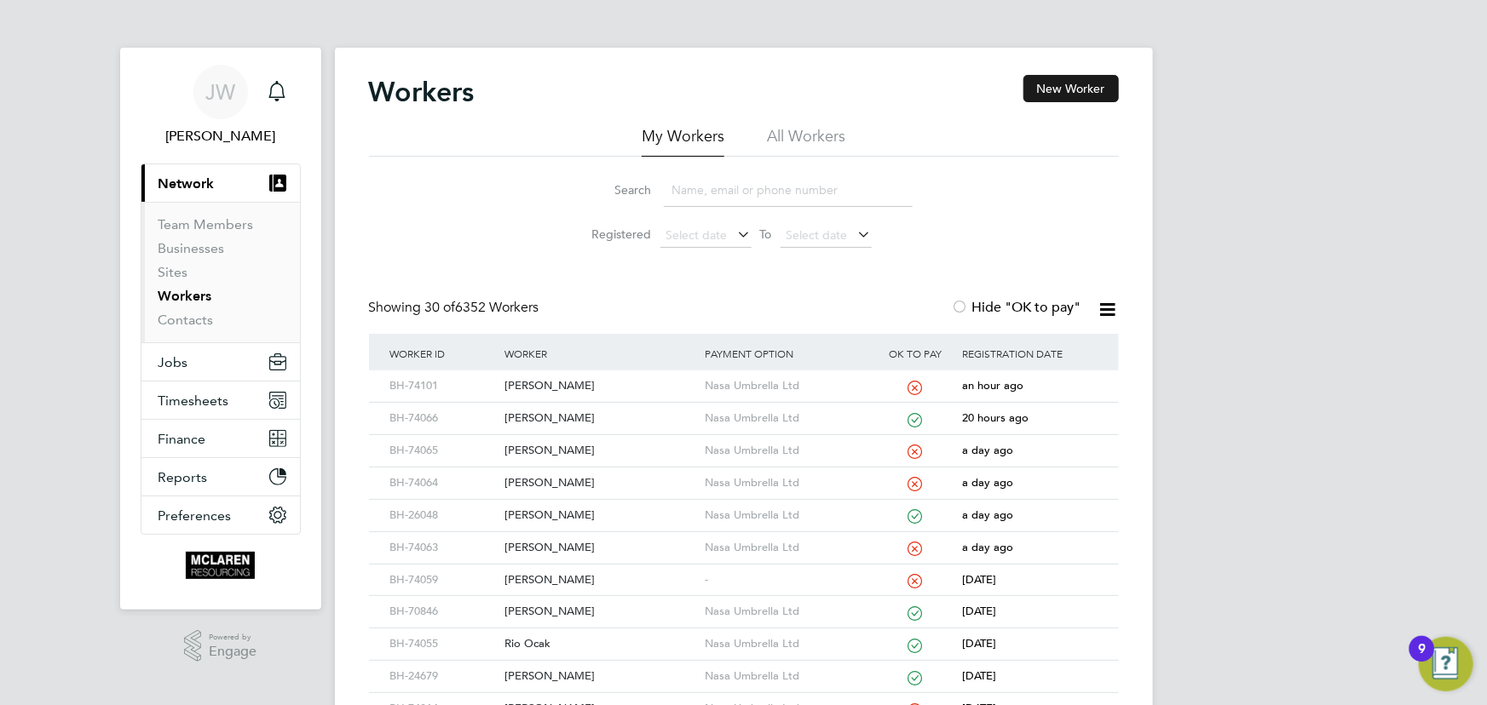
click at [1072, 86] on button "New Worker" at bounding box center [1070, 88] width 95 height 27
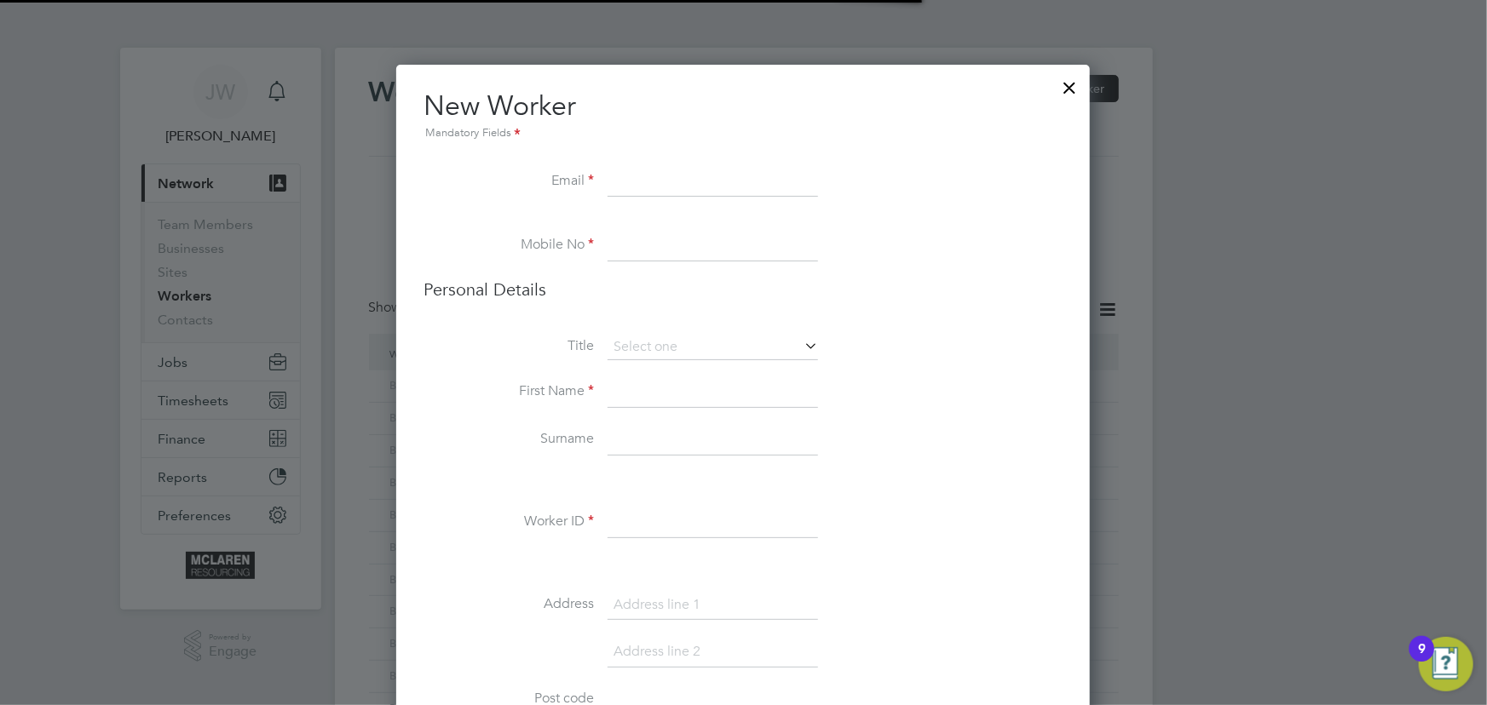
scroll to position [9, 9]
paste input "Marianirimita32@yahoo.com"
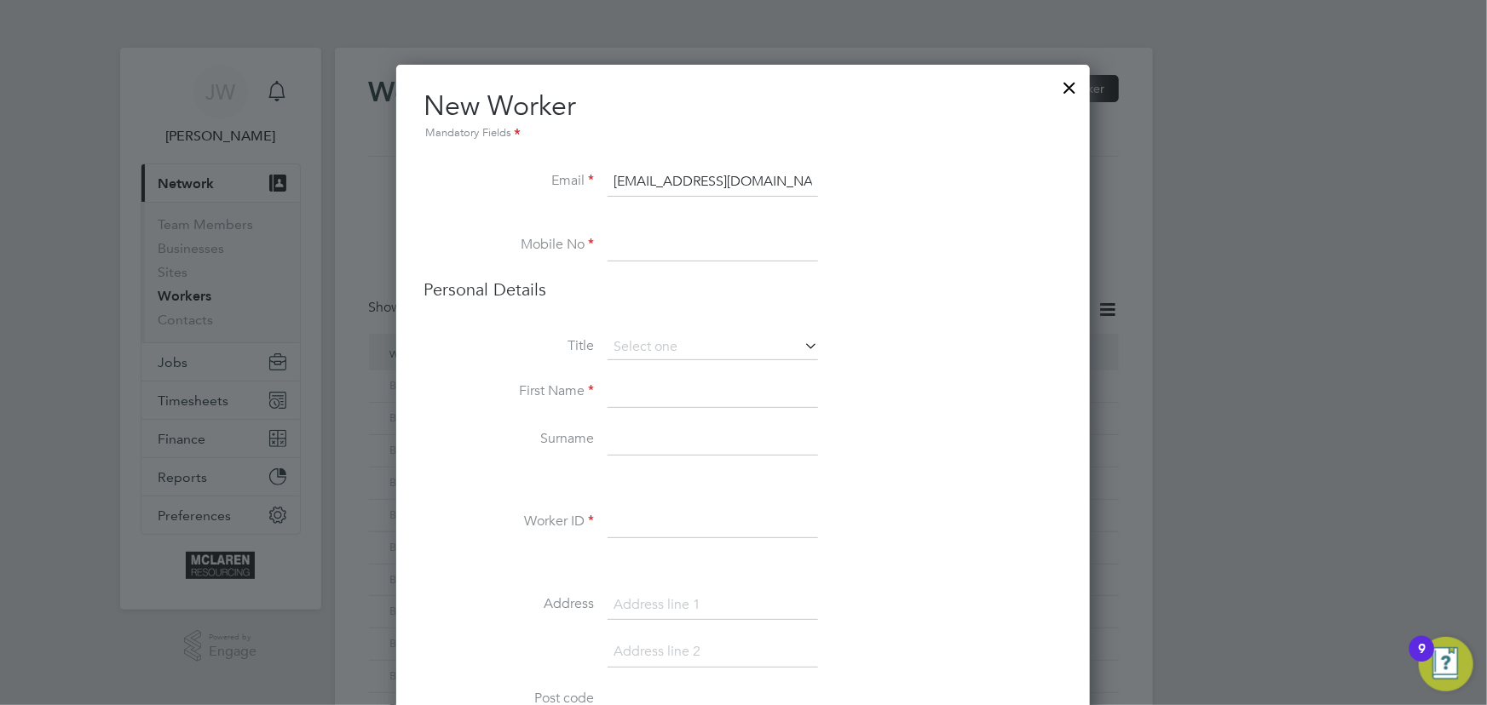
type input "Marianirimita32@yahoo.com"
click at [669, 410] on li "First Name" at bounding box center [742, 401] width 639 height 48
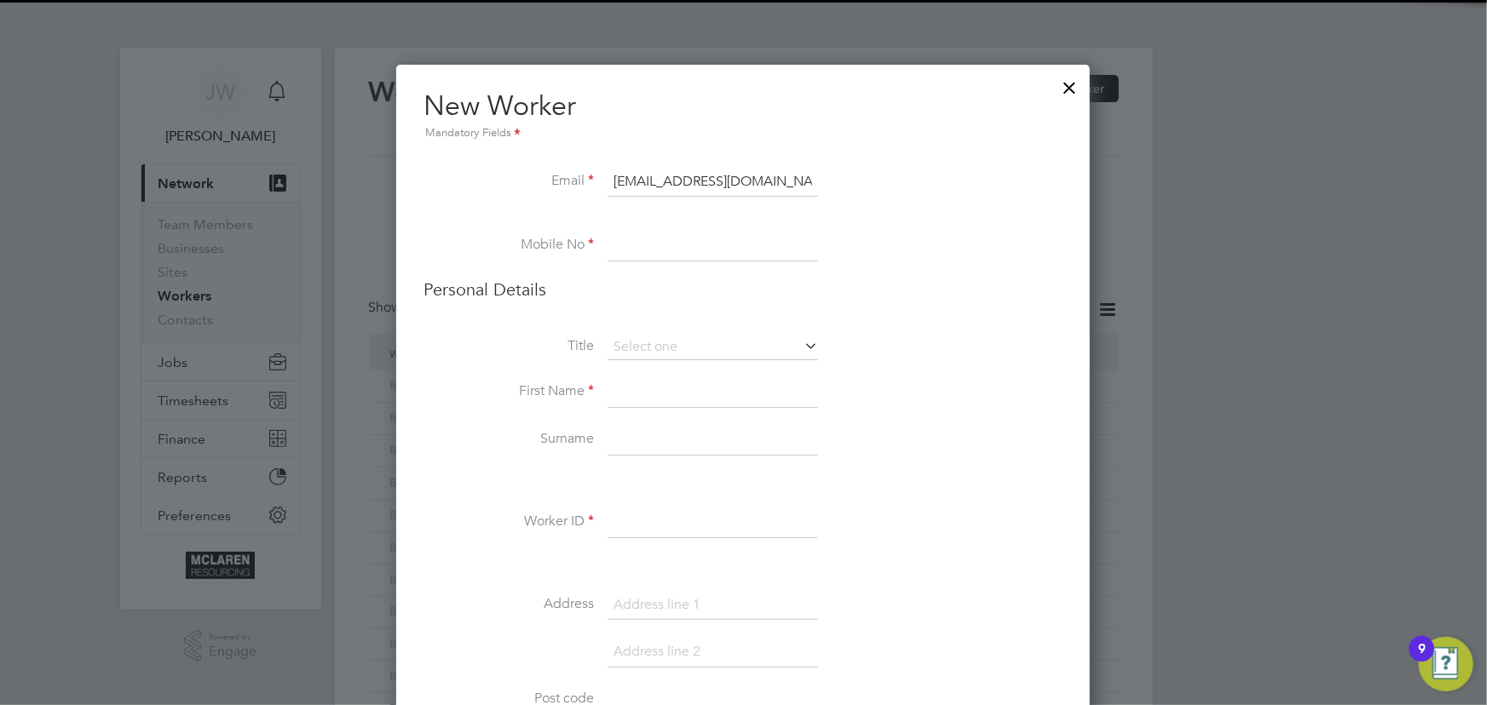
click at [631, 387] on input at bounding box center [713, 392] width 210 height 31
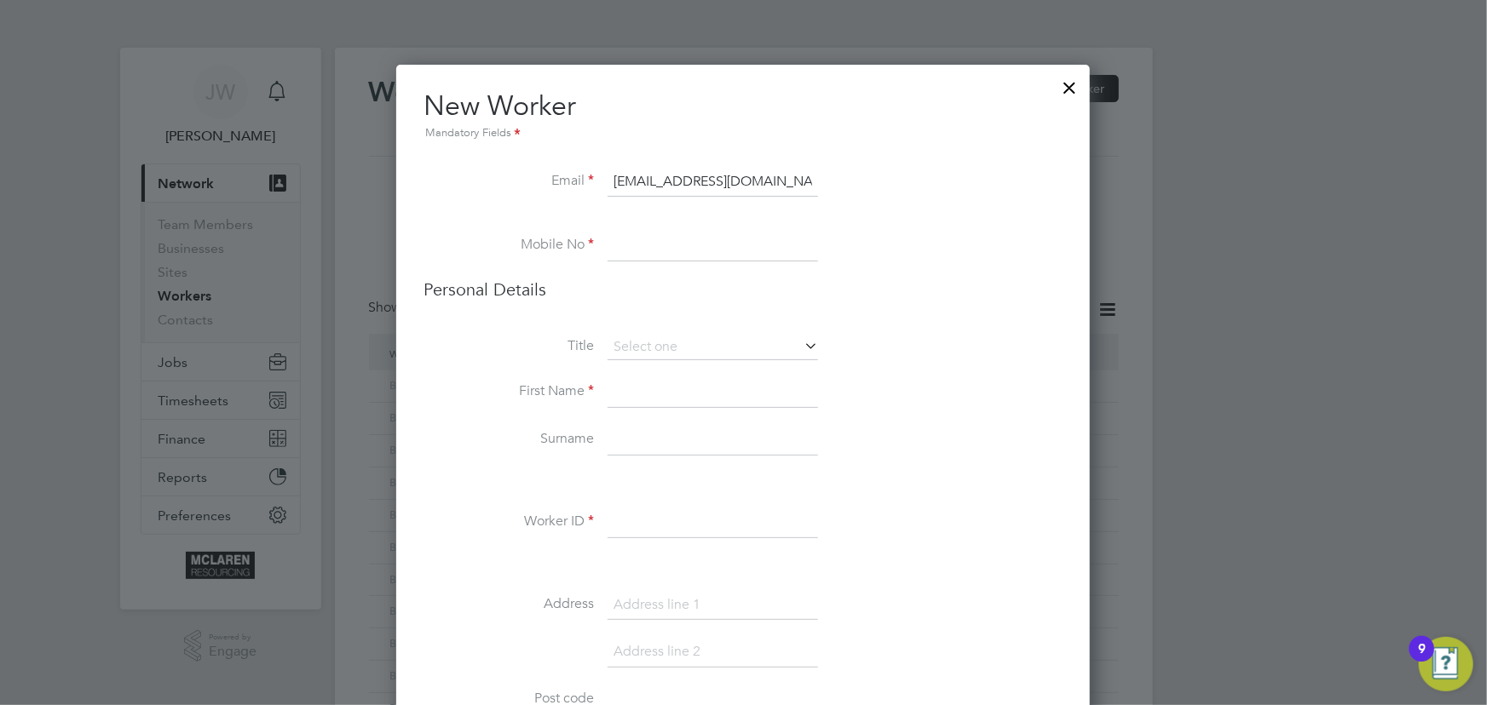
paste input "07776 018991"
type input "07776 018991"
click at [661, 398] on input at bounding box center [713, 392] width 210 height 31
type input "M"
type input "Romeo Marian"
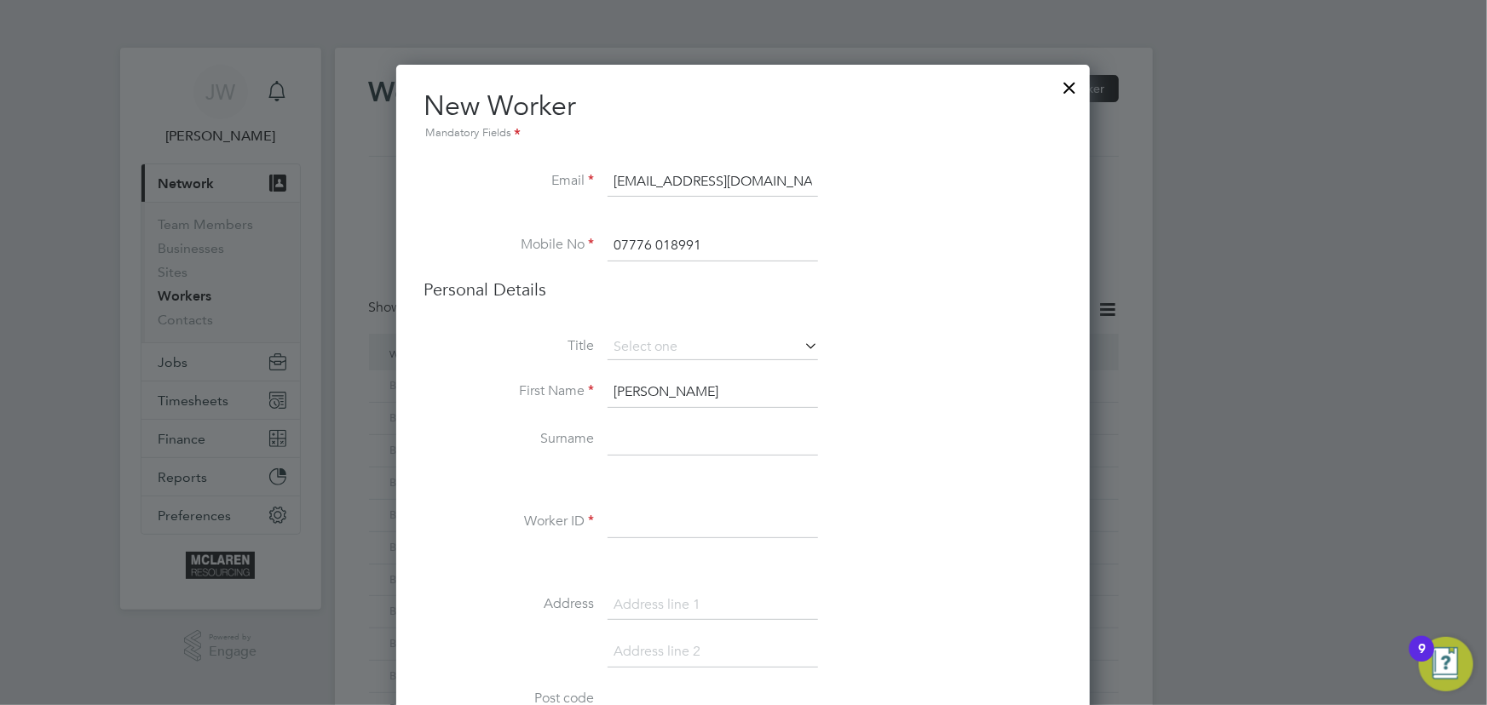
click at [668, 440] on input at bounding box center [713, 440] width 210 height 31
type input "Irimita"
drag, startPoint x: 666, startPoint y: 518, endPoint x: 662, endPoint y: 508, distance: 11.1
click at [666, 518] on input at bounding box center [713, 523] width 210 height 31
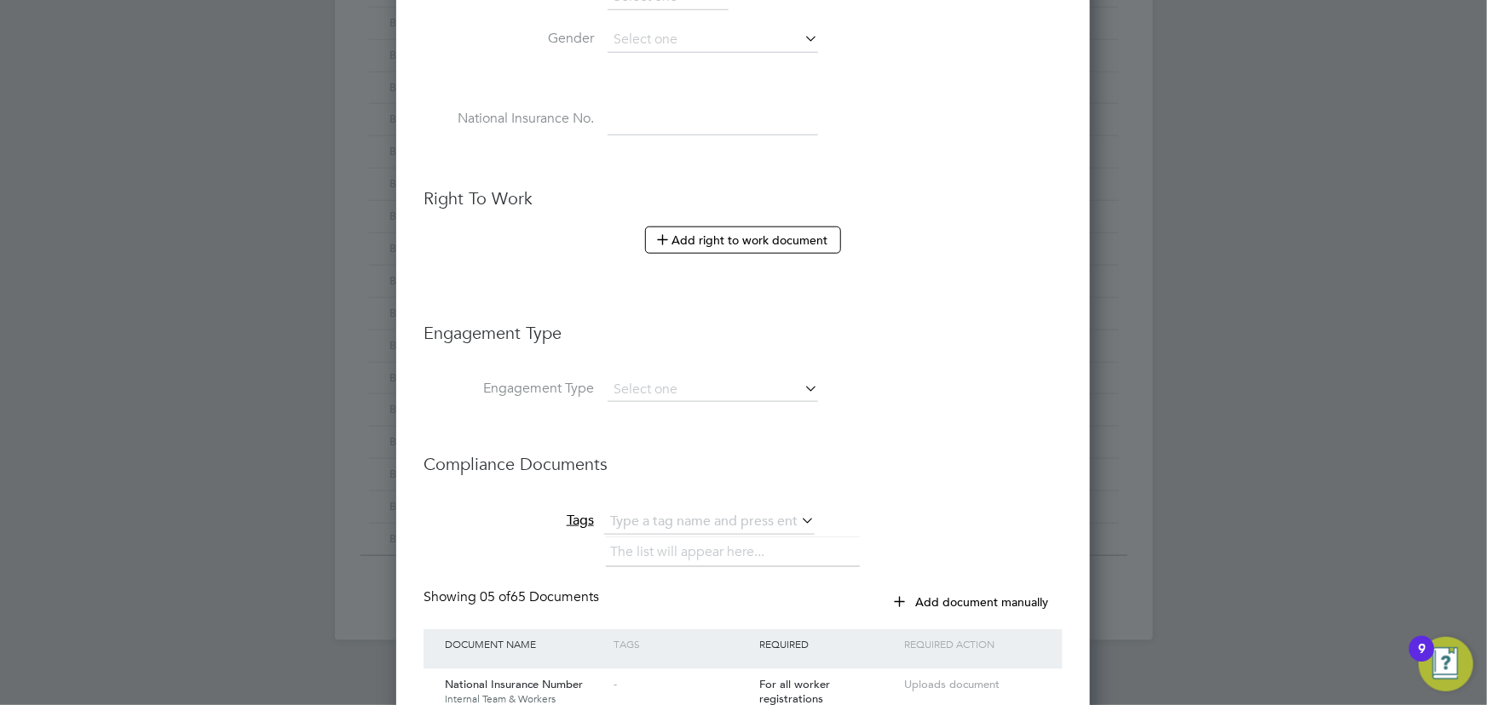
scroll to position [1006, 0]
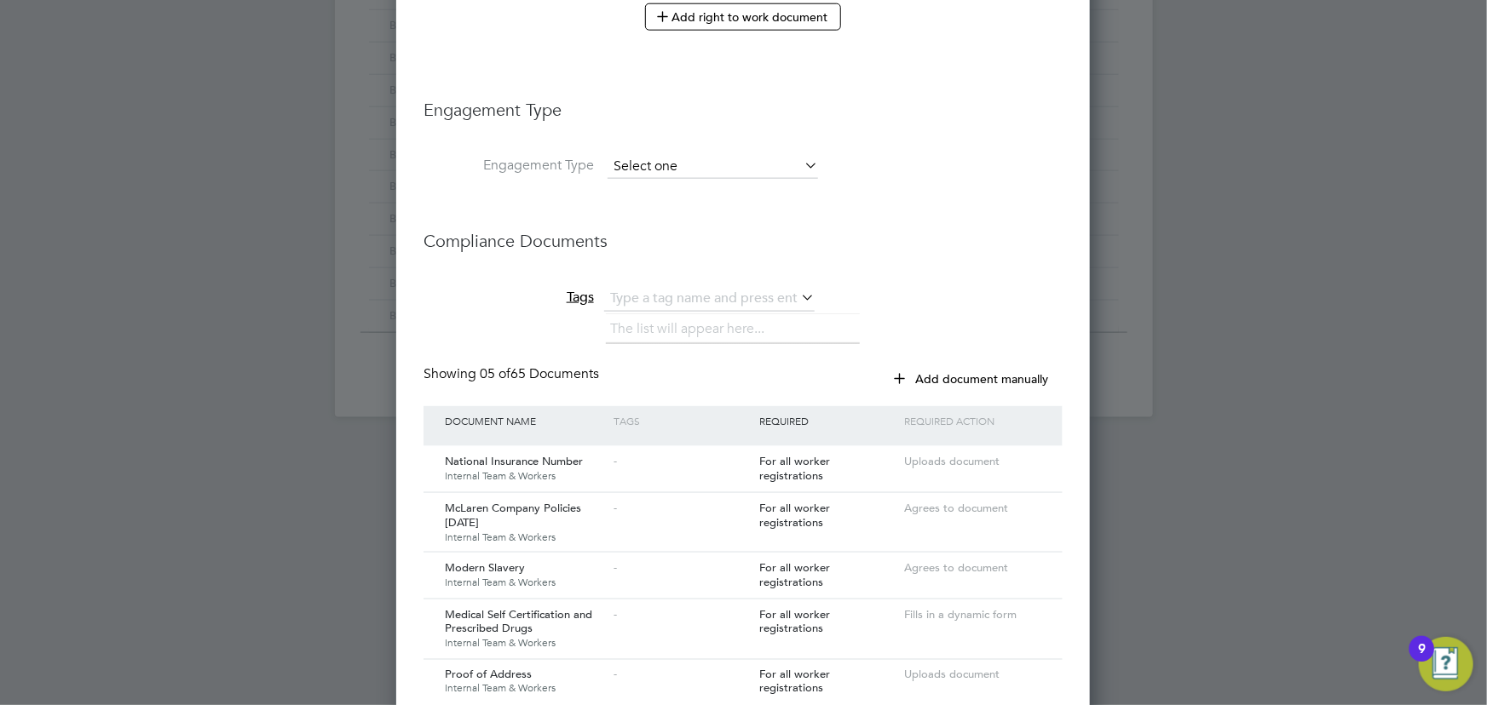
type input "BH-74131"
click at [674, 167] on input at bounding box center [713, 167] width 210 height 24
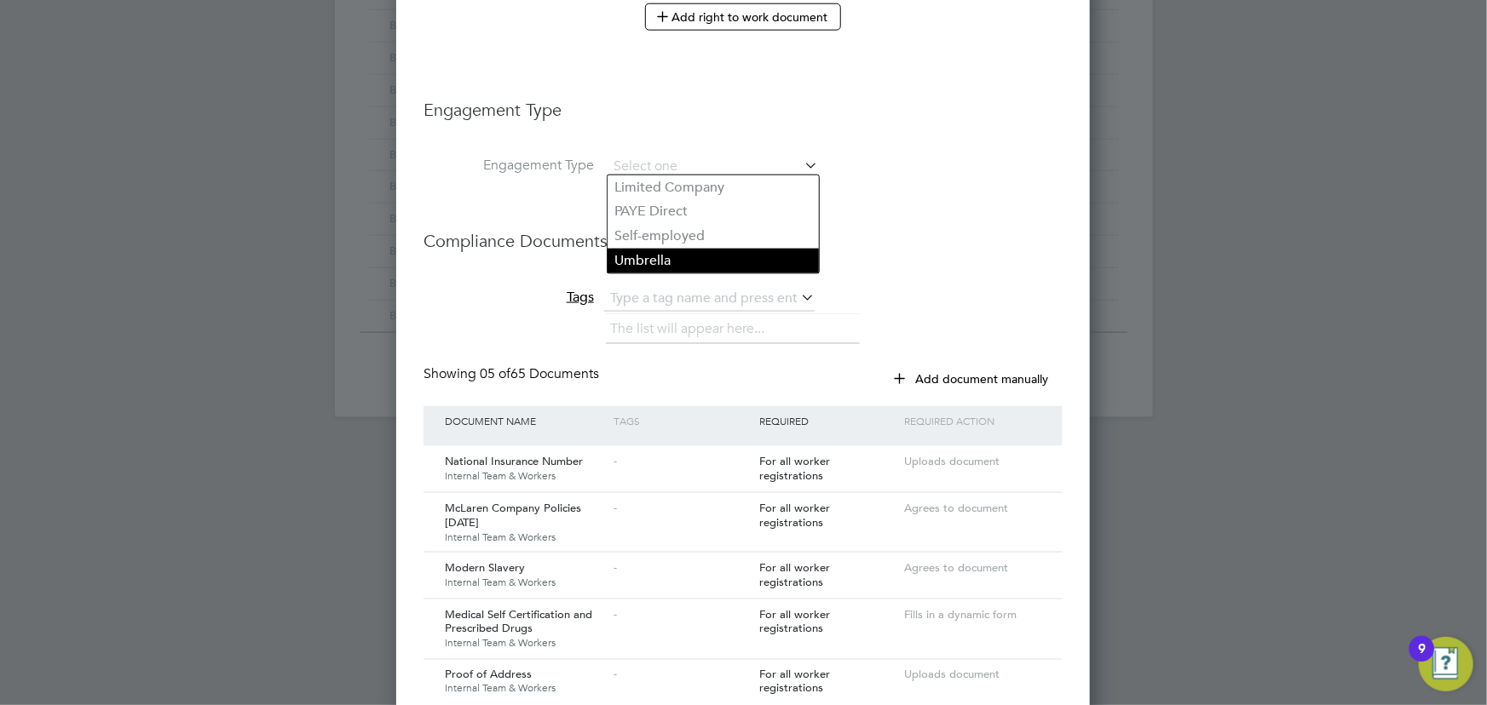
click at [665, 258] on li "Umbrella" at bounding box center [713, 261] width 211 height 25
type input "Umbrella"
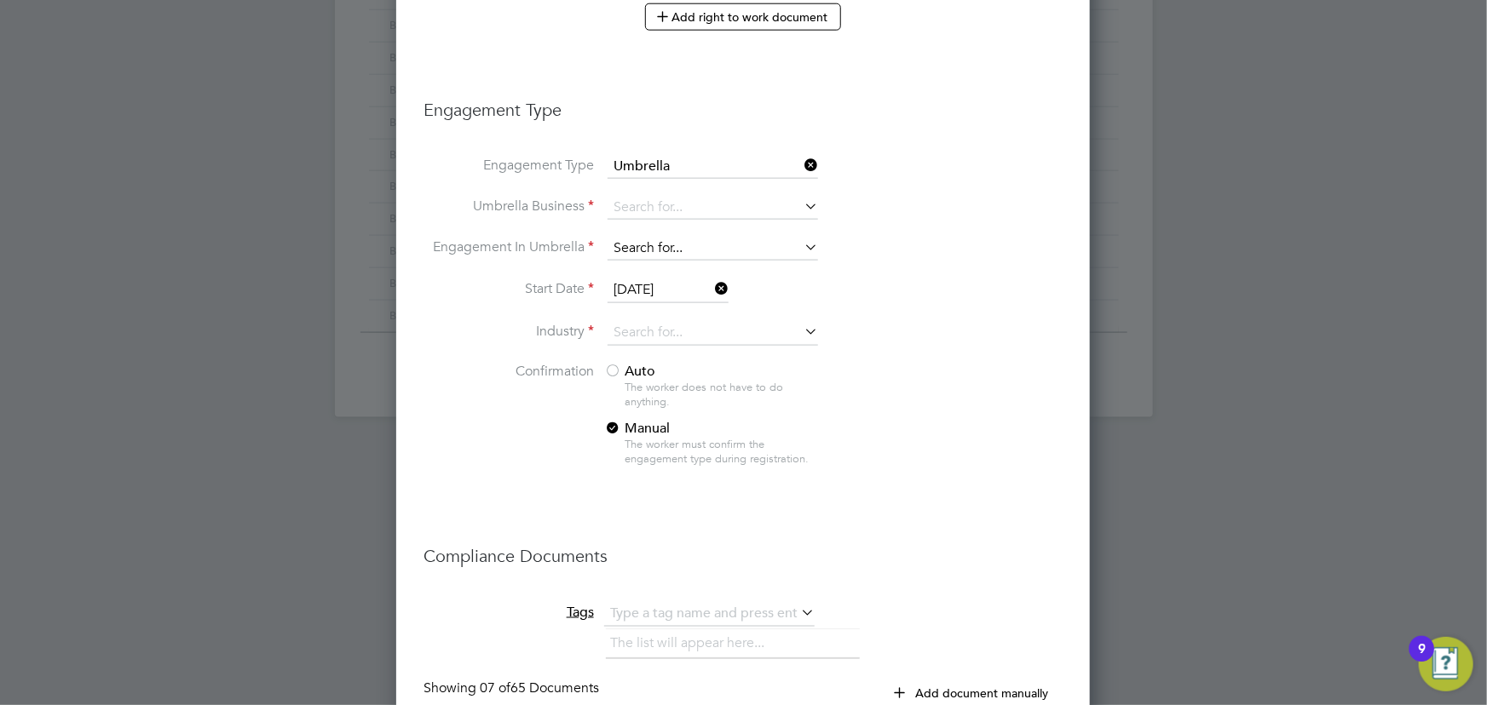
scroll to position [2364, 694]
click at [648, 205] on input at bounding box center [713, 208] width 210 height 24
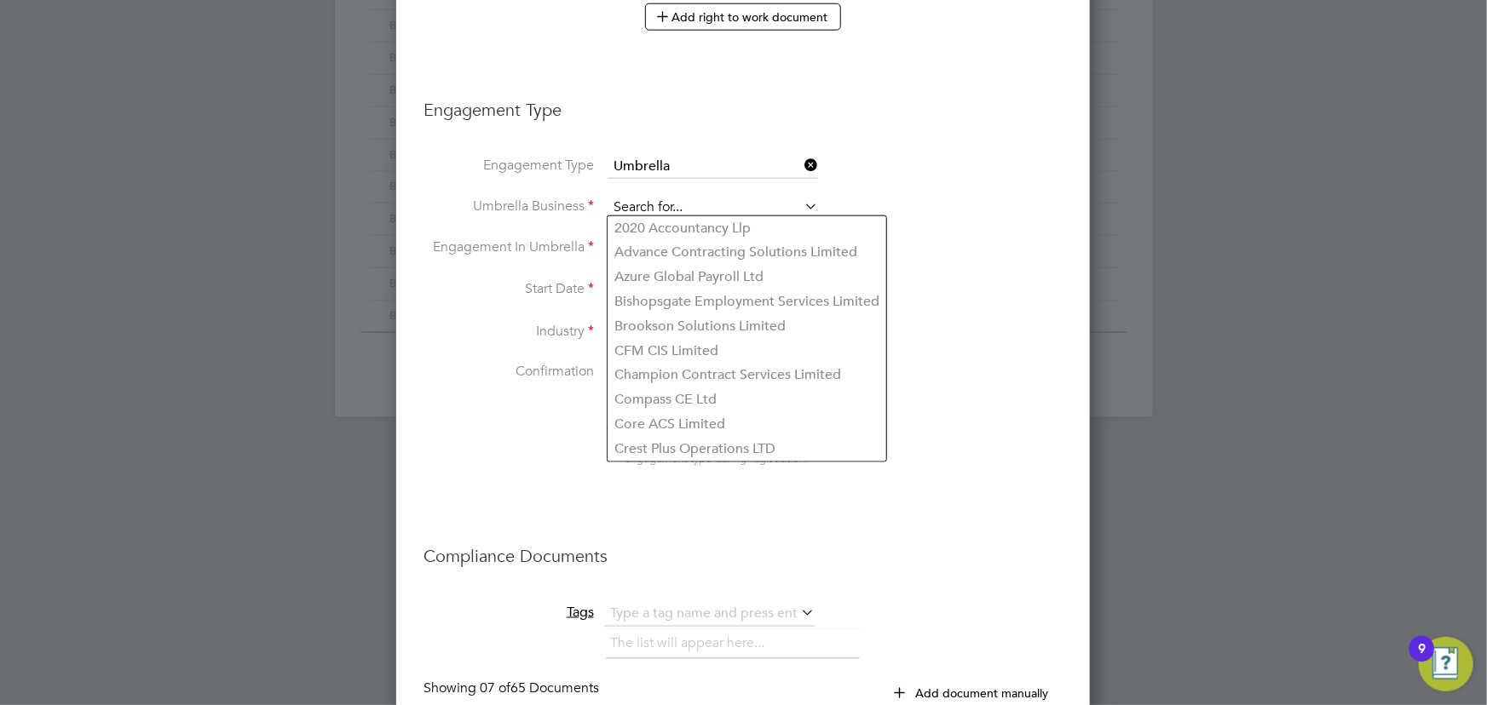
click at [649, 205] on input at bounding box center [713, 208] width 210 height 24
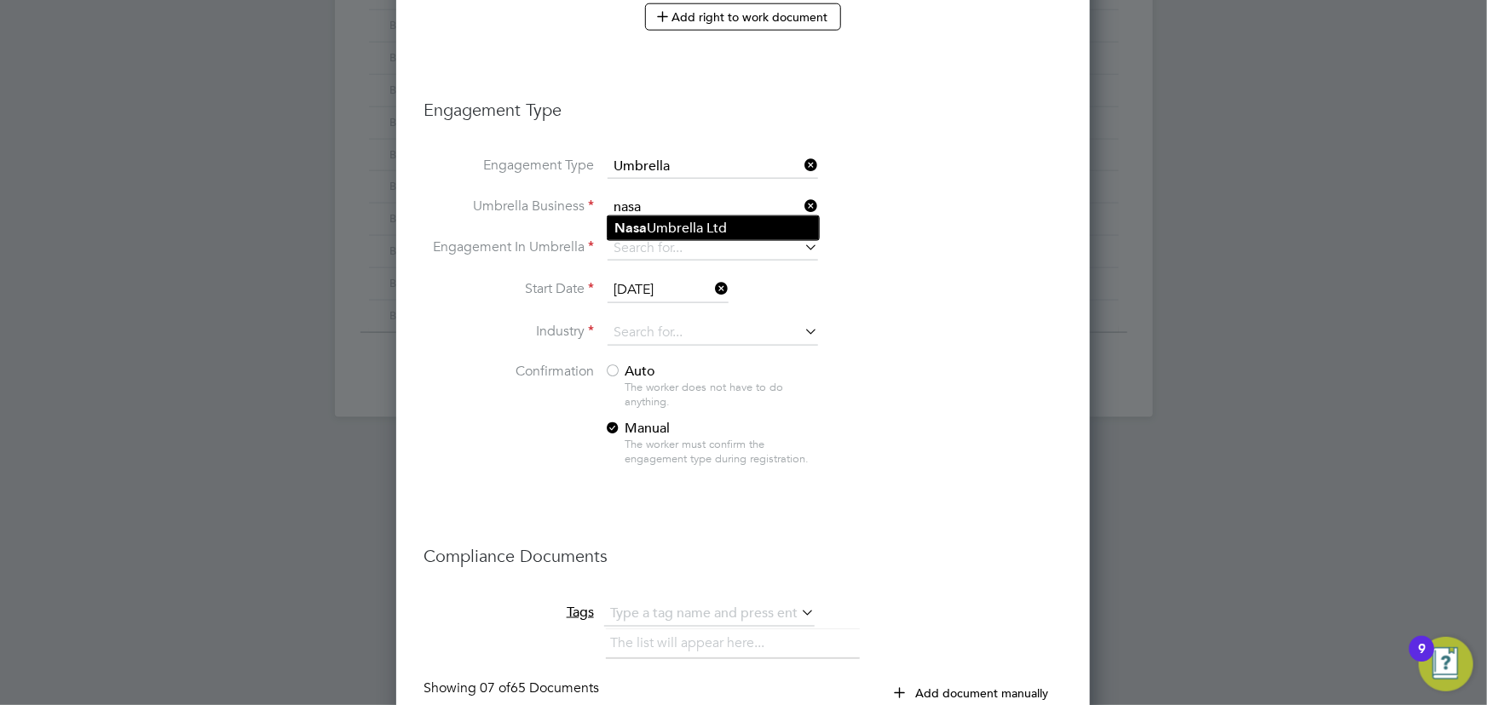
click at [632, 229] on b "Nasa" at bounding box center [630, 228] width 32 height 16
type input "Nasa Umbrella Ltd"
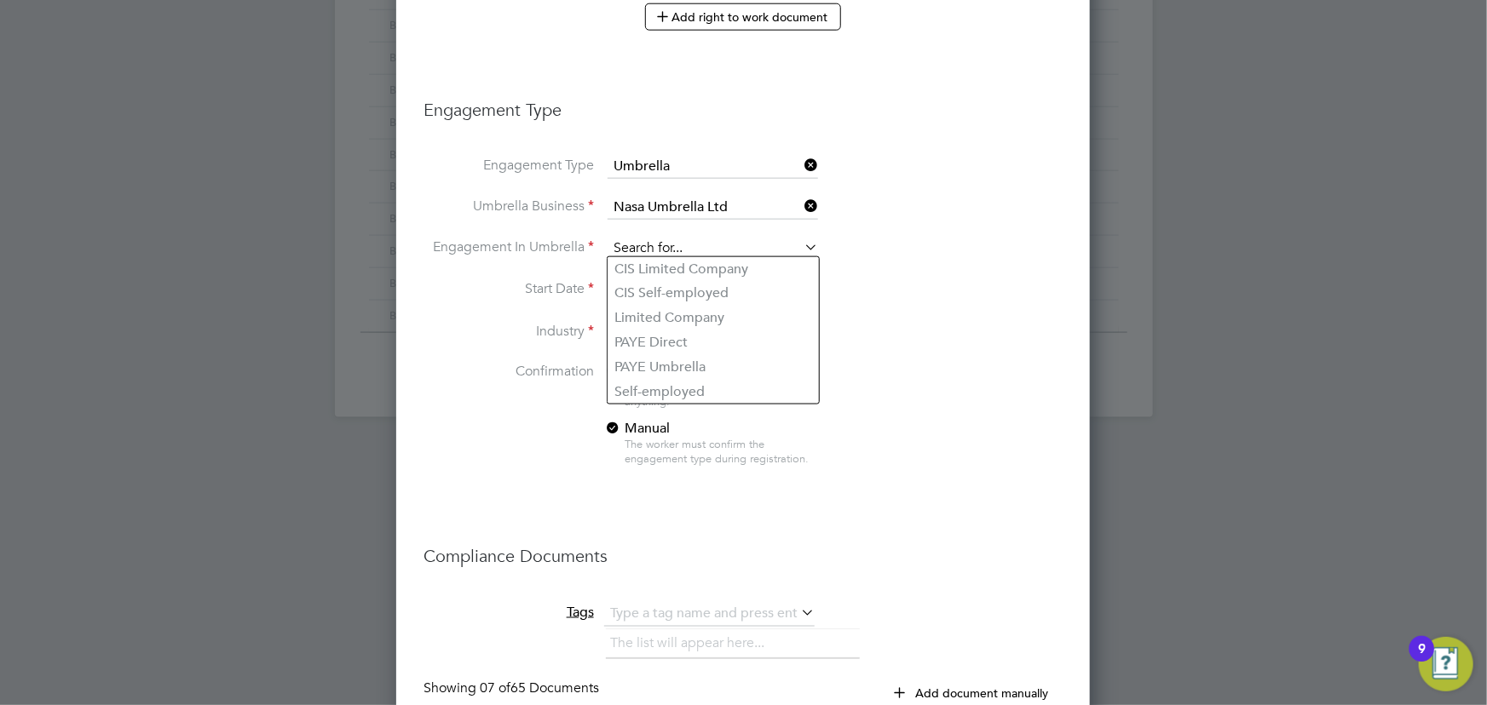
click at [630, 247] on input at bounding box center [713, 249] width 210 height 24
click at [649, 284] on li "CIS Self-employed" at bounding box center [713, 293] width 211 height 25
type input "CIS Self-employed"
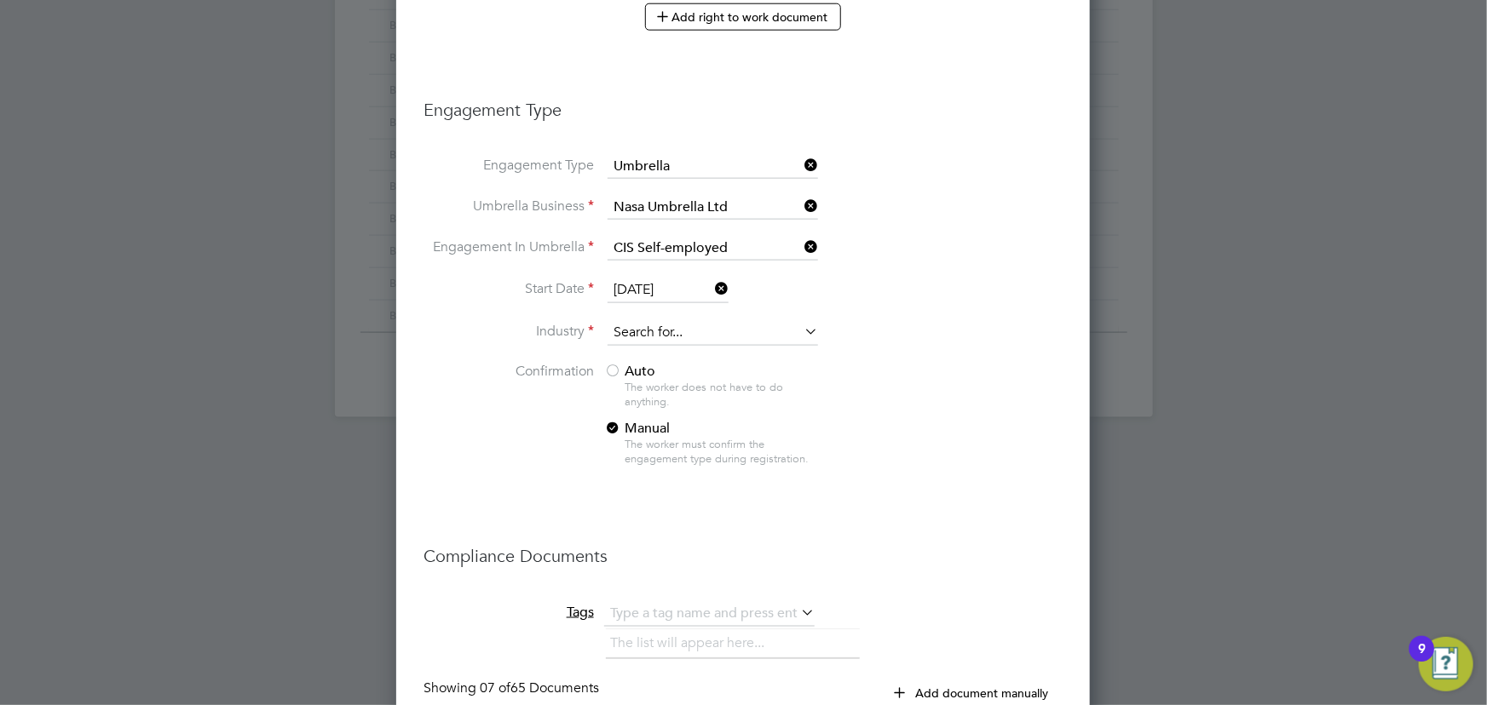
click at [641, 320] on input at bounding box center [713, 333] width 210 height 26
click at [655, 457] on li "Construction" at bounding box center [713, 468] width 211 height 23
type input "Construction"
click at [644, 367] on span "Auto" at bounding box center [629, 371] width 51 height 17
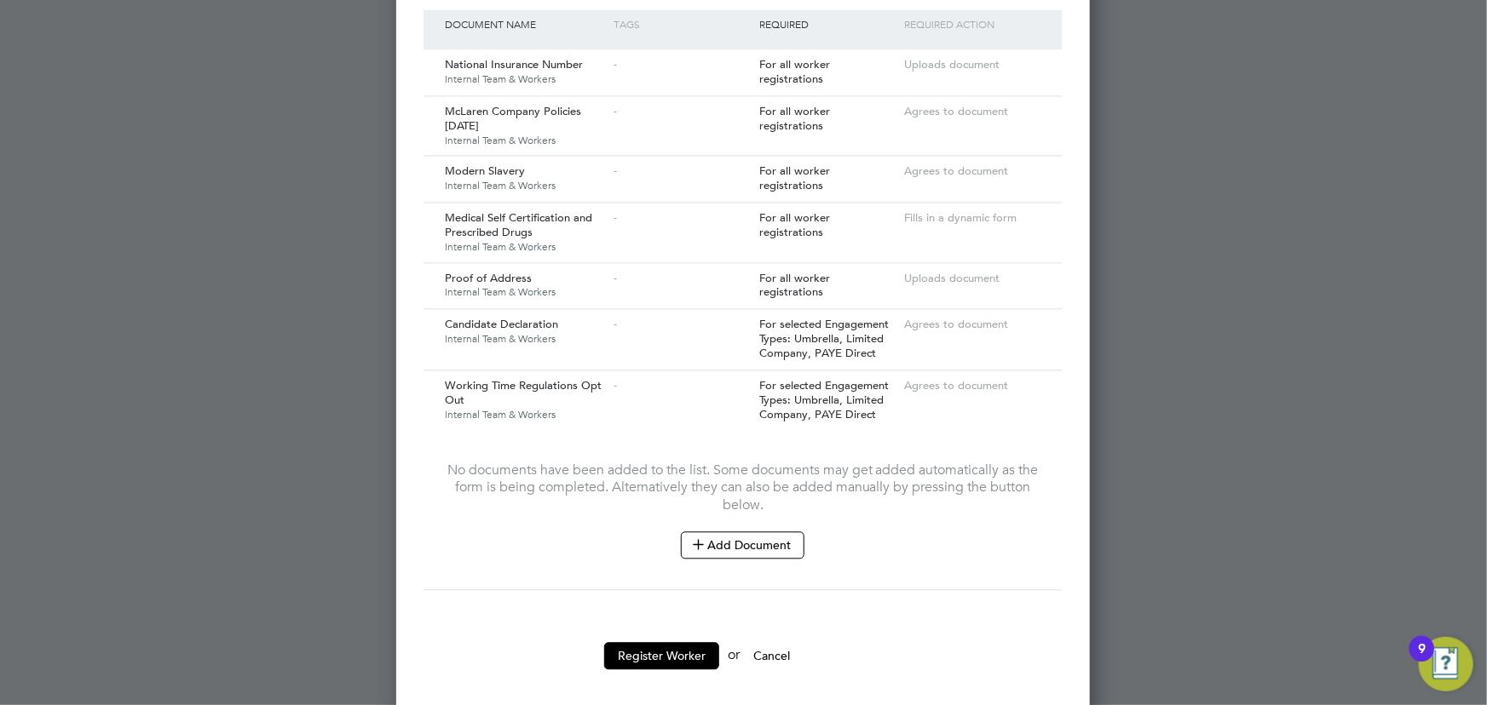
scroll to position [1722, 0]
drag, startPoint x: 778, startPoint y: 527, endPoint x: 823, endPoint y: 384, distance: 149.3
click at [785, 528] on button "Add Document" at bounding box center [743, 541] width 124 height 27
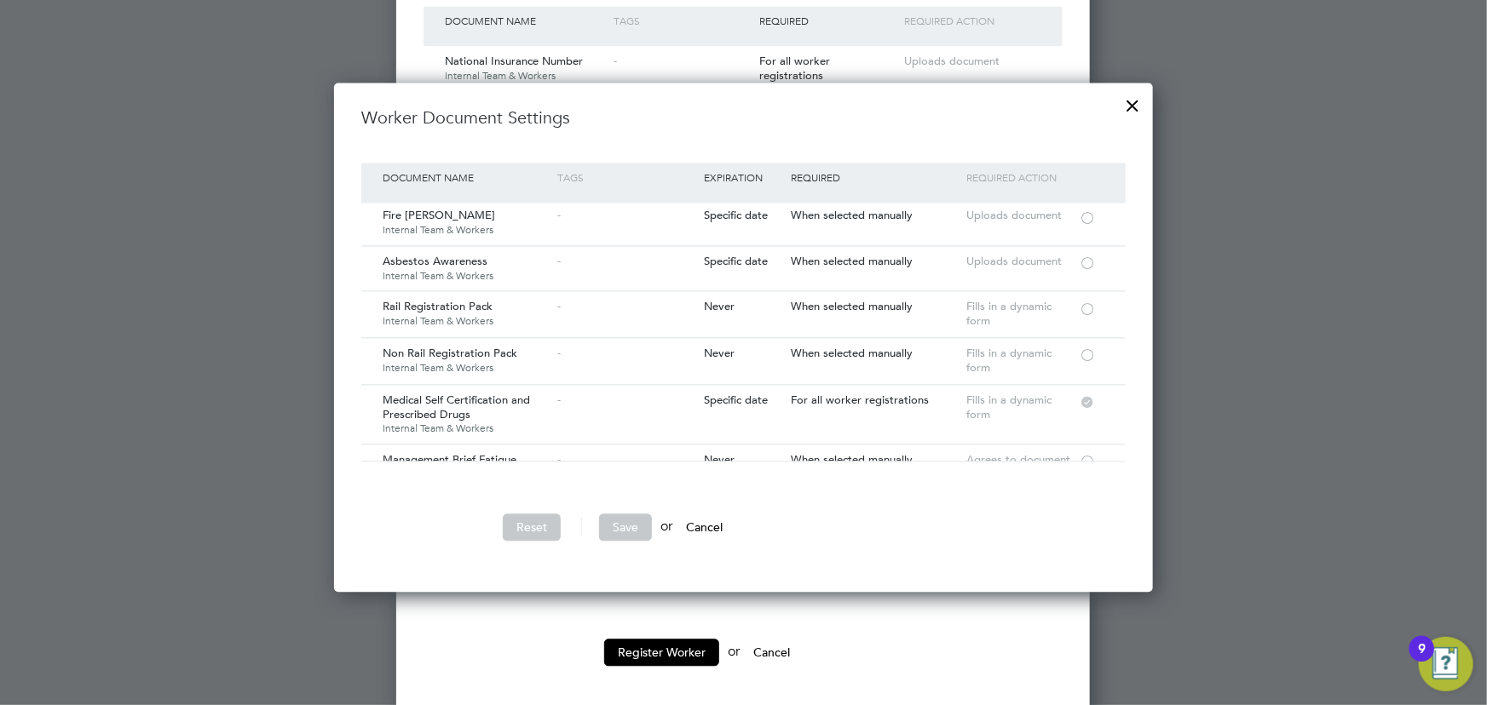
scroll to position [154, 0]
click at [1091, 352] on div at bounding box center [1087, 353] width 17 height 13
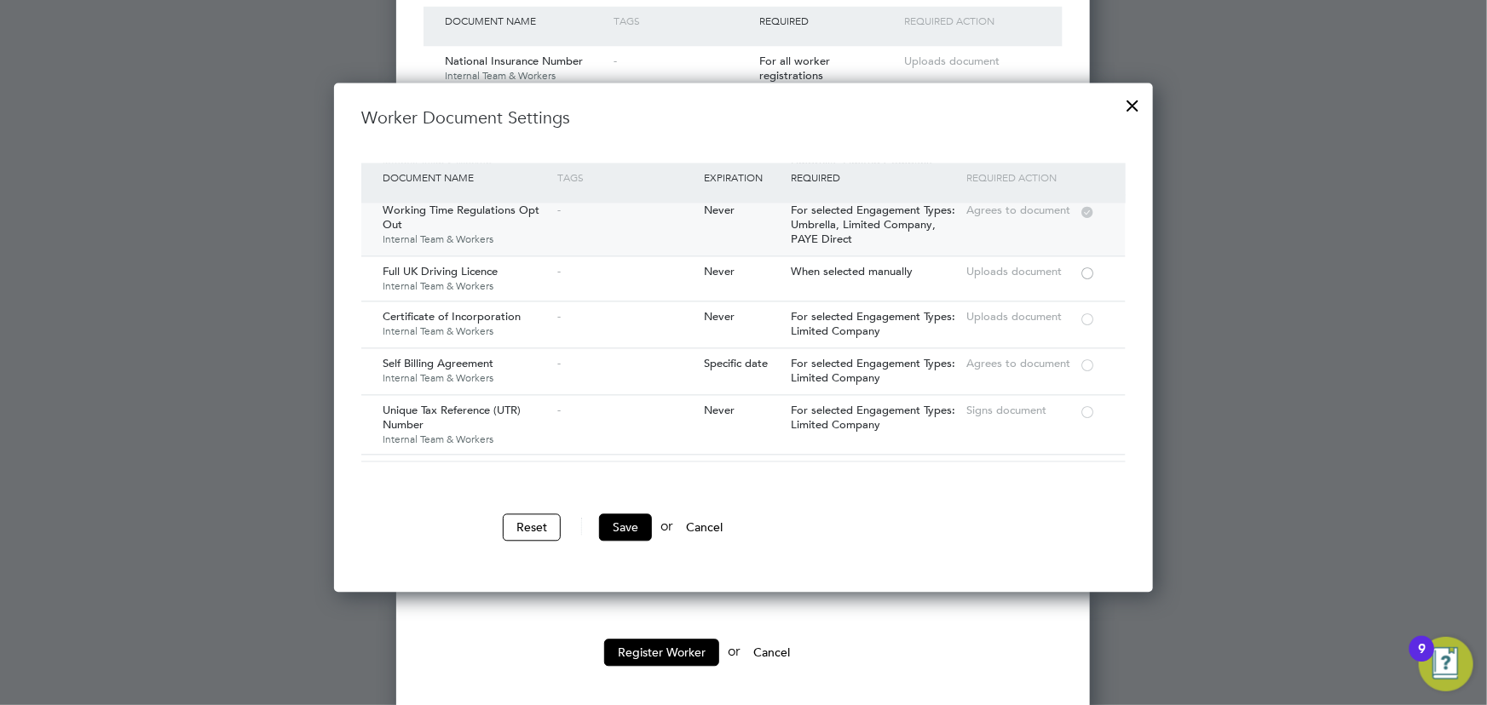
scroll to position [1549, 0]
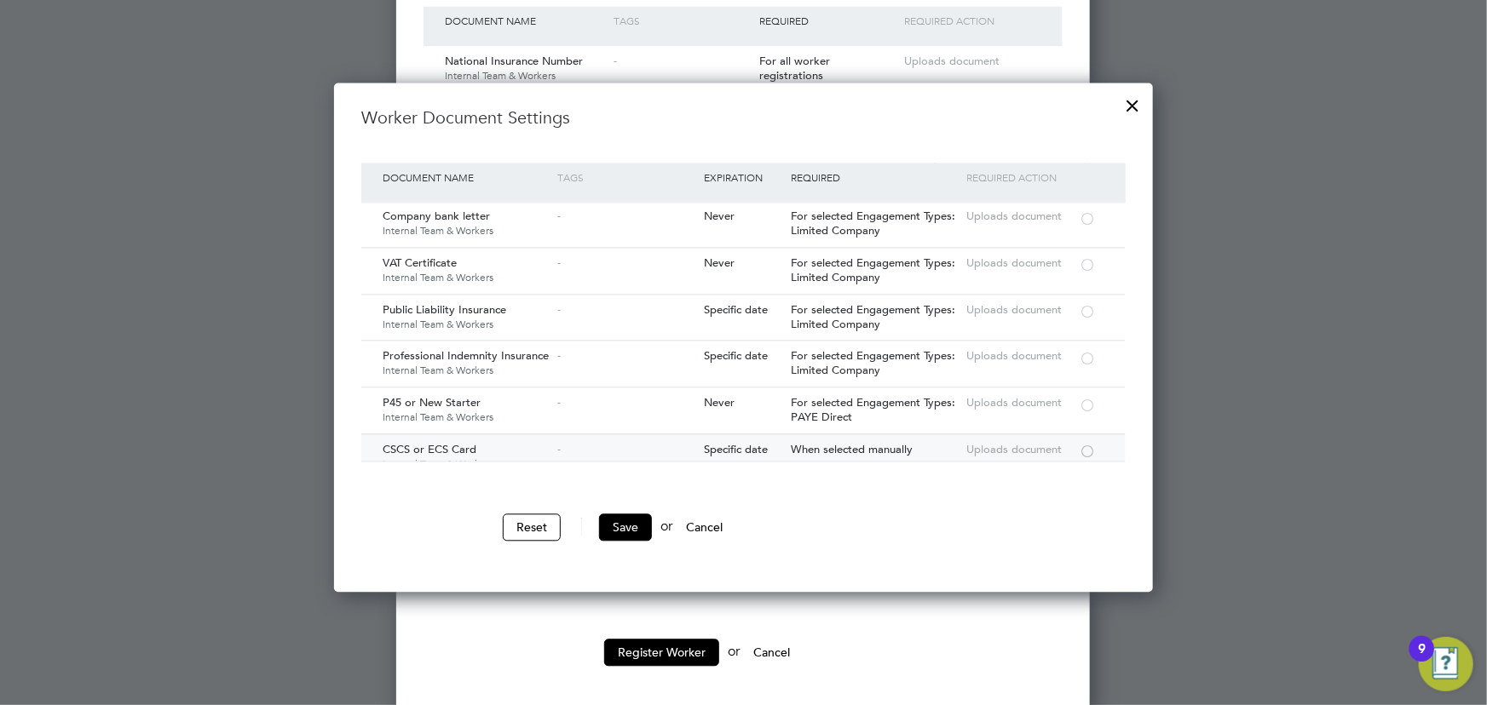
click at [1084, 444] on div at bounding box center [1087, 450] width 17 height 13
click at [648, 527] on button "Save" at bounding box center [625, 527] width 53 height 27
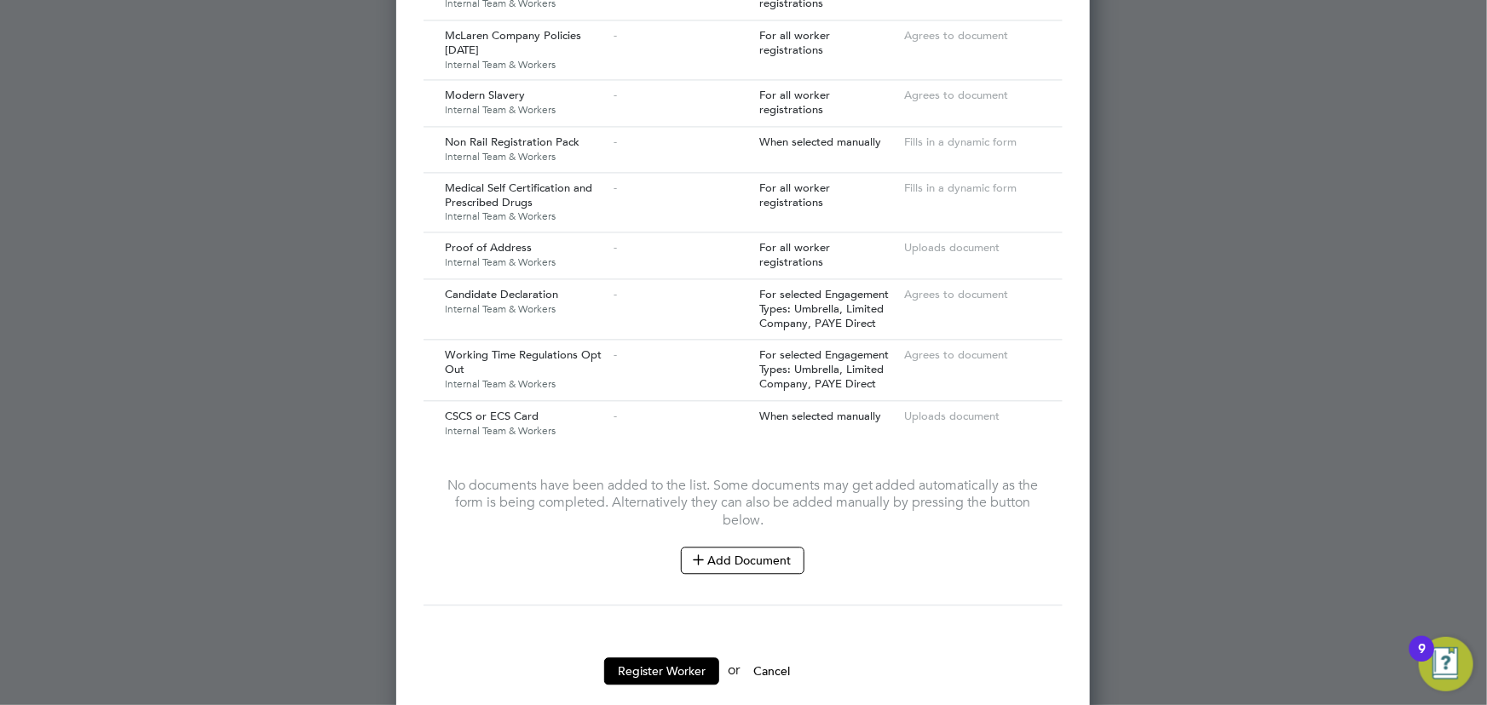
scroll to position [1813, 0]
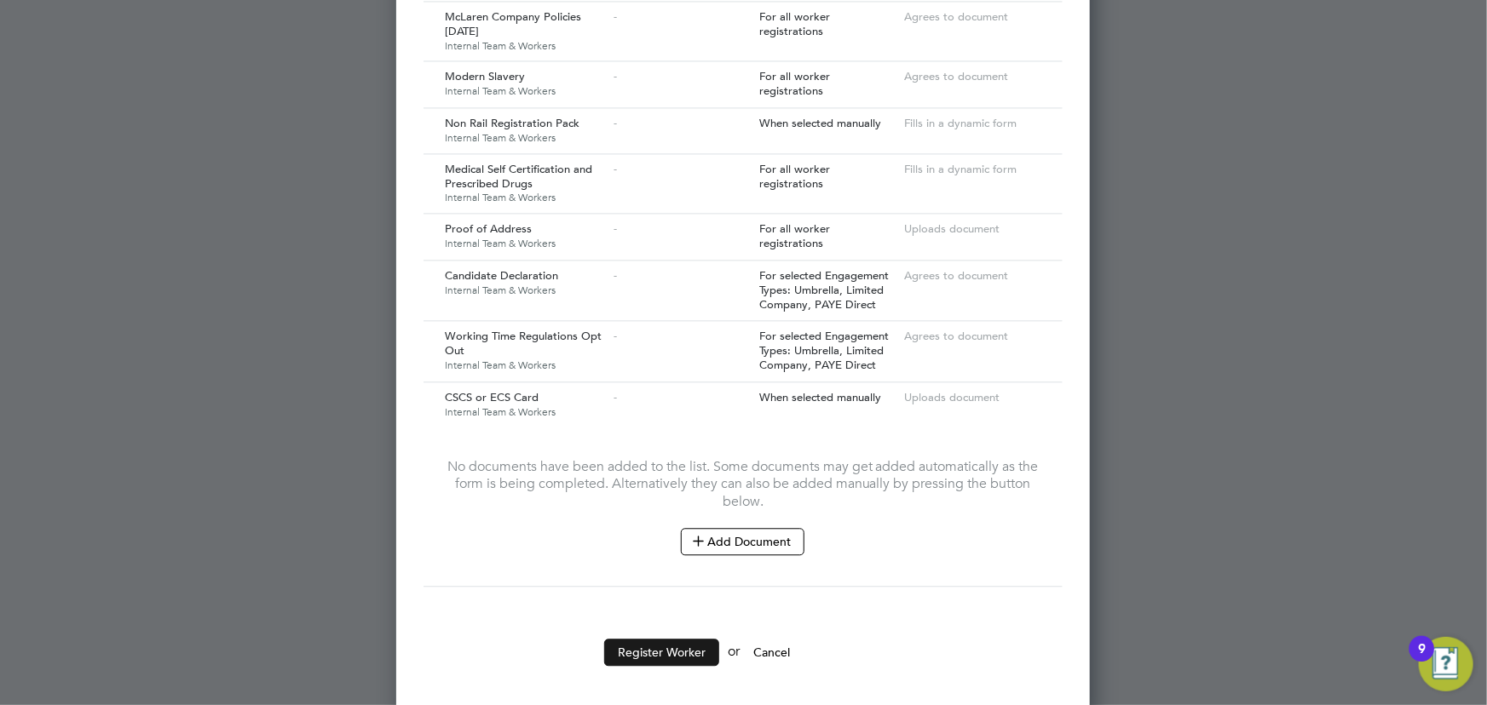
click at [673, 639] on button "Register Worker" at bounding box center [661, 652] width 115 height 27
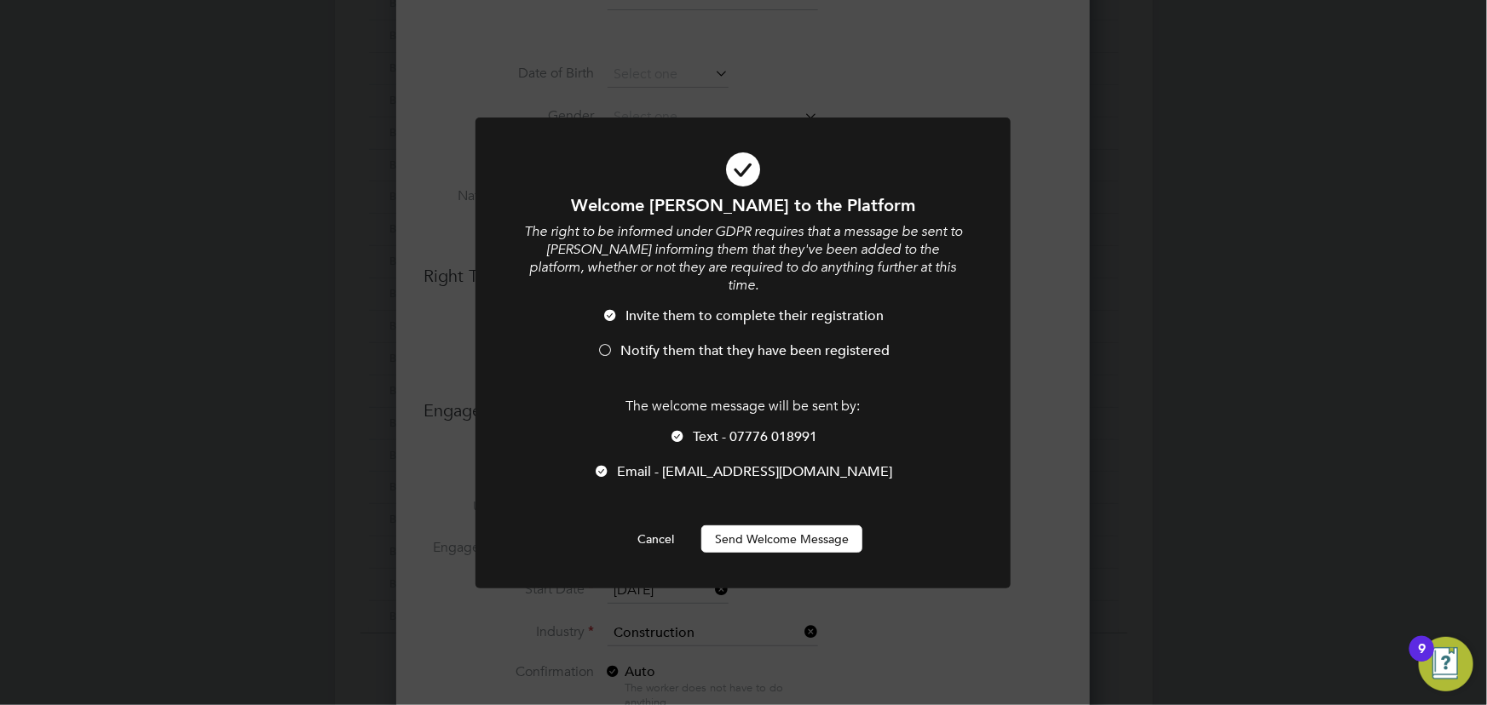
click at [821, 535] on button "Send Welcome Message" at bounding box center [781, 539] width 161 height 27
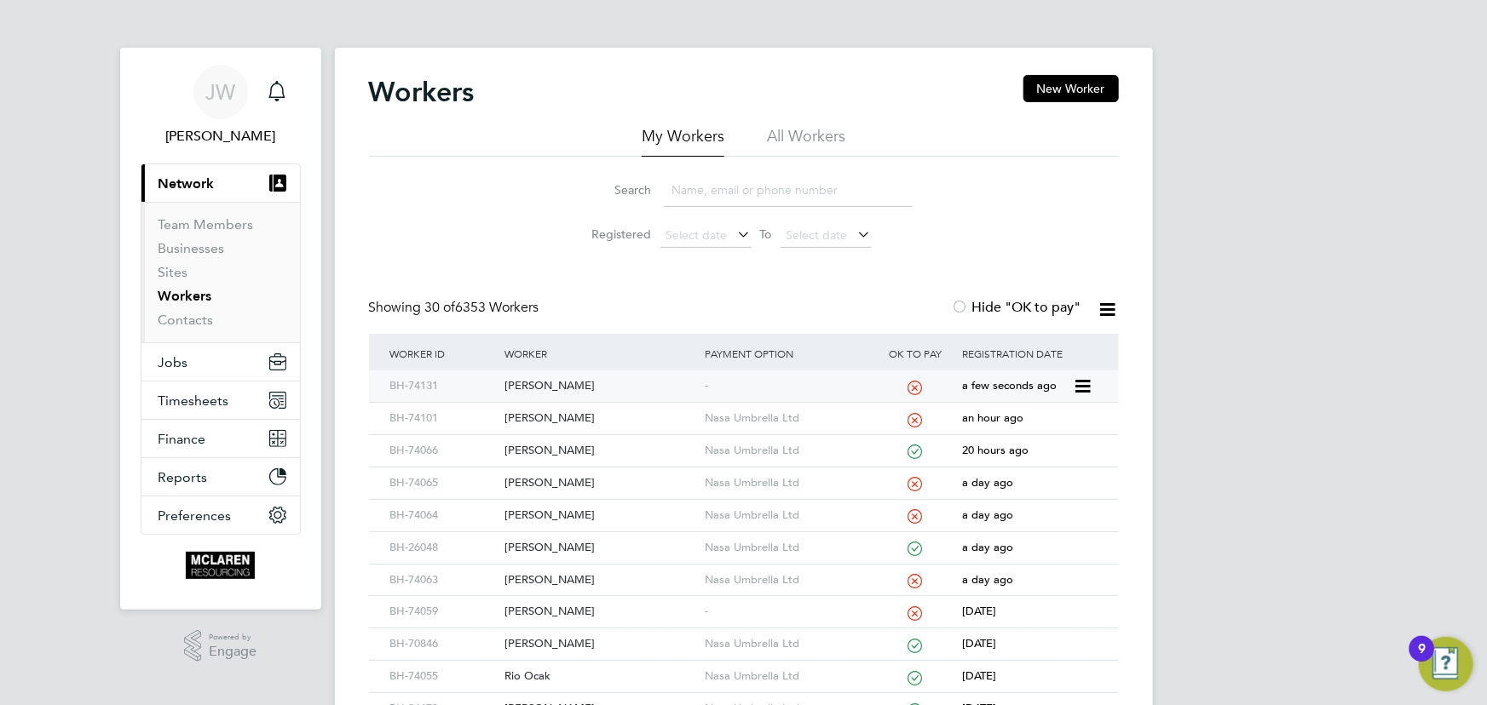
click at [588, 389] on div "Romeo Marian Irimita" at bounding box center [600, 387] width 200 height 32
drag, startPoint x: 694, startPoint y: 186, endPoint x: 730, endPoint y: 199, distance: 38.3
click at [699, 186] on input at bounding box center [788, 190] width 249 height 33
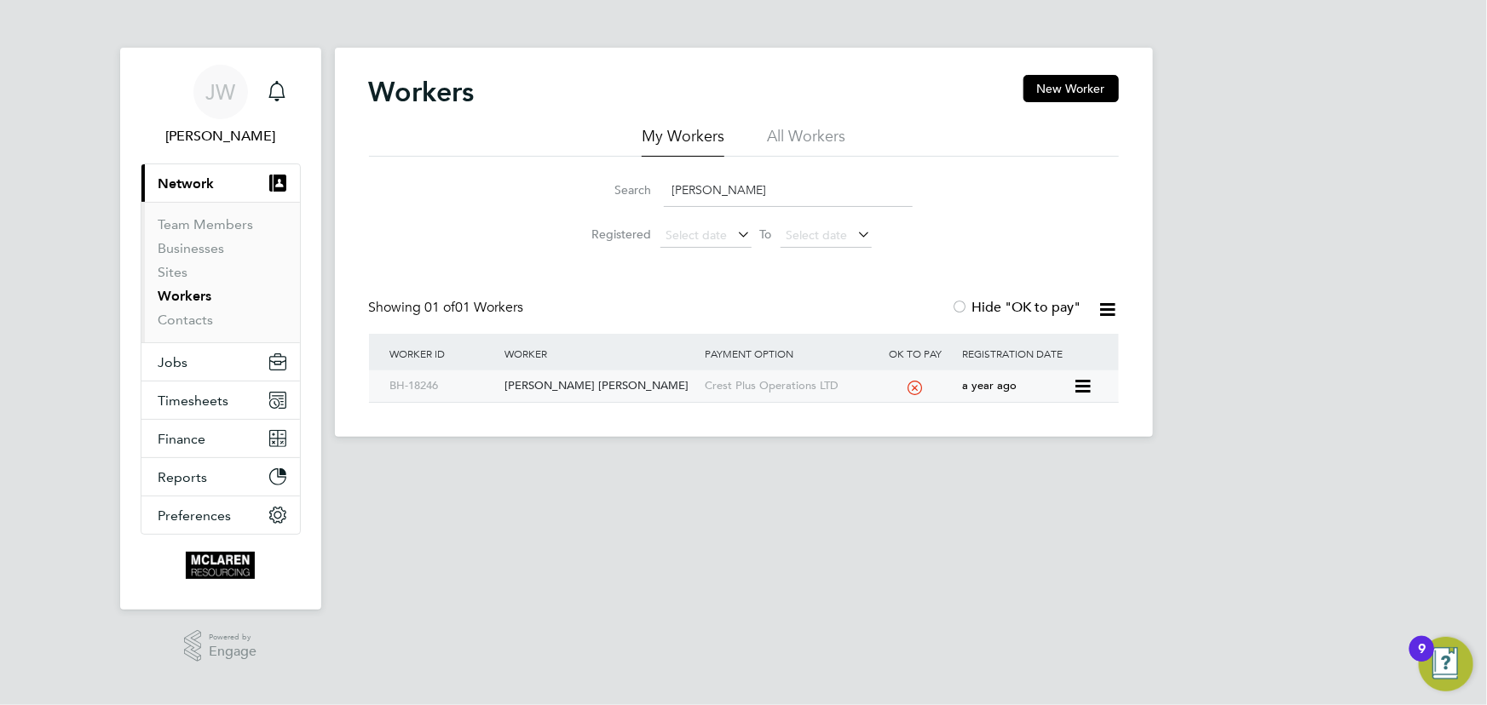
type input "samson"
click at [585, 379] on div "Samson-Bradley Philip Mclorren" at bounding box center [600, 387] width 200 height 32
click at [196, 327] on link "Contacts" at bounding box center [185, 320] width 55 height 16
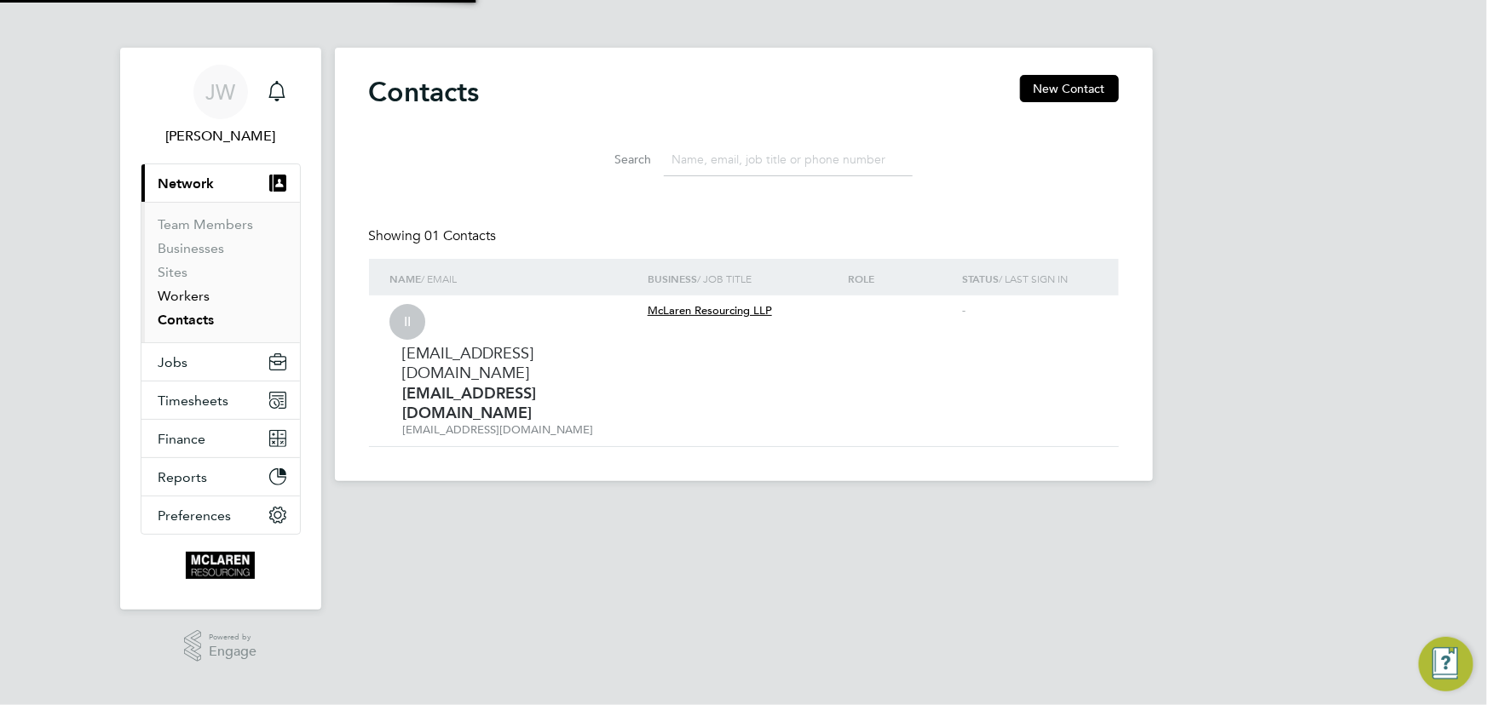
drag, startPoint x: 190, startPoint y: 297, endPoint x: 207, endPoint y: 294, distance: 17.4
click at [191, 297] on link "Workers" at bounding box center [184, 296] width 52 height 16
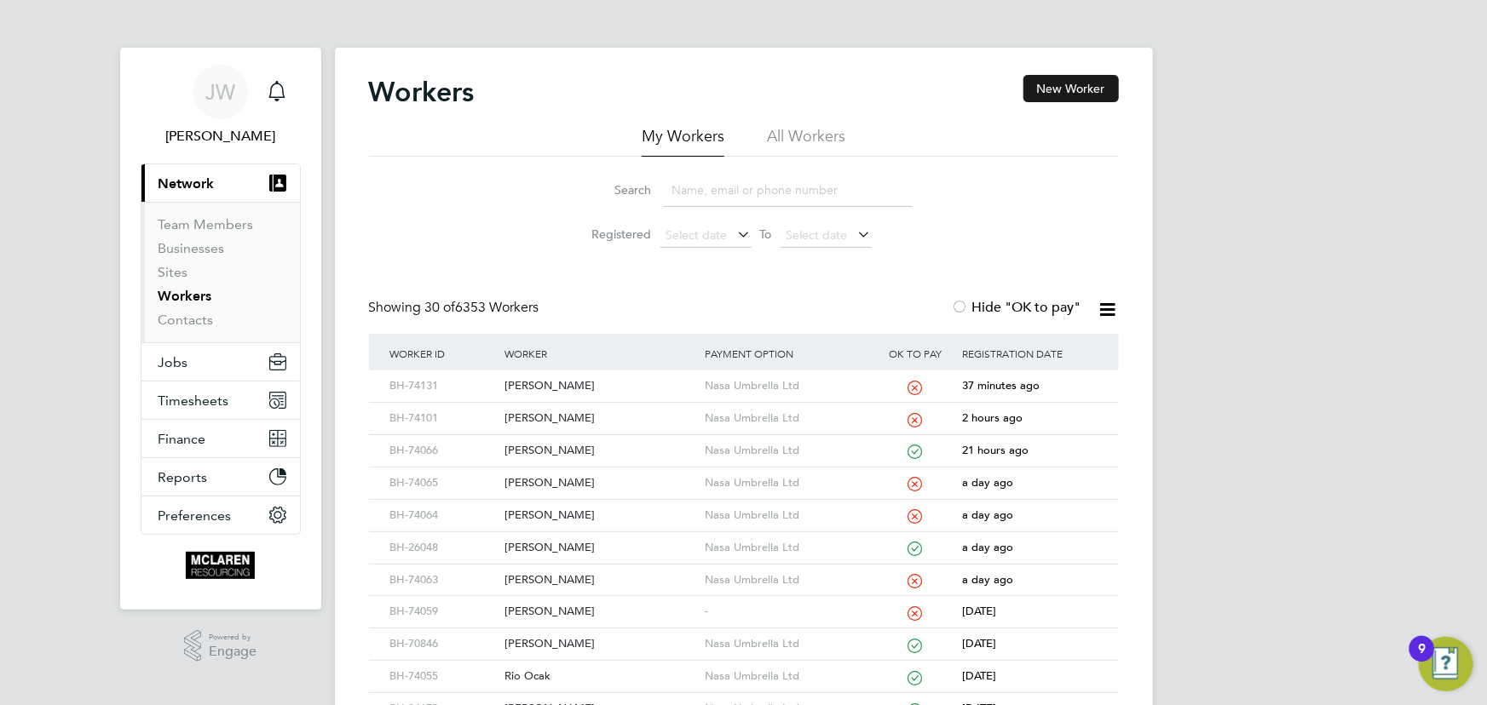
click at [1058, 91] on button "New Worker" at bounding box center [1070, 88] width 95 height 27
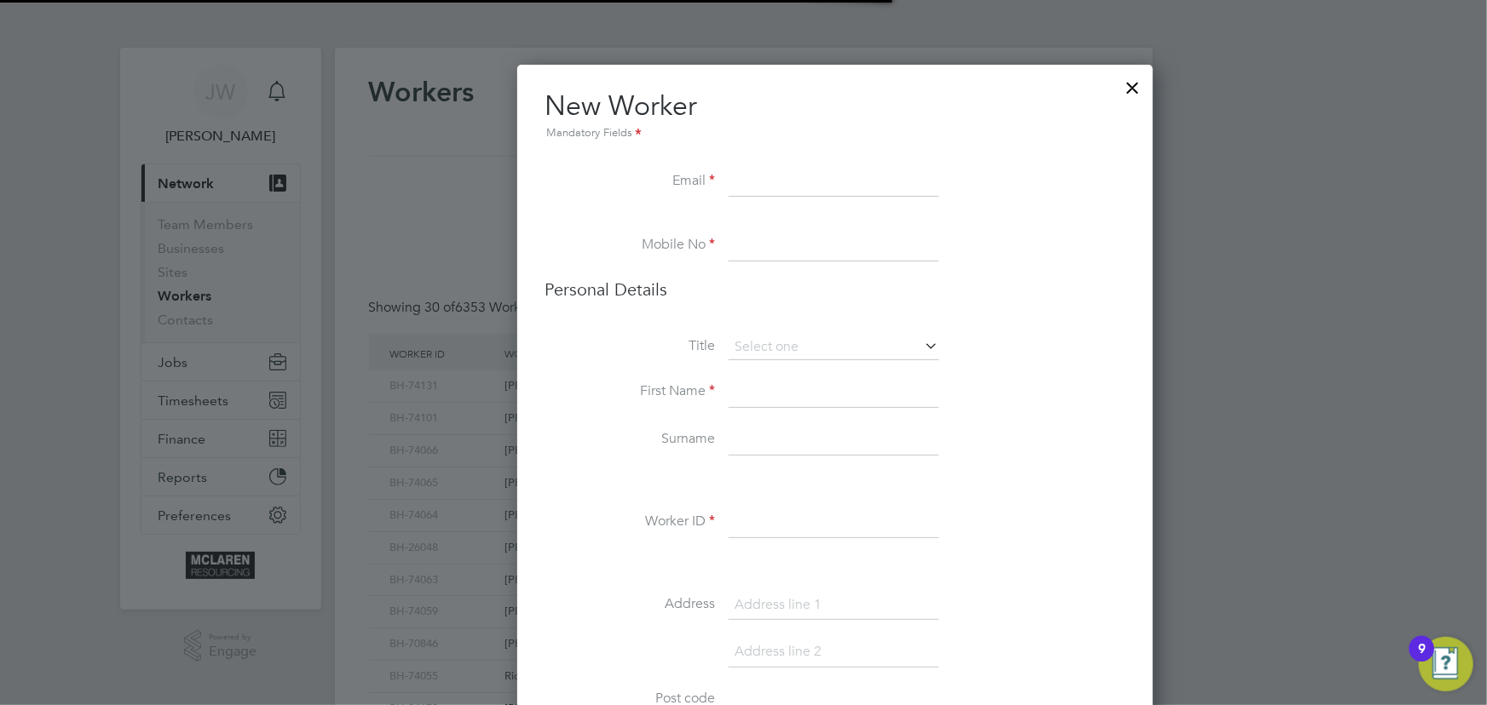
scroll to position [1929, 694]
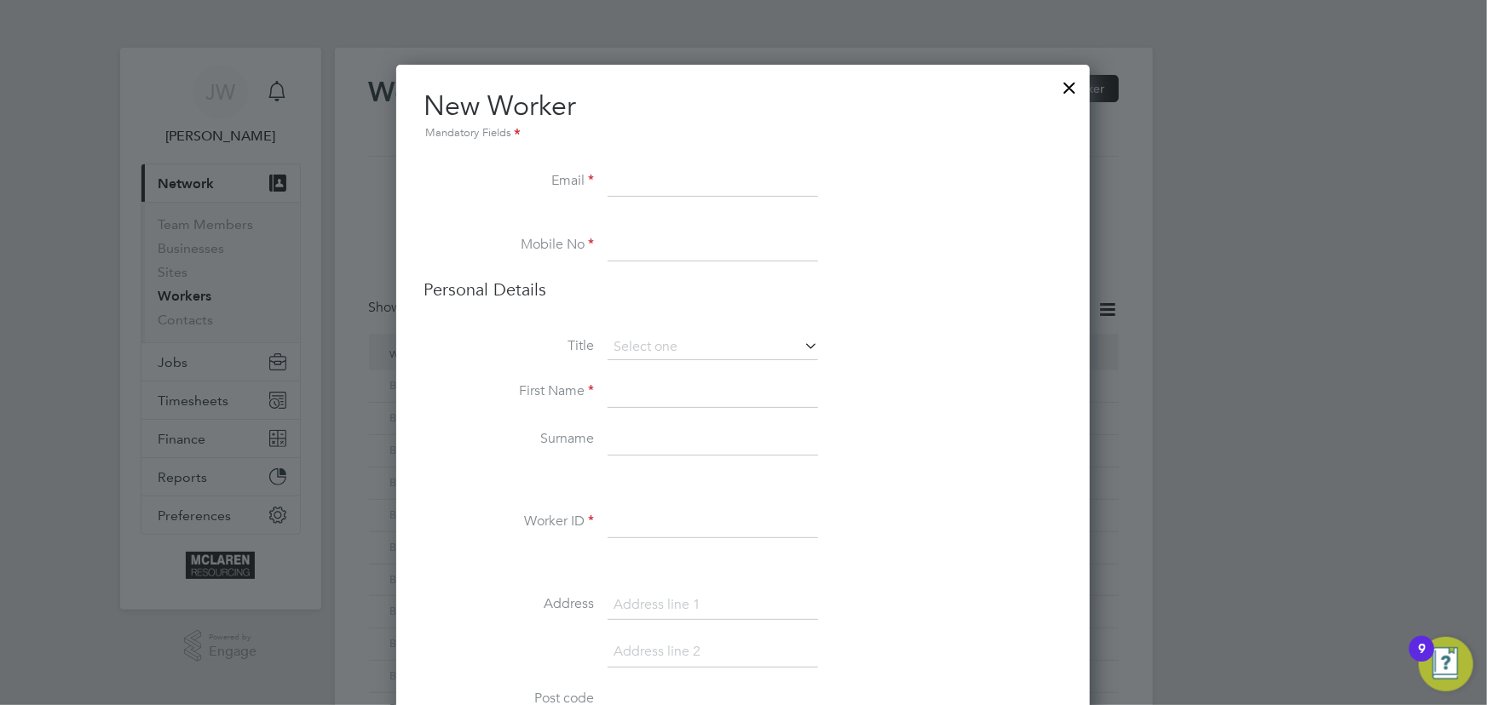
paste input "[EMAIL_ADDRESS][DOMAIN_NAME]"
type input "[EMAIL_ADDRESS][DOMAIN_NAME]"
click at [665, 293] on h3 "Personal Details" at bounding box center [742, 290] width 639 height 22
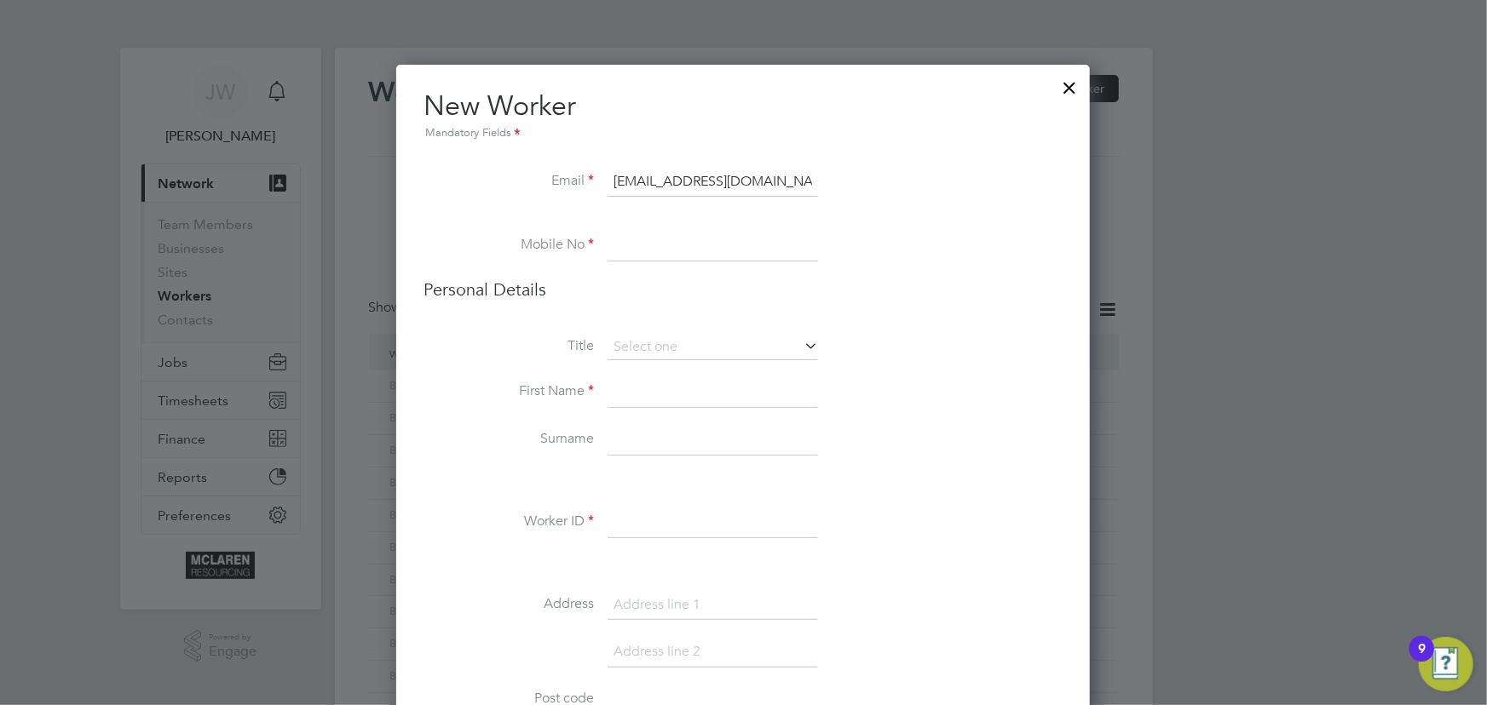
click at [654, 391] on input at bounding box center [713, 392] width 210 height 31
paste input "07522 137201"
type input "07522 137201"
click at [641, 391] on input at bounding box center [713, 392] width 210 height 31
type input "Nicolae Remus"
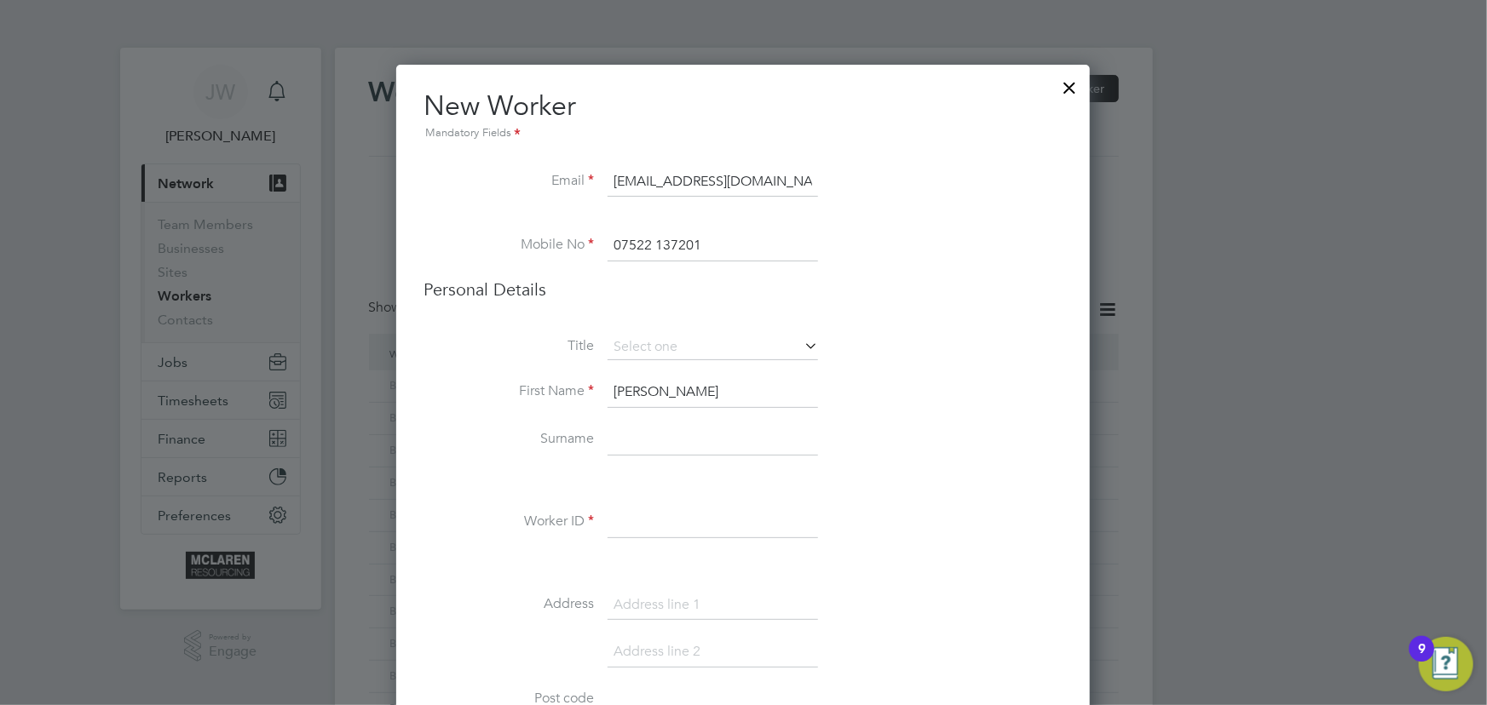
drag, startPoint x: 648, startPoint y: 438, endPoint x: 650, endPoint y: 420, distance: 18.1
click at [648, 438] on input at bounding box center [713, 440] width 210 height 31
type input "Niculescu"
click at [652, 515] on input at bounding box center [713, 523] width 210 height 31
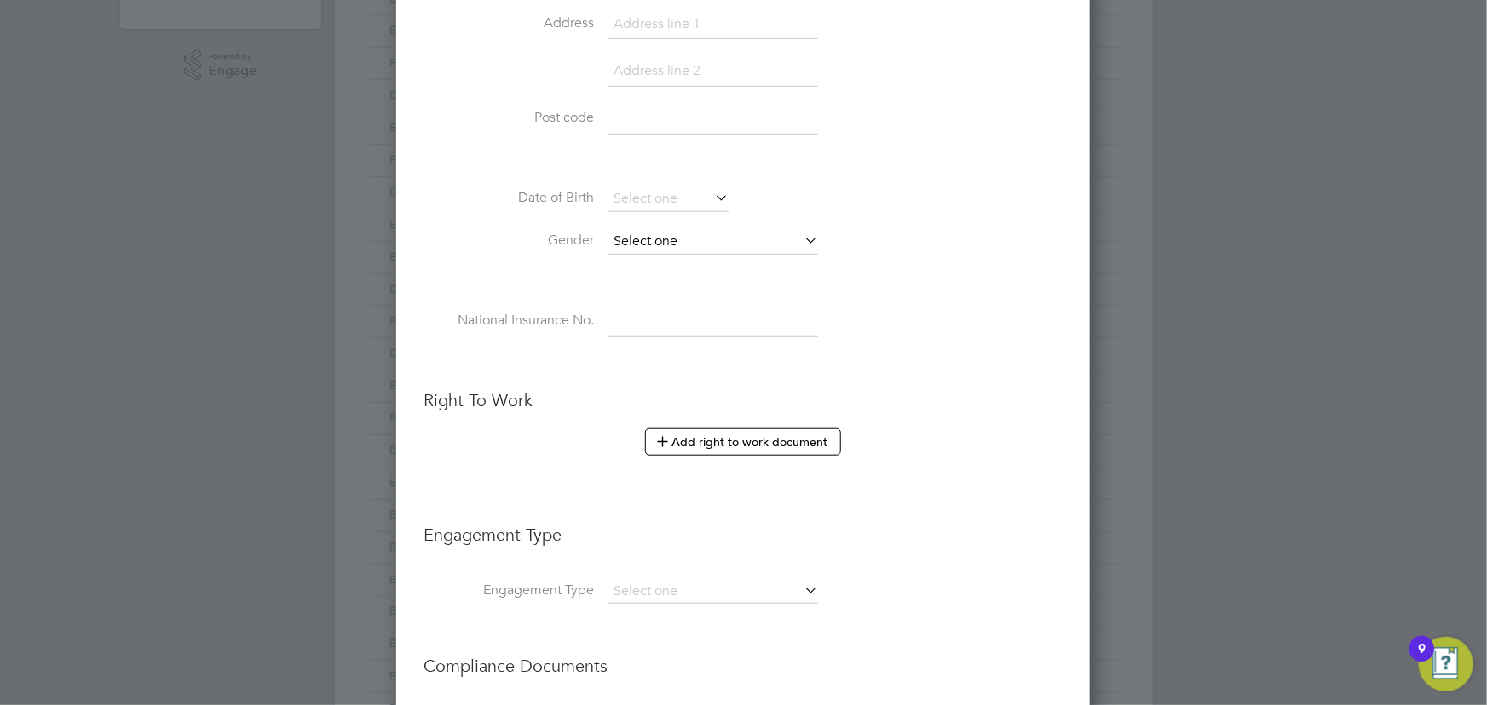
scroll to position [775, 0]
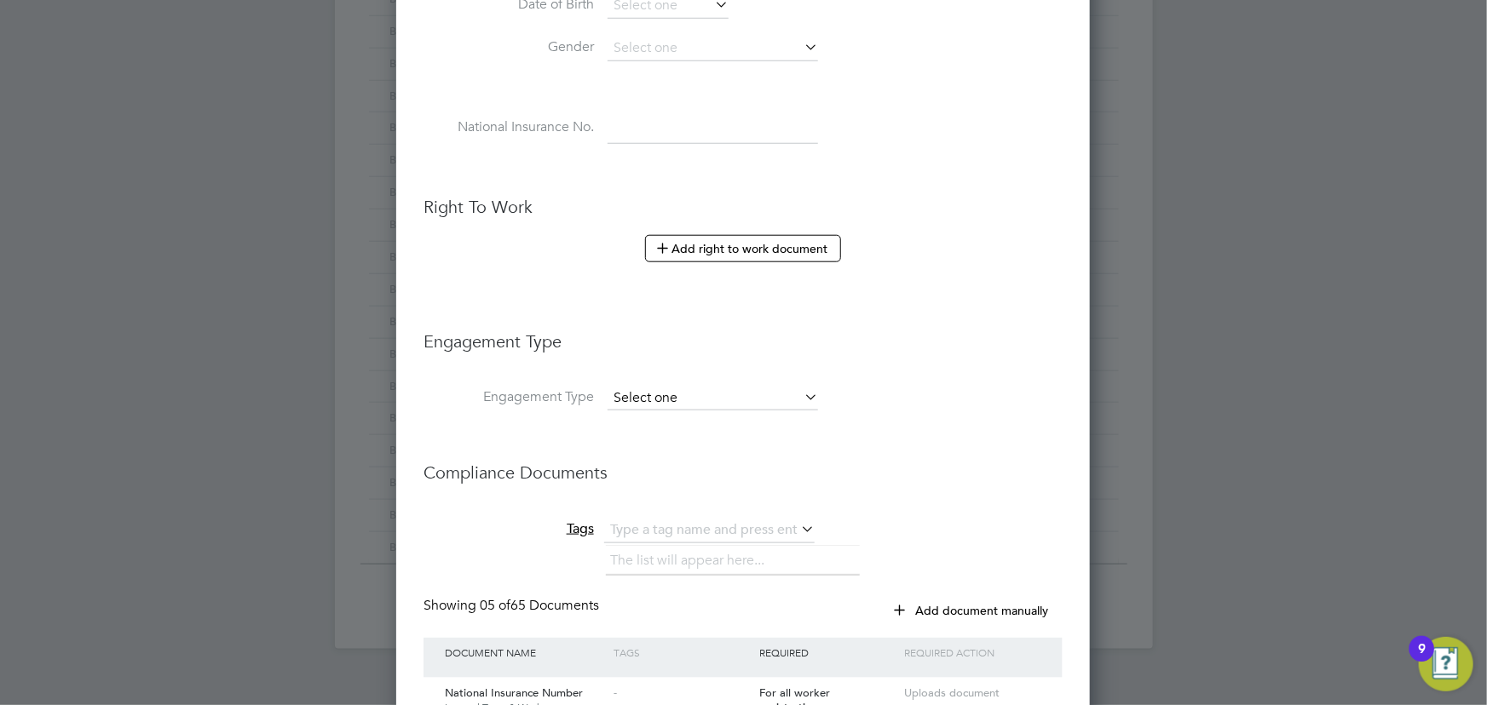
type input "BH-74168"
click at [671, 397] on input at bounding box center [713, 399] width 210 height 24
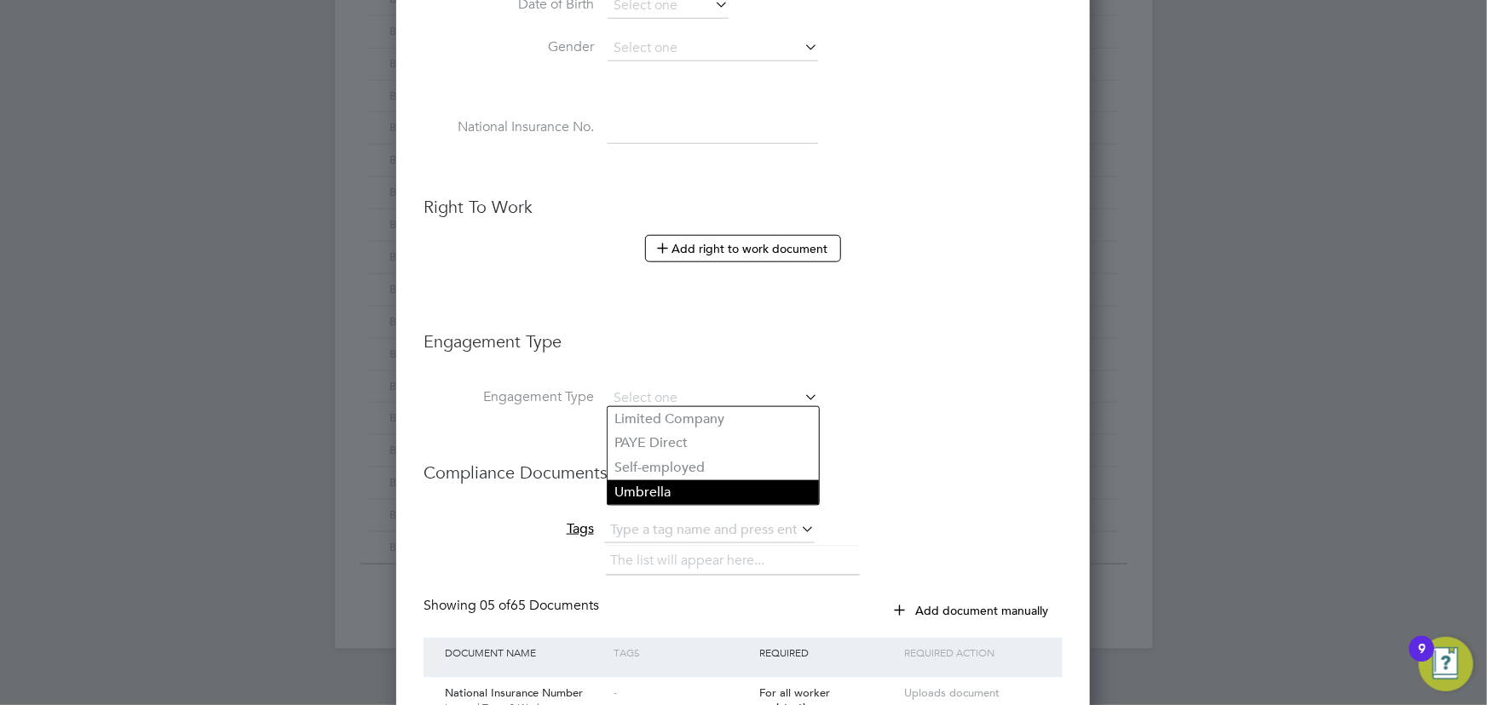
click at [654, 485] on li "Umbrella" at bounding box center [713, 493] width 211 height 25
type input "Umbrella"
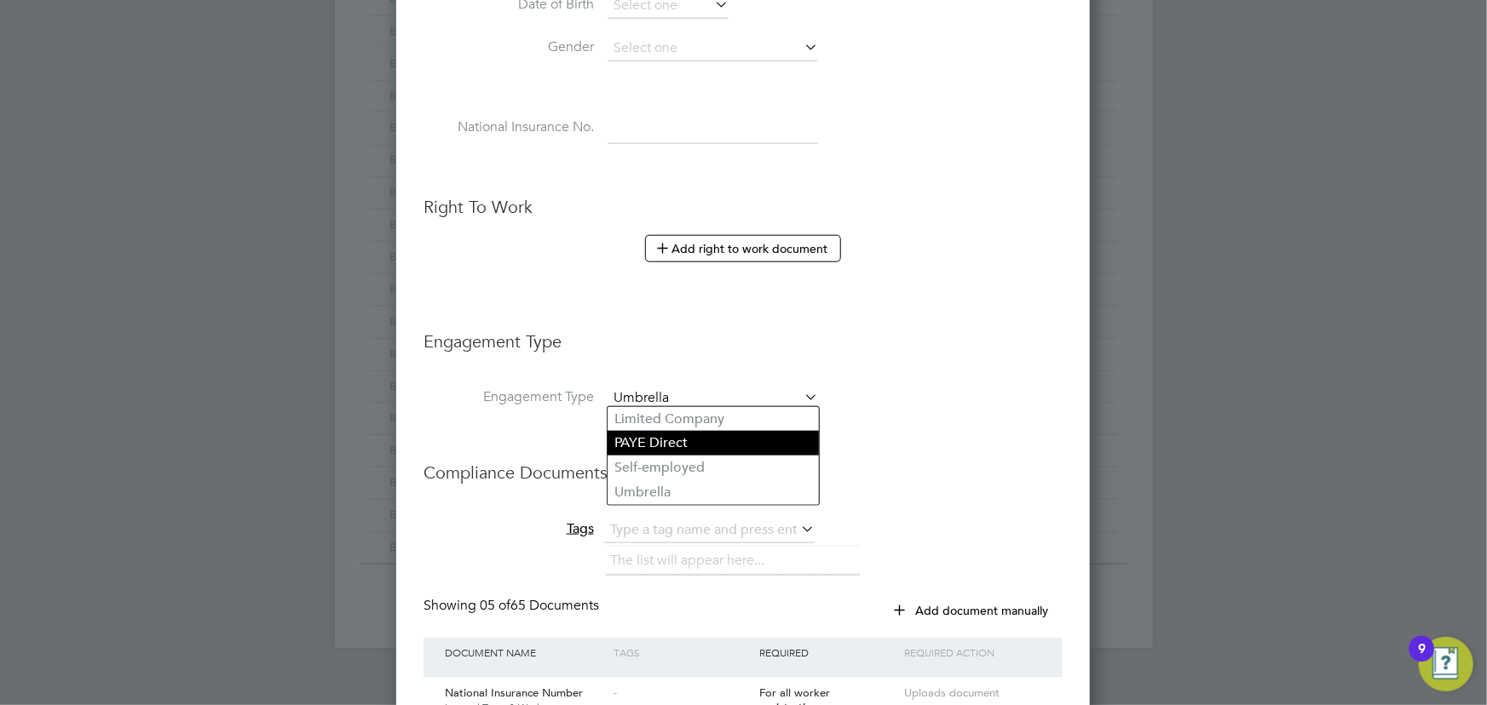
scroll to position [2364, 694]
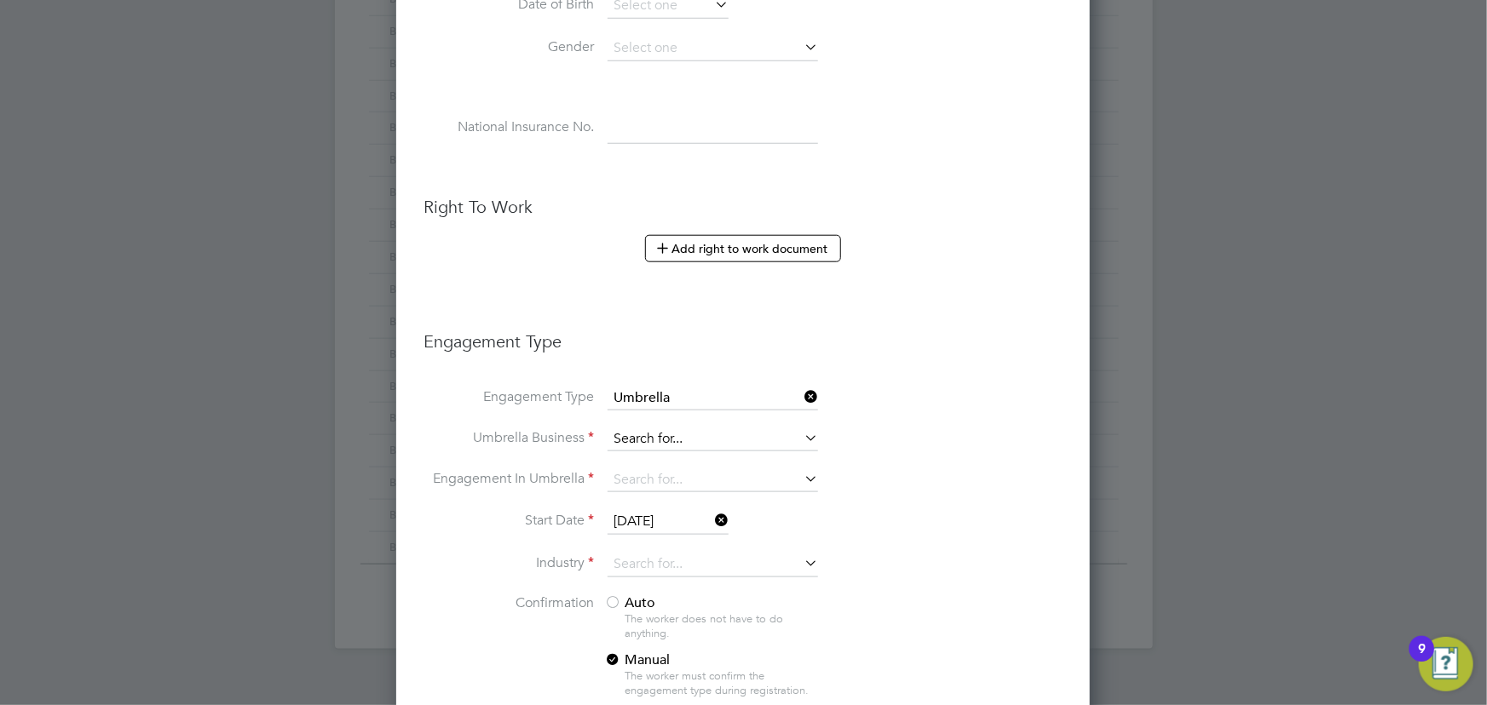
click at [647, 435] on input at bounding box center [713, 440] width 210 height 24
click at [672, 457] on li "Nasa Umbrella Ltd" at bounding box center [713, 460] width 211 height 25
type input "Nasa Umbrella Ltd"
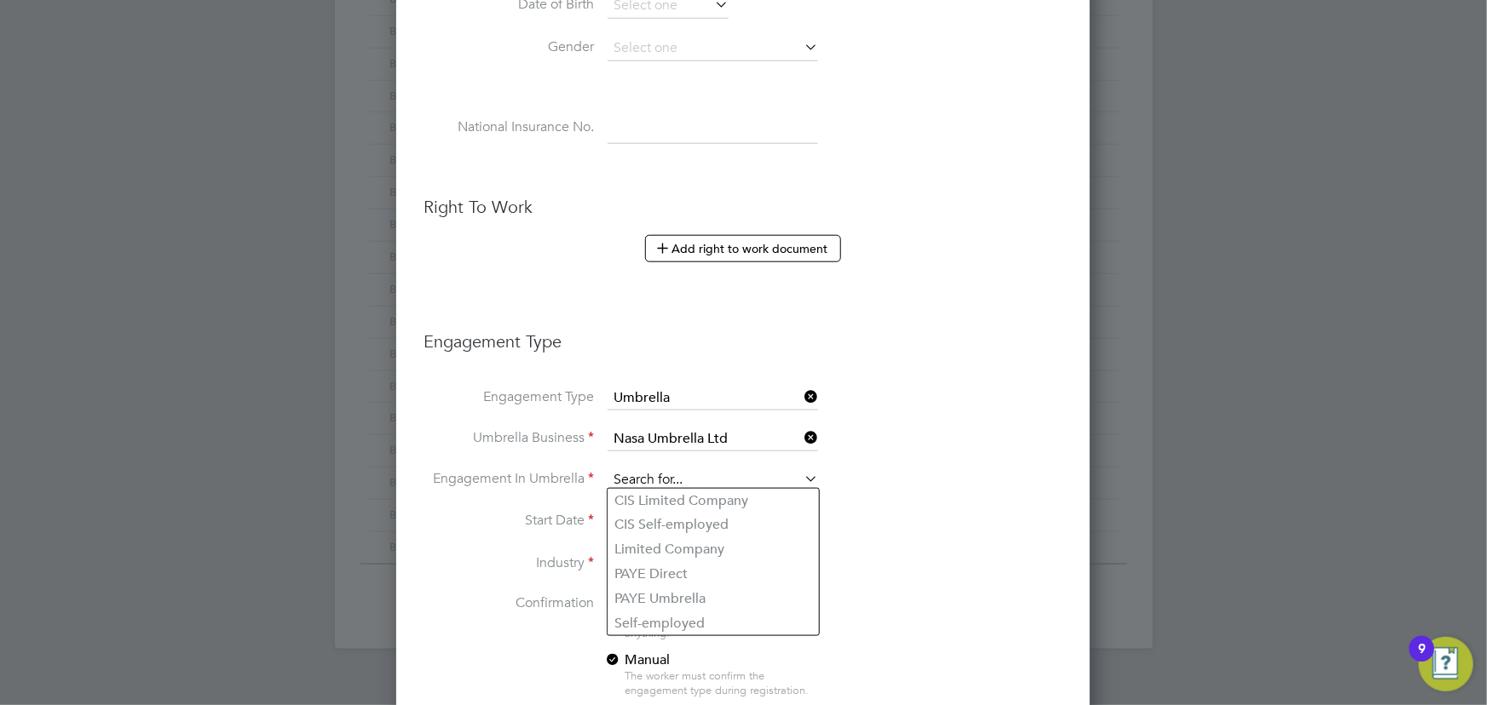
click at [658, 481] on input at bounding box center [713, 481] width 210 height 24
click at [659, 525] on li "CIS Self-employed" at bounding box center [713, 525] width 211 height 25
type input "CIS Self-employed"
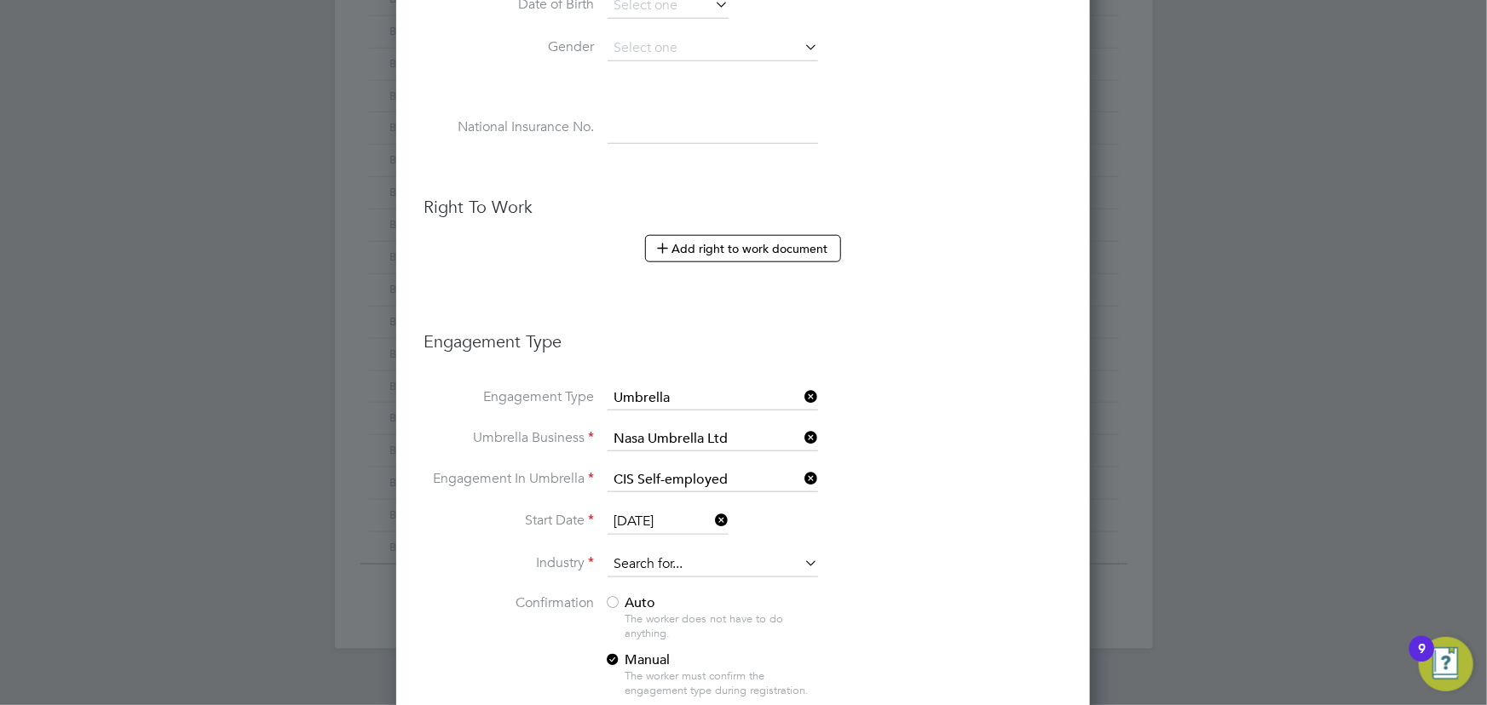
click at [625, 554] on input at bounding box center [713, 565] width 210 height 26
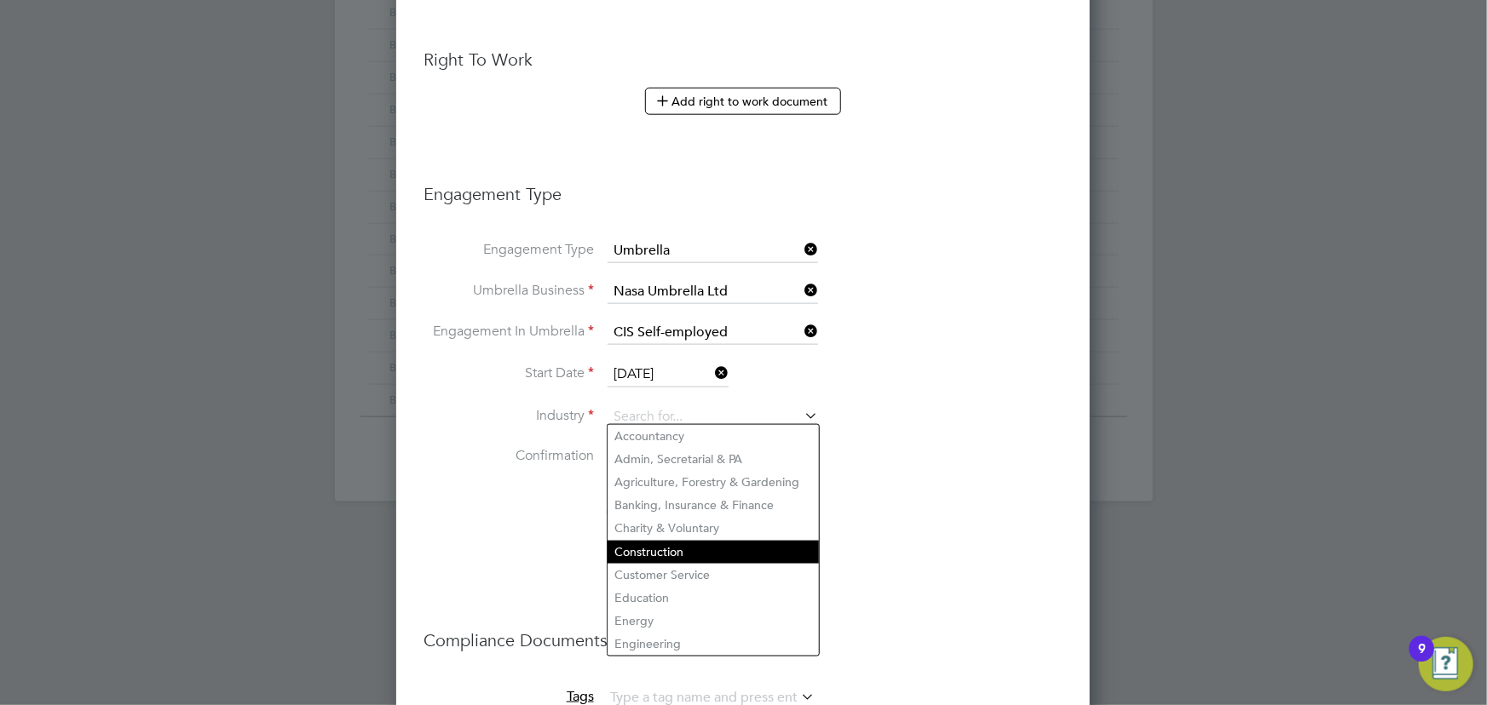
scroll to position [929, 0]
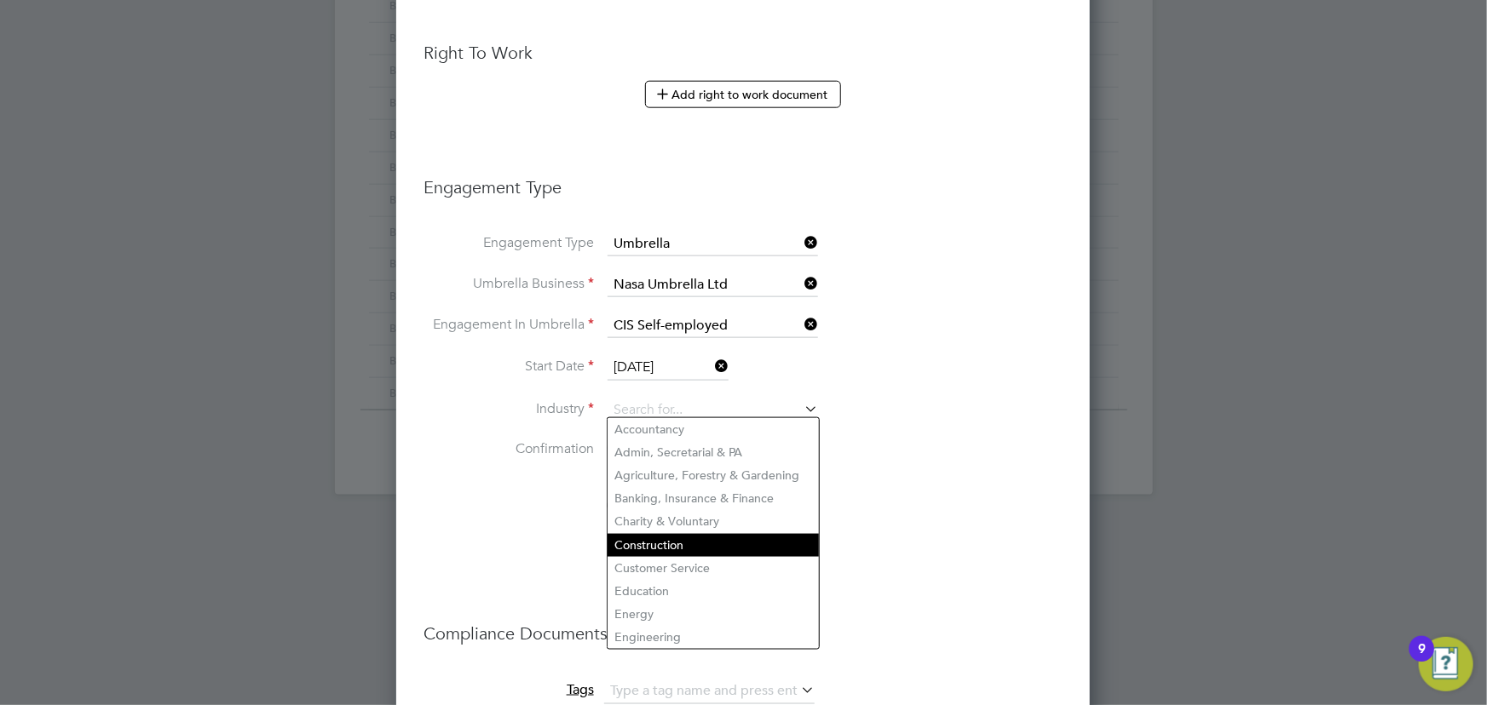
click at [661, 543] on li "Construction" at bounding box center [713, 545] width 211 height 23
type input "Construction"
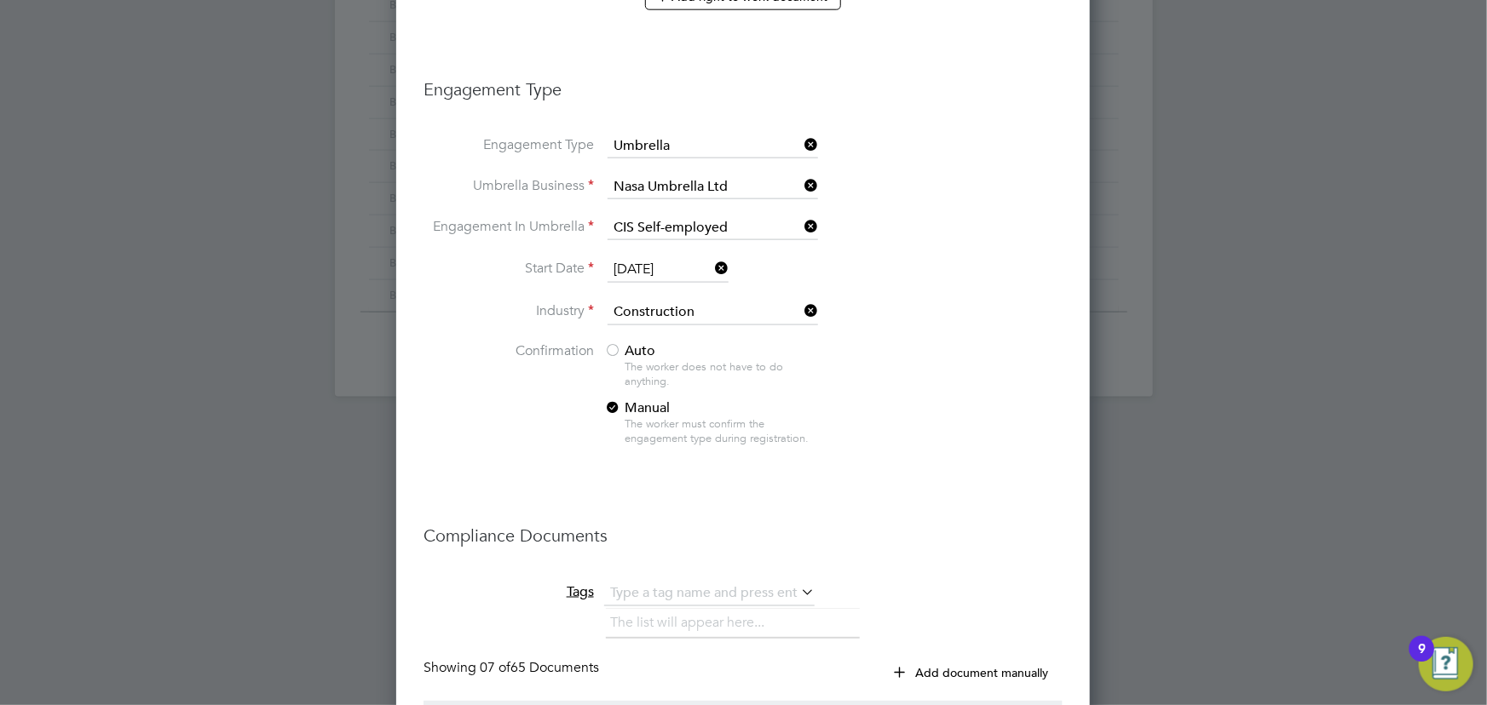
scroll to position [1084, 0]
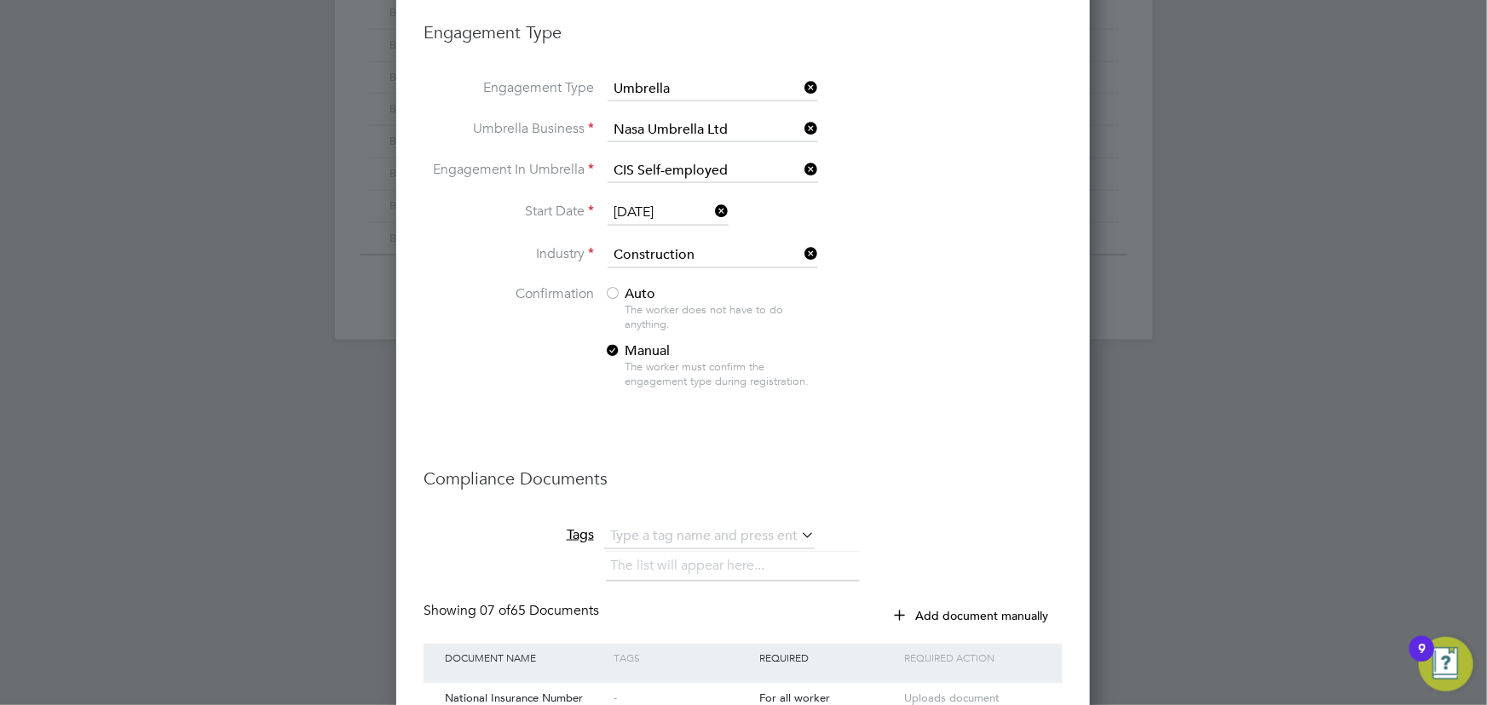
click at [616, 292] on div at bounding box center [612, 294] width 17 height 17
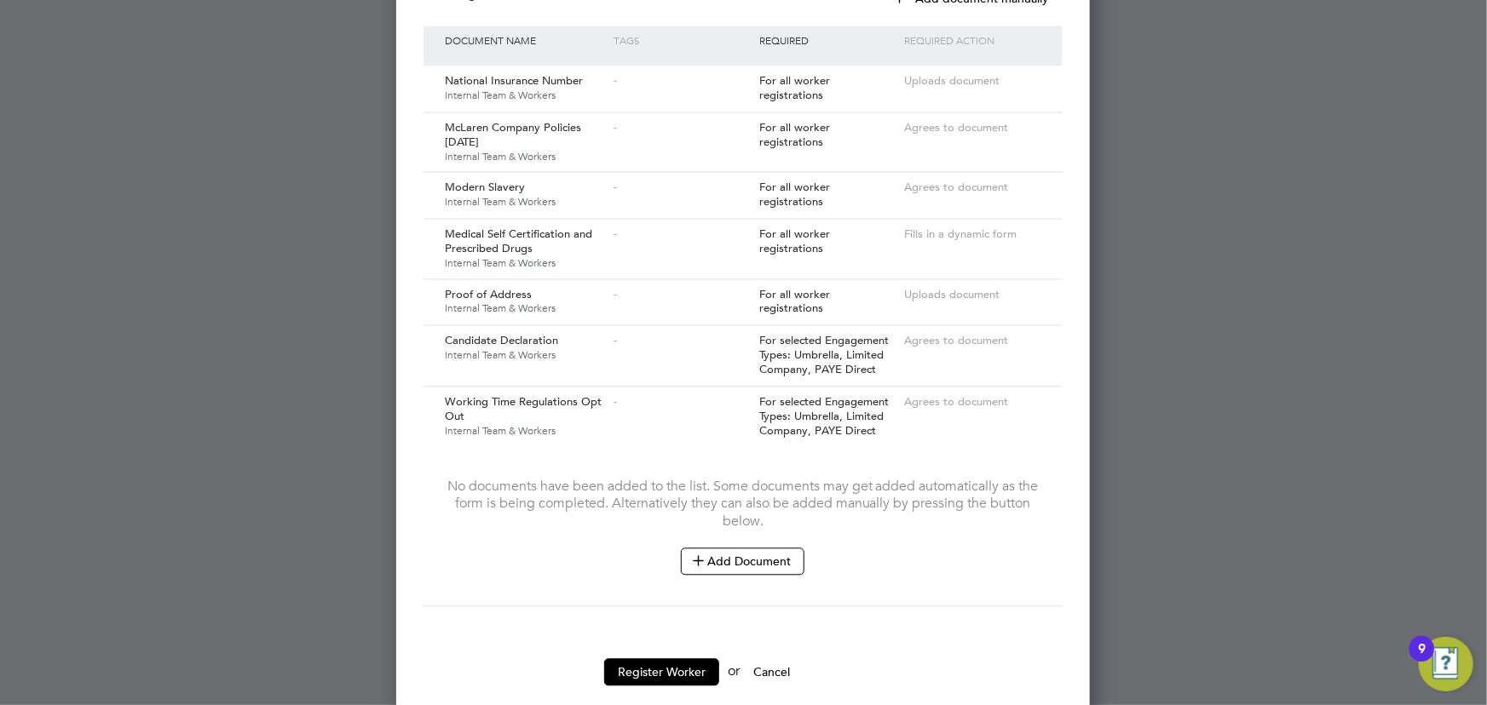
scroll to position [1704, 0]
click at [750, 546] on button "Add Document" at bounding box center [743, 559] width 124 height 27
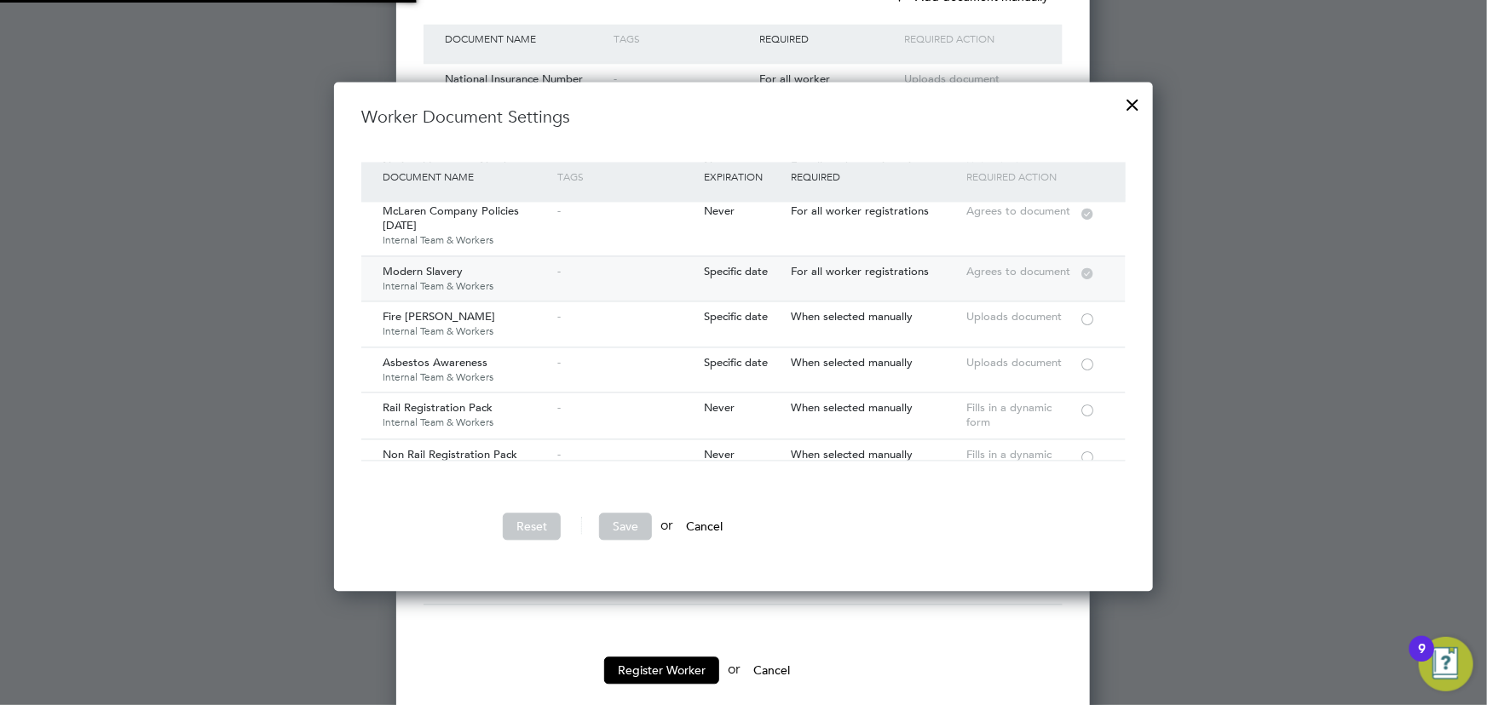
scroll to position [77, 0]
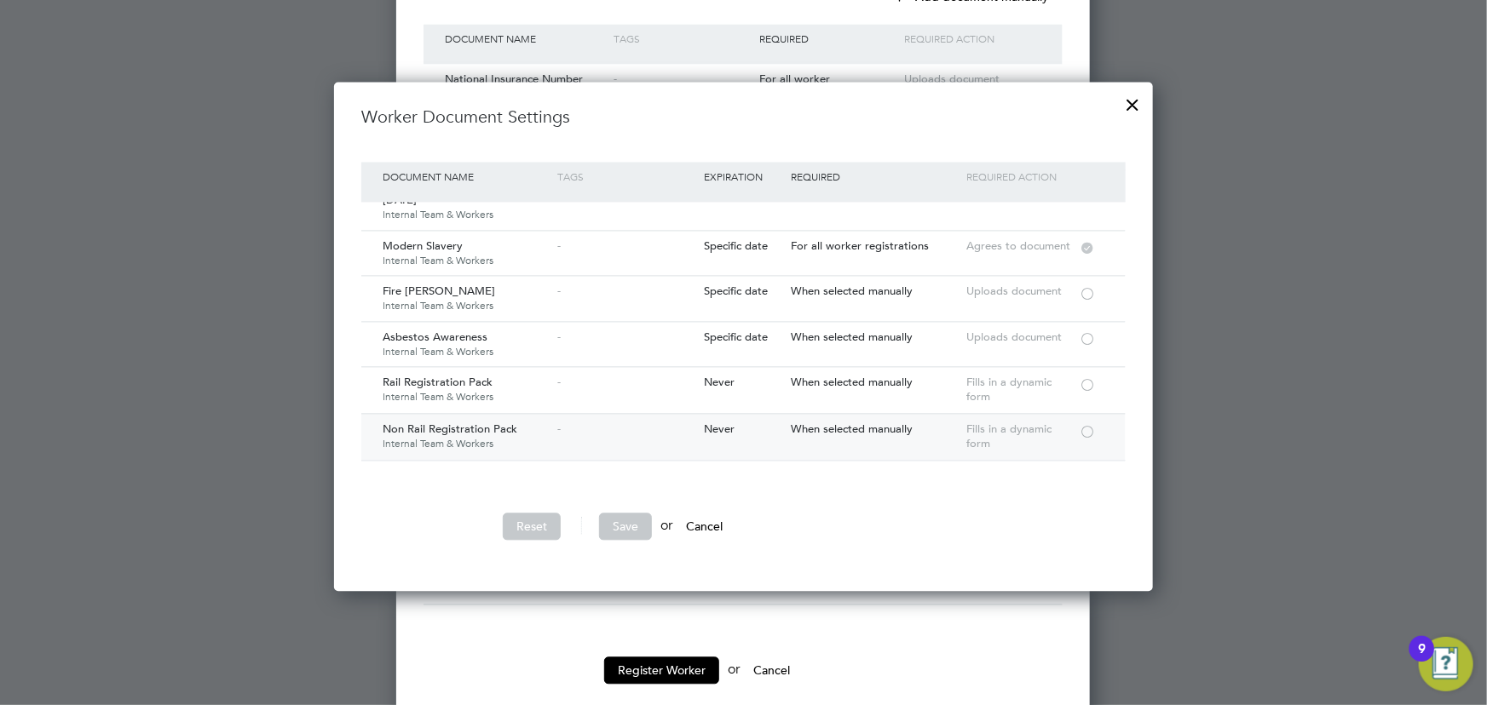
click at [1092, 431] on div at bounding box center [1087, 430] width 17 height 13
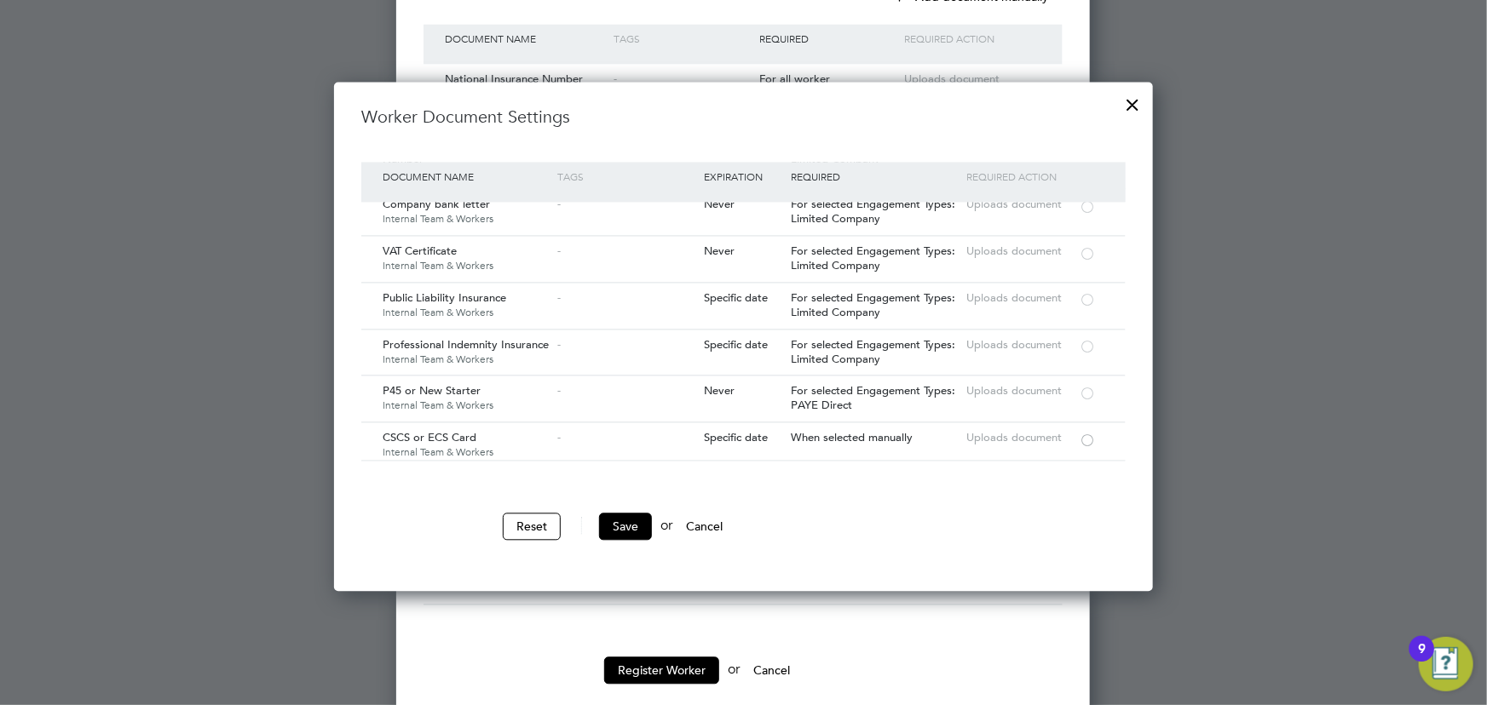
scroll to position [1704, 0]
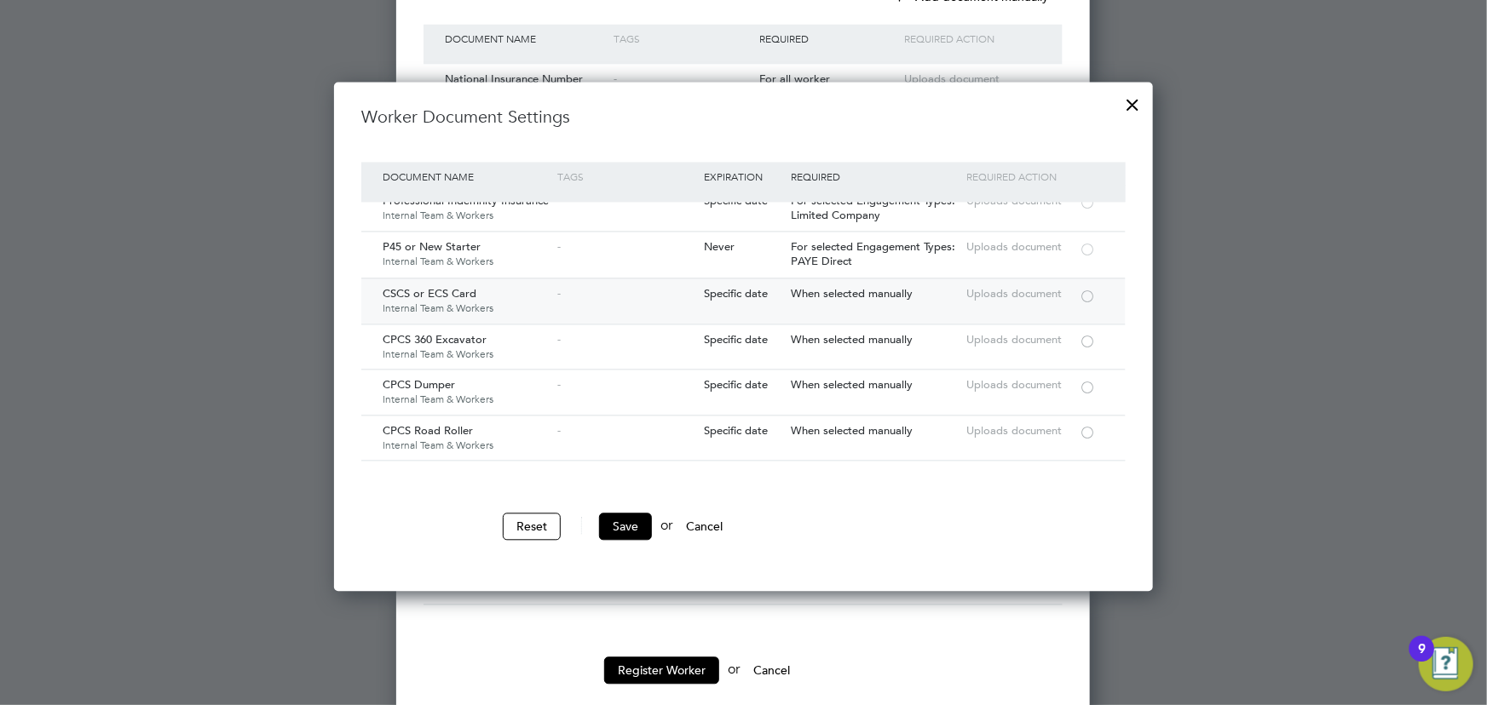
click at [1086, 289] on div at bounding box center [1087, 295] width 17 height 13
drag, startPoint x: 641, startPoint y: 519, endPoint x: 997, endPoint y: 562, distance: 358.8
click at [641, 520] on button "Save" at bounding box center [625, 526] width 53 height 27
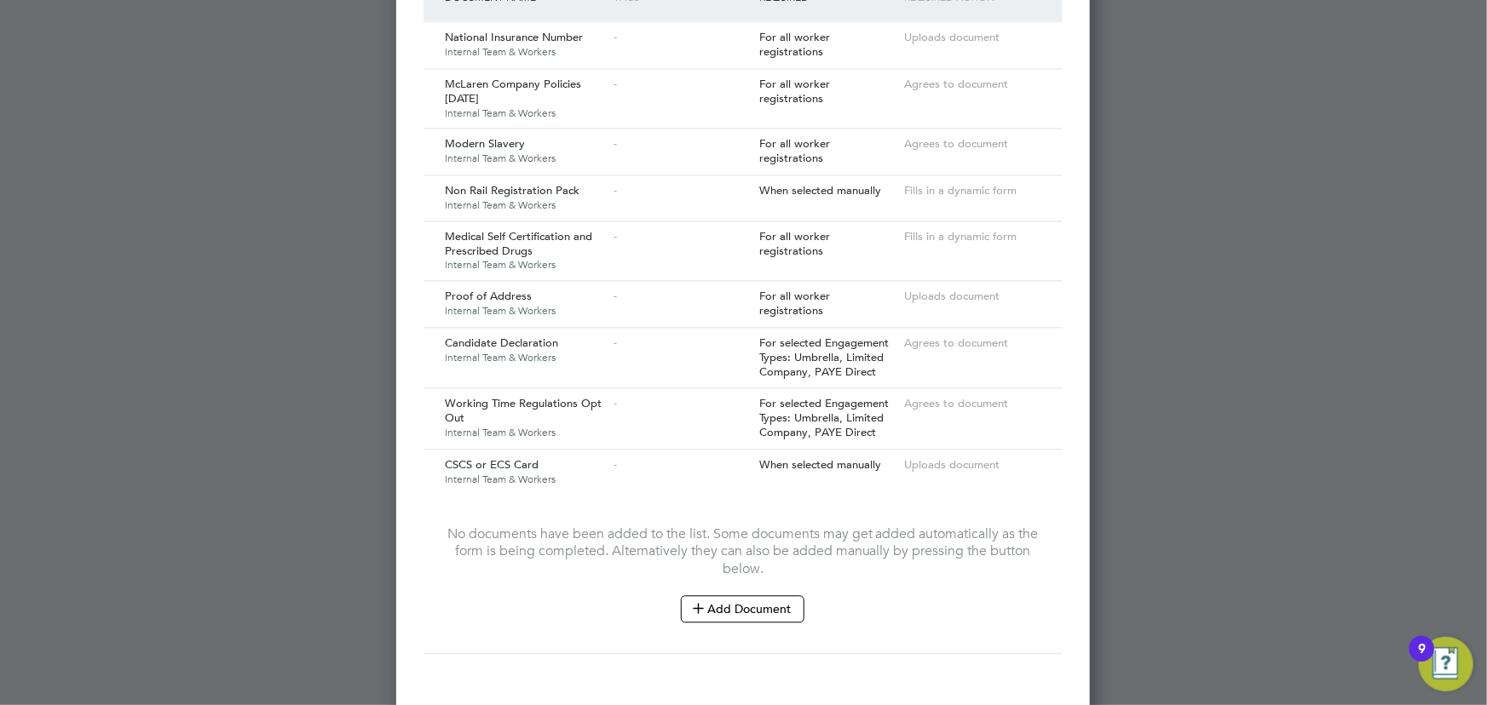
scroll to position [1813, 0]
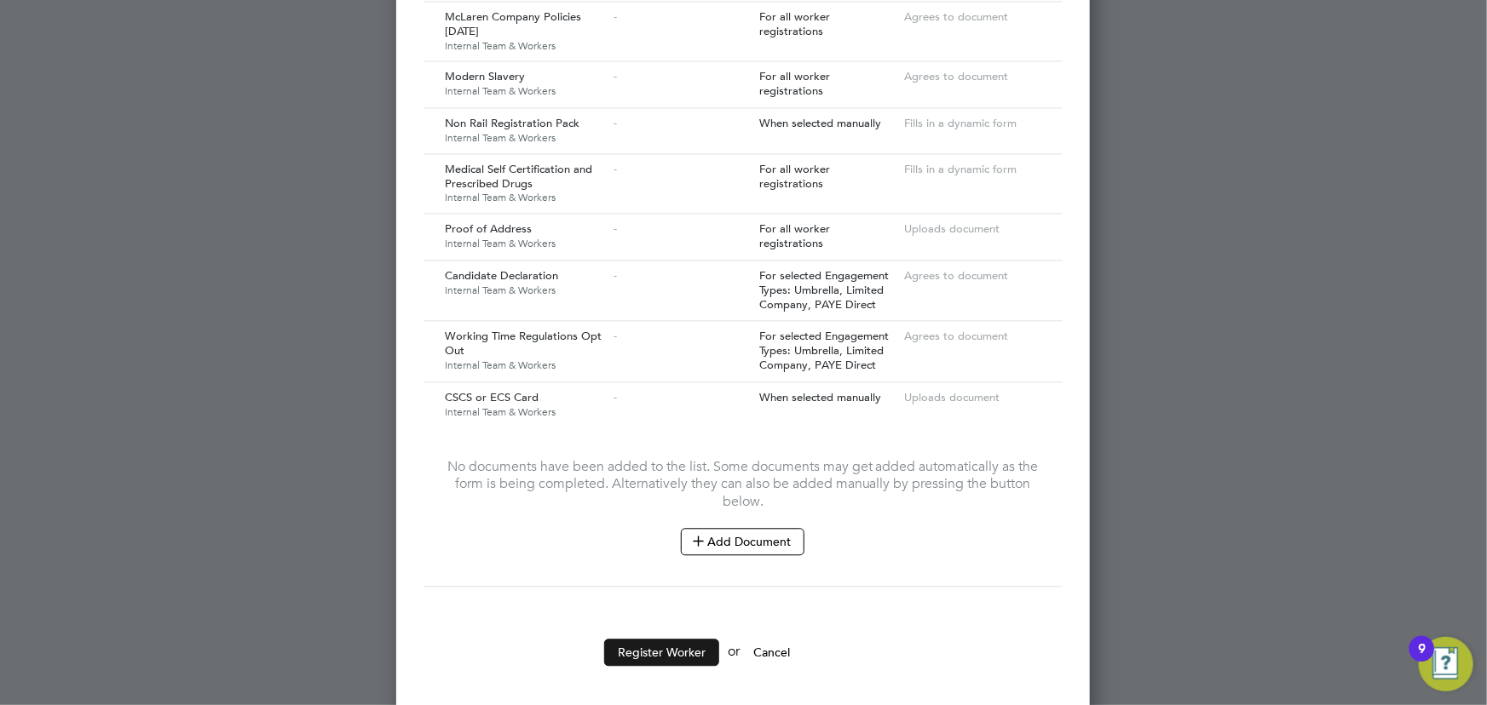
click at [677, 648] on button "Register Worker" at bounding box center [661, 652] width 115 height 27
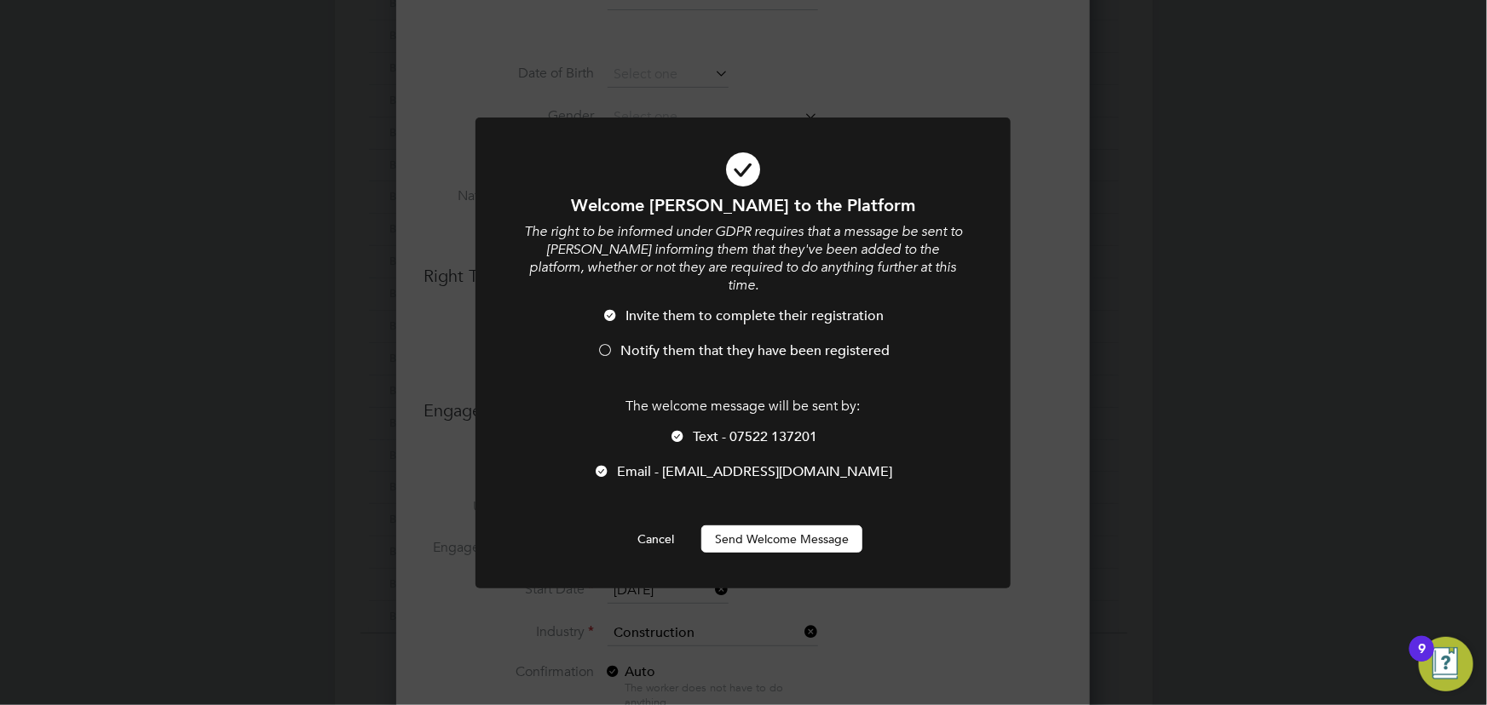
click at [793, 529] on button "Send Welcome Message" at bounding box center [781, 539] width 161 height 27
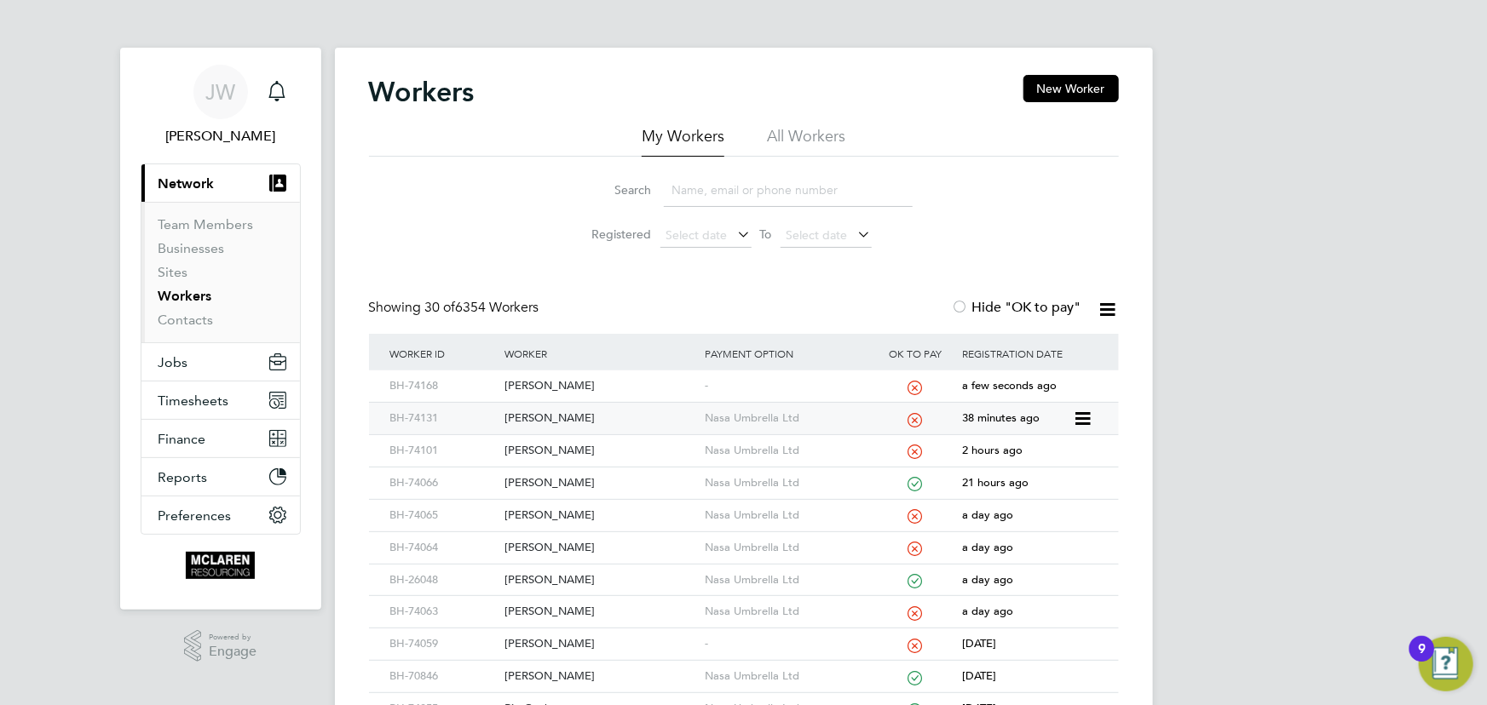
click at [586, 410] on div "[PERSON_NAME]" at bounding box center [600, 419] width 200 height 32
click at [596, 383] on div "[PERSON_NAME]" at bounding box center [600, 387] width 200 height 32
click at [187, 320] on link "Contacts" at bounding box center [185, 320] width 55 height 16
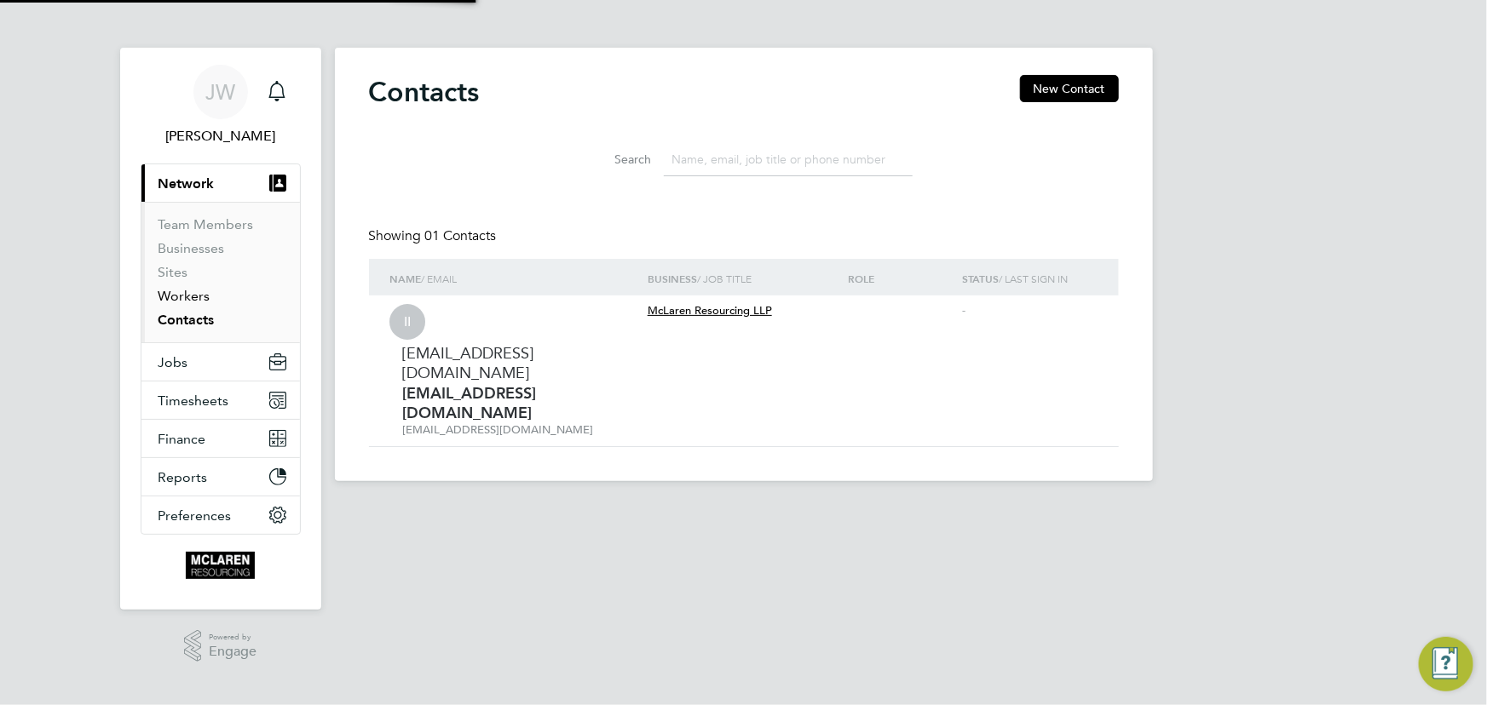
click at [187, 297] on link "Workers" at bounding box center [184, 296] width 52 height 16
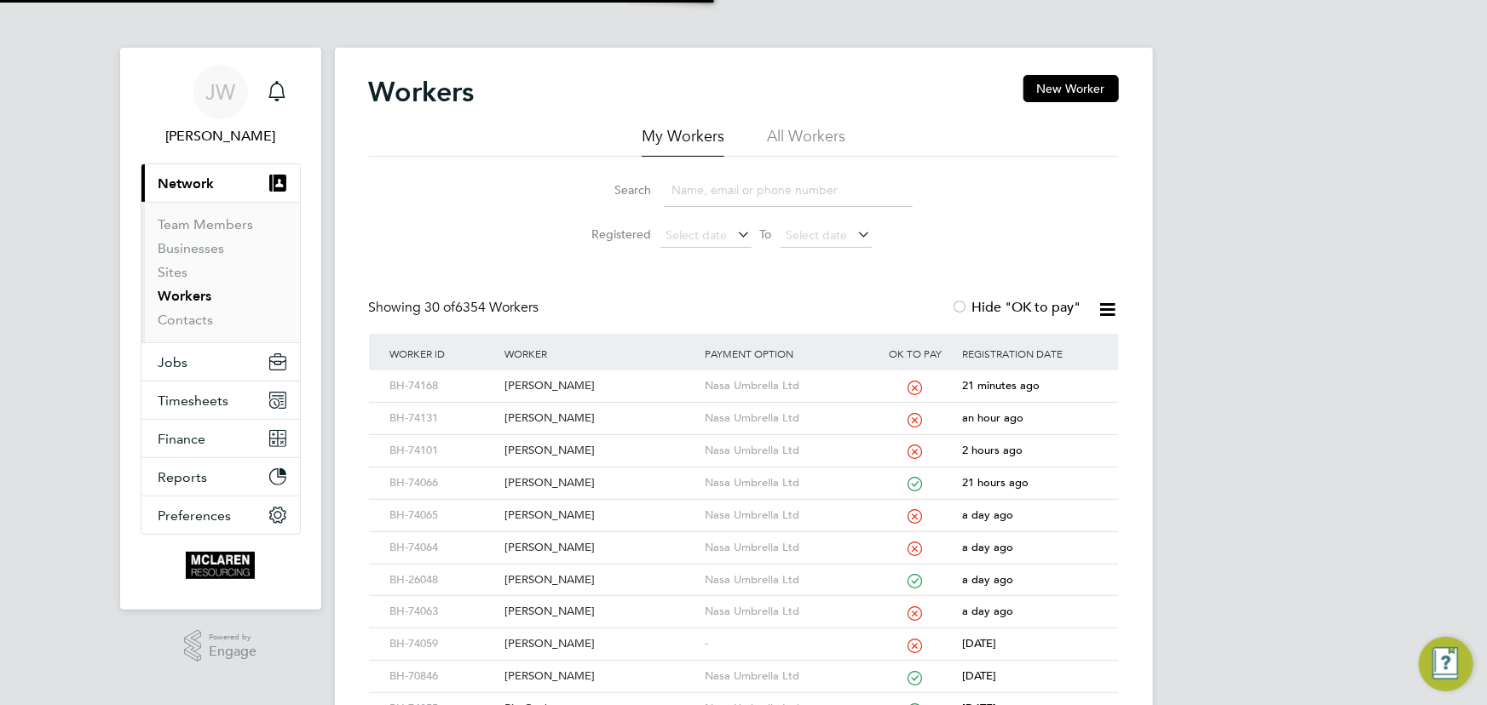
click at [716, 204] on input at bounding box center [788, 190] width 249 height 33
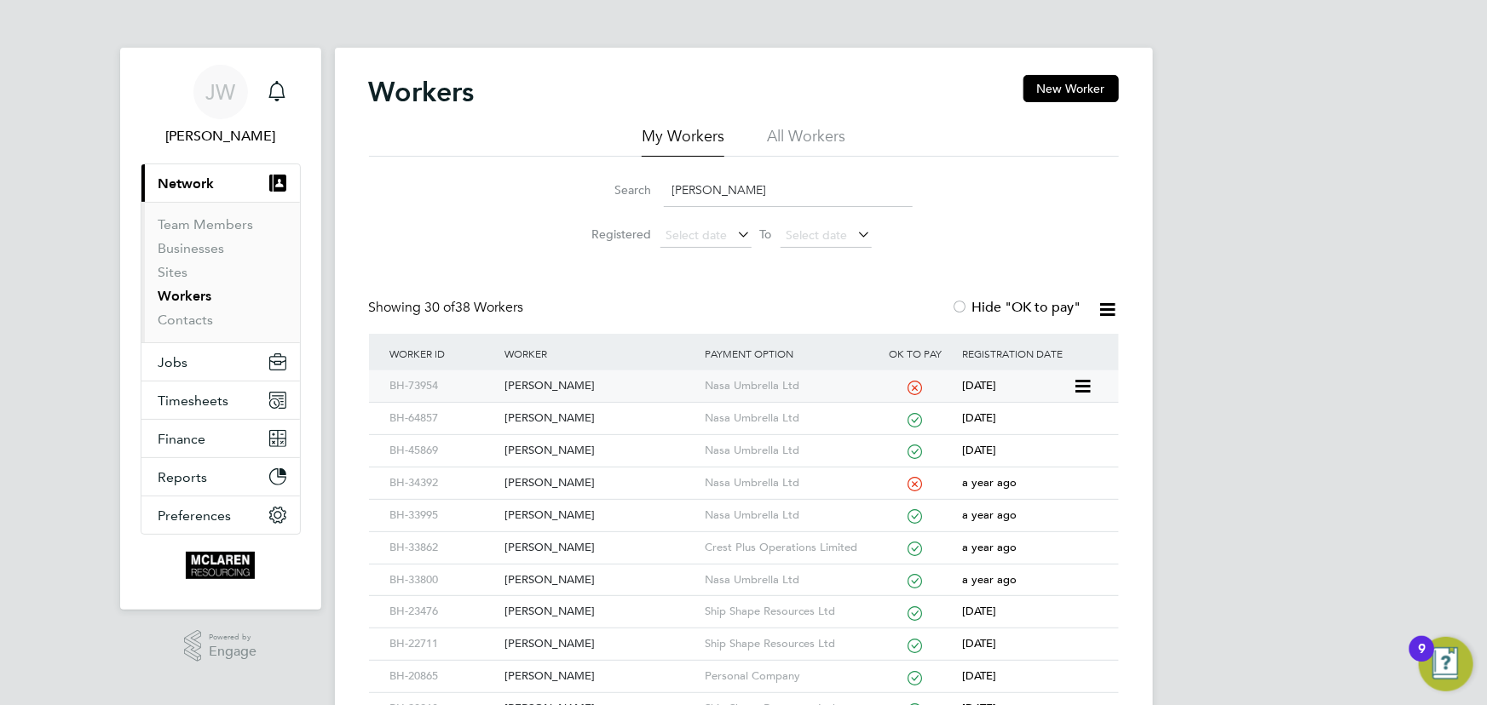
type input "joseph"
click at [559, 392] on div "[PERSON_NAME]" at bounding box center [600, 387] width 200 height 32
click at [184, 323] on link "Contacts" at bounding box center [185, 320] width 55 height 16
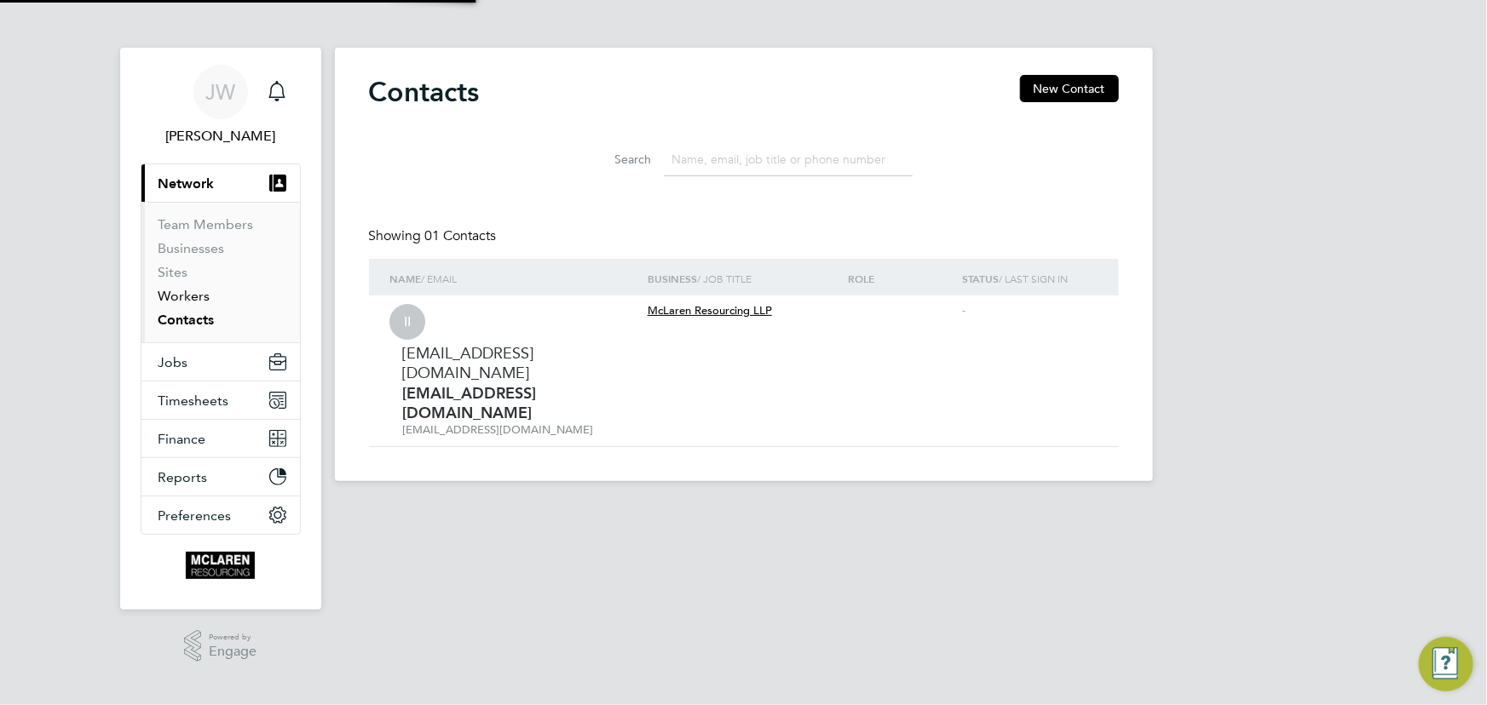
drag, startPoint x: 183, startPoint y: 294, endPoint x: 242, endPoint y: 280, distance: 60.4
click at [183, 293] on link "Workers" at bounding box center [184, 296] width 52 height 16
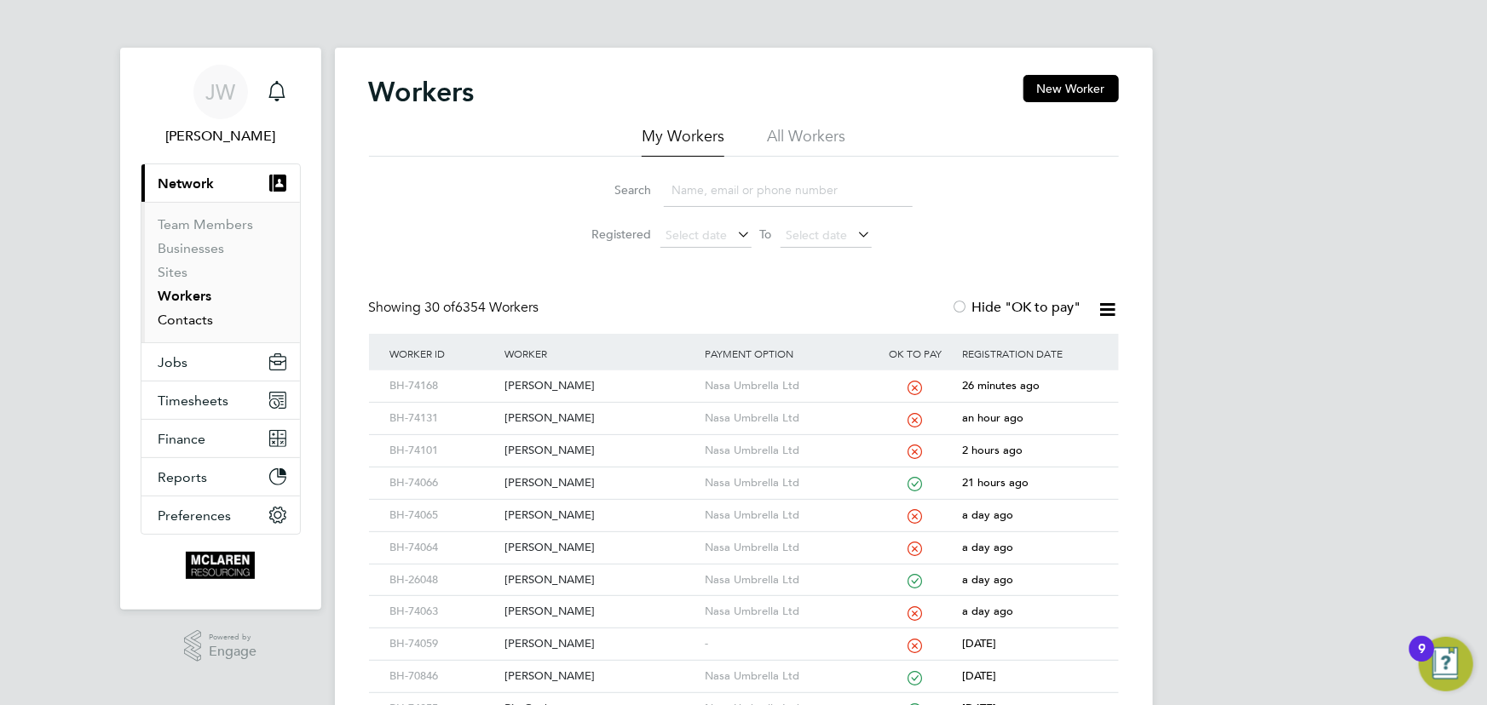
click at [190, 326] on link "Contacts" at bounding box center [185, 320] width 55 height 16
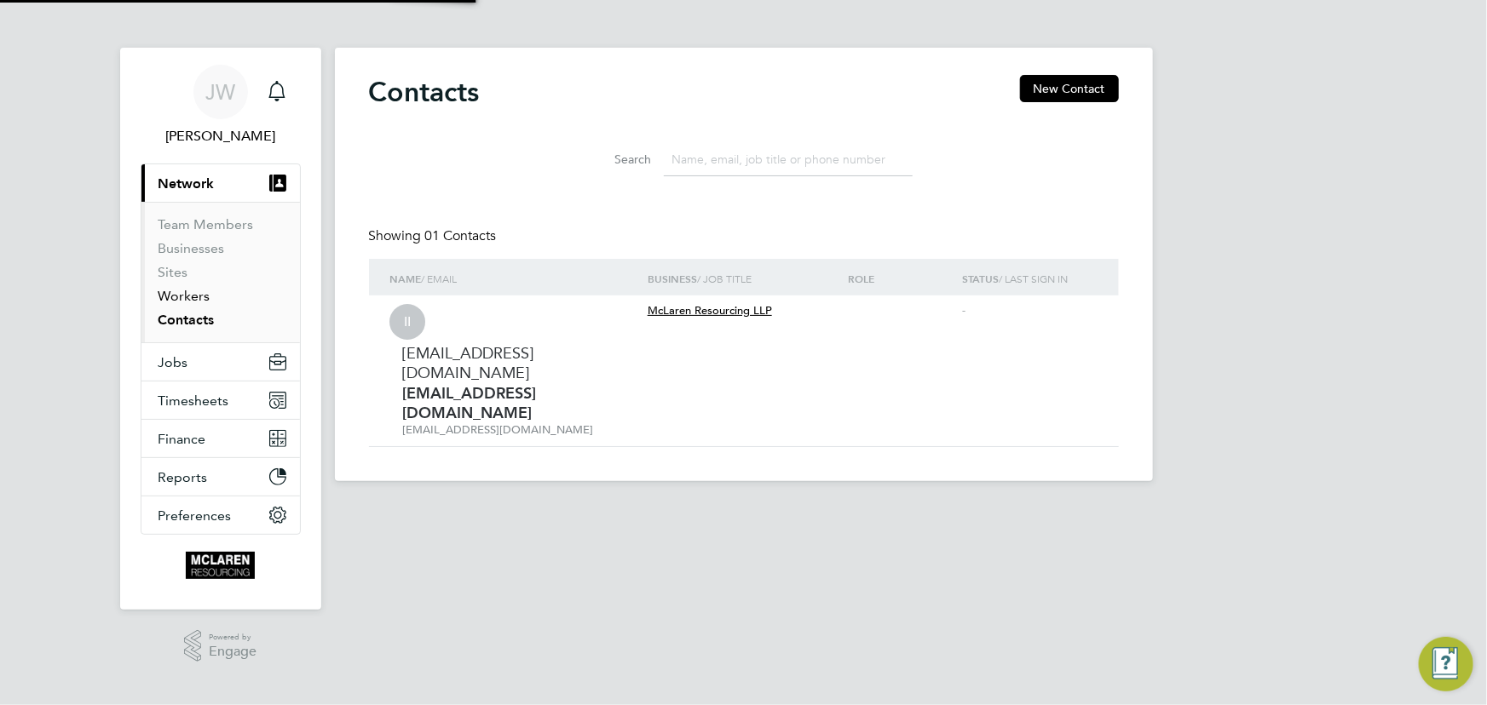
click at [181, 298] on link "Workers" at bounding box center [184, 296] width 52 height 16
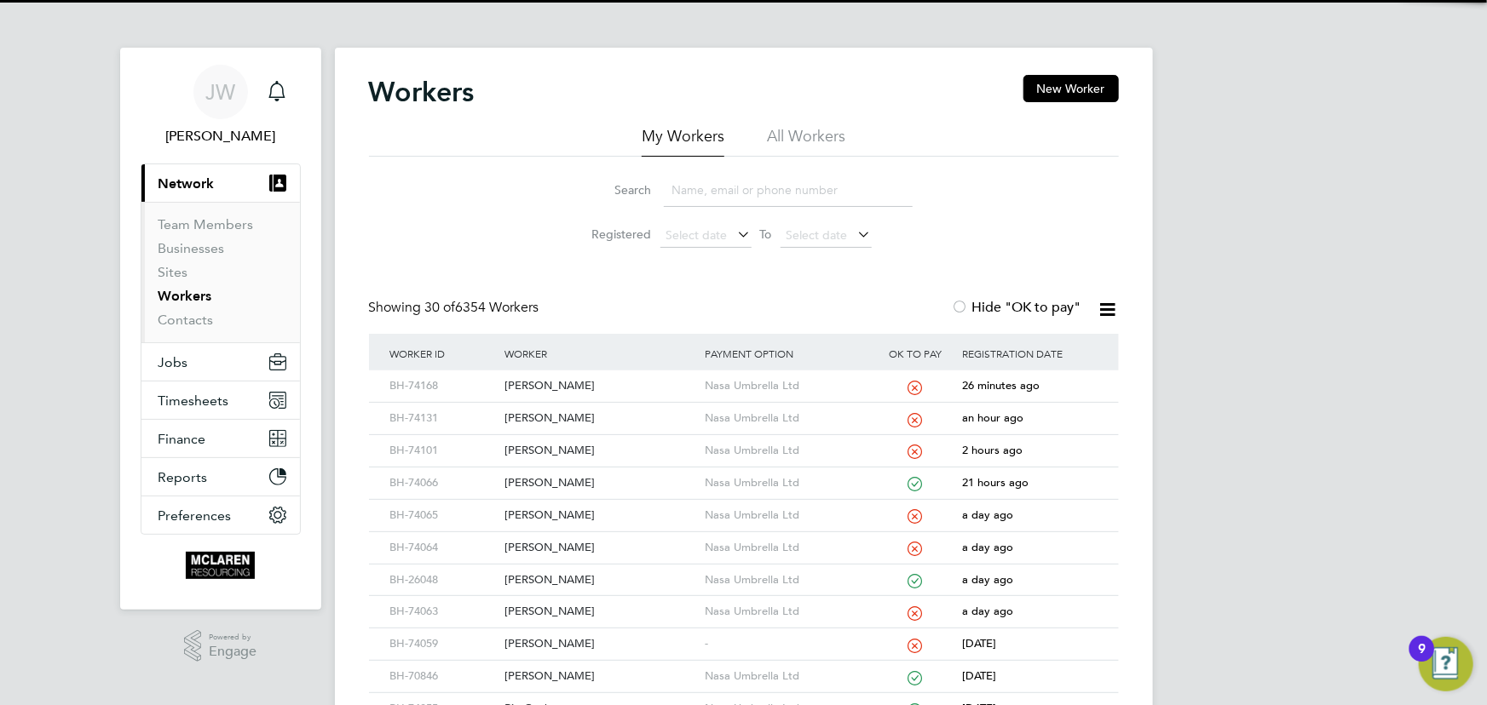
drag, startPoint x: 1043, startPoint y: 86, endPoint x: 1051, endPoint y: 121, distance: 36.0
click at [1044, 85] on button "New Worker" at bounding box center [1070, 88] width 95 height 27
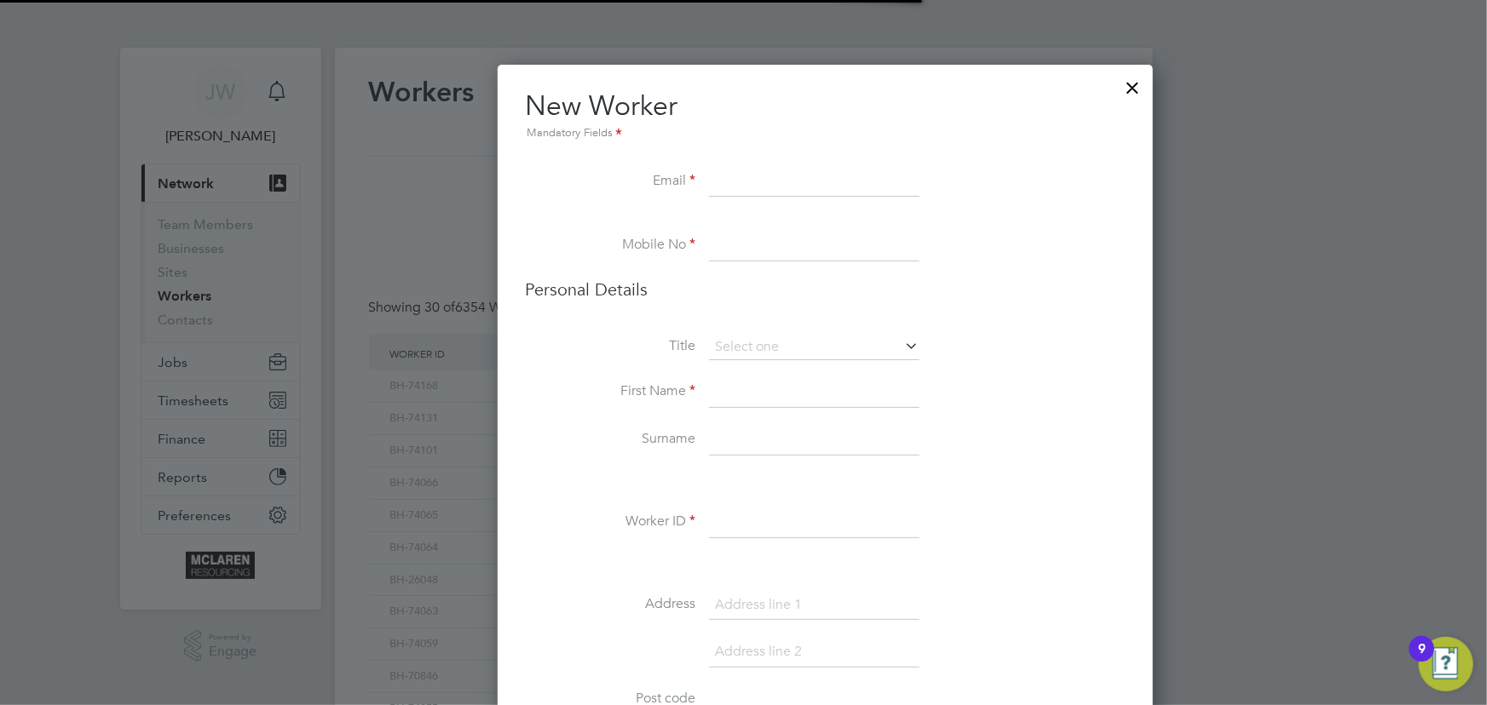
scroll to position [1929, 694]
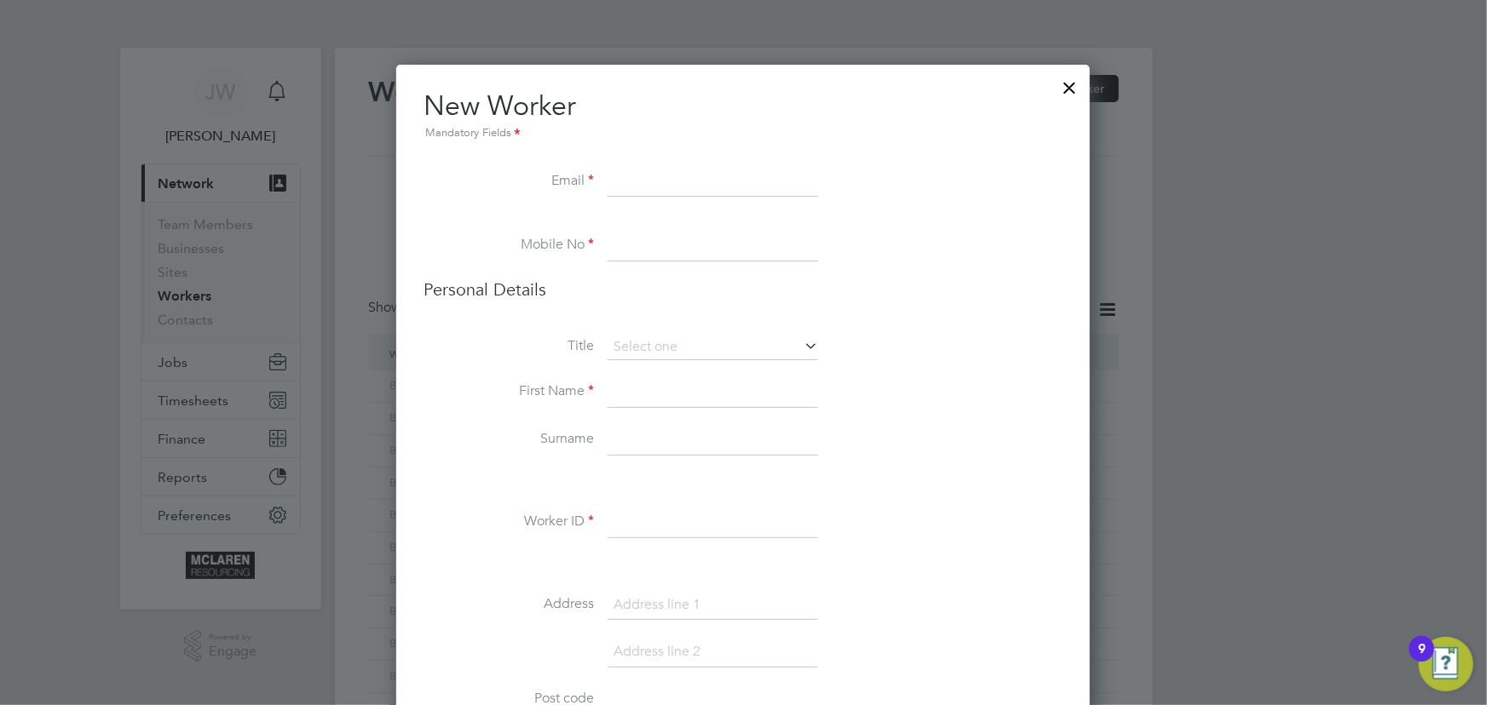
paste input "Sean616011@hotmail.co.uk"
type input "Sean616011@hotmail.co.uk"
click at [639, 390] on input at bounding box center [713, 392] width 210 height 31
click at [639, 242] on input at bounding box center [713, 246] width 210 height 31
paste input "07950 910837"
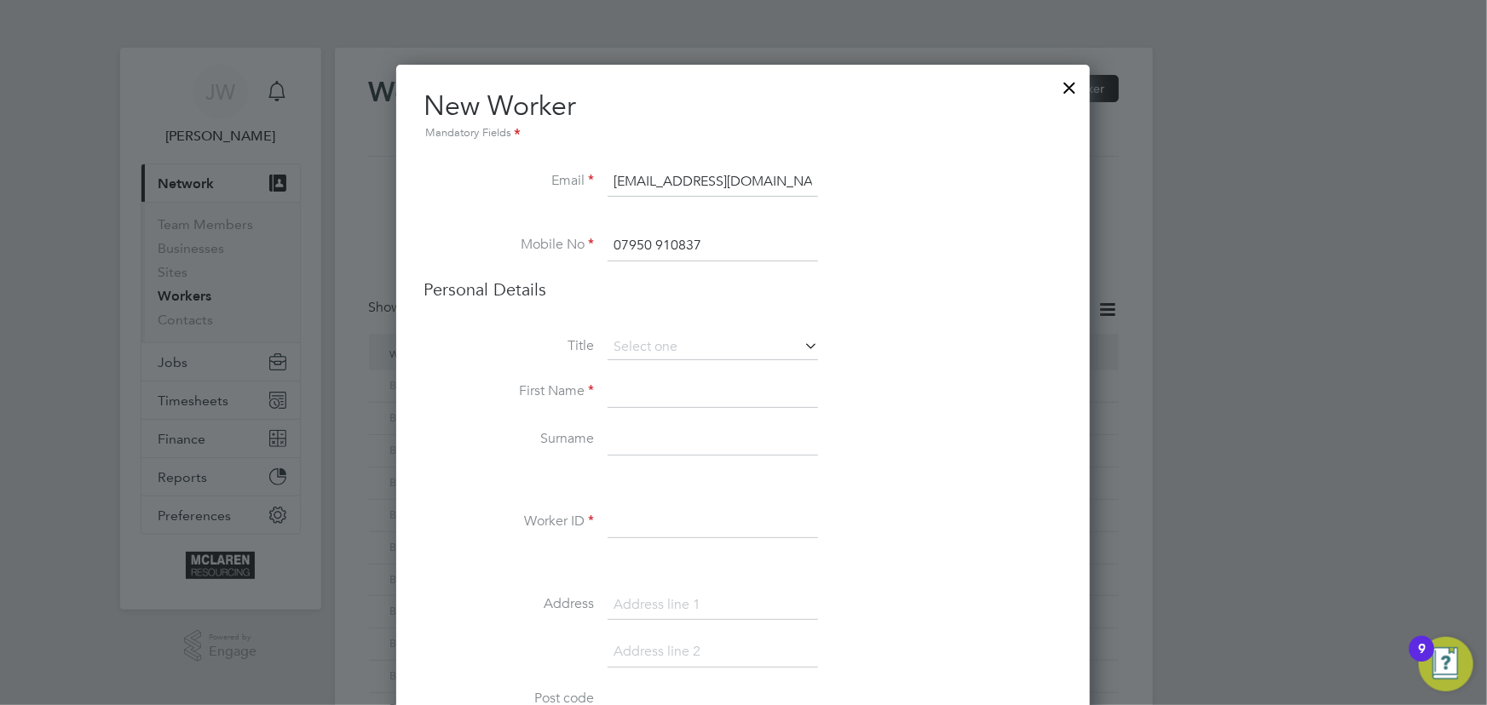
type input "07950 910837"
drag, startPoint x: 652, startPoint y: 398, endPoint x: 651, endPoint y: 388, distance: 10.3
click at [652, 398] on input at bounding box center [713, 392] width 210 height 31
type input "[PERSON_NAME]"
click at [641, 438] on input at bounding box center [713, 440] width 210 height 31
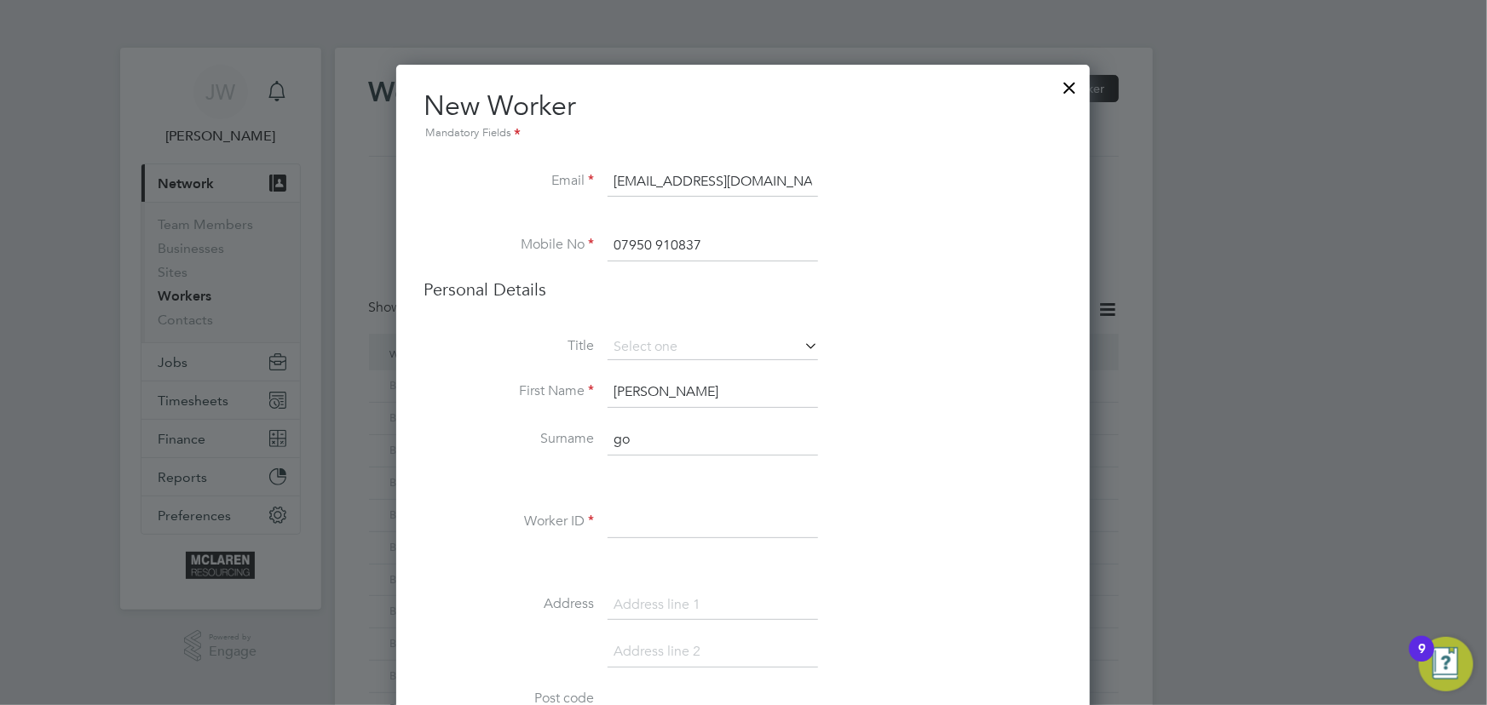
type input "g"
type input "[PERSON_NAME]"
click at [622, 510] on input at bounding box center [713, 523] width 210 height 31
type input "BH-74169"
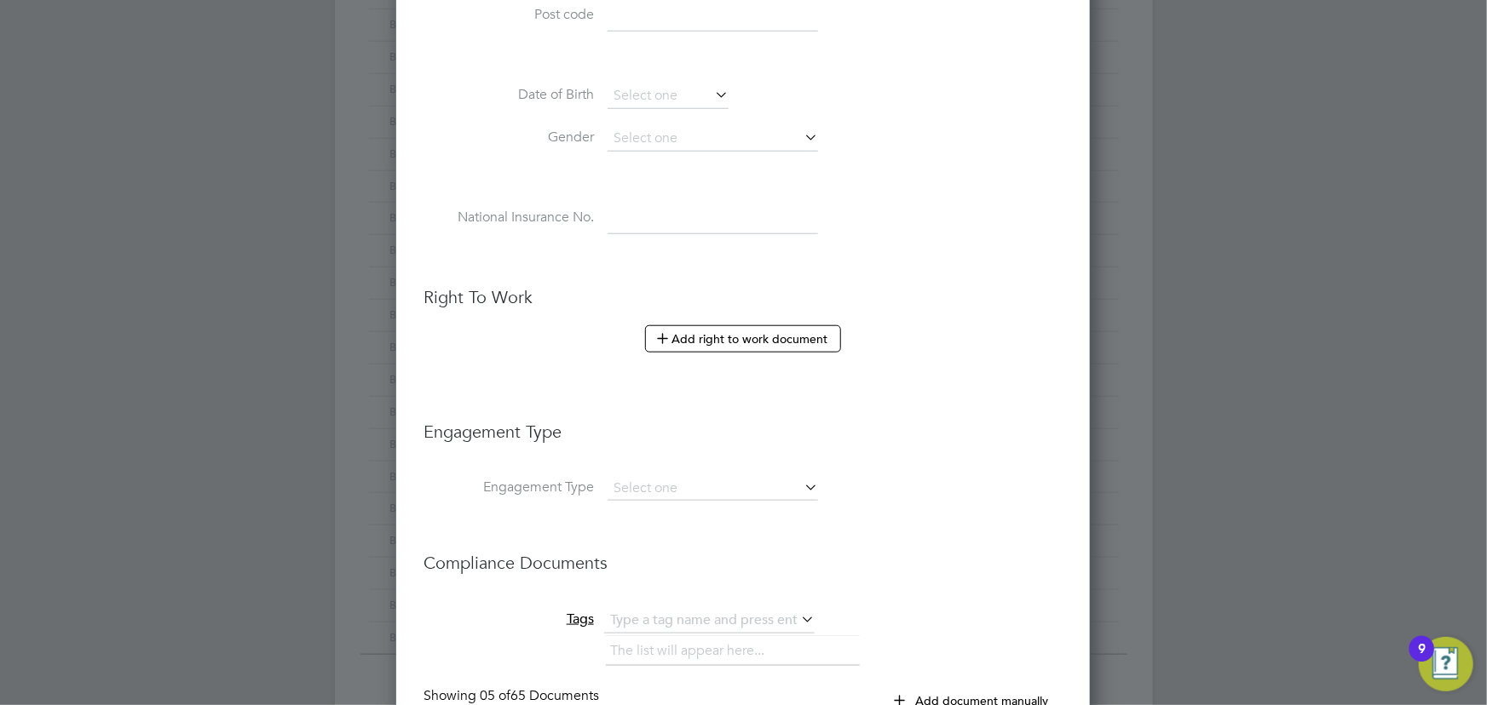
scroll to position [852, 0]
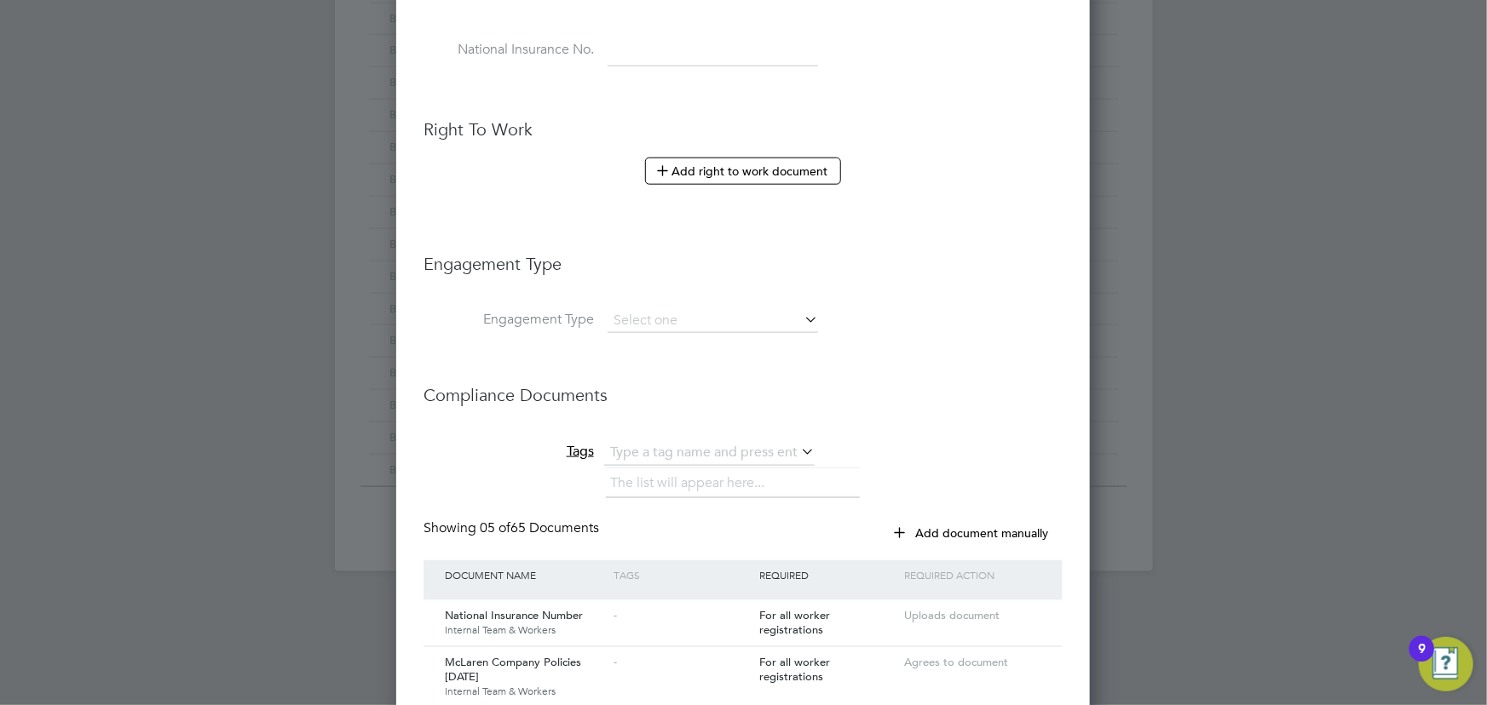
click at [637, 331] on li "Engagement Type" at bounding box center [742, 329] width 639 height 41
click at [635, 325] on input at bounding box center [713, 321] width 210 height 24
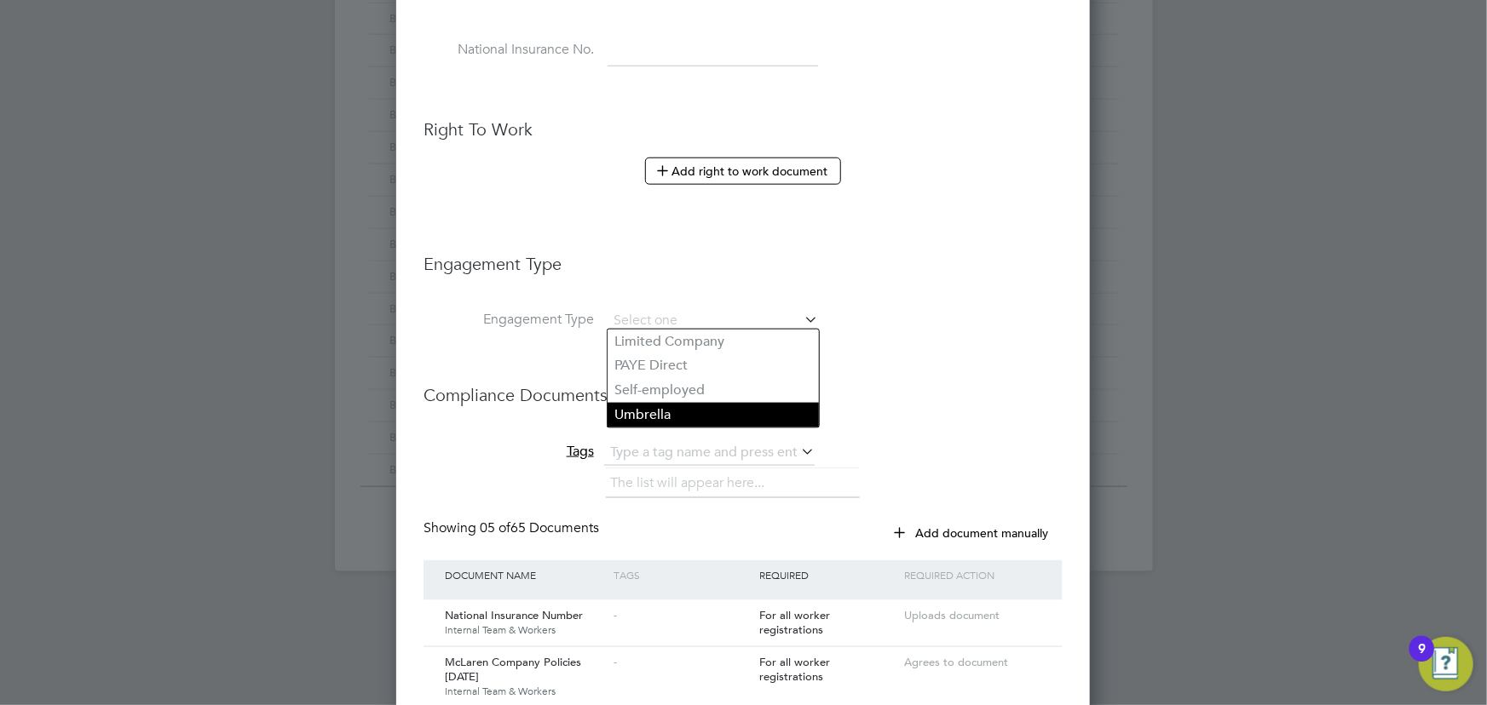
click at [622, 410] on li "Umbrella" at bounding box center [713, 415] width 211 height 25
type input "Umbrella"
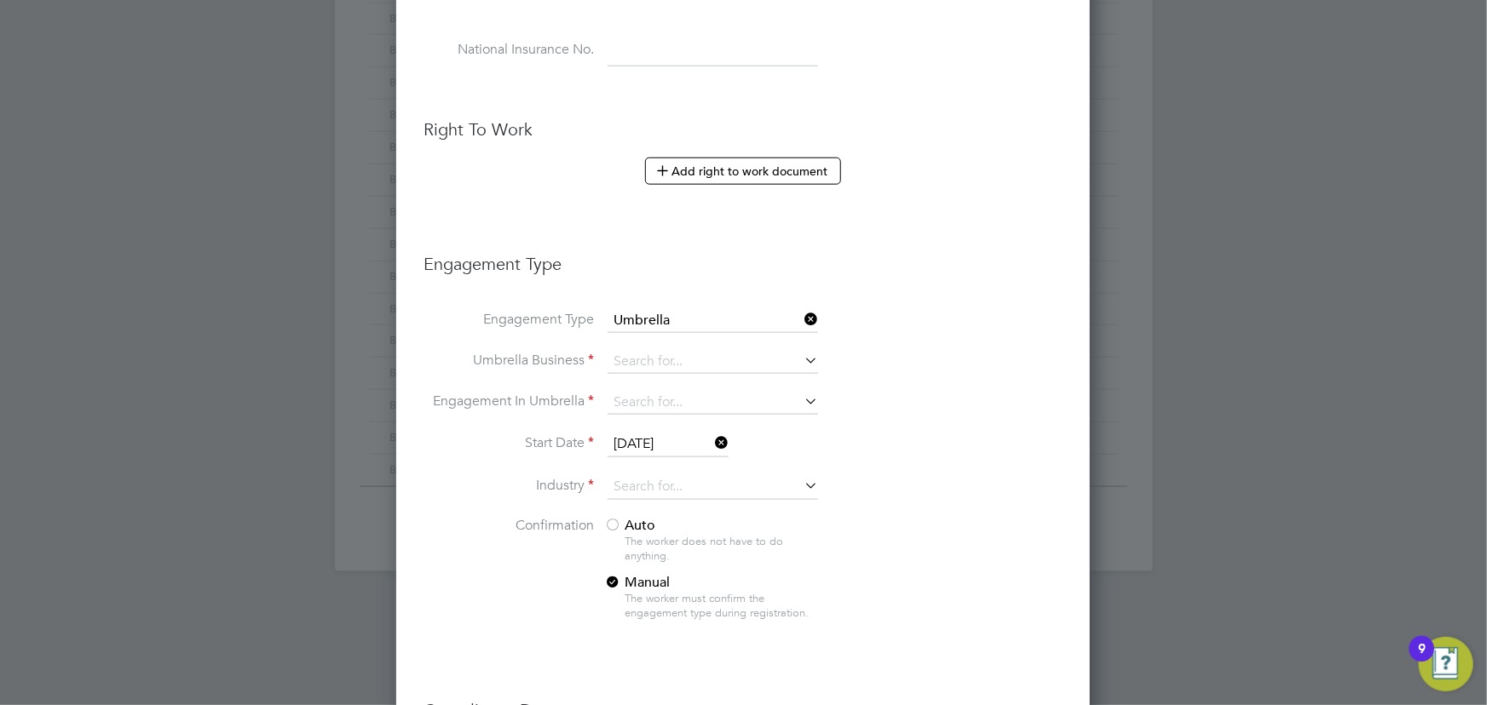
scroll to position [2364, 694]
click at [625, 361] on input at bounding box center [713, 362] width 210 height 24
click at [654, 372] on li "Nasa Umbrella Ltd" at bounding box center [713, 383] width 211 height 25
type input "Nasa Umbrella Ltd"
click at [648, 391] on input at bounding box center [713, 403] width 210 height 24
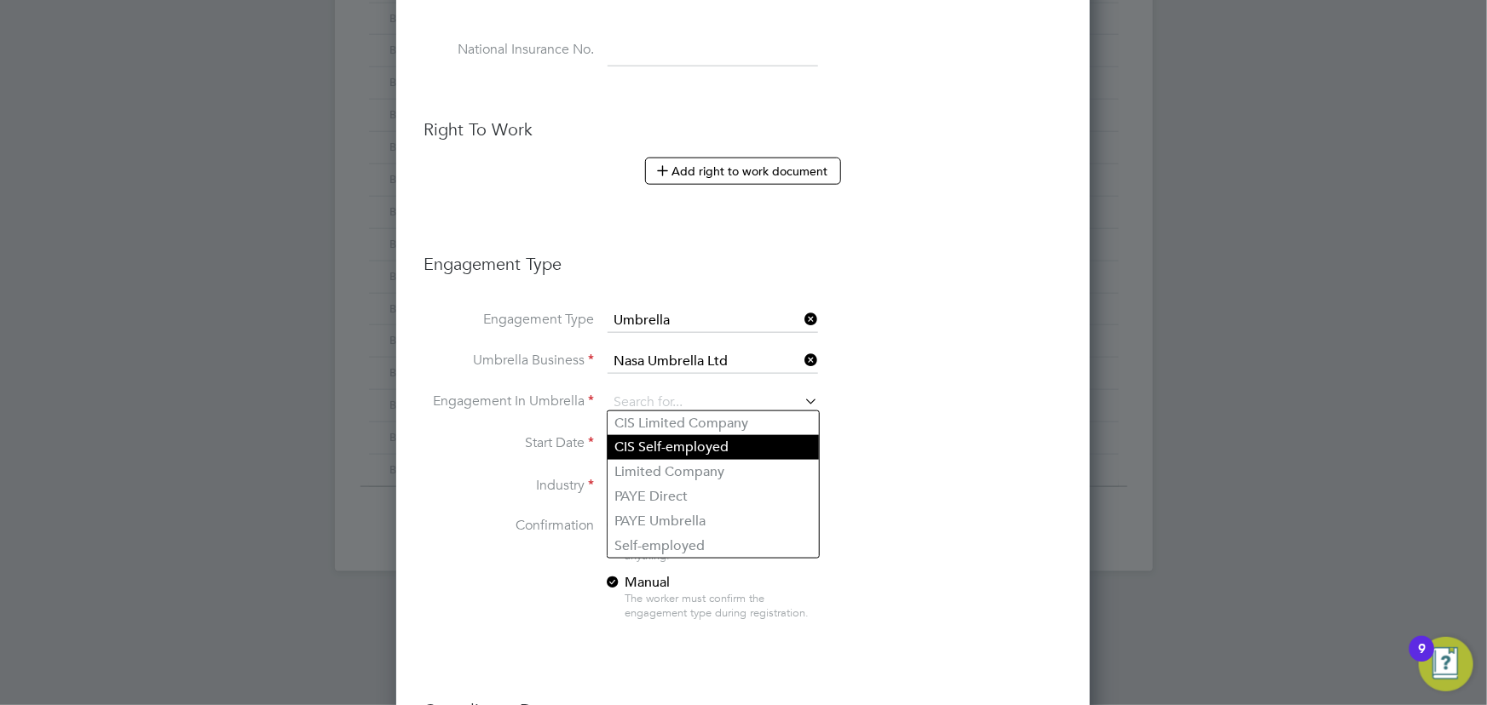
click at [664, 446] on li "CIS Self-employed" at bounding box center [713, 447] width 211 height 25
type input "CIS Self-employed"
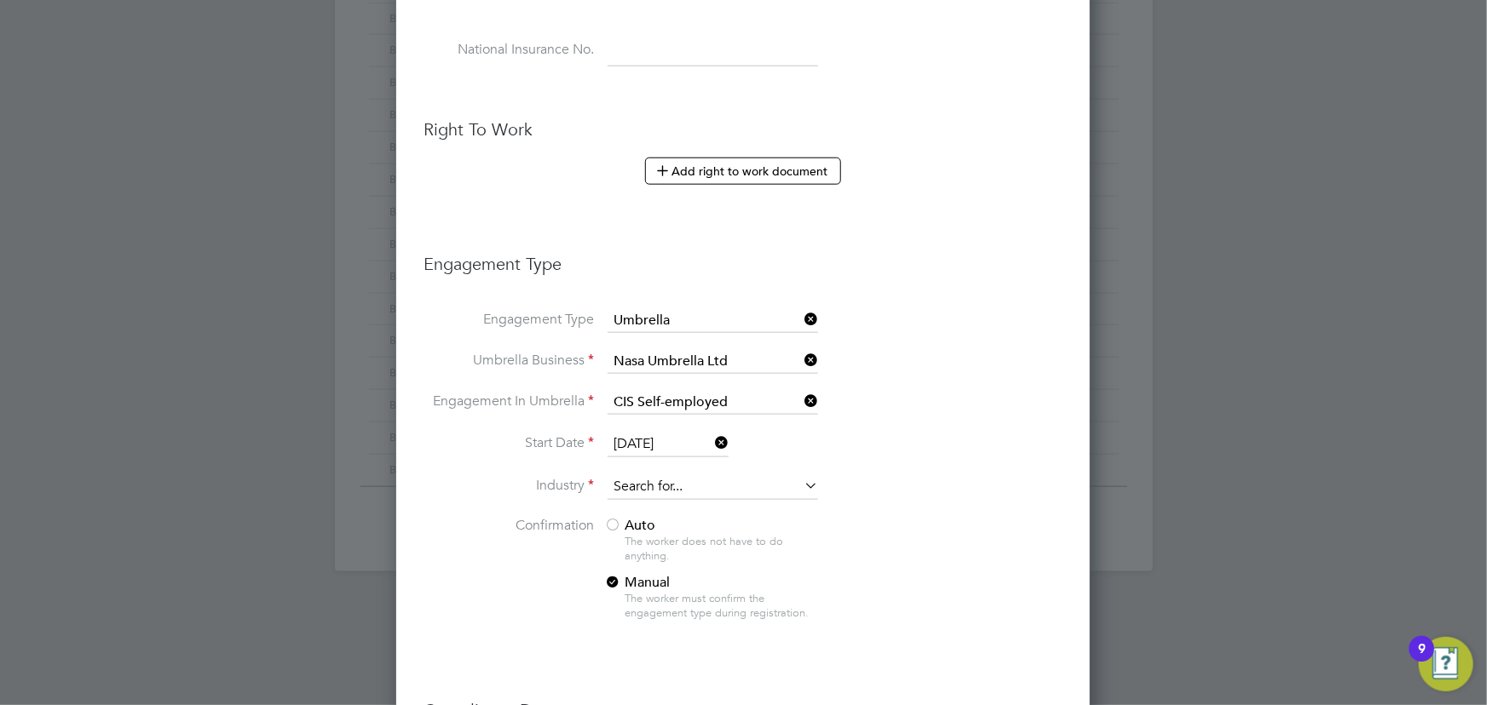
click at [645, 482] on input at bounding box center [713, 488] width 210 height 26
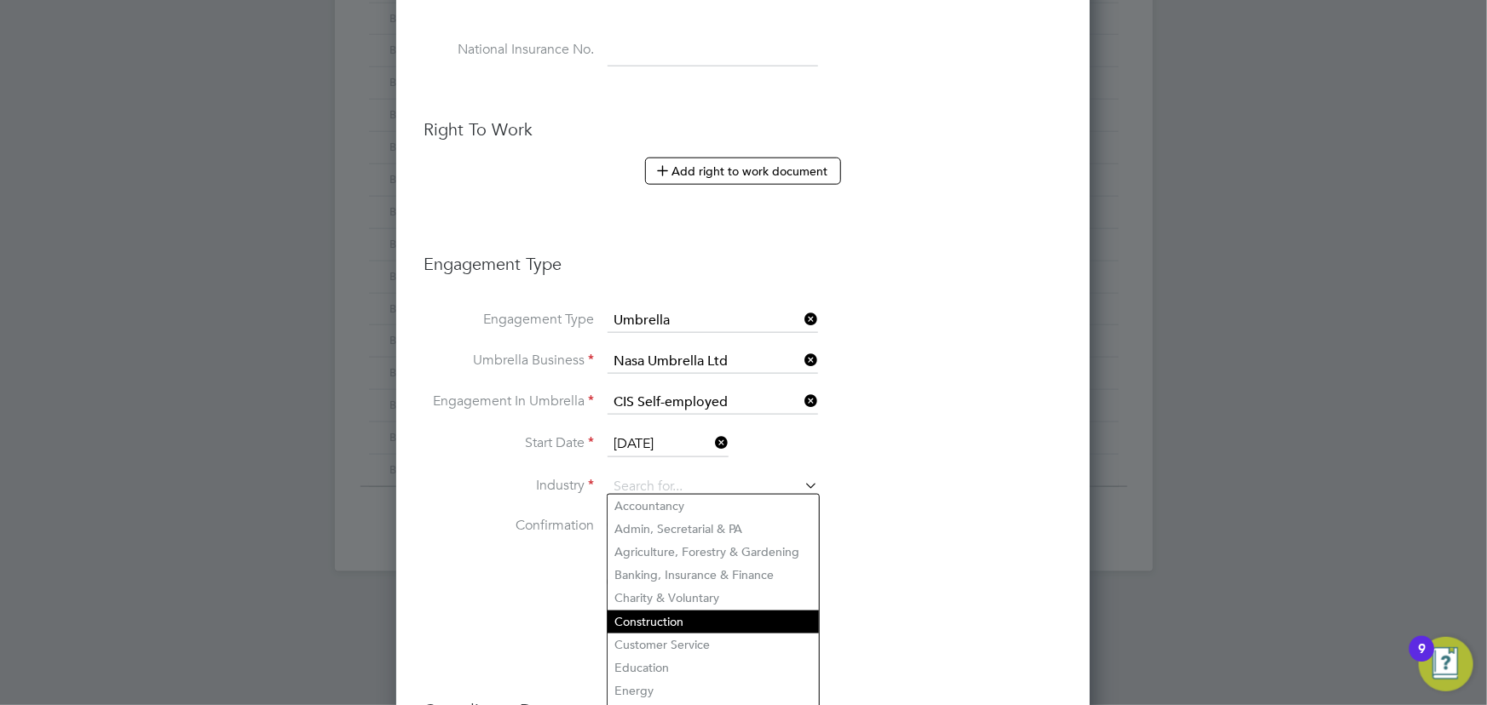
click at [660, 613] on li "Construction" at bounding box center [713, 622] width 211 height 23
type input "Construction"
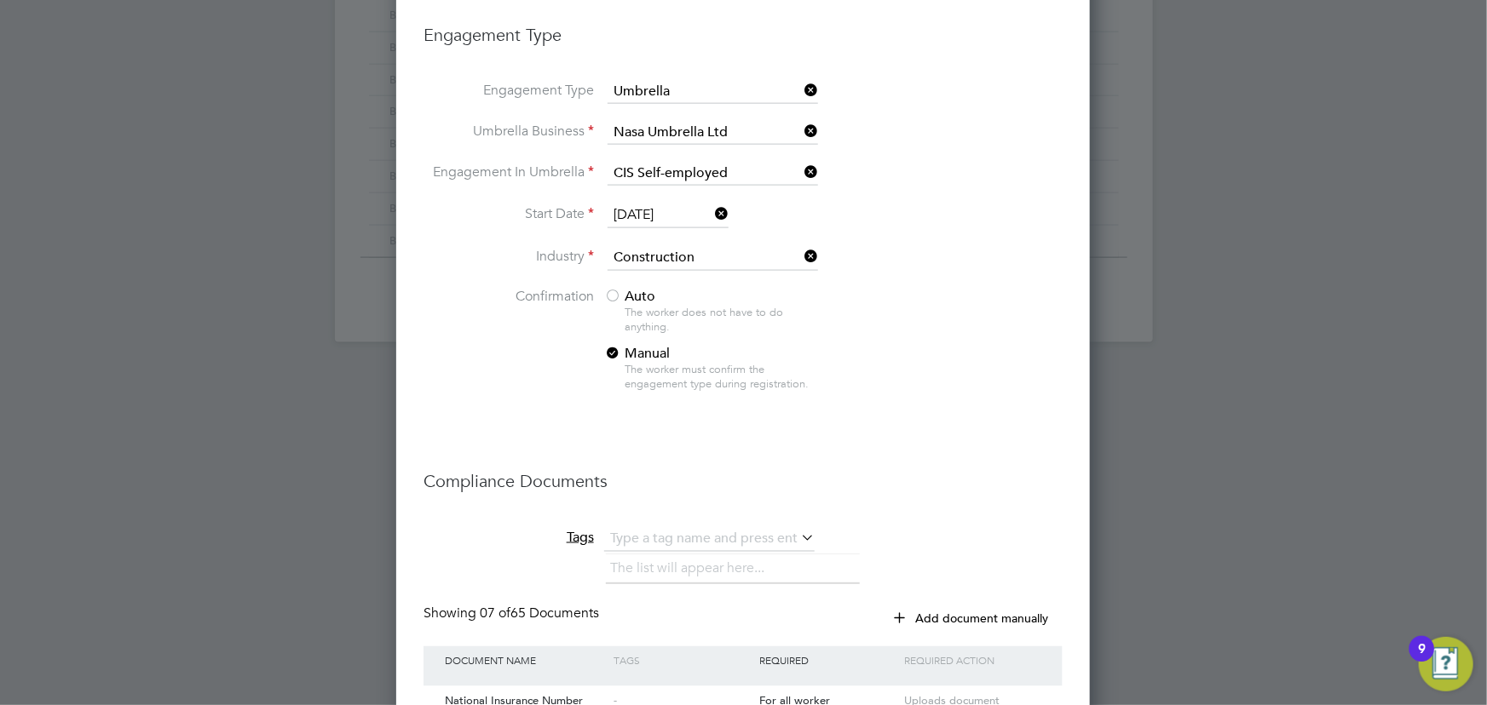
scroll to position [1084, 0]
click at [625, 291] on span "Auto" at bounding box center [629, 293] width 51 height 17
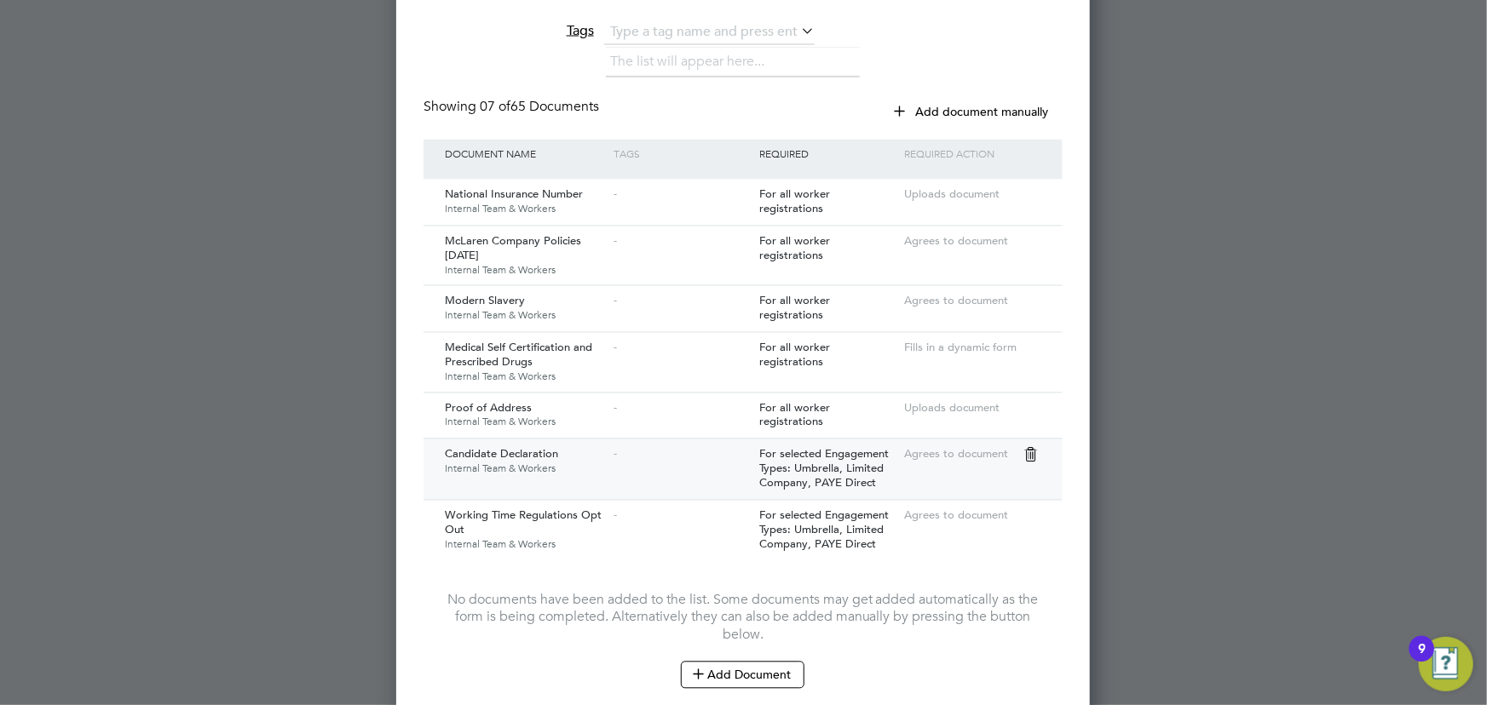
scroll to position [1722, 0]
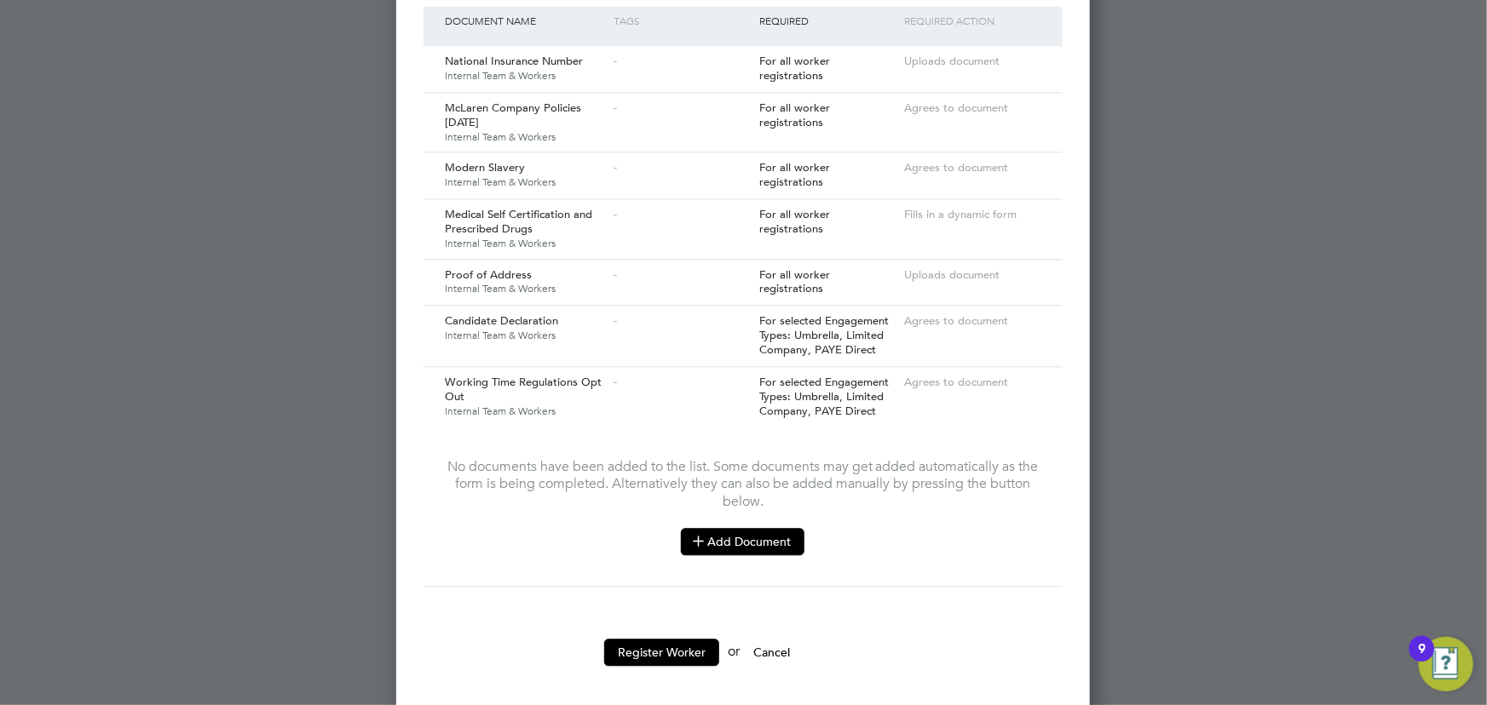
click at [732, 528] on button "Add Document" at bounding box center [743, 541] width 124 height 27
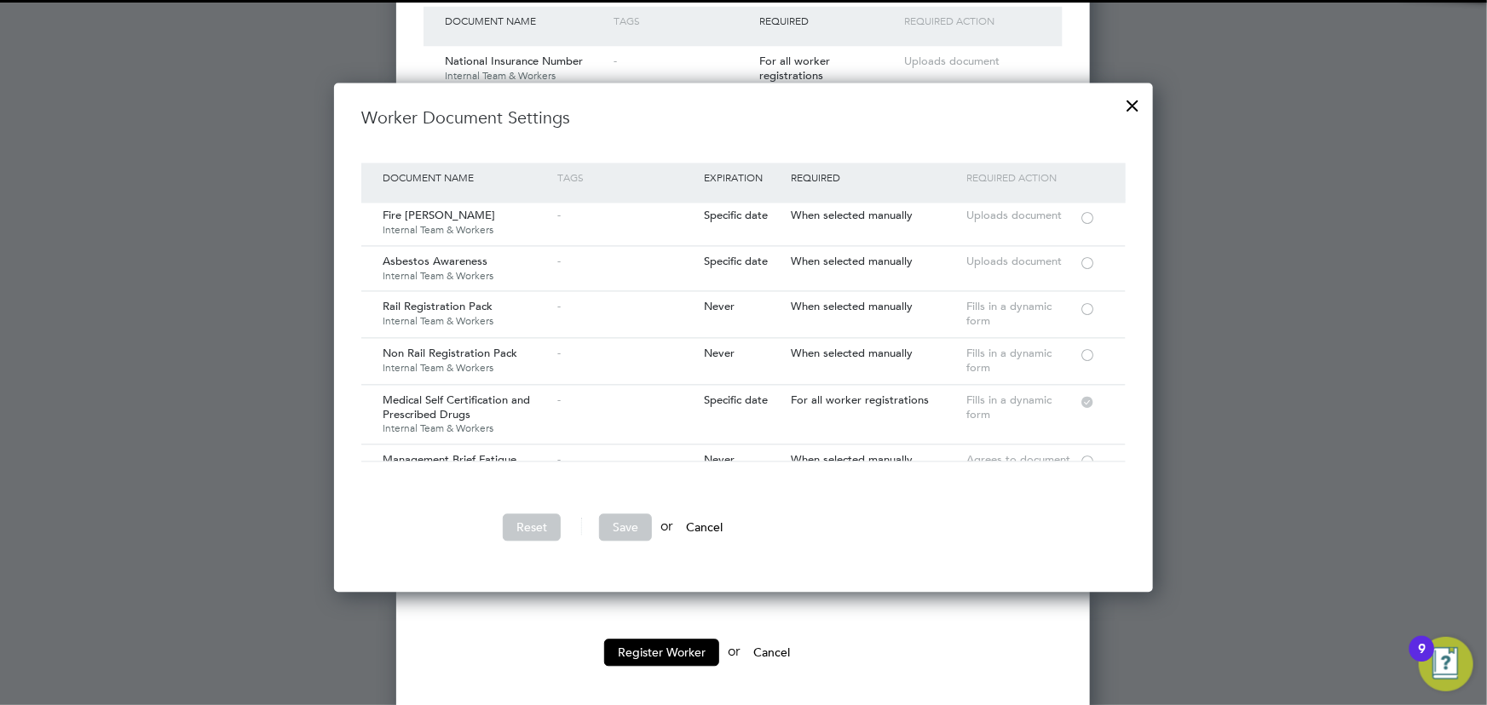
scroll to position [154, 0]
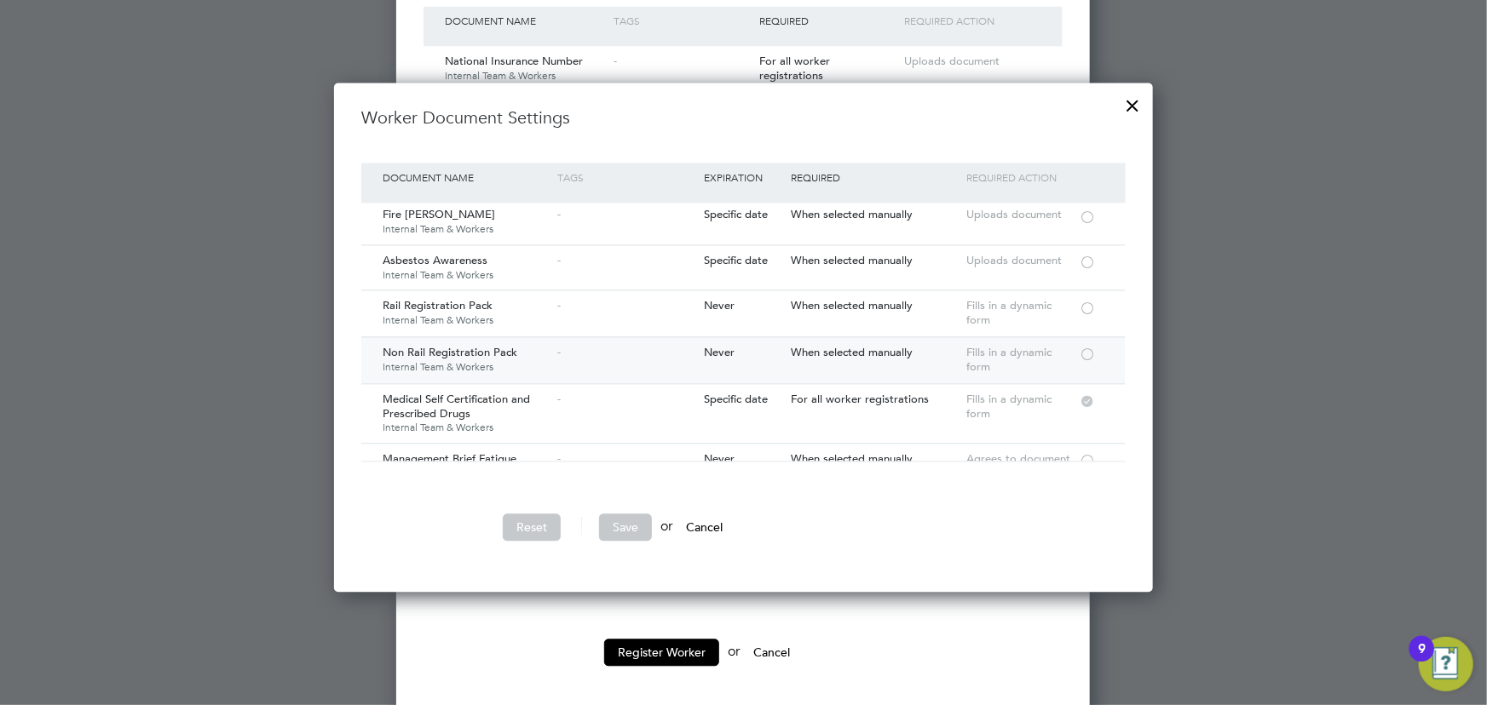
click at [1087, 350] on div at bounding box center [1087, 353] width 17 height 13
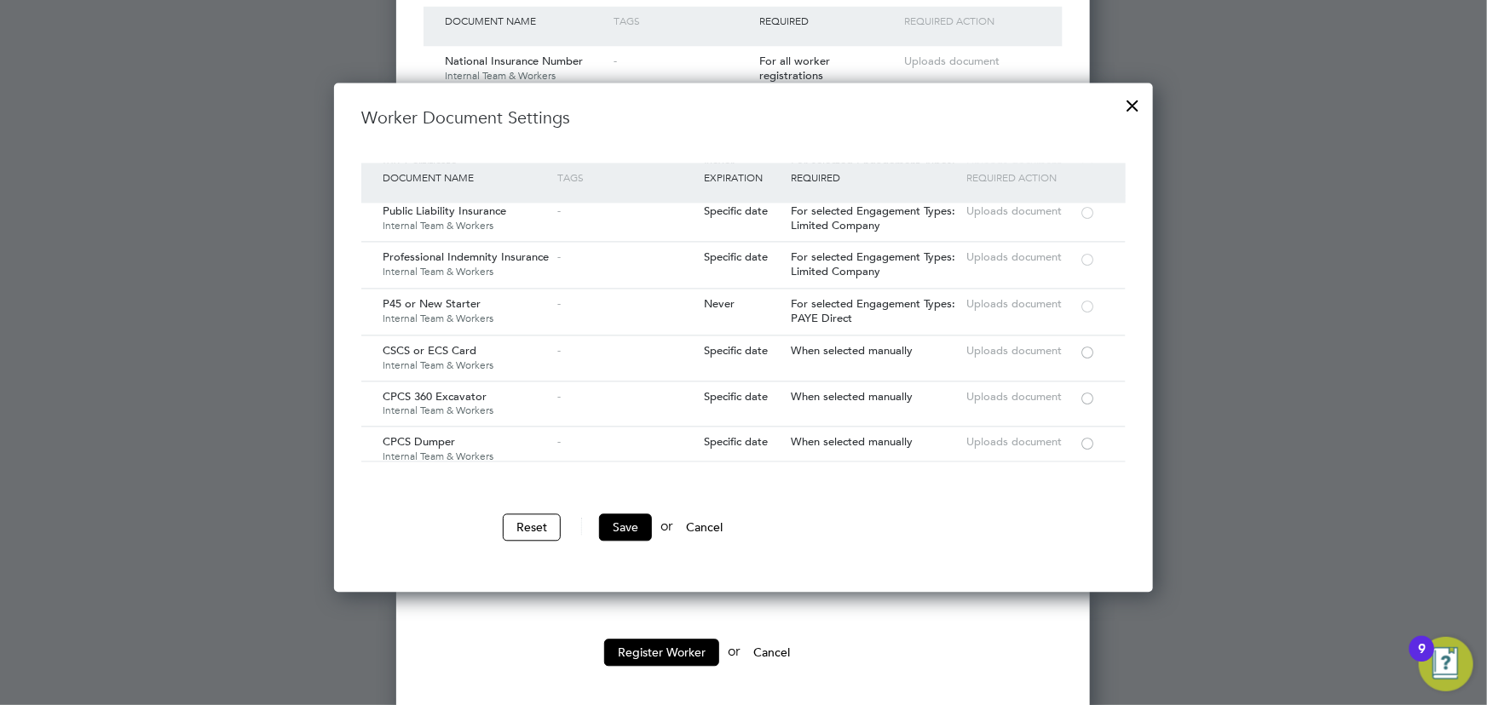
scroll to position [1627, 0]
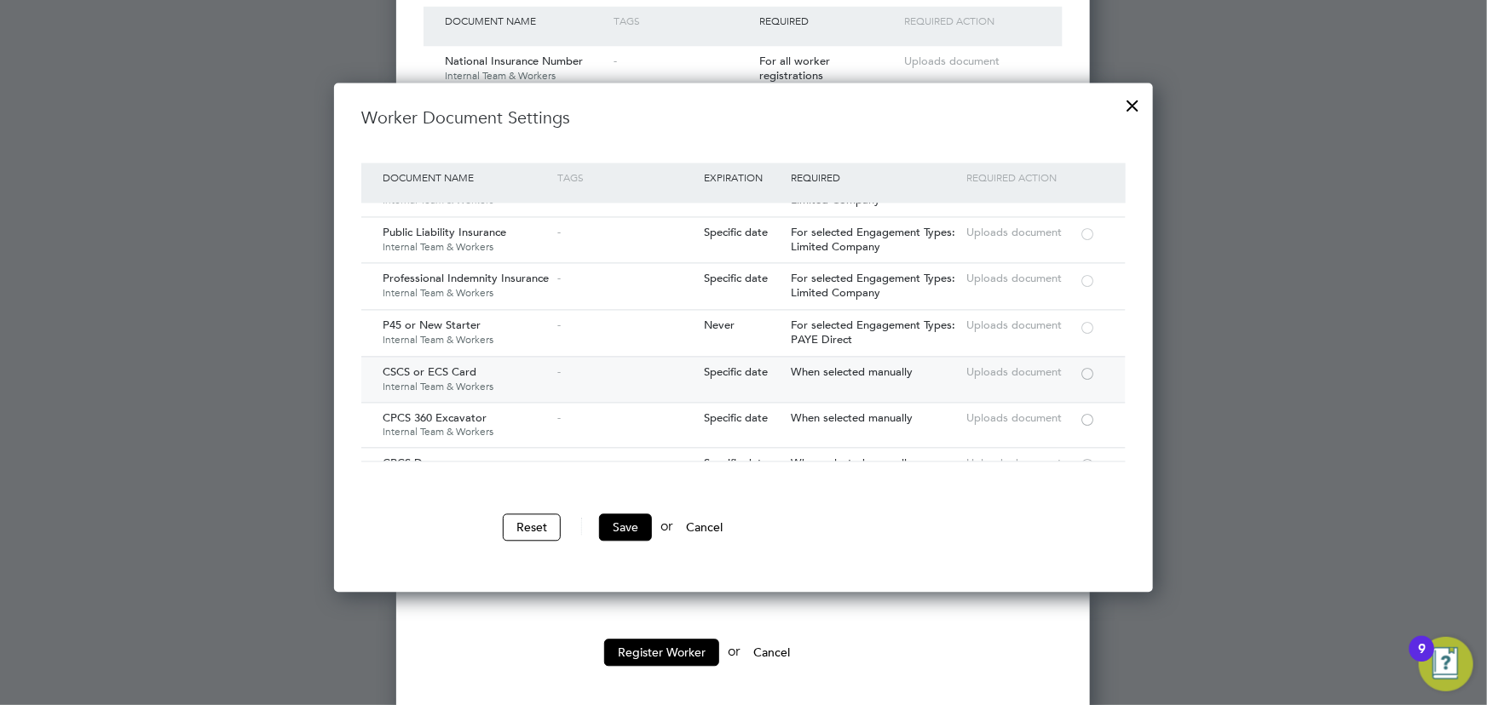
drag, startPoint x: 1083, startPoint y: 357, endPoint x: 1074, endPoint y: 368, distance: 14.5
click at [1084, 366] on div at bounding box center [1087, 372] width 17 height 13
click at [627, 525] on button "Save" at bounding box center [625, 527] width 53 height 27
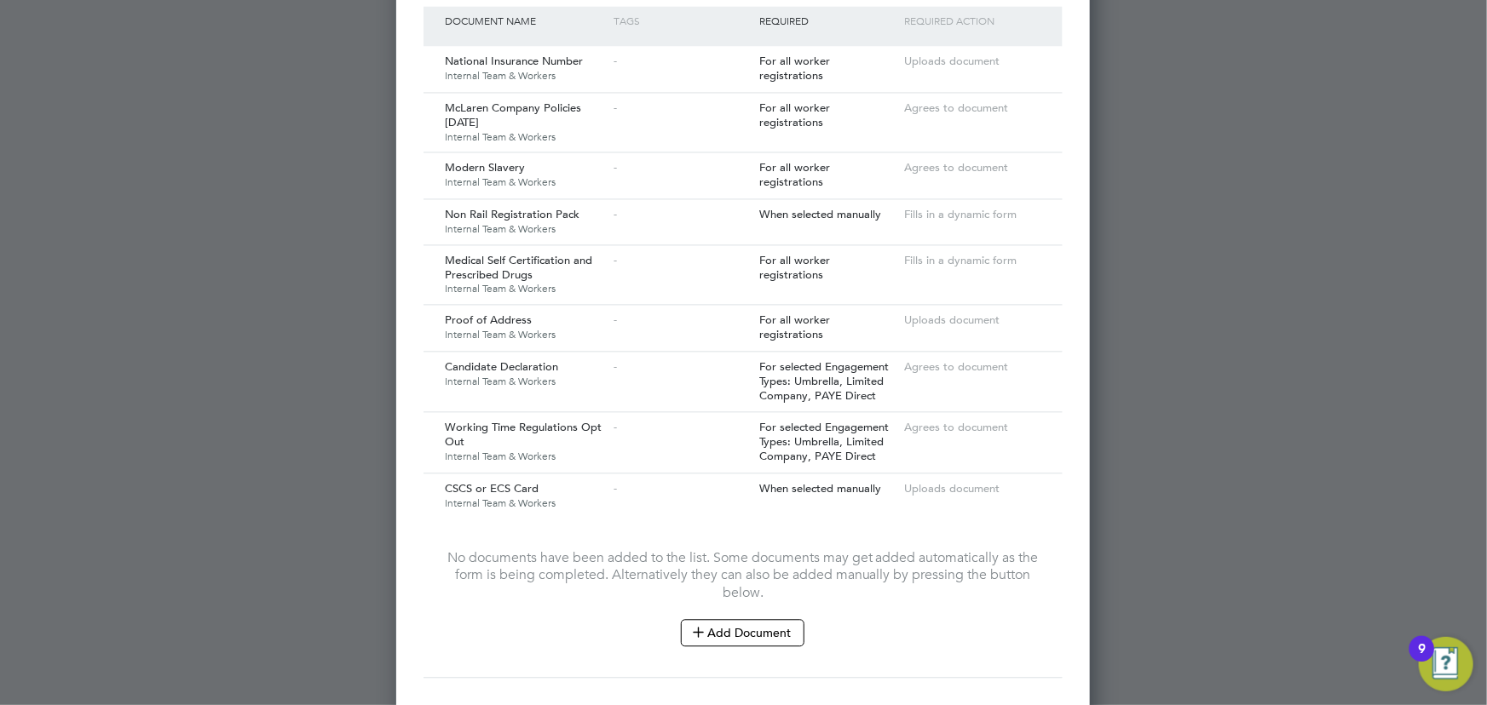
scroll to position [1813, 0]
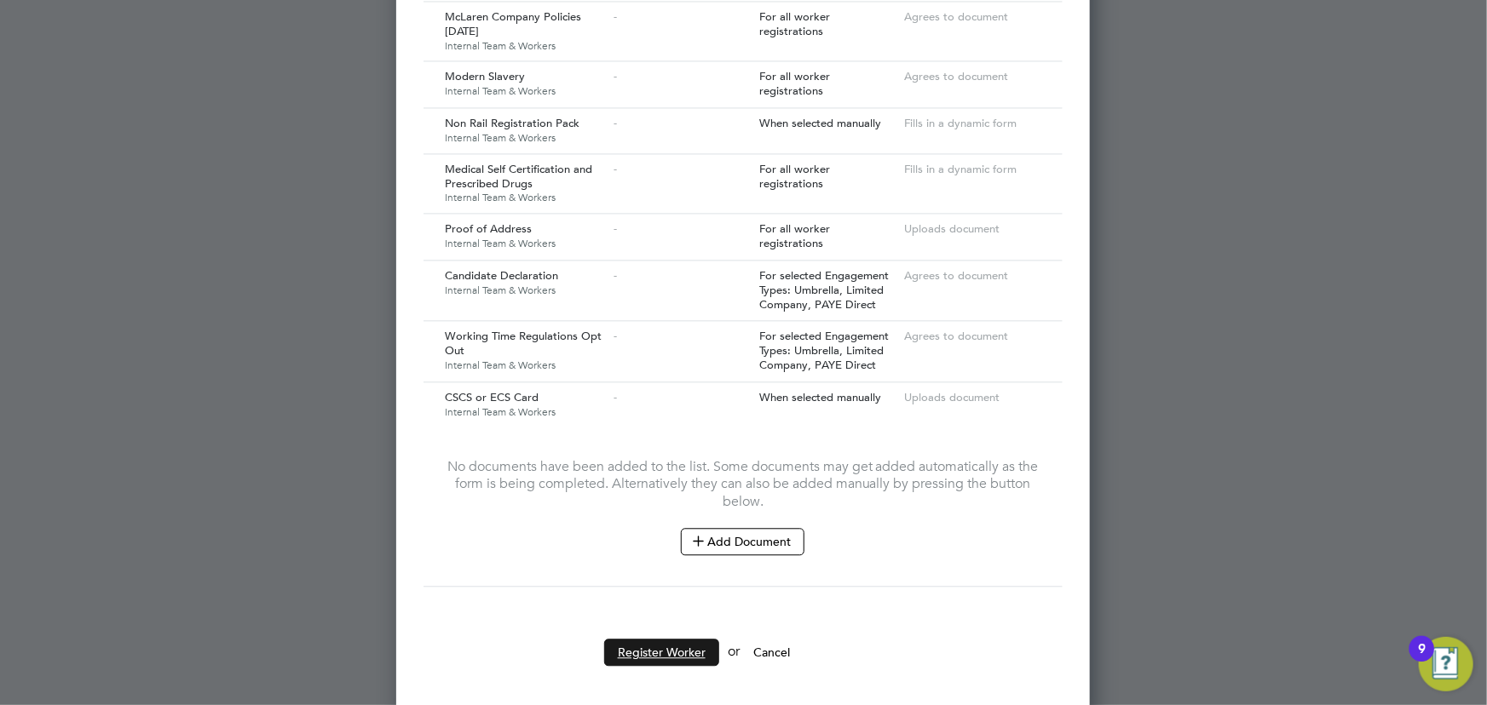
click at [665, 644] on button "Register Worker" at bounding box center [661, 652] width 115 height 27
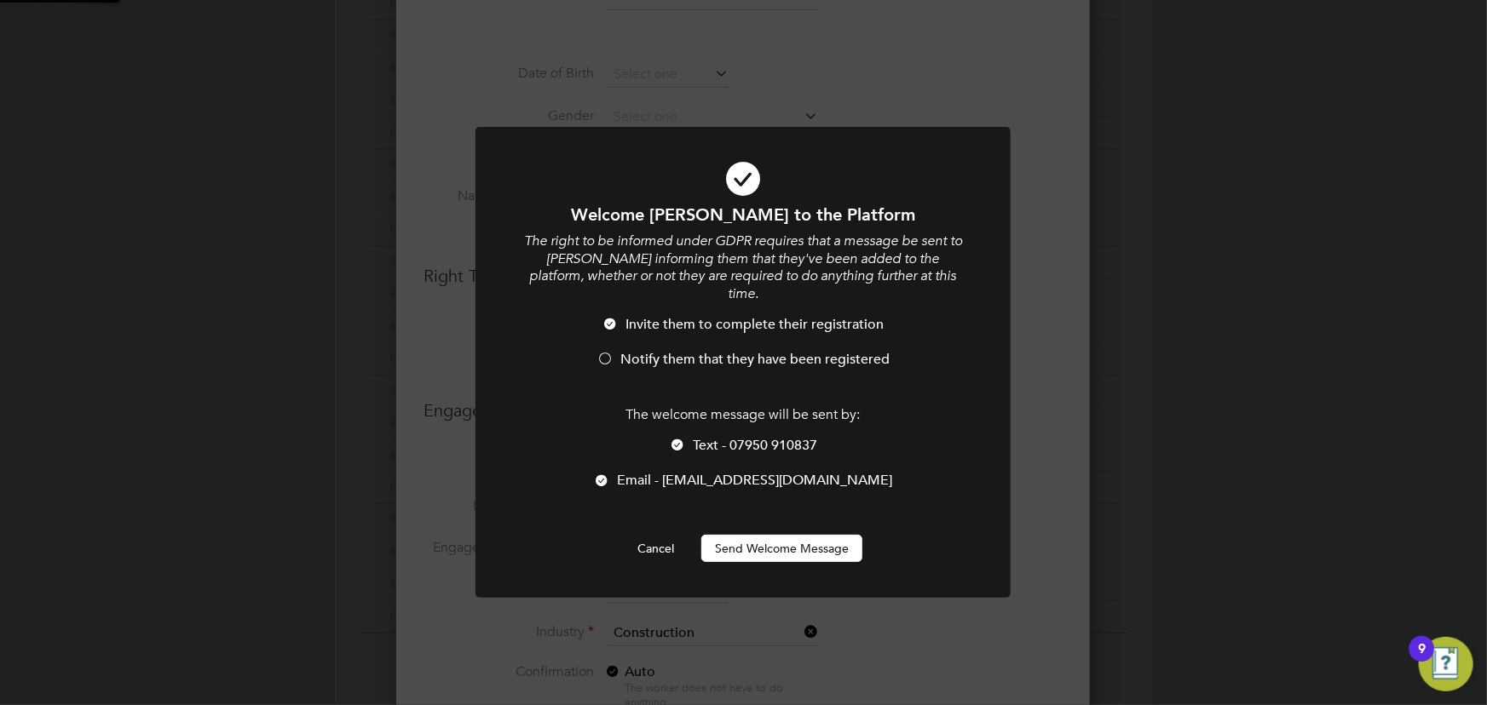
scroll to position [0, 0]
click at [780, 536] on button "Send Welcome Message" at bounding box center [781, 548] width 161 height 27
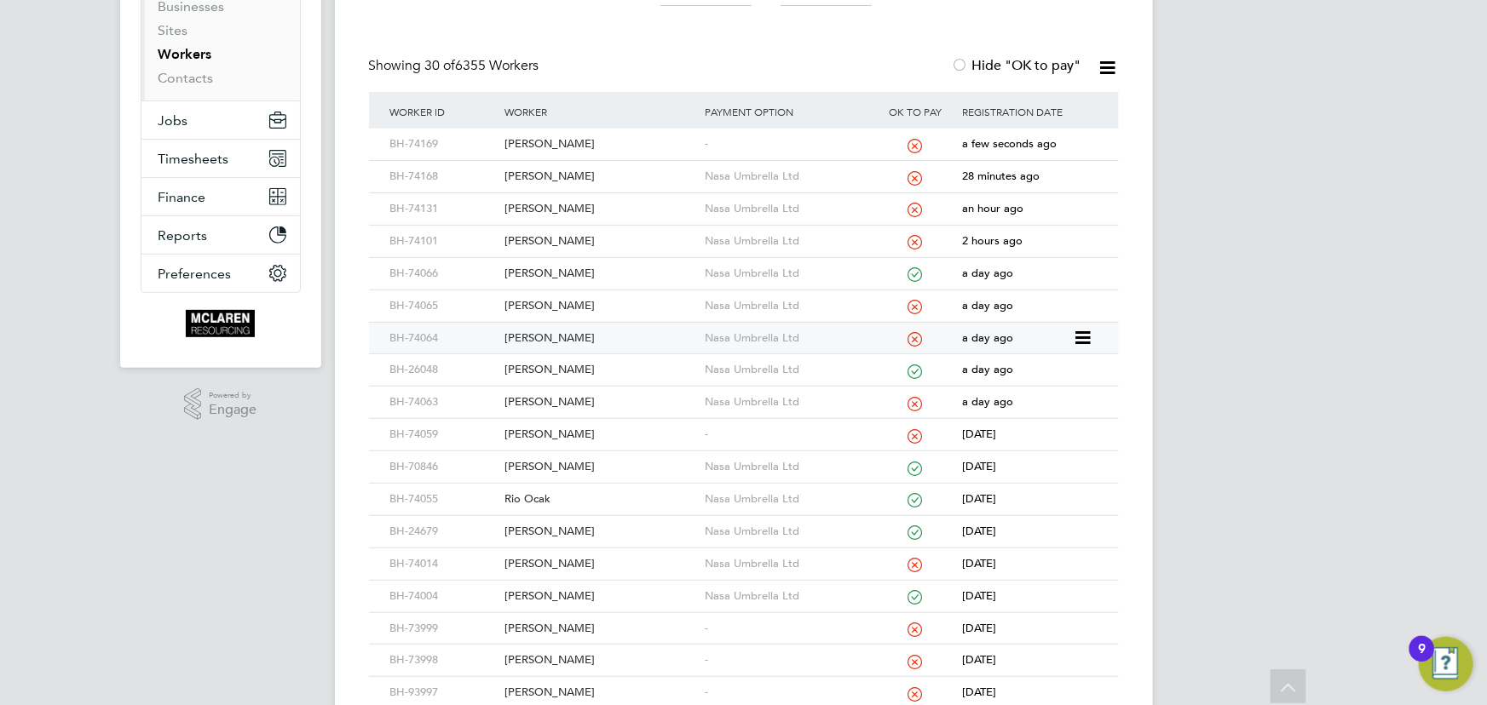
scroll to position [387, 0]
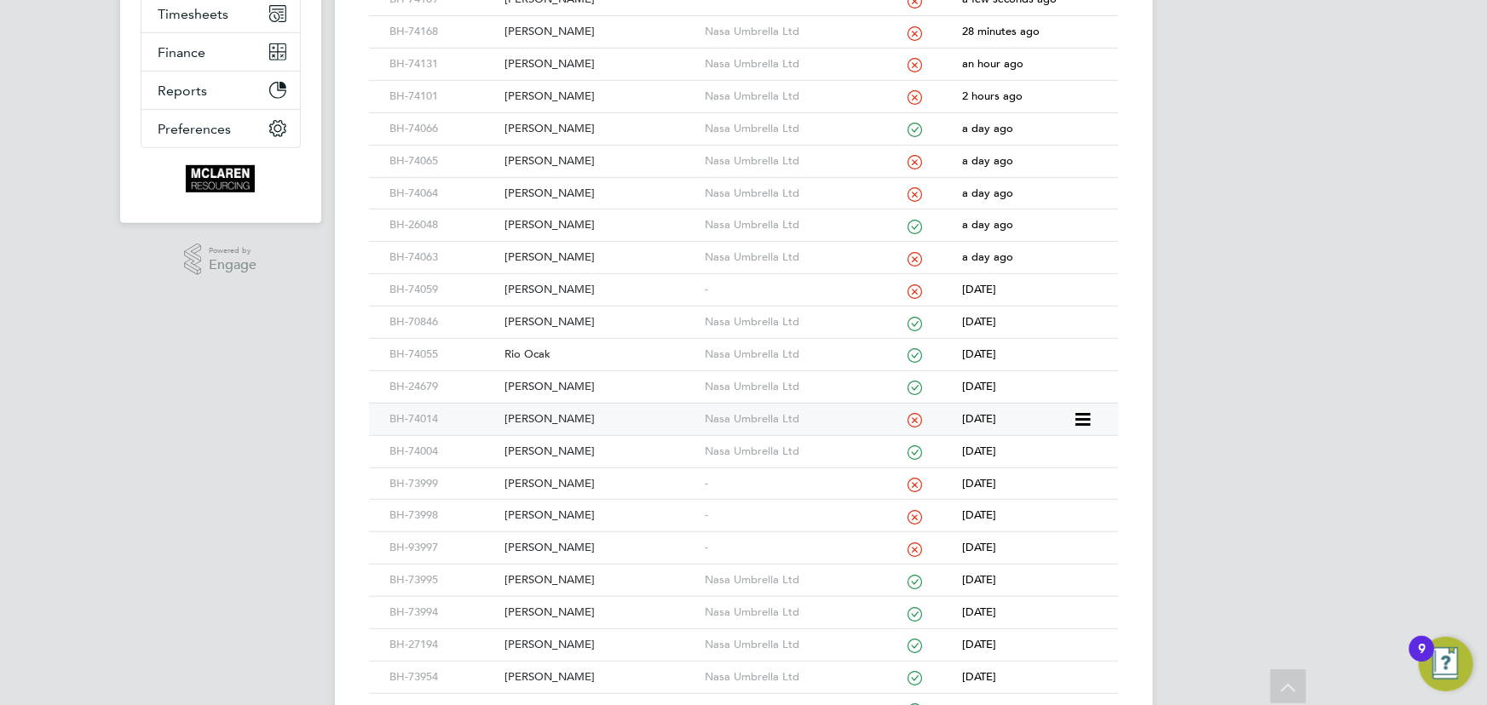
click at [549, 418] on div "[PERSON_NAME]" at bounding box center [600, 420] width 200 height 32
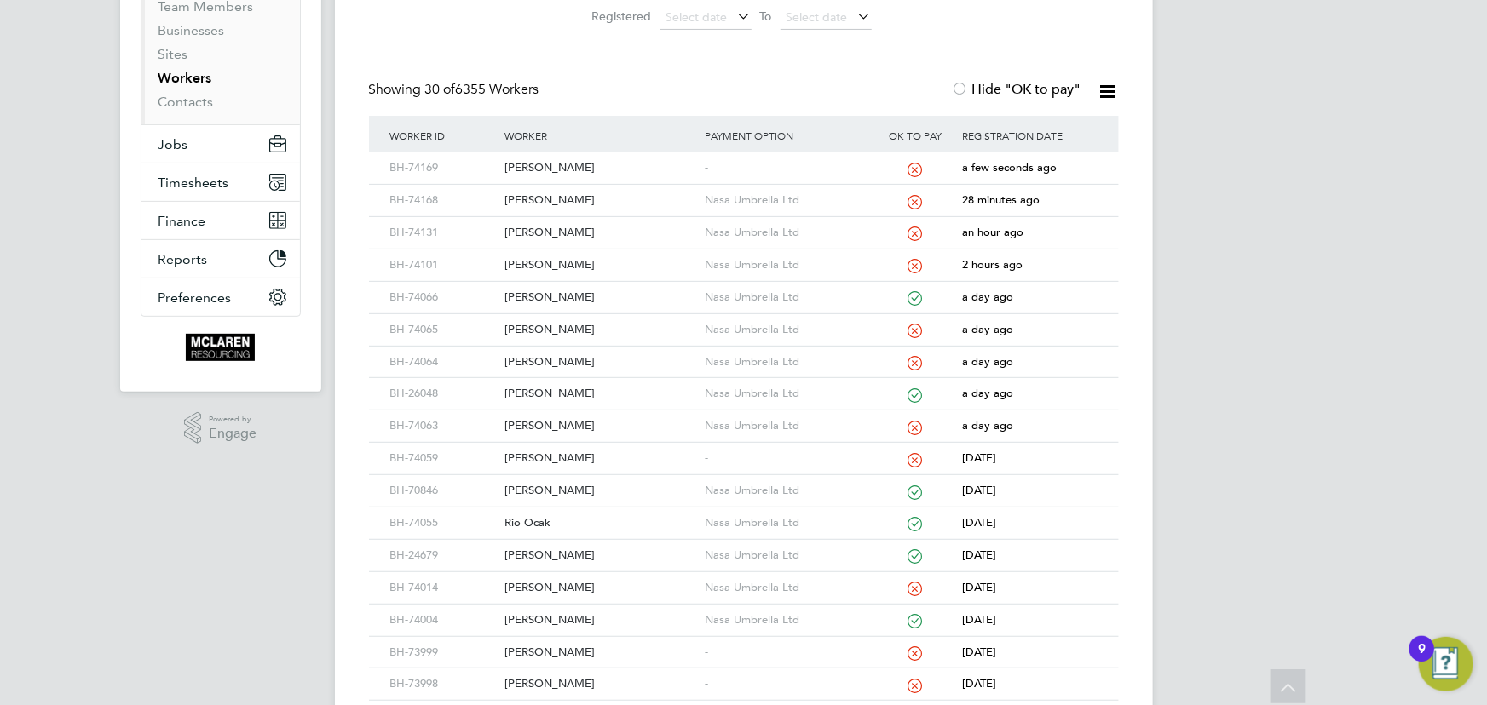
scroll to position [0, 0]
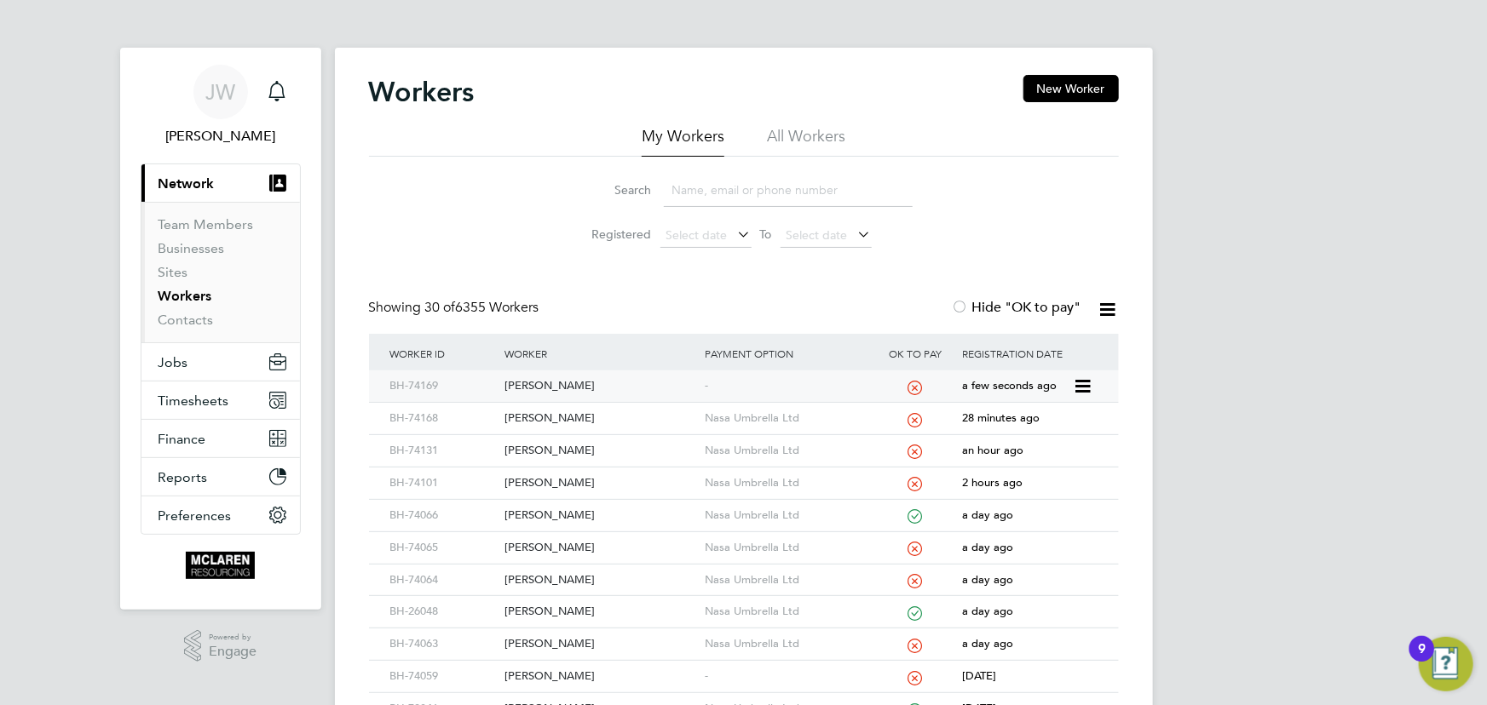
click at [554, 383] on div "[PERSON_NAME]" at bounding box center [600, 387] width 200 height 32
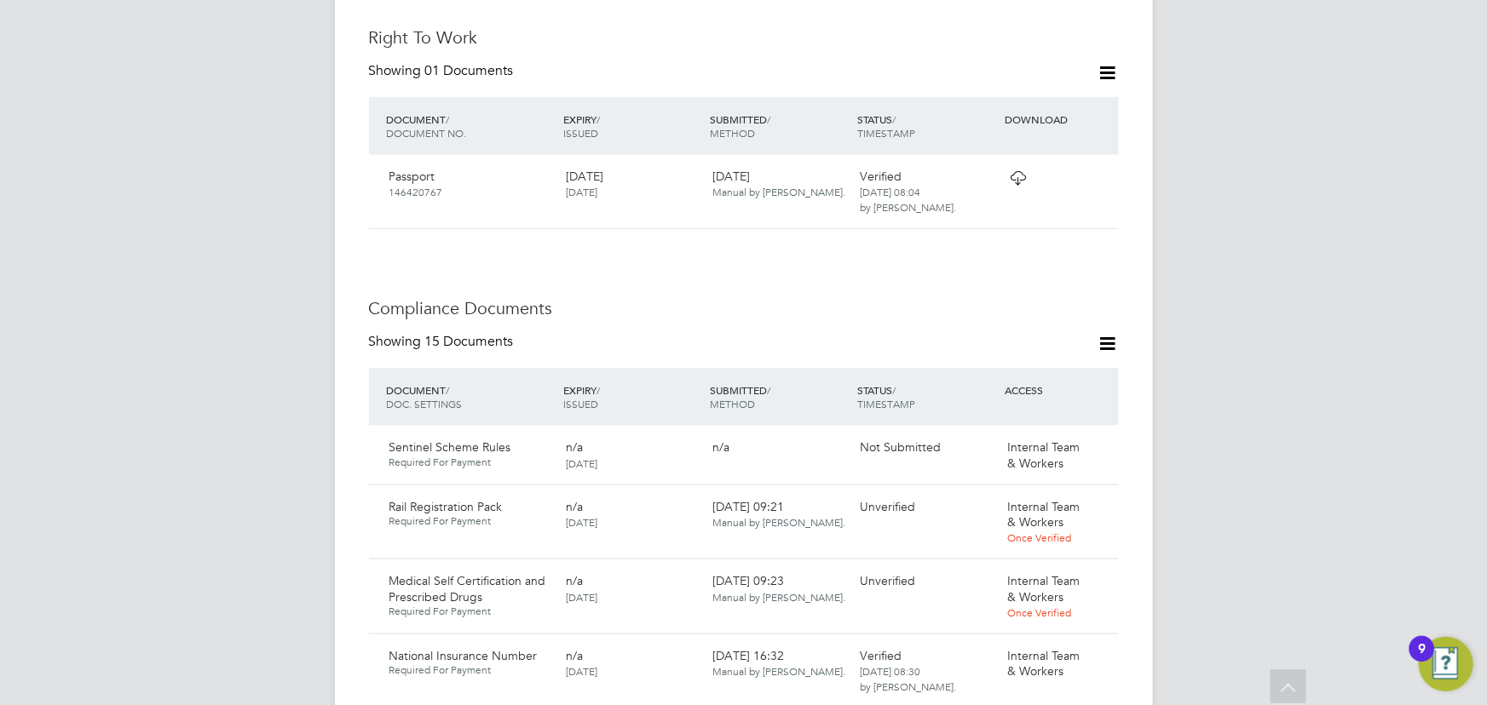
scroll to position [929, 0]
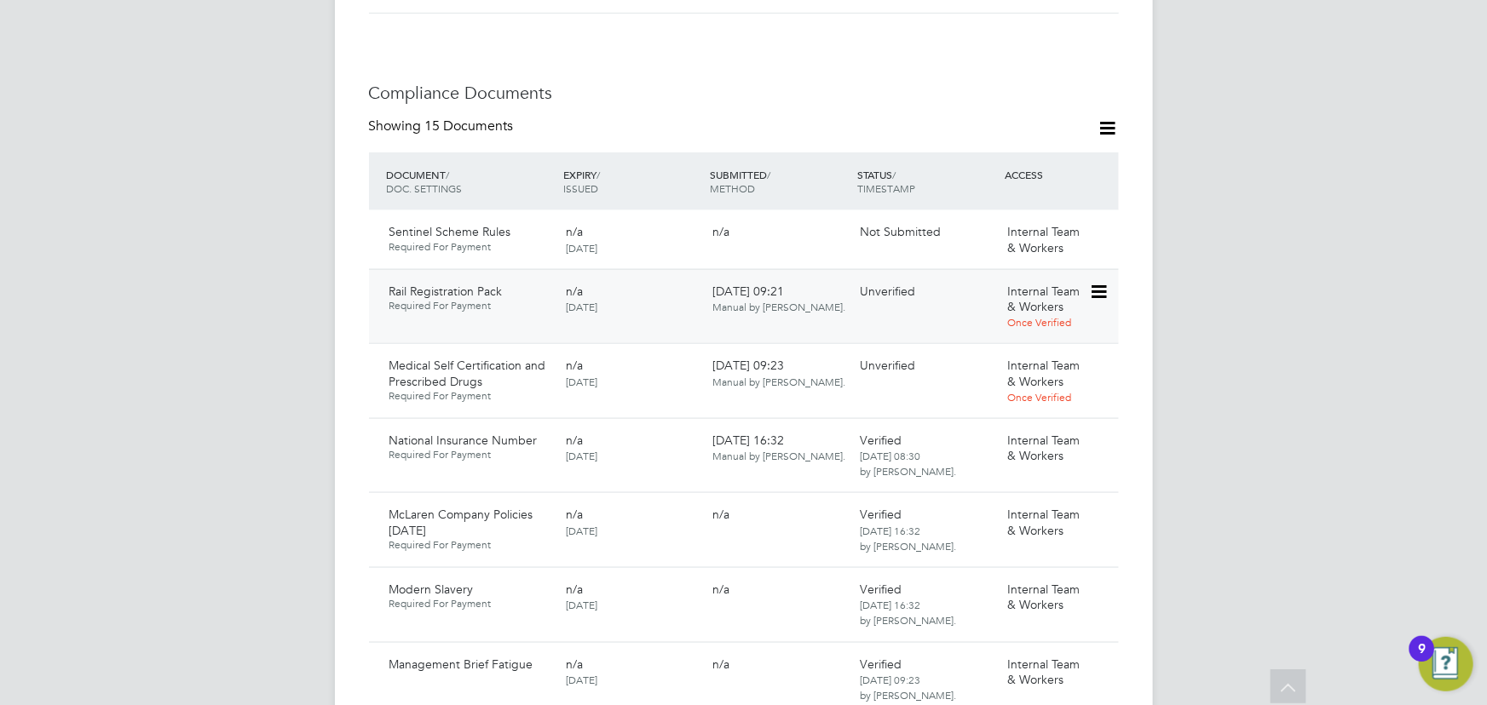
click at [1106, 282] on icon at bounding box center [1097, 292] width 17 height 20
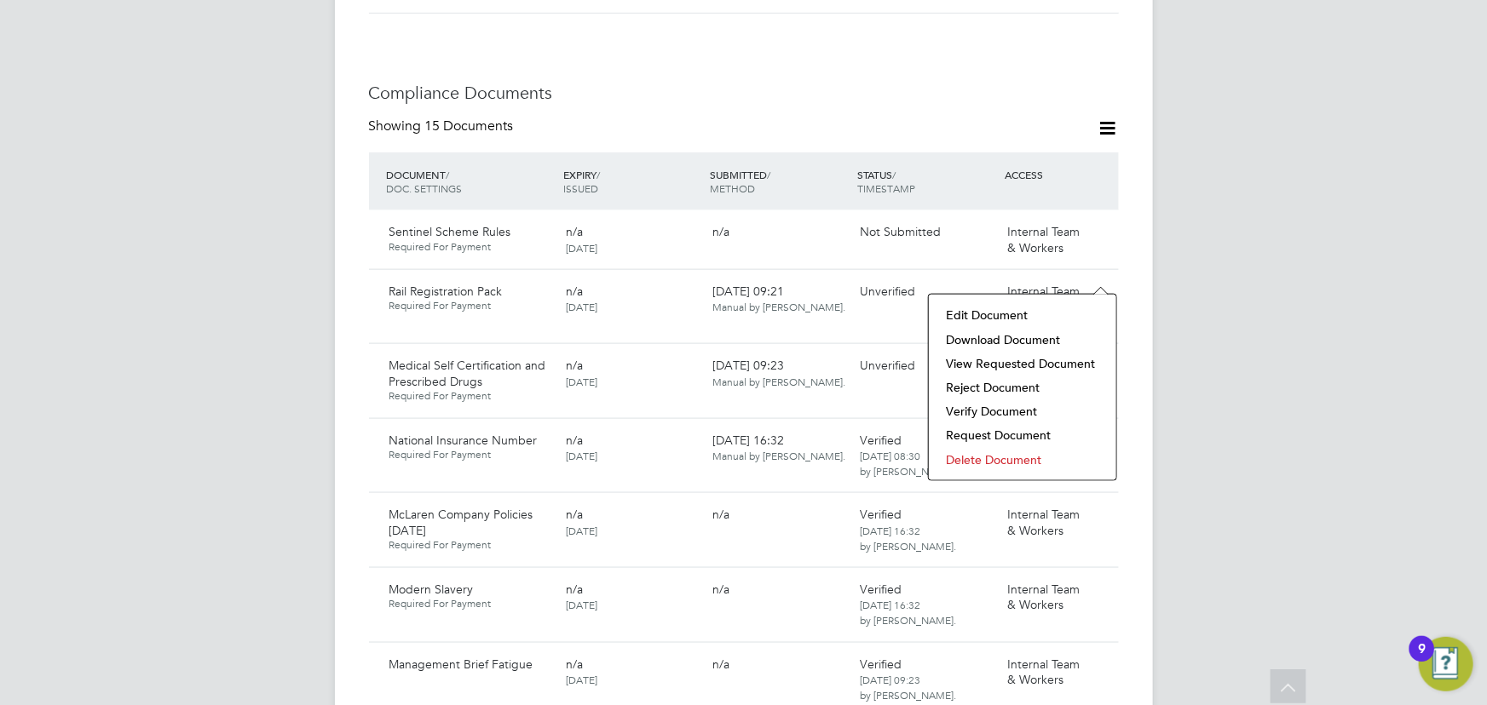
click at [1041, 334] on li "Download Document" at bounding box center [1022, 340] width 170 height 24
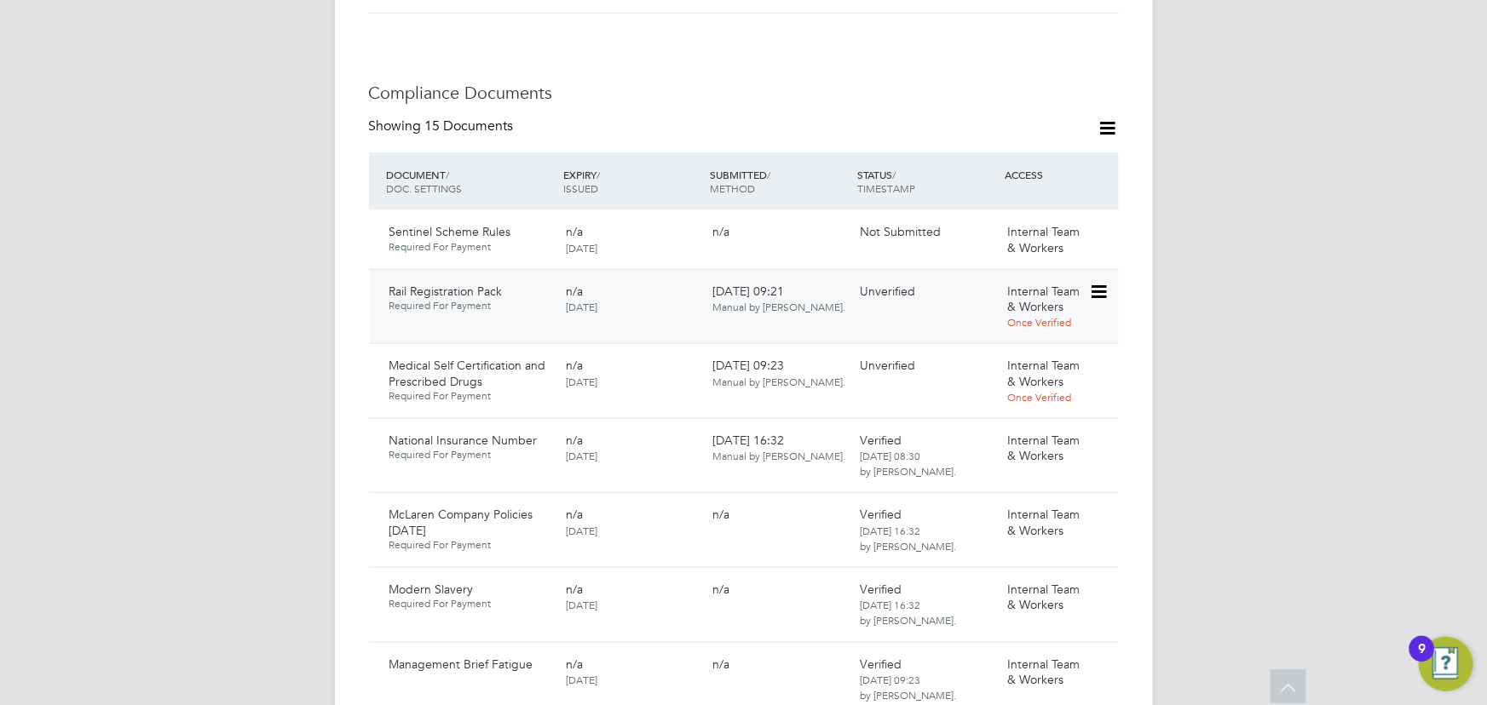
click at [1103, 282] on icon at bounding box center [1097, 292] width 17 height 20
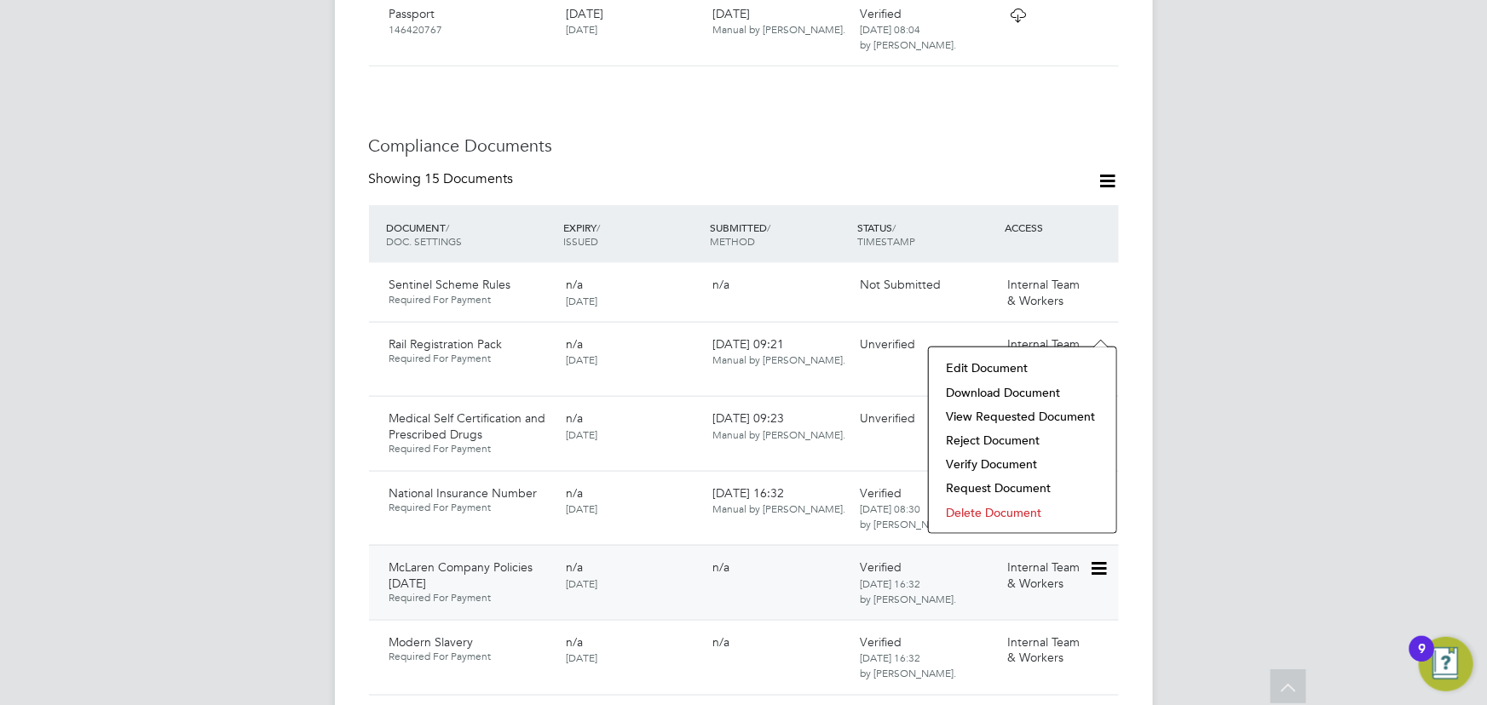
scroll to position [1084, 0]
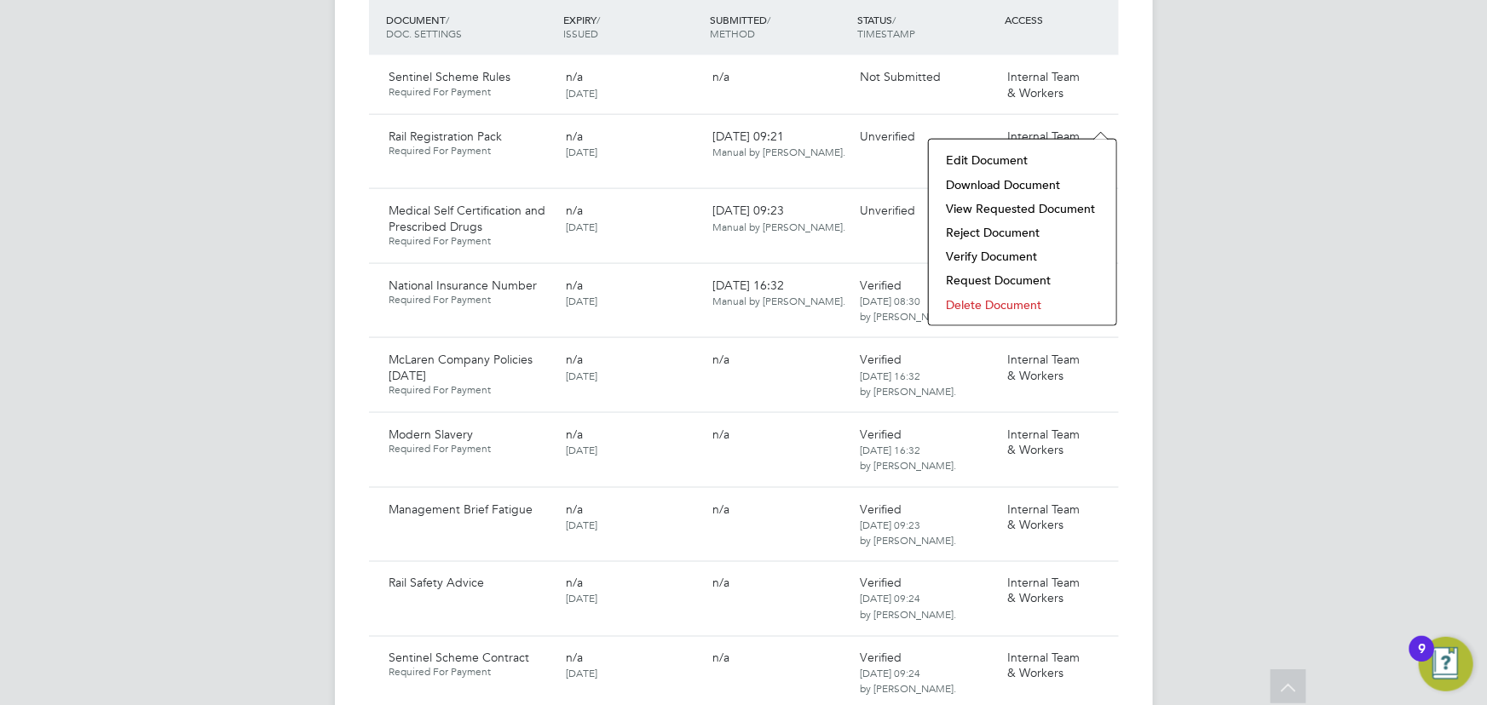
click at [973, 256] on li "Verify Document" at bounding box center [1022, 257] width 170 height 24
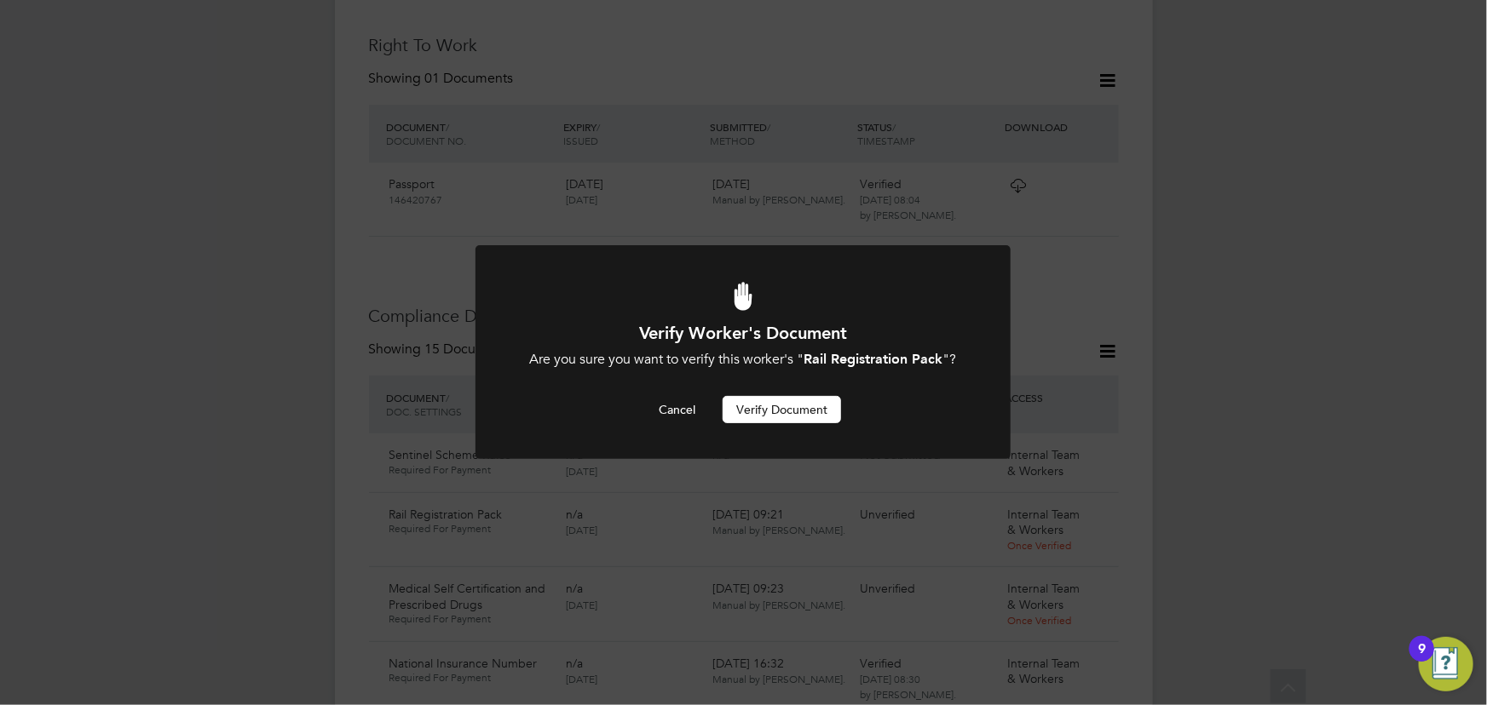
drag, startPoint x: 796, startPoint y: 413, endPoint x: 1360, endPoint y: 375, distance: 565.4
click at [802, 409] on button "Verify Document" at bounding box center [782, 409] width 118 height 27
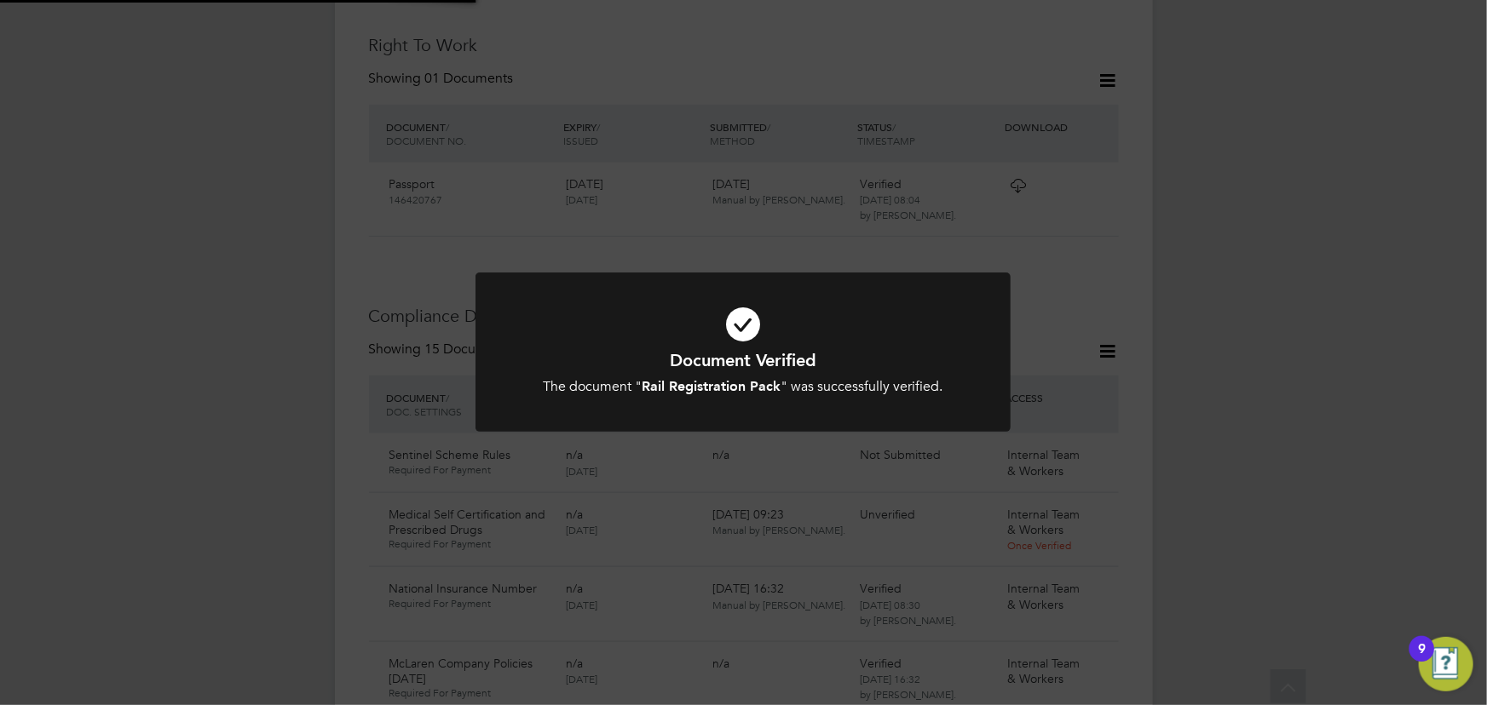
click at [1367, 368] on div "Document Verified The document " Rail Registration Pack " was successfully veri…" at bounding box center [743, 352] width 1487 height 705
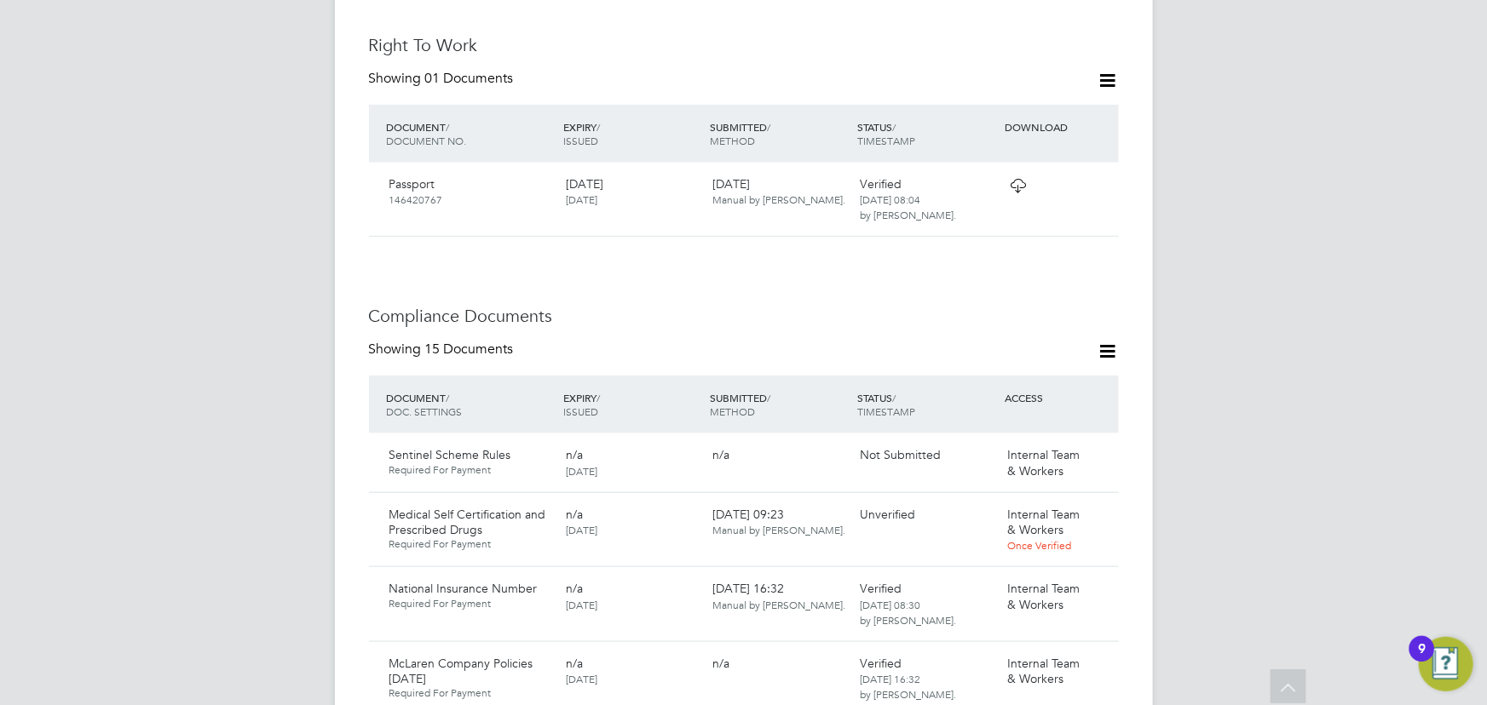
scroll to position [937, 0]
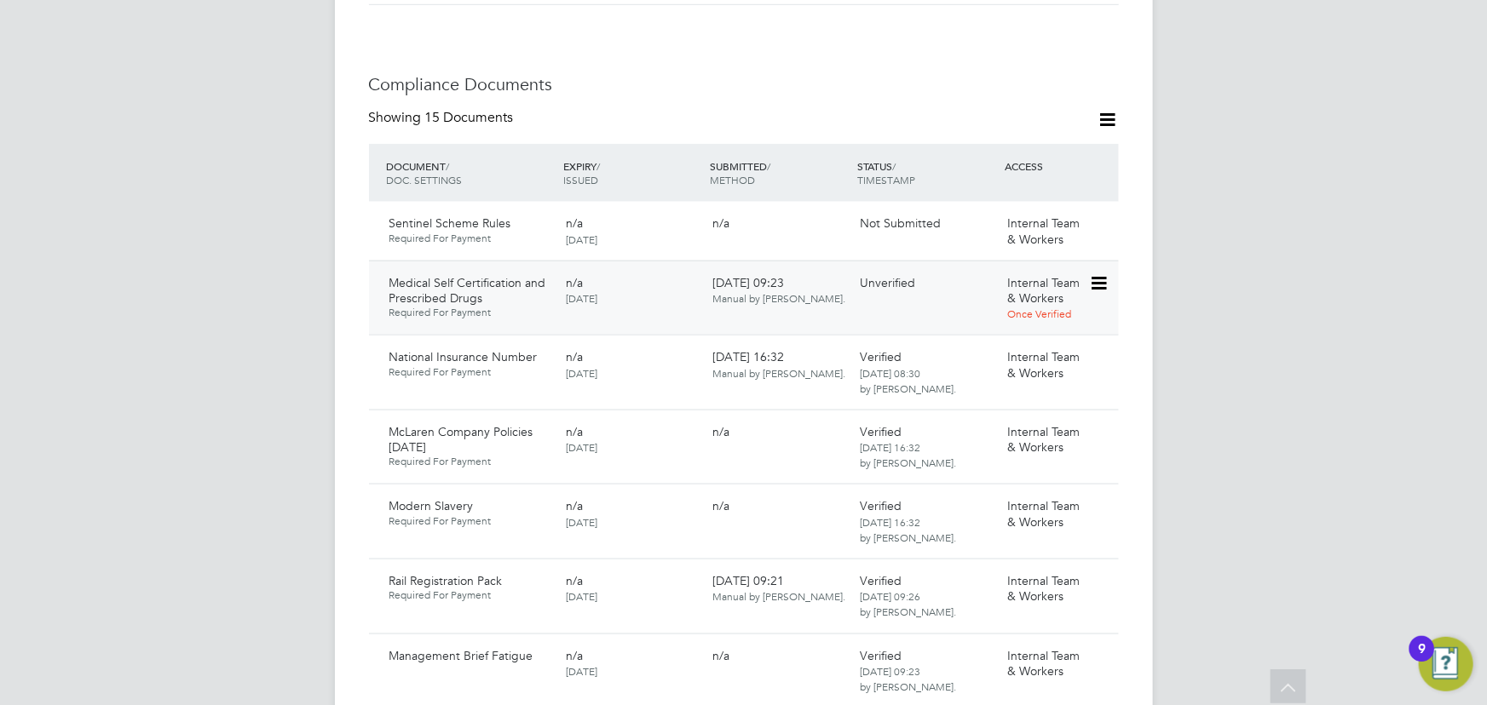
click at [1099, 274] on icon at bounding box center [1097, 284] width 17 height 20
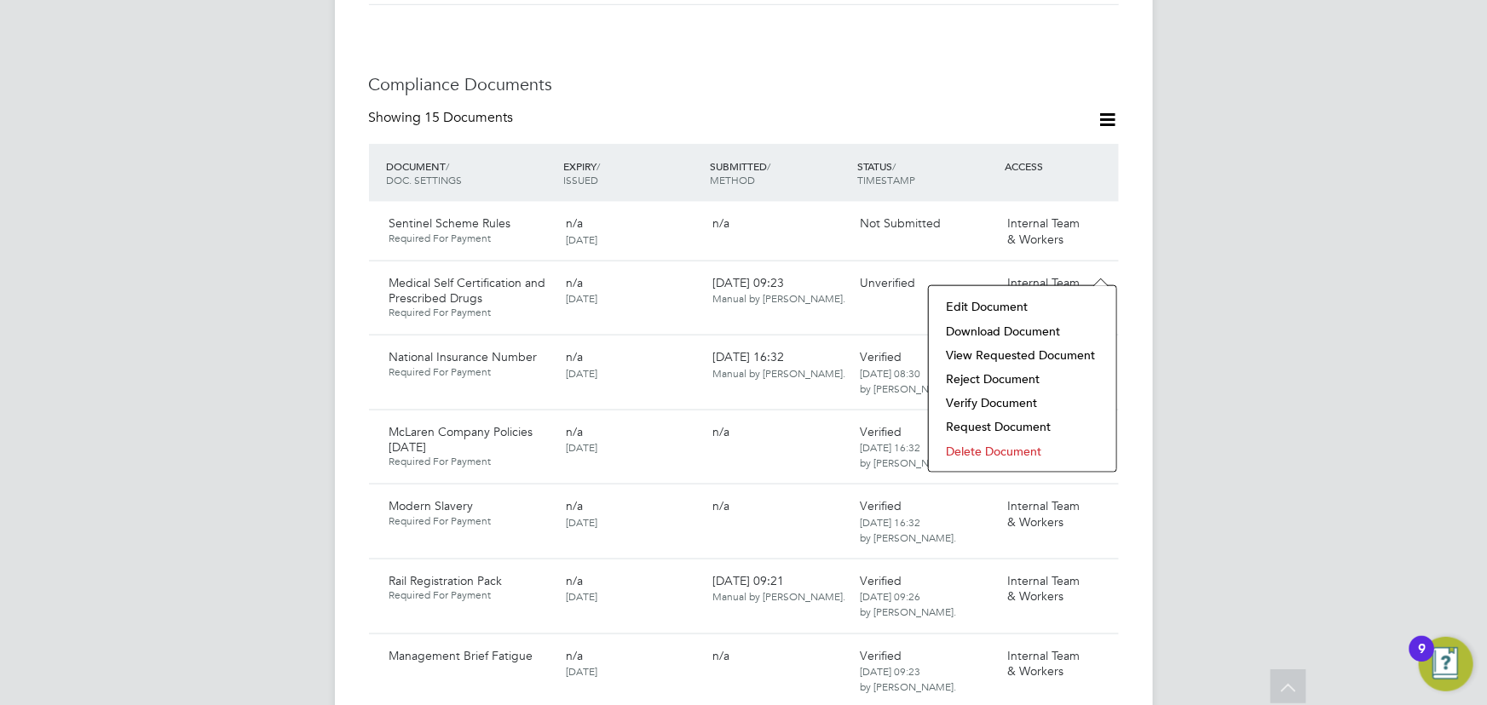
click at [1017, 324] on li "Download Document" at bounding box center [1022, 332] width 170 height 24
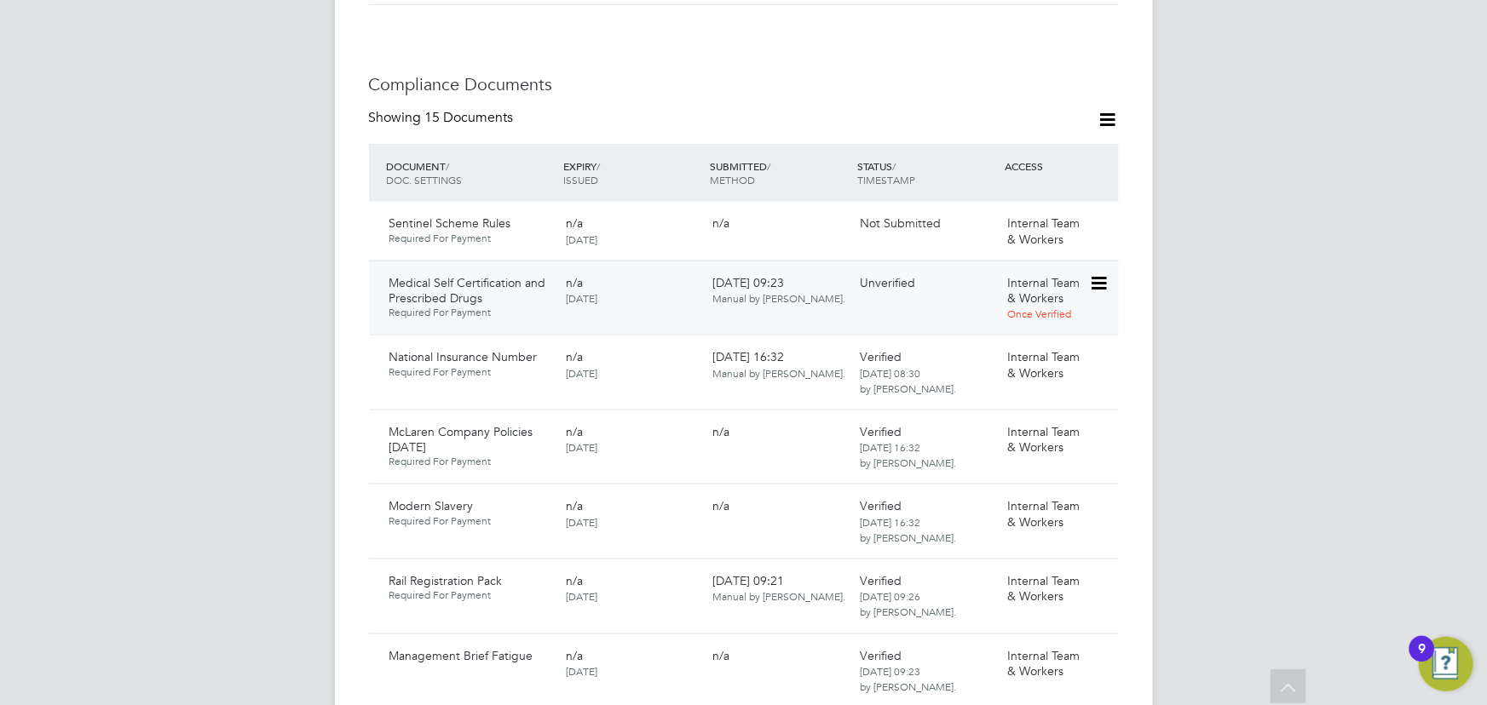
click at [1099, 274] on icon at bounding box center [1097, 284] width 17 height 20
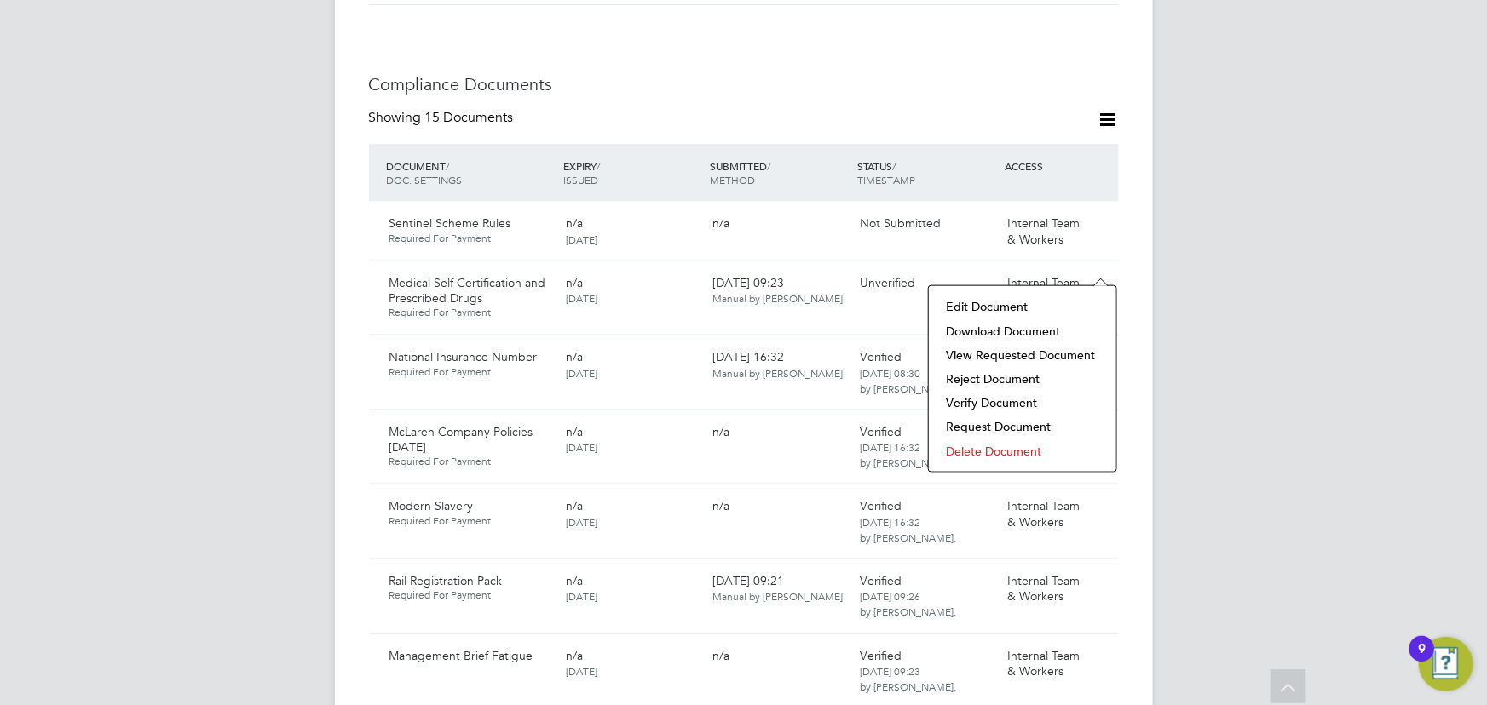
click at [975, 406] on li "Verify Document" at bounding box center [1022, 403] width 170 height 24
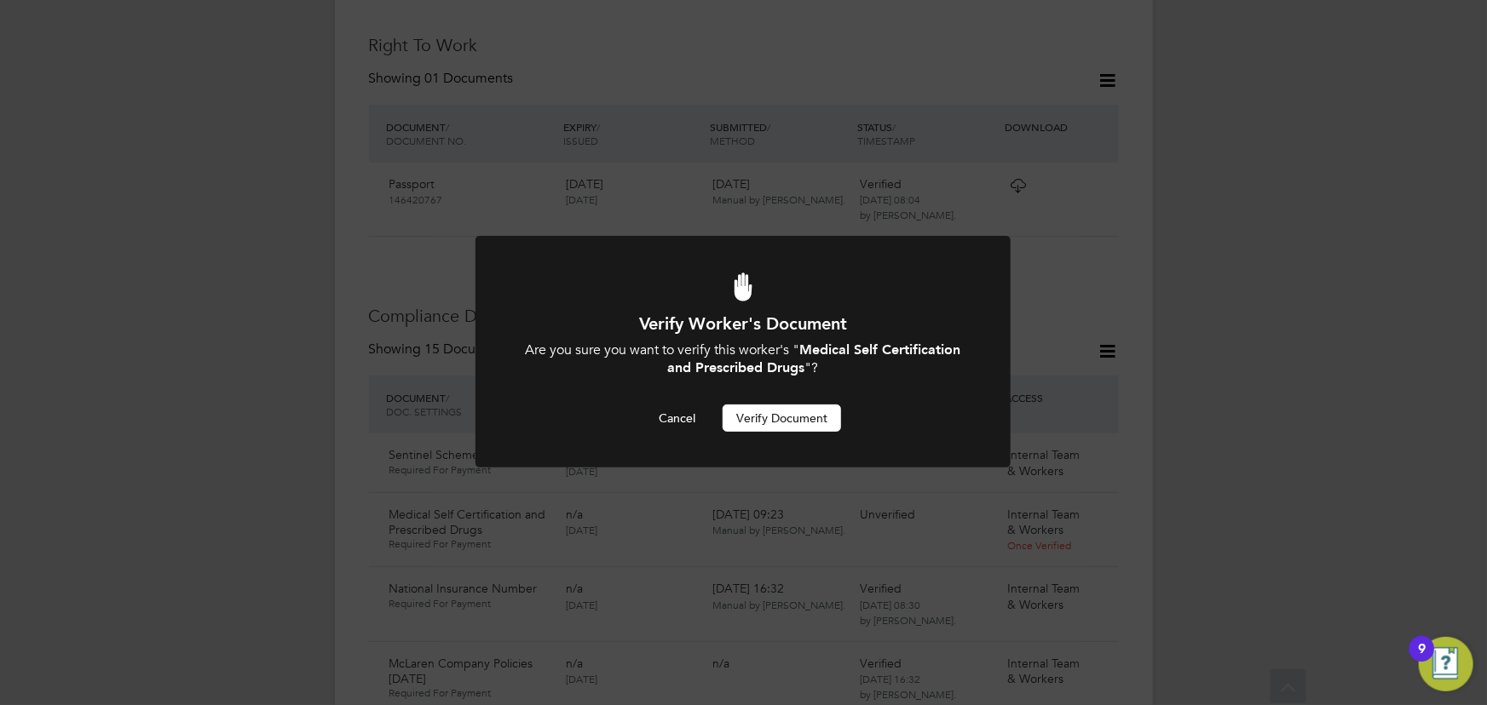
scroll to position [0, 0]
drag, startPoint x: 803, startPoint y: 417, endPoint x: 1486, endPoint y: 478, distance: 686.1
click at [813, 416] on button "Verify Document" at bounding box center [782, 418] width 118 height 27
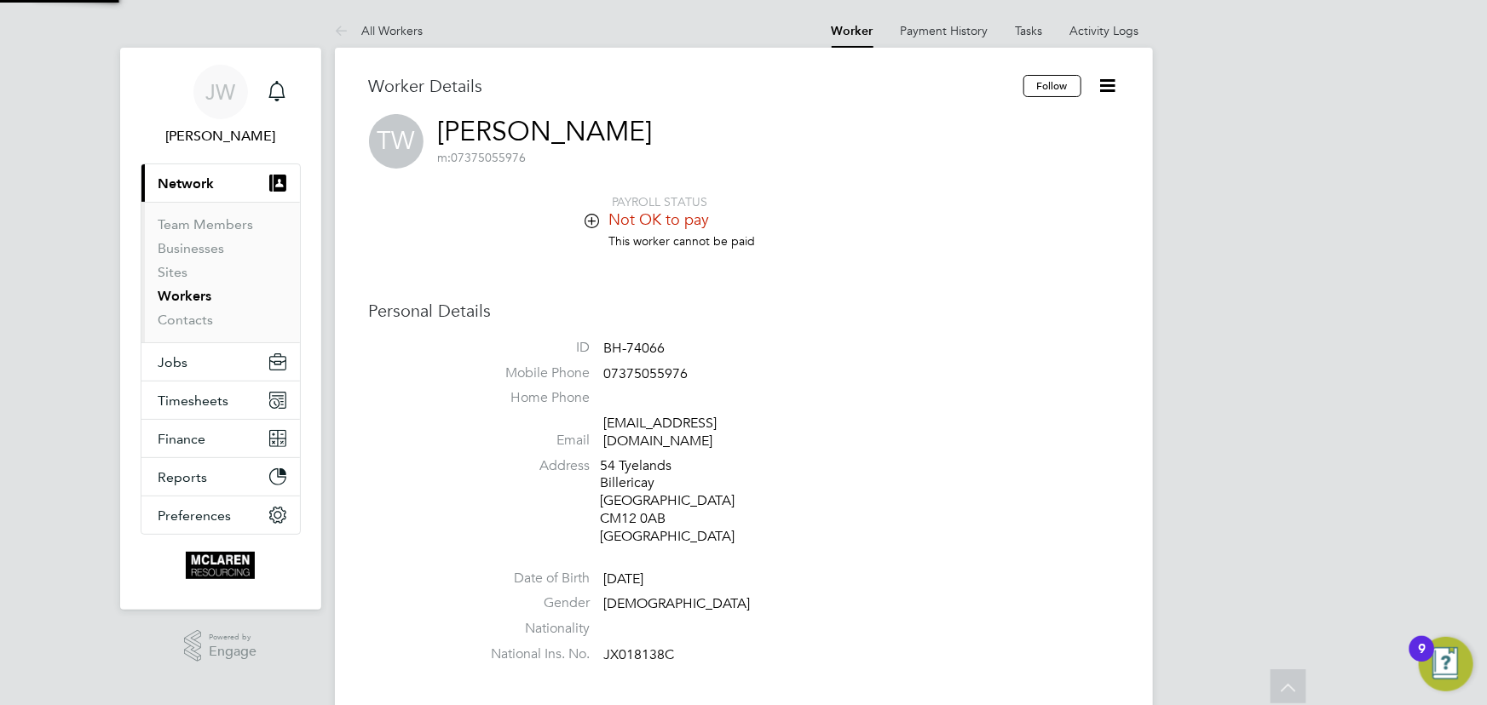
scroll to position [705, 0]
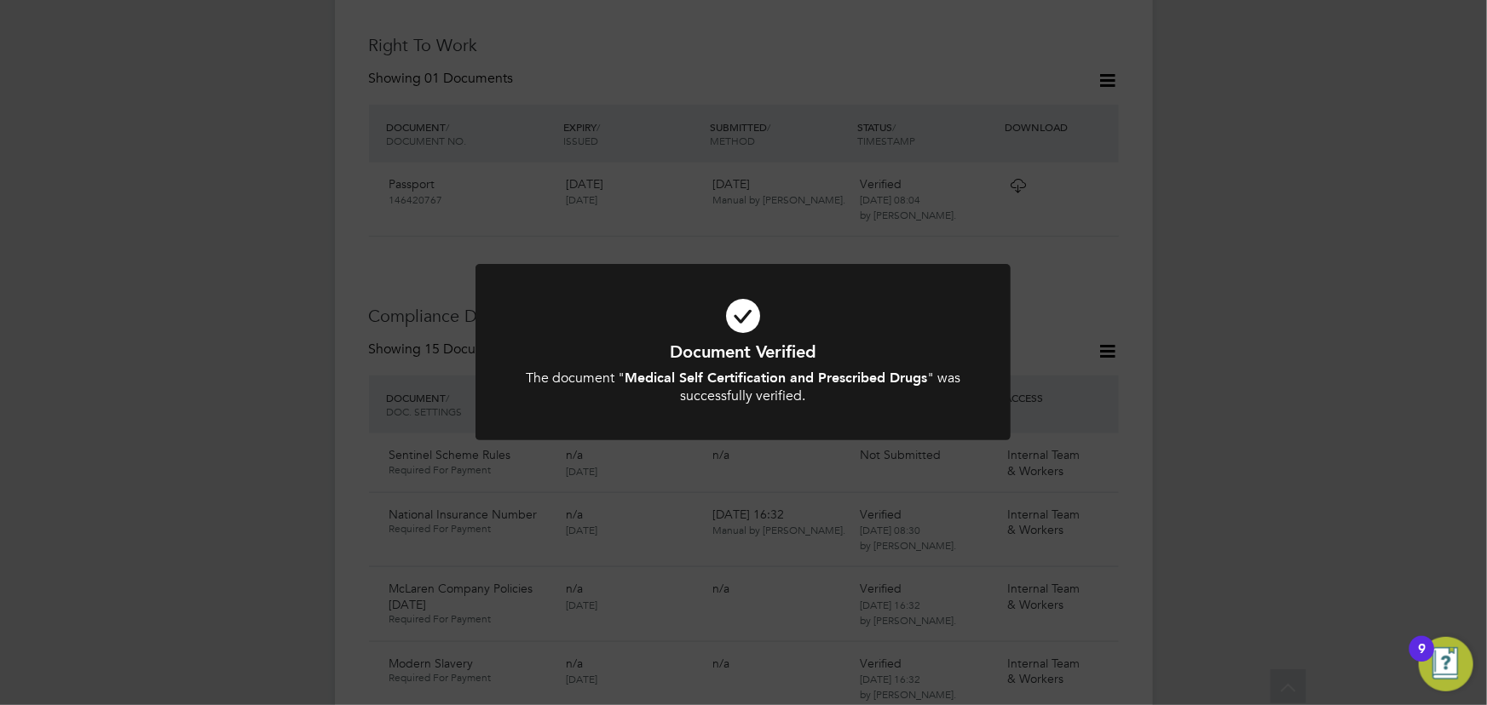
click at [1389, 450] on div "Document Verified The document " Medical Self Certification and Prescribed Drug…" at bounding box center [743, 352] width 1487 height 705
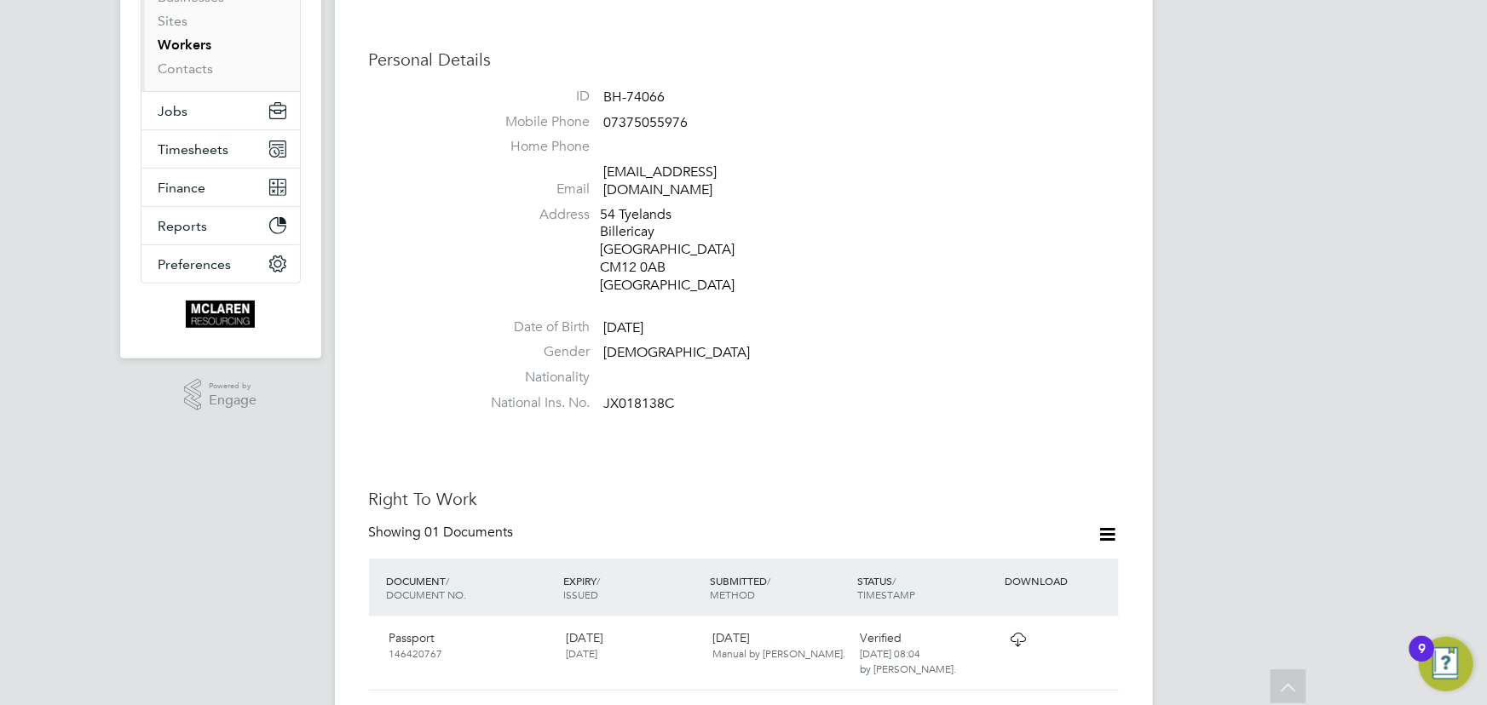
scroll to position [240, 0]
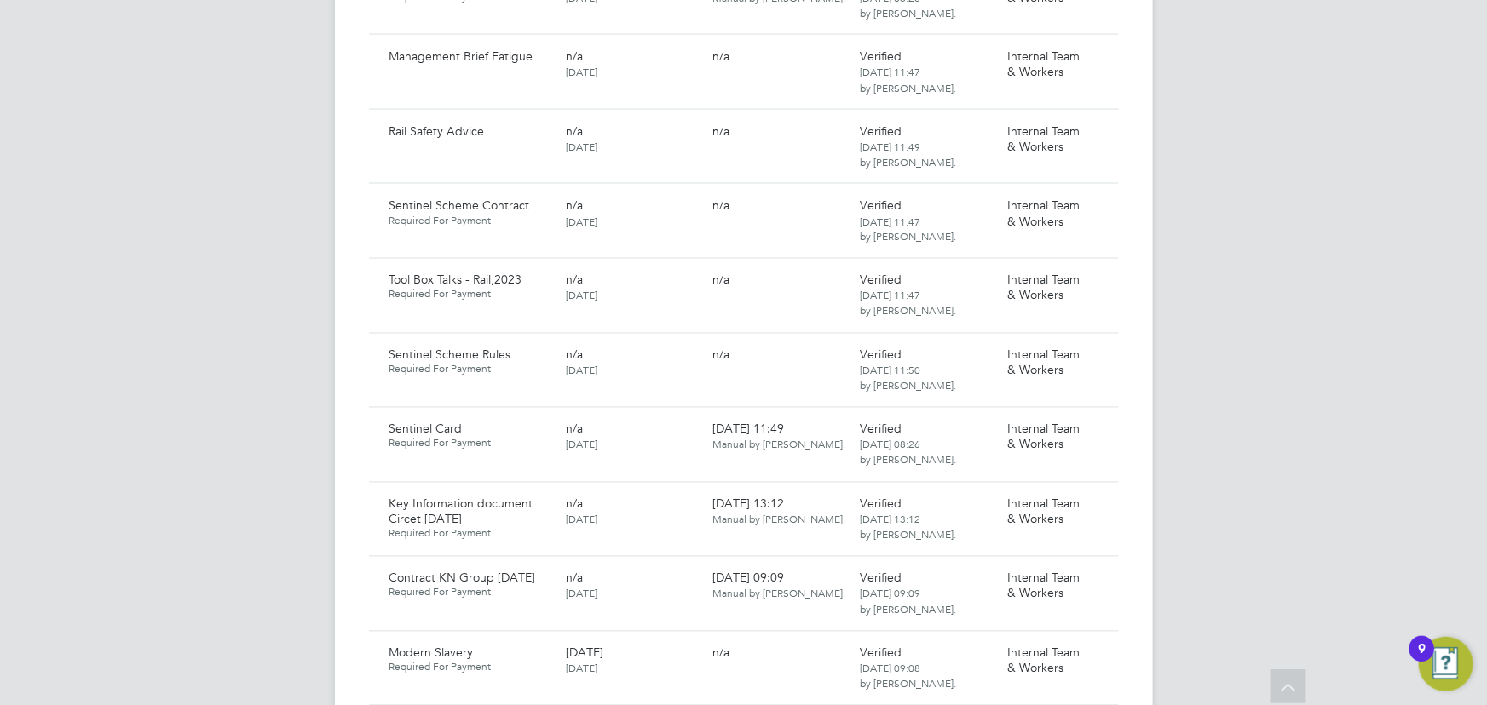
scroll to position [1394, 0]
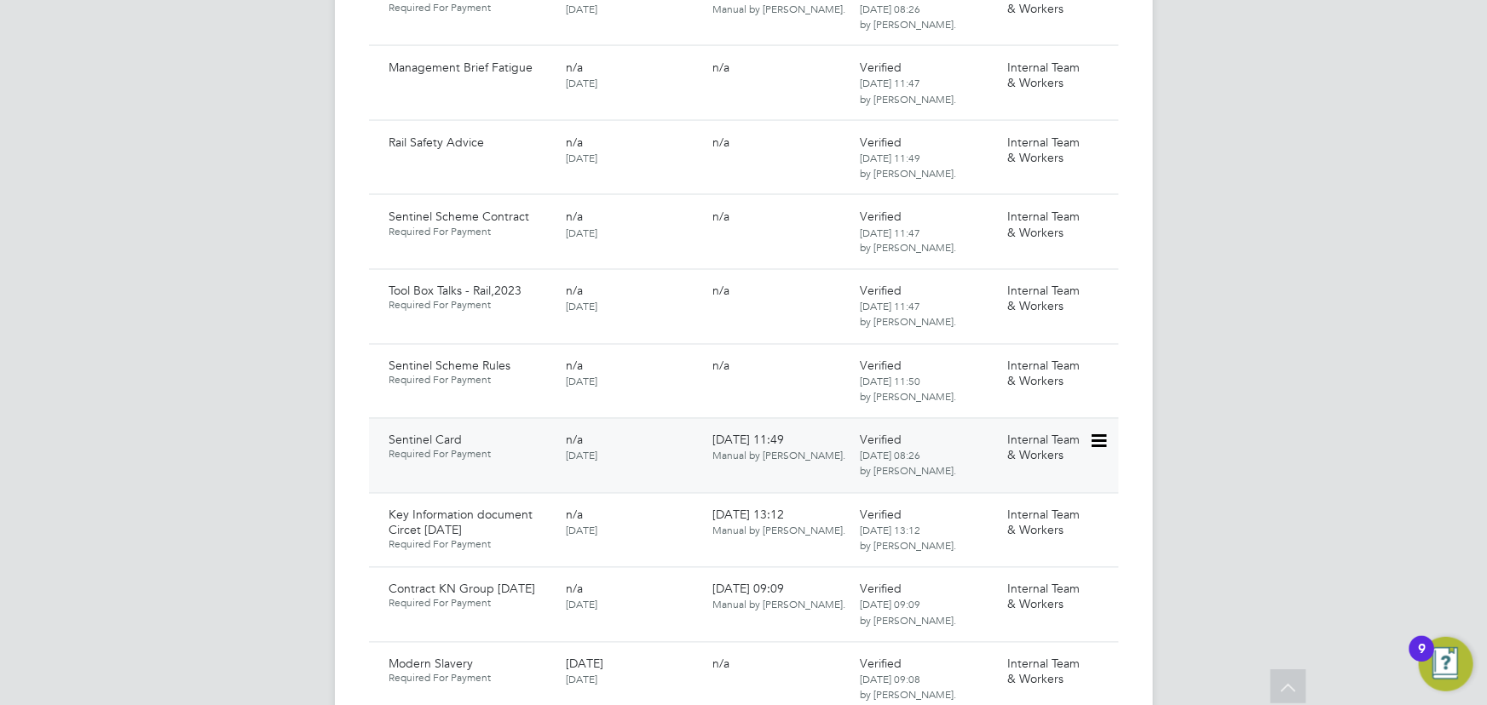
click at [1099, 432] on icon at bounding box center [1097, 442] width 17 height 20
click at [1028, 474] on li "Download Document" at bounding box center [1037, 473] width 135 height 24
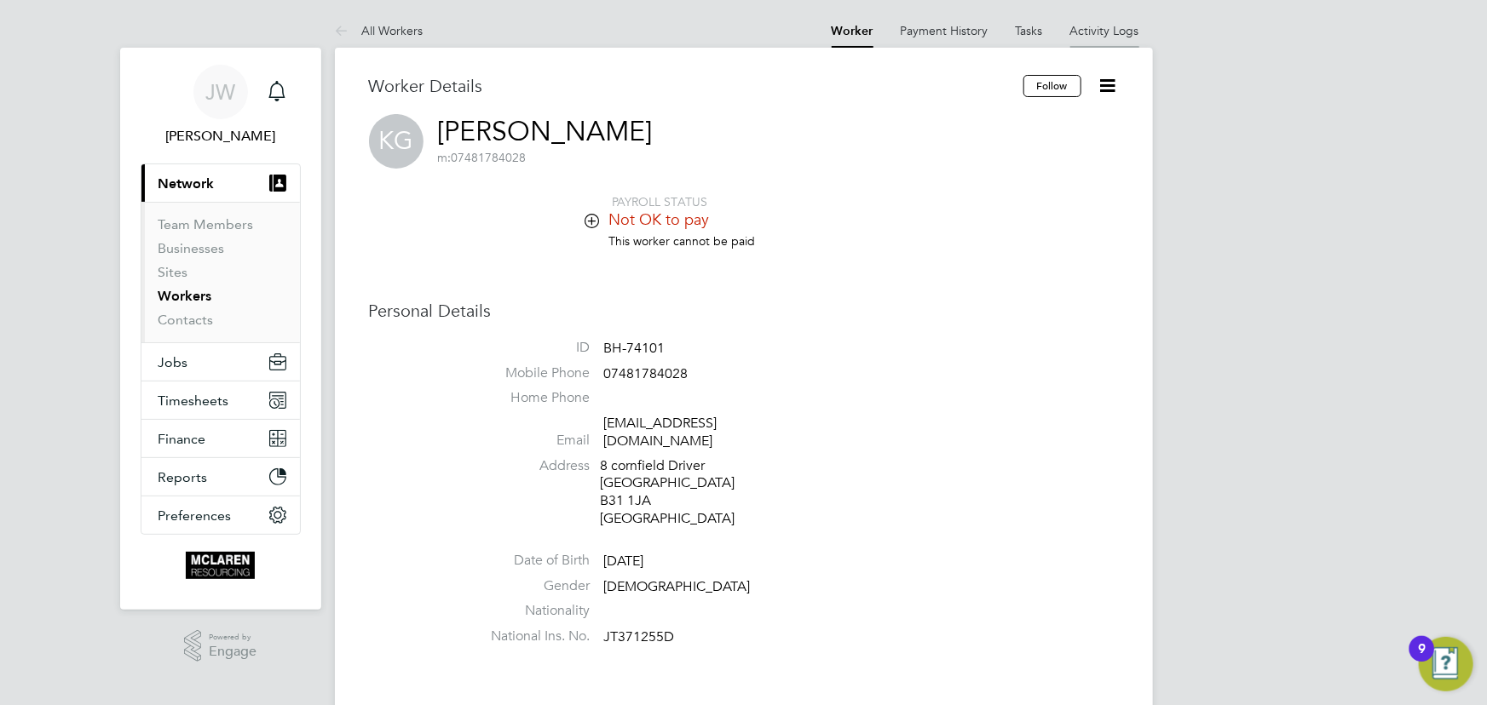
click at [1105, 32] on link "Activity Logs" at bounding box center [1104, 30] width 69 height 15
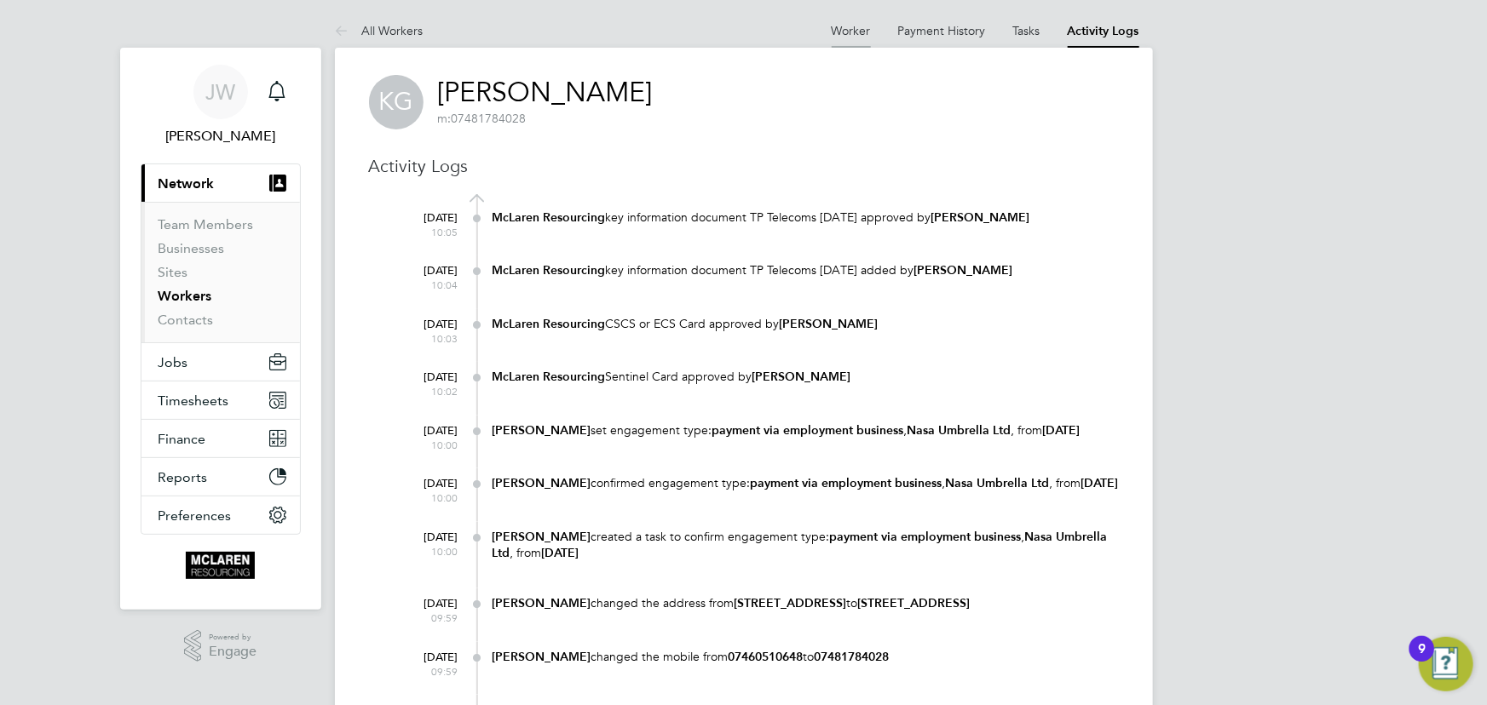
click at [849, 26] on link "Worker" at bounding box center [851, 30] width 39 height 15
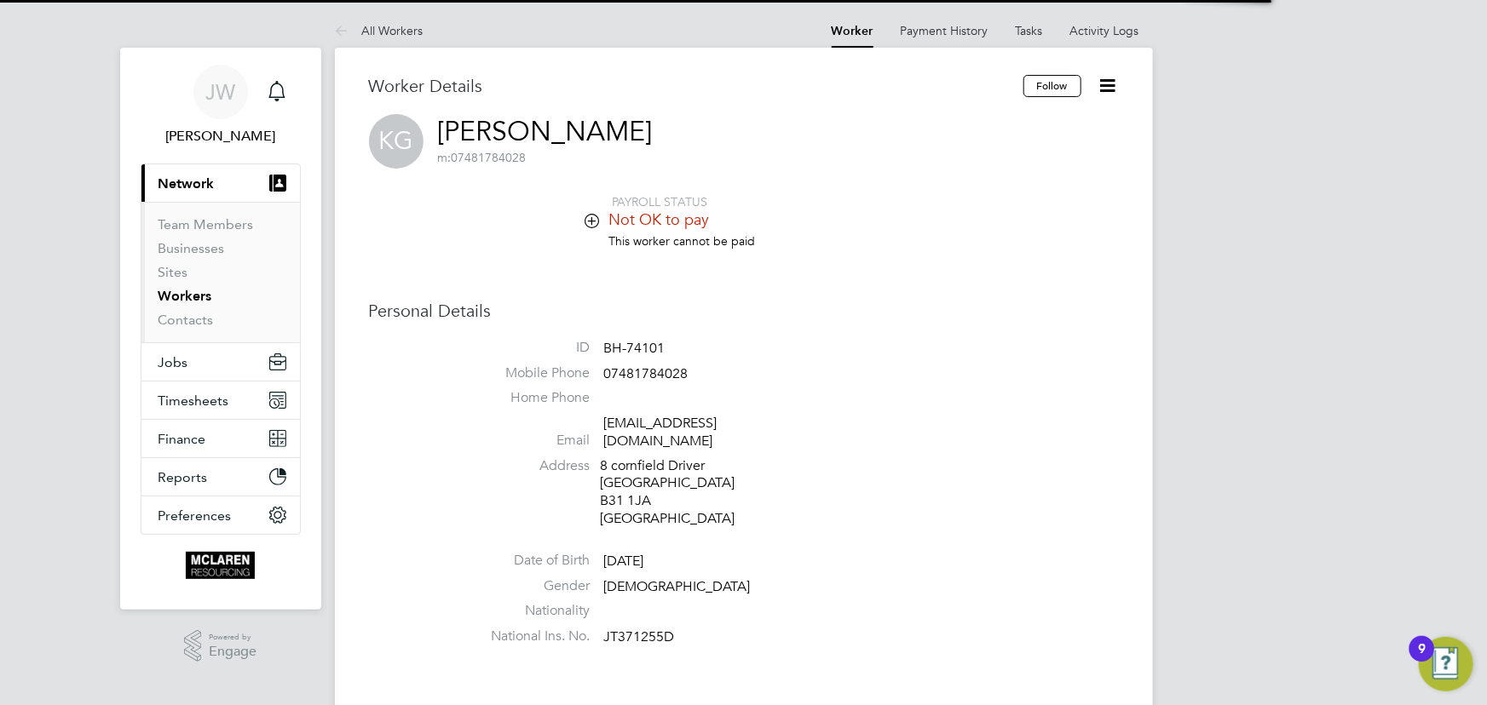
click at [1110, 85] on icon at bounding box center [1107, 85] width 21 height 21
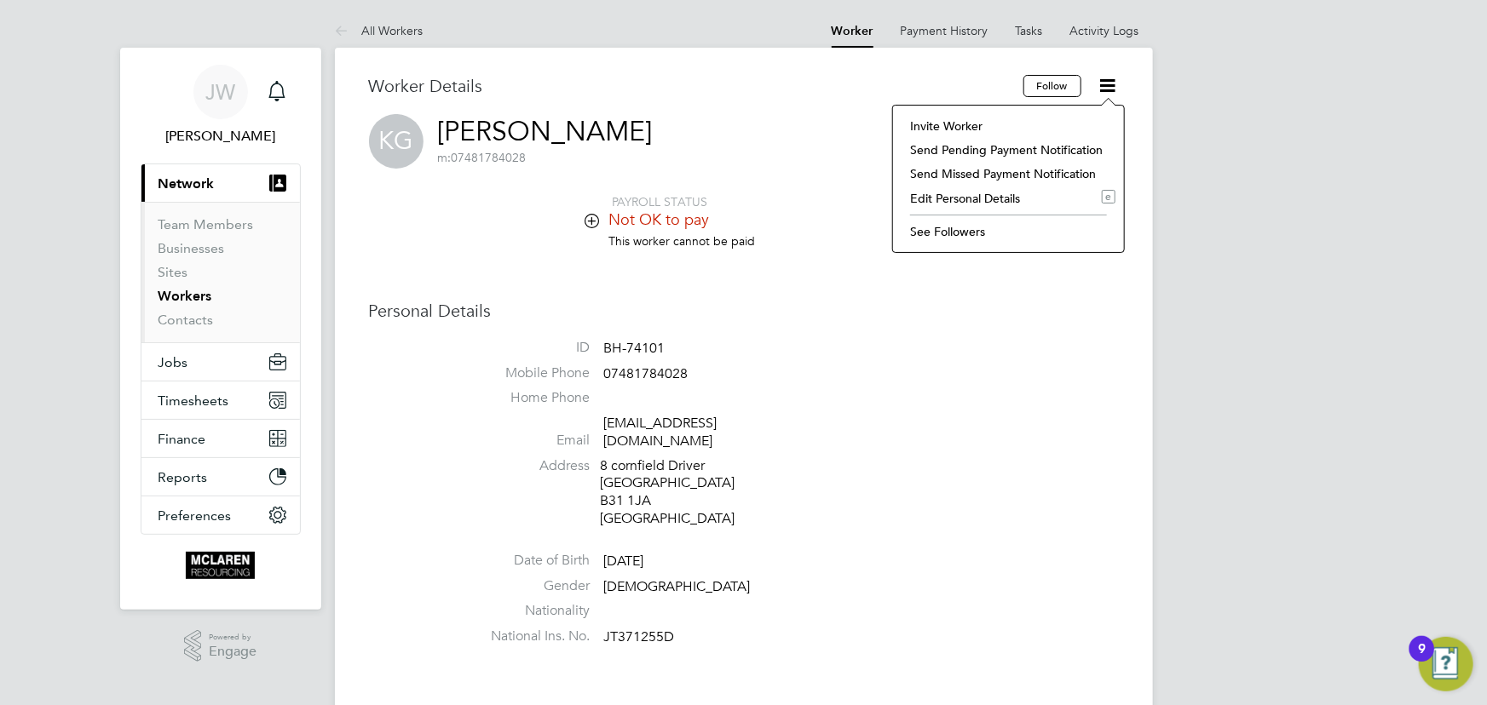
click at [932, 121] on li "Invite Worker" at bounding box center [1008, 126] width 214 height 24
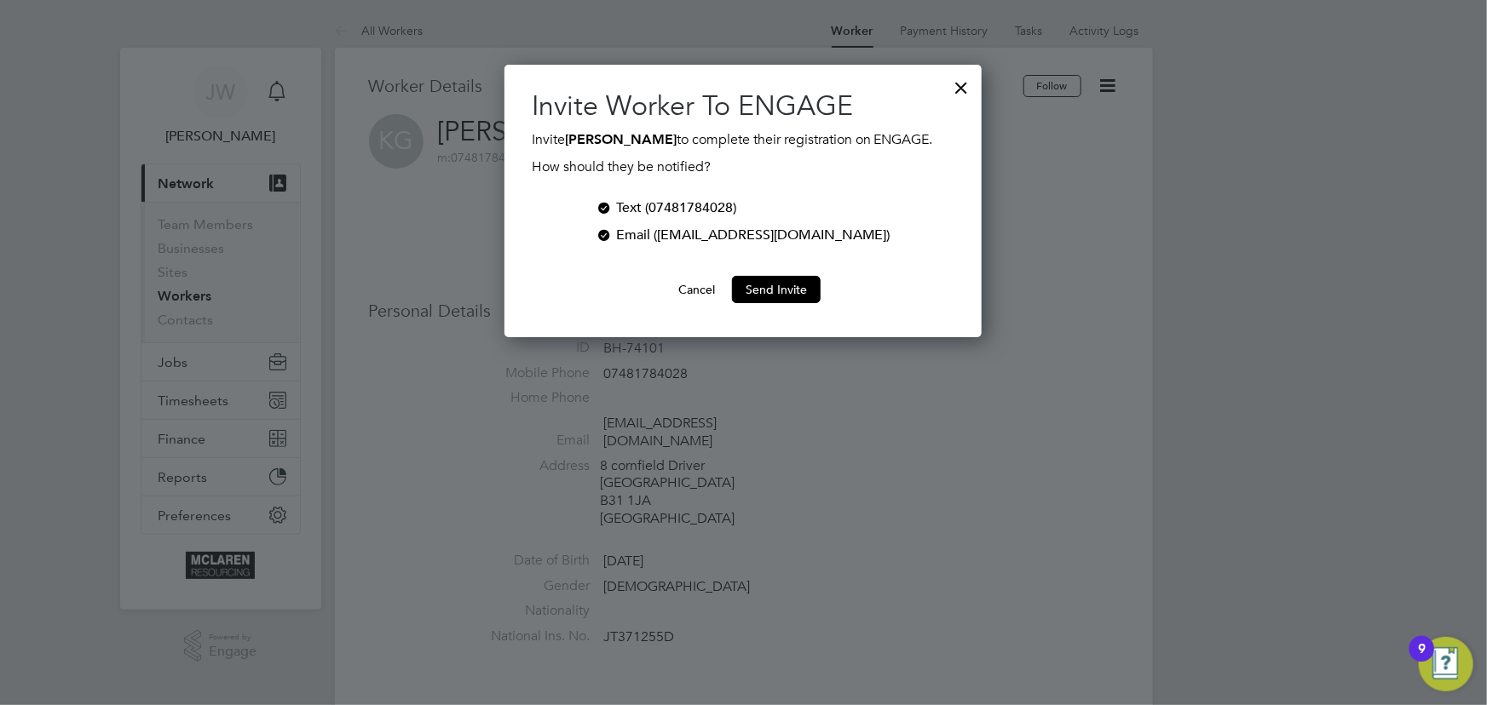
scroll to position [273, 477]
click at [799, 283] on button "Send Invite" at bounding box center [776, 289] width 89 height 27
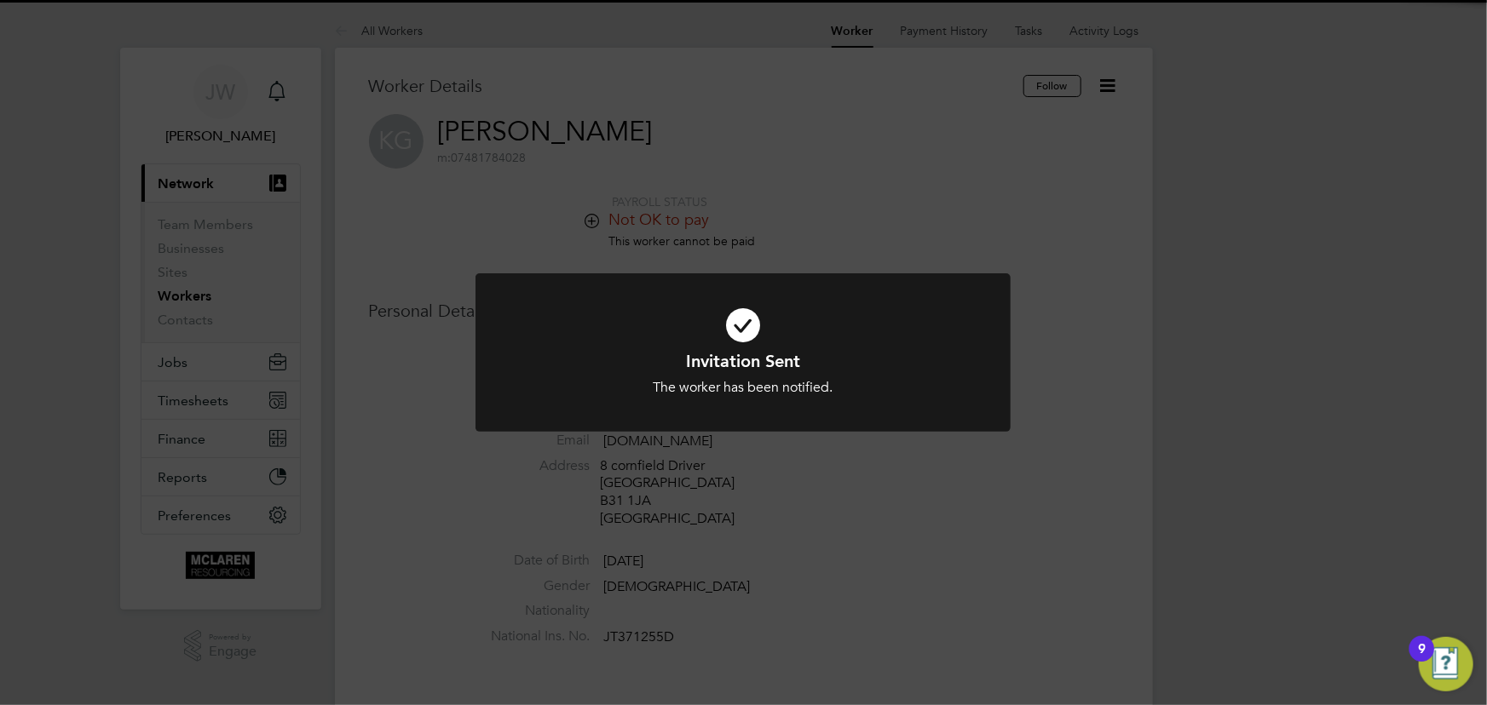
click at [1245, 278] on div "Invitation Sent The worker has been notified. Cancel Okay" at bounding box center [743, 352] width 1487 height 705
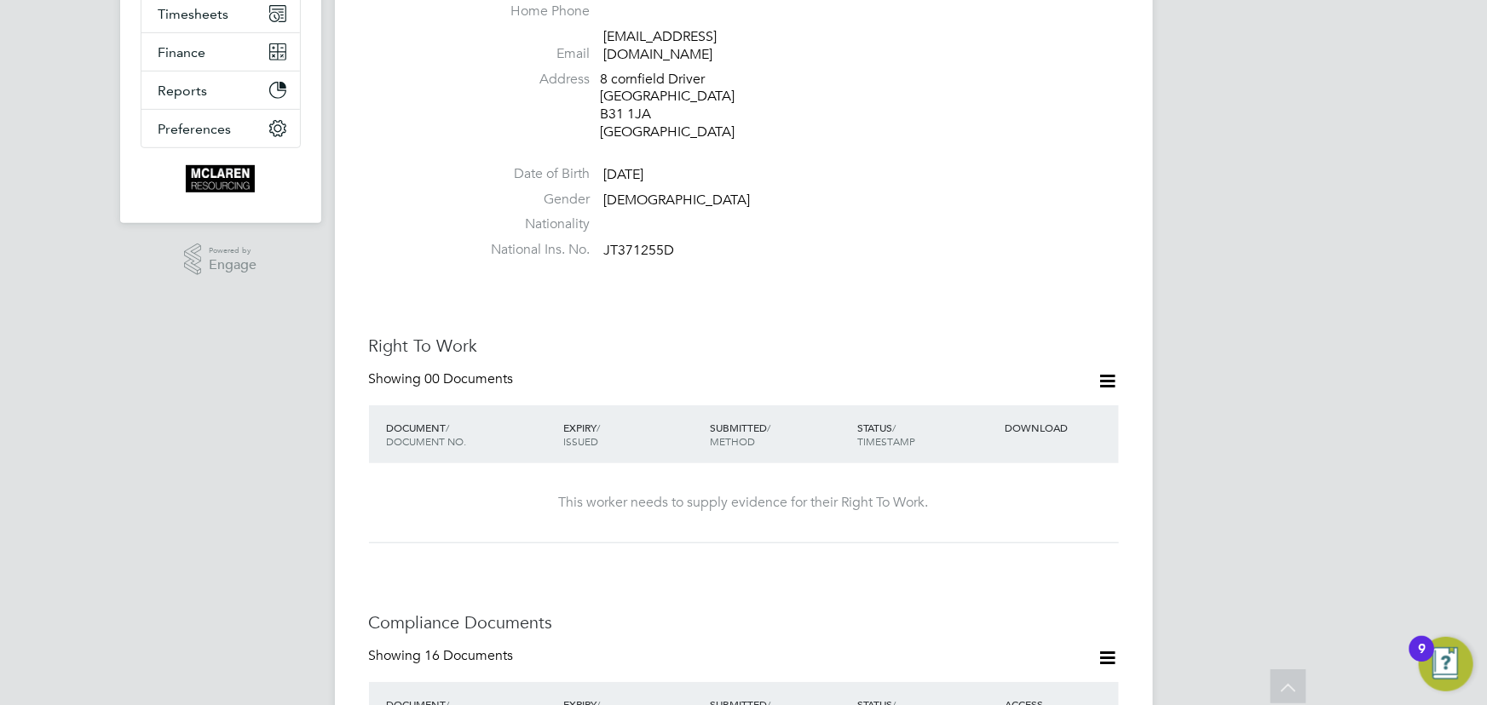
scroll to position [0, 0]
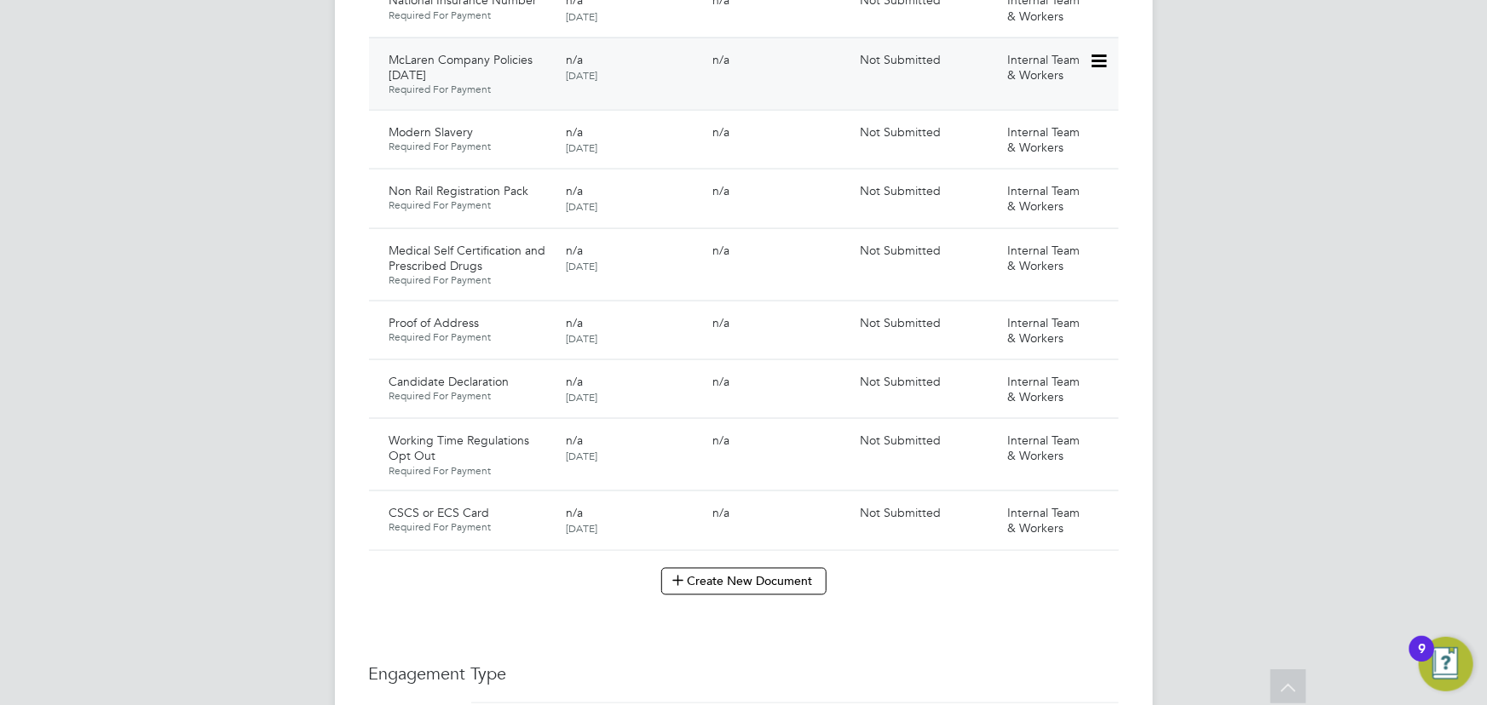
scroll to position [1239, 0]
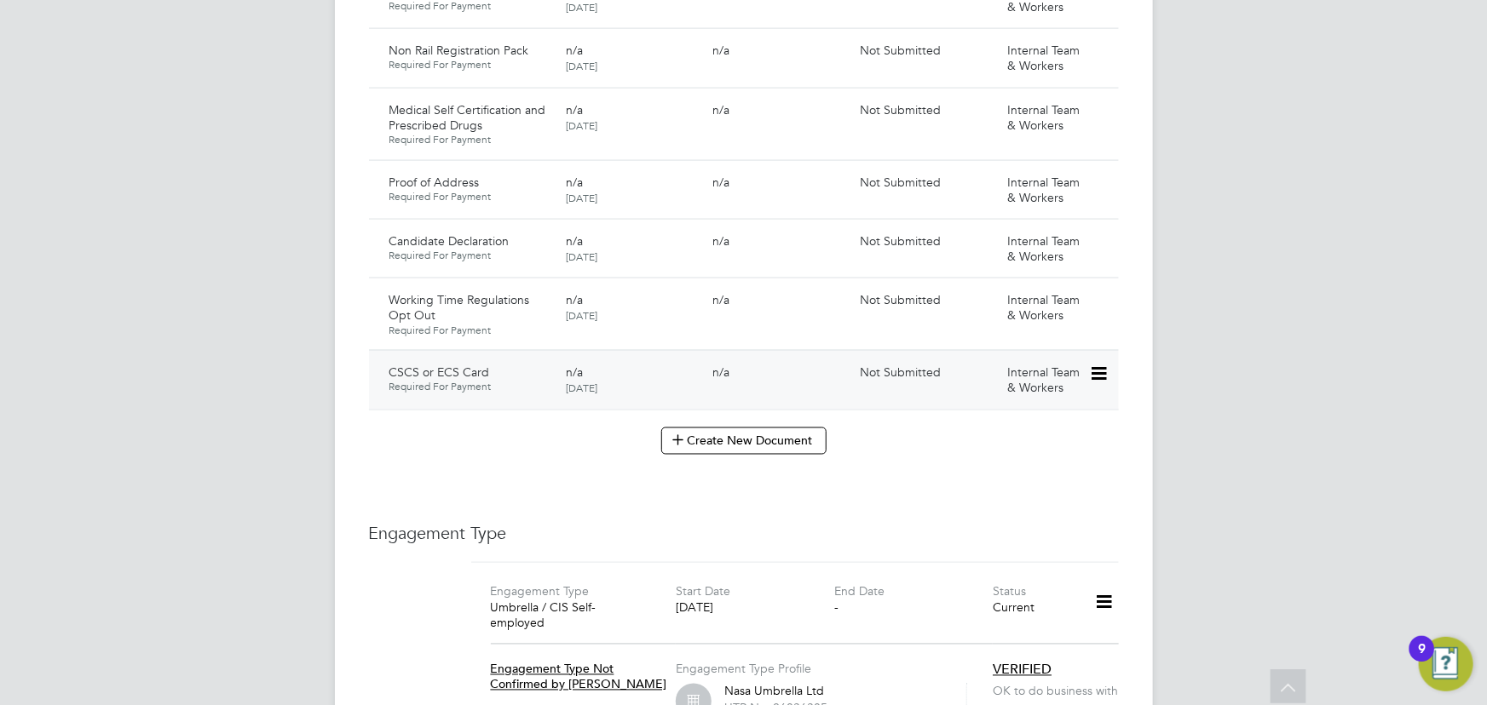
click at [1098, 364] on icon at bounding box center [1097, 374] width 17 height 20
click at [1042, 420] on li "Submit Document" at bounding box center [1043, 421] width 126 height 24
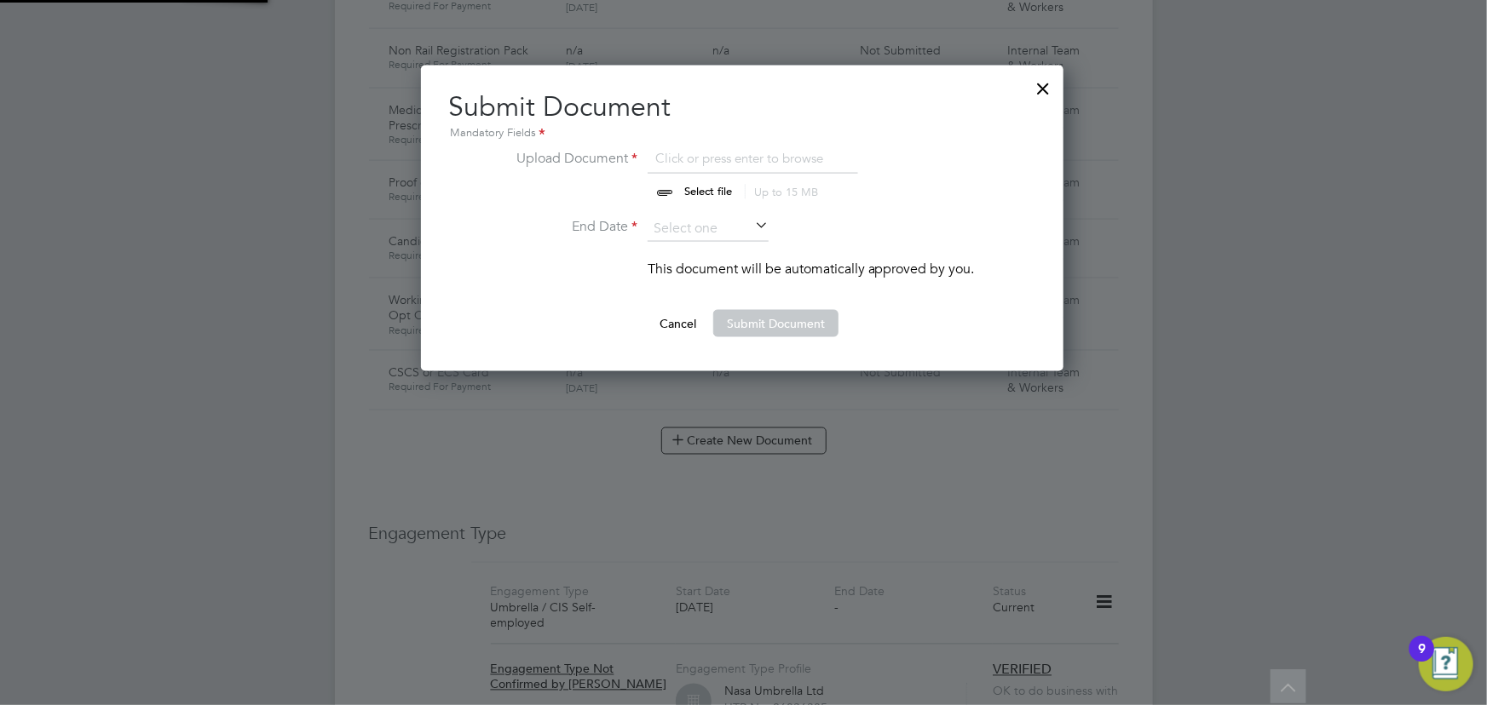
scroll to position [306, 644]
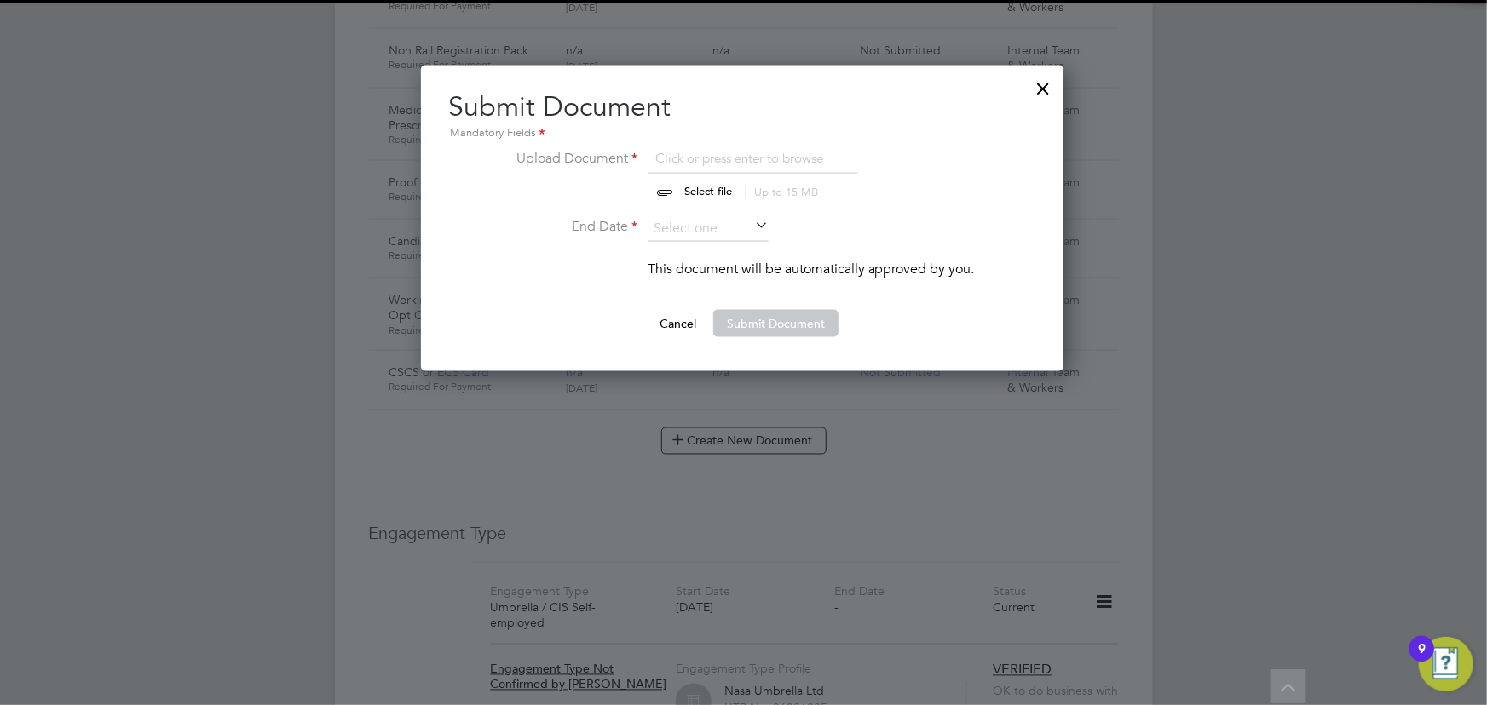
click at [722, 192] on input "file" at bounding box center [724, 173] width 268 height 51
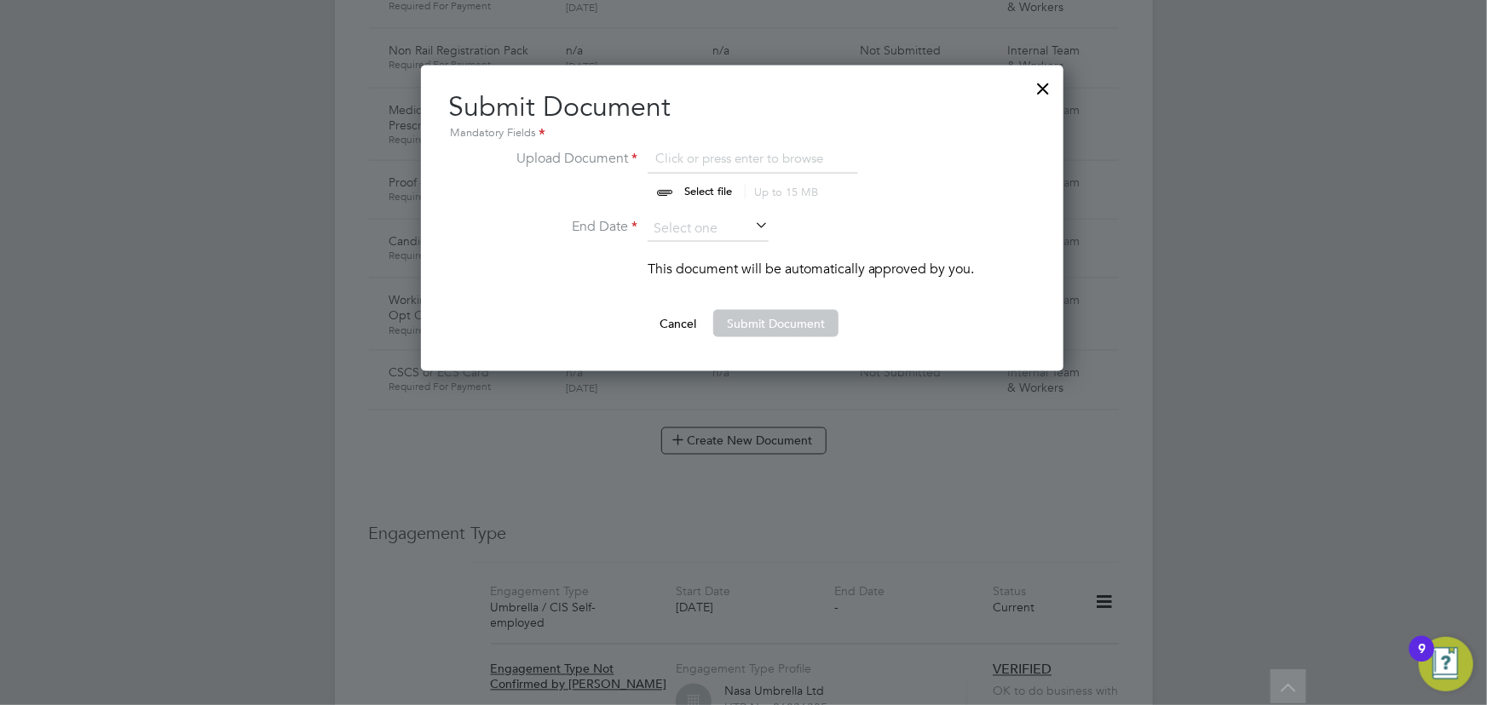
type input "C:\fakepath\[PERSON_NAME] CSCS.png"
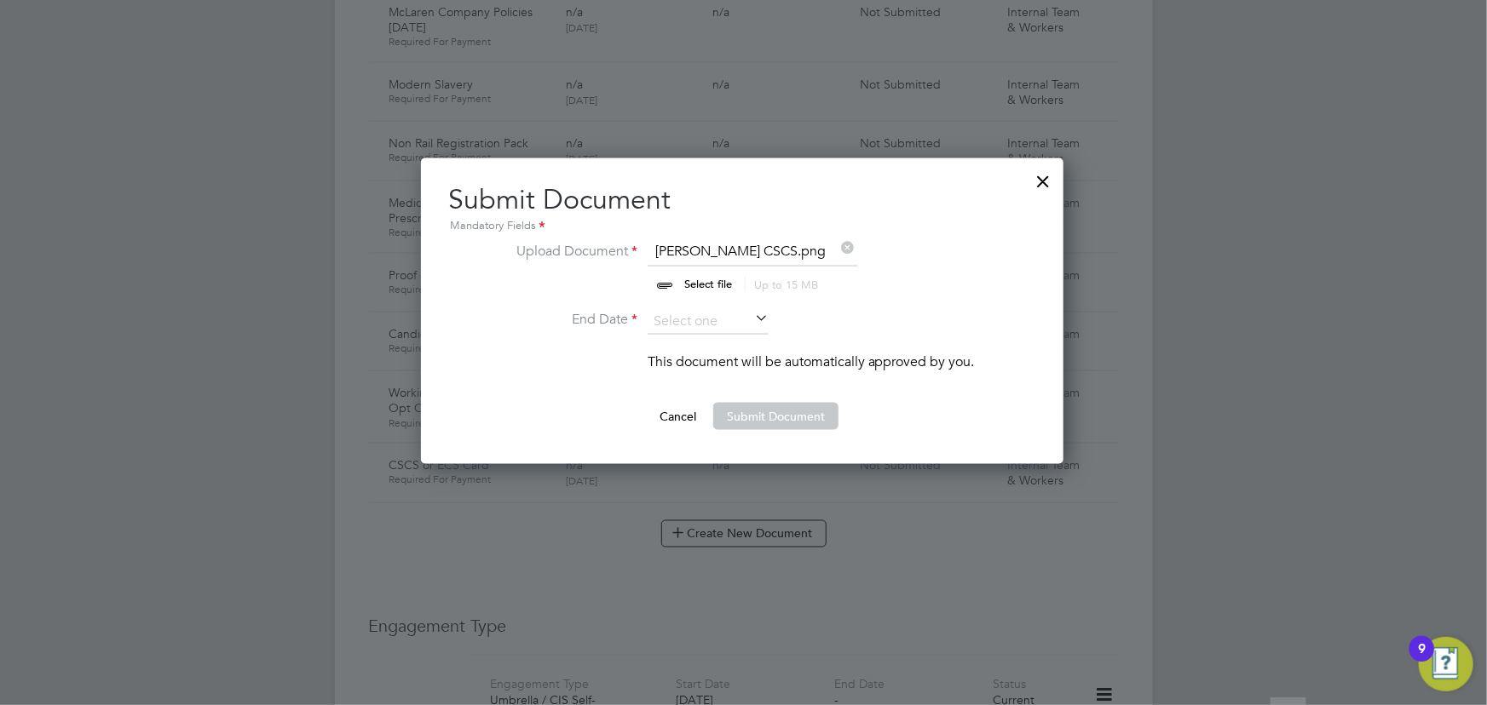
scroll to position [1006, 0]
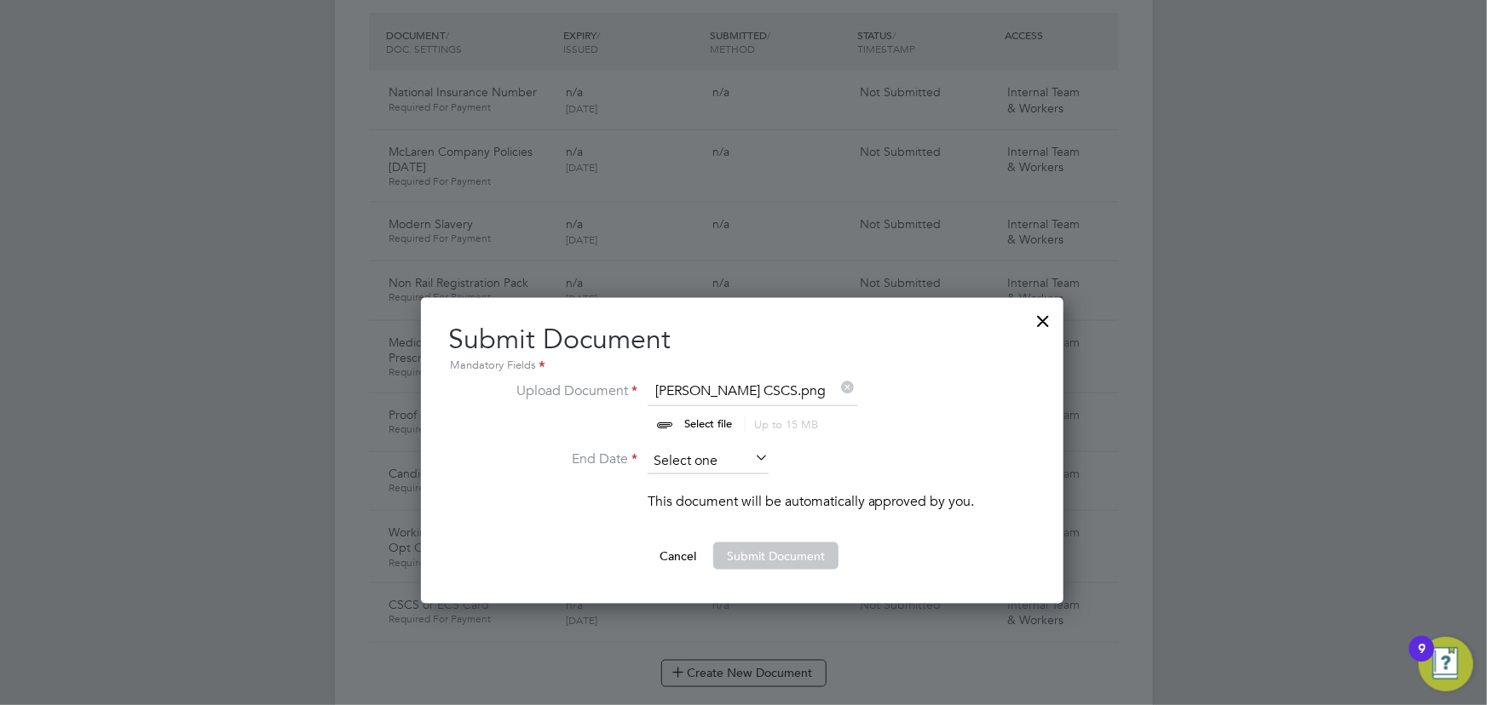
click at [739, 458] on input at bounding box center [708, 462] width 121 height 26
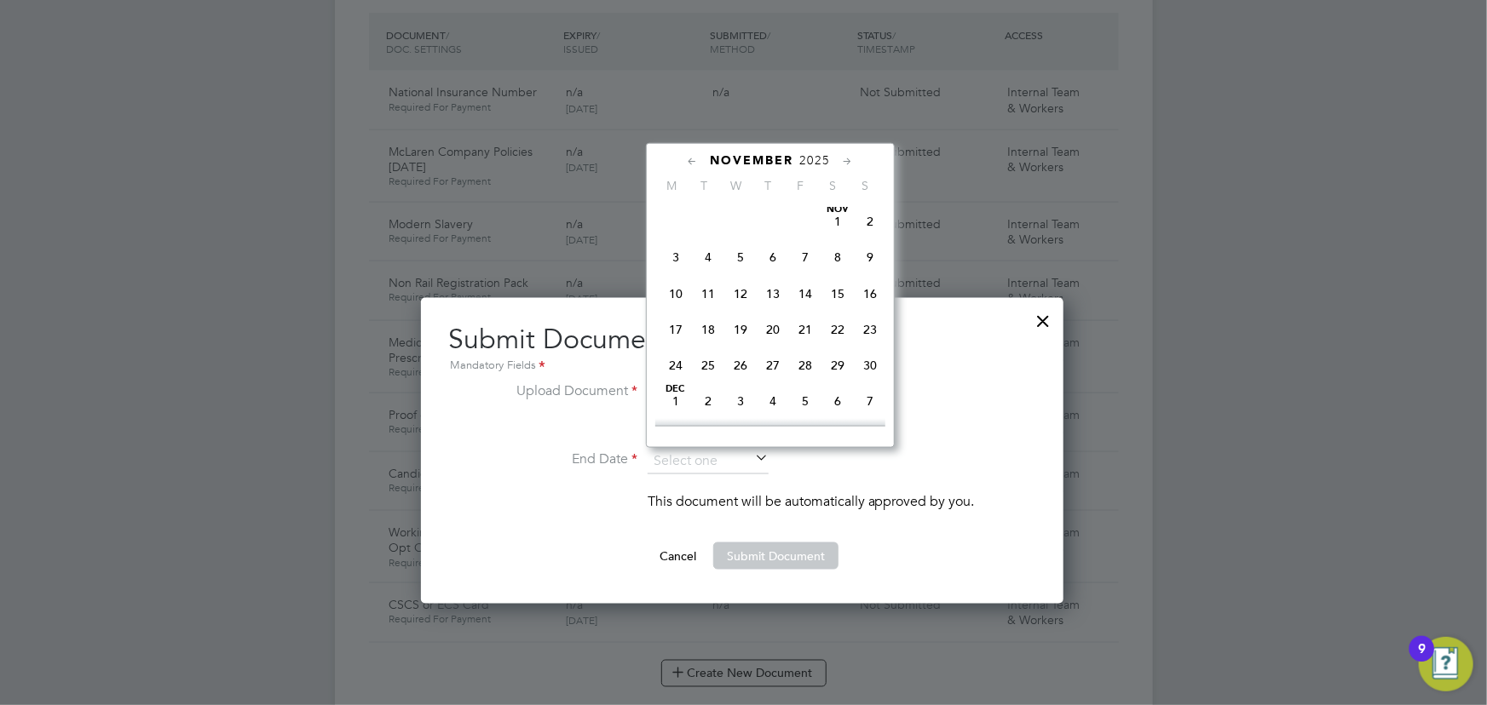
scroll to position [963, 0]
click at [864, 343] on span "30" at bounding box center [870, 340] width 32 height 32
type input "[DATE]"
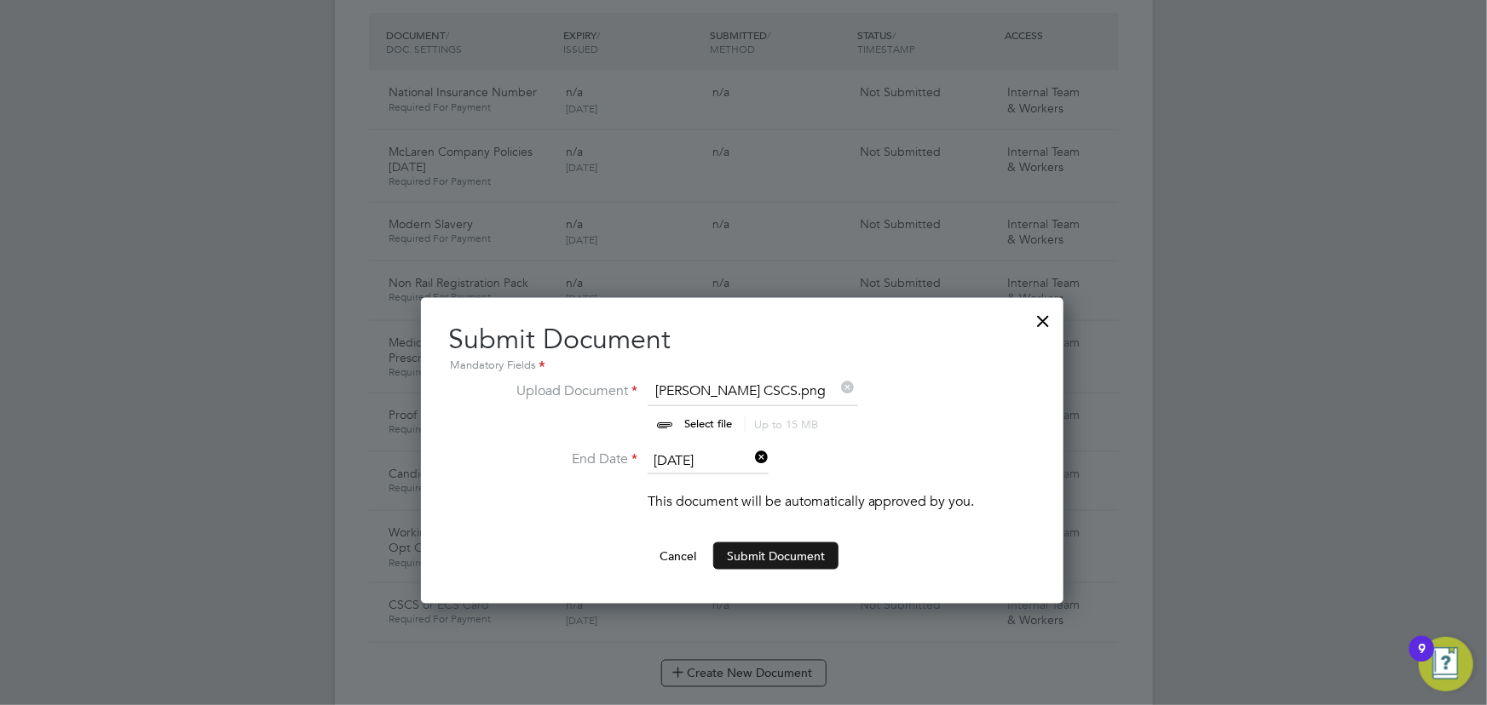
click at [766, 556] on button "Submit Document" at bounding box center [775, 556] width 125 height 27
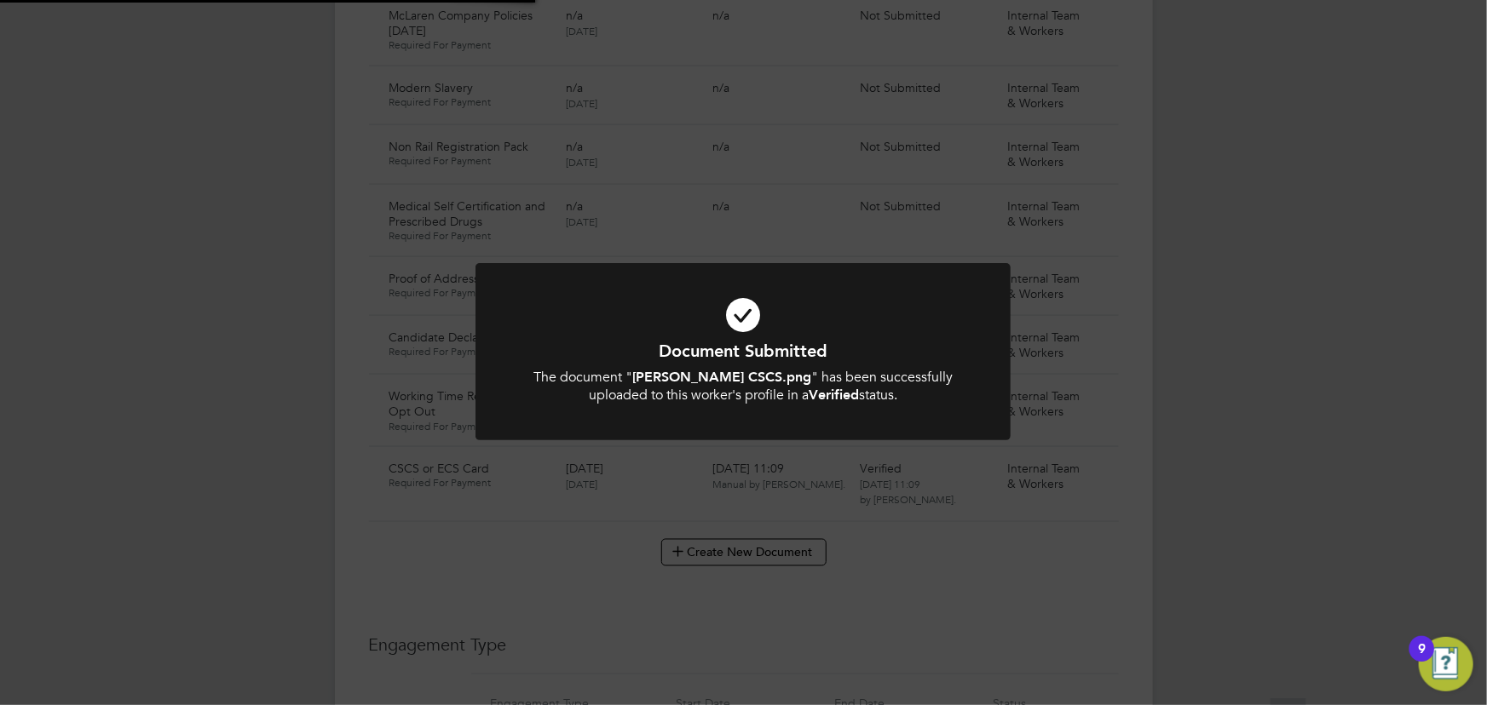
scroll to position [1239, 0]
click at [1186, 423] on div "Document Submitted The document " [PERSON_NAME] CSCS.png " has been successfull…" at bounding box center [743, 352] width 1487 height 705
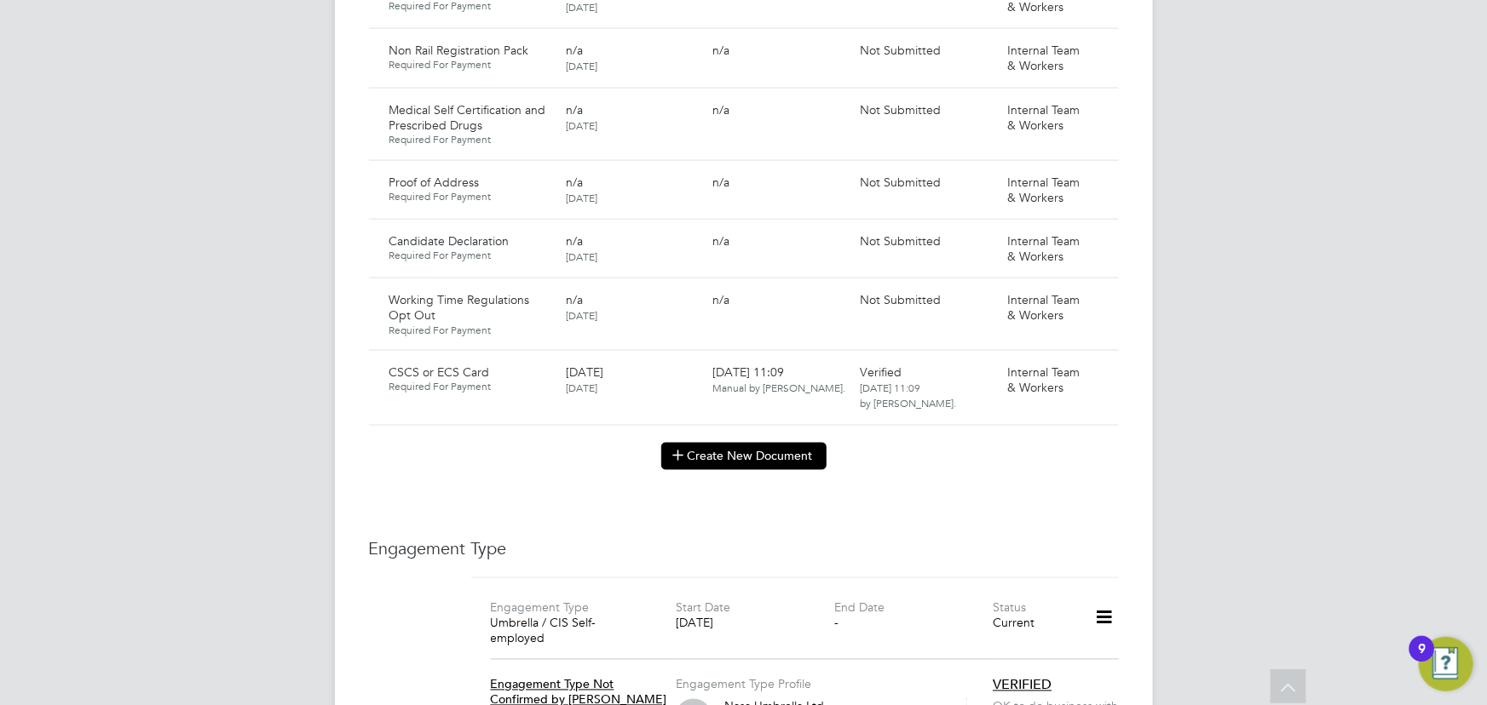
click at [757, 445] on button "Create New Document" at bounding box center [743, 456] width 165 height 27
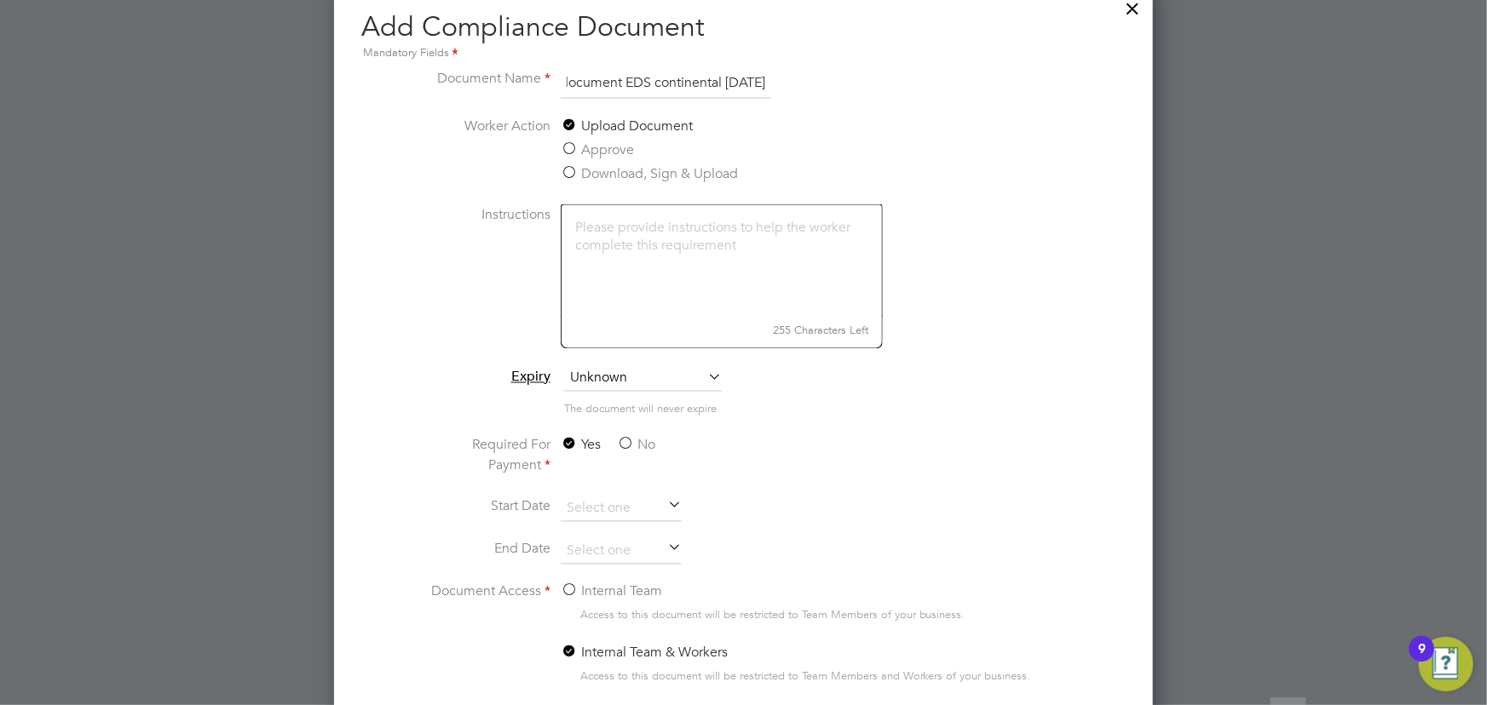
scroll to position [1394, 0]
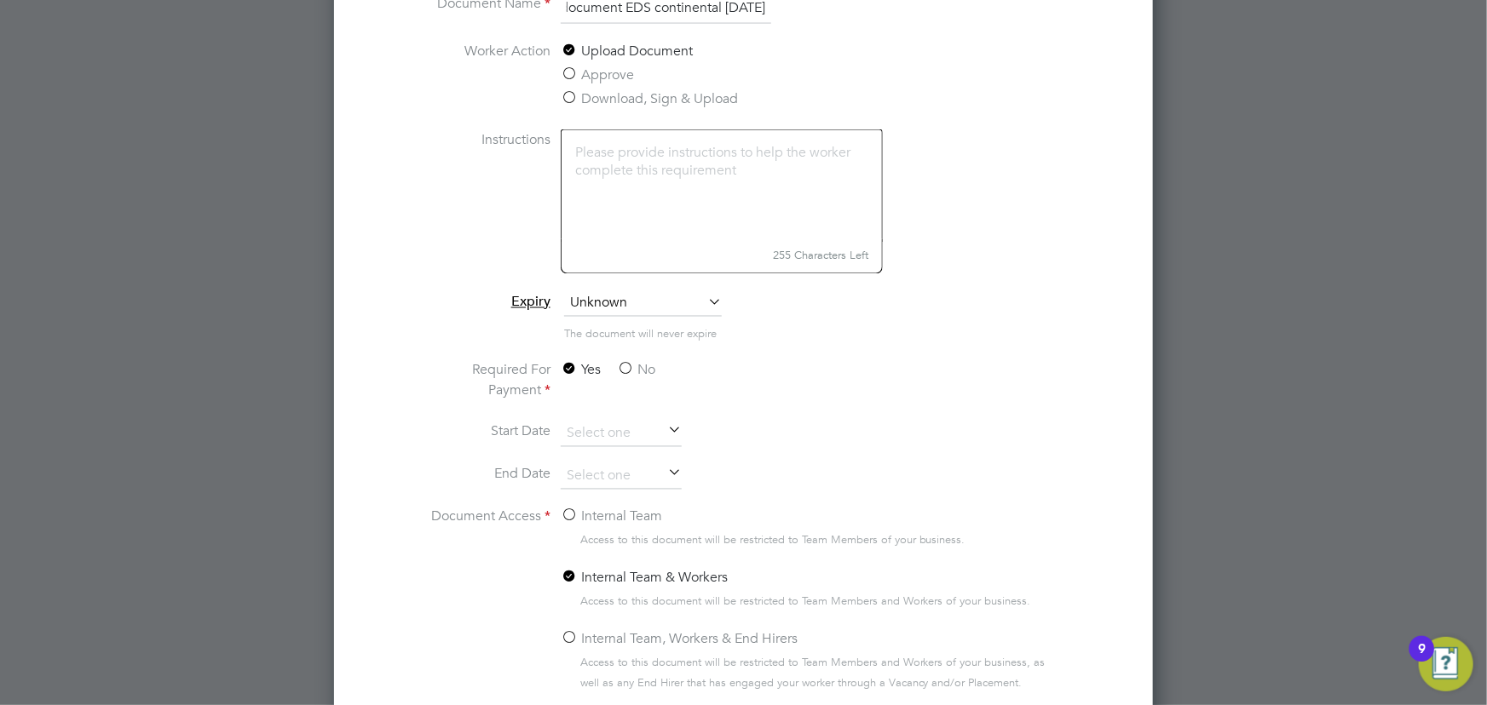
type input "key information document EDS continental [DATE]"
click at [627, 373] on label "No" at bounding box center [636, 370] width 38 height 20
click at [0, 0] on input "No" at bounding box center [0, 0] width 0 height 0
click at [606, 510] on label "Internal Team" at bounding box center [611, 517] width 101 height 20
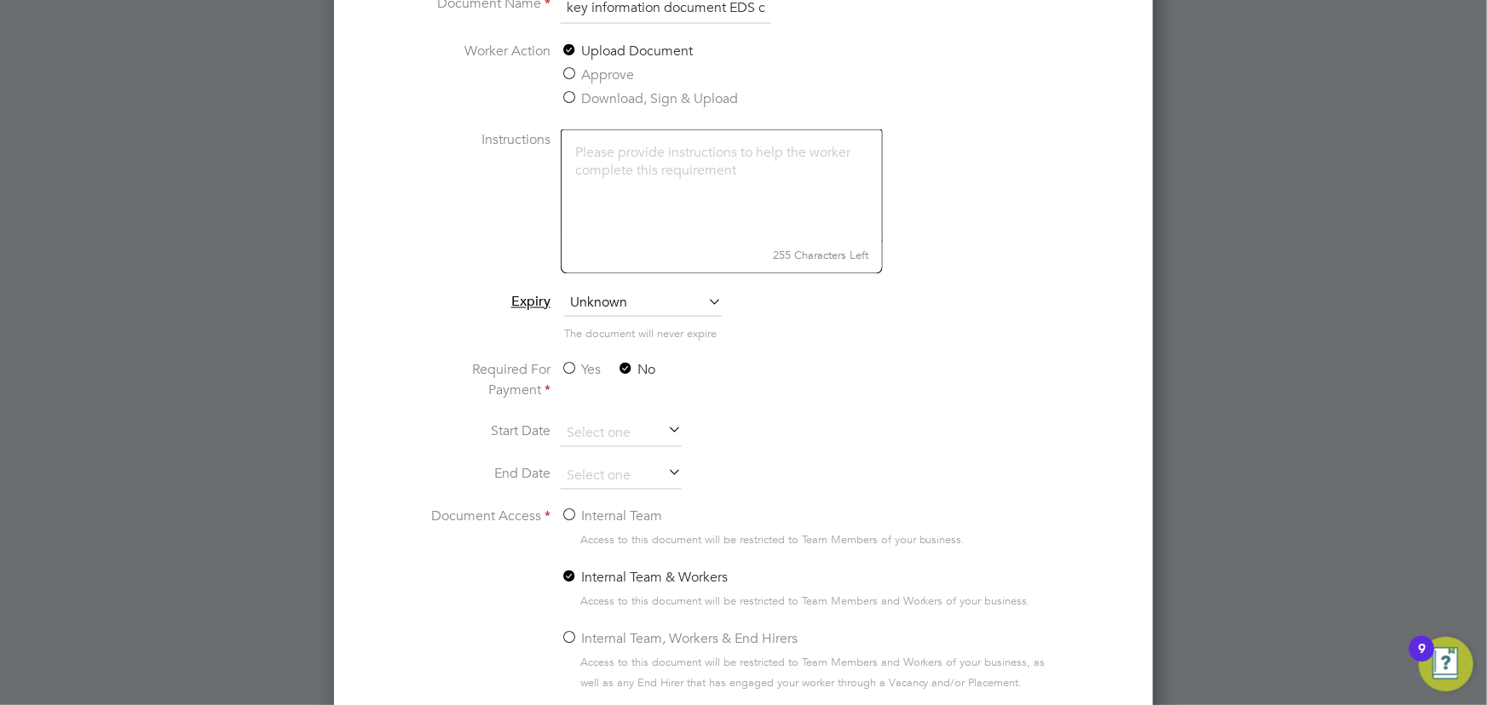
click at [0, 0] on input "Internal Team" at bounding box center [0, 0] width 0 height 0
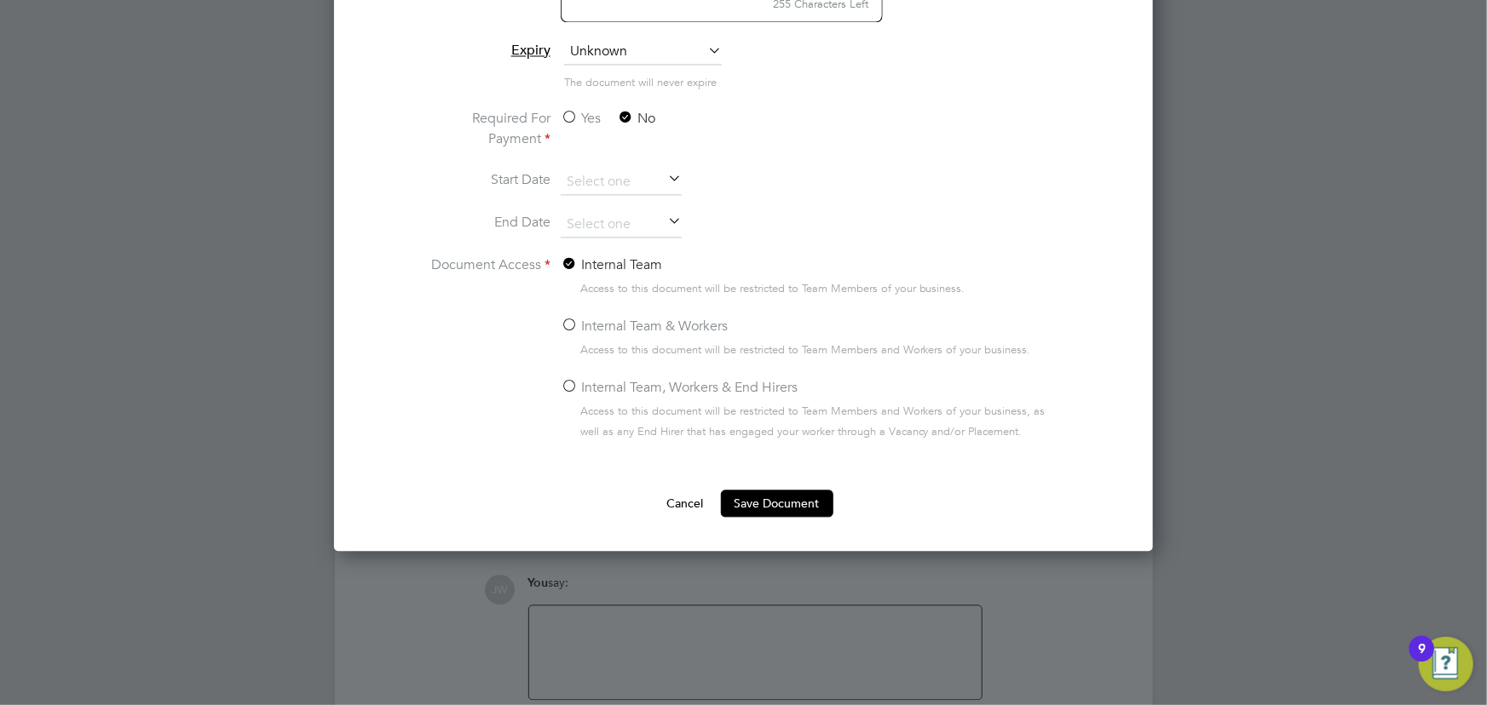
scroll to position [1741, 0]
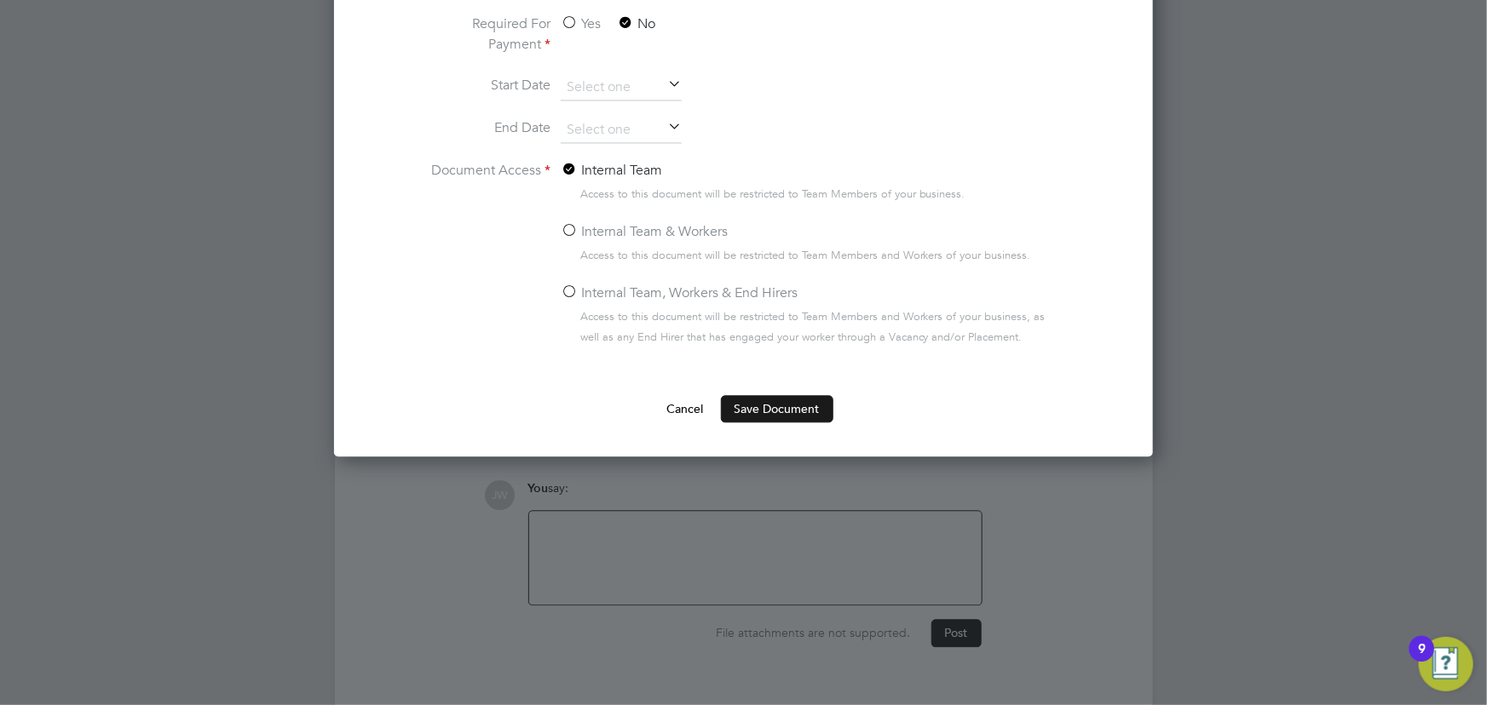
click at [752, 411] on button "Save Document" at bounding box center [777, 408] width 112 height 27
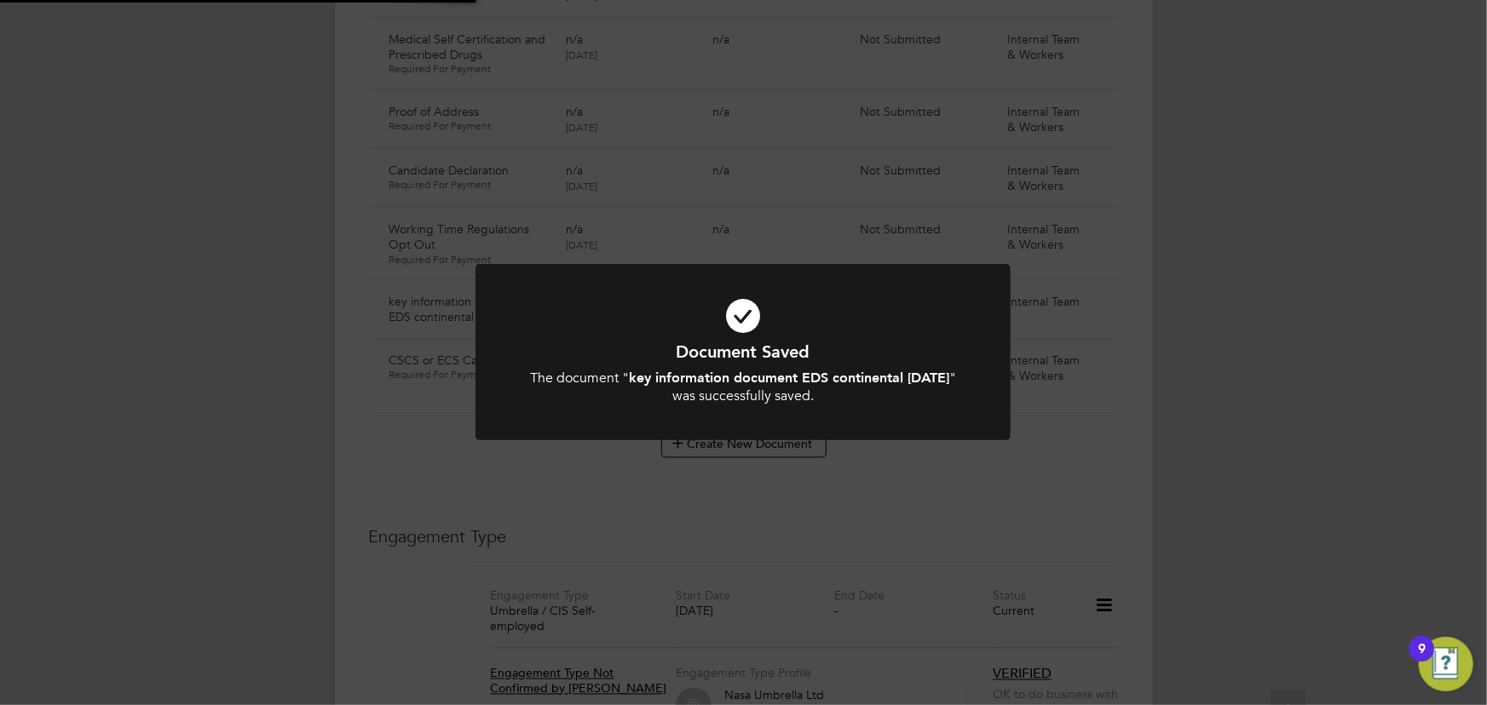
scroll to position [1239, 0]
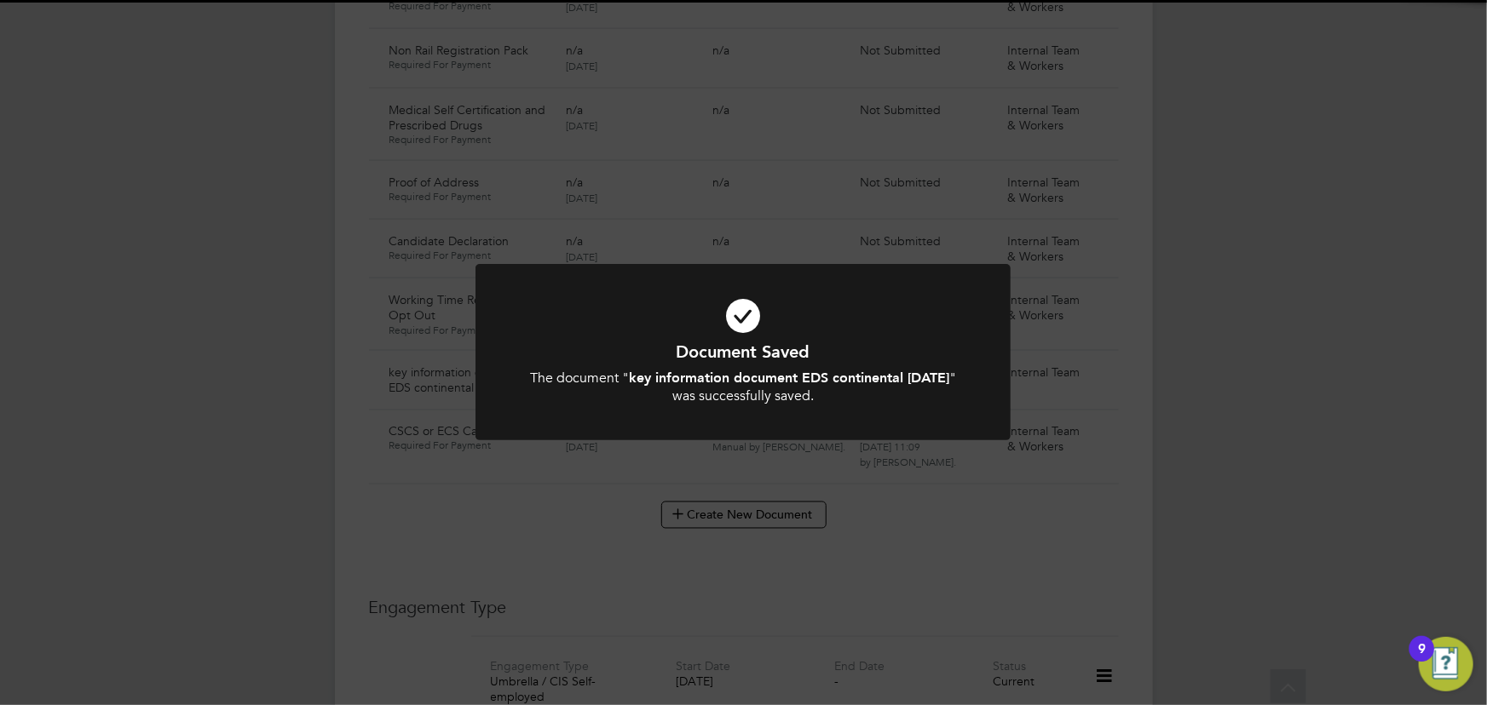
click at [1273, 438] on div "Document Saved The document " key information document EDS continental [DATE] "…" at bounding box center [743, 352] width 1487 height 705
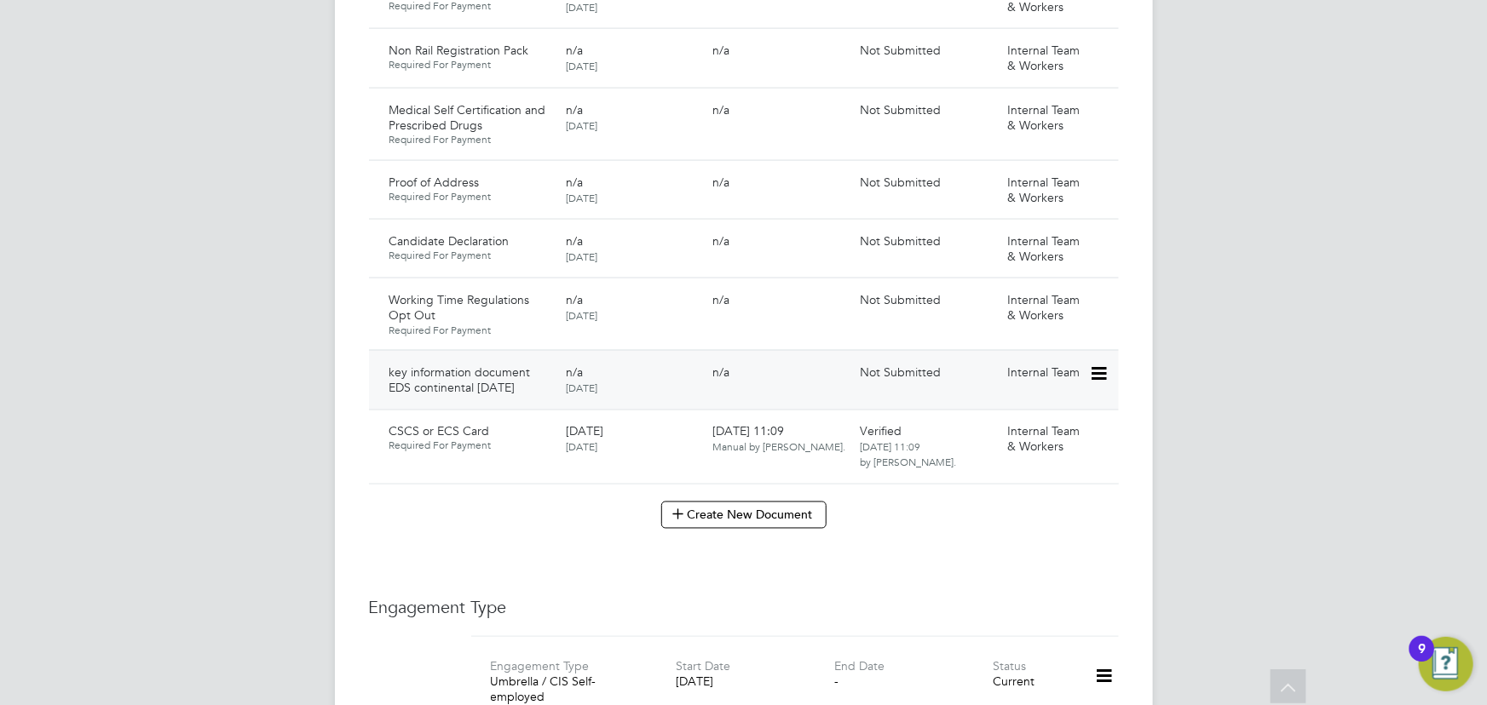
click at [1098, 364] on icon at bounding box center [1097, 374] width 17 height 20
click at [1042, 423] on li "Submit Document" at bounding box center [1046, 421] width 119 height 24
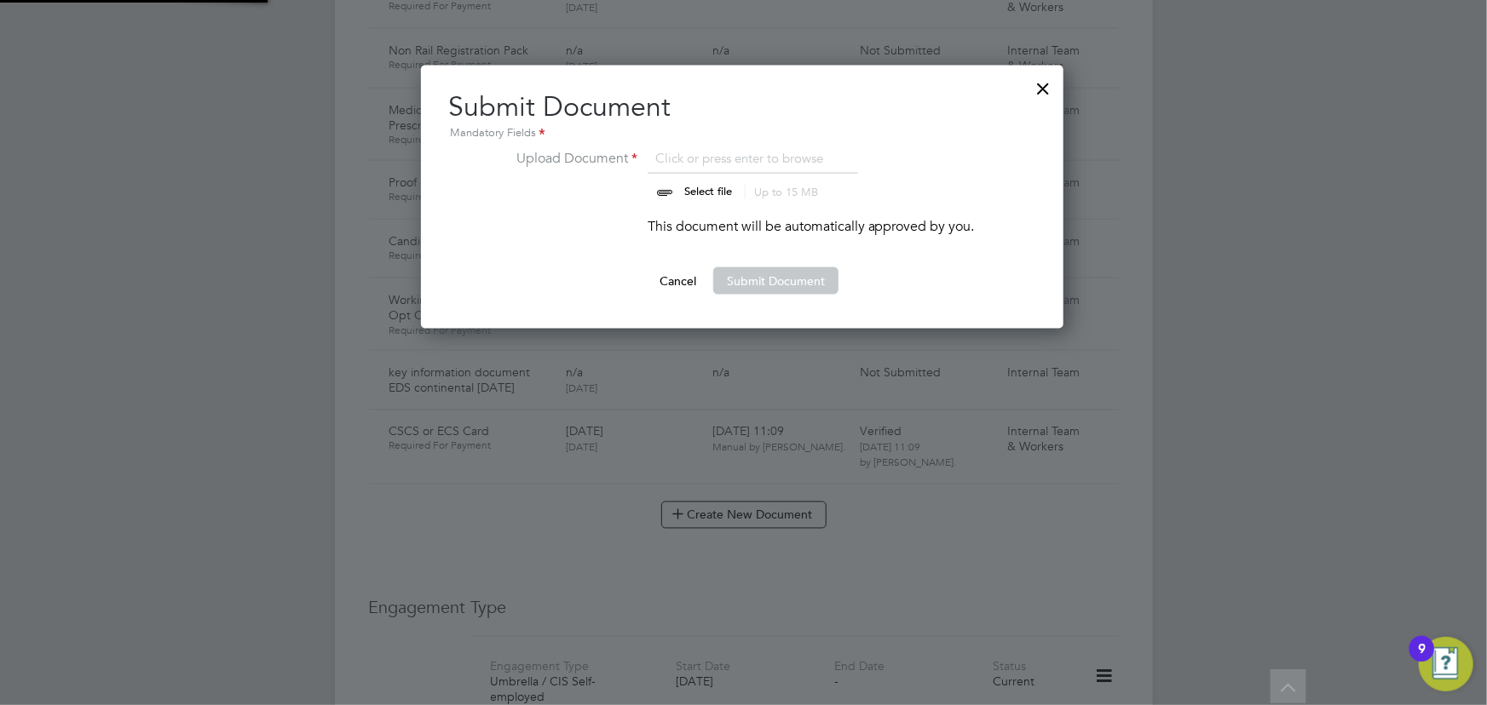
scroll to position [264, 644]
click at [699, 182] on input "file" at bounding box center [724, 173] width 268 height 51
type input "C:\fakepath\Key Information Document (Self Employed-CIS) 3 [PERSON_NAME] EDS co…"
drag, startPoint x: 769, startPoint y: 284, endPoint x: 879, endPoint y: 302, distance: 112.2
click at [769, 284] on button "Submit Document" at bounding box center [775, 281] width 125 height 27
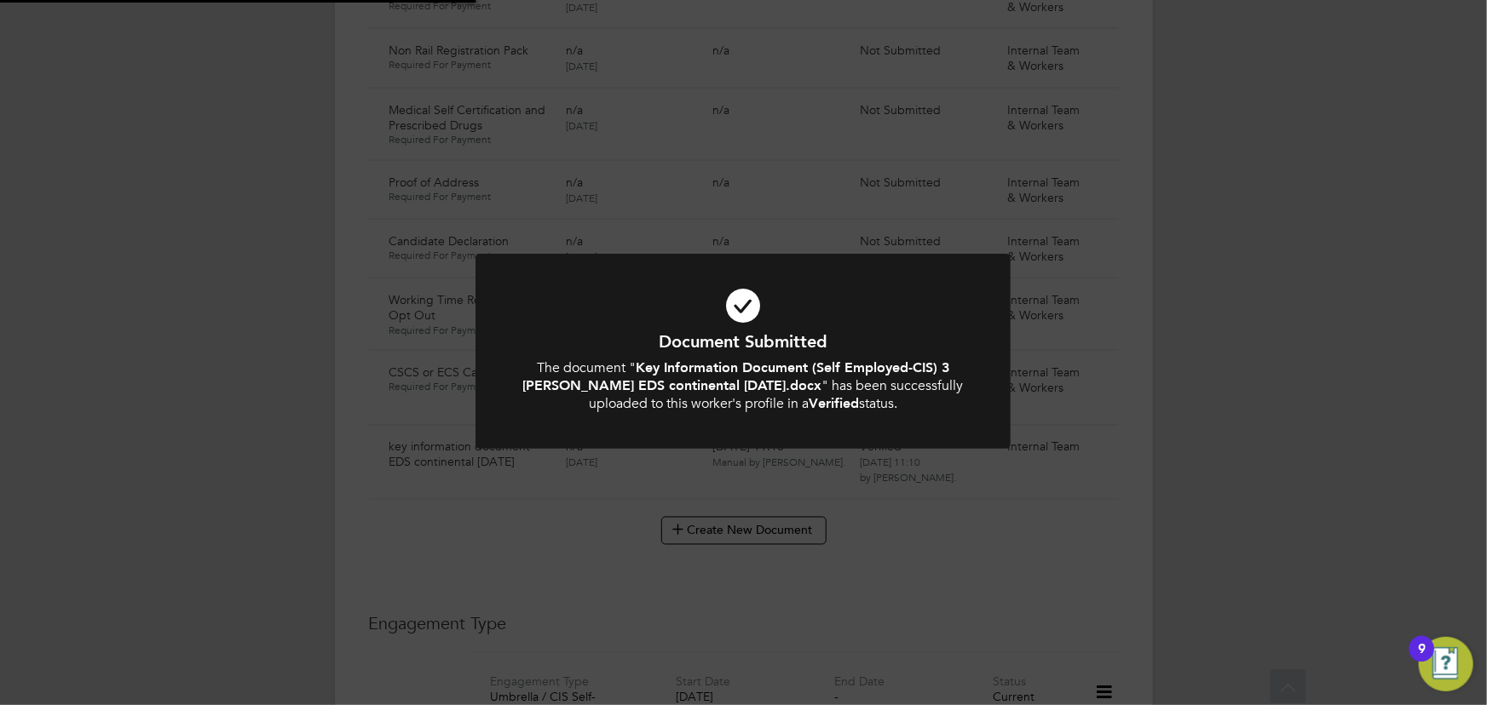
click at [1193, 397] on div "Document Submitted The document " Key Information Document (Self Employed-CIS) …" at bounding box center [743, 352] width 1487 height 705
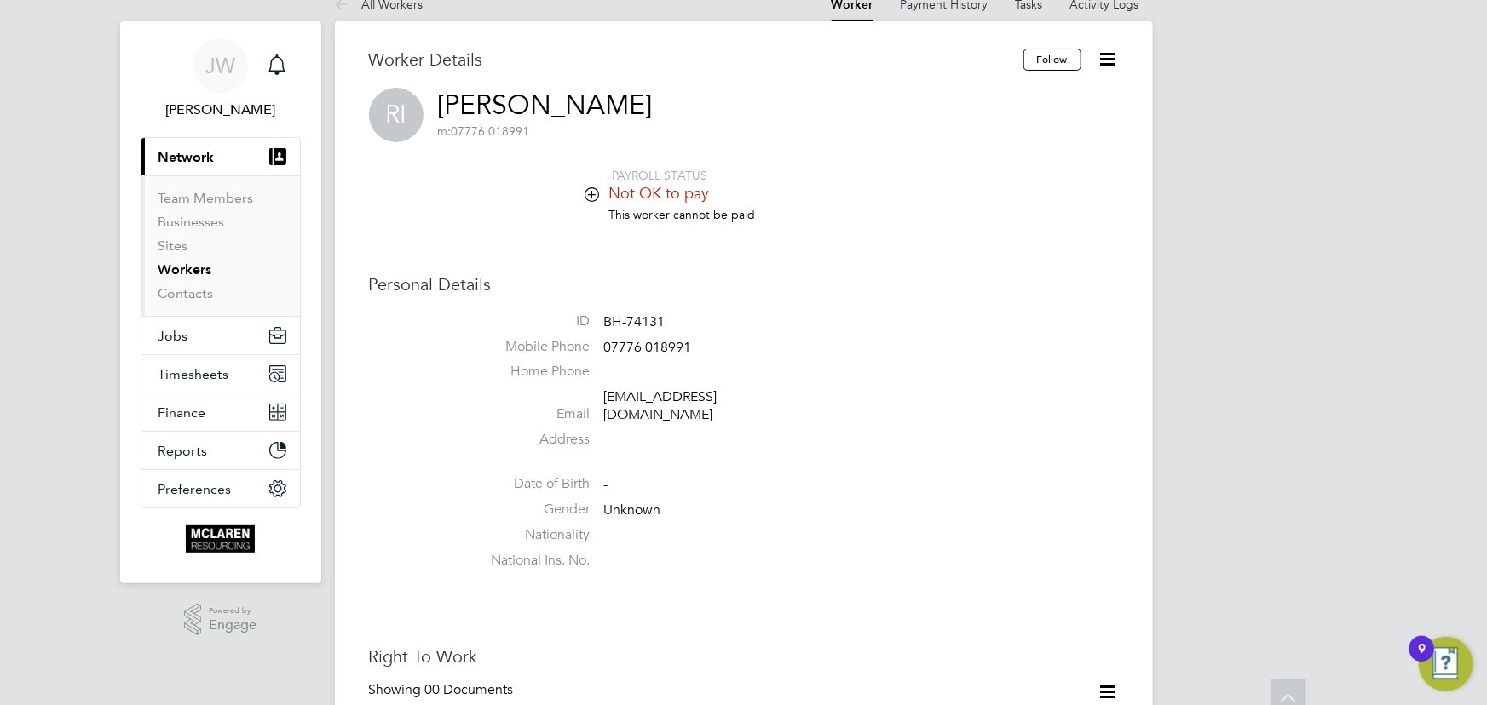
scroll to position [0, 0]
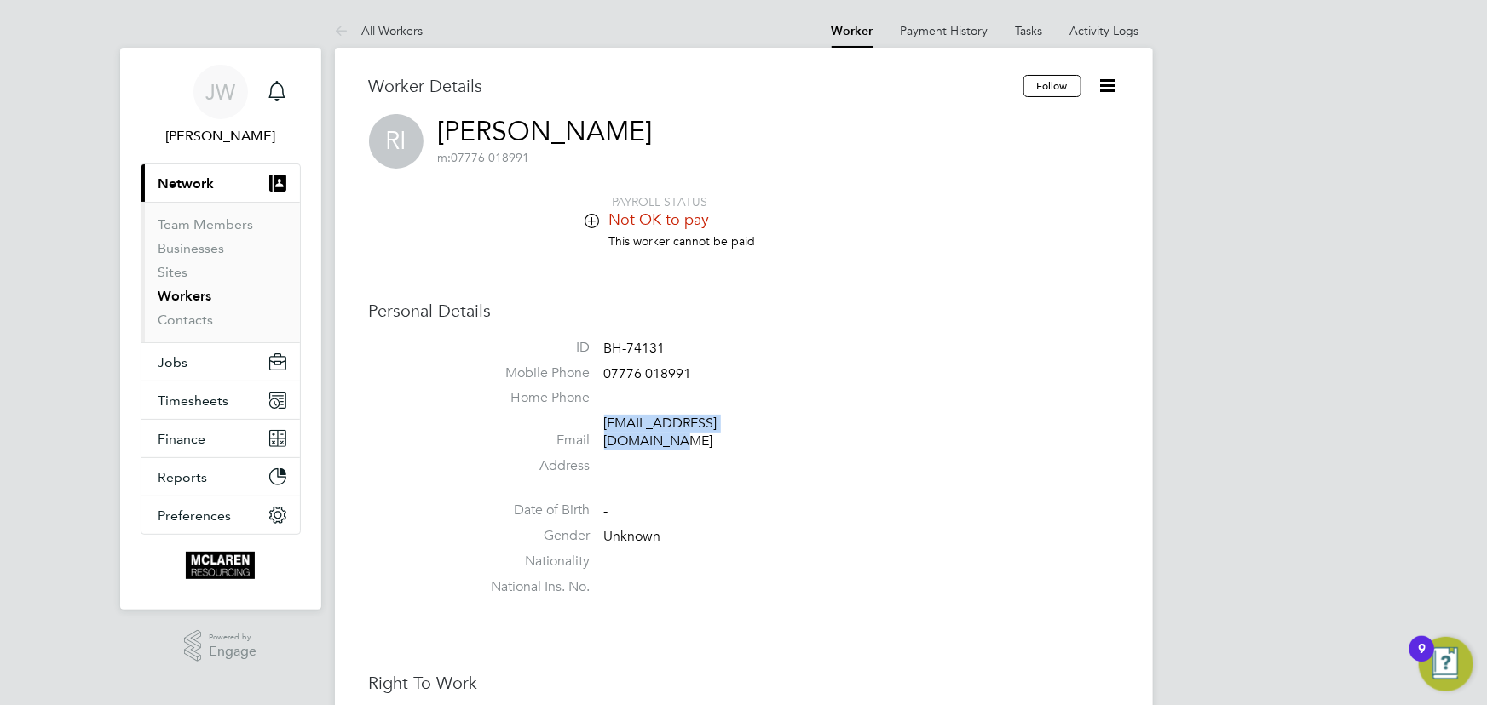
drag, startPoint x: 603, startPoint y: 429, endPoint x: 815, endPoint y: 428, distance: 212.2
click at [815, 428] on li "Email [EMAIL_ADDRESS][DOMAIN_NAME]" at bounding box center [795, 436] width 648 height 42
copy link "[EMAIL_ADDRESS][DOMAIN_NAME]"
drag, startPoint x: 607, startPoint y: 374, endPoint x: 691, endPoint y: 375, distance: 84.4
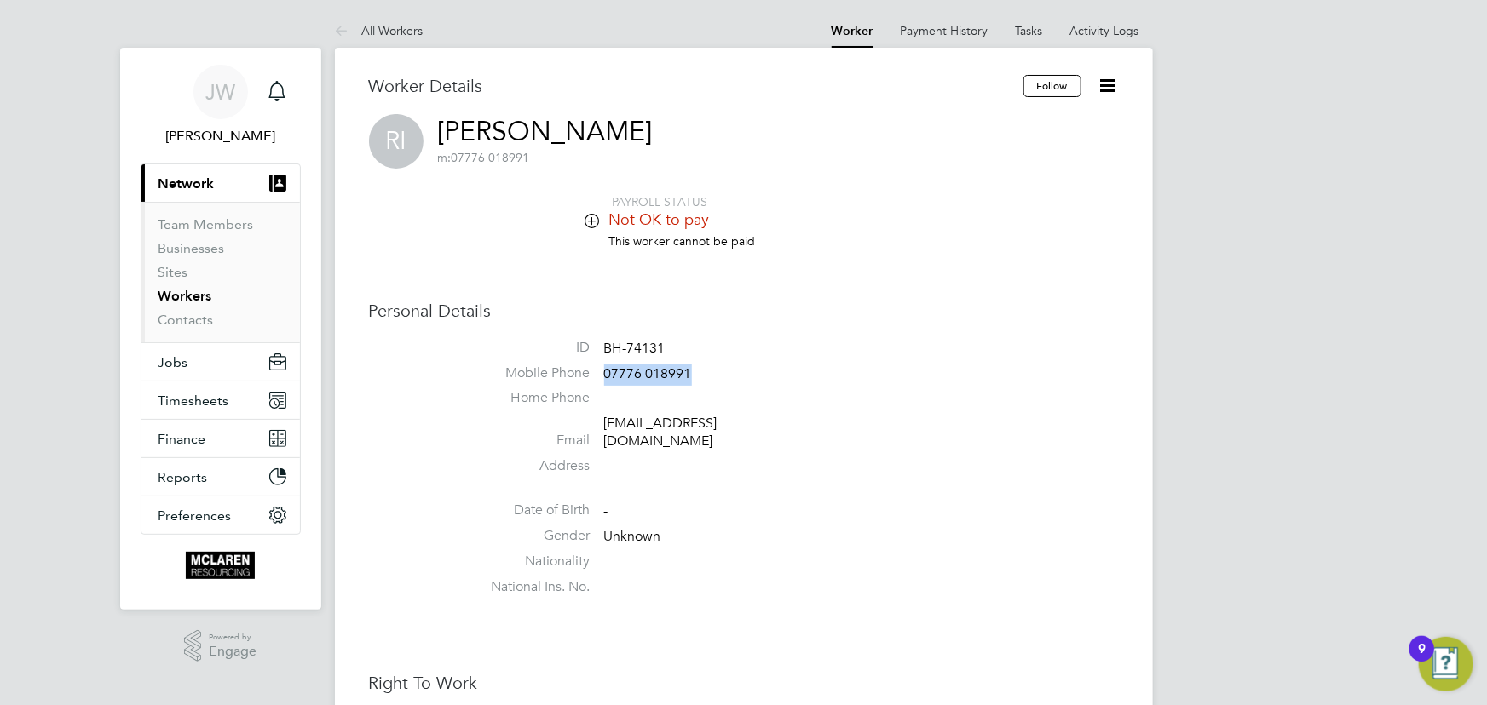
click at [691, 375] on li "Mobile Phone [PHONE_NUMBER]" at bounding box center [795, 378] width 648 height 26
copy span "07776 018991"
drag, startPoint x: 598, startPoint y: 427, endPoint x: 821, endPoint y: 430, distance: 222.4
click at [849, 429] on li "Email [EMAIL_ADDRESS][DOMAIN_NAME]" at bounding box center [795, 436] width 648 height 42
copy li "[EMAIL_ADDRESS][DOMAIN_NAME]"
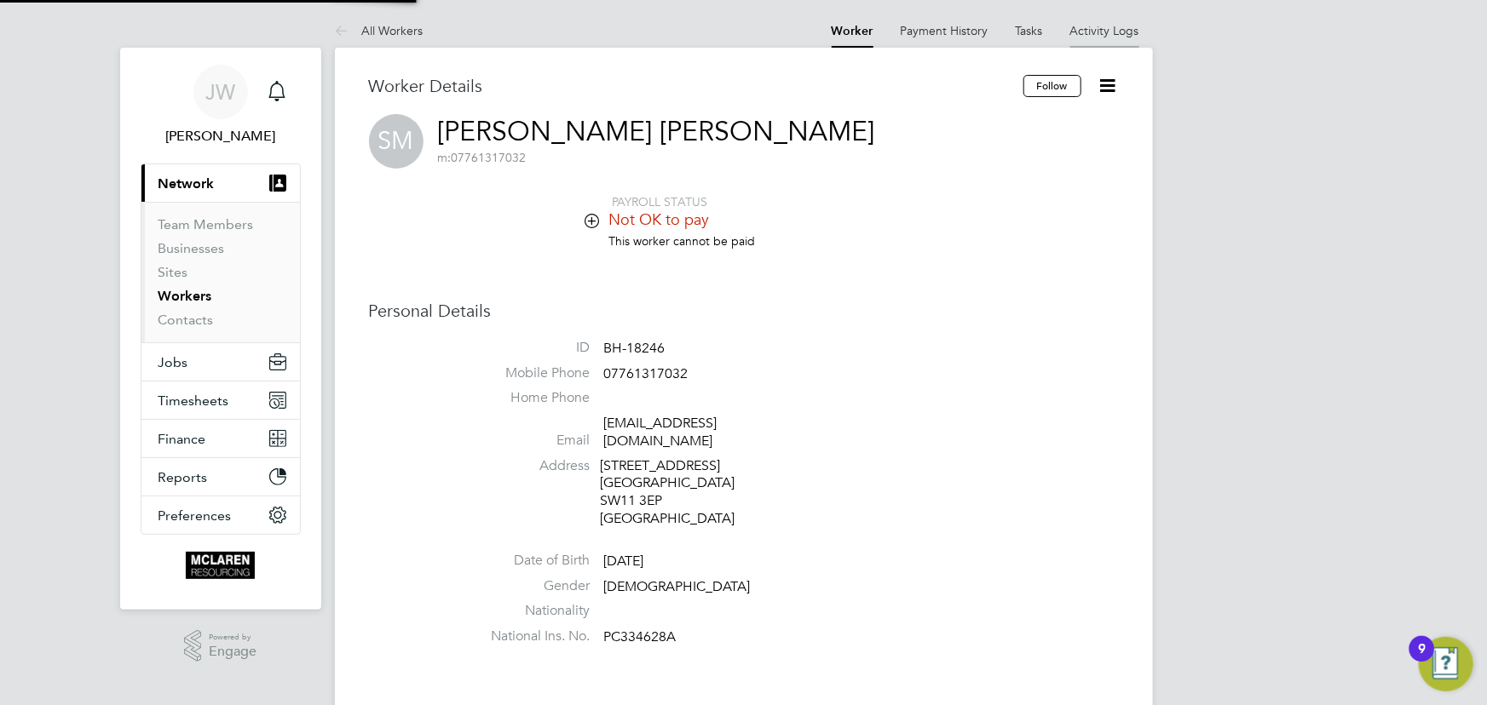
click at [1110, 29] on link "Activity Logs" at bounding box center [1104, 30] width 69 height 15
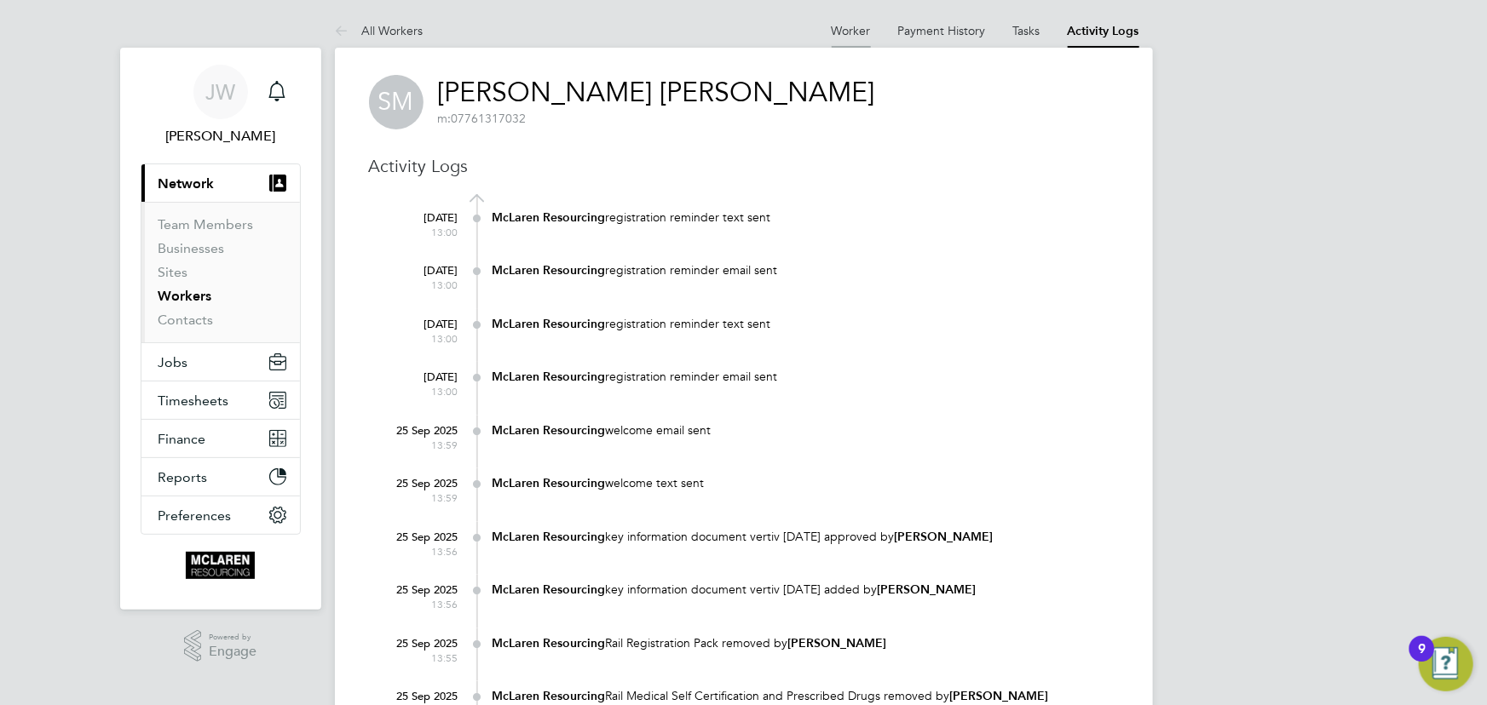
click at [840, 26] on link "Worker" at bounding box center [851, 30] width 39 height 15
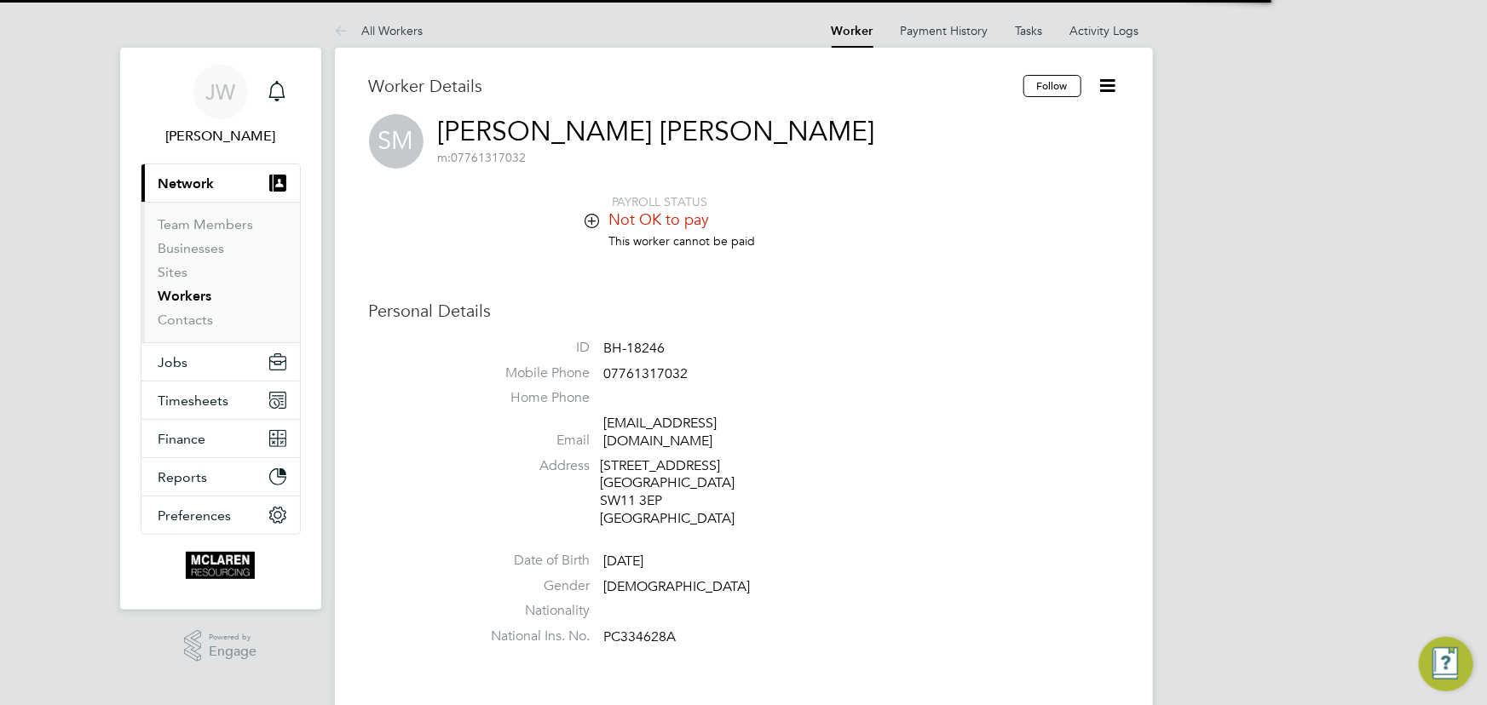
click at [1106, 82] on icon at bounding box center [1107, 85] width 21 height 21
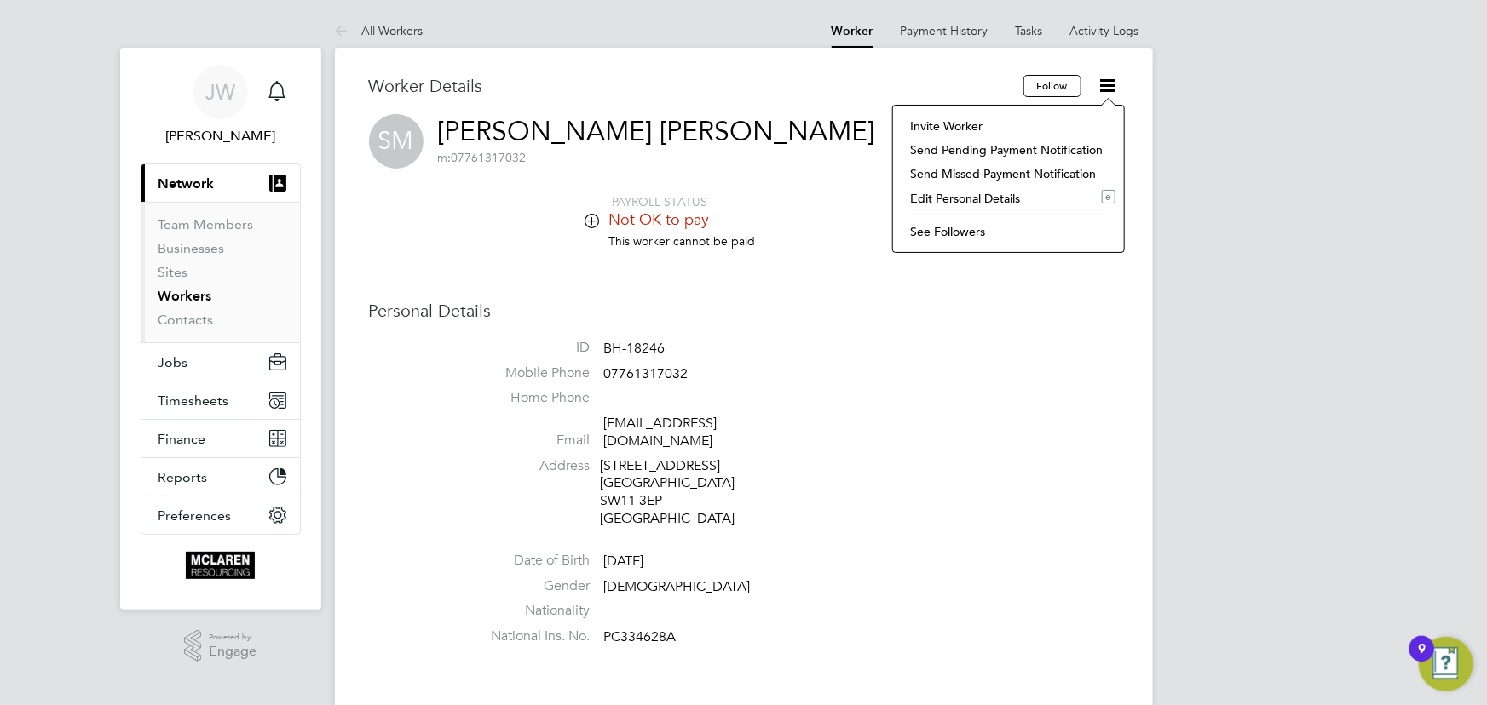
click at [961, 128] on li "Invite Worker" at bounding box center [1008, 126] width 214 height 24
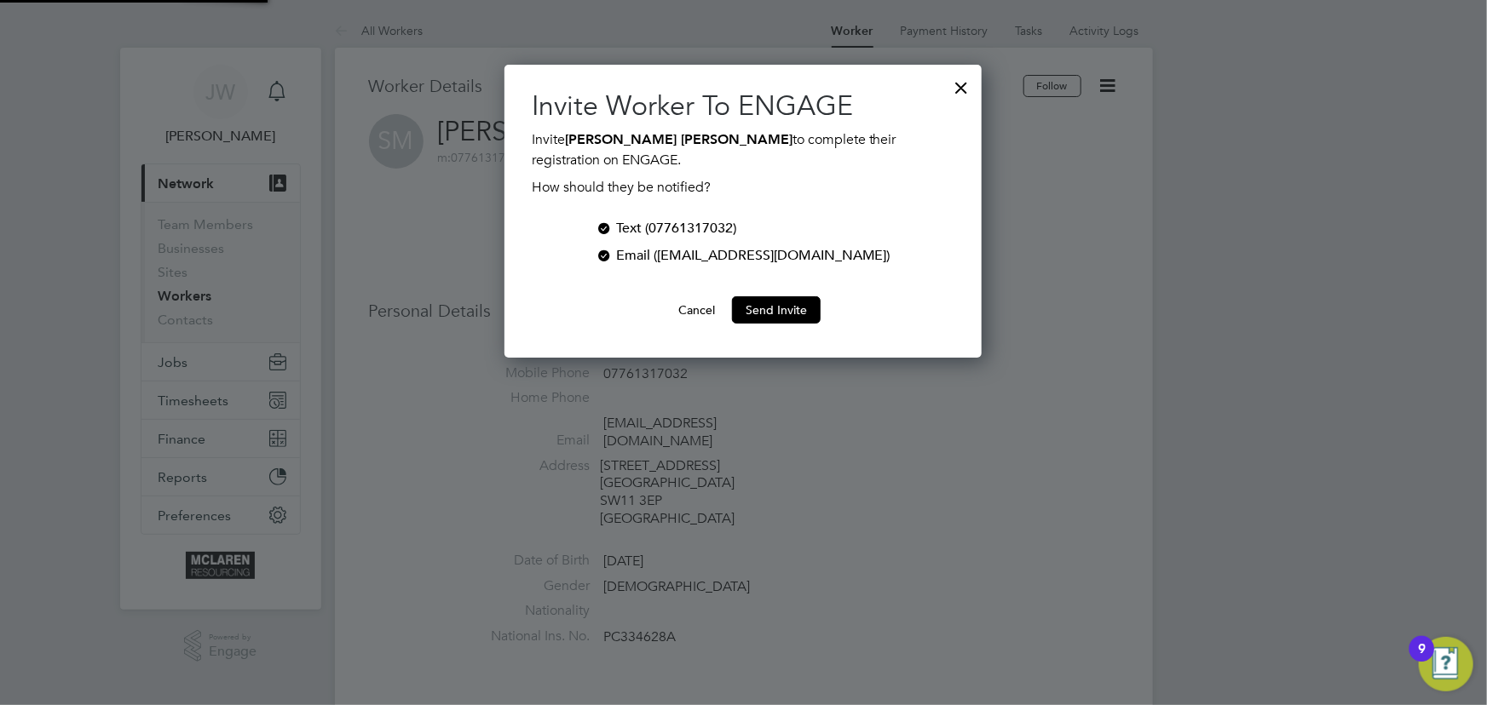
scroll to position [294, 477]
click at [783, 308] on button "Send Invite" at bounding box center [776, 310] width 89 height 27
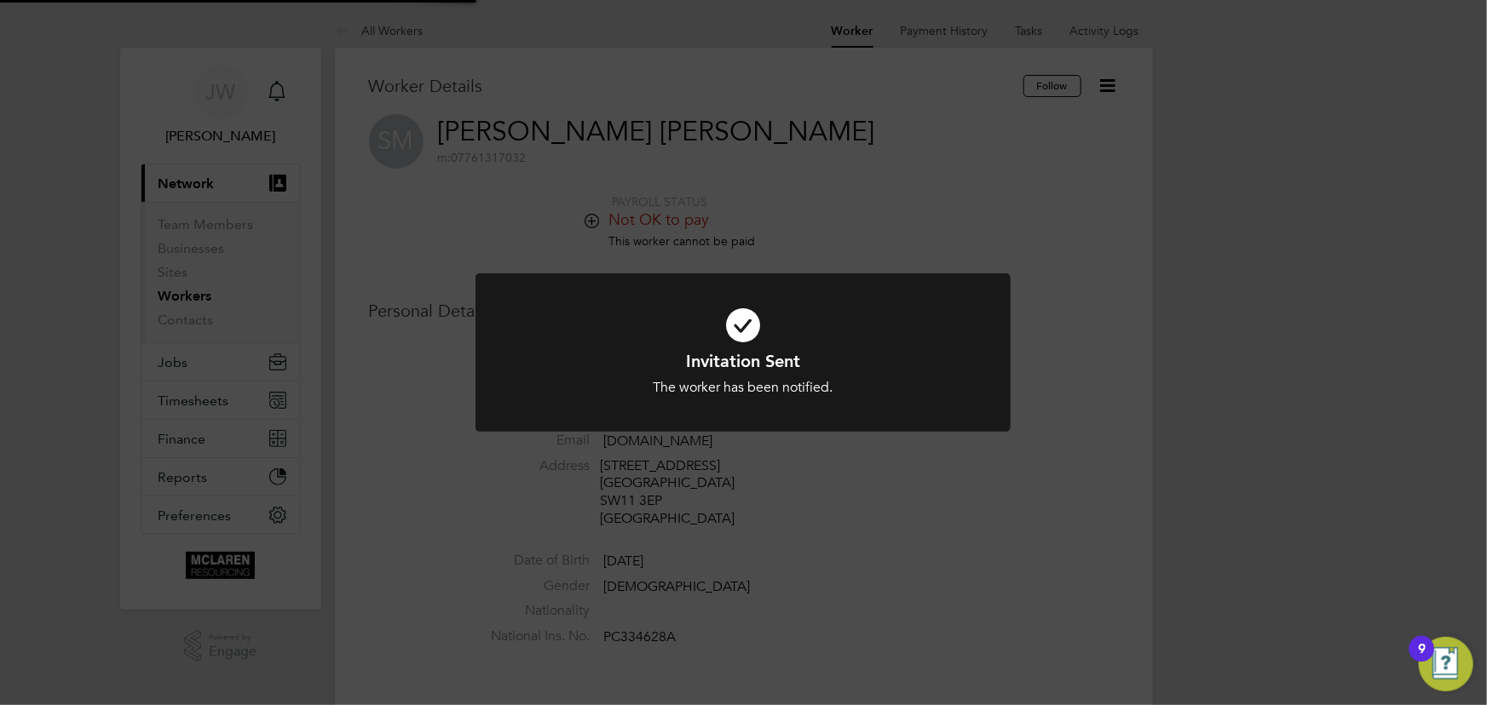
click at [1218, 305] on div "Invitation Sent The worker has been notified. Cancel Okay" at bounding box center [743, 352] width 1487 height 705
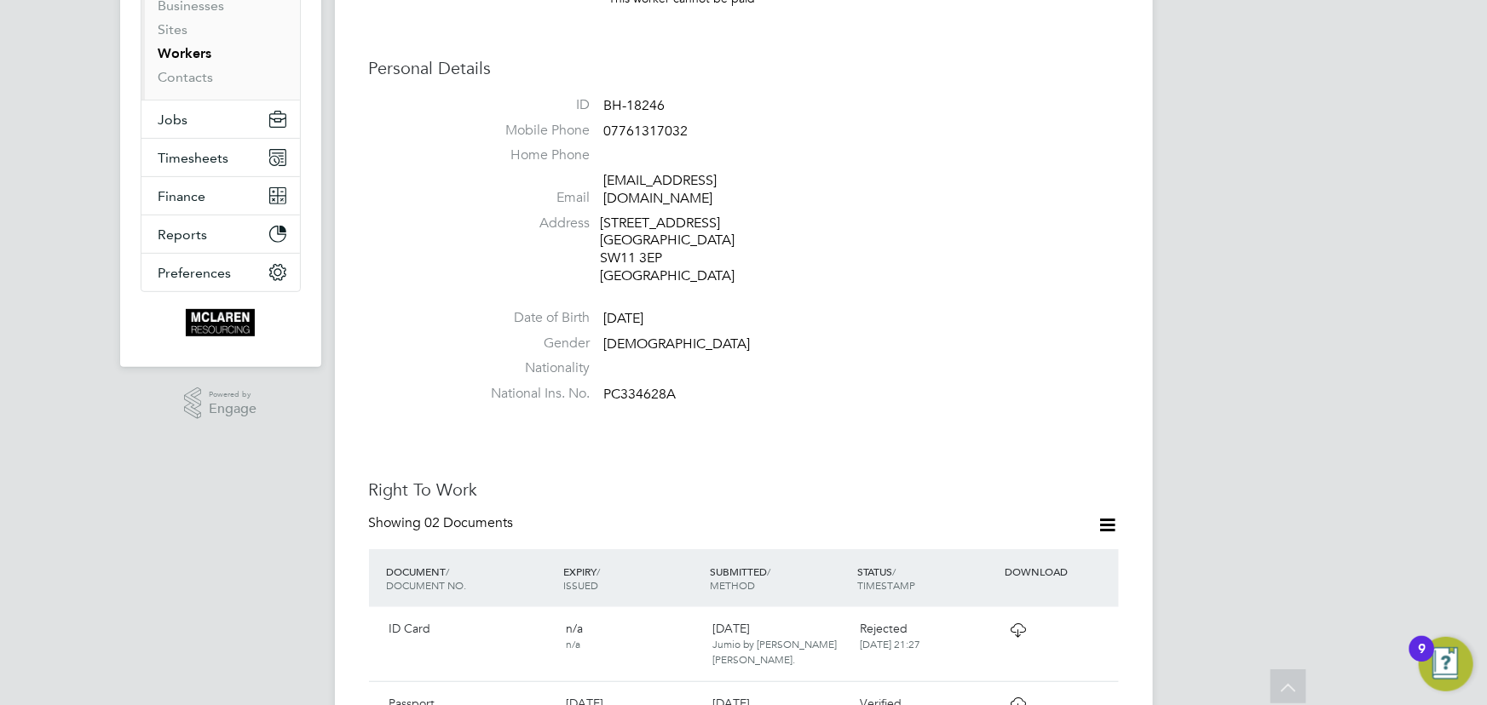
scroll to position [0, 0]
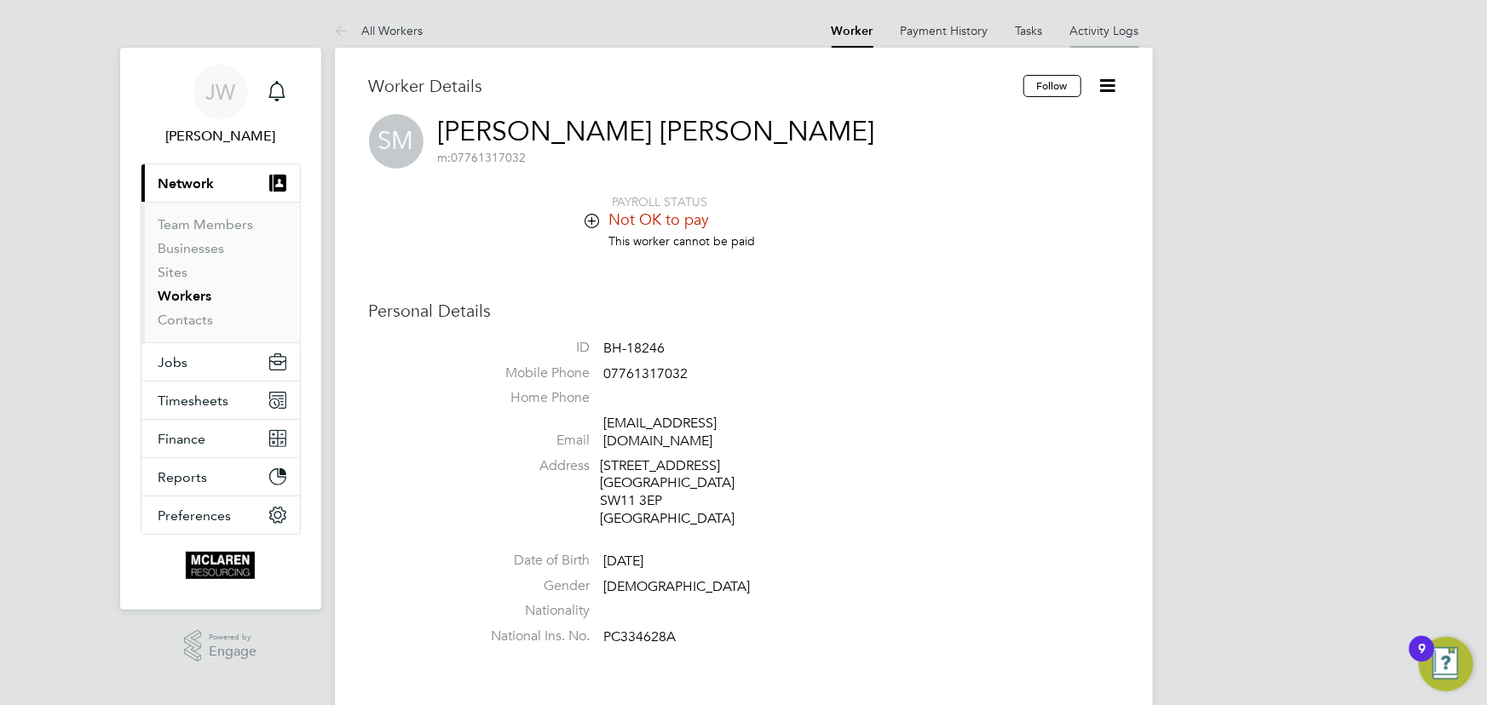
click at [1096, 27] on link "Activity Logs" at bounding box center [1104, 30] width 69 height 15
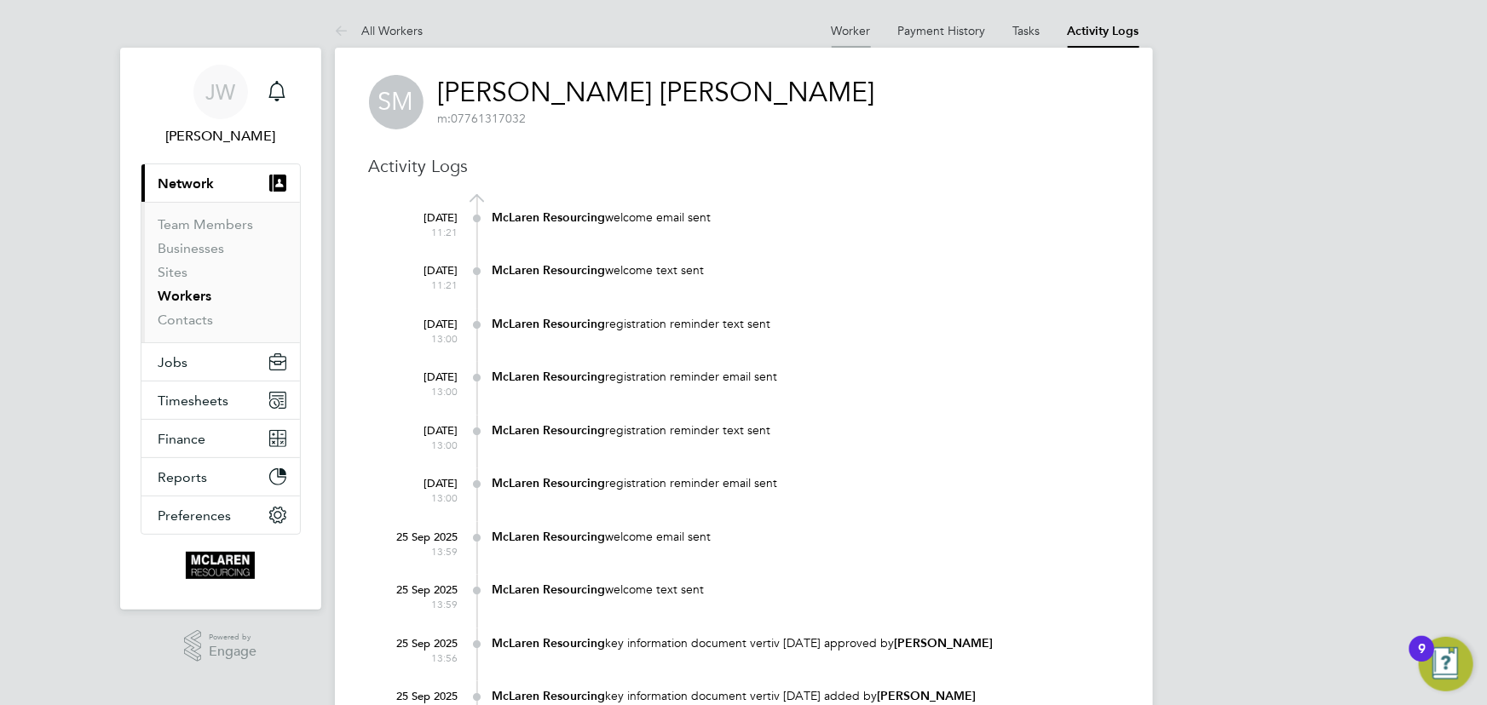
click at [851, 31] on link "Worker" at bounding box center [851, 30] width 39 height 15
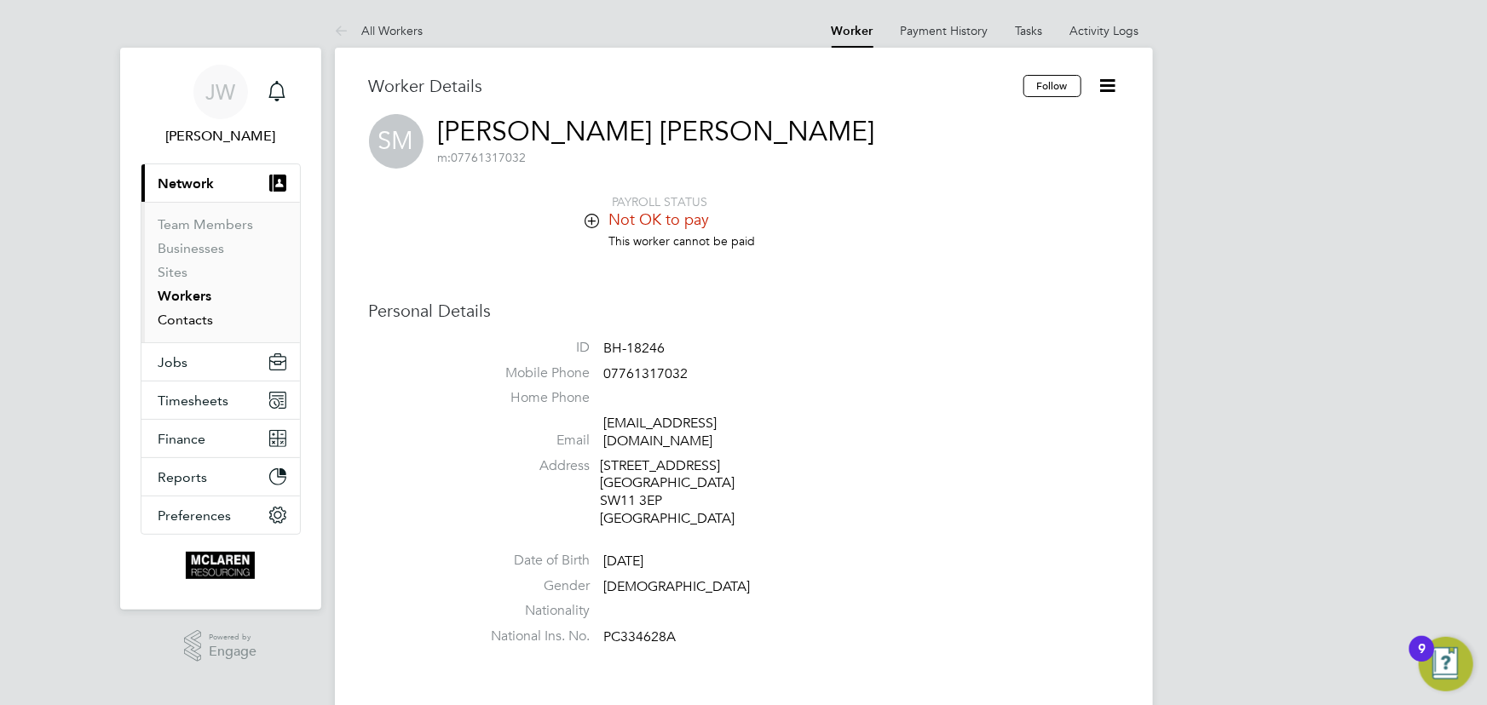
click at [204, 314] on link "Contacts" at bounding box center [185, 320] width 55 height 16
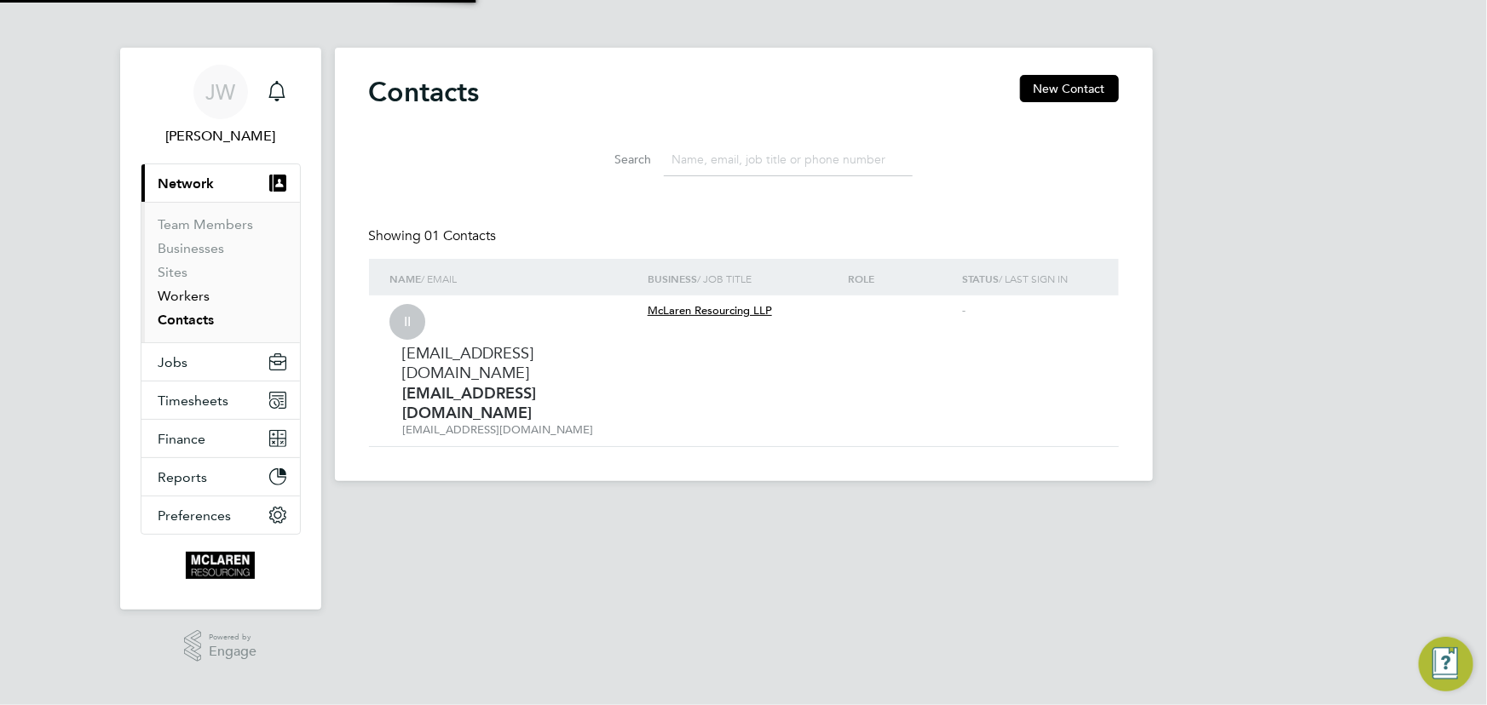
click at [201, 293] on link "Workers" at bounding box center [184, 296] width 52 height 16
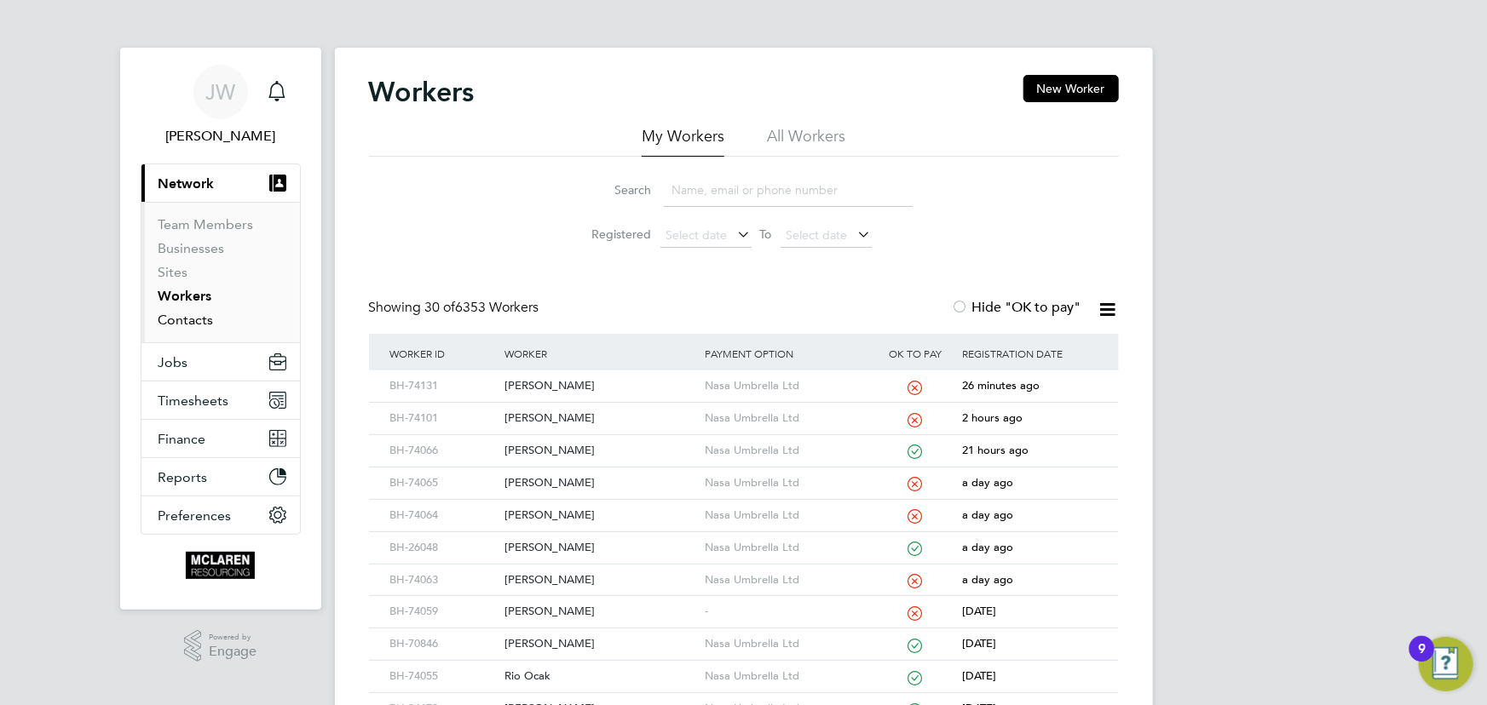
click at [192, 321] on link "Contacts" at bounding box center [185, 320] width 55 height 16
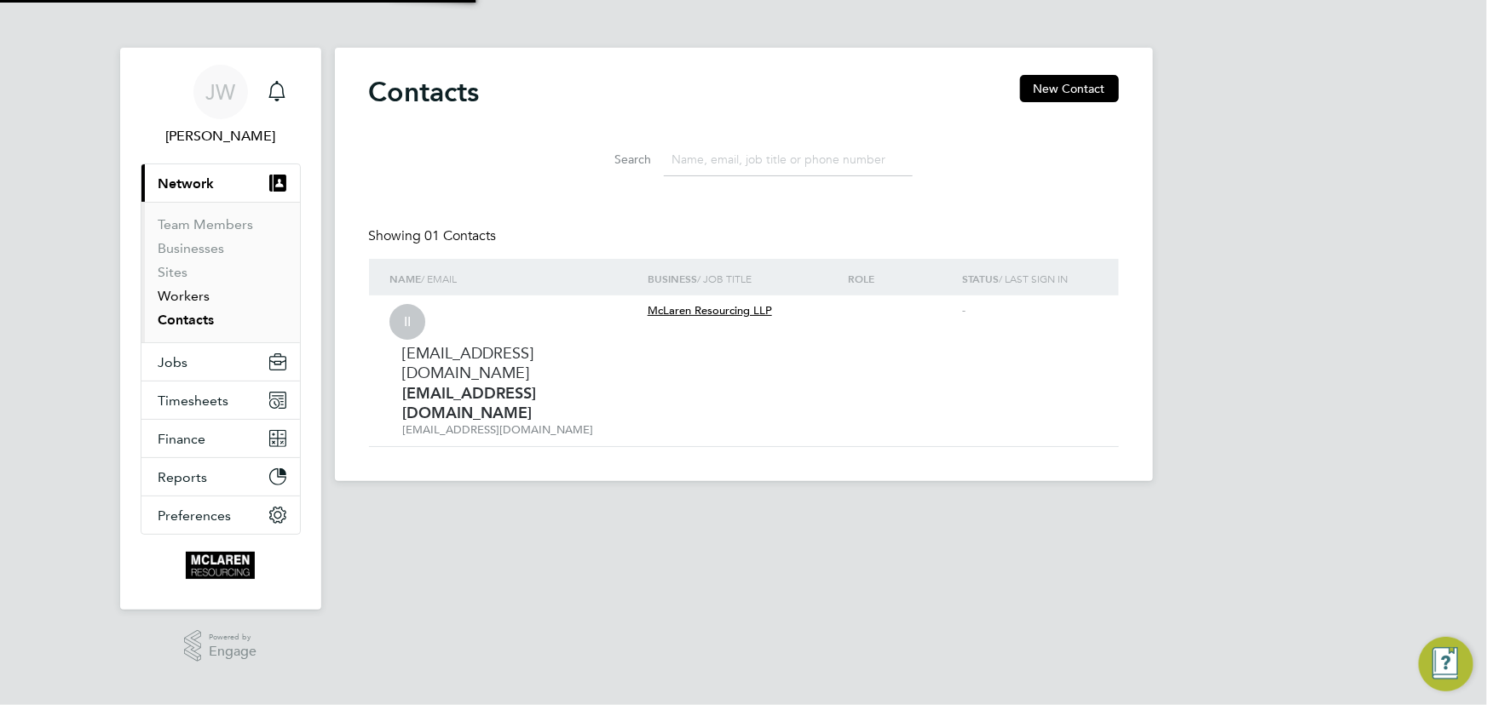
click at [185, 298] on link "Workers" at bounding box center [184, 296] width 52 height 16
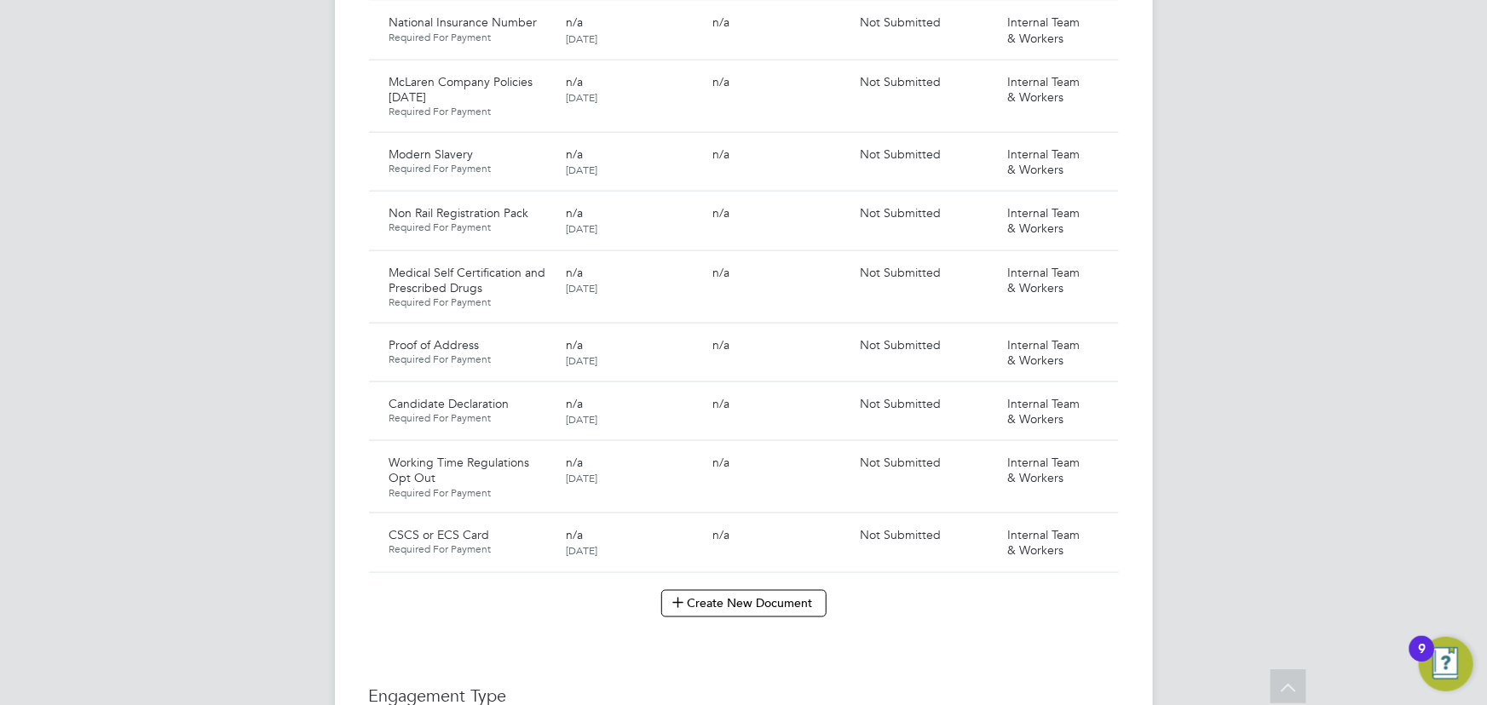
scroll to position [1394, 0]
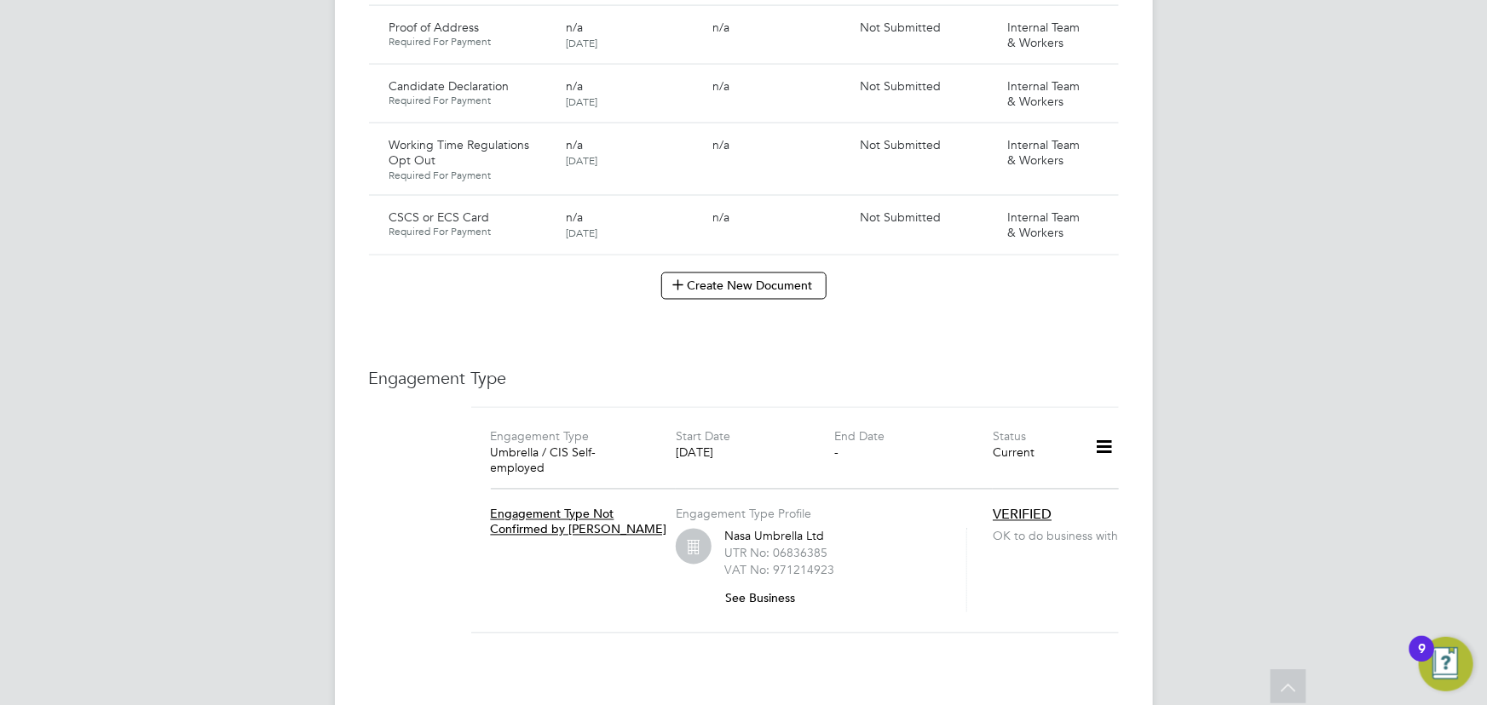
drag, startPoint x: 1100, startPoint y: 201, endPoint x: 1091, endPoint y: 220, distance: 21.0
click at [1118, 209] on icon at bounding box center [1126, 219] width 17 height 20
click at [1048, 267] on li "Submit Document" at bounding box center [1043, 266] width 126 height 24
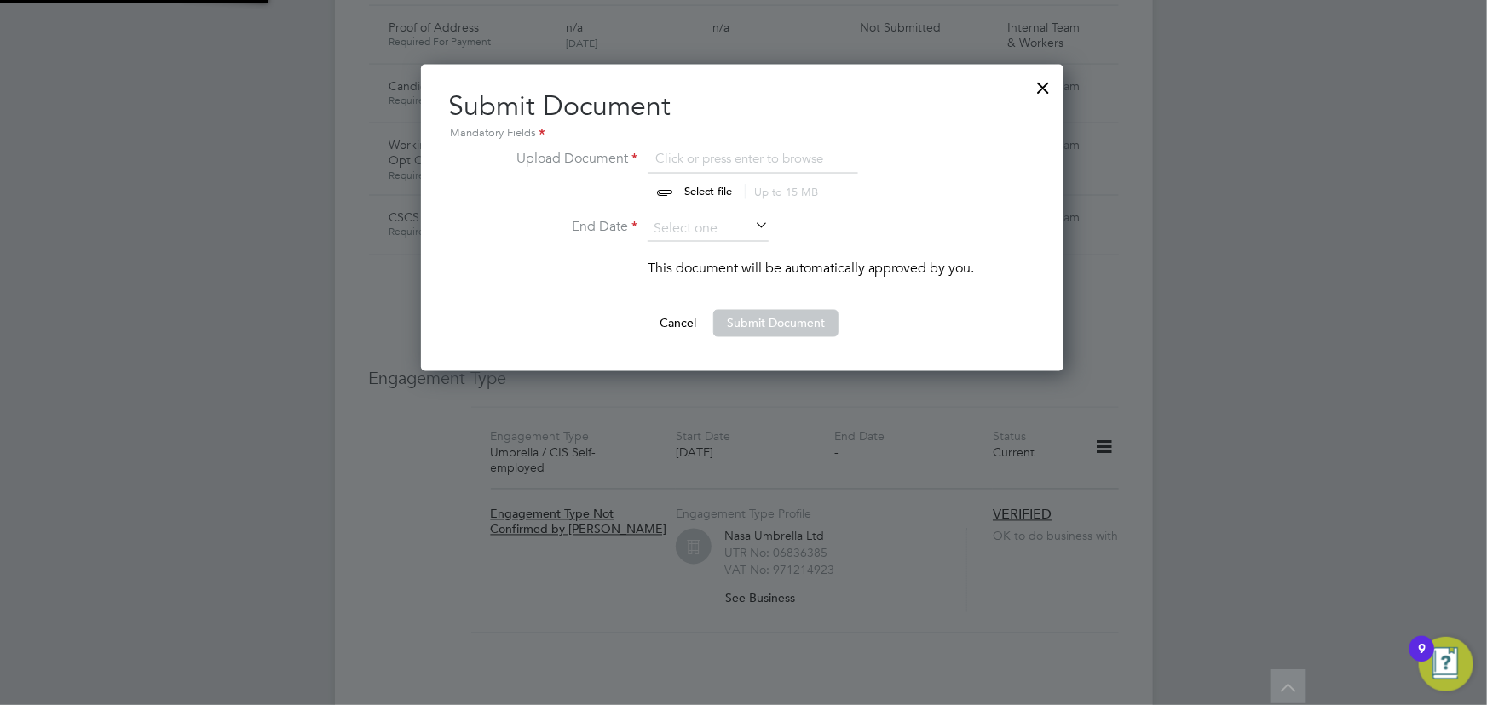
scroll to position [306, 644]
click at [724, 189] on input "file" at bounding box center [724, 173] width 268 height 51
type input "C:\fakepath\[PERSON_NAME] CSCS.png"
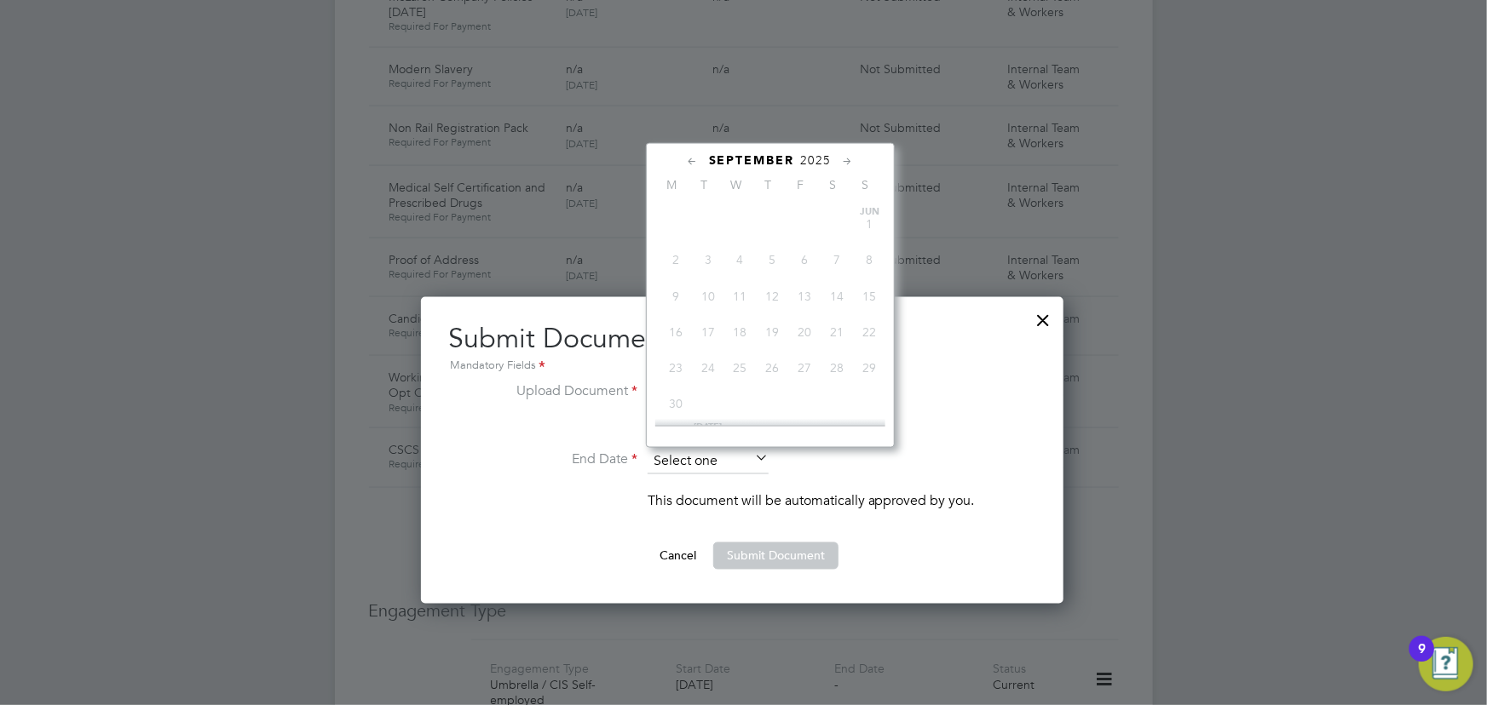
click at [750, 458] on input at bounding box center [708, 462] width 121 height 26
click at [815, 157] on span "2025" at bounding box center [816, 160] width 31 height 14
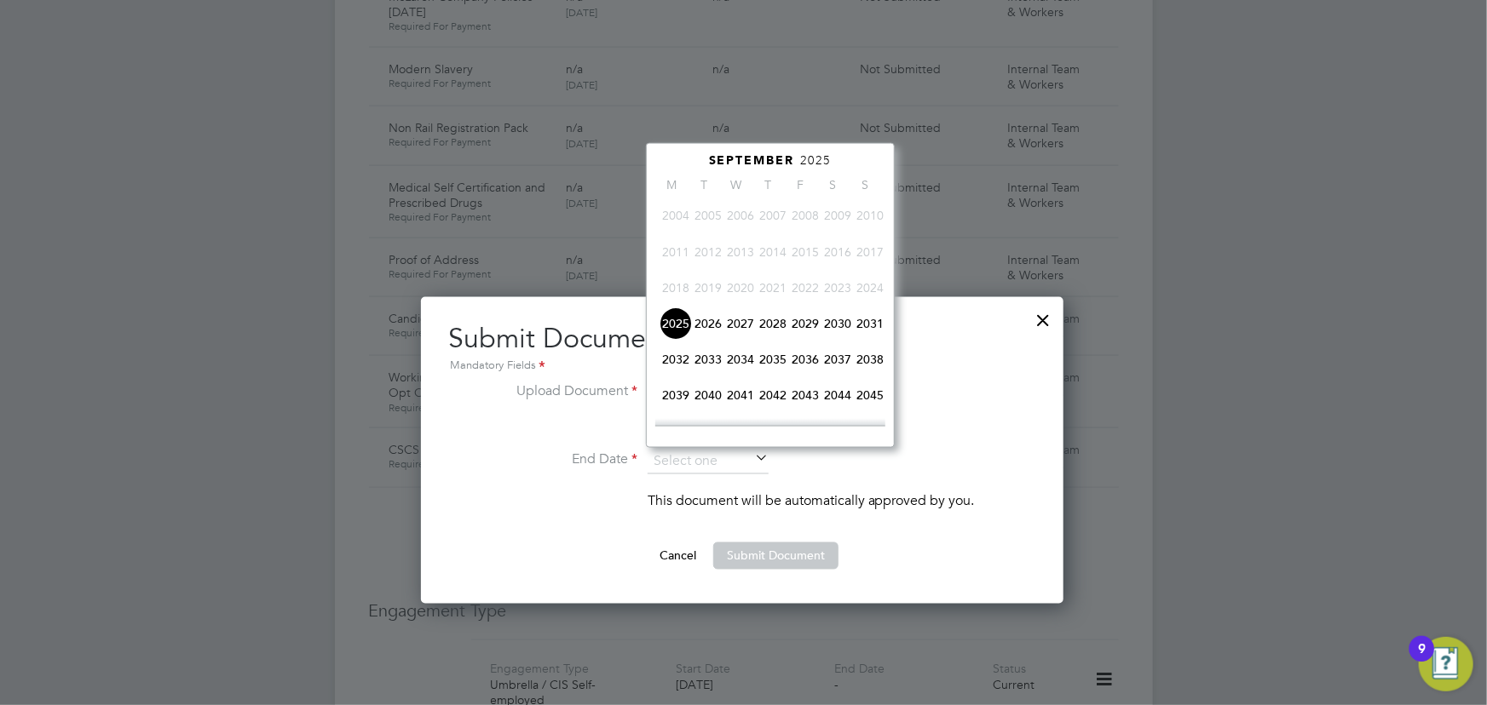
click at [774, 330] on span "2028" at bounding box center [773, 324] width 32 height 32
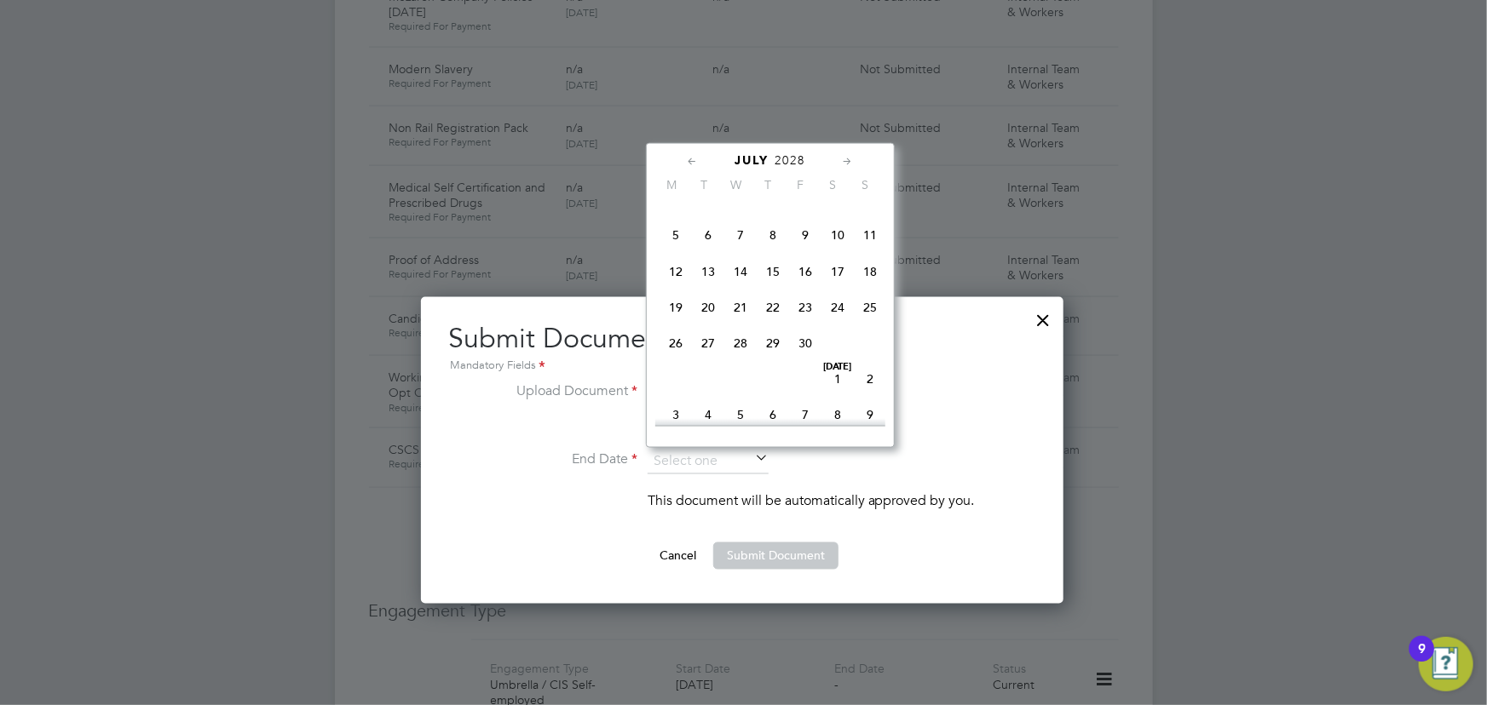
scroll to position [260, 0]
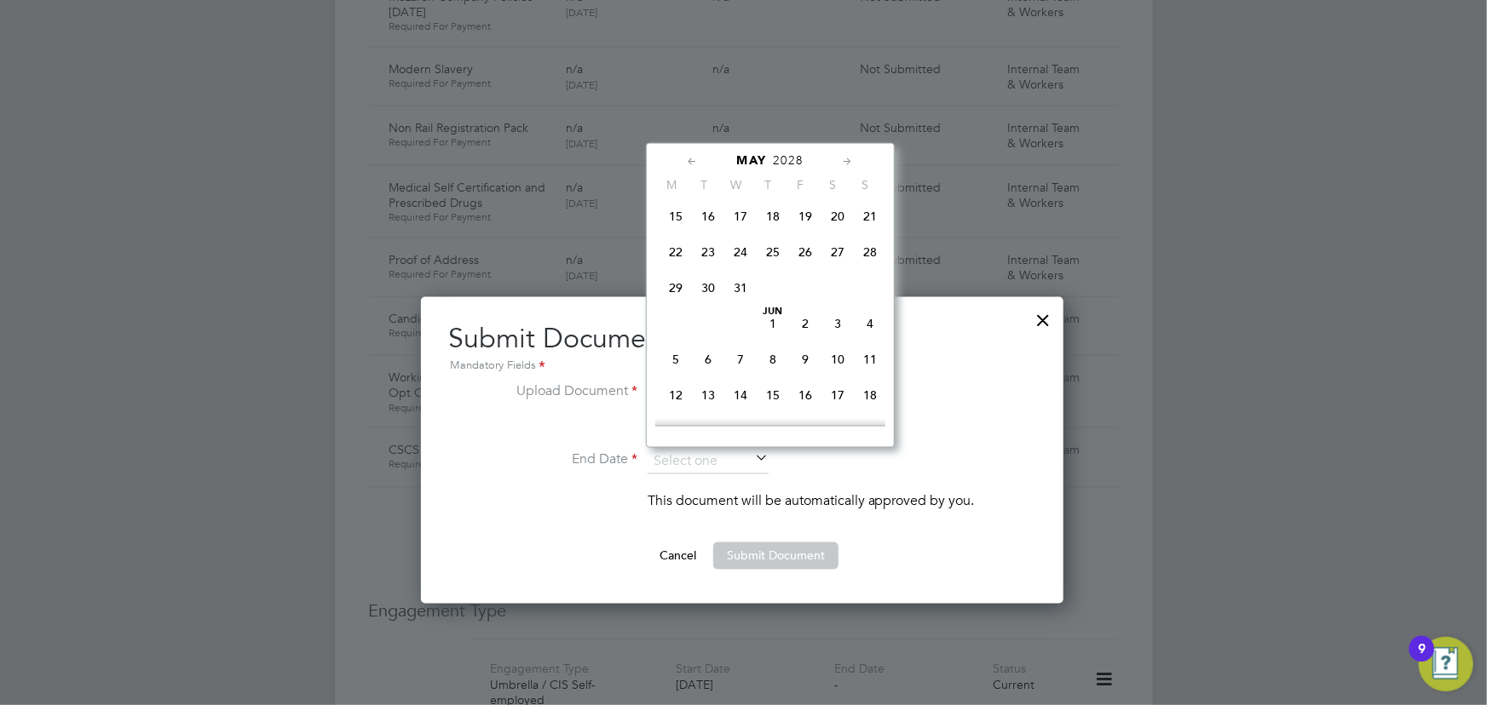
click at [701, 296] on span "30" at bounding box center [708, 288] width 32 height 32
type input "[DATE]"
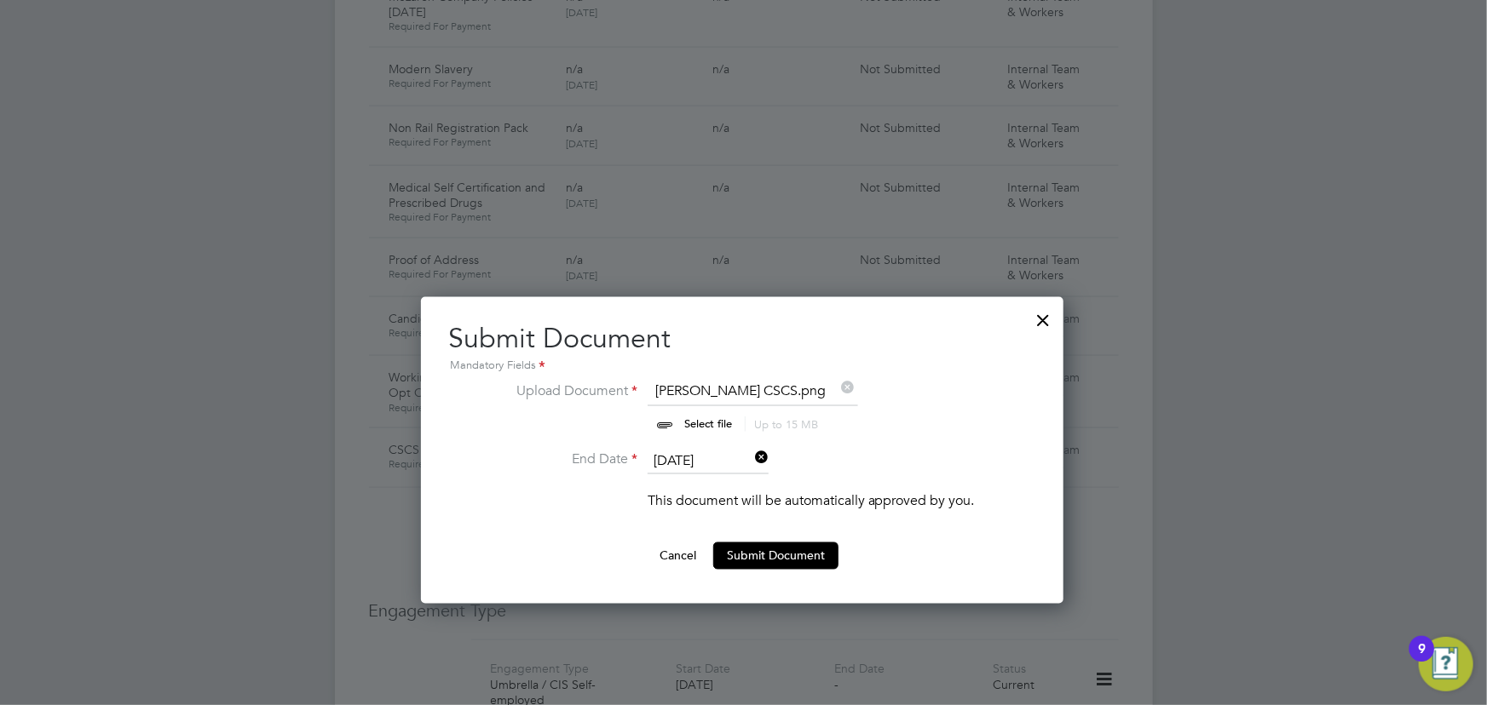
click at [798, 554] on button "Submit Document" at bounding box center [775, 556] width 125 height 27
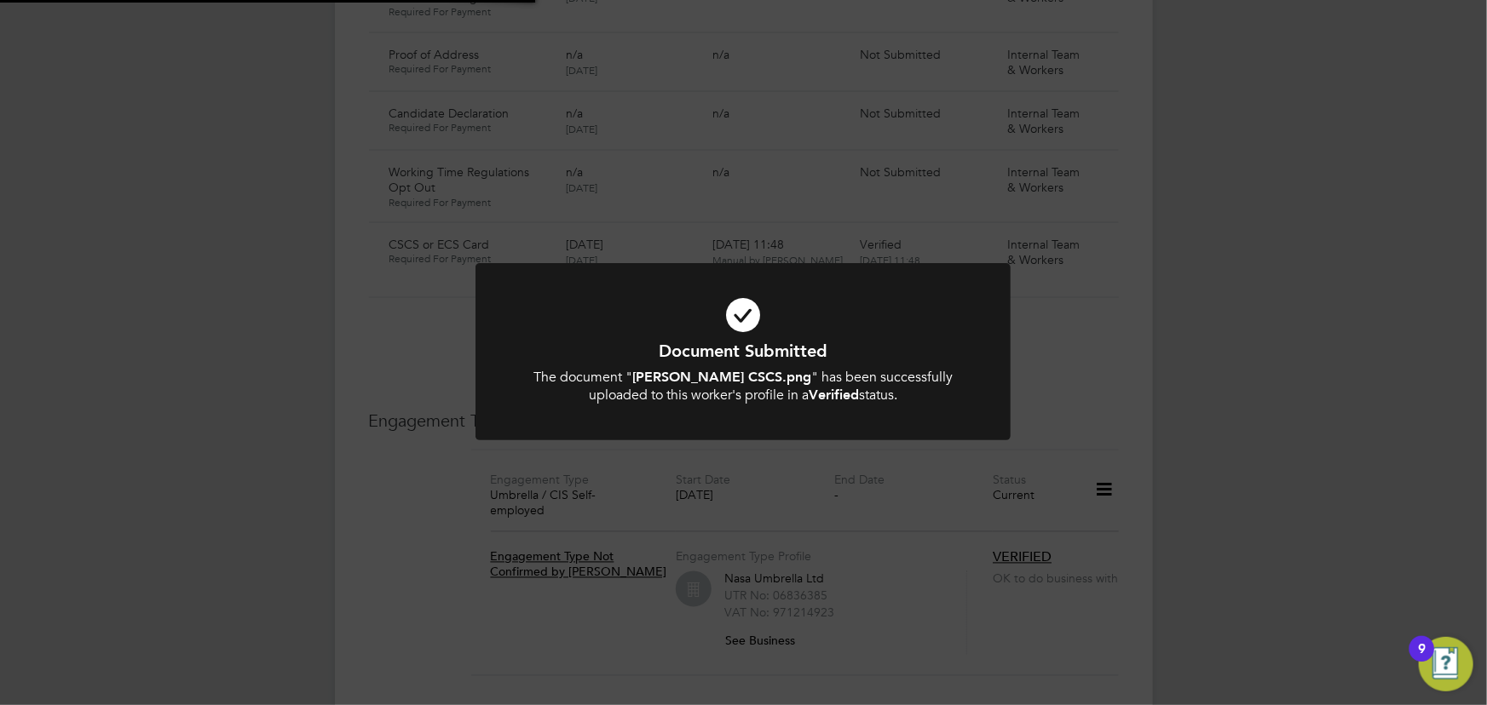
scroll to position [1394, 0]
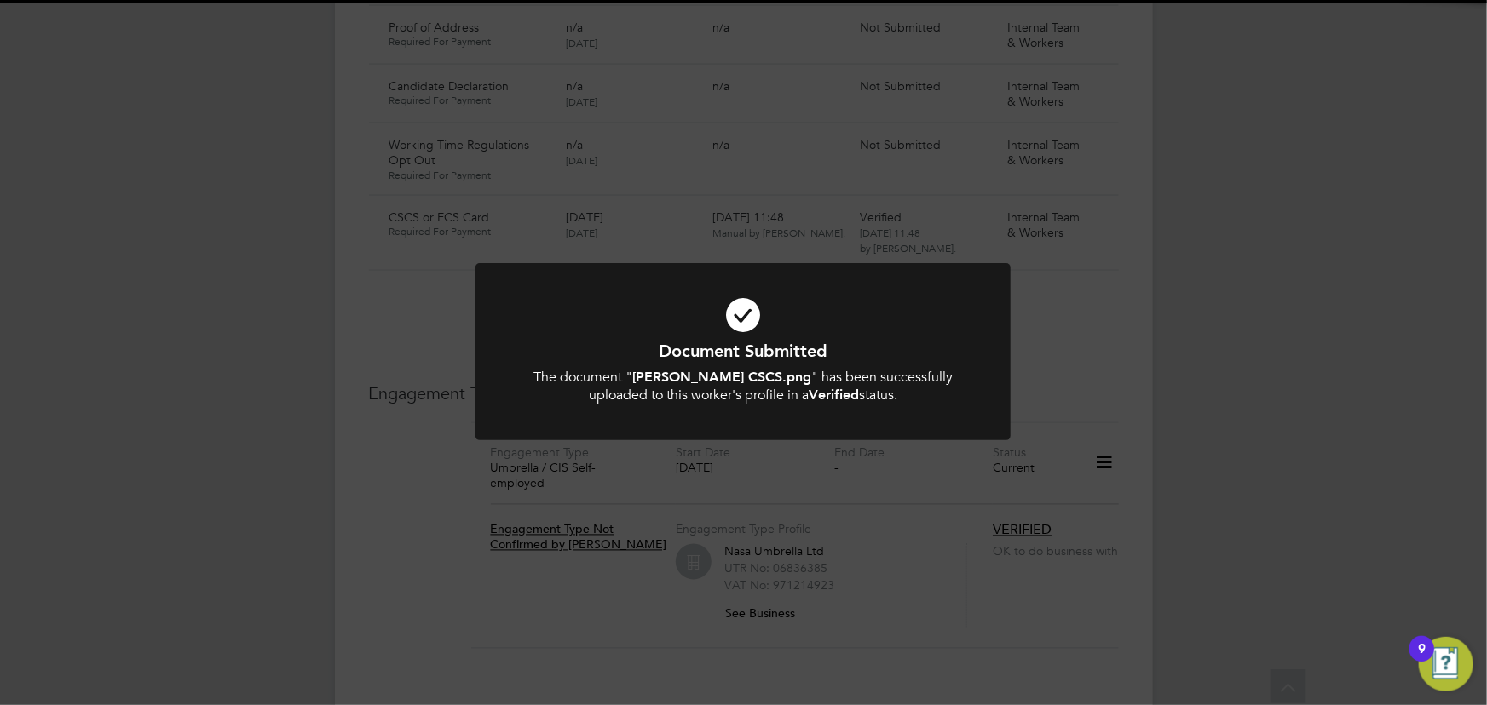
click at [1235, 371] on div "Document Submitted The document " [PERSON_NAME] CSCS.png " has been successfull…" at bounding box center [743, 352] width 1487 height 705
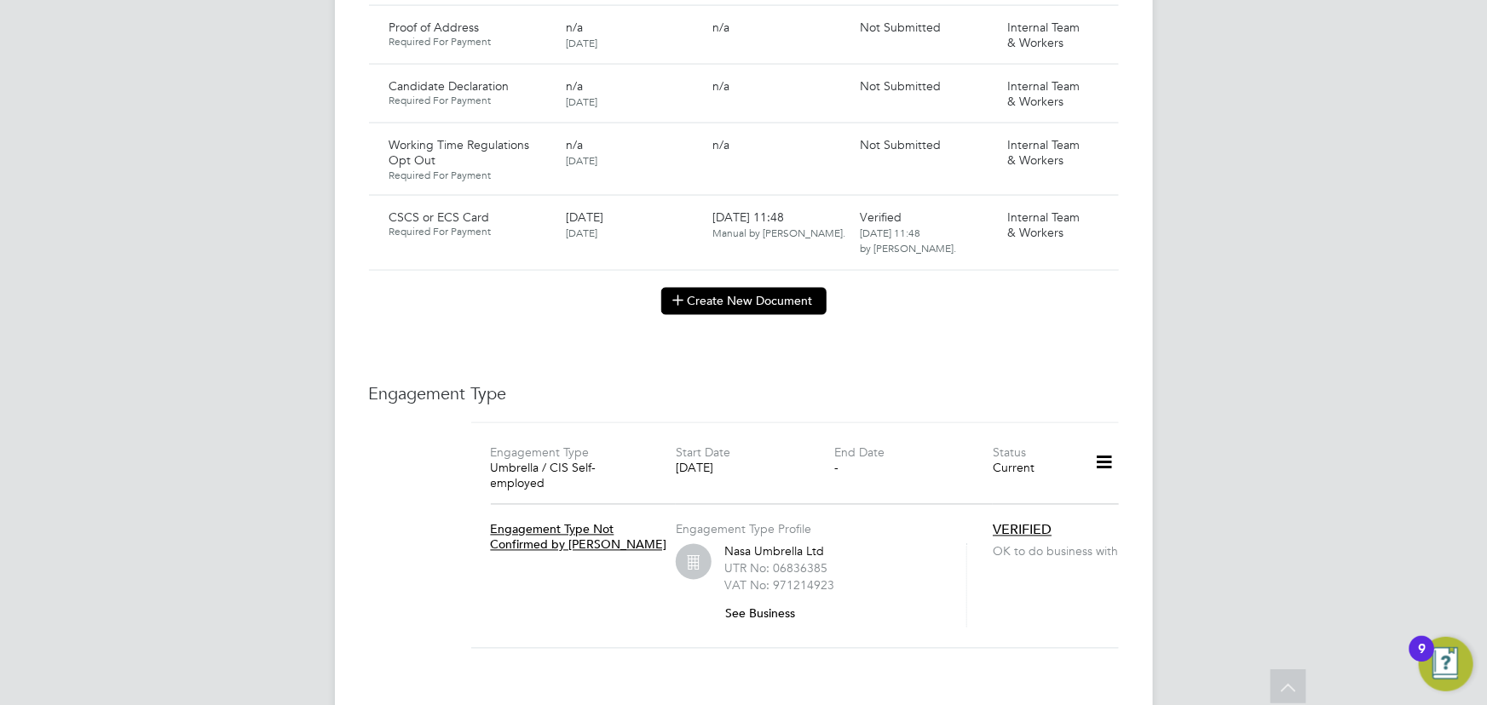
click at [806, 289] on button "Create New Document" at bounding box center [743, 301] width 165 height 27
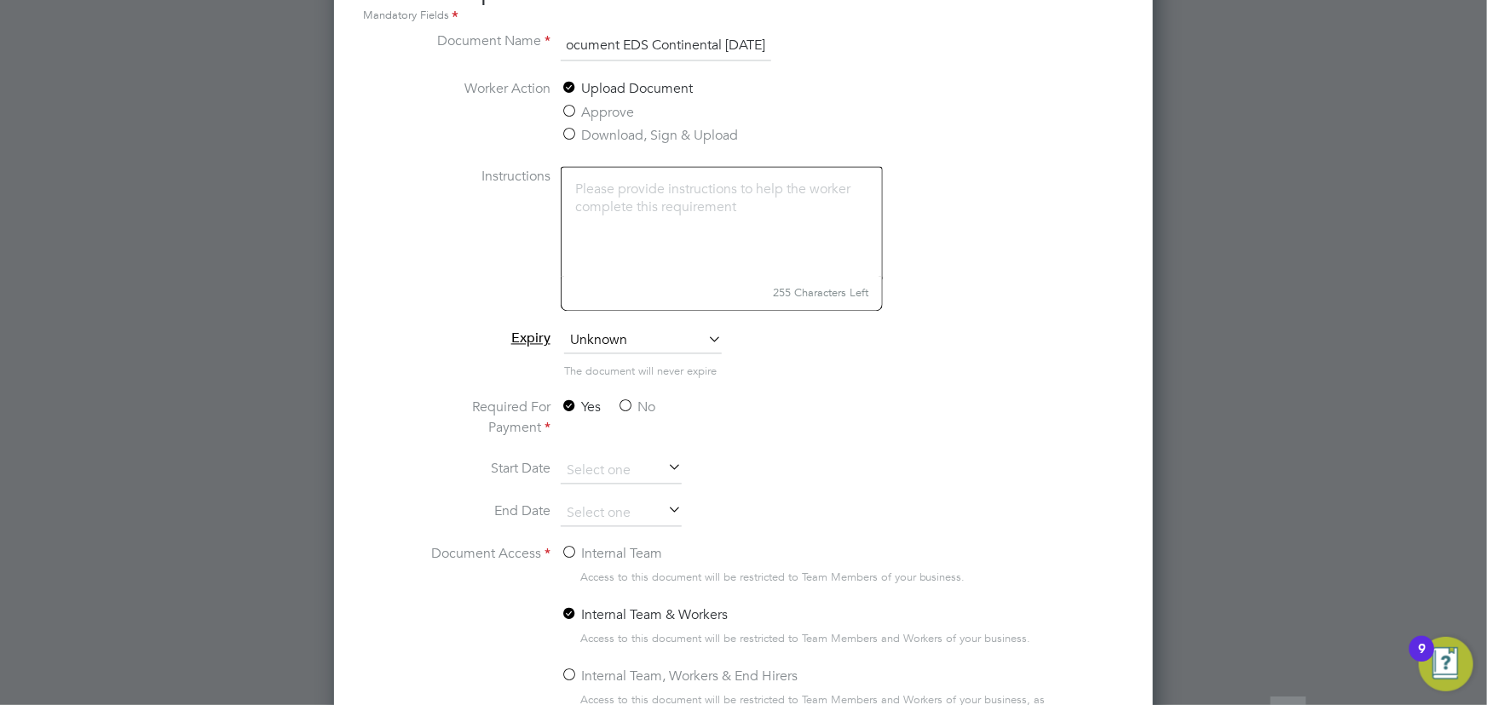
scroll to position [1627, 0]
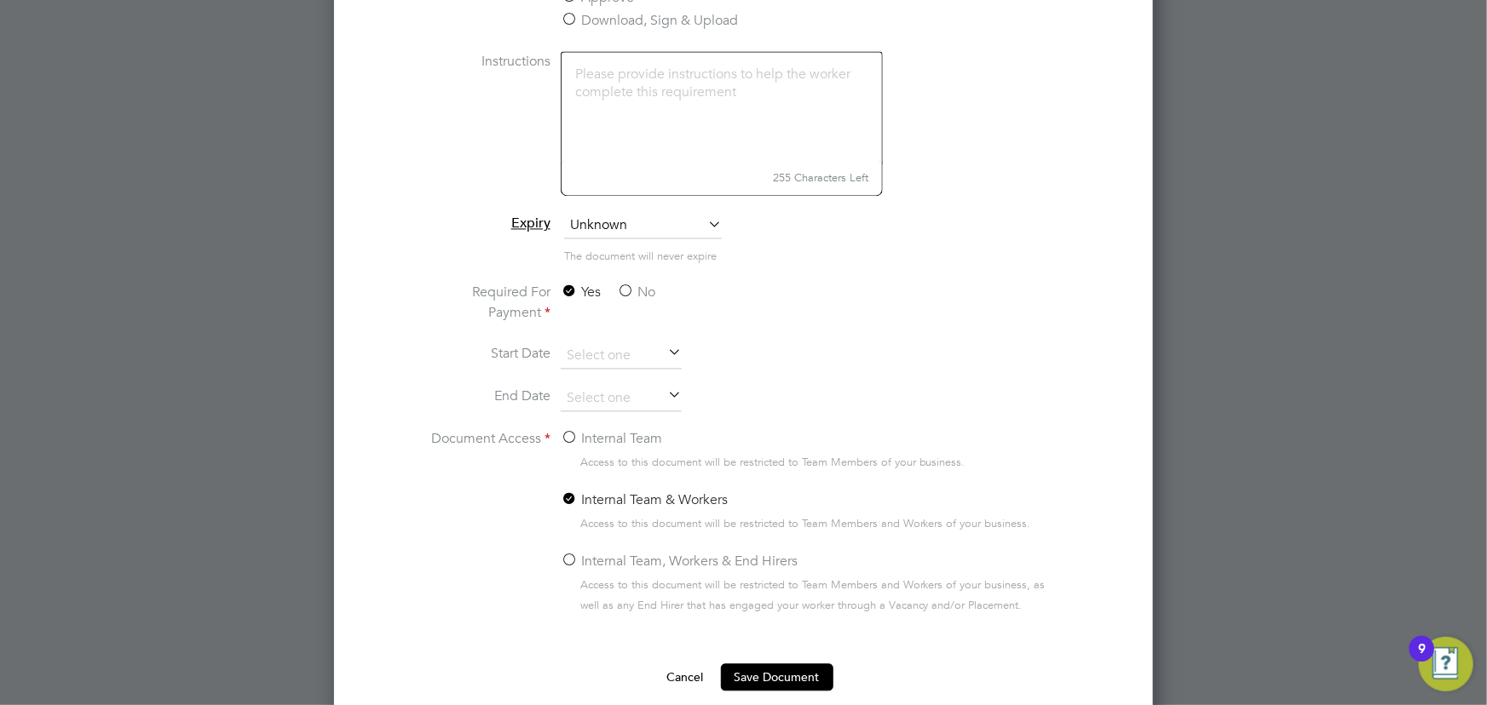
type input "key information document EDS Continental [DATE]"
click at [648, 289] on label "No" at bounding box center [636, 293] width 38 height 20
click at [0, 0] on input "No" at bounding box center [0, 0] width 0 height 0
click at [613, 434] on label "Internal Team" at bounding box center [611, 439] width 101 height 20
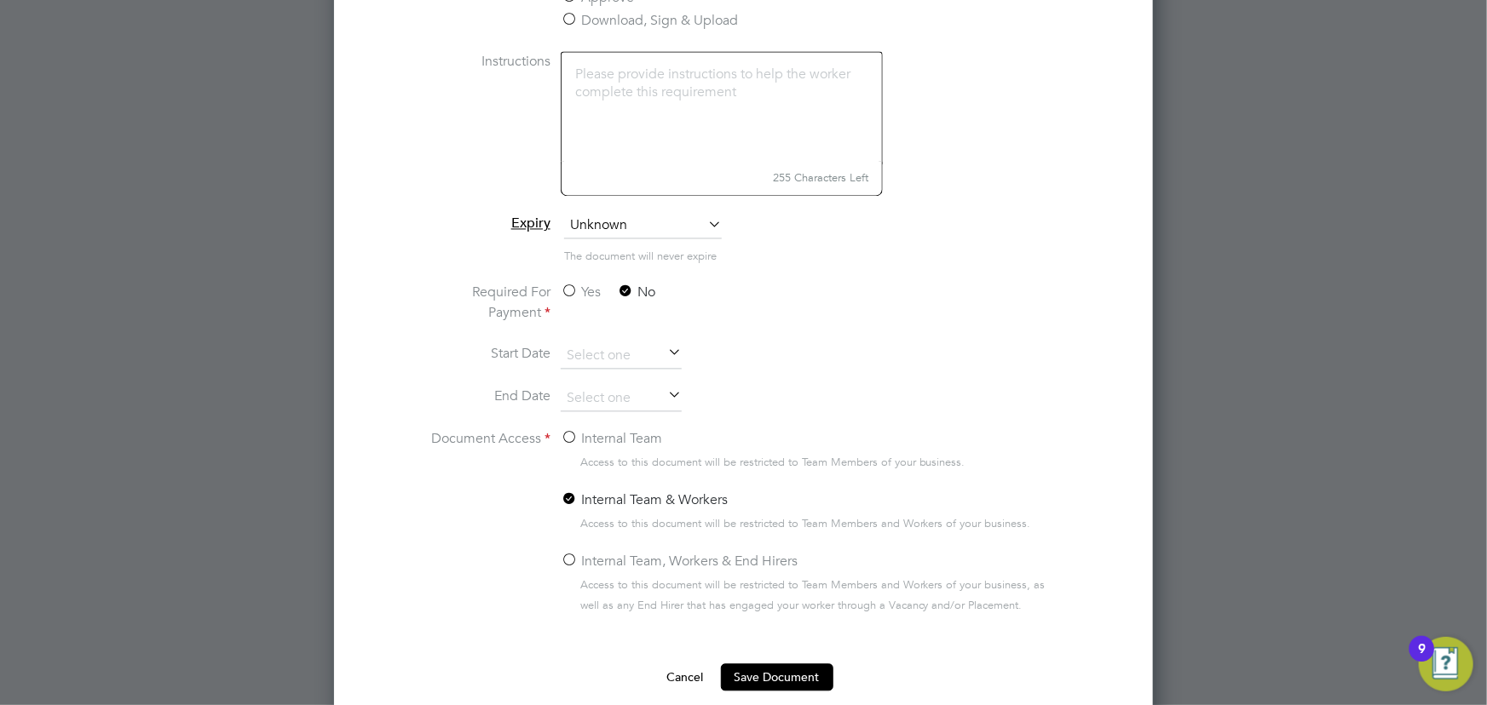
click at [0, 0] on input "Internal Team" at bounding box center [0, 0] width 0 height 0
click at [822, 672] on button "Save Document" at bounding box center [777, 678] width 112 height 27
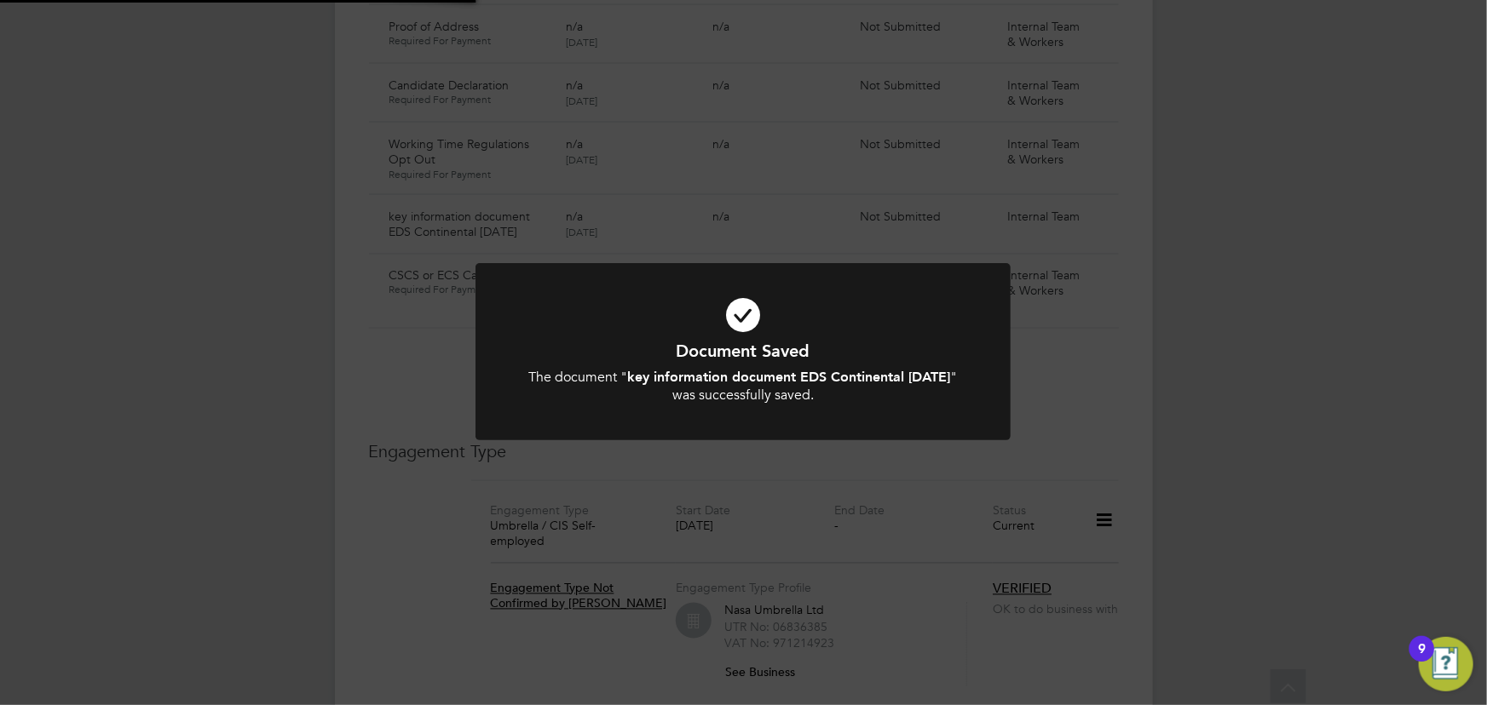
scroll to position [1394, 0]
click at [1353, 377] on div "Document Saved The document " key information document EDS Continental [DATE] "…" at bounding box center [743, 352] width 1487 height 705
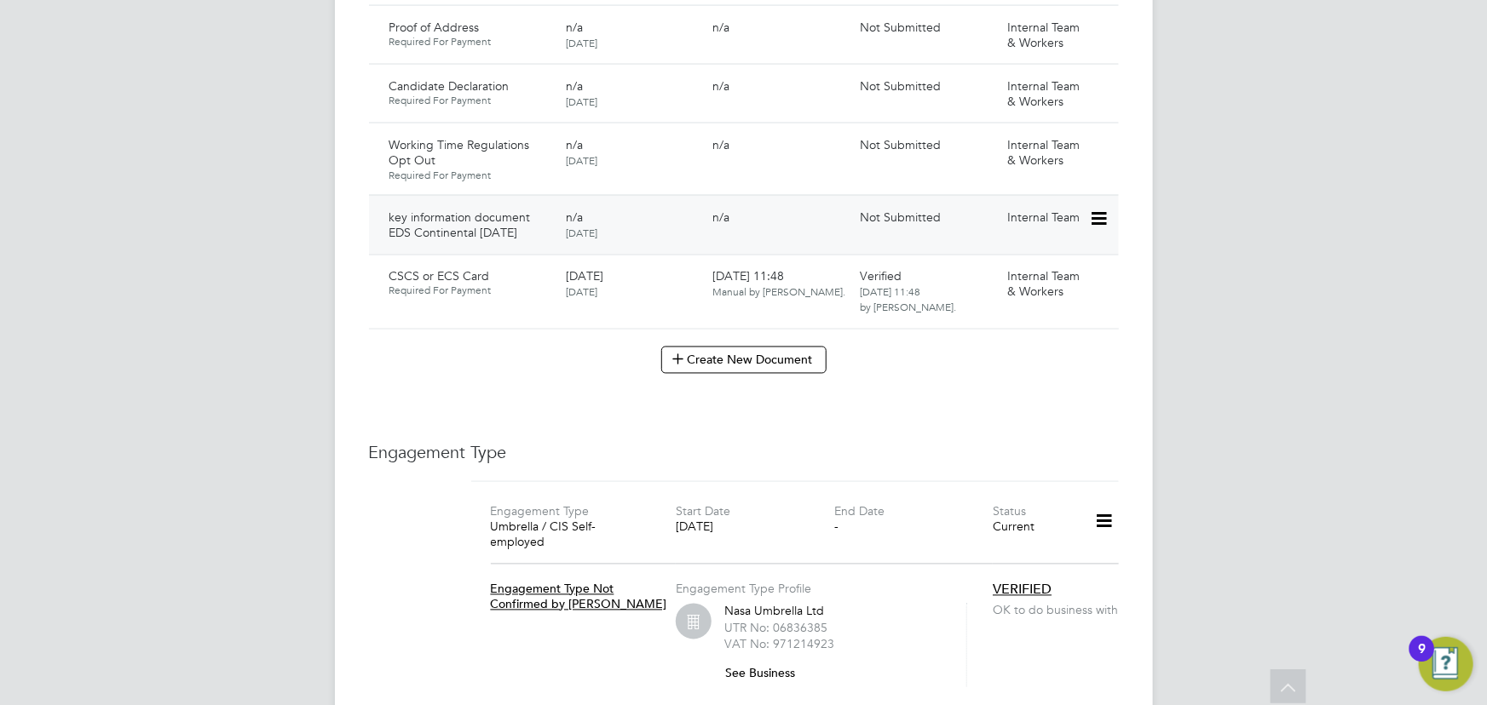
click at [1099, 209] on icon at bounding box center [1097, 219] width 17 height 20
click at [1073, 265] on li "Submit Document" at bounding box center [1046, 266] width 119 height 24
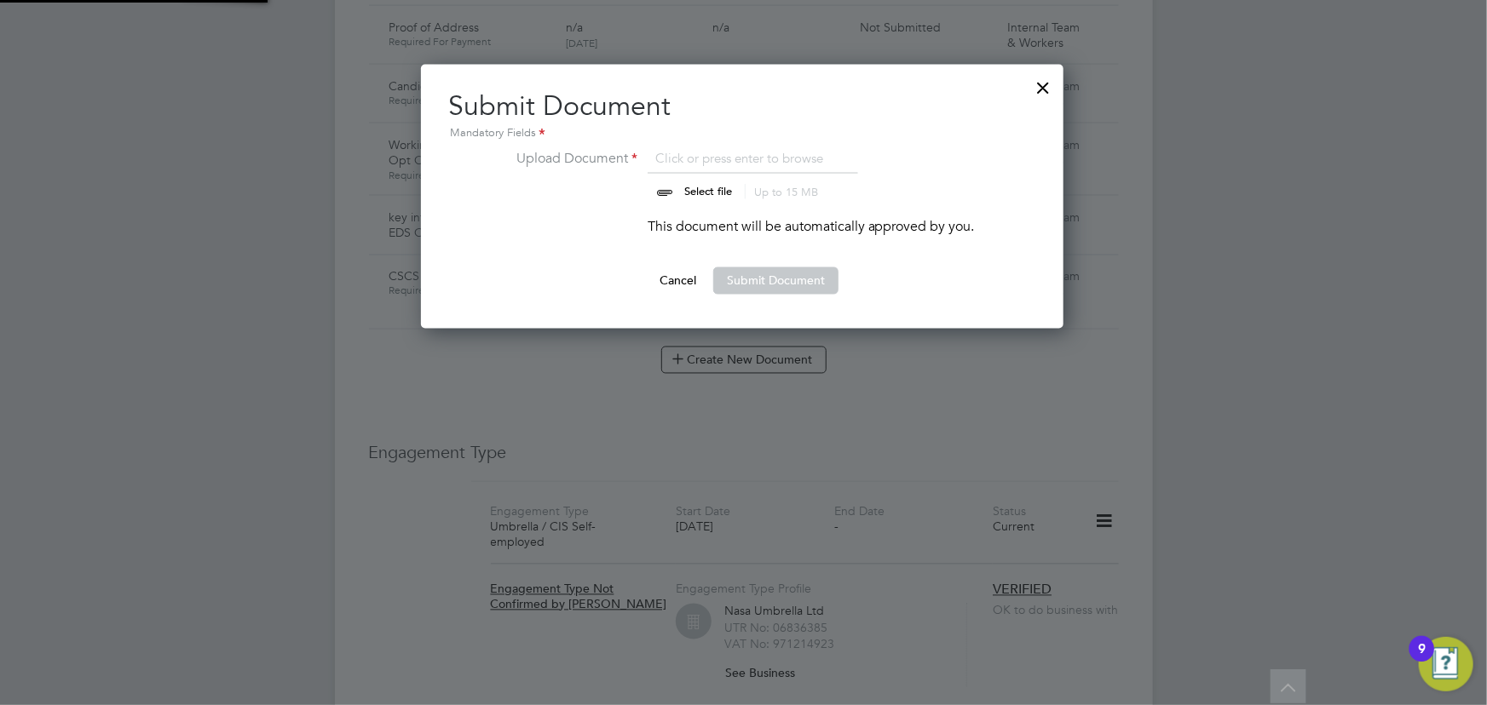
scroll to position [264, 644]
click at [698, 191] on input "file" at bounding box center [724, 173] width 268 height 51
type input "C:\fakepath\Key Information Document (Self Employed-CIS) 3 [PERSON_NAME] EDS co…"
click at [758, 274] on button "Submit Document" at bounding box center [775, 281] width 125 height 27
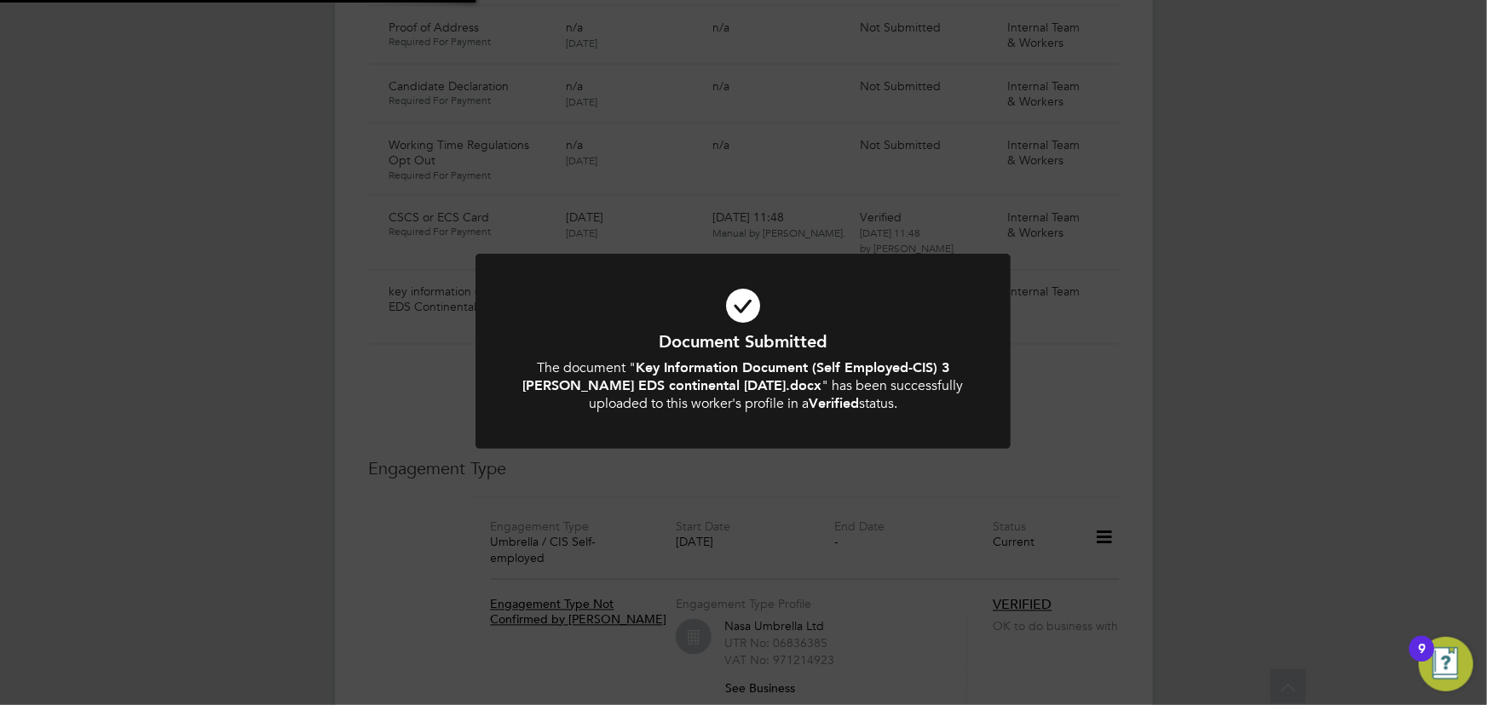
click at [1390, 307] on div "Document Submitted The document " Key Information Document (Self Employed-CIS) …" at bounding box center [743, 352] width 1487 height 705
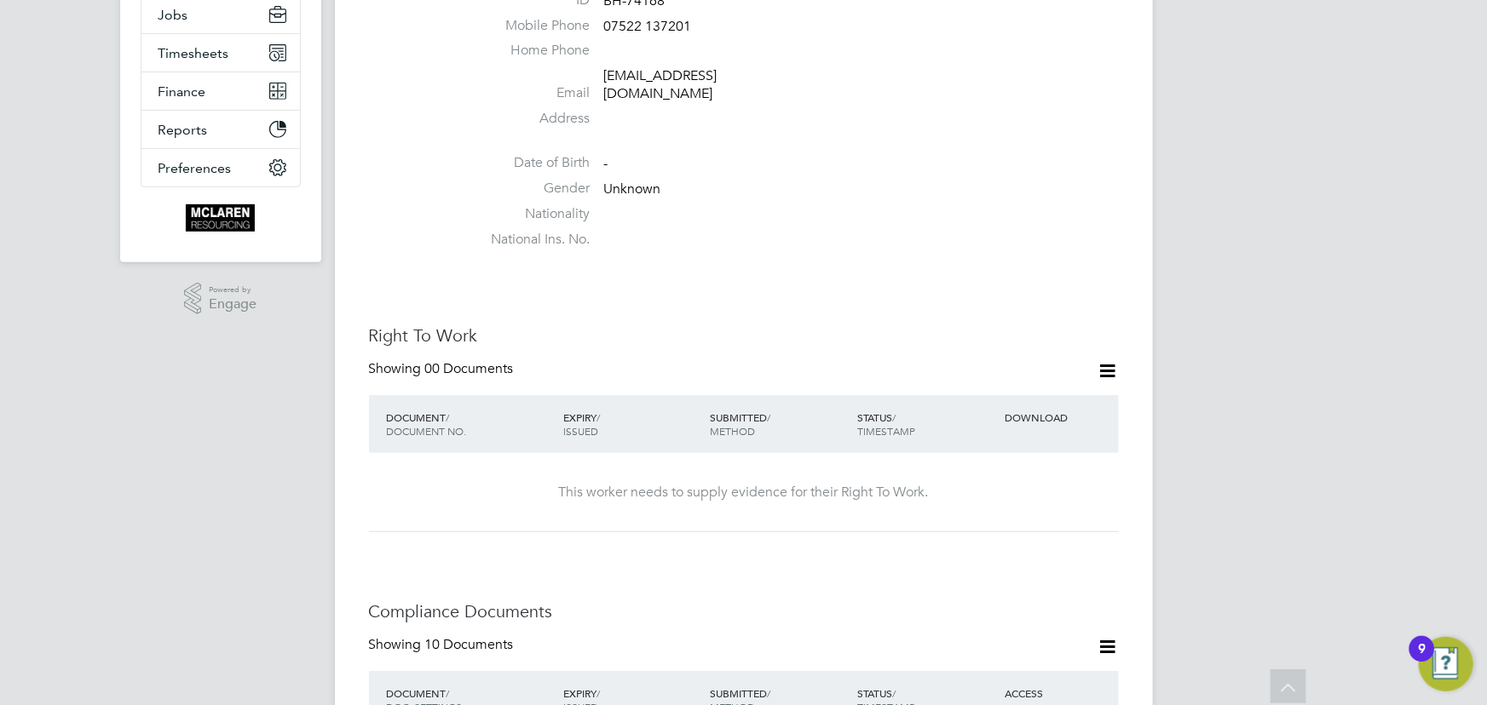
scroll to position [232, 0]
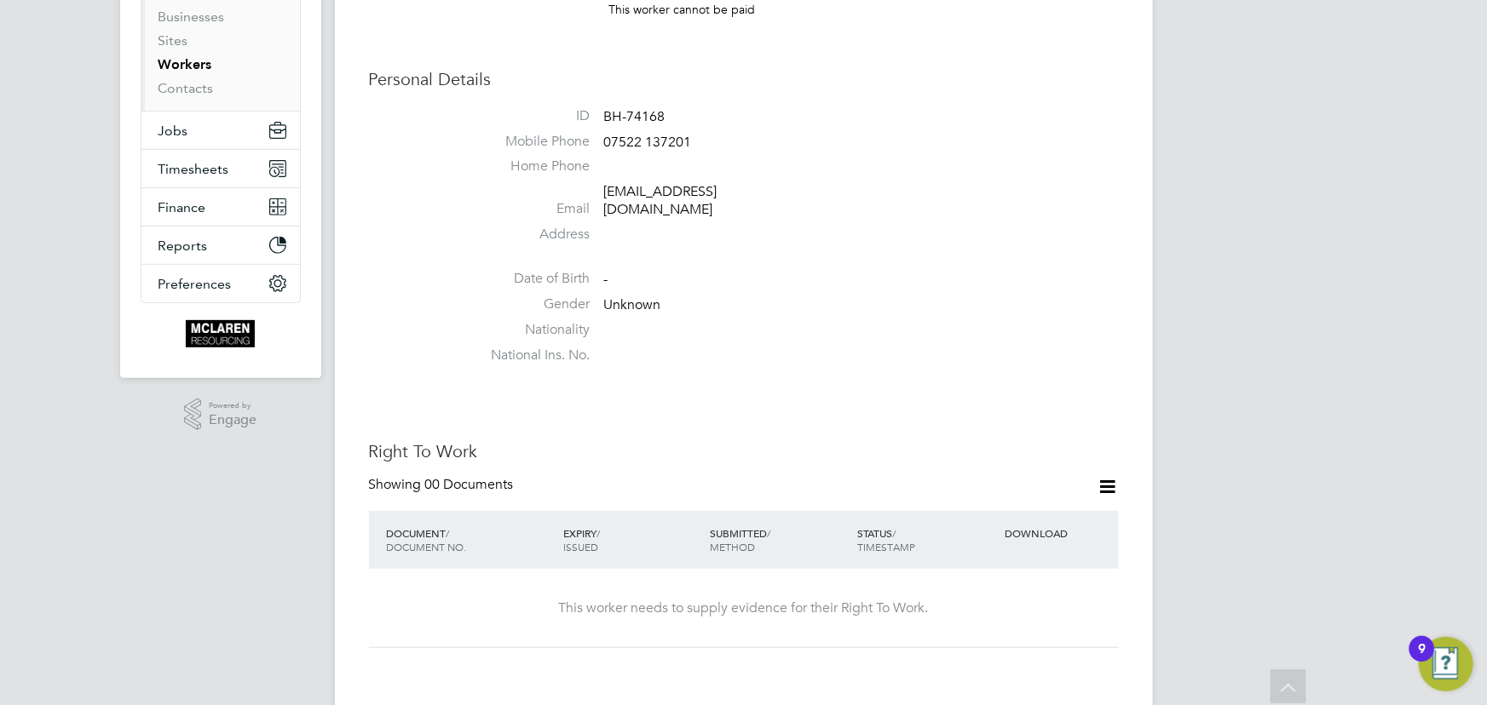
drag, startPoint x: 602, startPoint y: 197, endPoint x: 862, endPoint y: 193, distance: 259.9
click at [862, 193] on li "Email [EMAIL_ADDRESS][DOMAIN_NAME]" at bounding box center [795, 204] width 648 height 42
copy link "[EMAIL_ADDRESS][DOMAIN_NAME]"
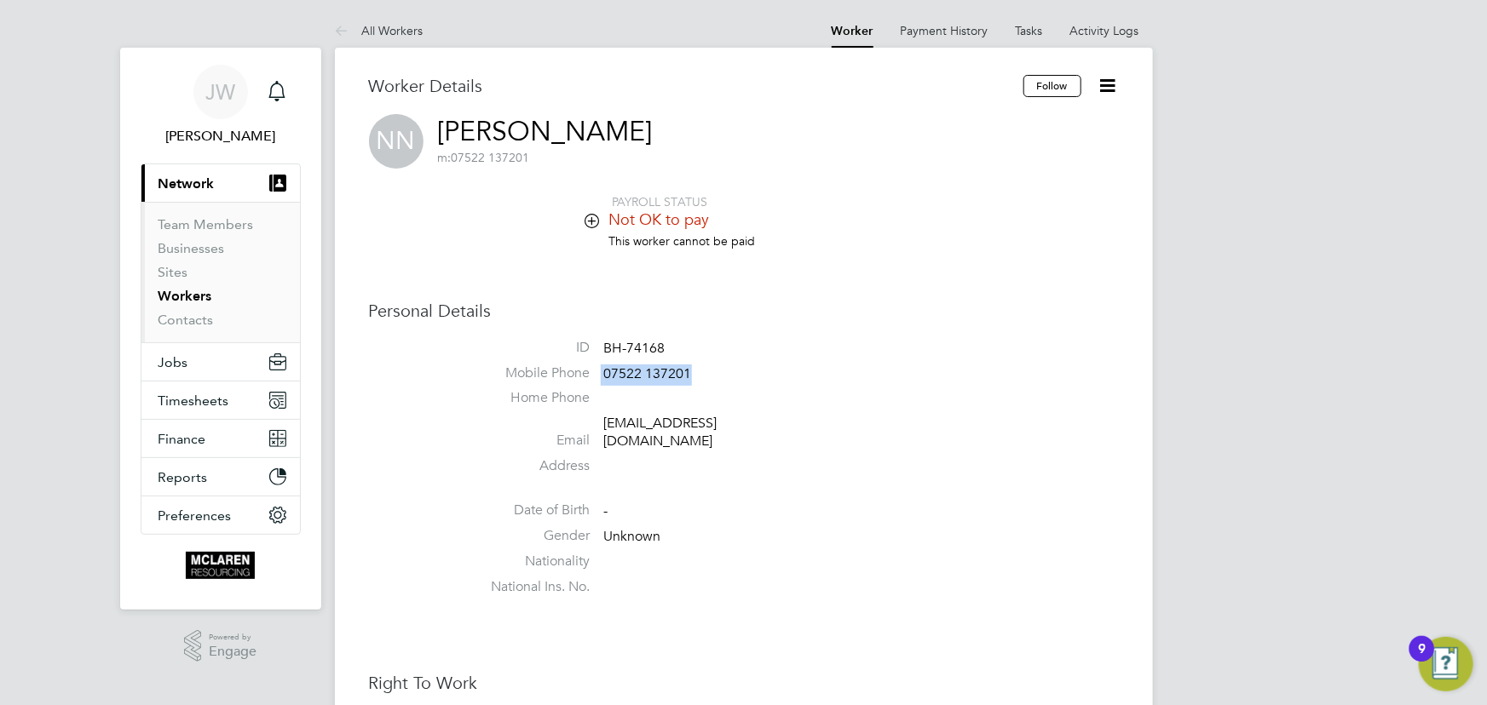
drag, startPoint x: 598, startPoint y: 371, endPoint x: 712, endPoint y: 371, distance: 114.2
click at [712, 371] on li "Mobile Phone [PHONE_NUMBER]" at bounding box center [795, 378] width 648 height 26
copy li "07522 137201"
drag, startPoint x: 592, startPoint y: 425, endPoint x: 852, endPoint y: 434, distance: 260.0
click at [852, 434] on li "Email [EMAIL_ADDRESS][DOMAIN_NAME]" at bounding box center [795, 436] width 648 height 42
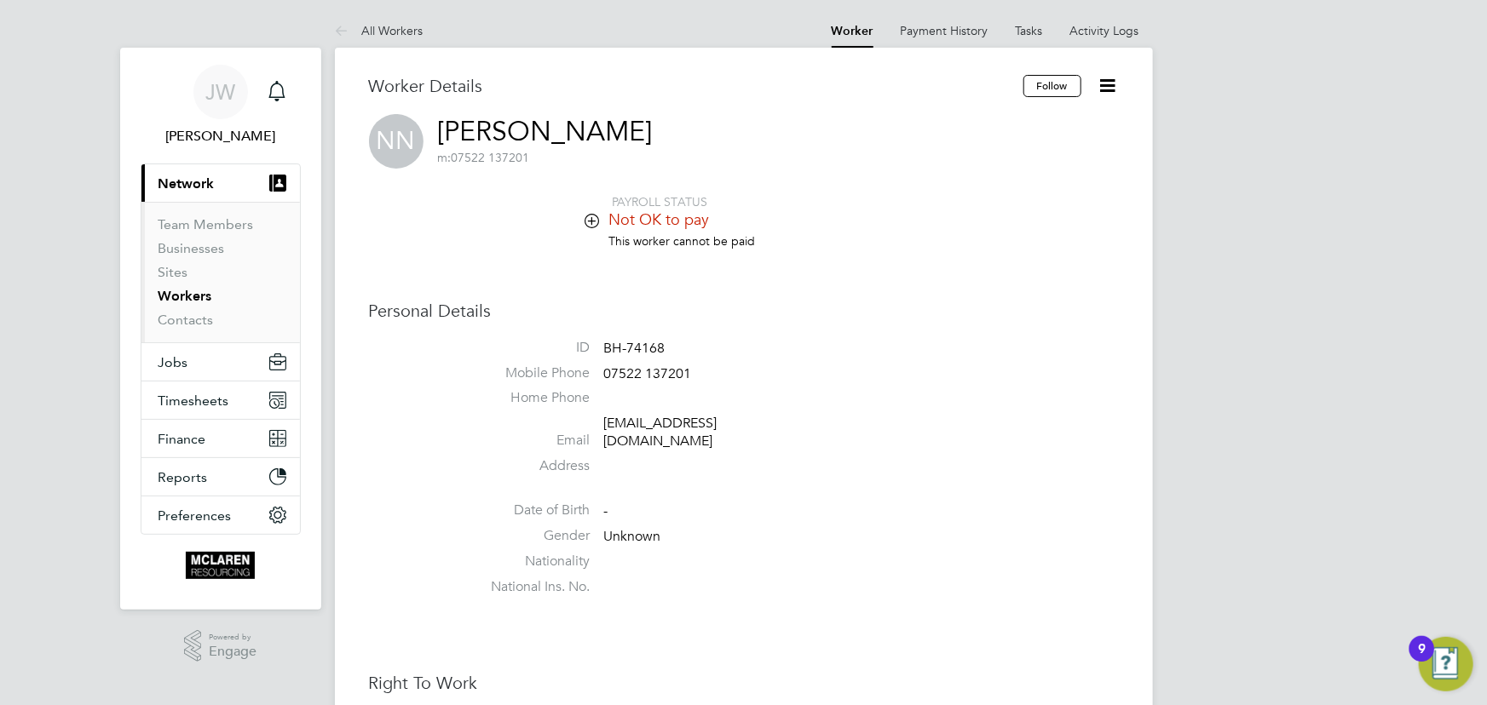
drag, startPoint x: 788, startPoint y: 433, endPoint x: 763, endPoint y: 324, distance: 111.8
click at [763, 324] on div "Personal Details ID BH-74168 Mobile Phone [PHONE_NUMBER] Home Phone Email [EMAI…" at bounding box center [744, 452] width 750 height 304
drag, startPoint x: 603, startPoint y: 424, endPoint x: 807, endPoint y: 433, distance: 203.8
click at [807, 433] on li "Email [EMAIL_ADDRESS][DOMAIN_NAME]" at bounding box center [795, 436] width 648 height 42
copy link "[EMAIL_ADDRESS][DOMAIN_NAME]"
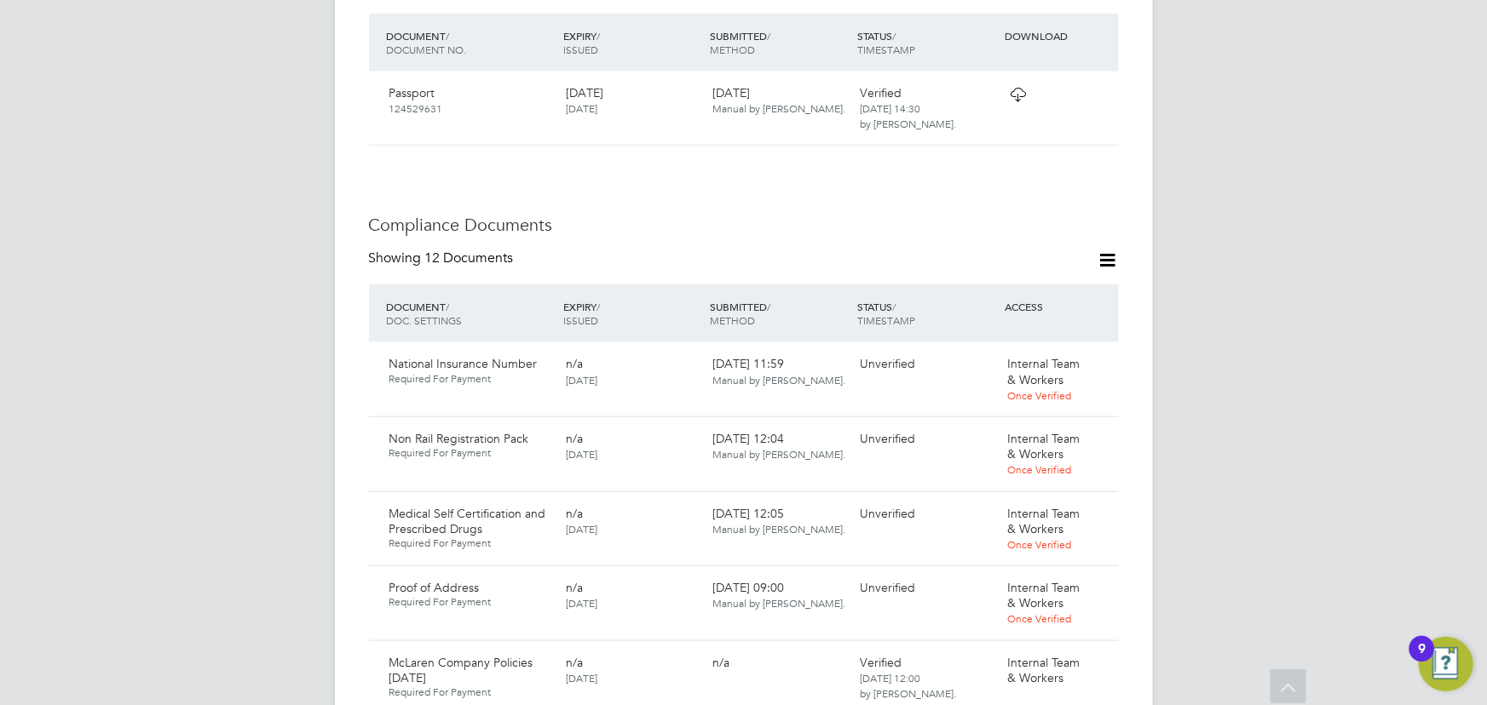
scroll to position [929, 0]
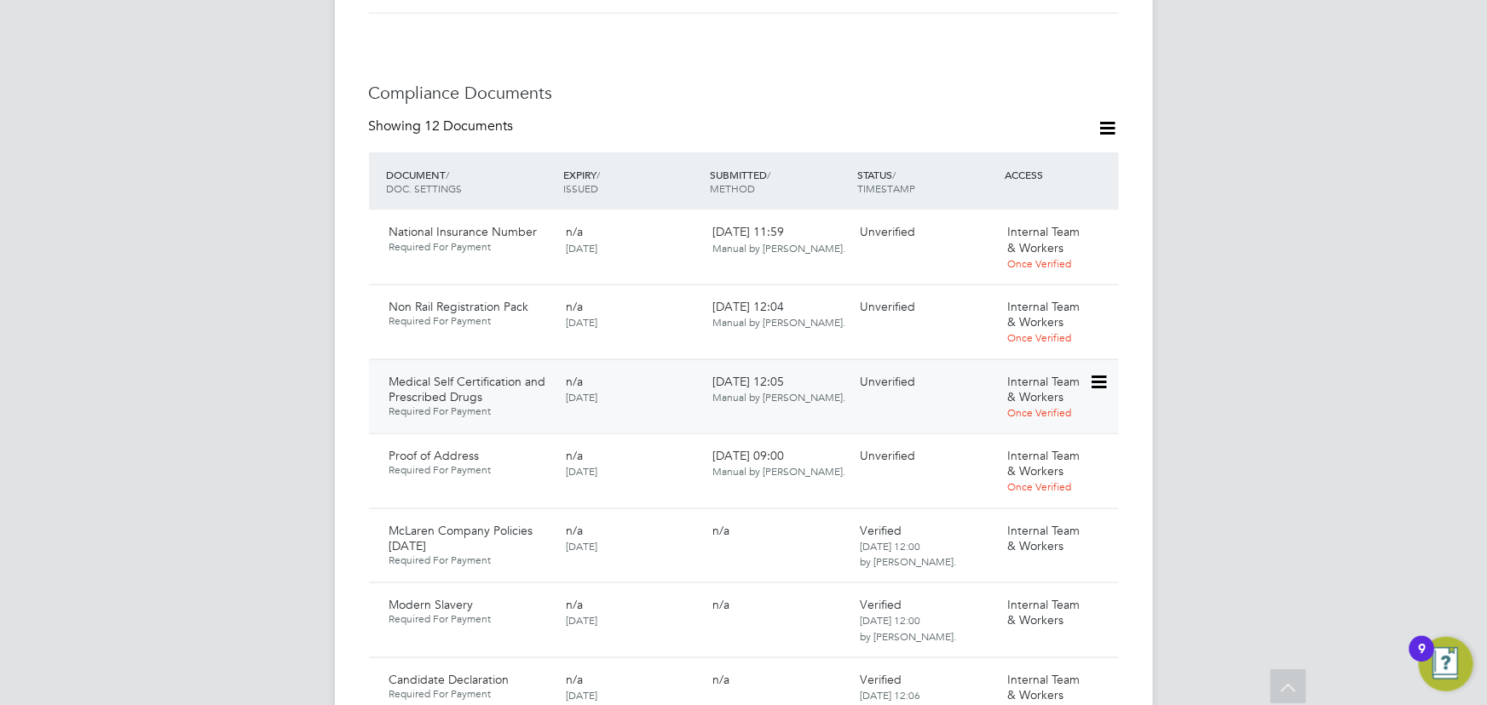
click at [1106, 372] on icon at bounding box center [1097, 382] width 17 height 20
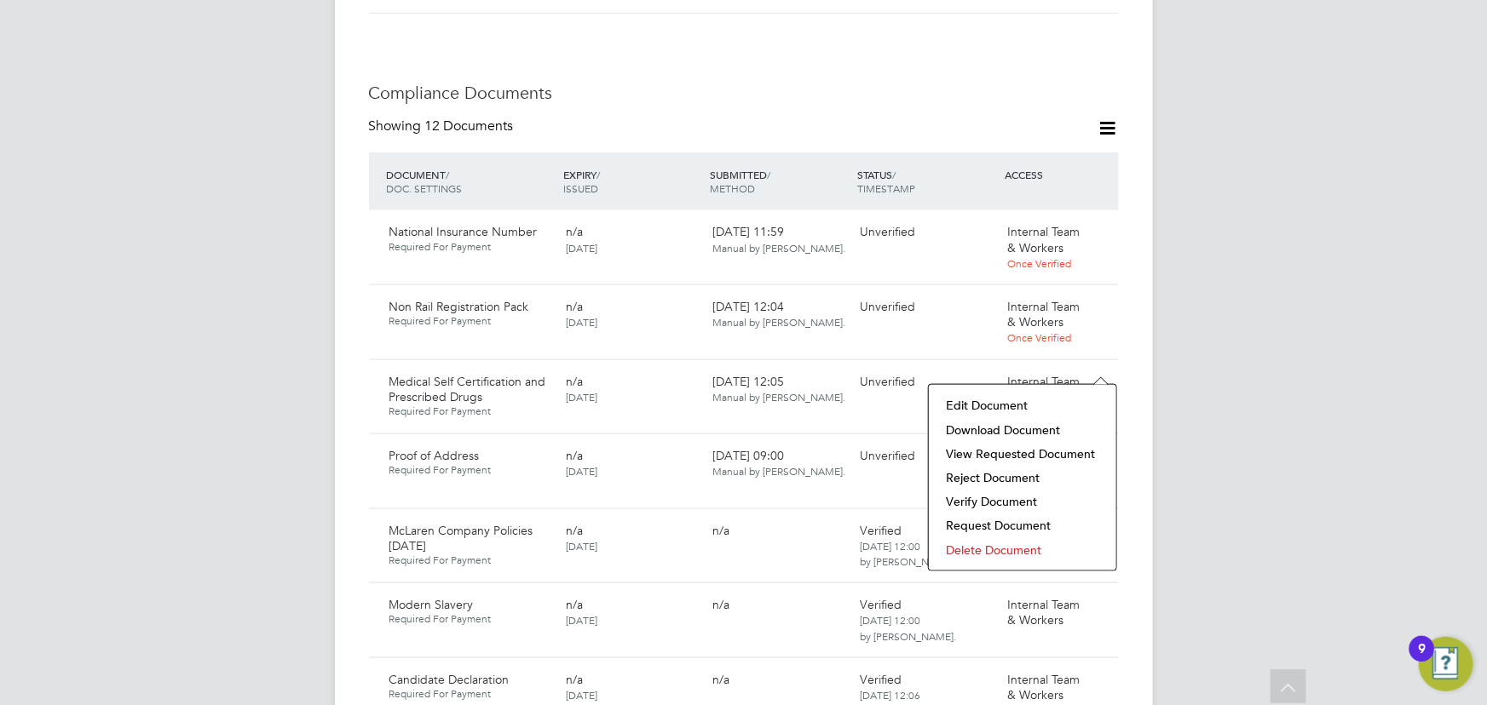
click at [997, 430] on li "Download Document" at bounding box center [1022, 430] width 170 height 24
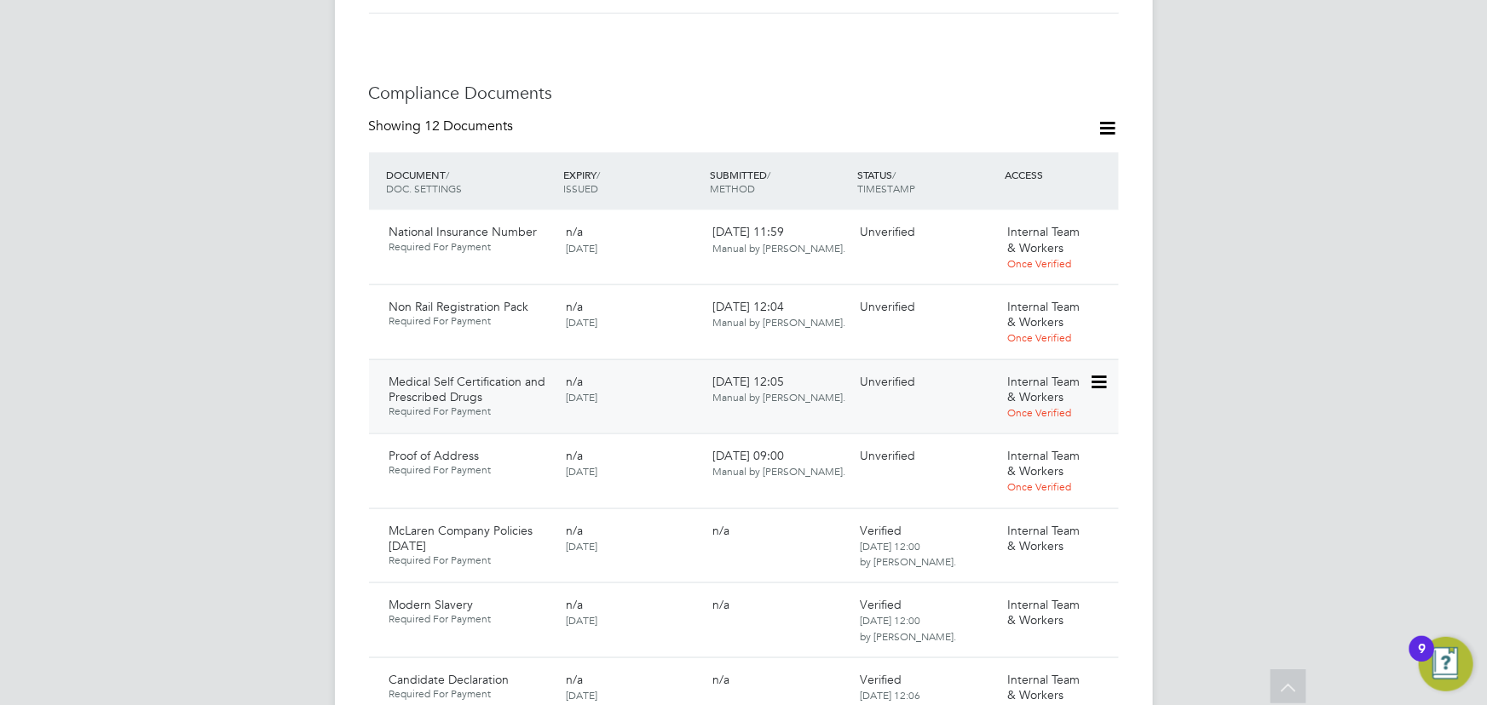
click at [1105, 372] on icon at bounding box center [1097, 382] width 17 height 20
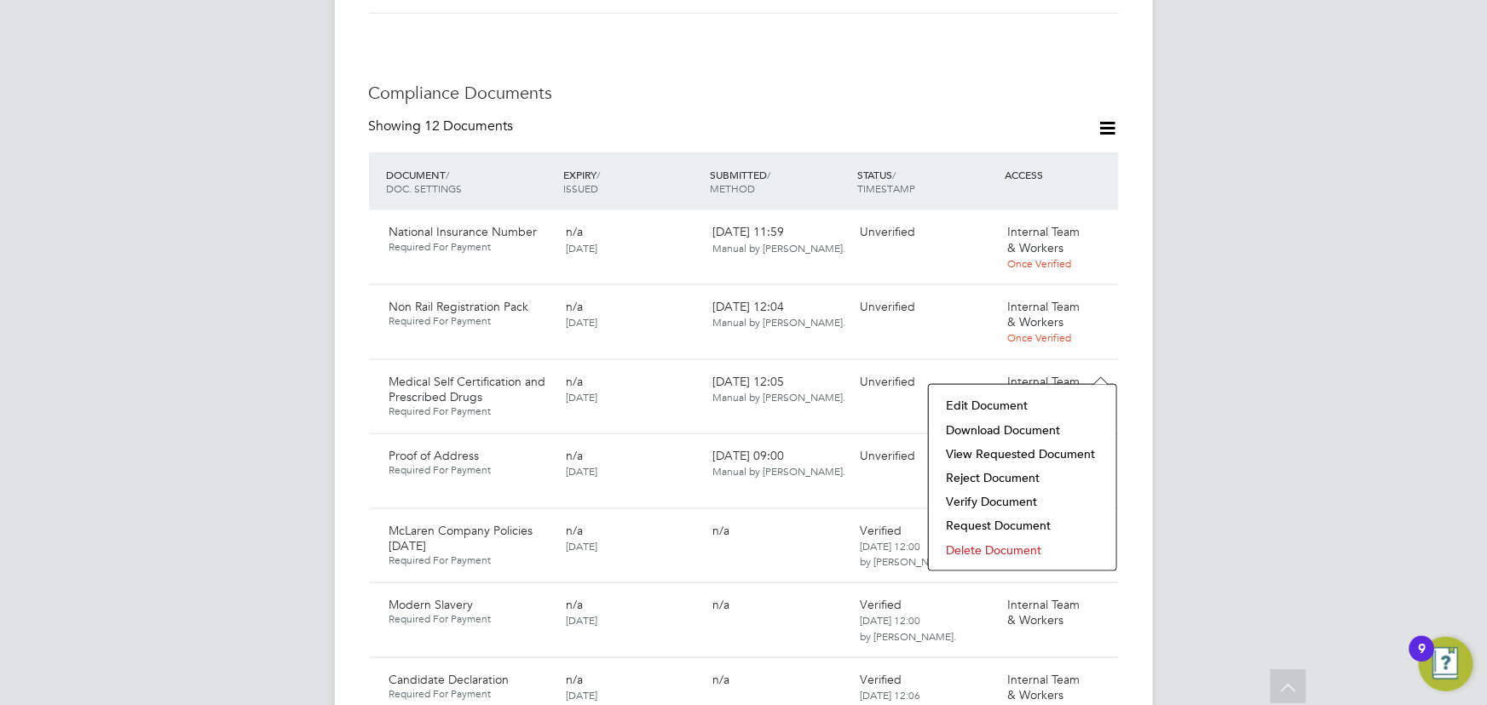
click at [970, 502] on li "Verify Document" at bounding box center [1022, 502] width 170 height 24
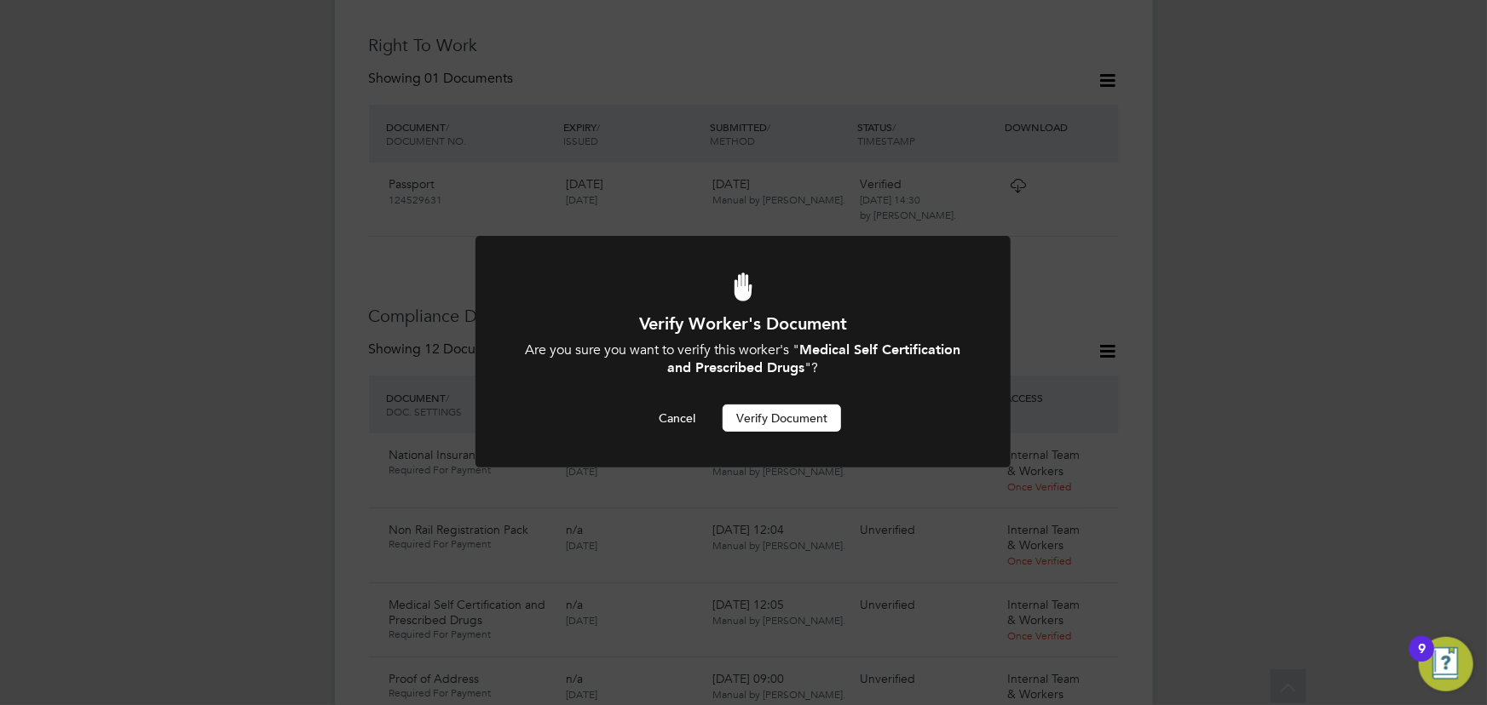
scroll to position [0, 0]
drag, startPoint x: 752, startPoint y: 427, endPoint x: 892, endPoint y: 430, distance: 140.6
click at [752, 426] on button "Verify Document" at bounding box center [782, 418] width 118 height 27
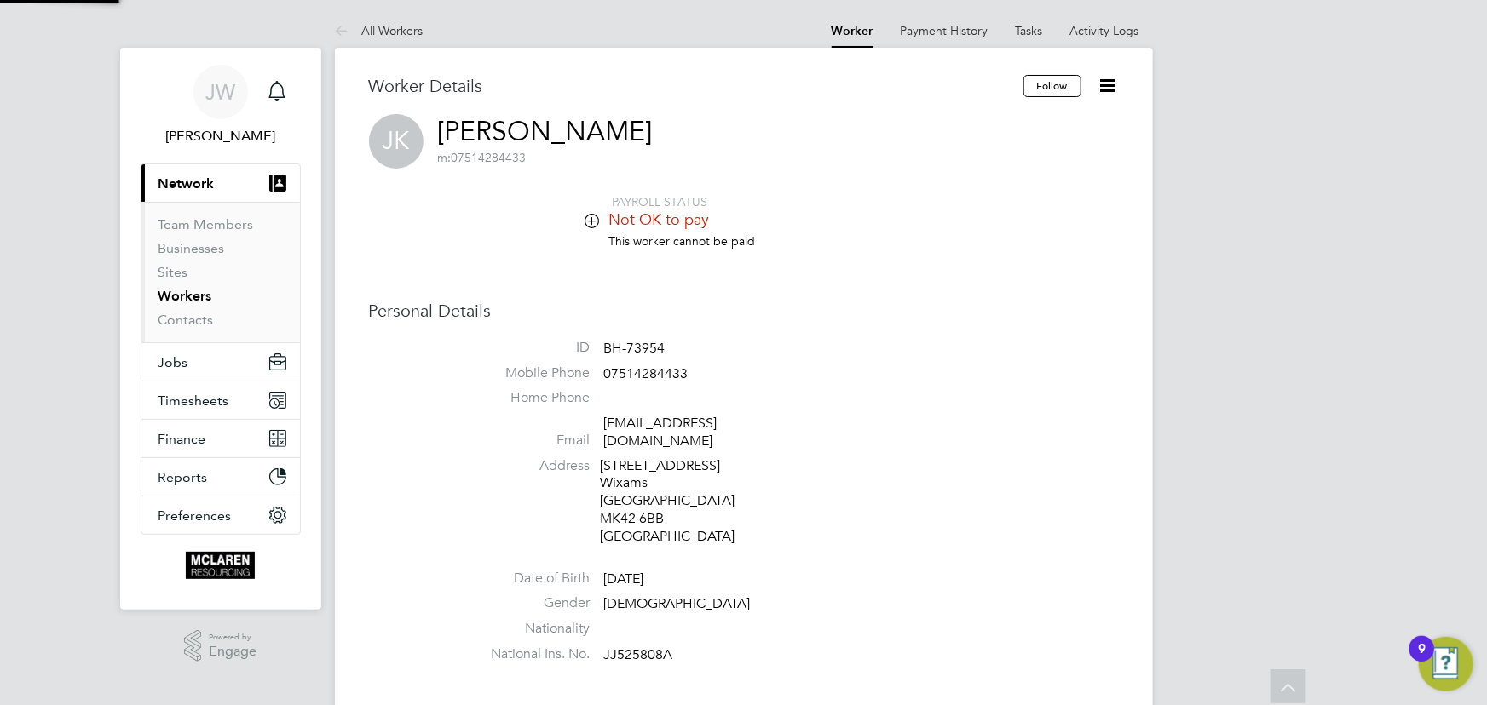
scroll to position [705, 0]
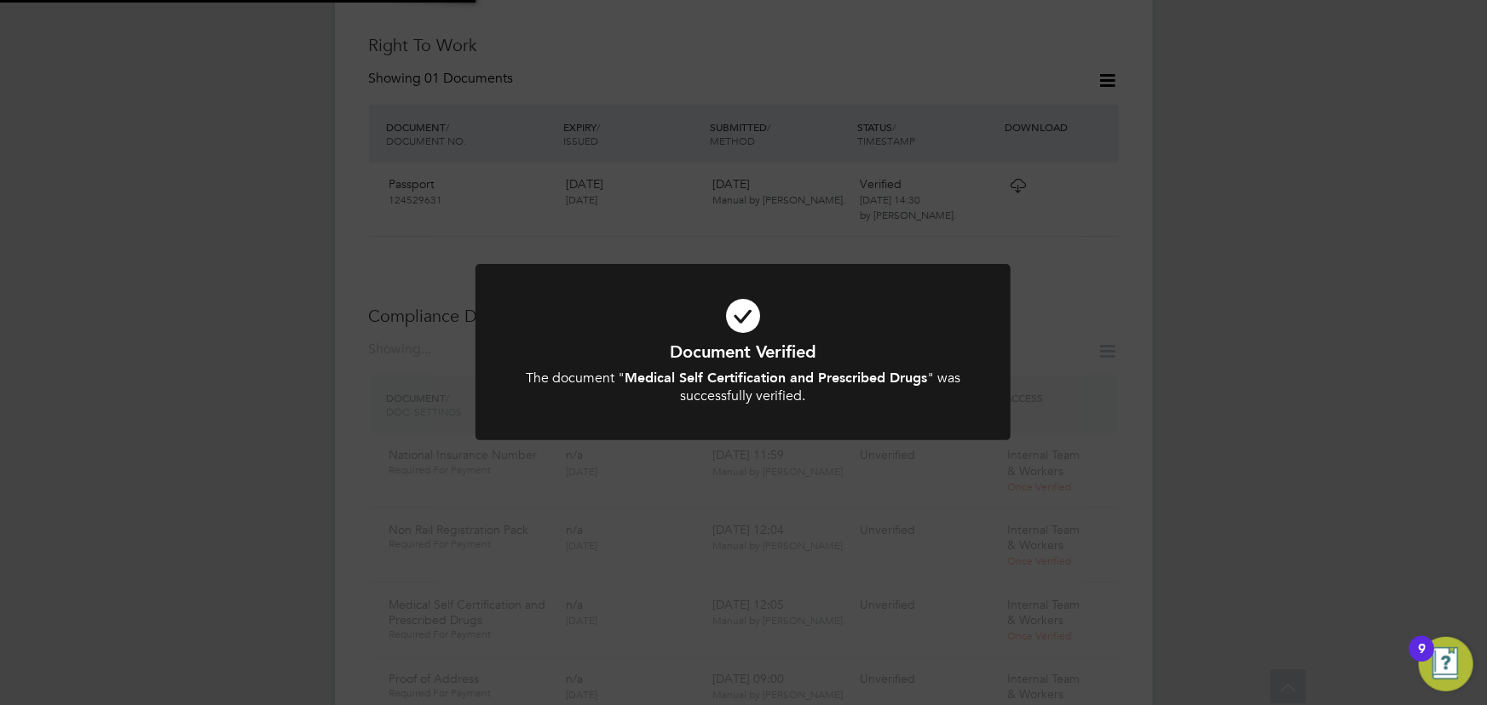
click at [1287, 385] on div "Document Verified The document " Medical Self Certification and Prescribed Drug…" at bounding box center [743, 352] width 1487 height 705
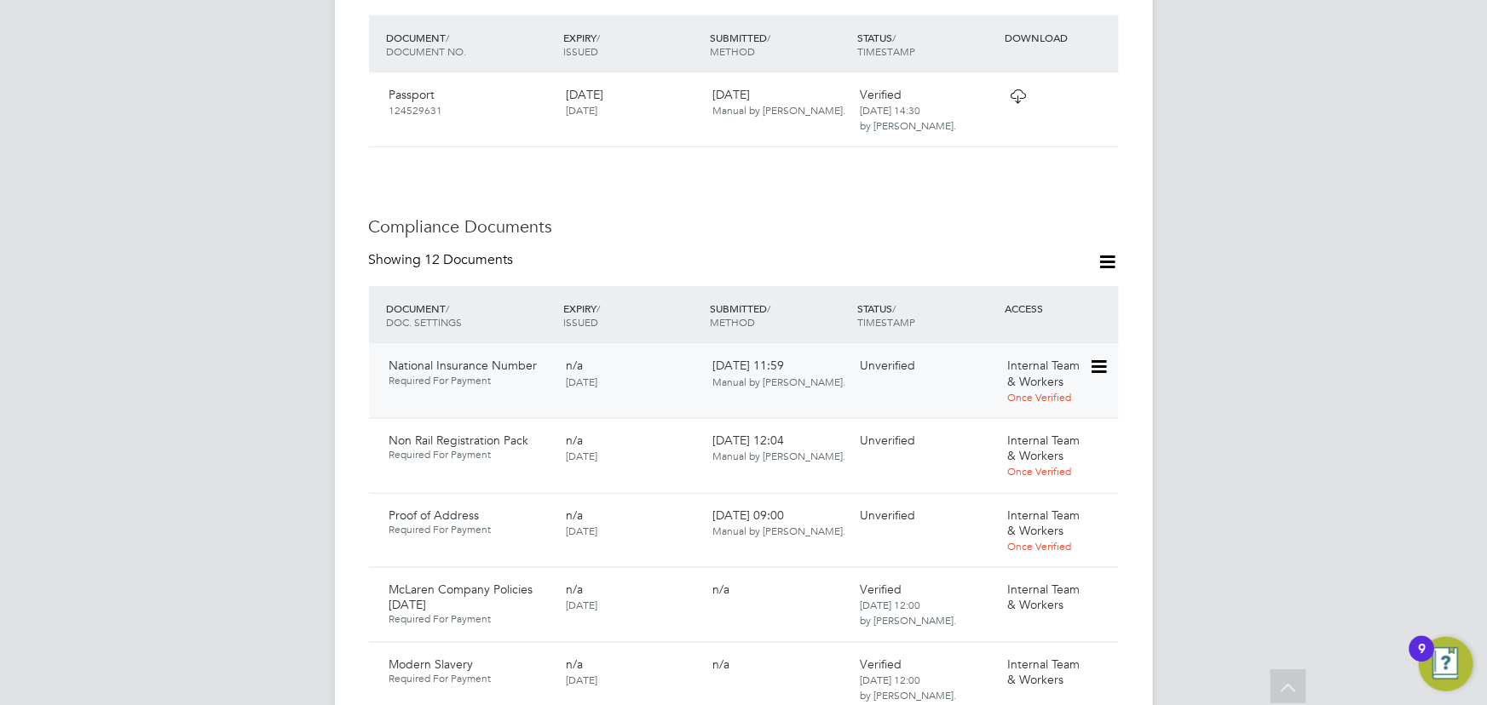
scroll to position [861, 0]
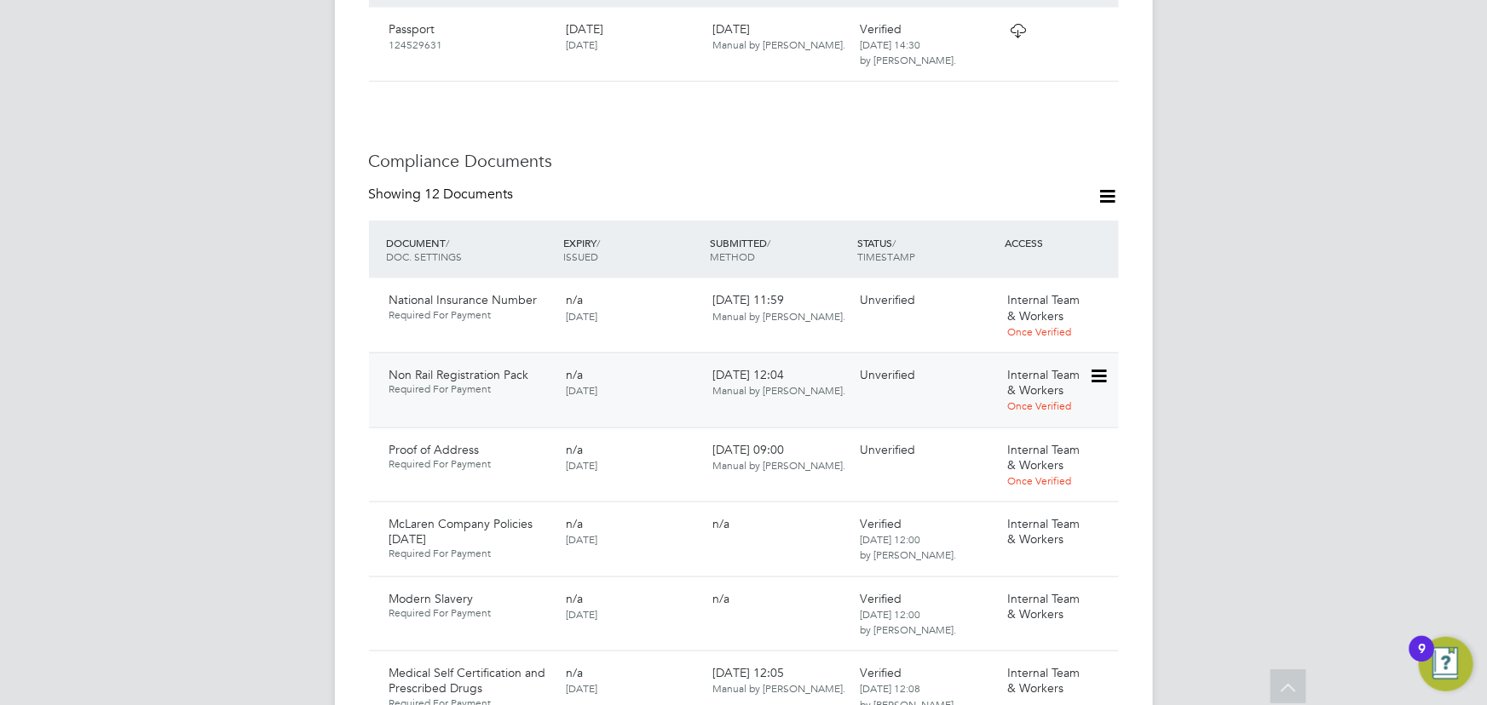
click at [1102, 366] on icon at bounding box center [1097, 376] width 17 height 20
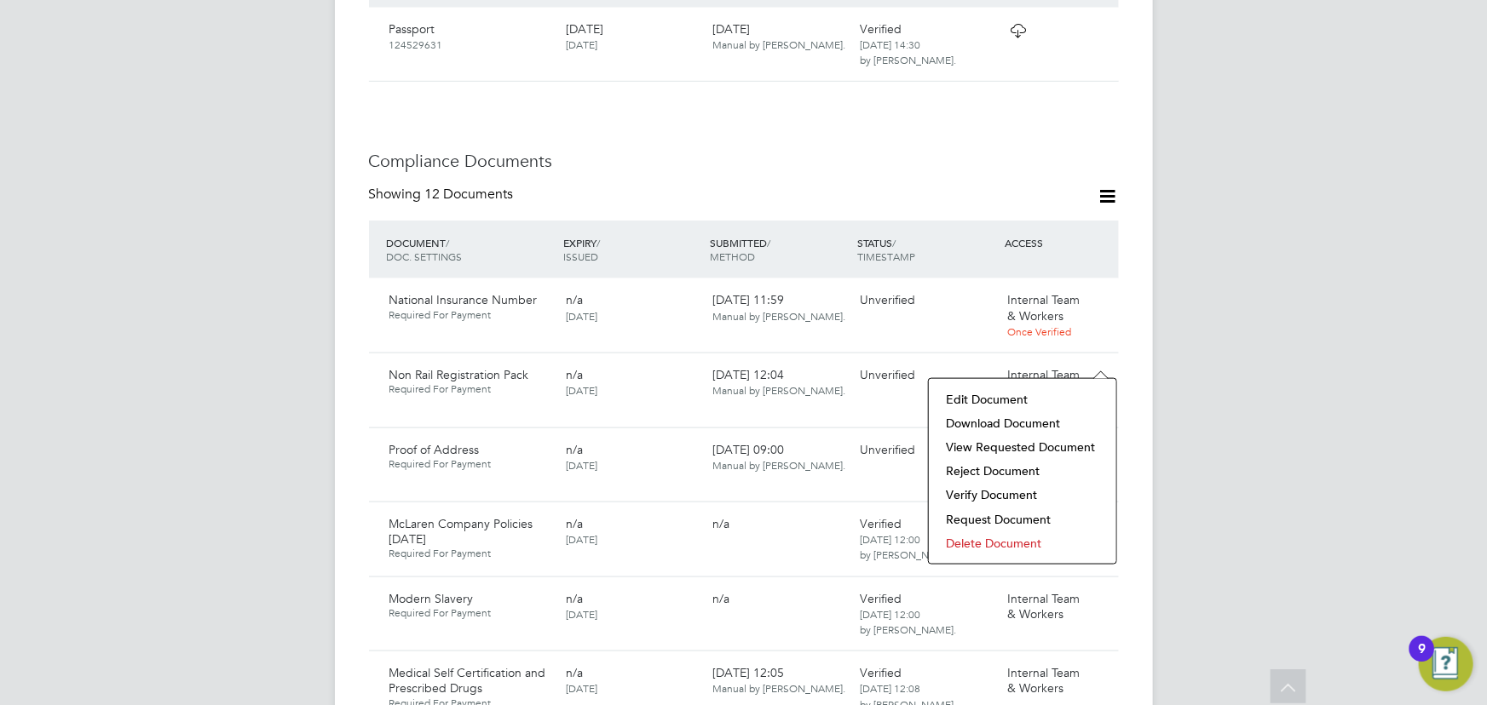
click at [1011, 417] on li "Download Document" at bounding box center [1022, 424] width 170 height 24
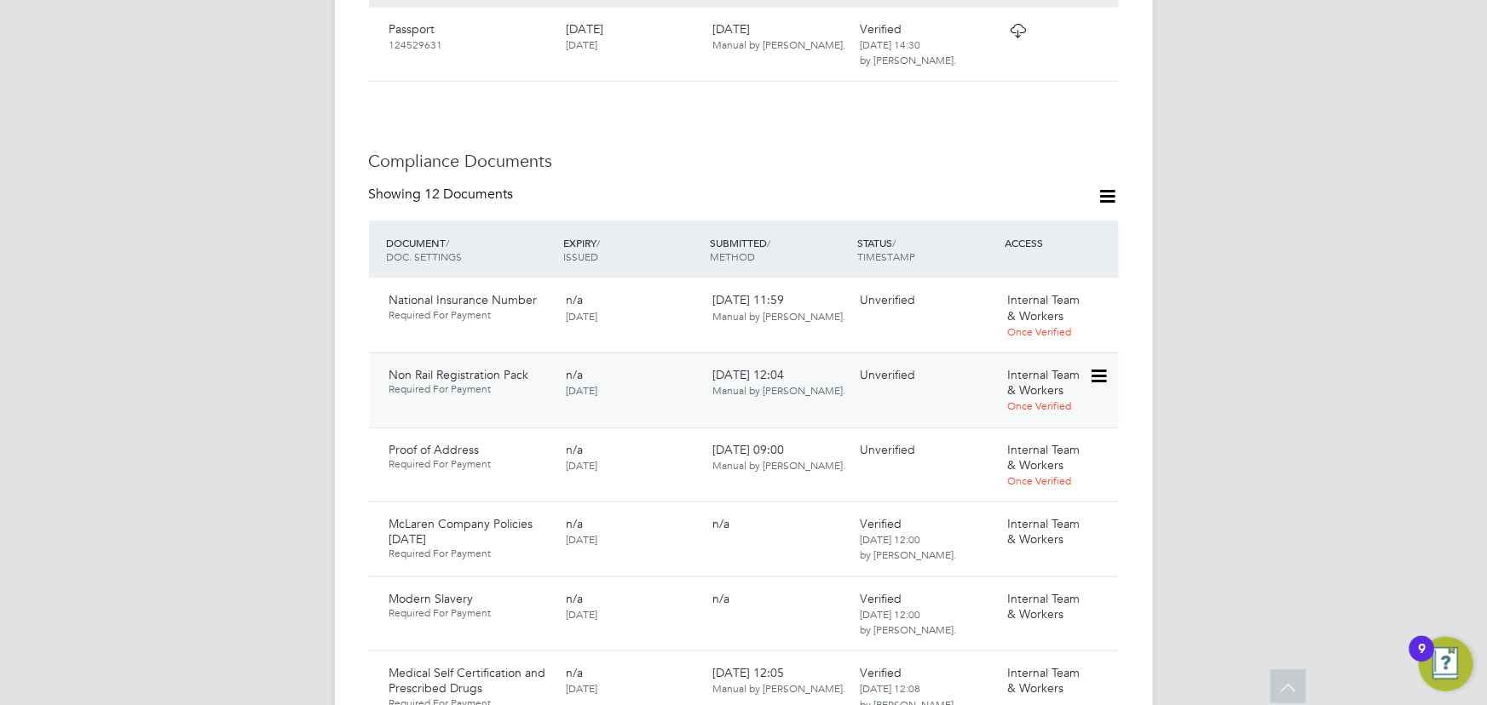
click at [1106, 366] on icon at bounding box center [1097, 376] width 17 height 20
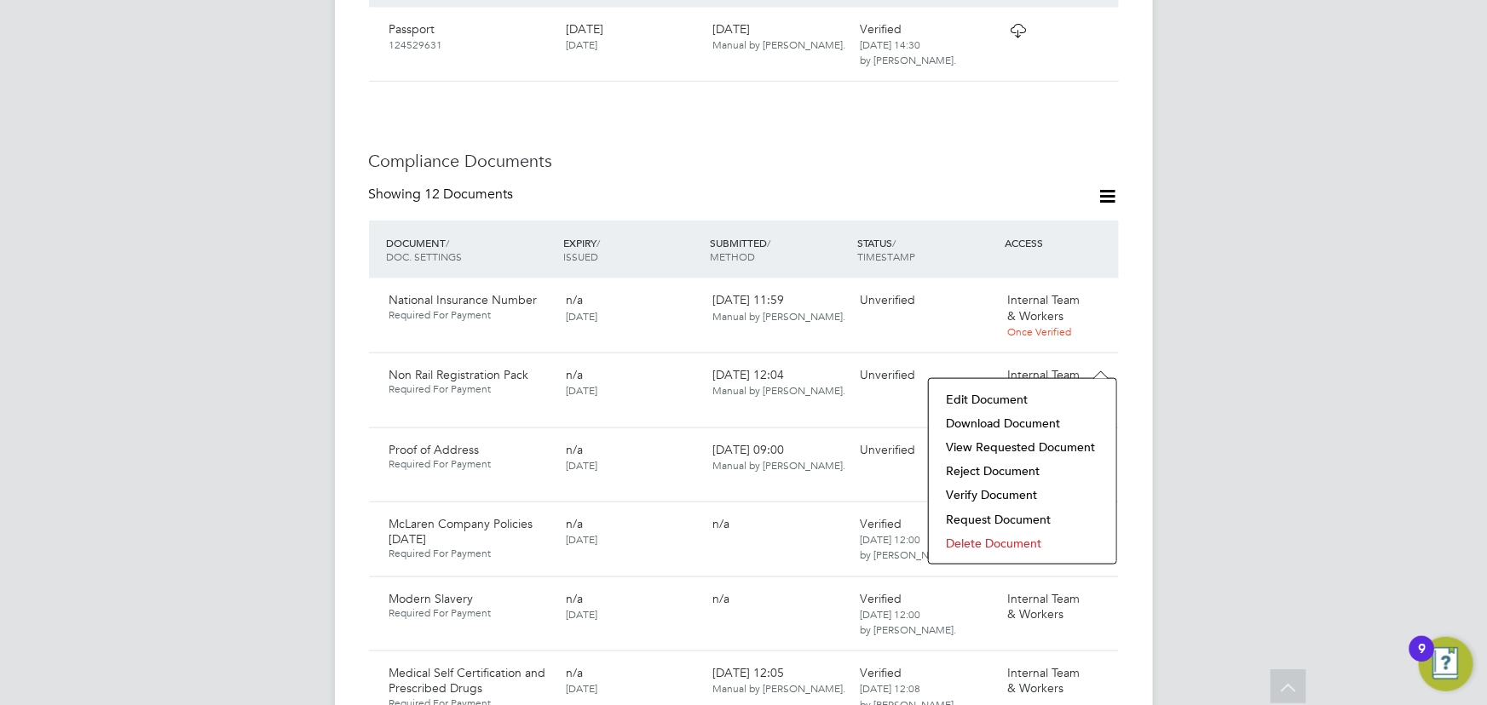
click at [996, 495] on li "Verify Document" at bounding box center [1022, 495] width 170 height 24
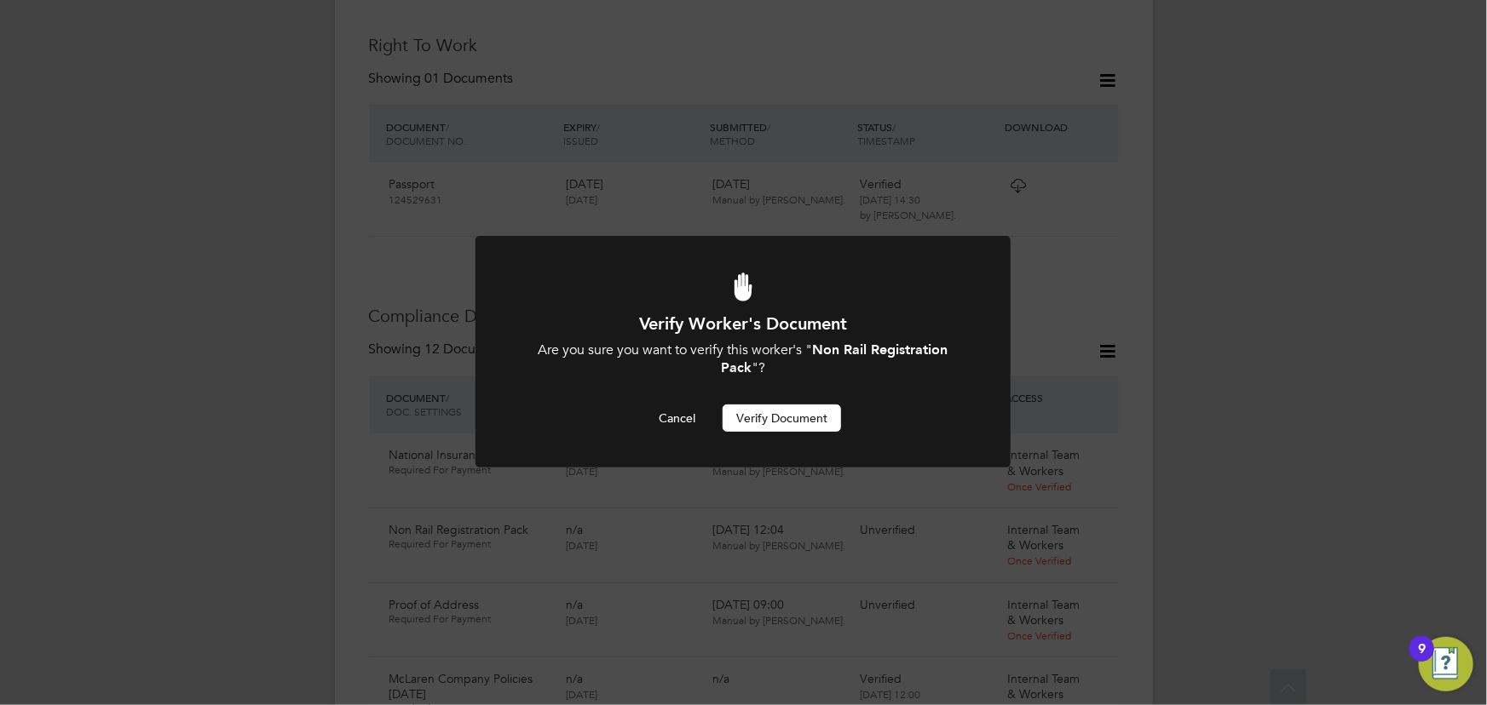
click at [769, 417] on button "Verify Document" at bounding box center [782, 418] width 118 height 27
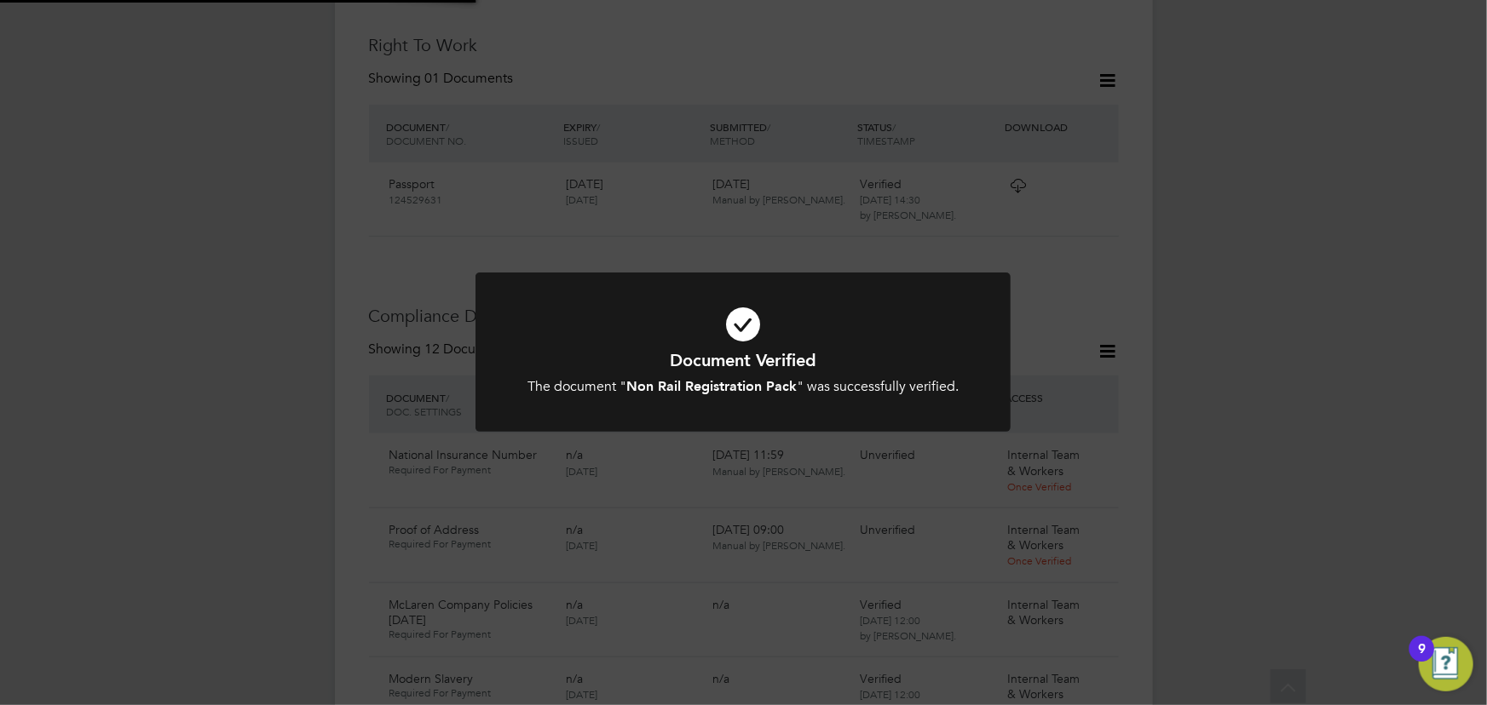
click at [1287, 357] on div "Document Verified The document " Non Rail Registration Pack " was successfully …" at bounding box center [743, 352] width 1487 height 705
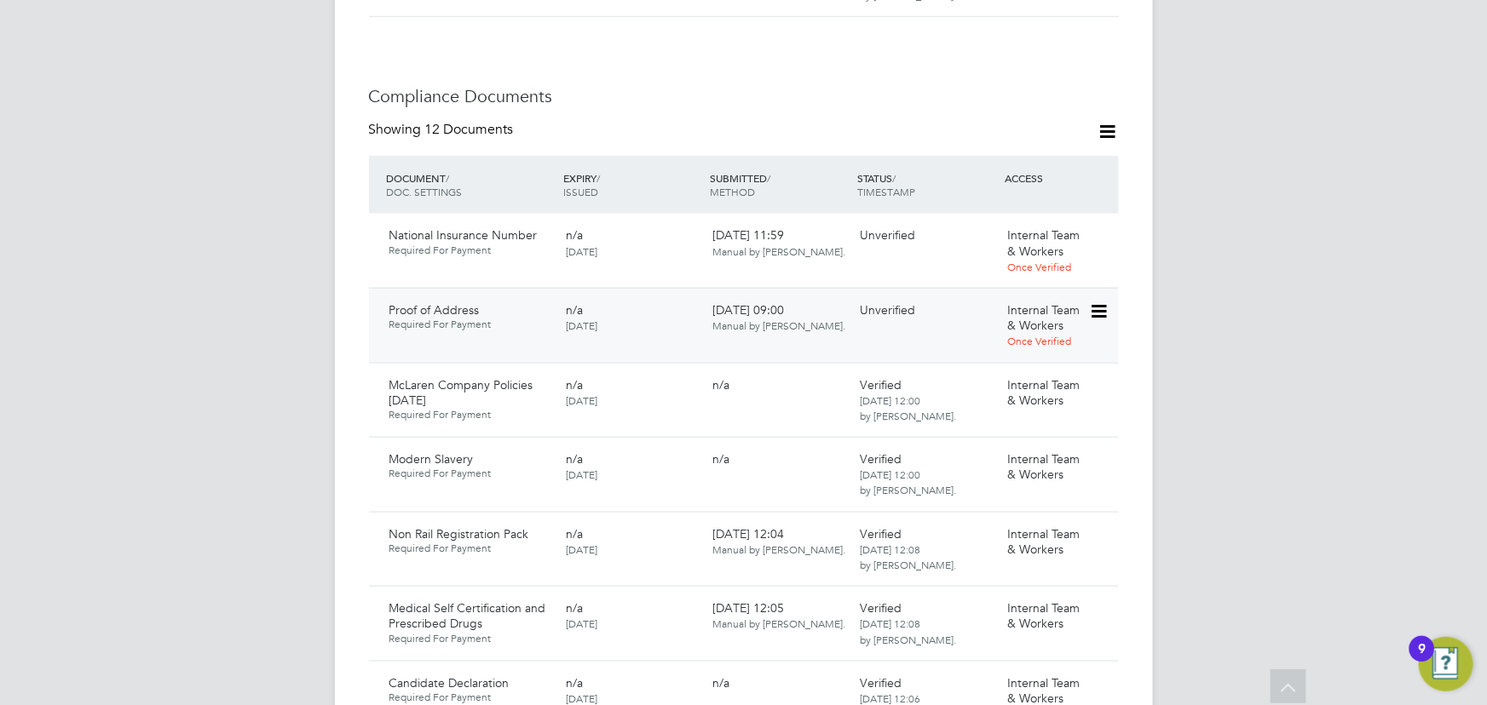
scroll to position [937, 0]
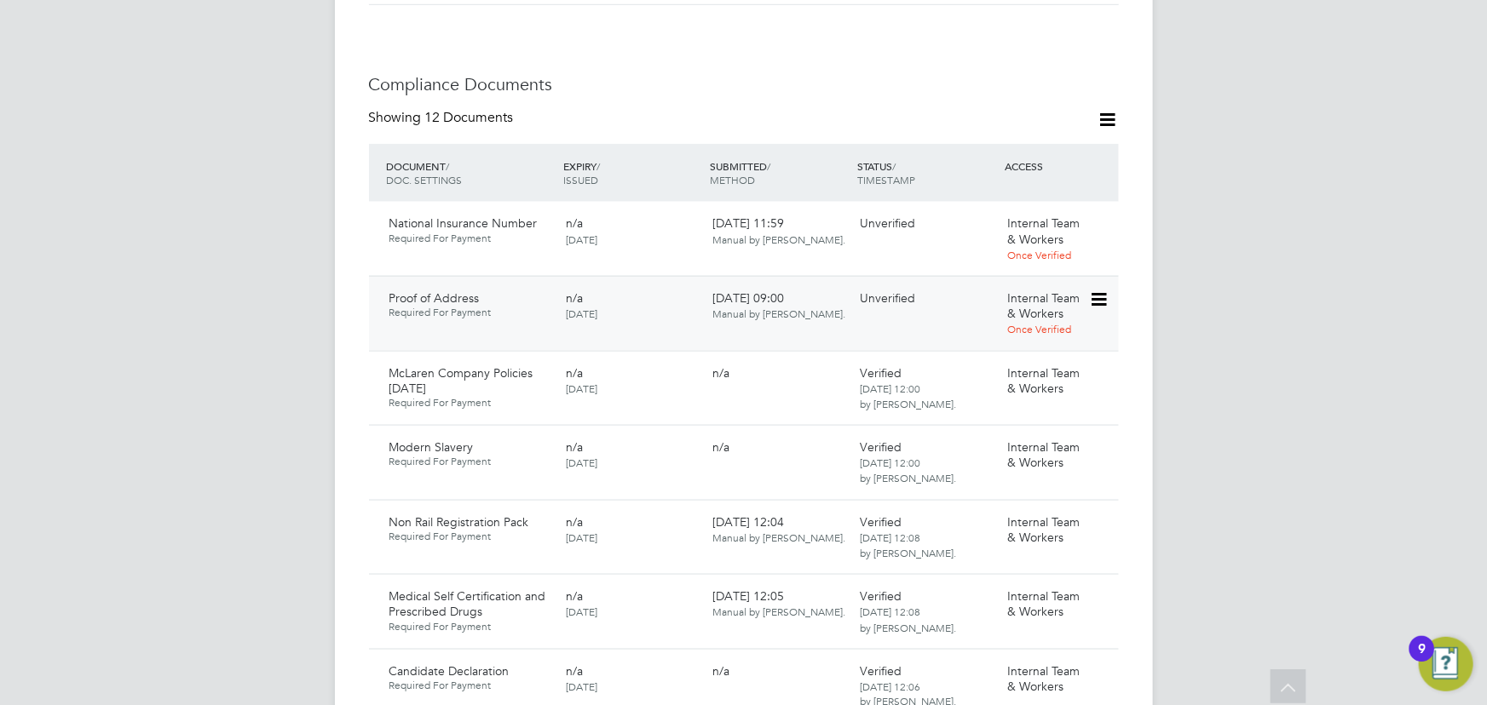
click at [1106, 290] on icon at bounding box center [1097, 300] width 17 height 20
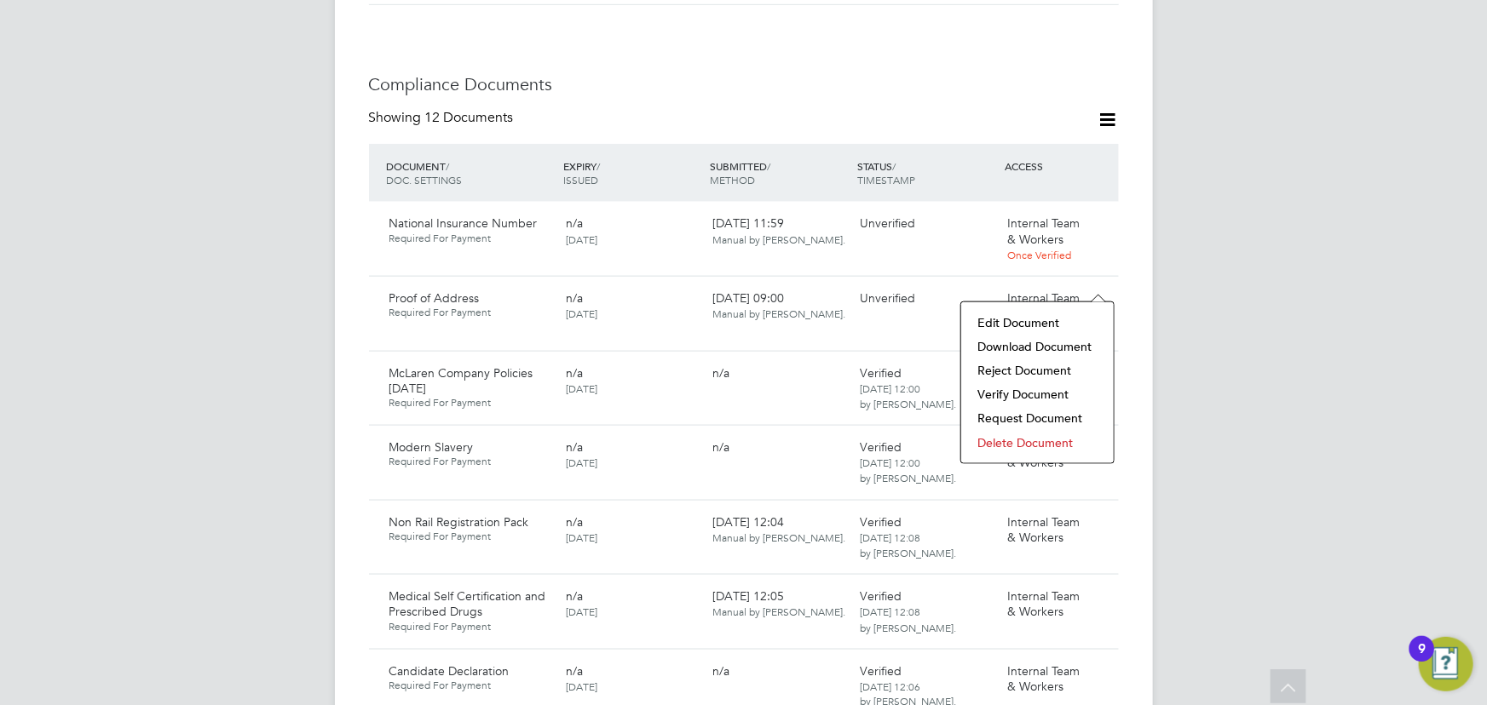
click at [1033, 346] on li "Download Document" at bounding box center [1037, 347] width 135 height 24
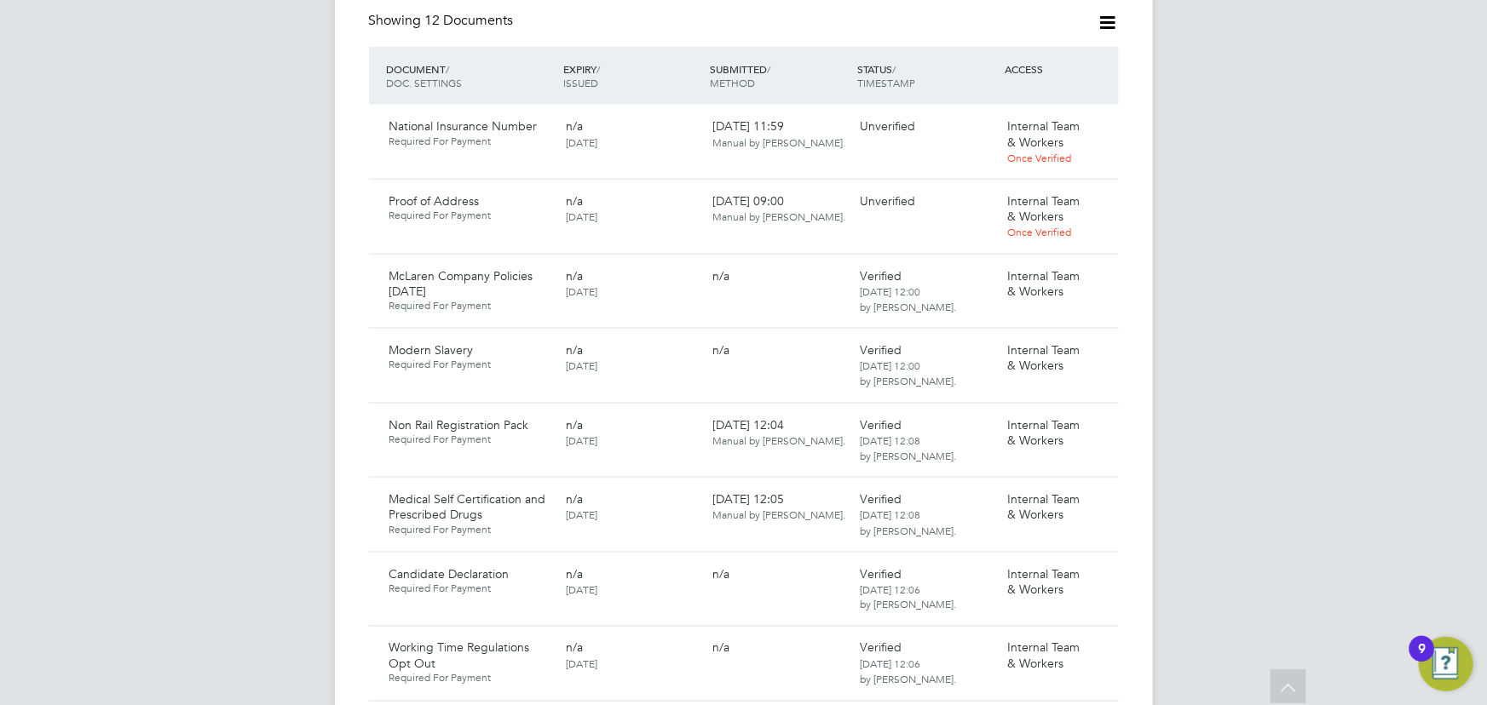
scroll to position [783, 0]
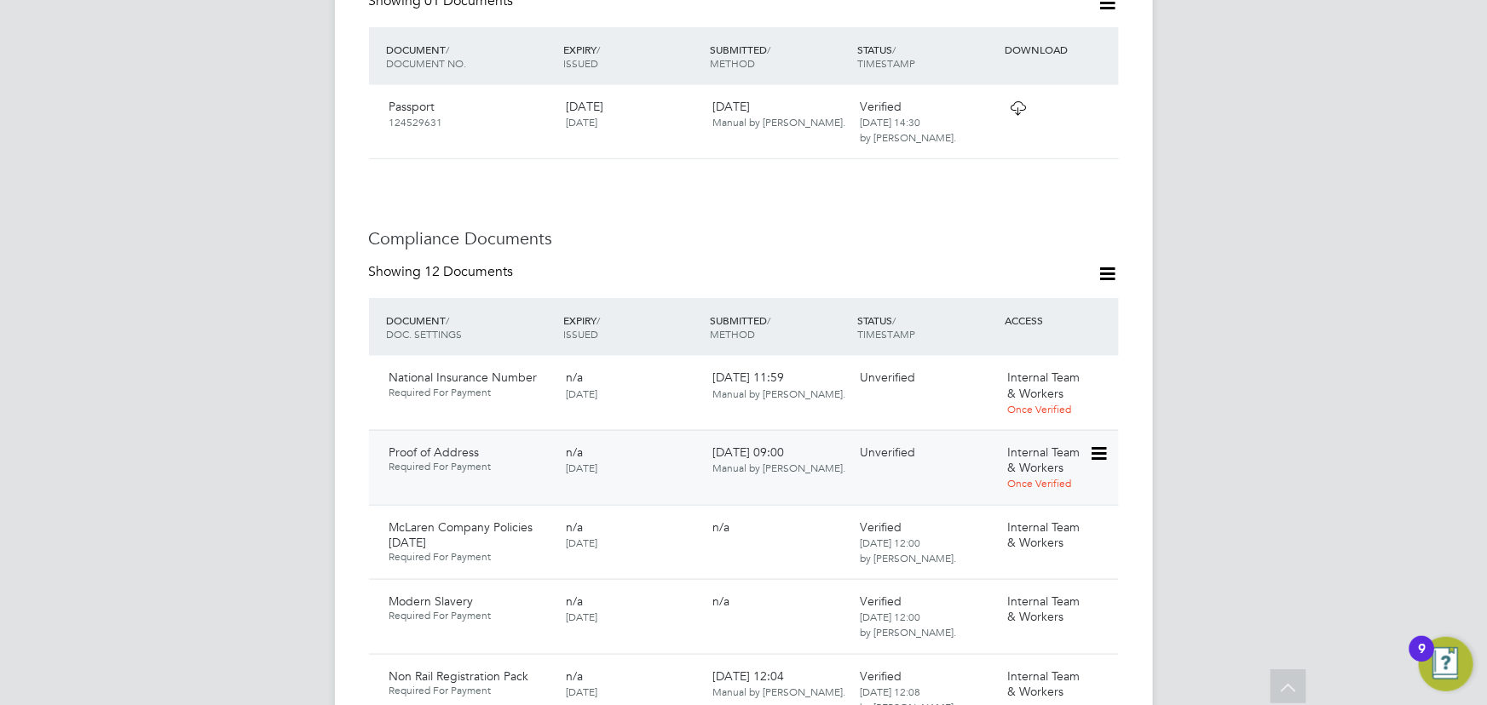
click at [1100, 444] on icon at bounding box center [1097, 454] width 17 height 20
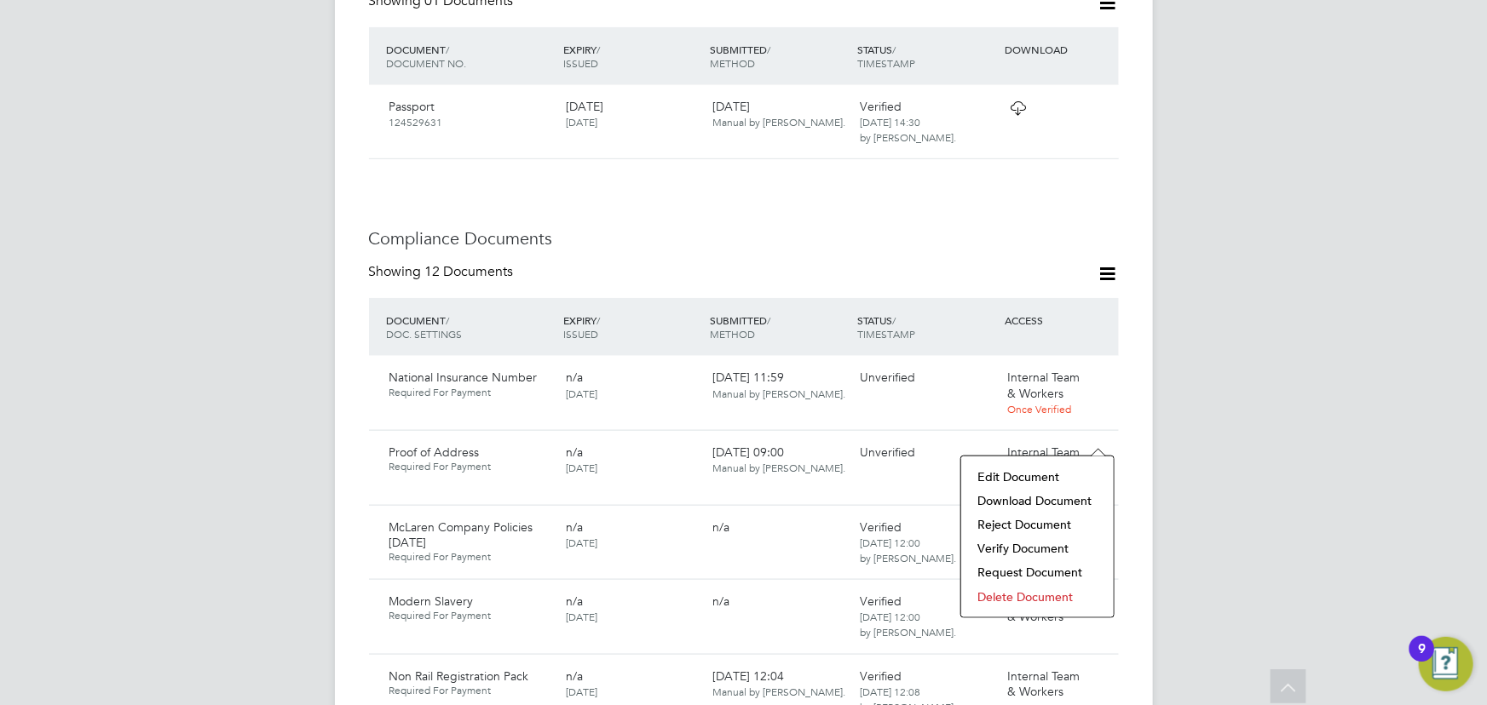
click at [1022, 549] on li "Verify Document" at bounding box center [1037, 549] width 135 height 24
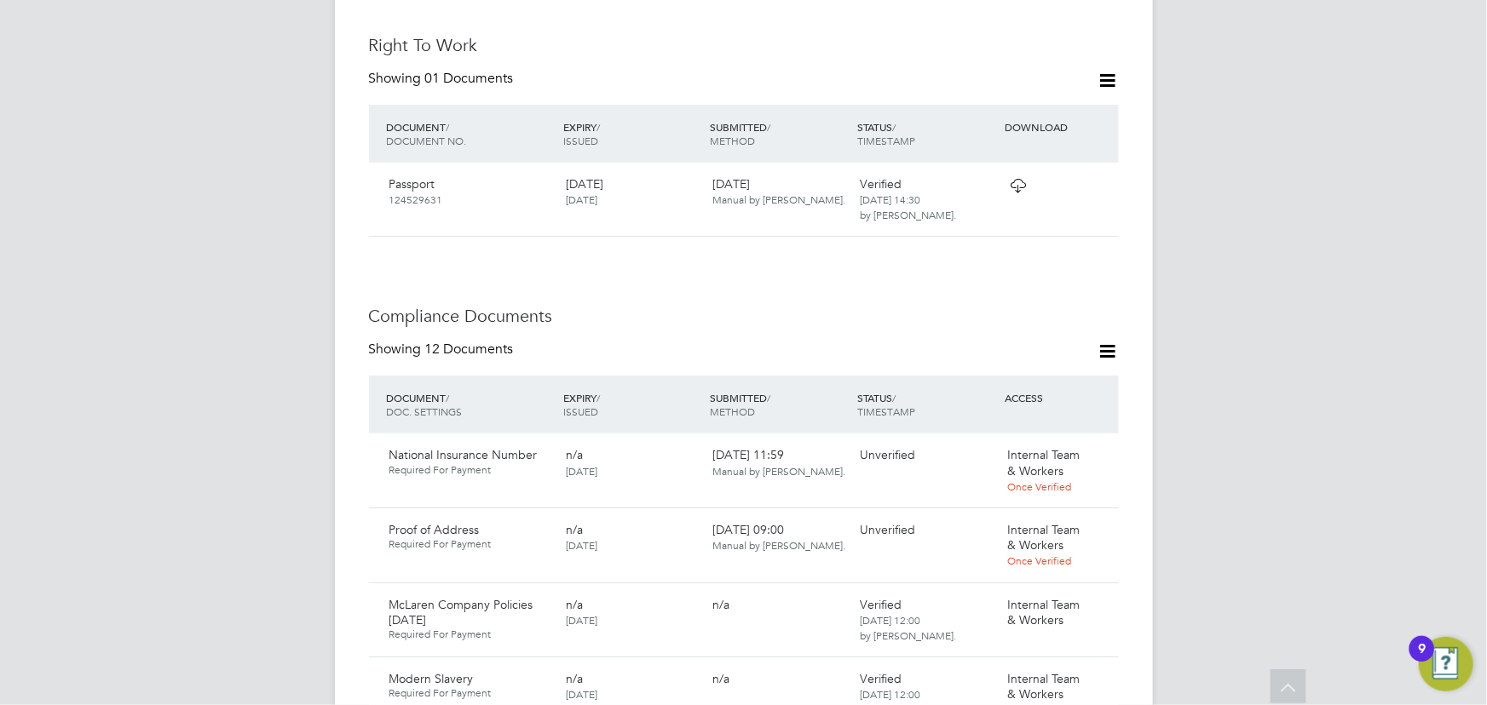
scroll to position [0, 0]
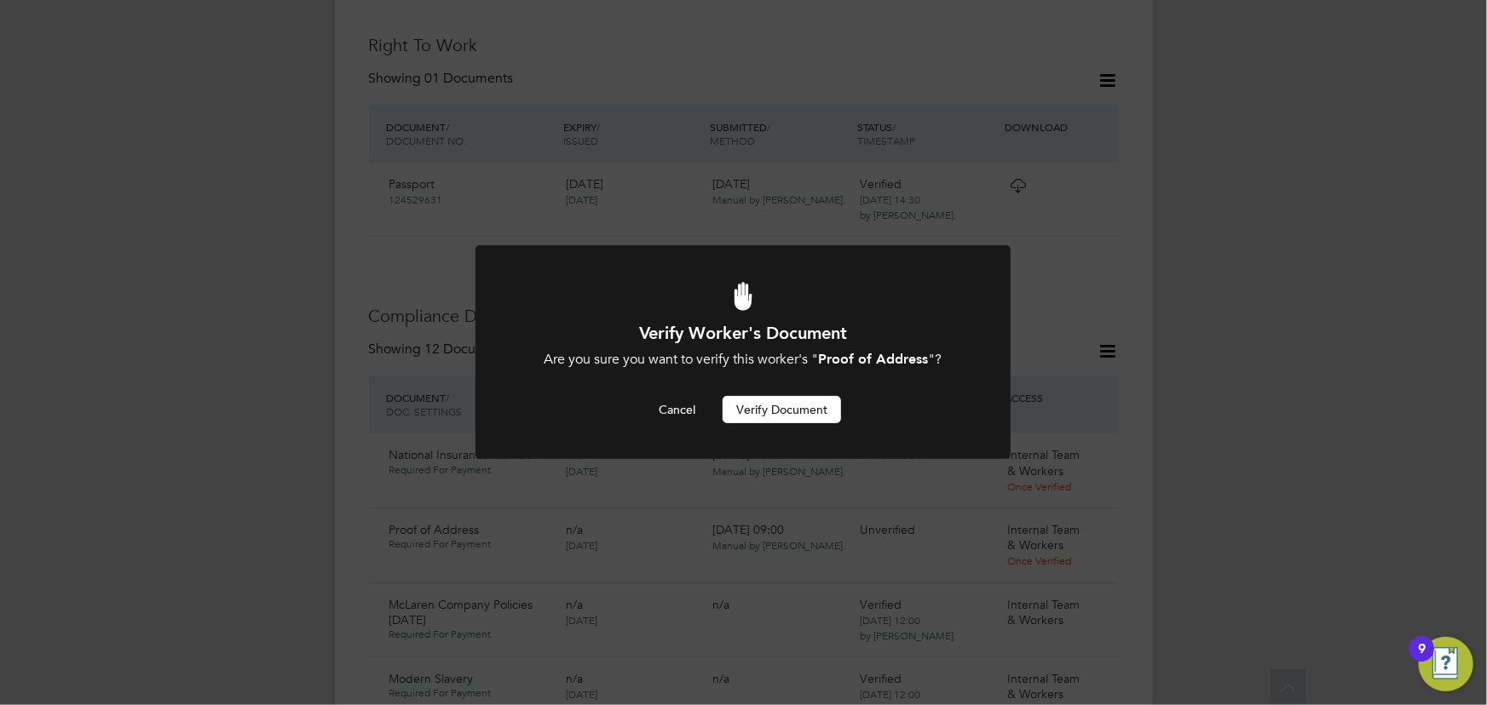
click at [796, 416] on button "Verify Document" at bounding box center [782, 409] width 118 height 27
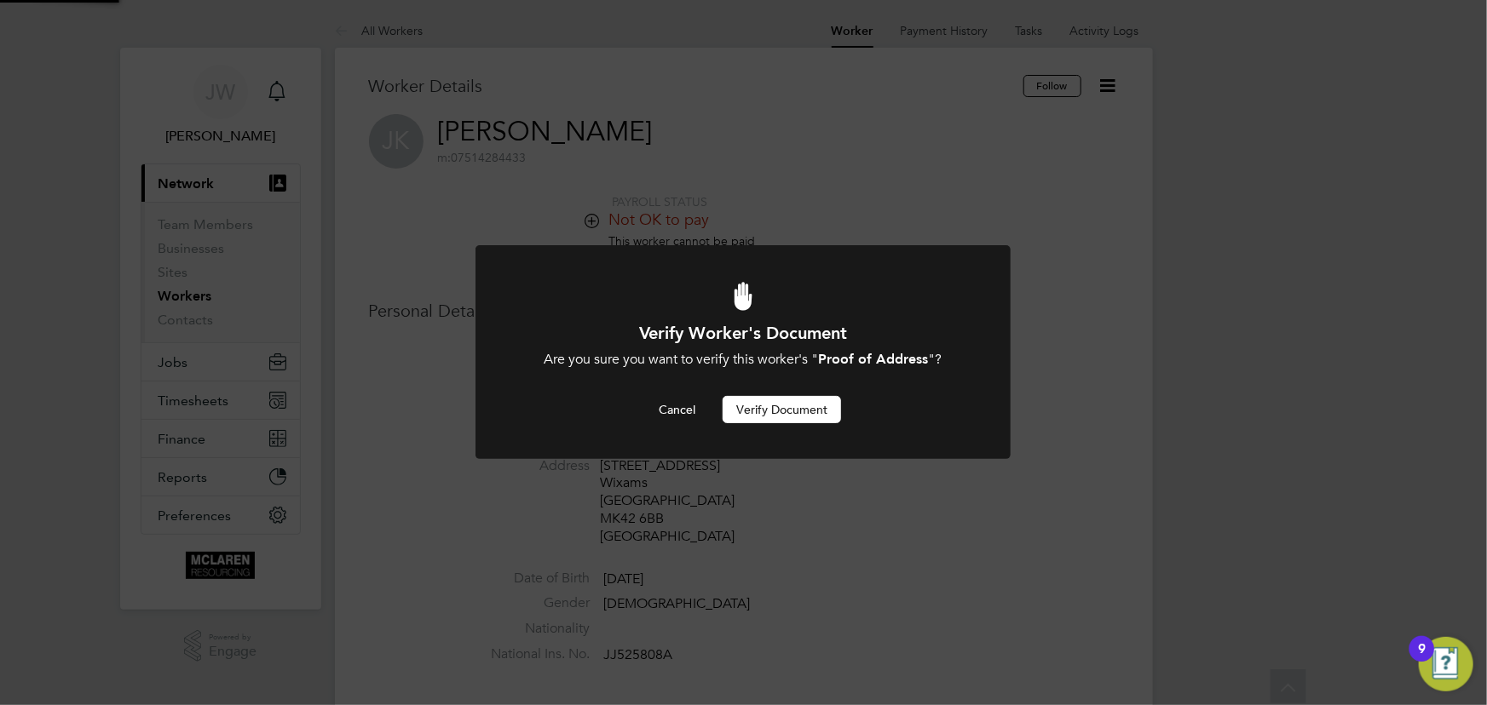
scroll to position [705, 0]
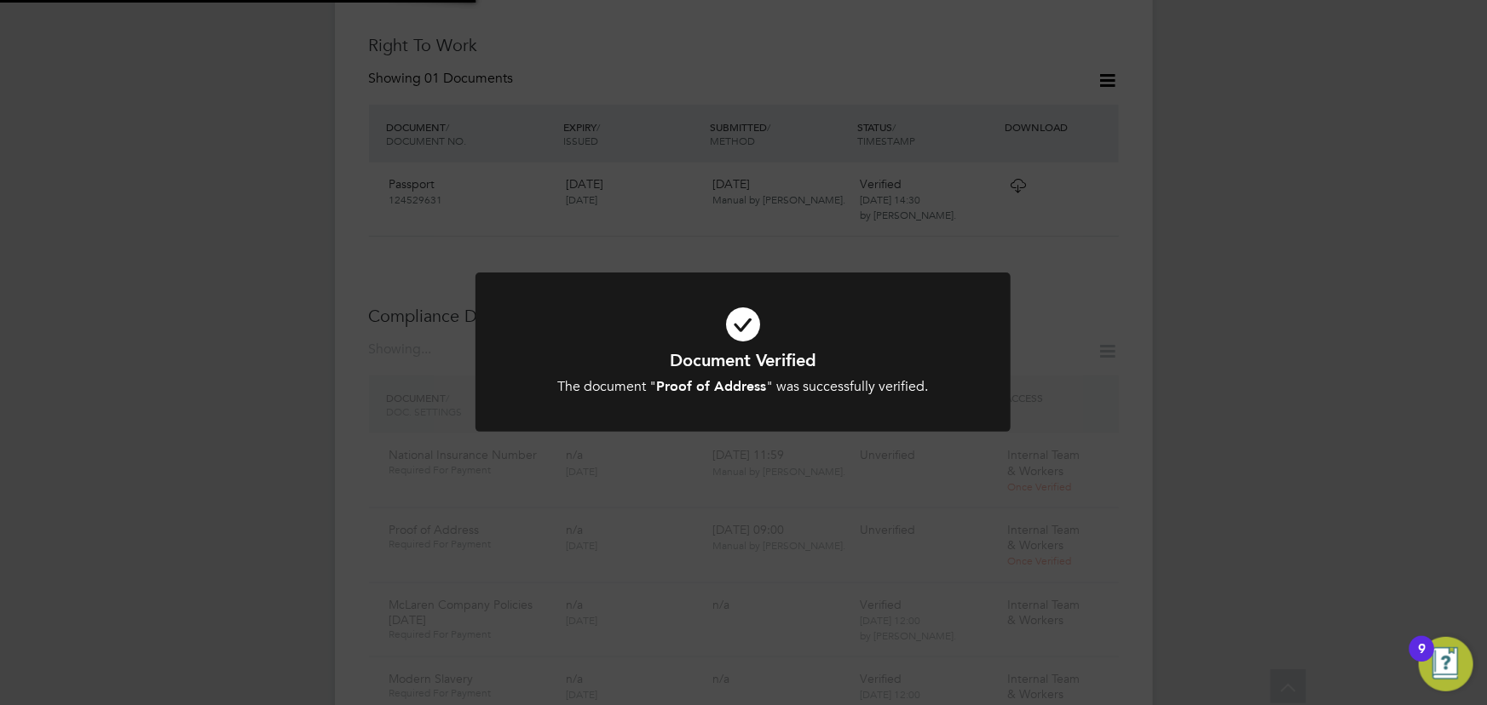
click at [1431, 376] on div "Document Verified The document " Proof of Address " was successfully verified. …" at bounding box center [743, 352] width 1487 height 705
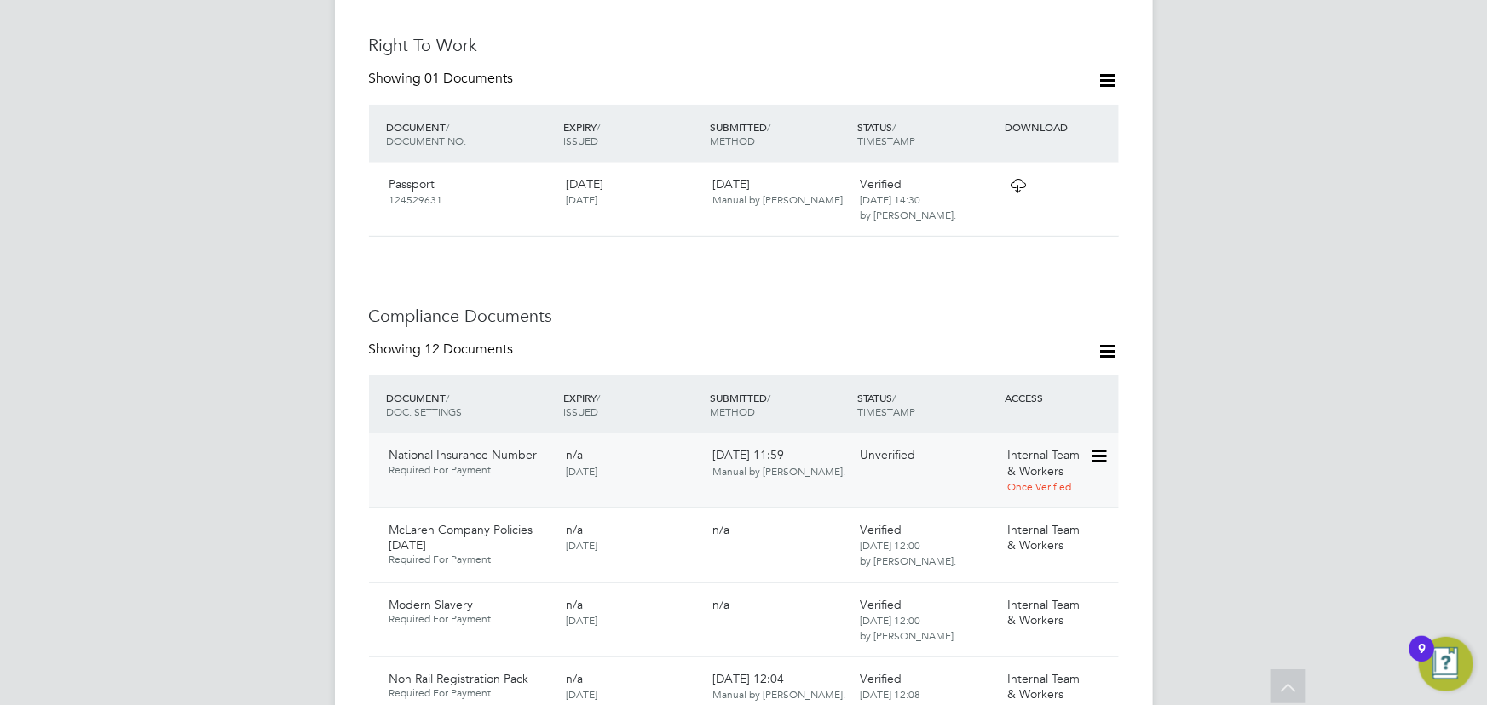
click at [1105, 446] on icon at bounding box center [1097, 456] width 17 height 20
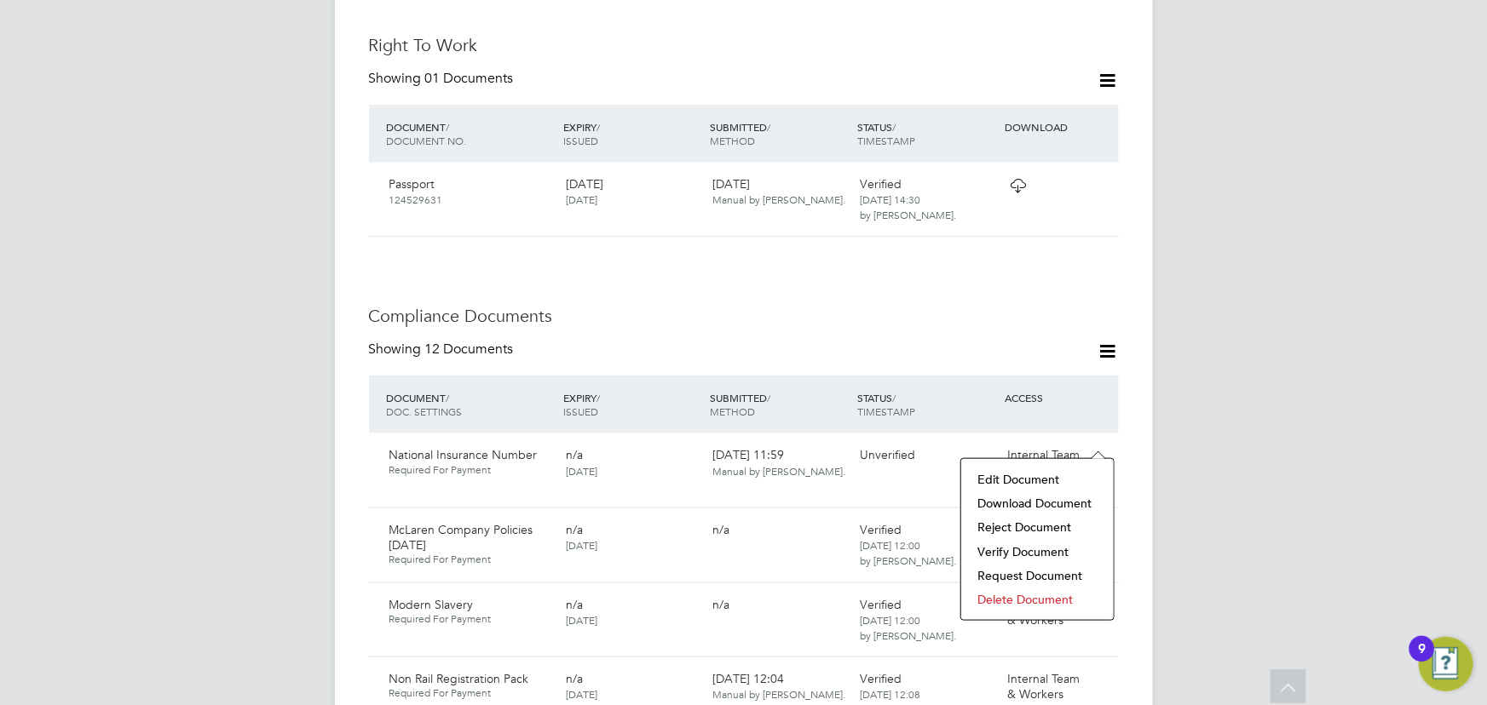
click at [1042, 508] on li "Download Document" at bounding box center [1037, 504] width 135 height 24
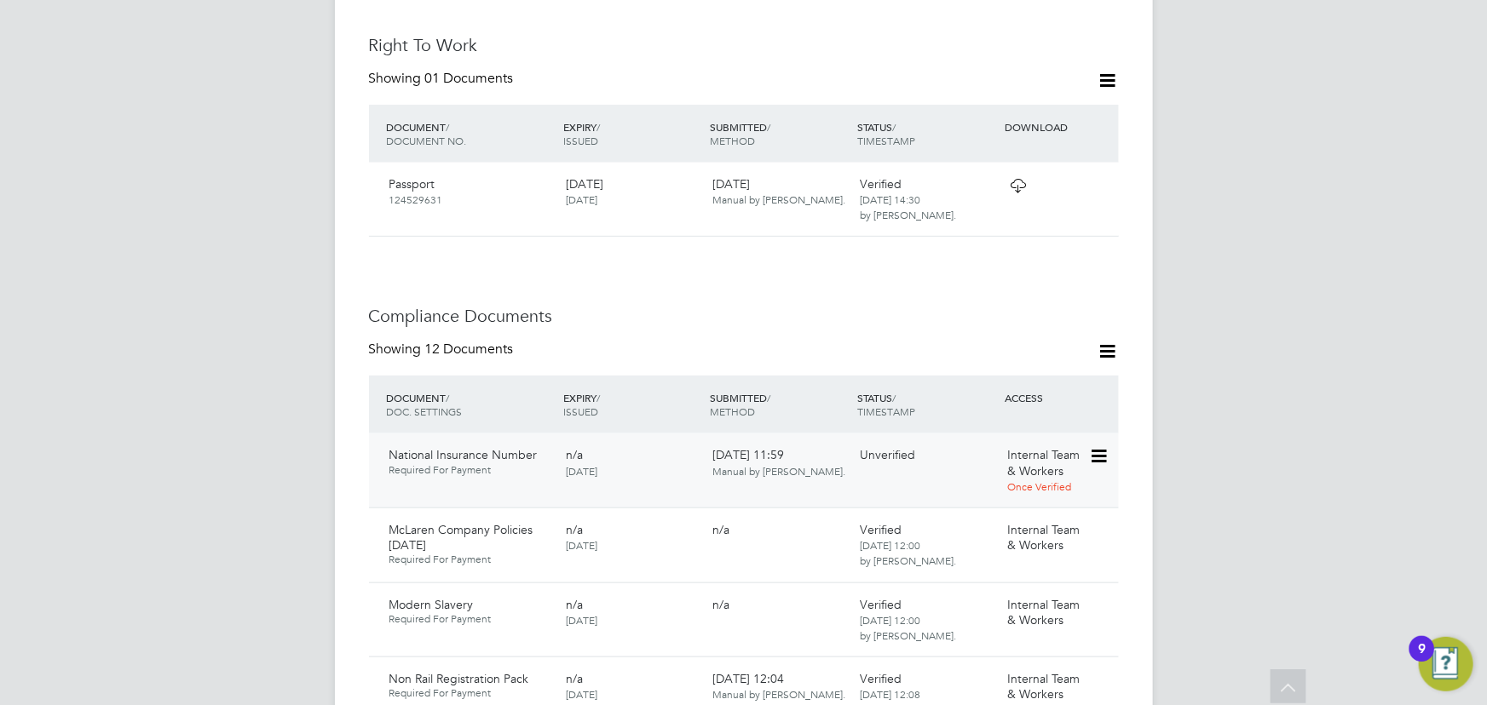
click at [1101, 446] on icon at bounding box center [1097, 456] width 17 height 20
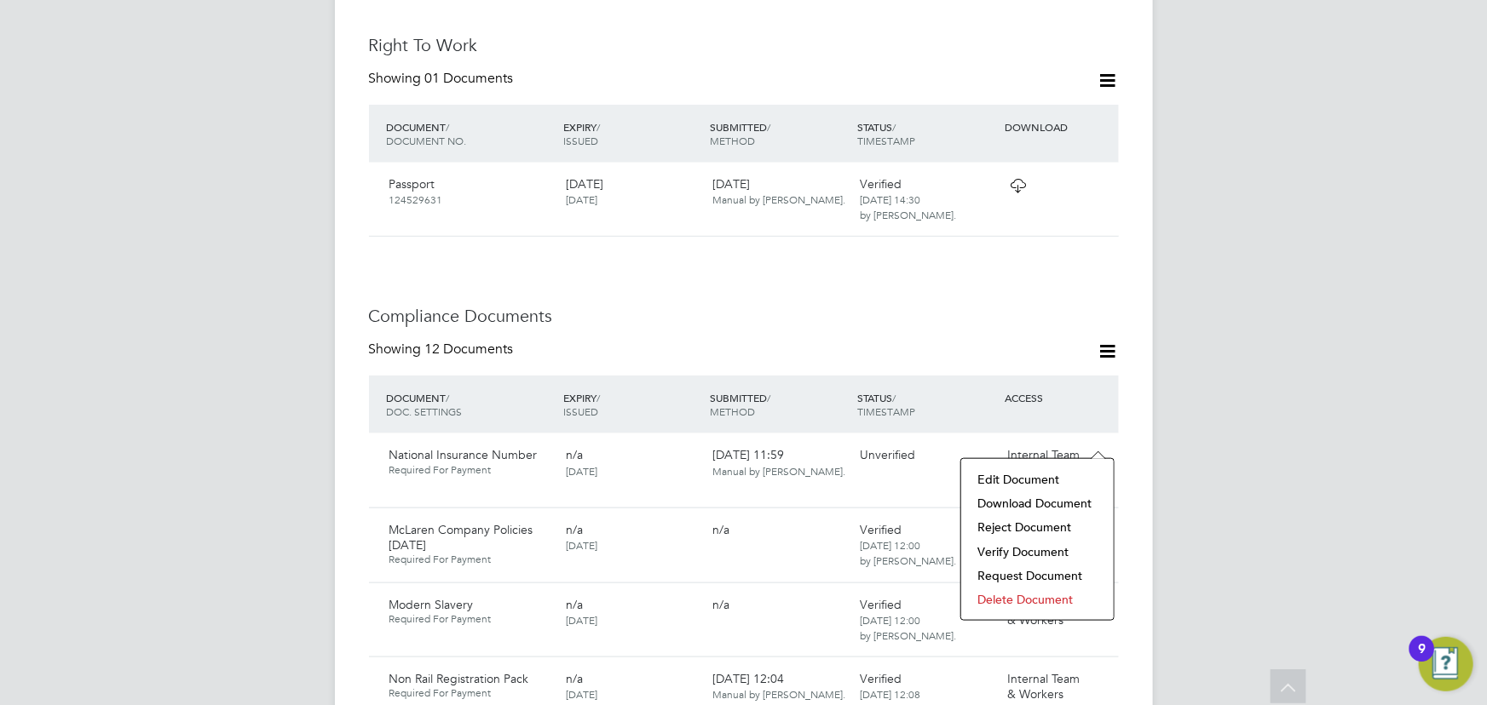
click at [1031, 554] on li "Verify Document" at bounding box center [1037, 552] width 135 height 24
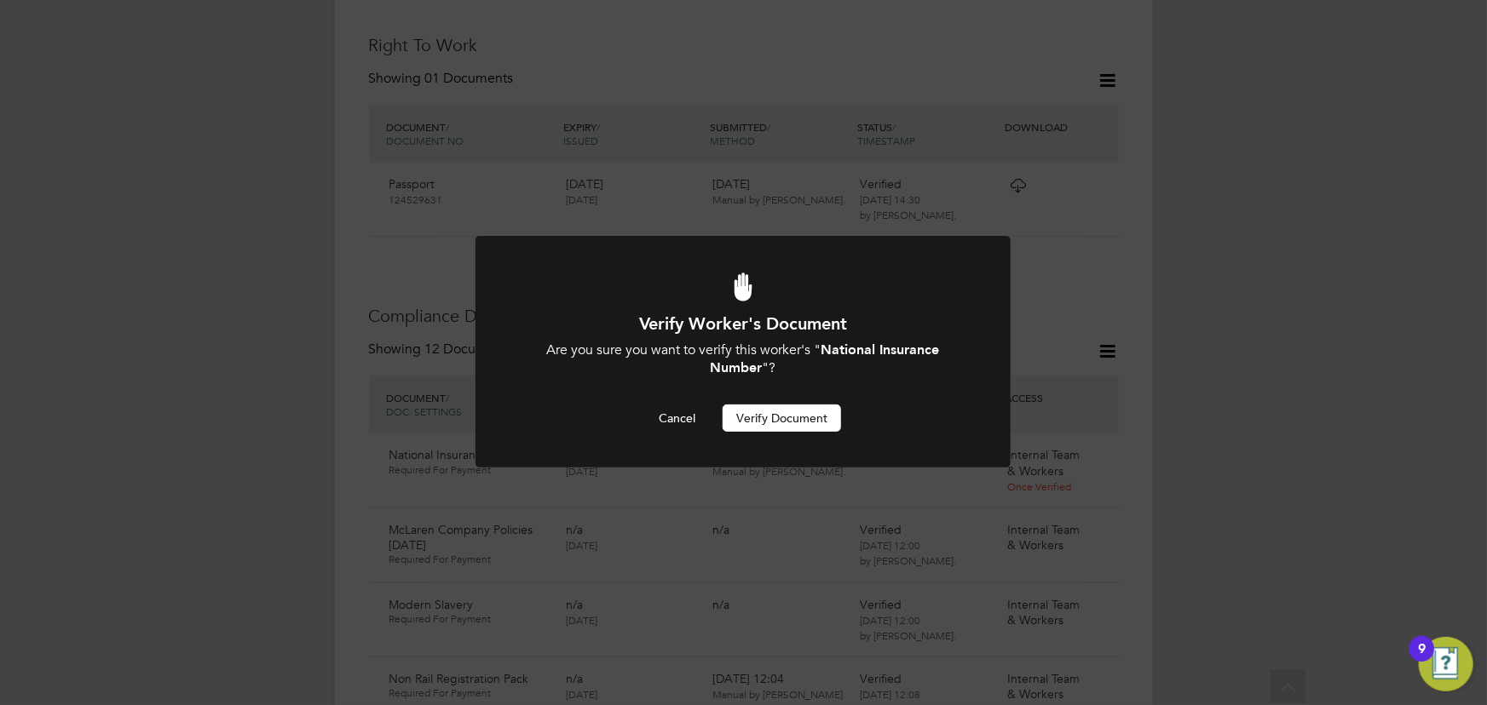
scroll to position [0, 0]
click at [764, 409] on button "Verify Document" at bounding box center [782, 418] width 118 height 27
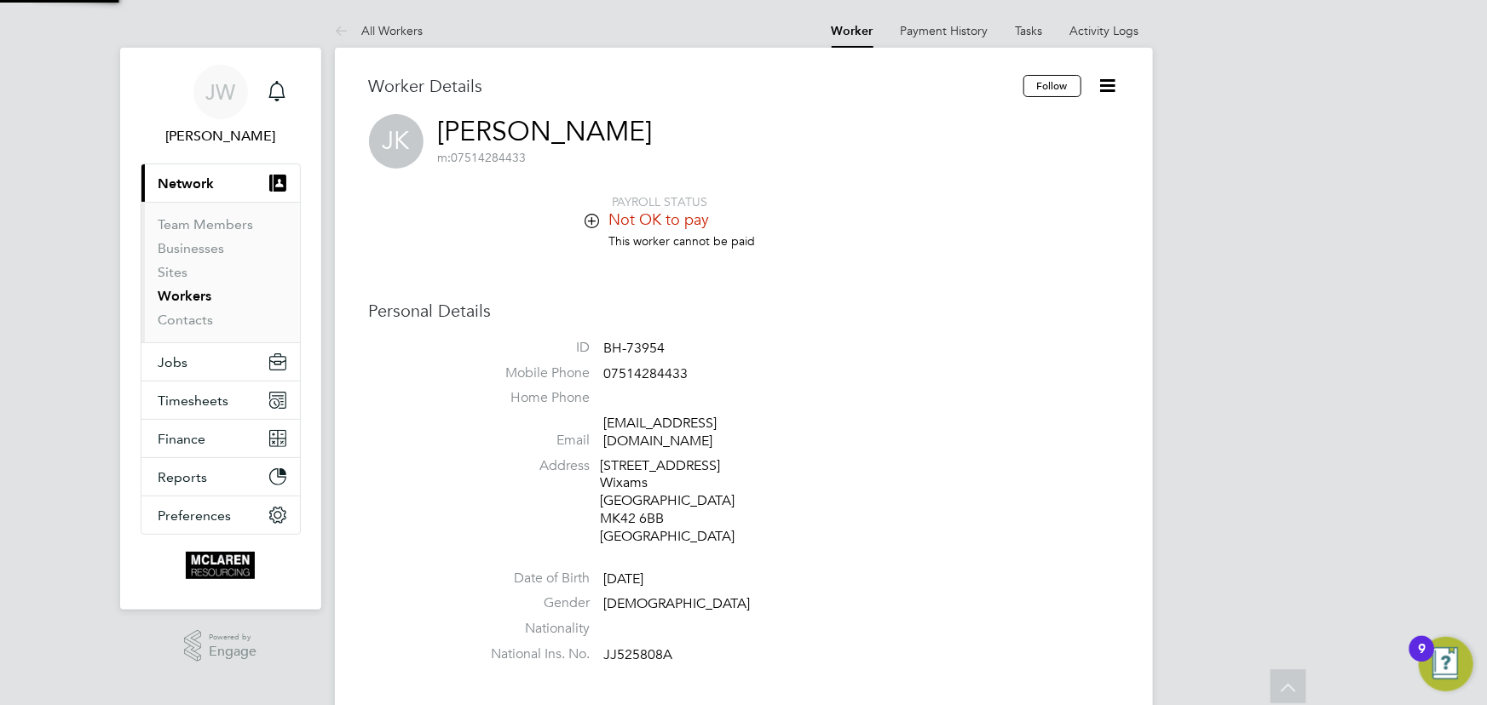
scroll to position [705, 0]
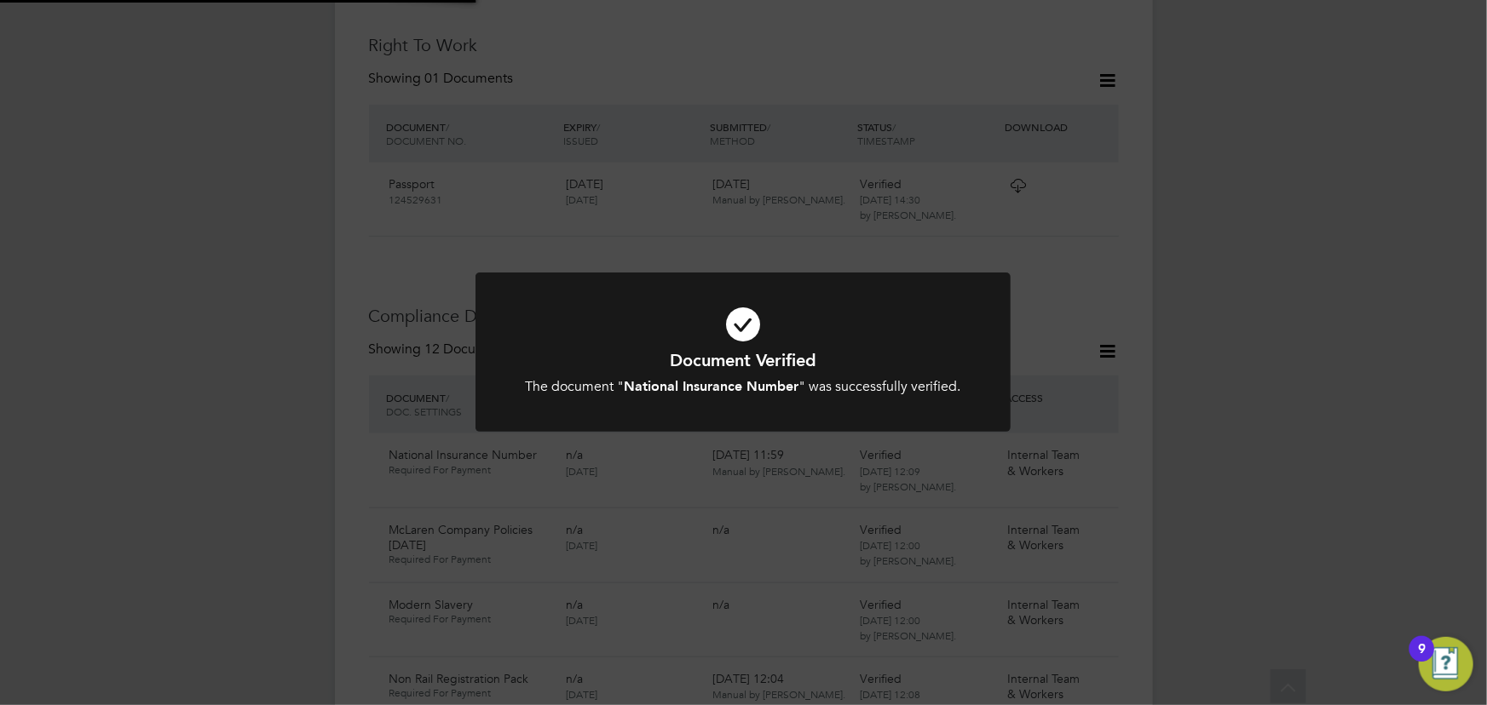
click at [1362, 420] on div "Document Verified The document " National Insurance Number " was successfully v…" at bounding box center [743, 352] width 1487 height 705
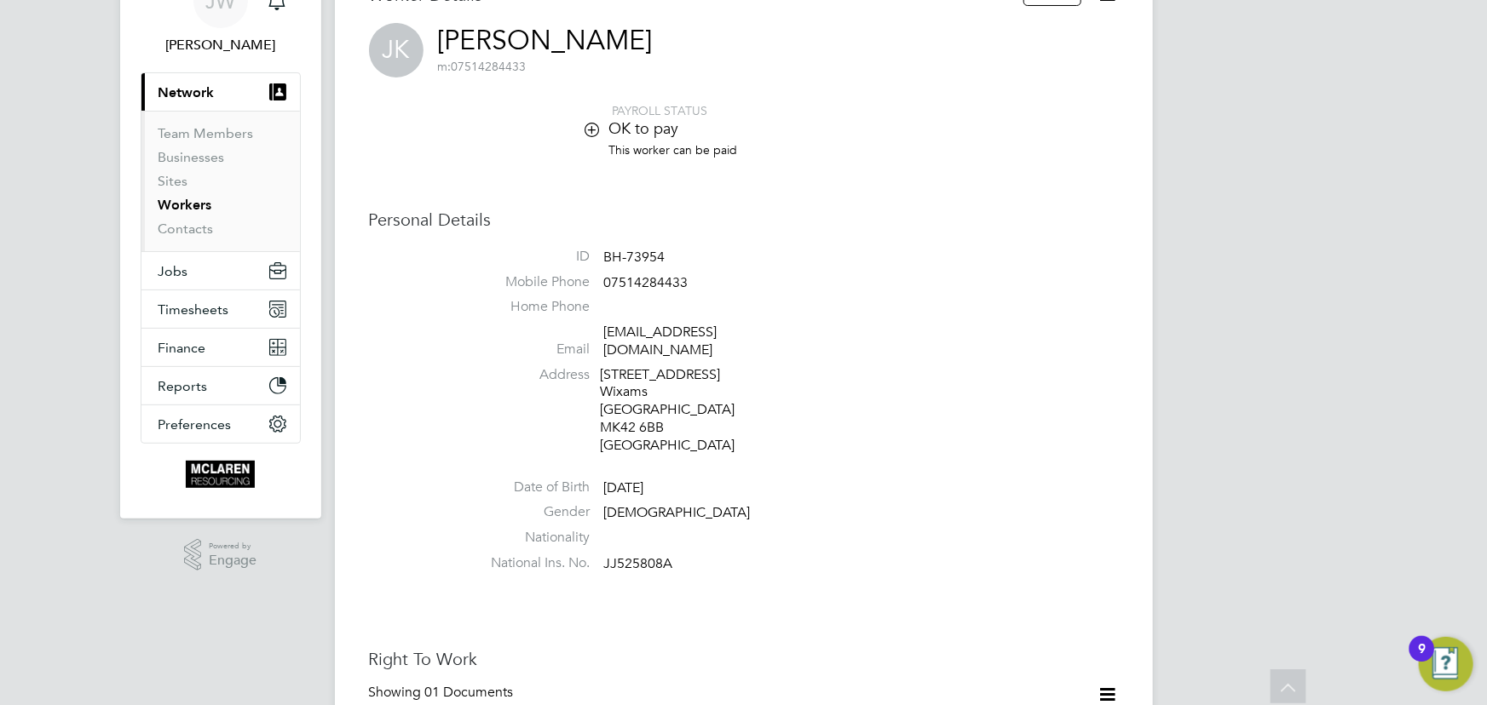
scroll to position [0, 0]
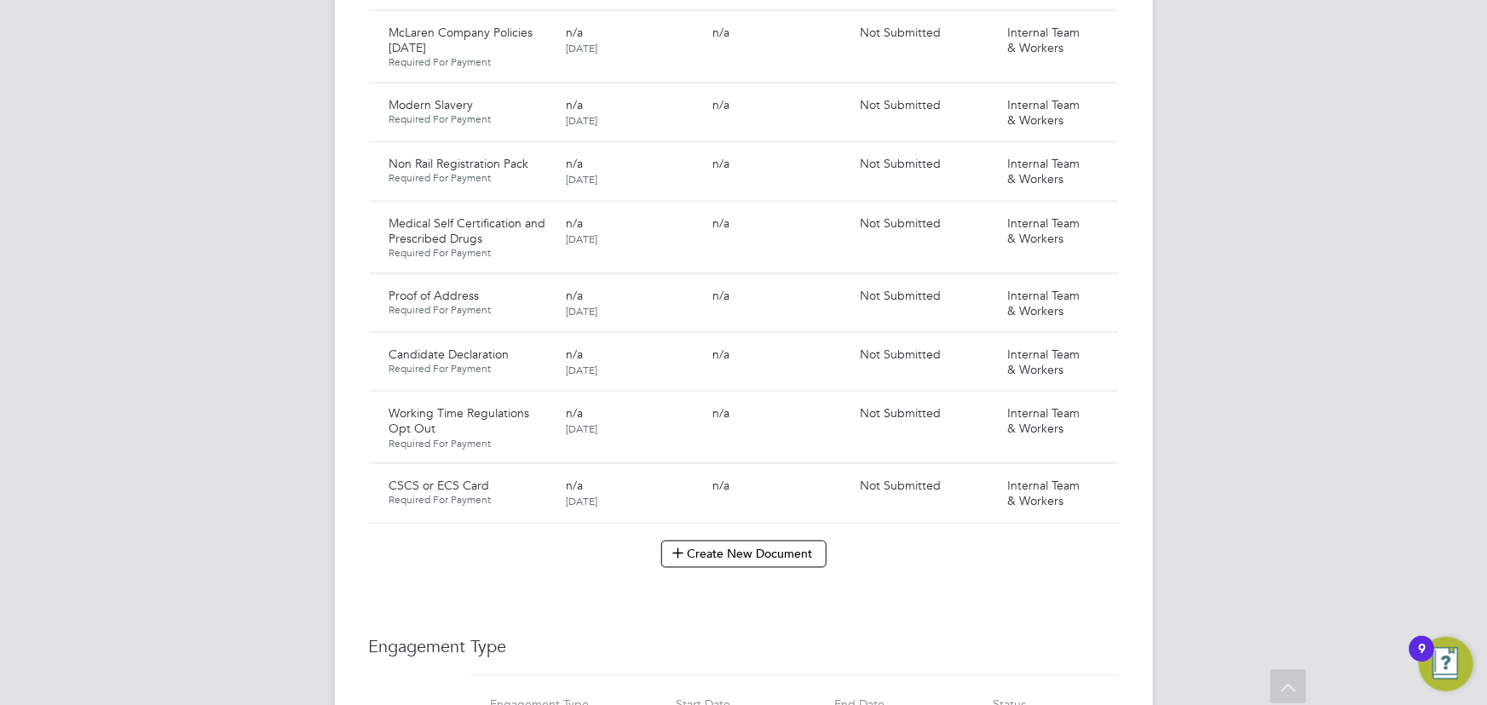
scroll to position [1316, 0]
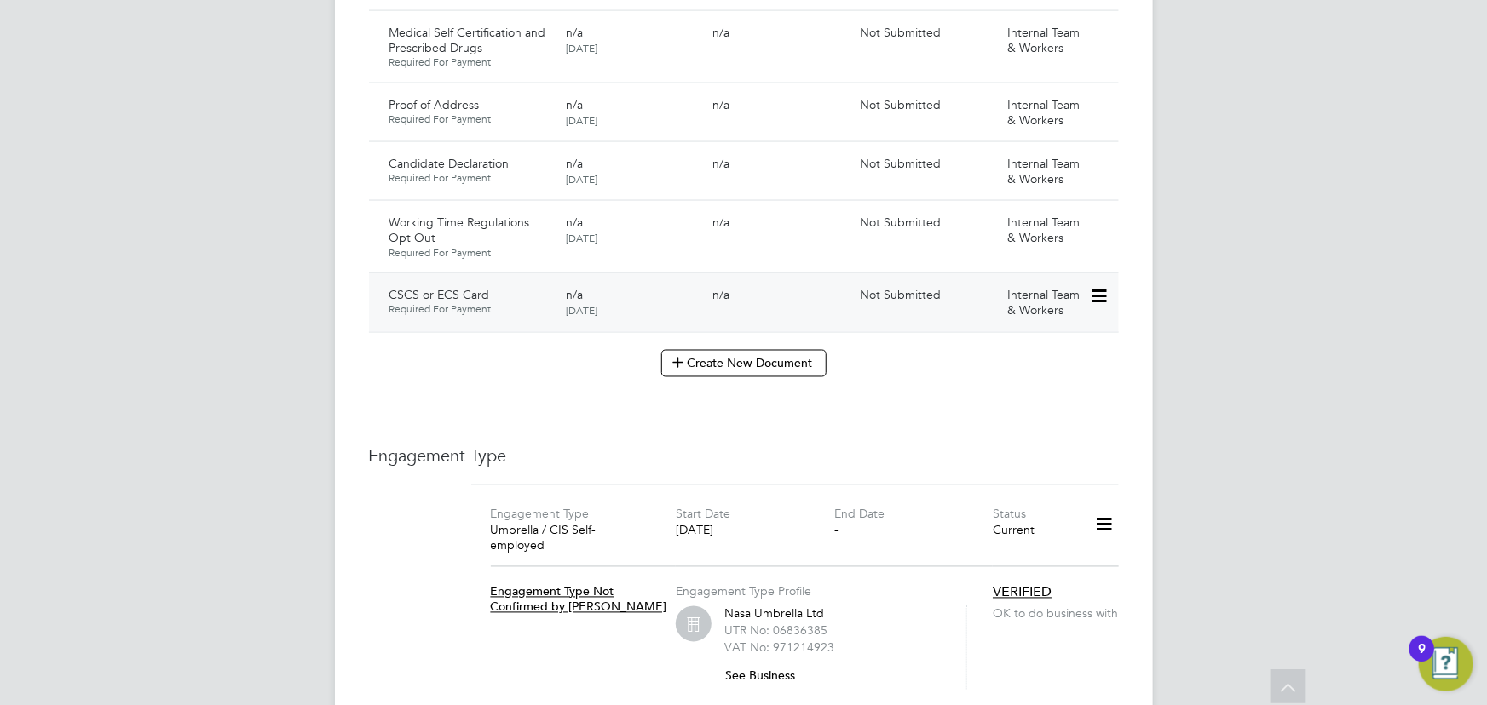
drag, startPoint x: 1099, startPoint y: 278, endPoint x: 1091, endPoint y: 296, distance: 19.8
click at [1099, 286] on icon at bounding box center [1097, 296] width 17 height 20
click at [1030, 341] on li "Submit Document" at bounding box center [1043, 343] width 126 height 24
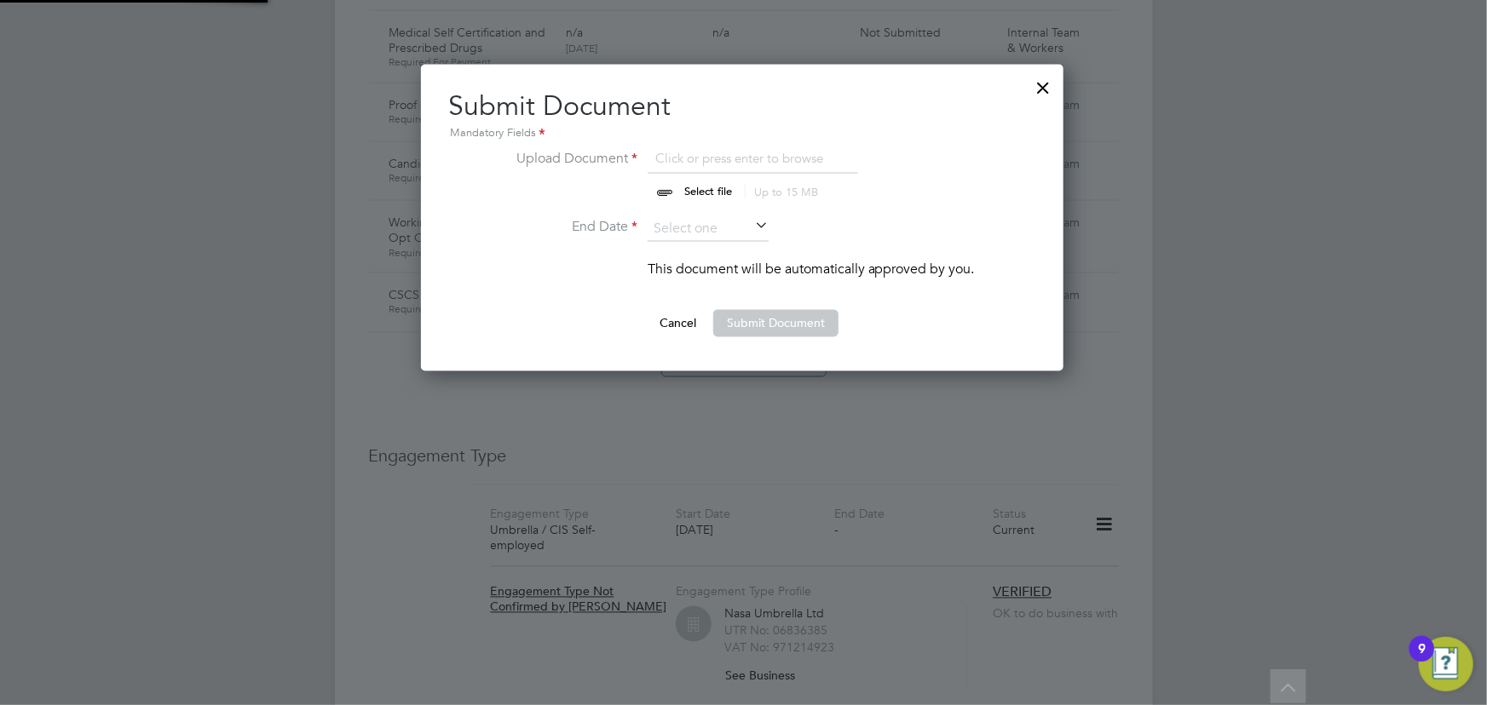
scroll to position [306, 644]
click at [694, 188] on input "file" at bounding box center [724, 173] width 268 height 51
type input "C:\fakepath\[PERSON_NAME] CSCS.jpg"
click at [741, 235] on input at bounding box center [708, 229] width 121 height 26
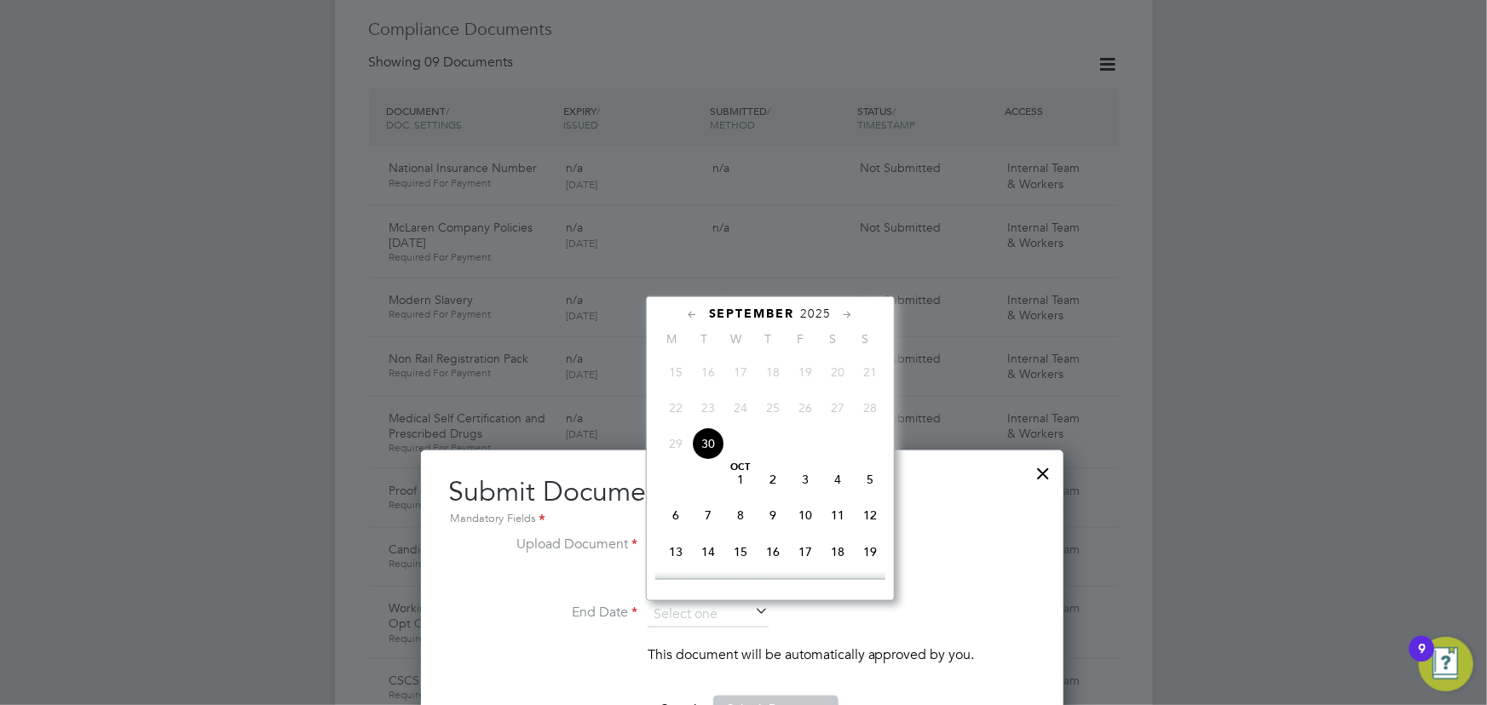
scroll to position [929, 0]
click at [814, 314] on span "2025" at bounding box center [816, 315] width 31 height 14
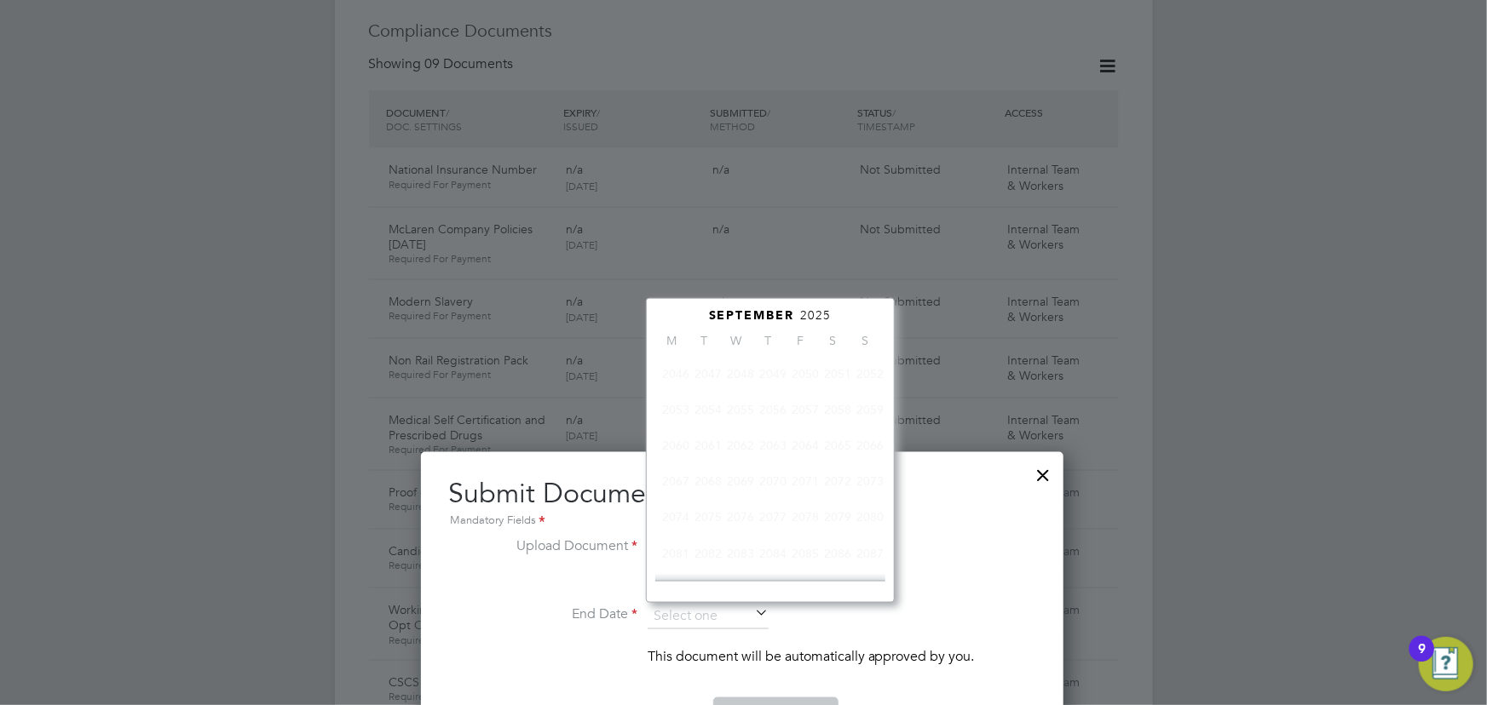
scroll to position [440, 0]
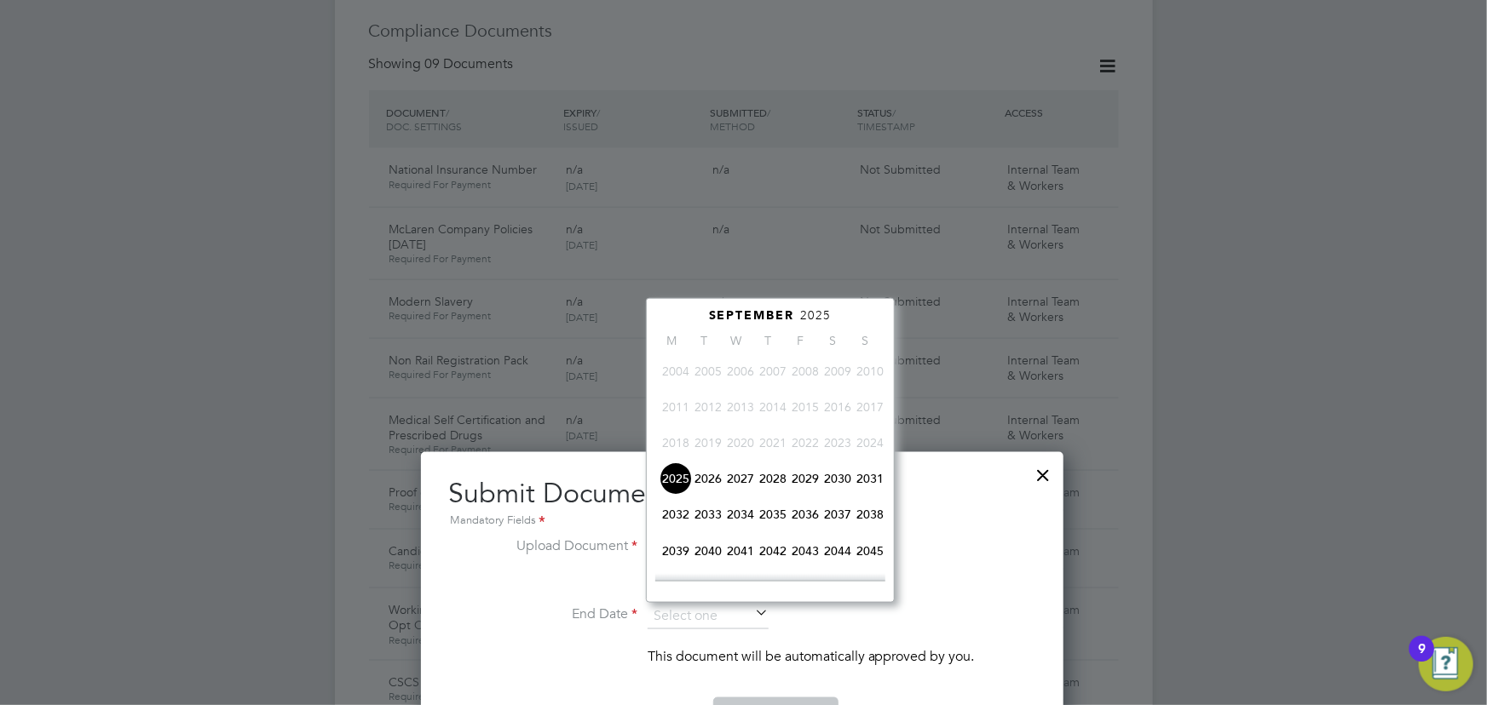
click at [711, 480] on span "2026" at bounding box center [708, 479] width 32 height 32
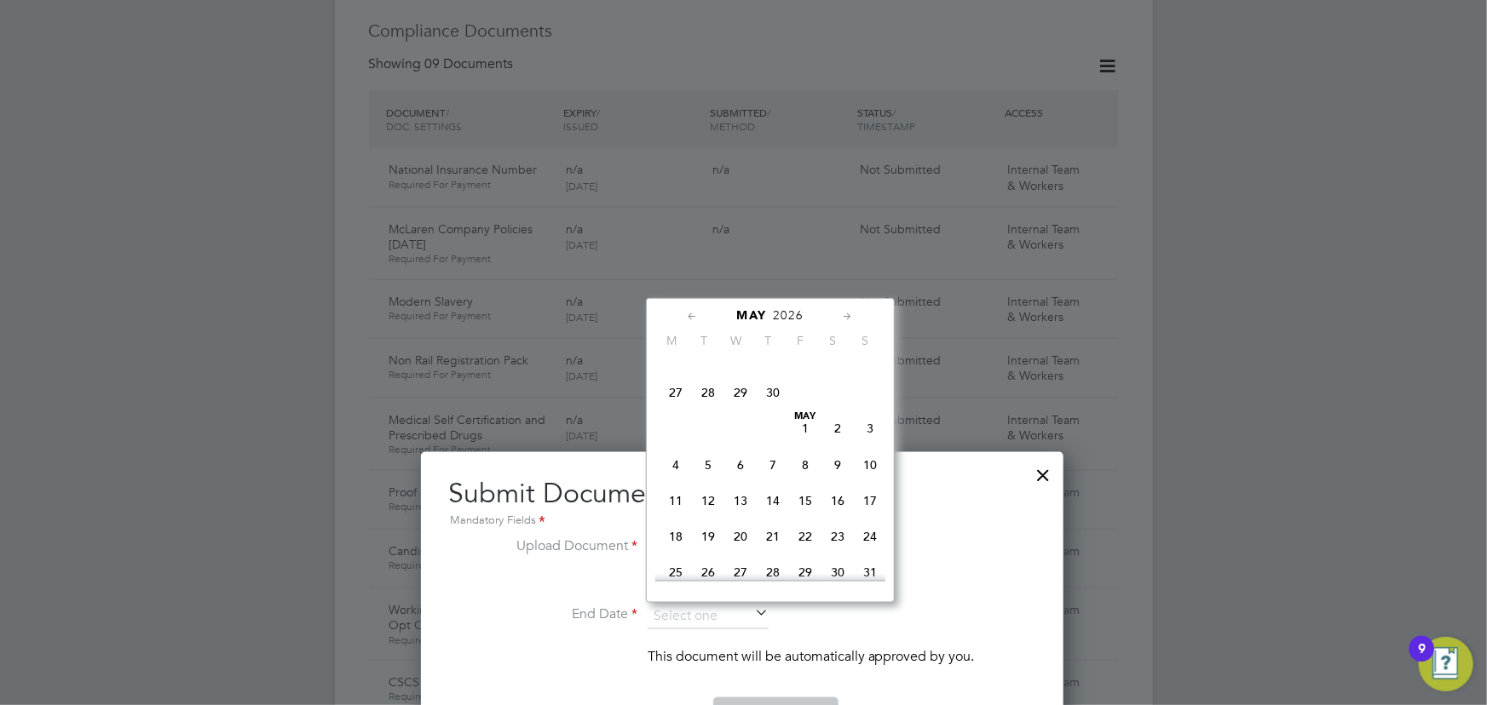
scroll to position [244, 0]
click at [775, 498] on span "30" at bounding box center [773, 495] width 32 height 32
type input "[DATE]"
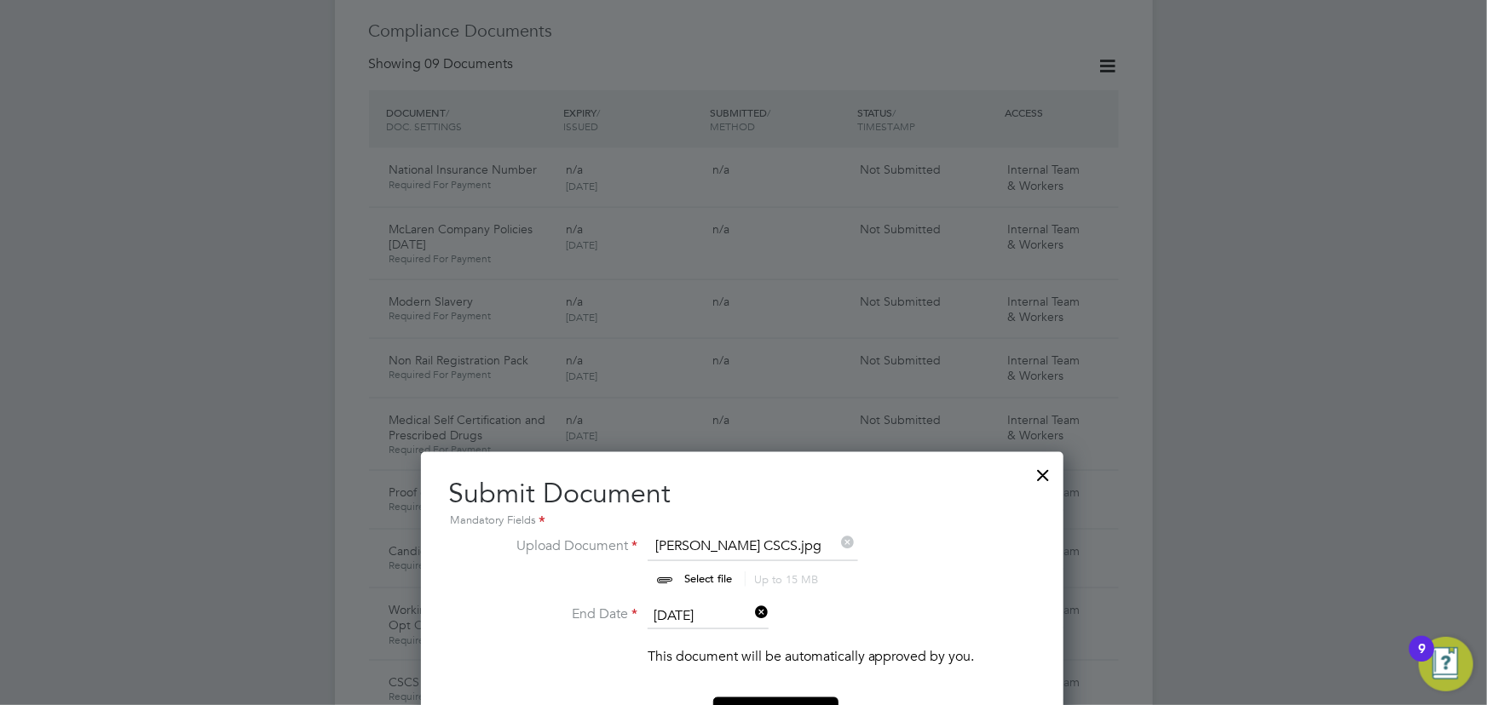
scroll to position [1161, 0]
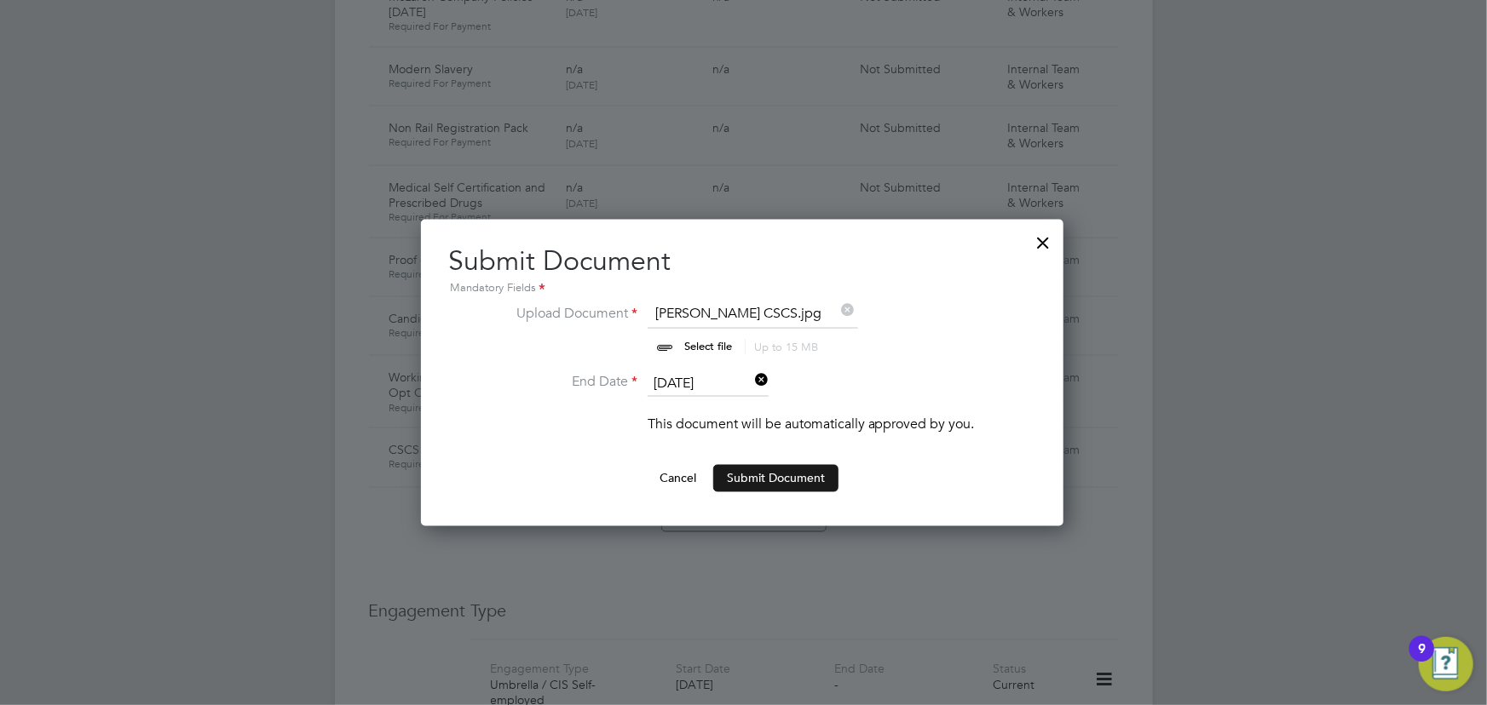
drag, startPoint x: 789, startPoint y: 471, endPoint x: 1017, endPoint y: 452, distance: 229.1
click at [790, 471] on button "Submit Document" at bounding box center [775, 478] width 125 height 27
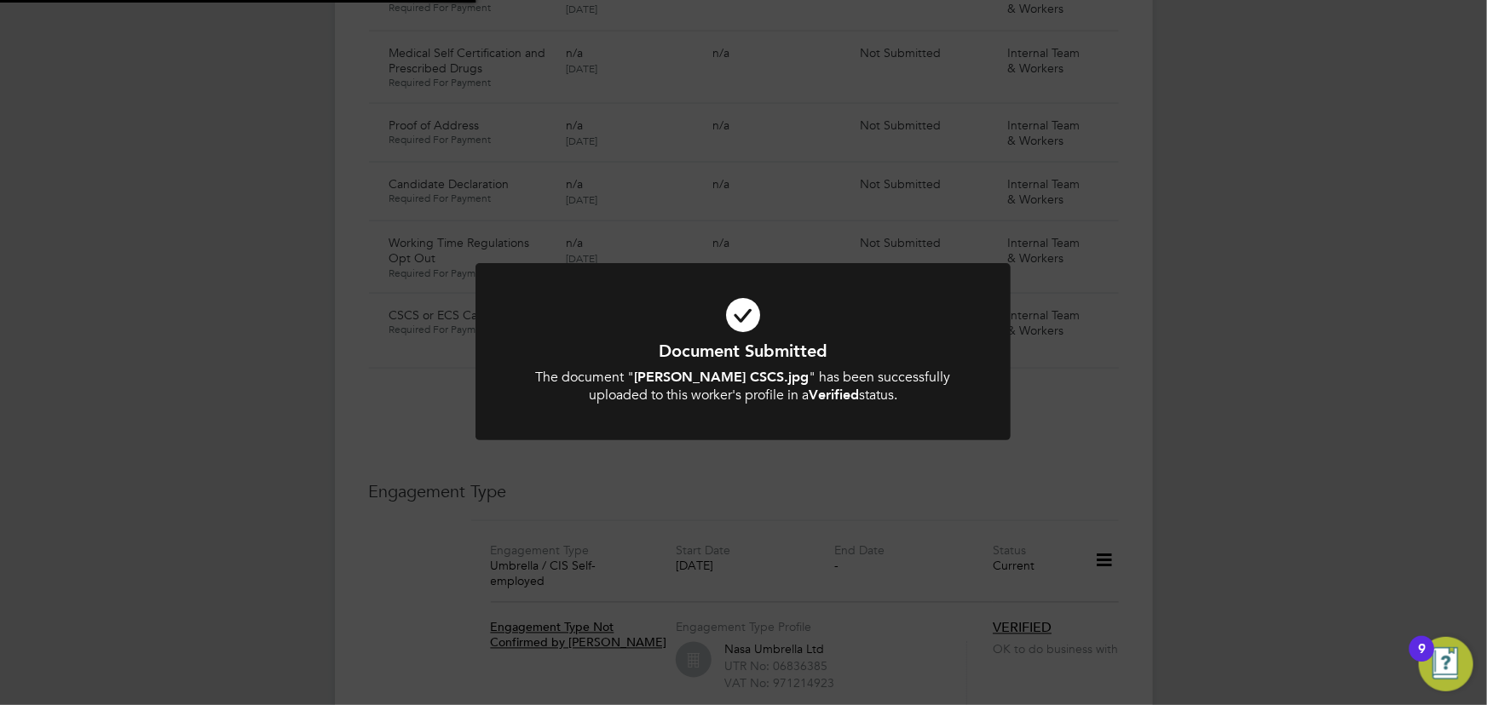
scroll to position [1316, 0]
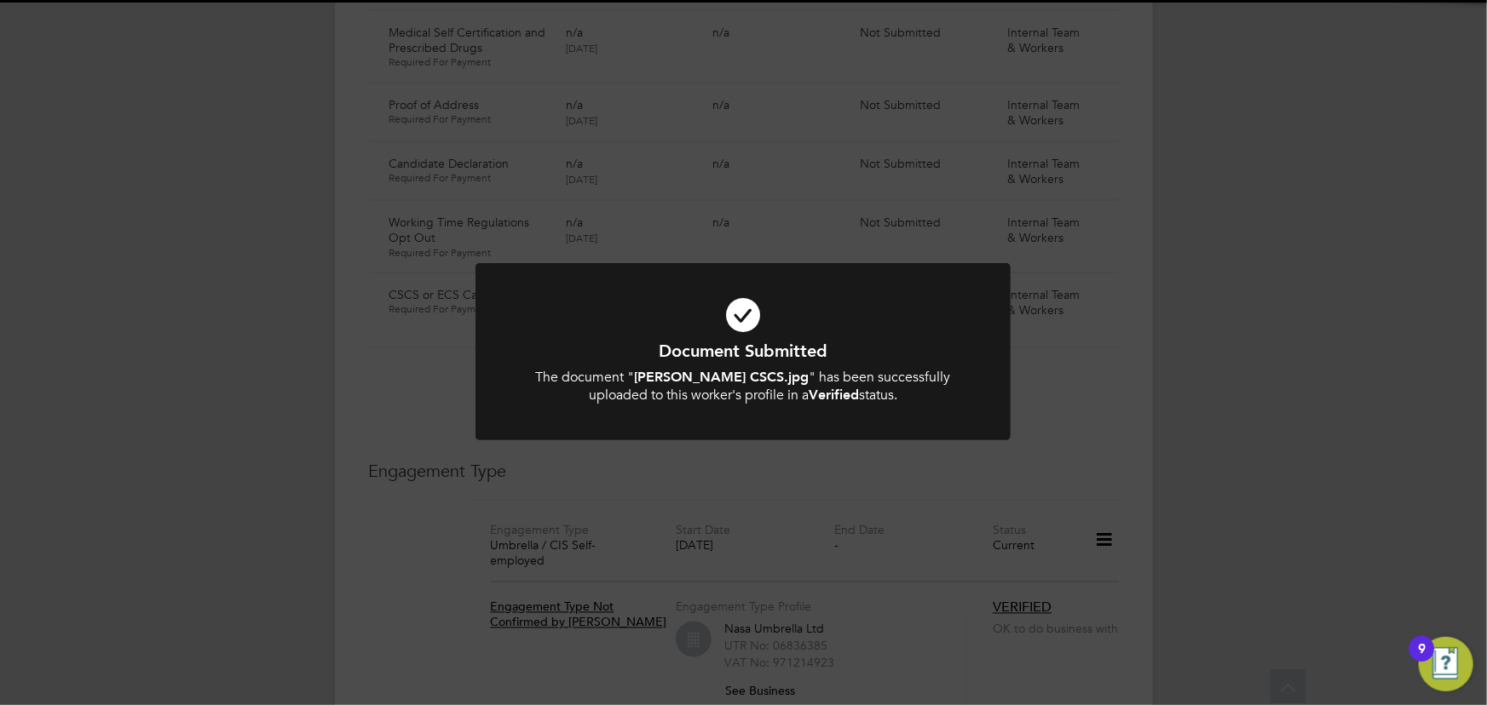
click at [1074, 437] on div "Document Submitted The document " [PERSON_NAME] CSCS.jpg " has been successfull…" at bounding box center [743, 352] width 1487 height 705
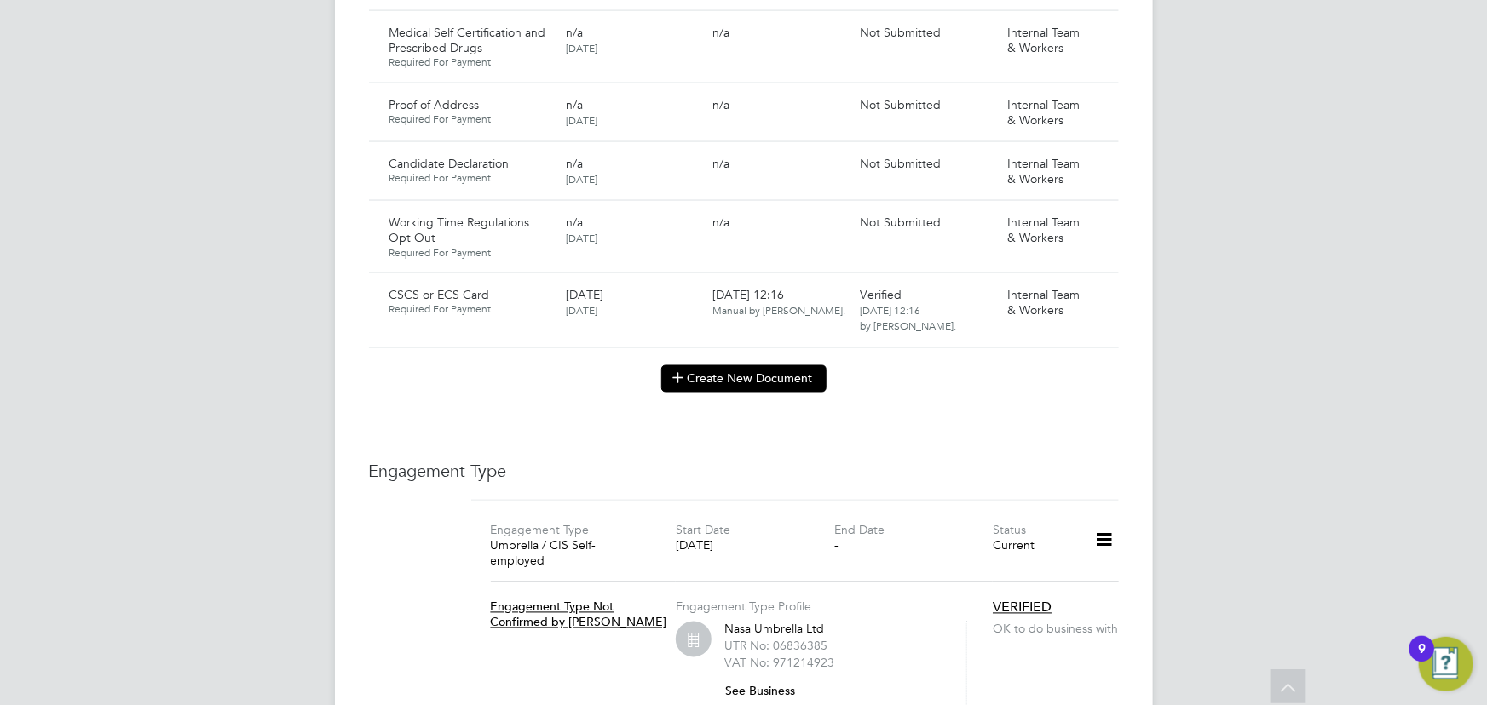
click at [794, 366] on button "Create New Document" at bounding box center [743, 379] width 165 height 27
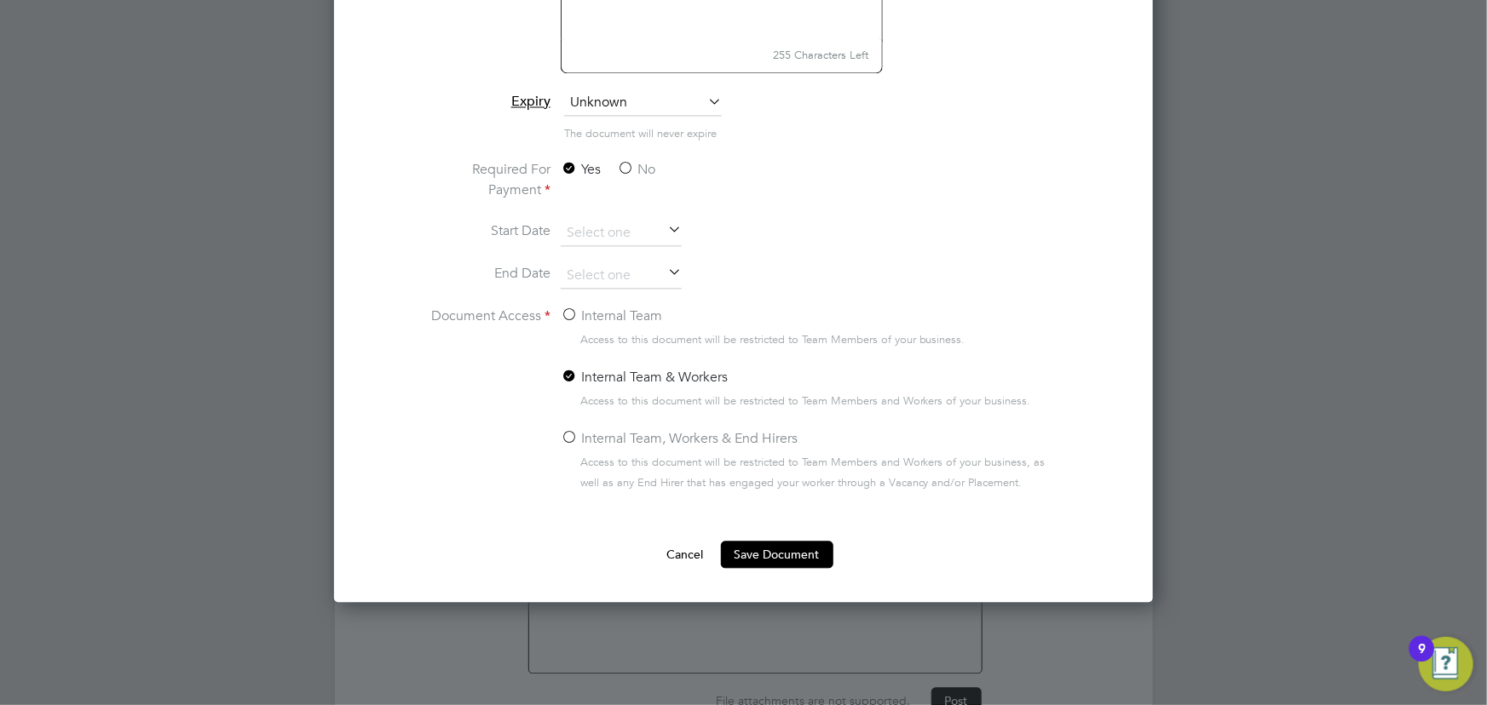
scroll to position [1741, 0]
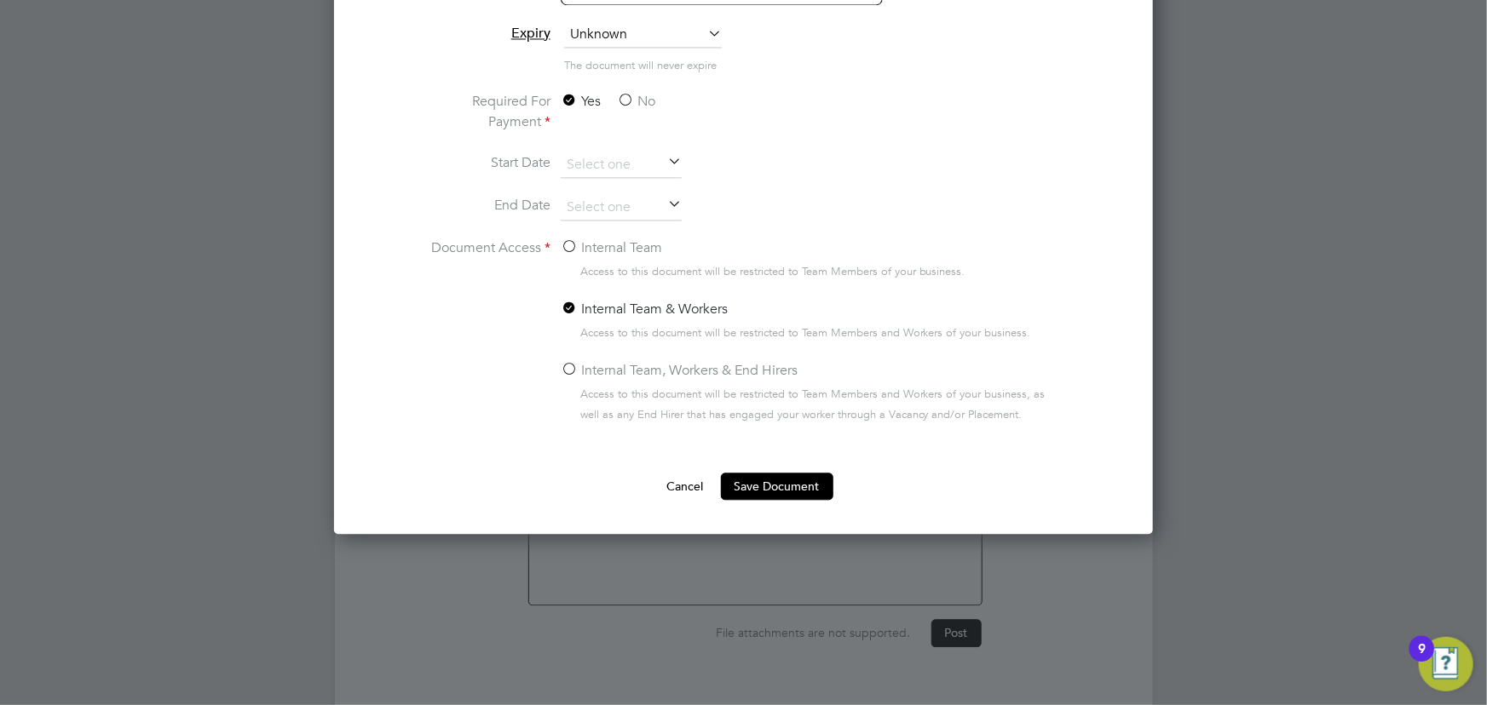
type input "key information document Voltalia [DATE]"
click at [648, 98] on label "No" at bounding box center [636, 101] width 38 height 20
click at [0, 0] on input "No" at bounding box center [0, 0] width 0 height 0
click at [625, 241] on label "Internal Team" at bounding box center [611, 248] width 101 height 20
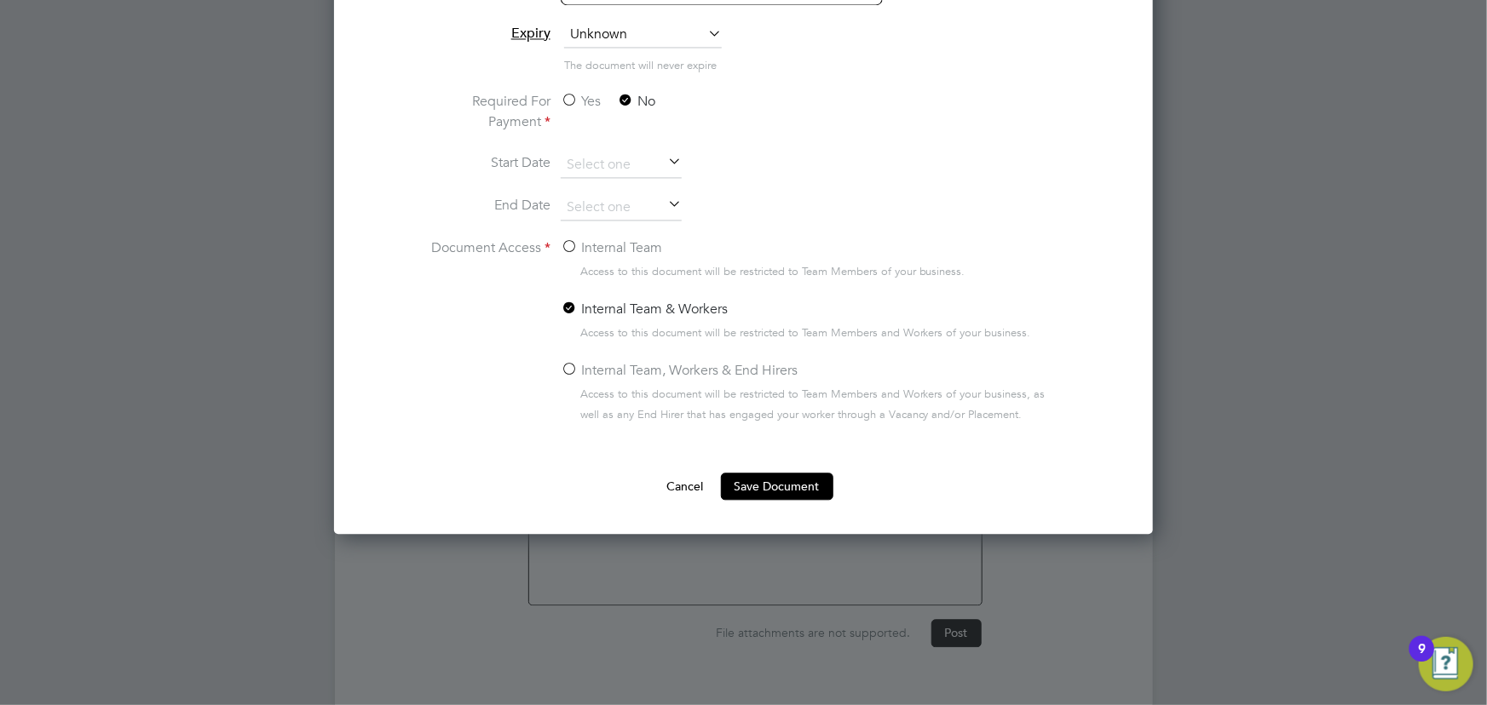
click at [0, 0] on input "Internal Team" at bounding box center [0, 0] width 0 height 0
click at [772, 489] on button "Save Document" at bounding box center [777, 486] width 112 height 27
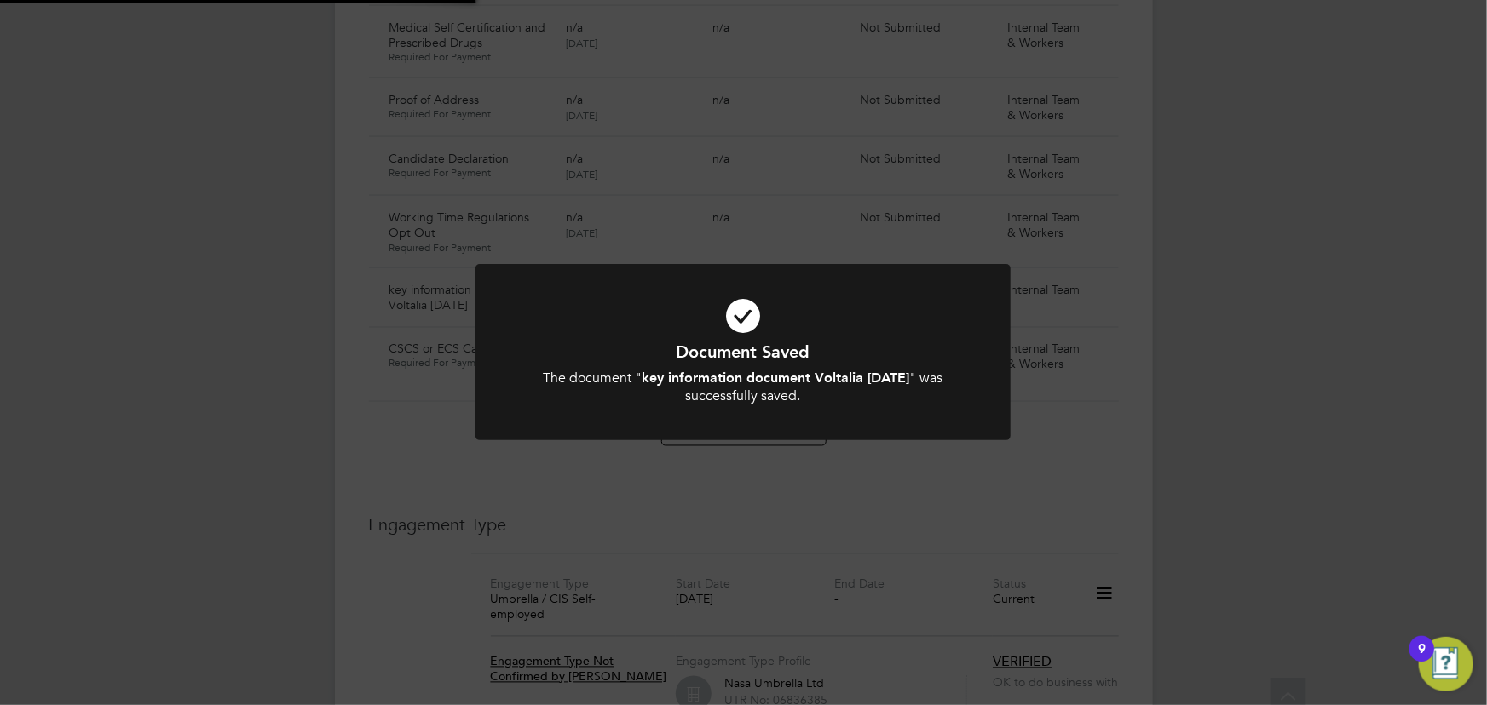
scroll to position [1316, 0]
click at [1293, 466] on div "Document Saved The document " key information document Voltalia [DATE] " was su…" at bounding box center [743, 352] width 1487 height 705
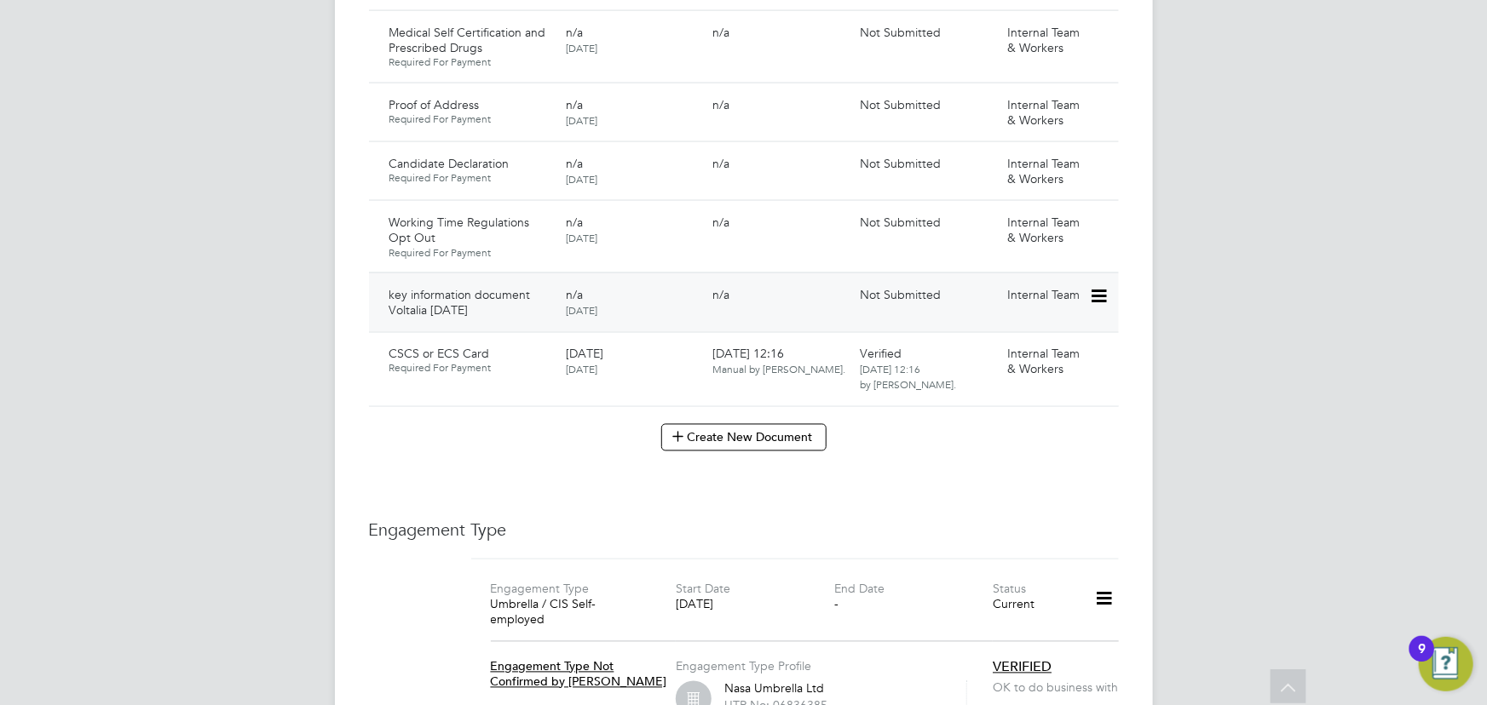
click at [1104, 286] on icon at bounding box center [1097, 296] width 17 height 20
click at [1033, 343] on li "Submit Document" at bounding box center [1046, 343] width 119 height 24
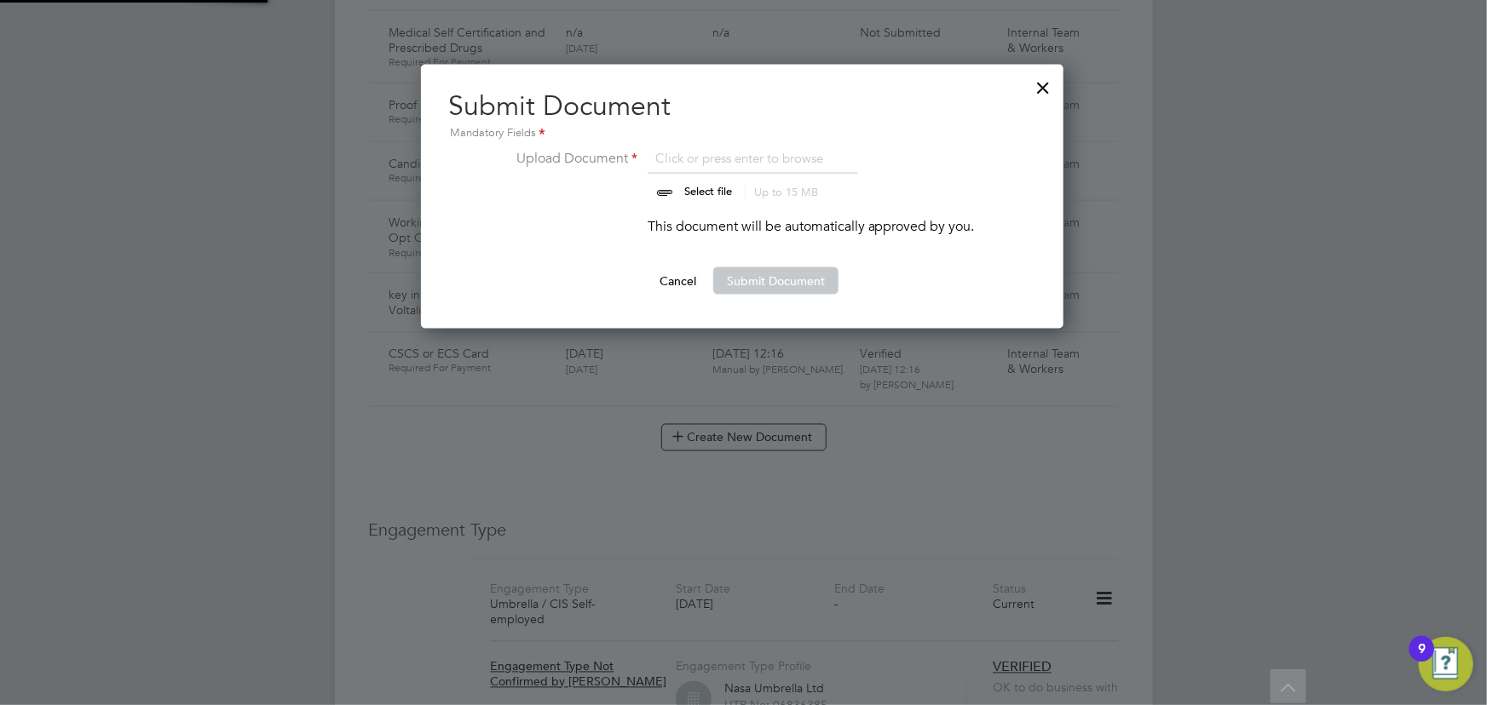
scroll to position [264, 644]
click at [717, 185] on input "file" at bounding box center [724, 173] width 268 height 51
type input "C:\fakepath\Key Information Document (Self Employed-CIS) 3 [PERSON_NAME] Voltal…"
click at [812, 276] on button "Submit Document" at bounding box center [775, 281] width 125 height 27
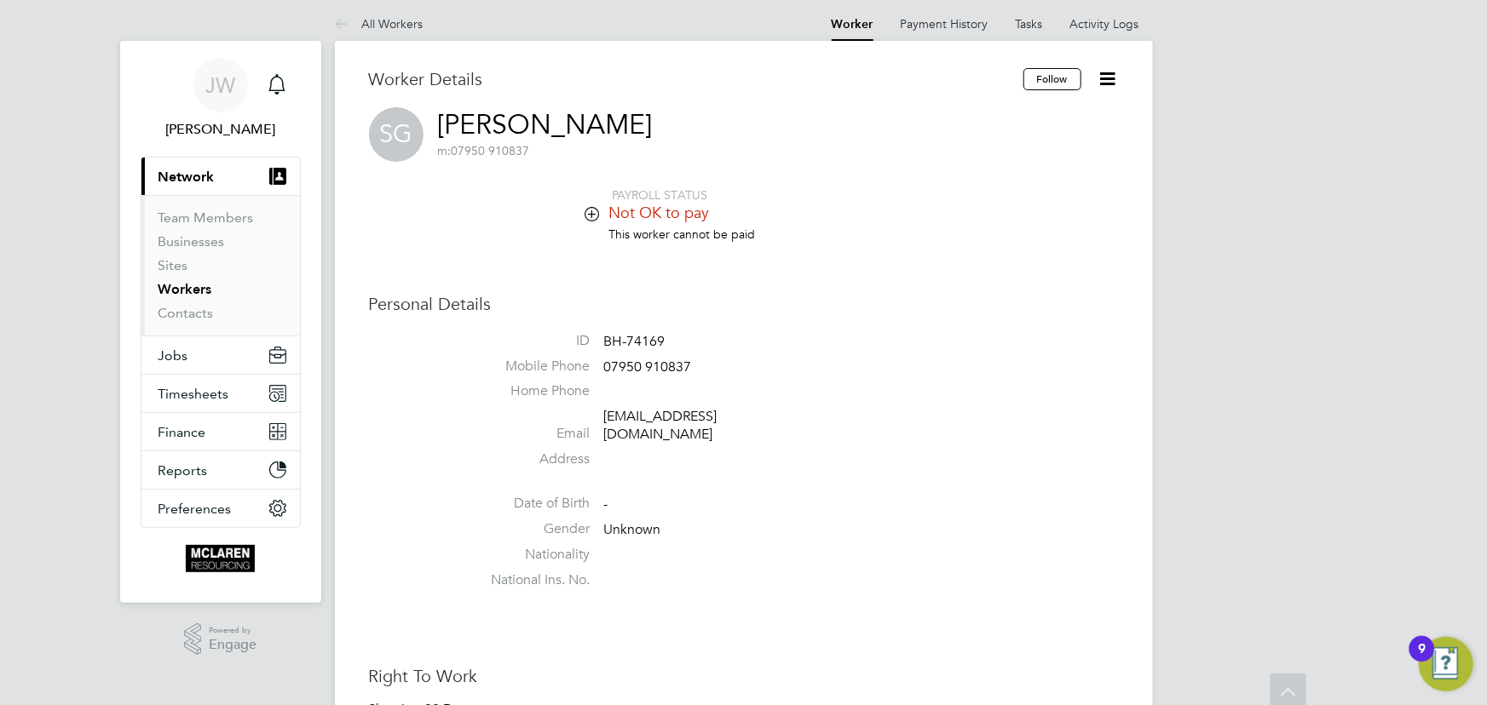
scroll to position [0, 0]
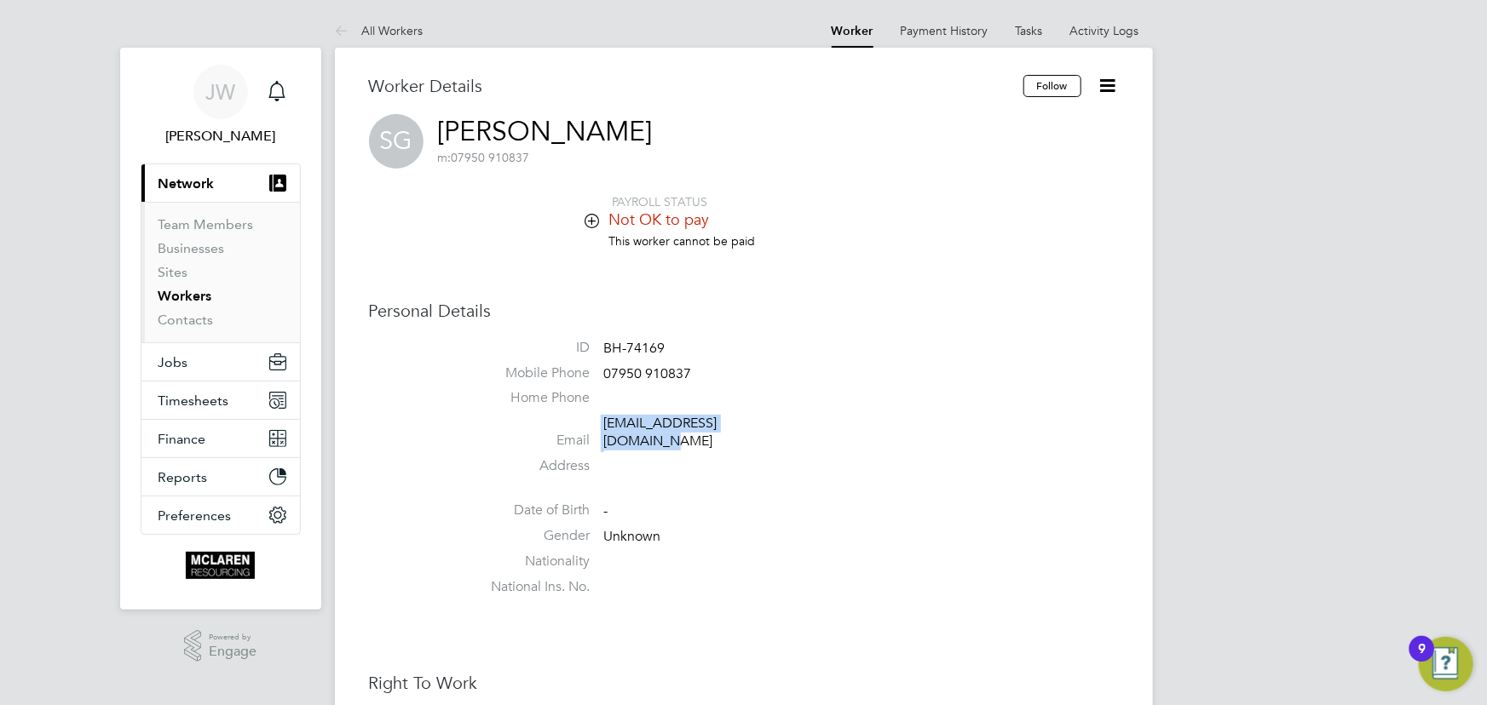
drag, startPoint x: 601, startPoint y: 429, endPoint x: 785, endPoint y: 421, distance: 184.2
click at [785, 421] on li "Email [EMAIL_ADDRESS][DOMAIN_NAME]" at bounding box center [795, 436] width 648 height 42
copy li "[EMAIL_ADDRESS][DOMAIN_NAME]"
click at [1102, 80] on icon at bounding box center [1107, 85] width 21 height 21
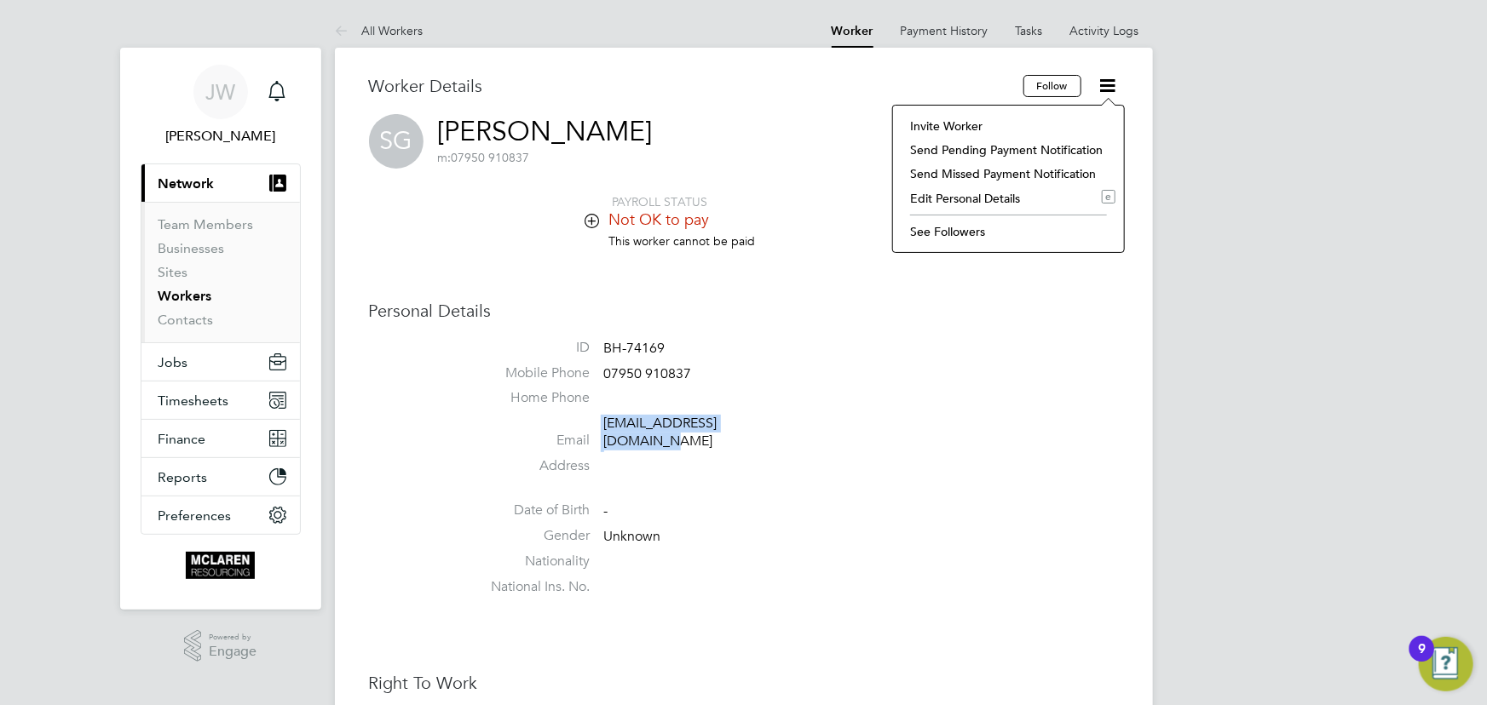
click at [962, 195] on li "Edit Personal Details e" at bounding box center [1008, 199] width 214 height 24
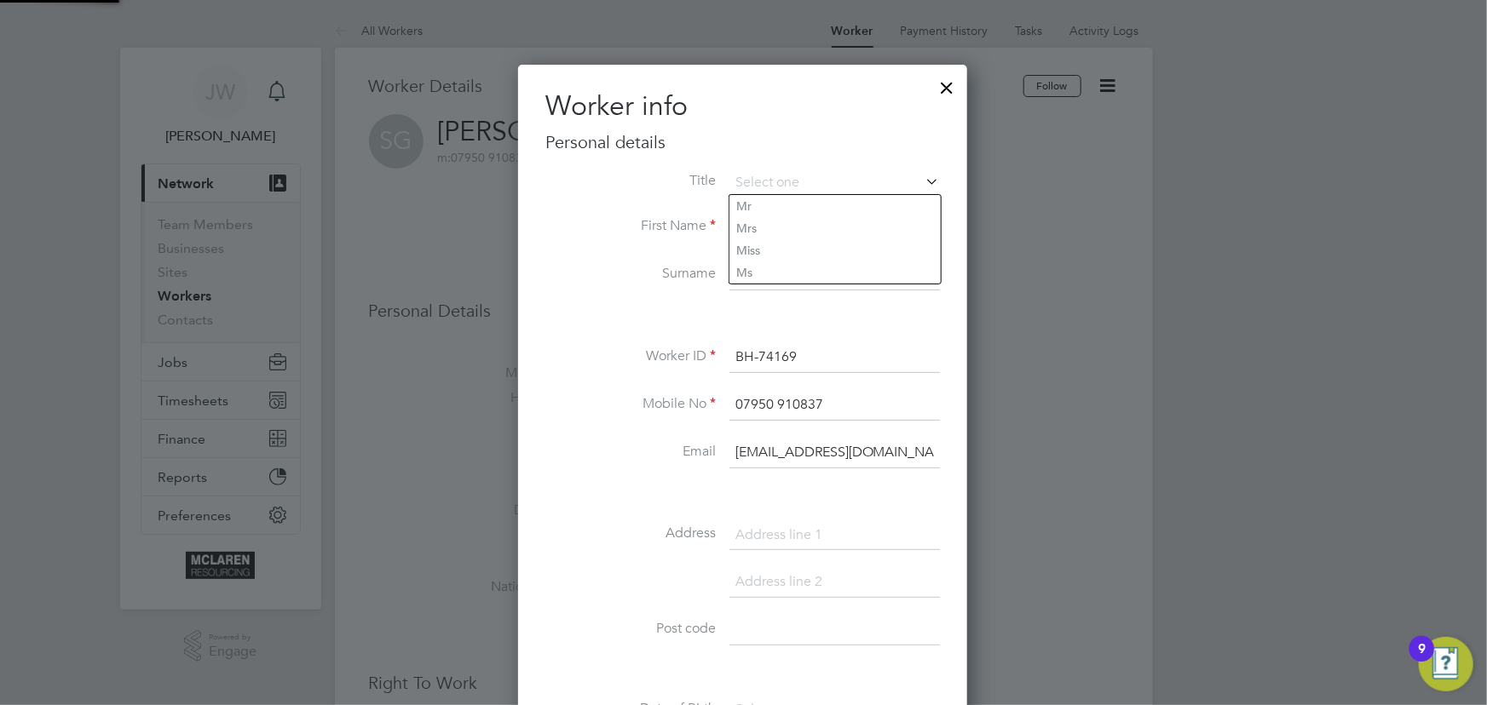
scroll to position [958, 451]
drag, startPoint x: 770, startPoint y: 454, endPoint x: 890, endPoint y: 437, distance: 120.5
click at [770, 454] on input "[EMAIL_ADDRESS][DOMAIN_NAME]" at bounding box center [834, 453] width 210 height 31
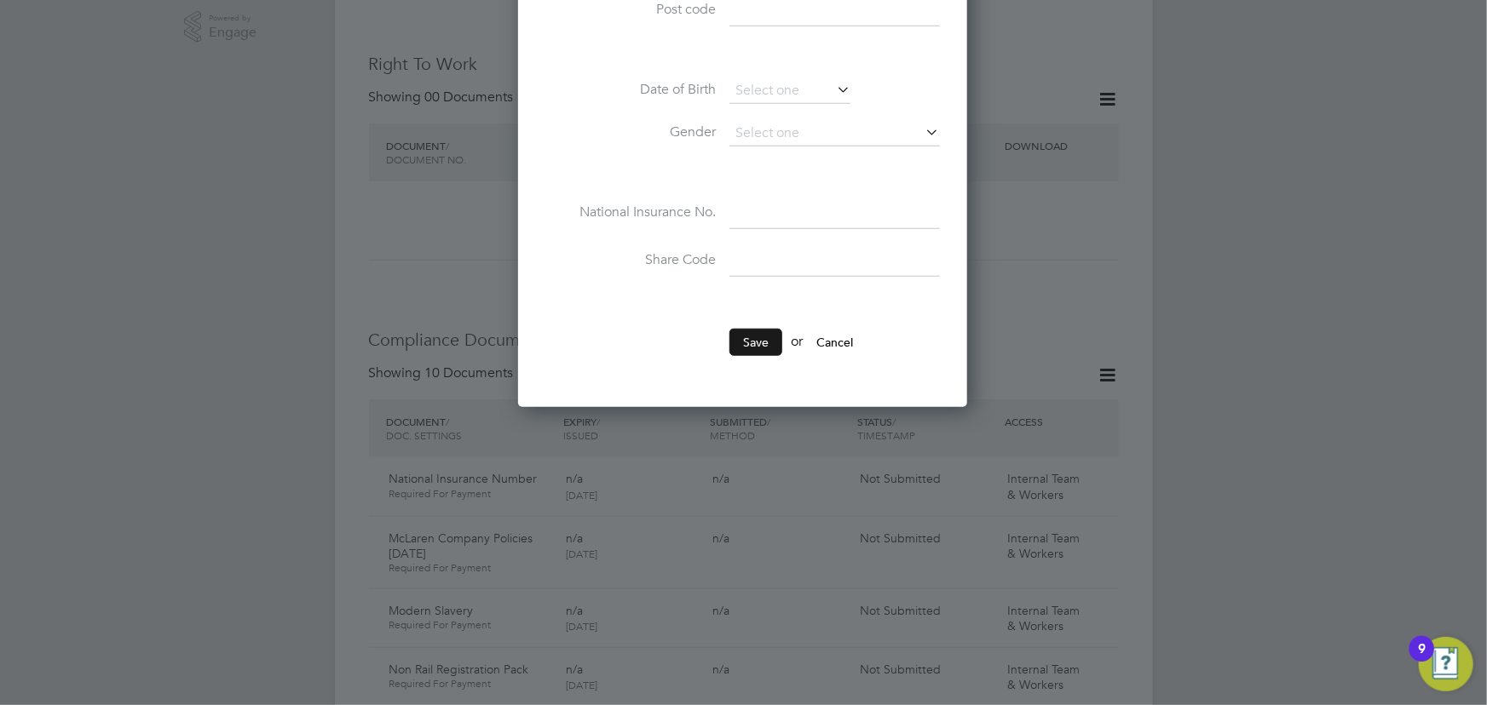
type input "[EMAIL_ADDRESS][DOMAIN_NAME]"
click at [748, 343] on button "Save" at bounding box center [755, 342] width 53 height 27
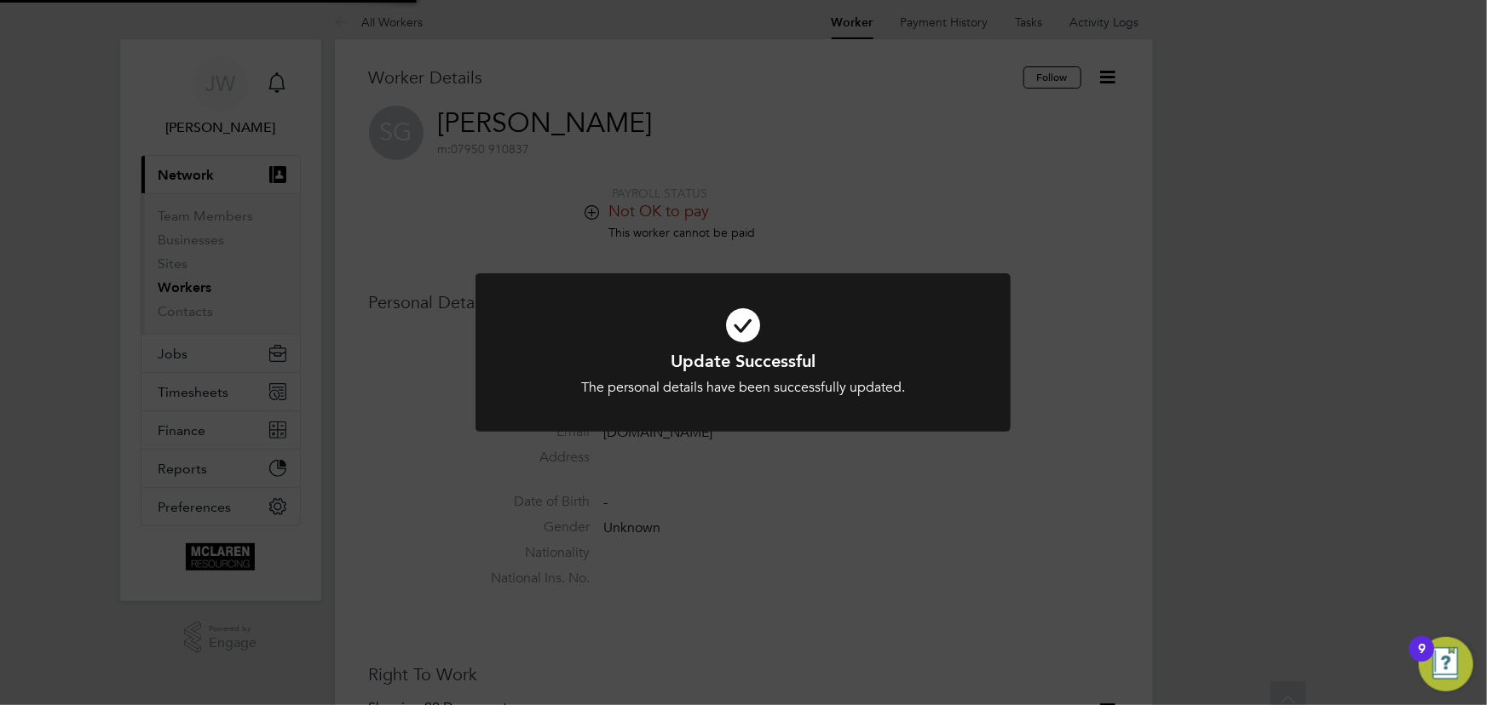
scroll to position [0, 0]
click at [1284, 439] on div "Update Successful The personal details have been successfully updated. Cancel O…" at bounding box center [743, 352] width 1487 height 705
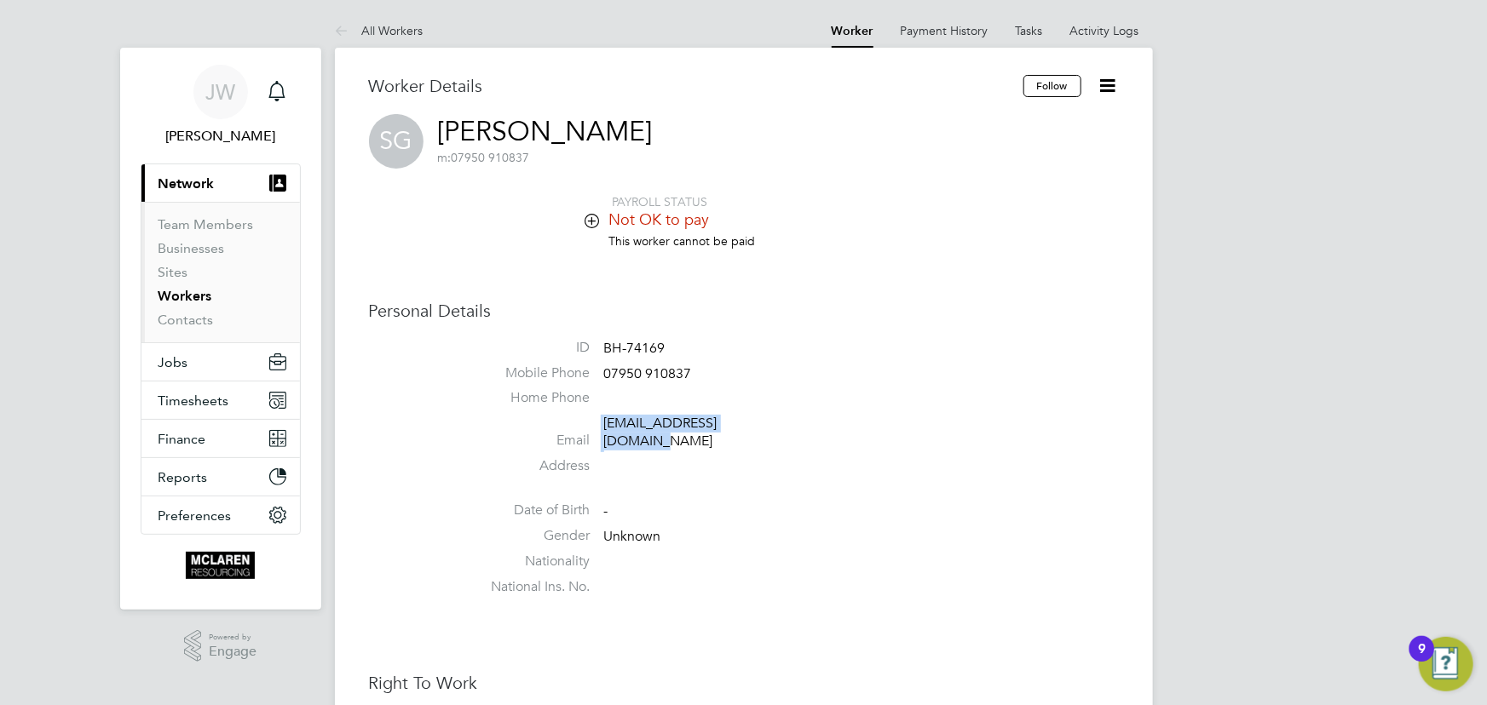
drag, startPoint x: 601, startPoint y: 427, endPoint x: 768, endPoint y: 422, distance: 167.1
click at [768, 422] on li "Email [EMAIL_ADDRESS][DOMAIN_NAME]" at bounding box center [795, 436] width 648 height 42
copy li "[EMAIL_ADDRESS][DOMAIN_NAME]"
click at [1024, 315] on h3 "Personal Details" at bounding box center [744, 311] width 750 height 22
click at [1109, 85] on icon at bounding box center [1107, 85] width 21 height 21
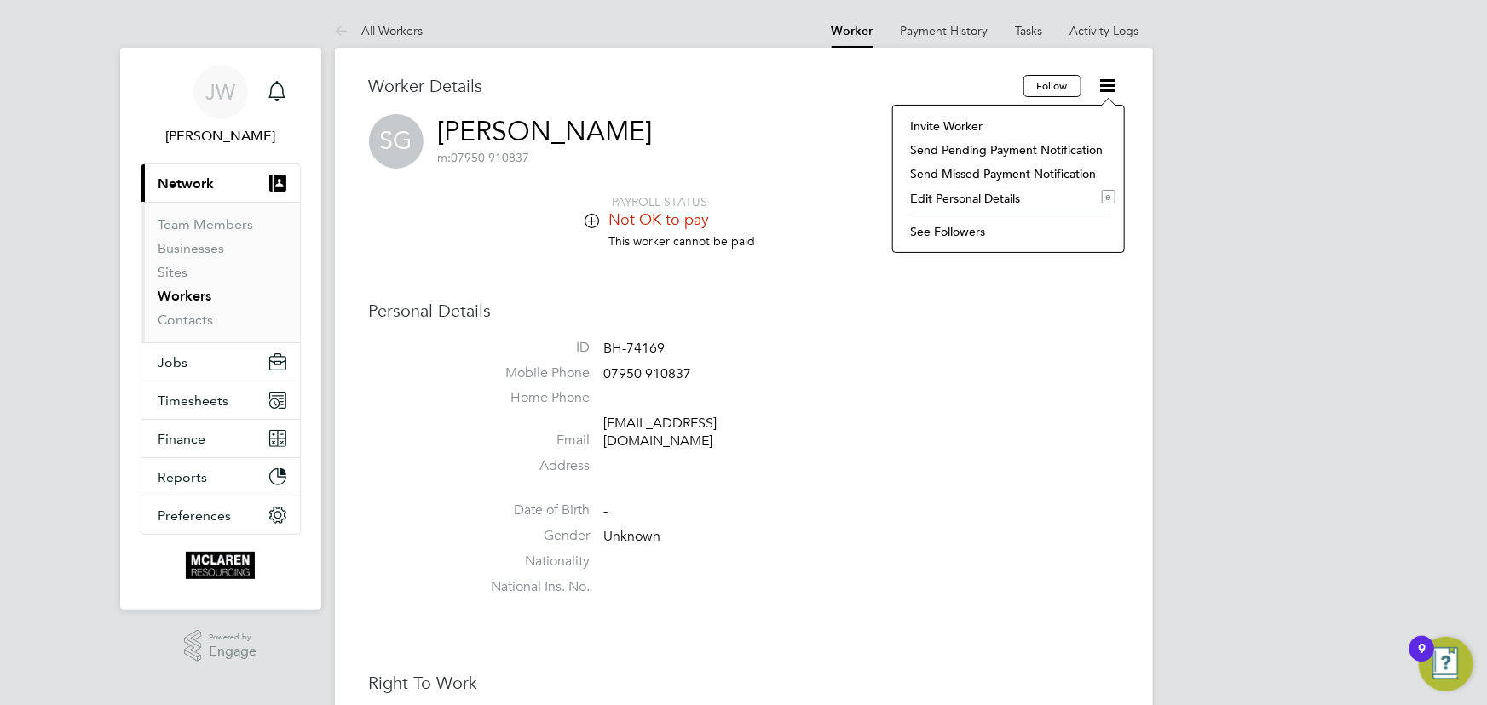
drag, startPoint x: 973, startPoint y: 130, endPoint x: 1011, endPoint y: 153, distance: 43.5
click at [974, 130] on li "Invite Worker" at bounding box center [1008, 126] width 214 height 24
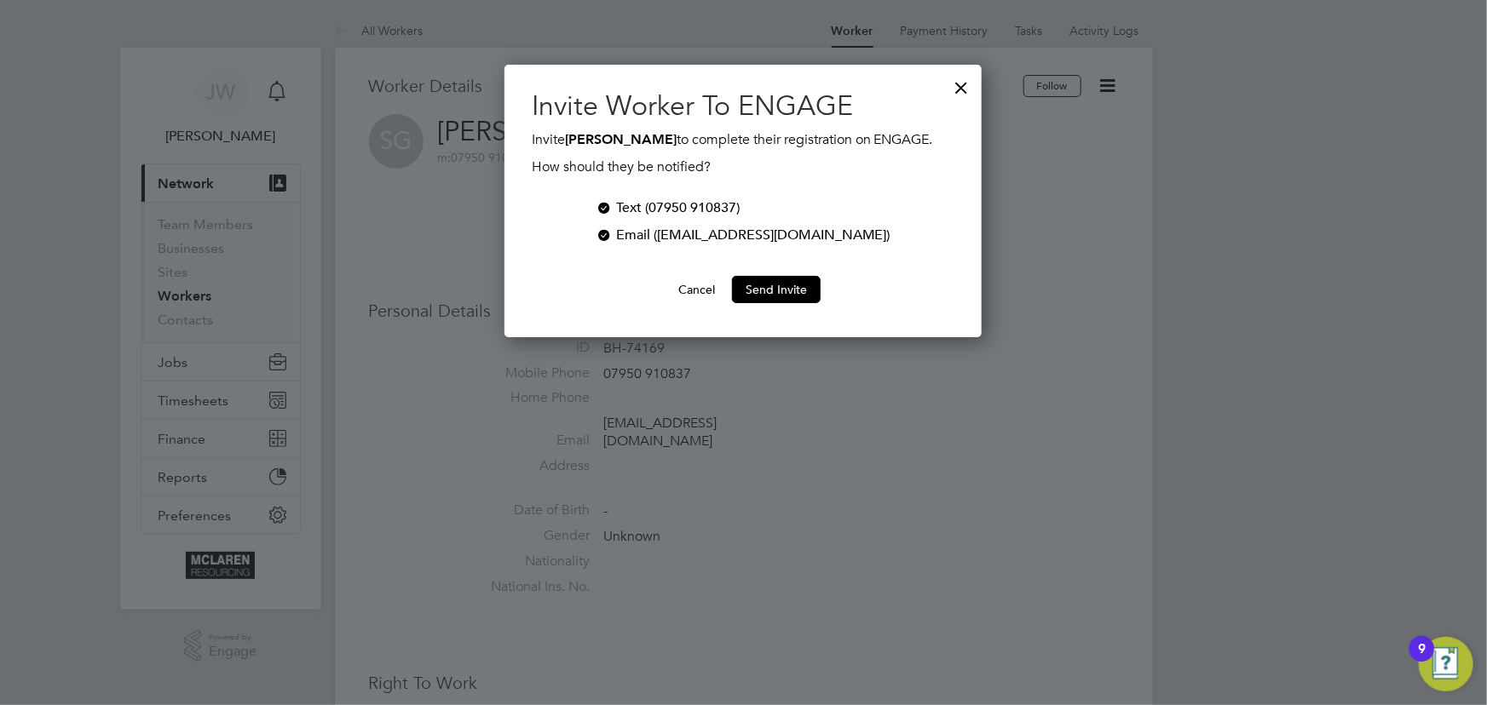
scroll to position [273, 477]
click at [613, 205] on div at bounding box center [604, 206] width 17 height 17
click at [763, 287] on button "Send Invite" at bounding box center [776, 289] width 89 height 27
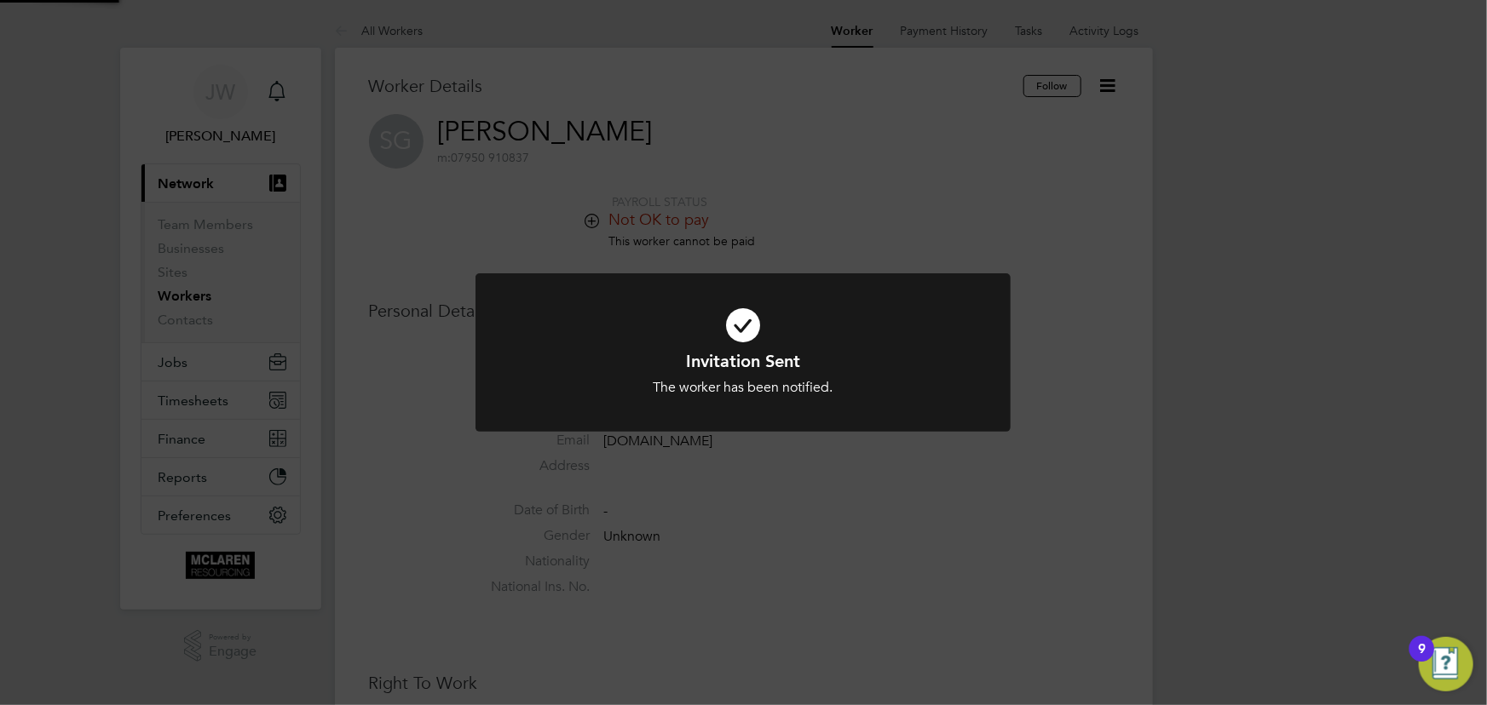
click at [1268, 367] on div "Invitation Sent The worker has been notified. Cancel Okay" at bounding box center [743, 352] width 1487 height 705
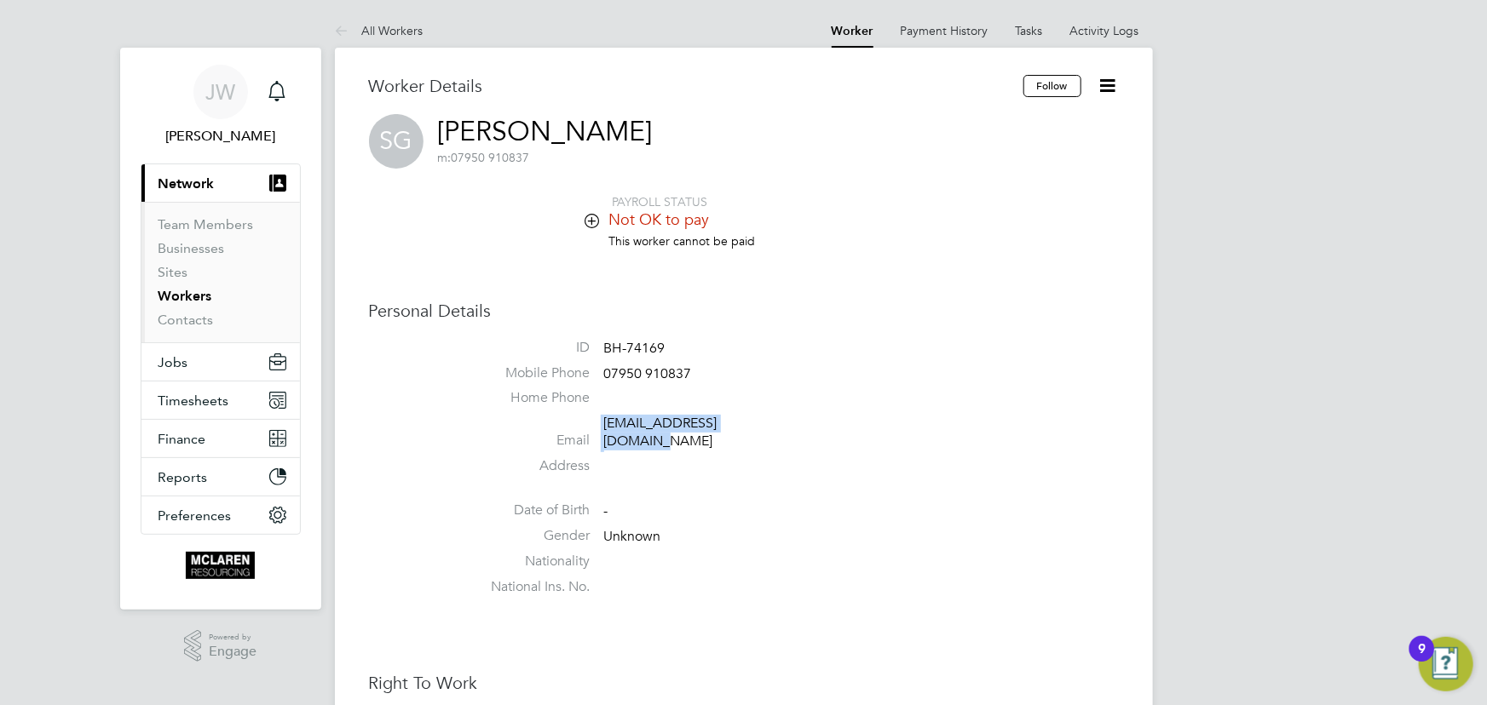
drag, startPoint x: 596, startPoint y: 428, endPoint x: 771, endPoint y: 418, distance: 174.9
click at [788, 420] on li "Email [EMAIL_ADDRESS][DOMAIN_NAME]" at bounding box center [795, 436] width 648 height 42
copy li "[EMAIL_ADDRESS][DOMAIN_NAME]"
click at [1089, 32] on link "Activity Logs" at bounding box center [1104, 30] width 69 height 15
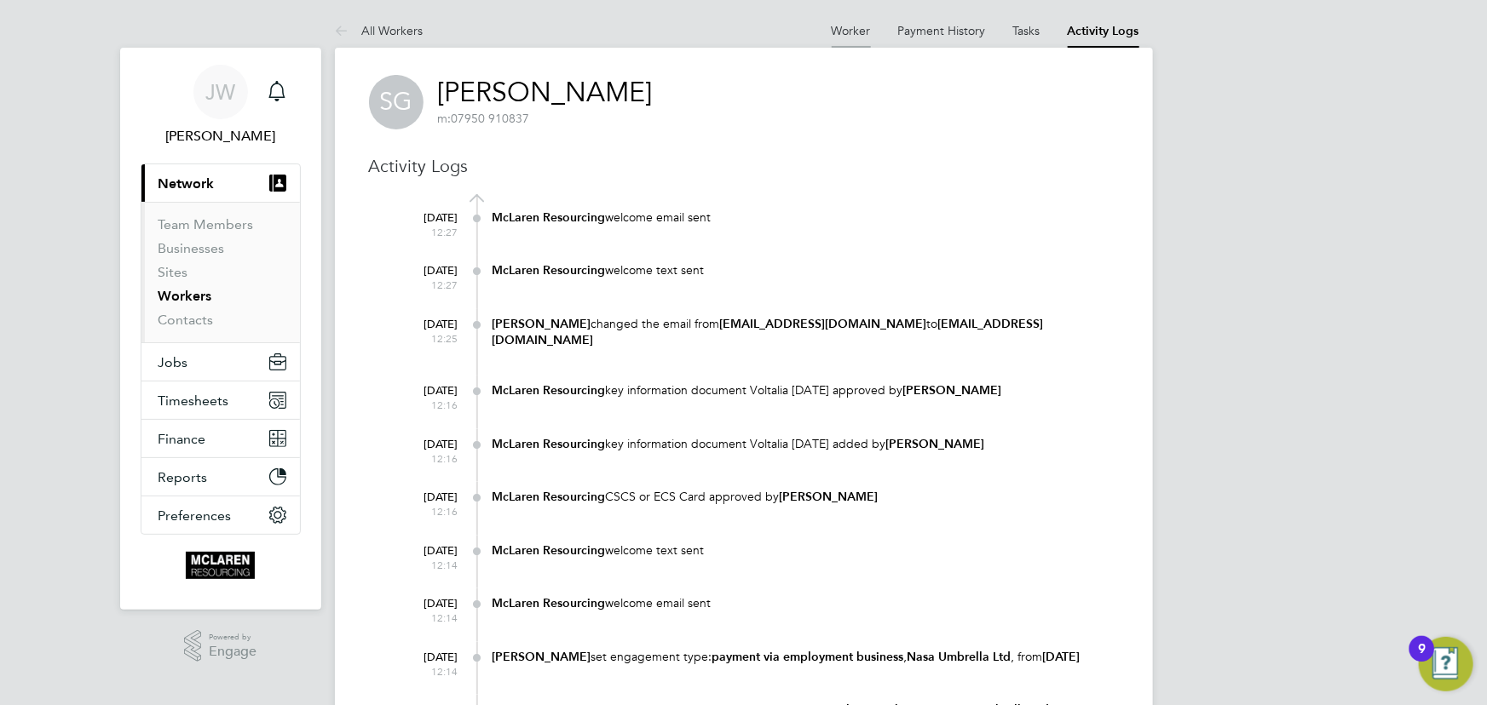
click at [851, 35] on link "Worker" at bounding box center [851, 30] width 39 height 15
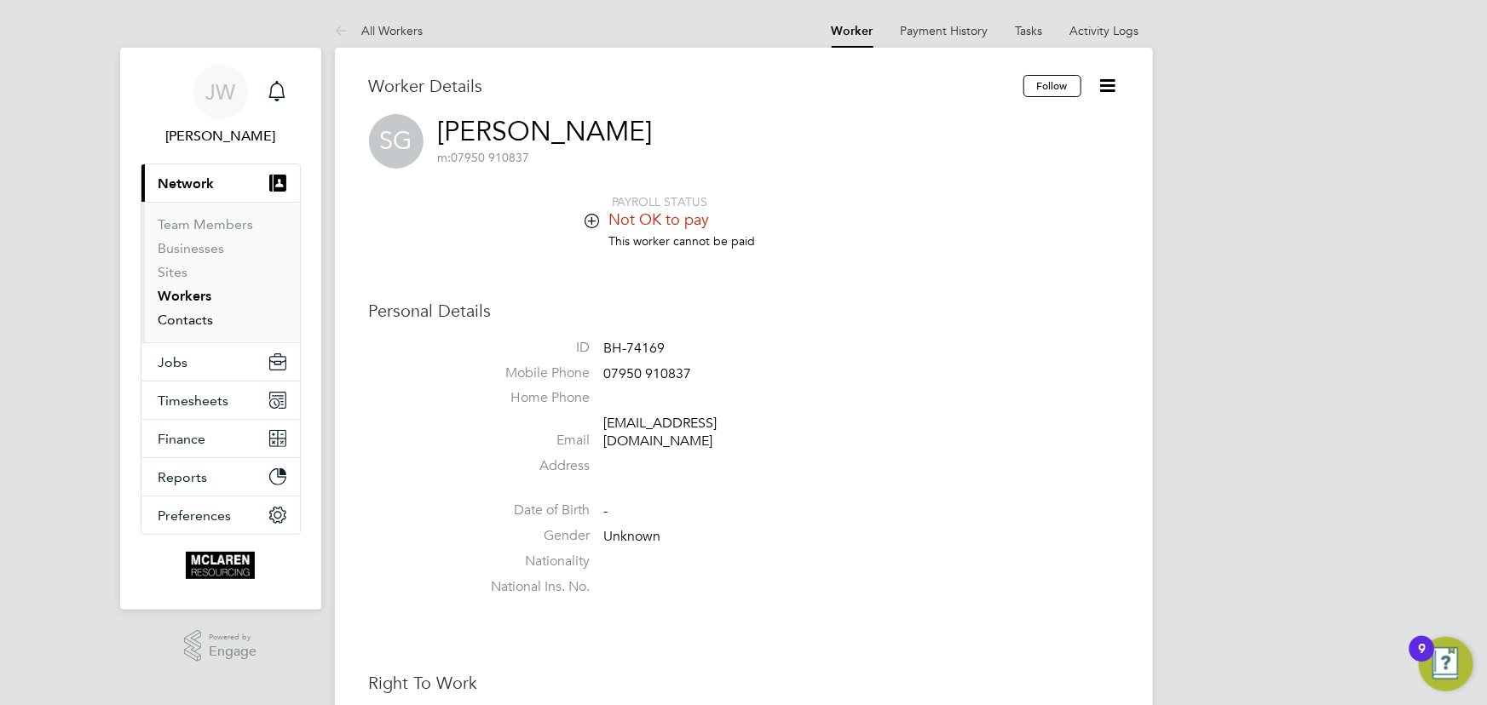
click at [195, 317] on link "Contacts" at bounding box center [185, 320] width 55 height 16
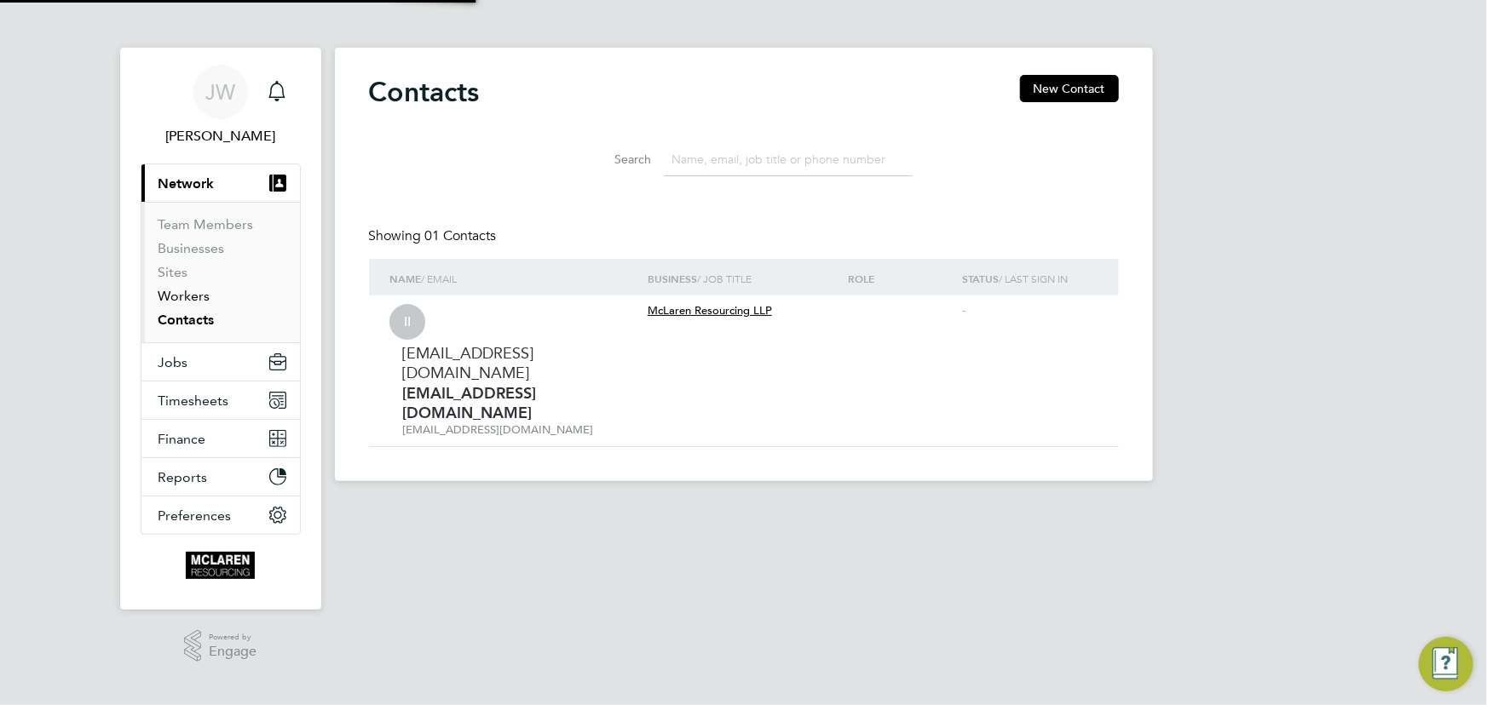
click at [198, 295] on link "Workers" at bounding box center [184, 296] width 52 height 16
